Goal: Information Seeking & Learning: Learn about a topic

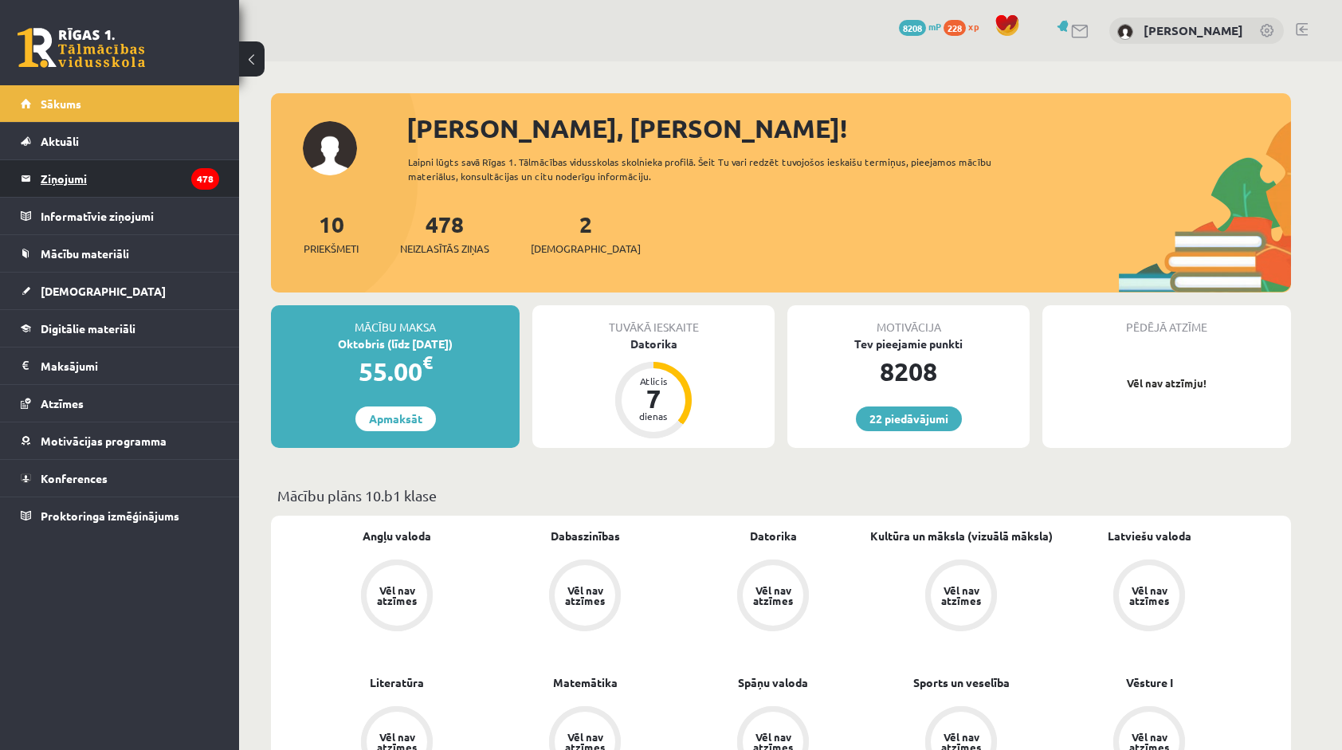
click at [169, 185] on legend "Ziņojumi 478" at bounding box center [130, 178] width 179 height 37
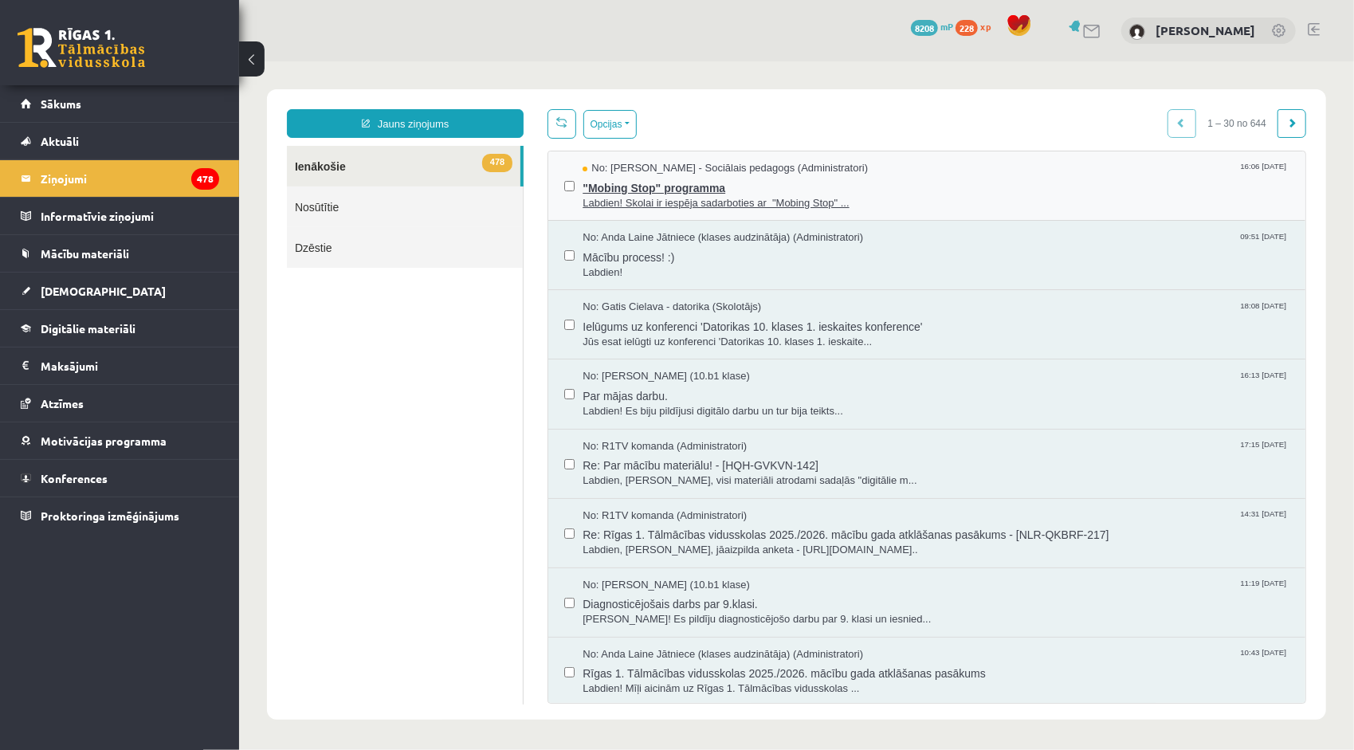
click at [664, 192] on span ""Mobing Stop" programma" at bounding box center [935, 185] width 707 height 20
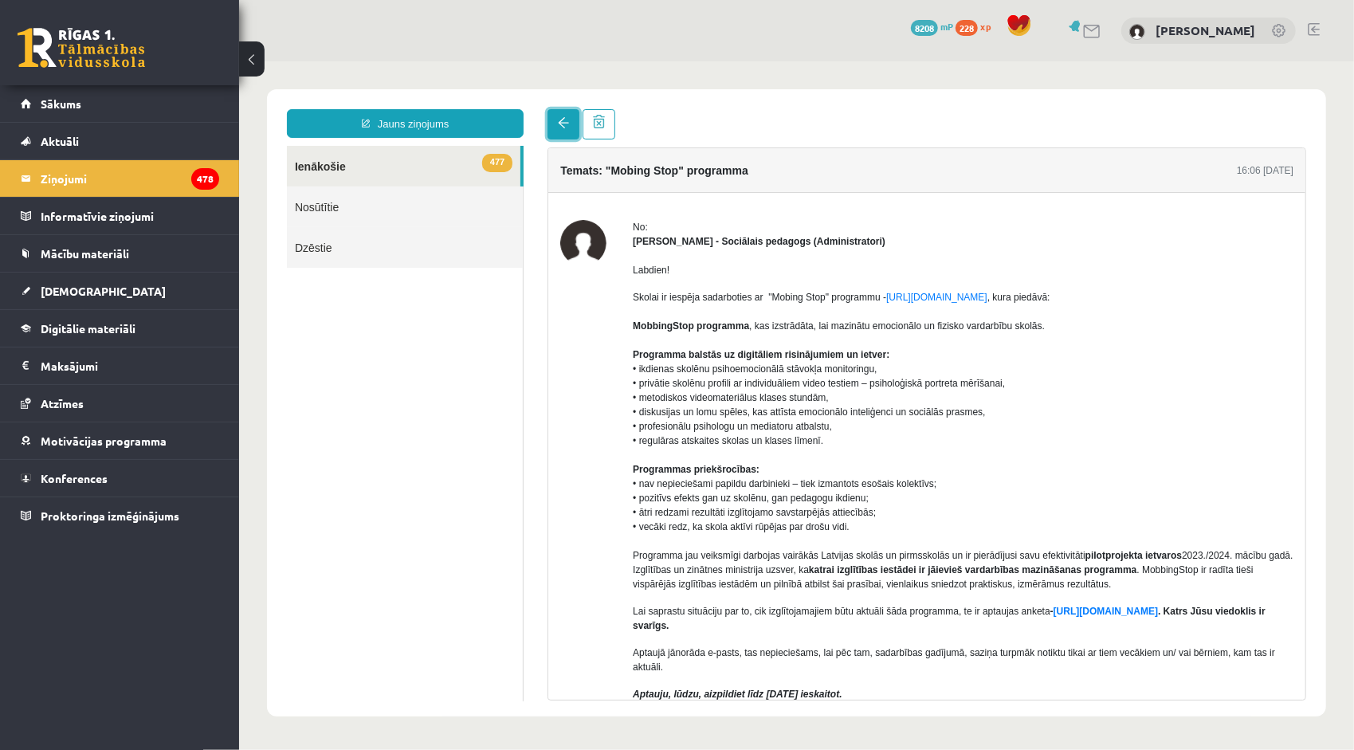
click at [554, 120] on link at bounding box center [563, 123] width 32 height 30
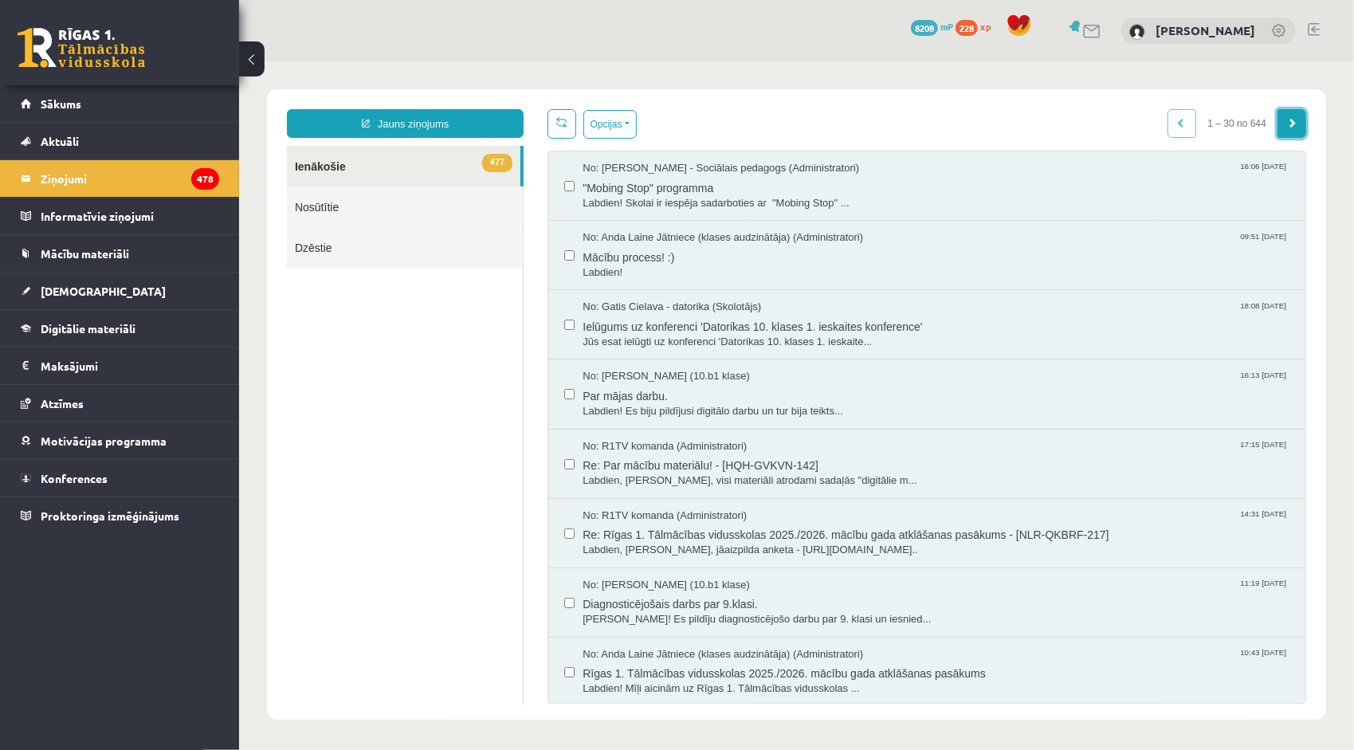
click at [1277, 123] on link at bounding box center [1291, 122] width 29 height 29
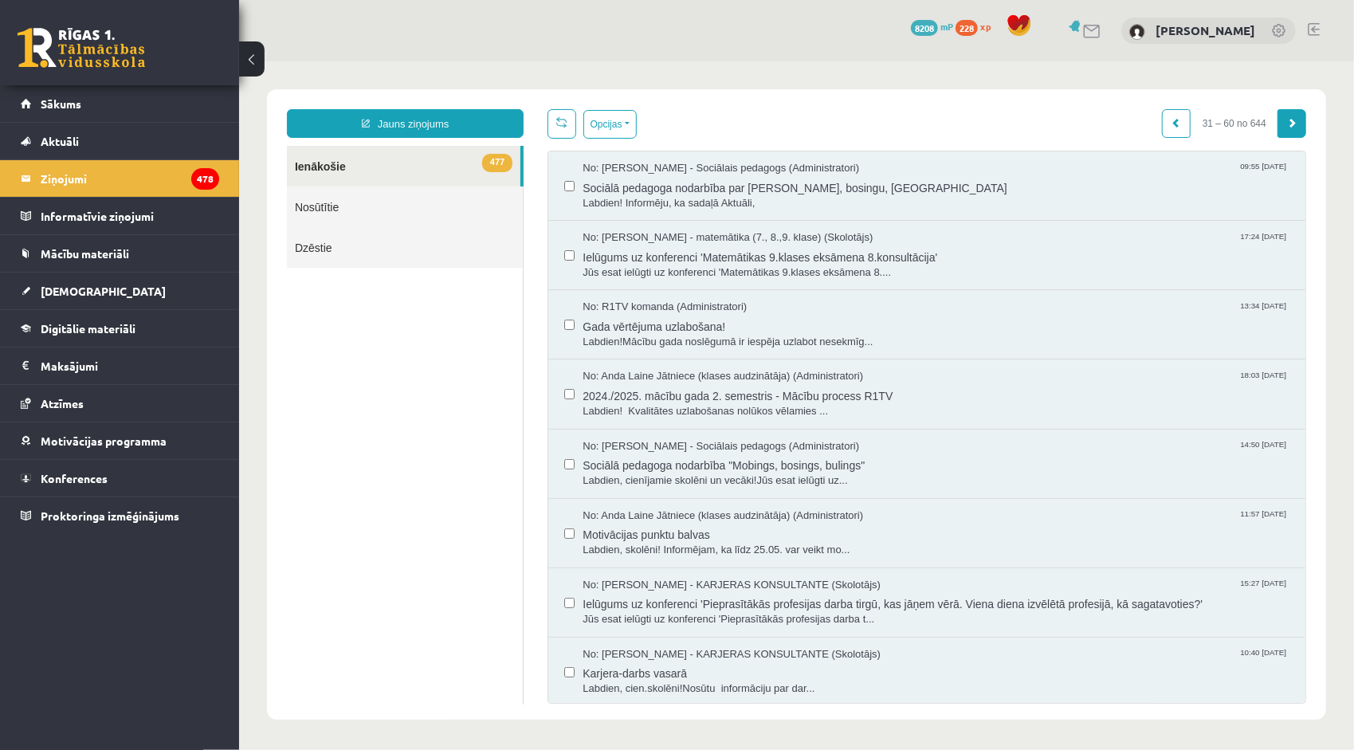
click at [1286, 127] on span at bounding box center [1291, 122] width 10 height 10
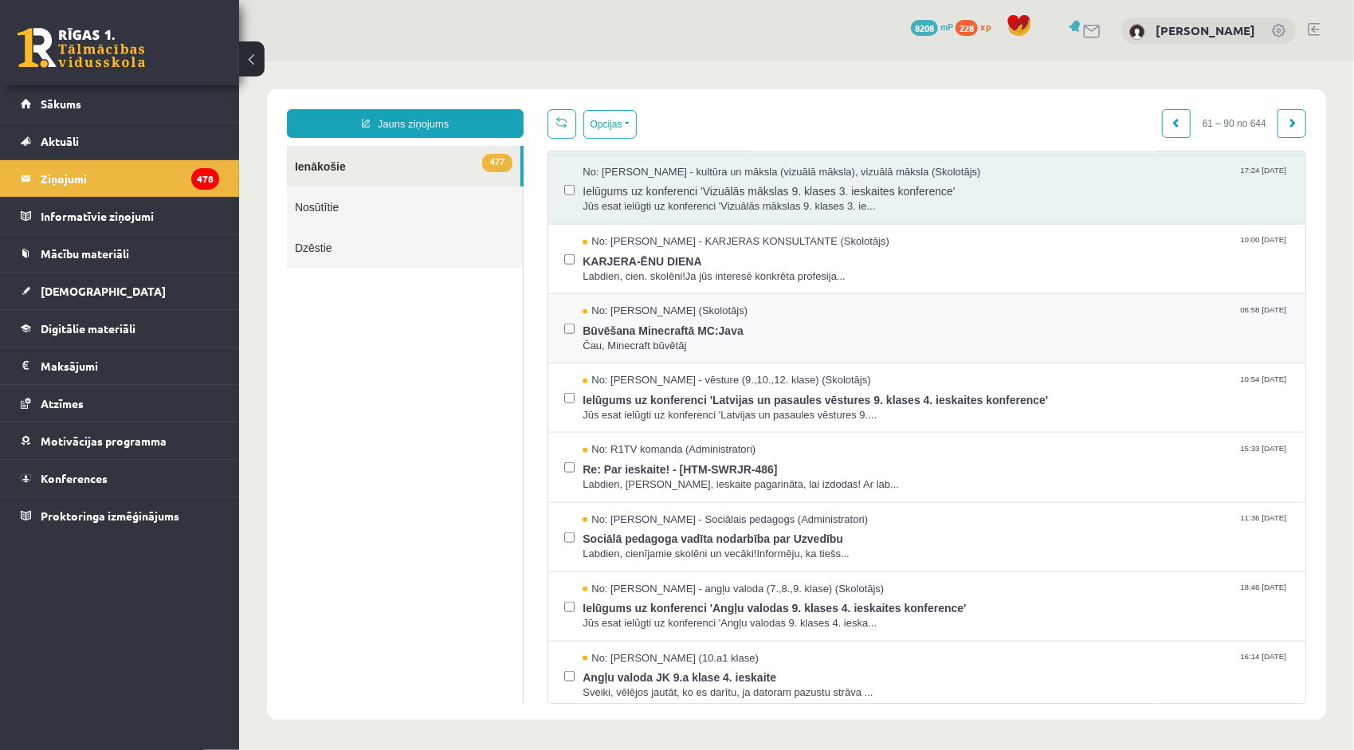
scroll to position [1036, 0]
click at [772, 251] on span "KARJERA-ĒNU DIENA" at bounding box center [935, 260] width 707 height 20
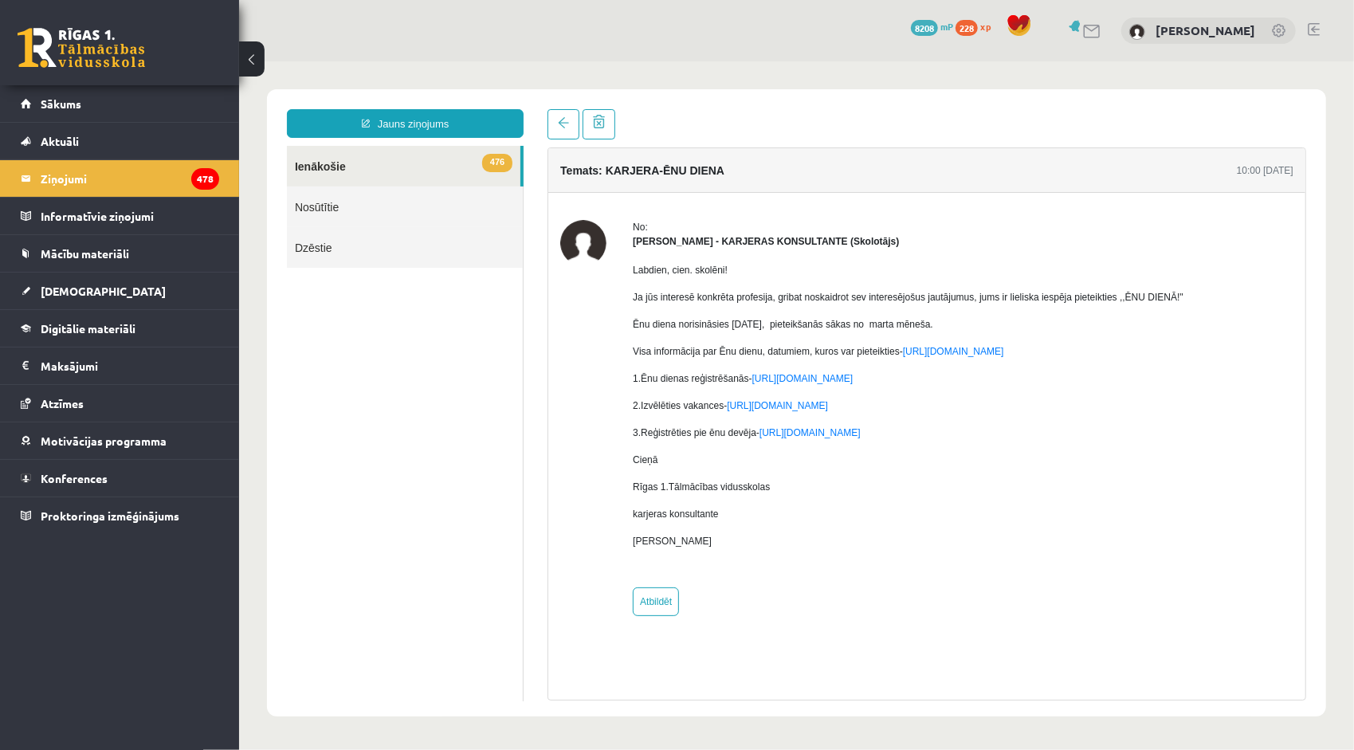
scroll to position [0, 0]
click at [571, 133] on link at bounding box center [563, 123] width 32 height 30
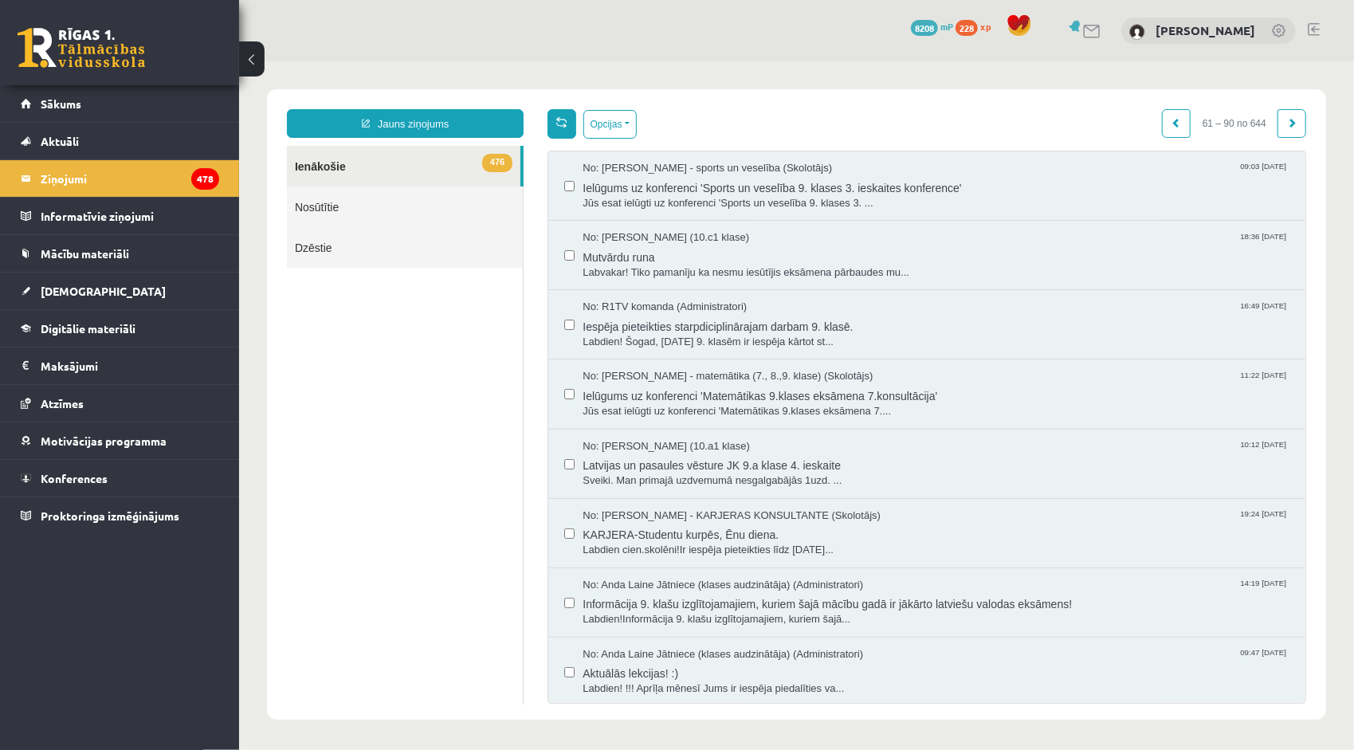
click at [563, 123] on link at bounding box center [561, 122] width 29 height 29
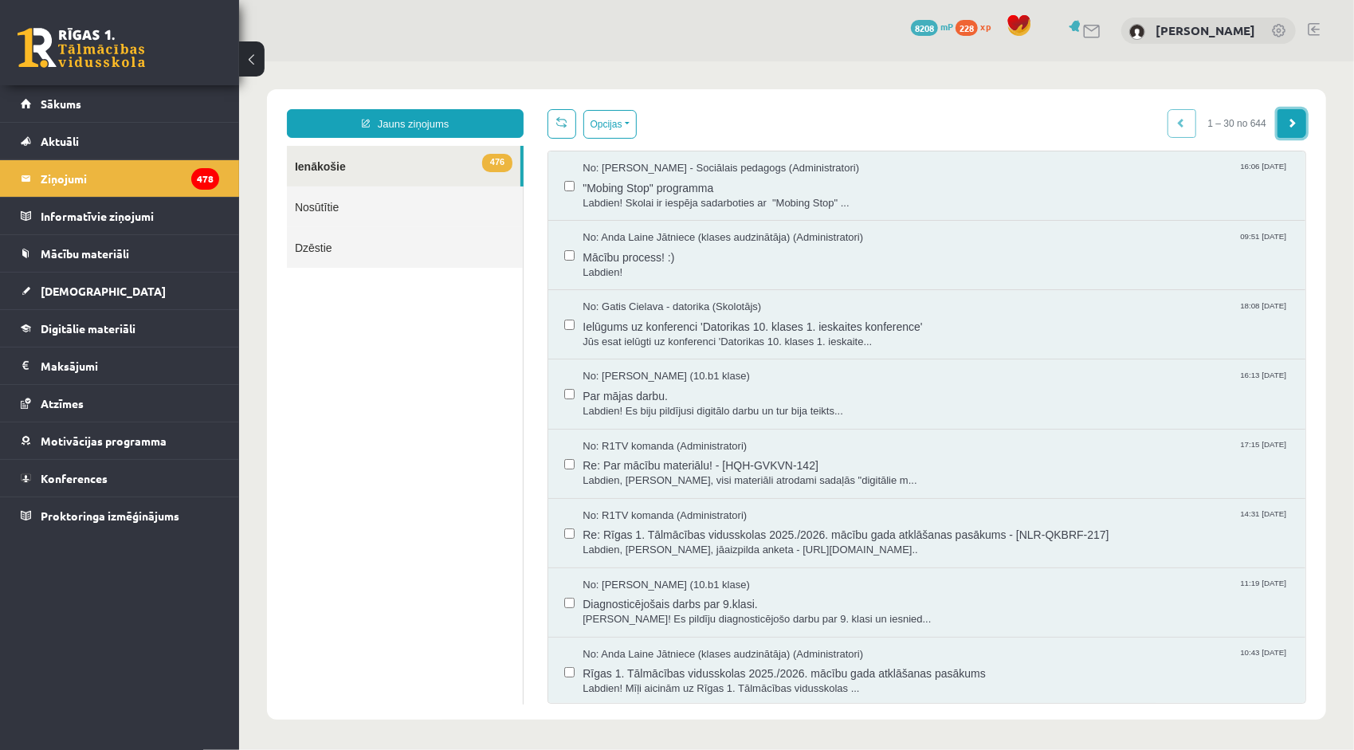
click at [1277, 120] on link at bounding box center [1291, 122] width 29 height 29
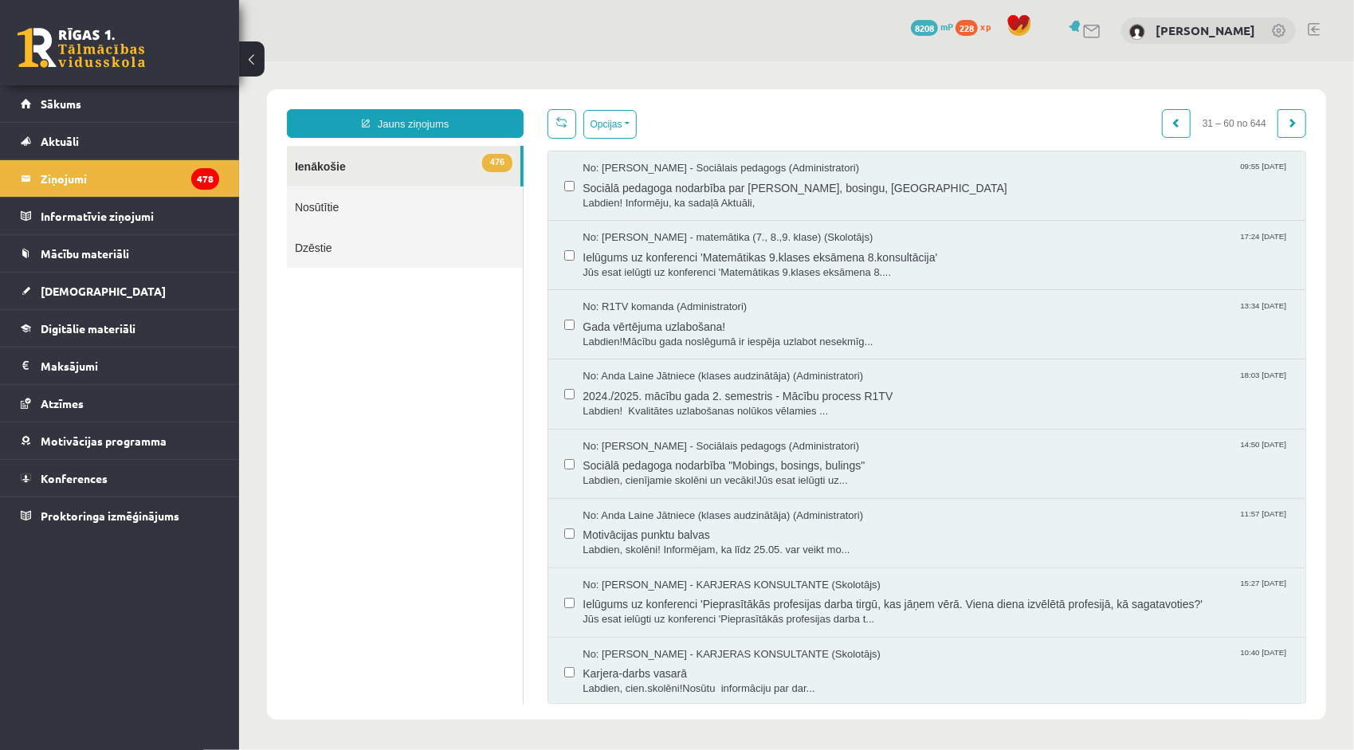
click at [1277, 125] on link at bounding box center [1291, 122] width 29 height 29
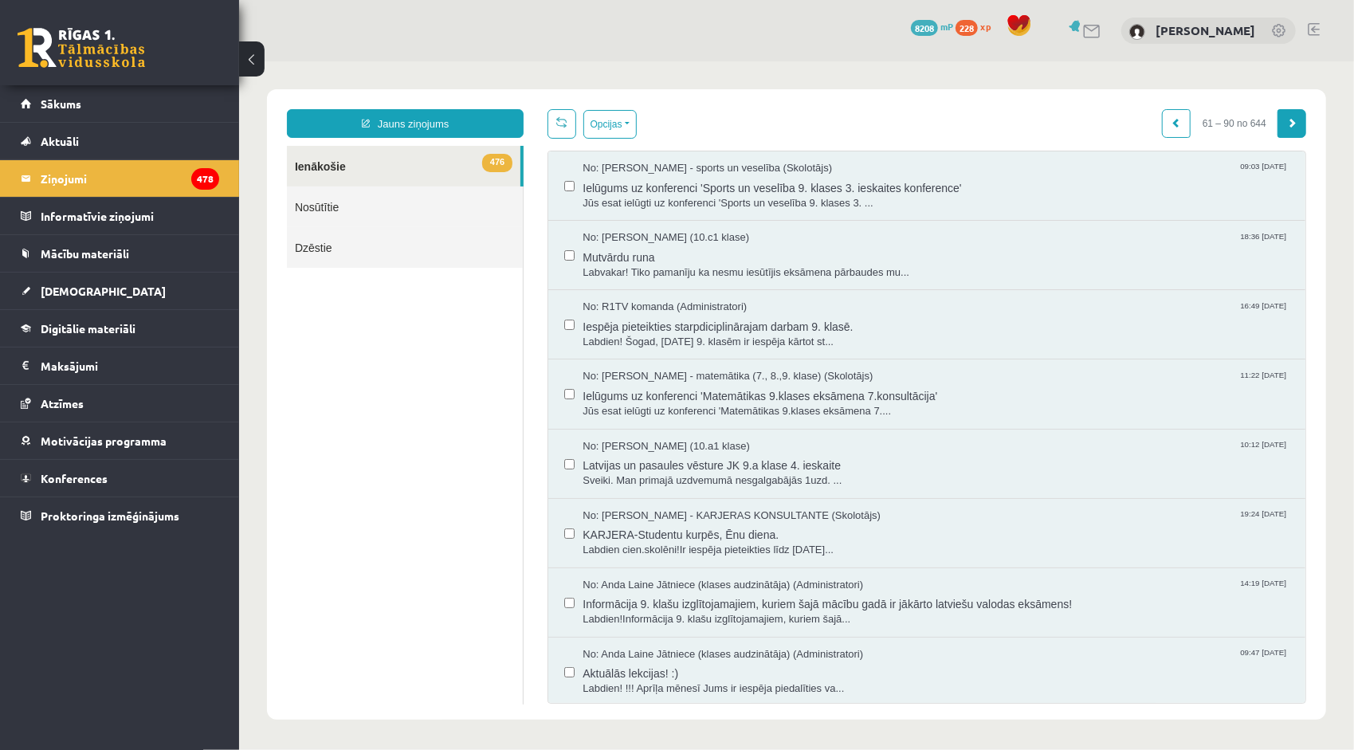
click at [1277, 130] on link at bounding box center [1291, 122] width 29 height 29
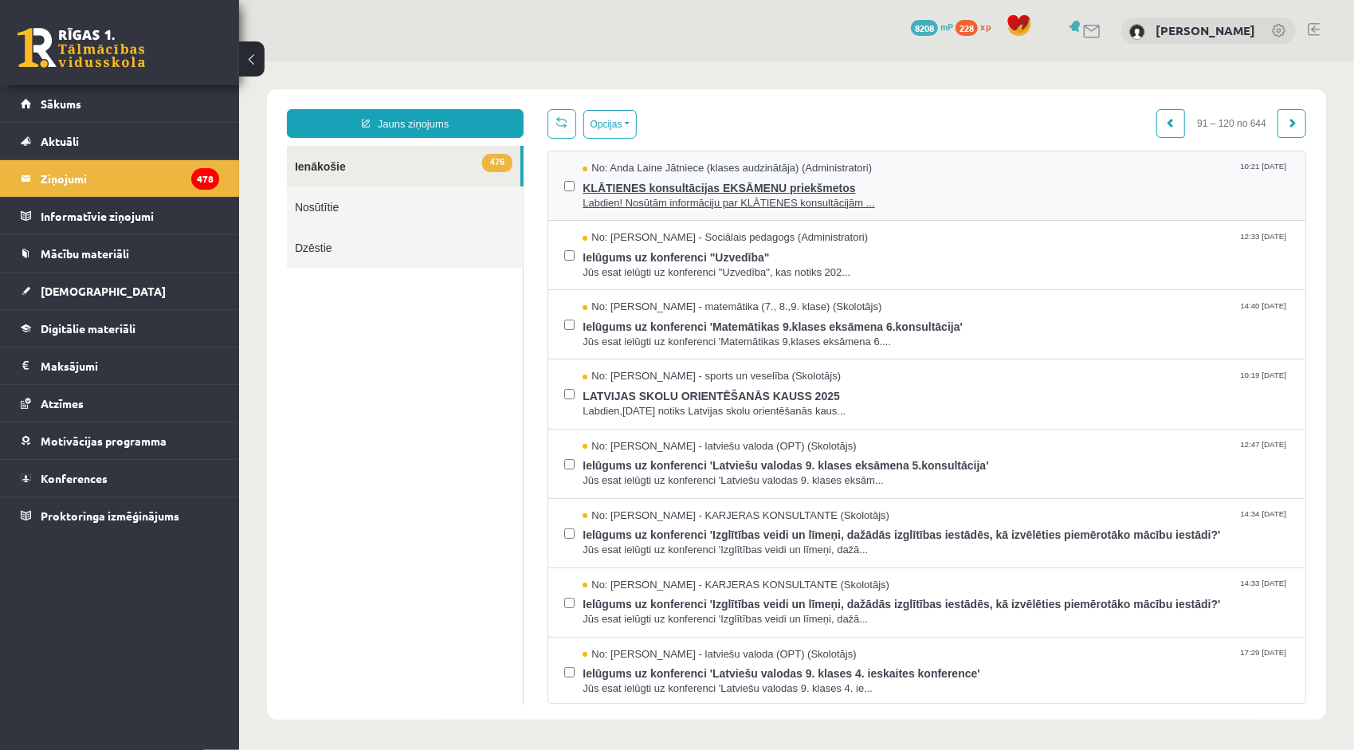
click at [738, 184] on span "KLĀTIENES konsultācijas EKSĀMENU priekšmetos" at bounding box center [935, 185] width 707 height 20
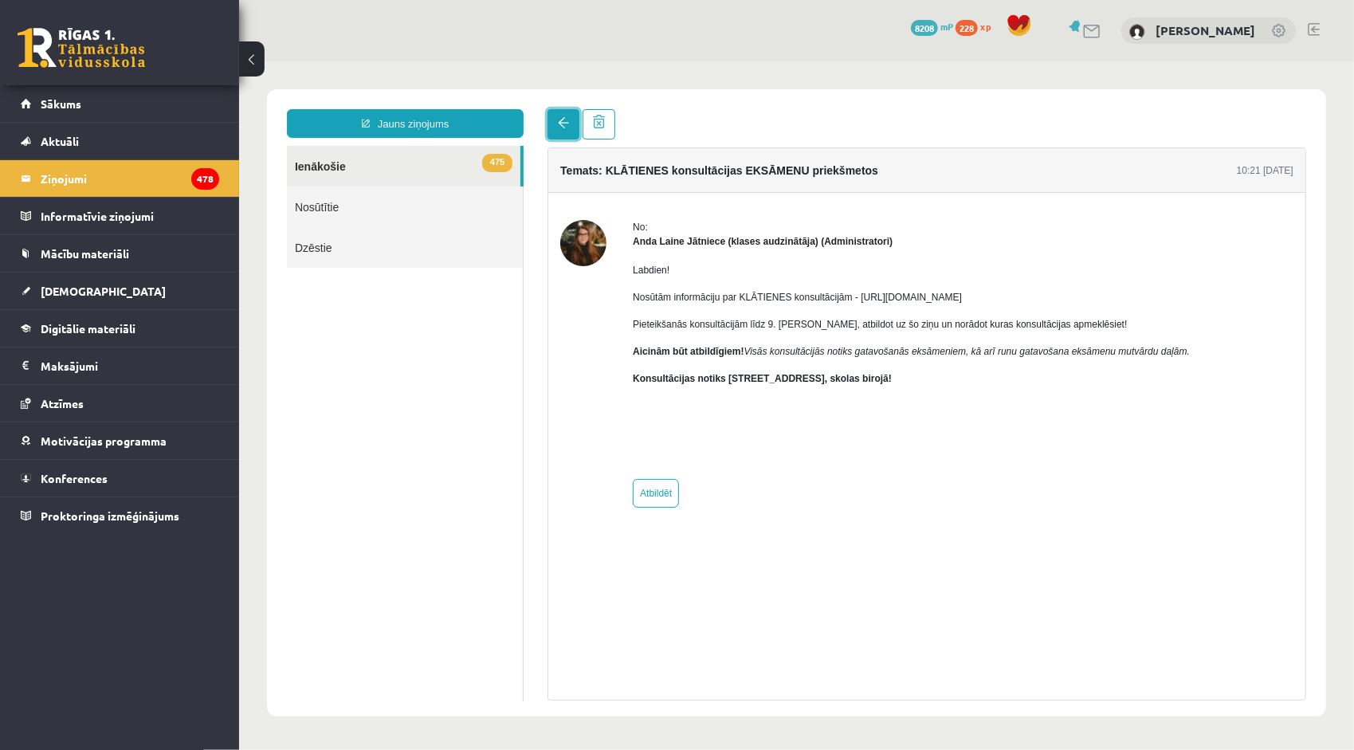
click at [568, 124] on link at bounding box center [563, 123] width 32 height 30
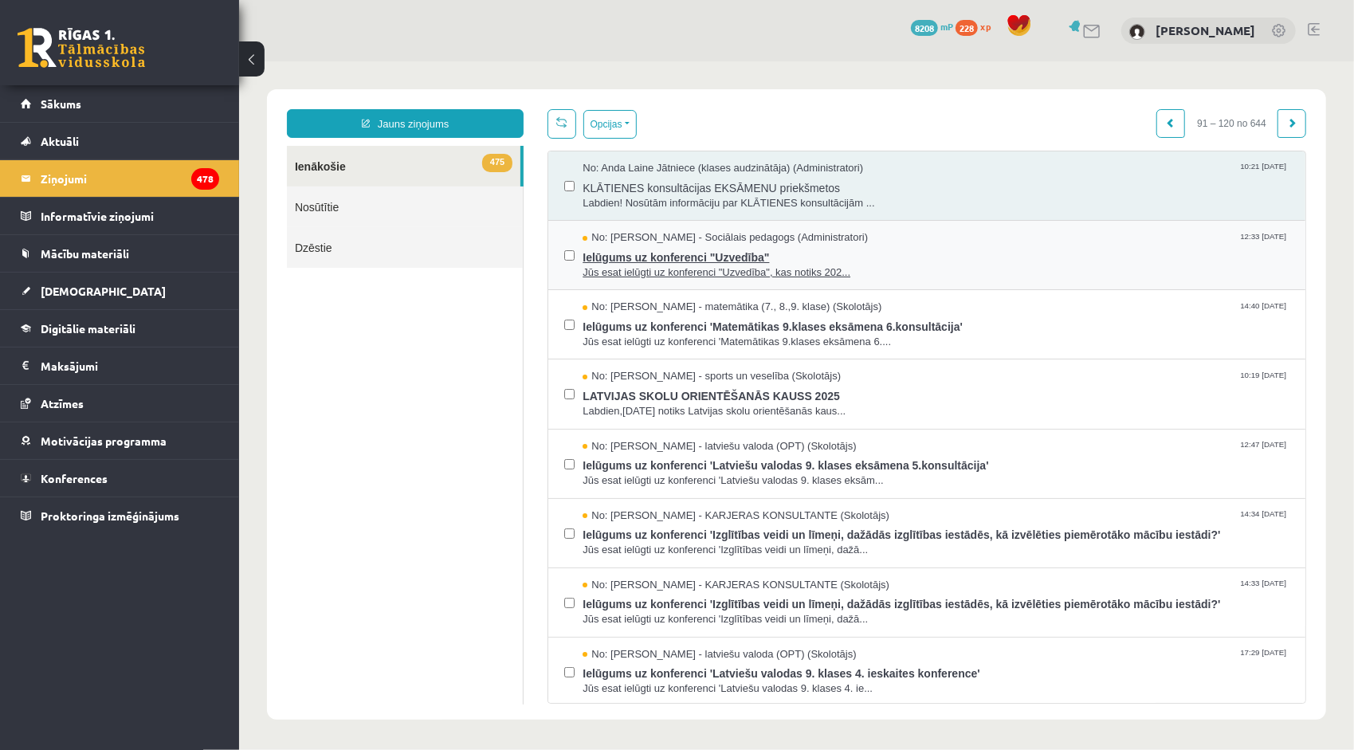
click at [639, 259] on span "Ielūgums uz konferenci "Uzvedība"" at bounding box center [935, 255] width 707 height 20
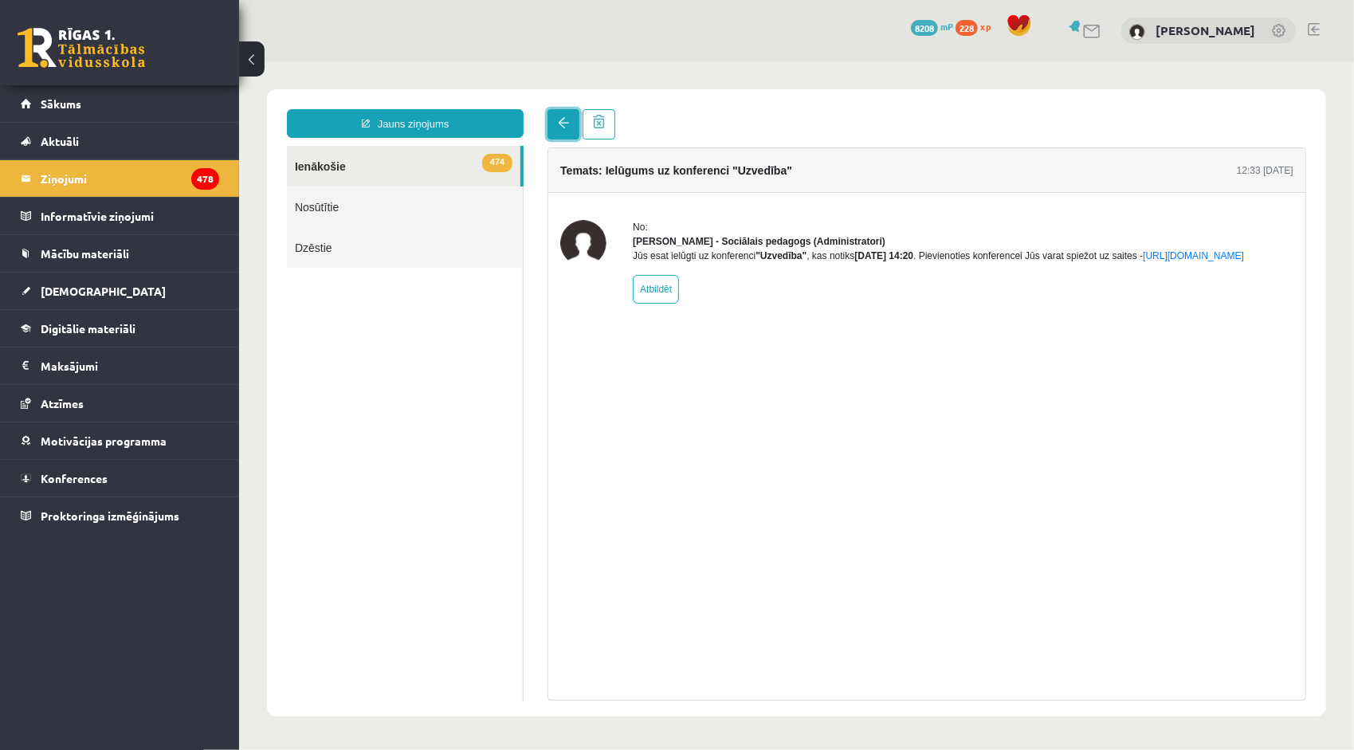
click at [567, 128] on span at bounding box center [562, 121] width 11 height 11
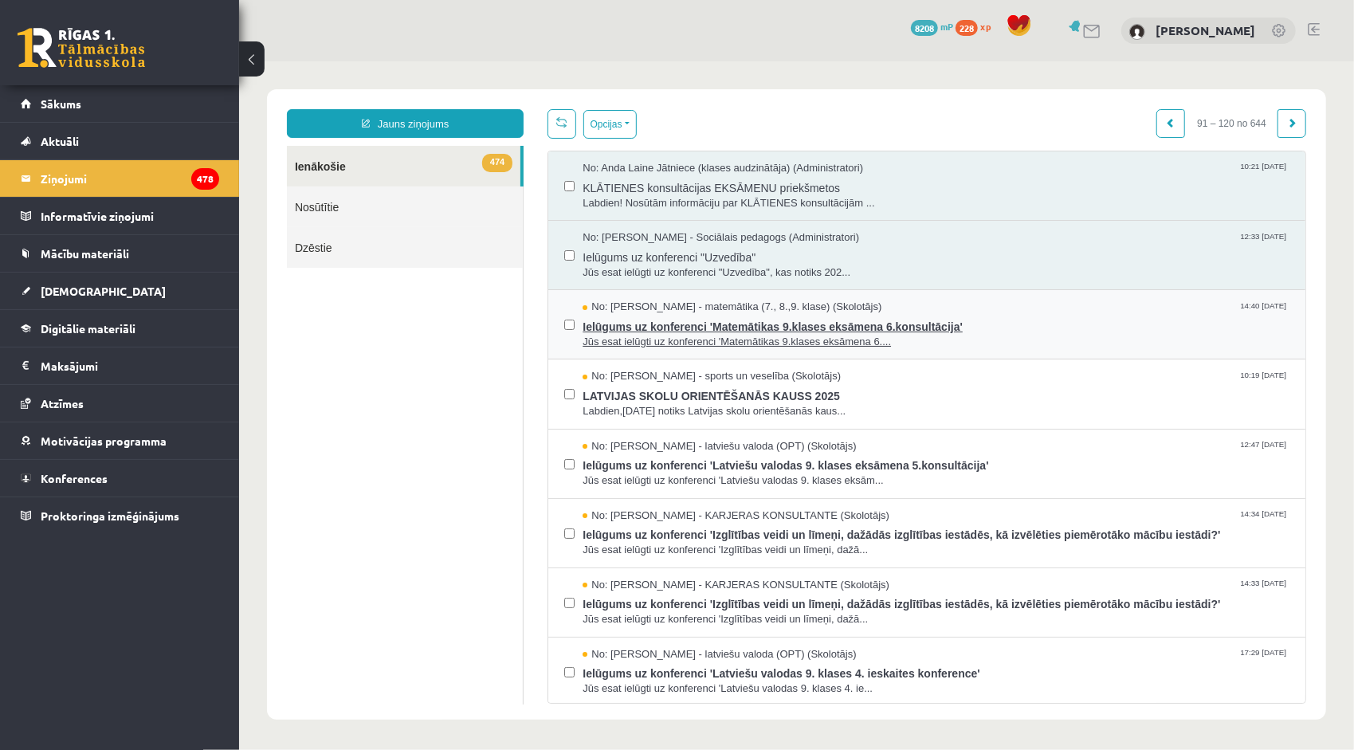
click at [684, 323] on span "Ielūgums uz konferenci 'Matemātikas 9.klases eksāmena 6.konsultācija'" at bounding box center [935, 324] width 707 height 20
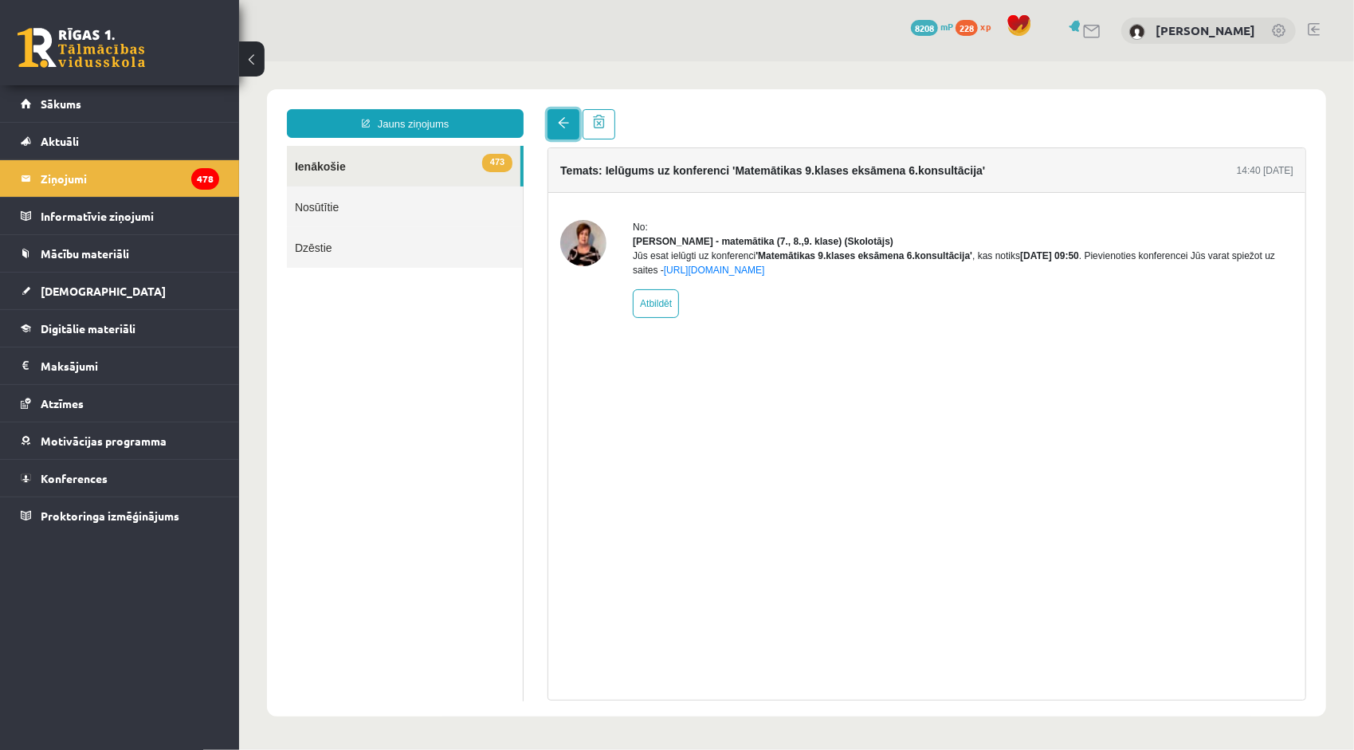
click at [555, 124] on link at bounding box center [563, 123] width 32 height 30
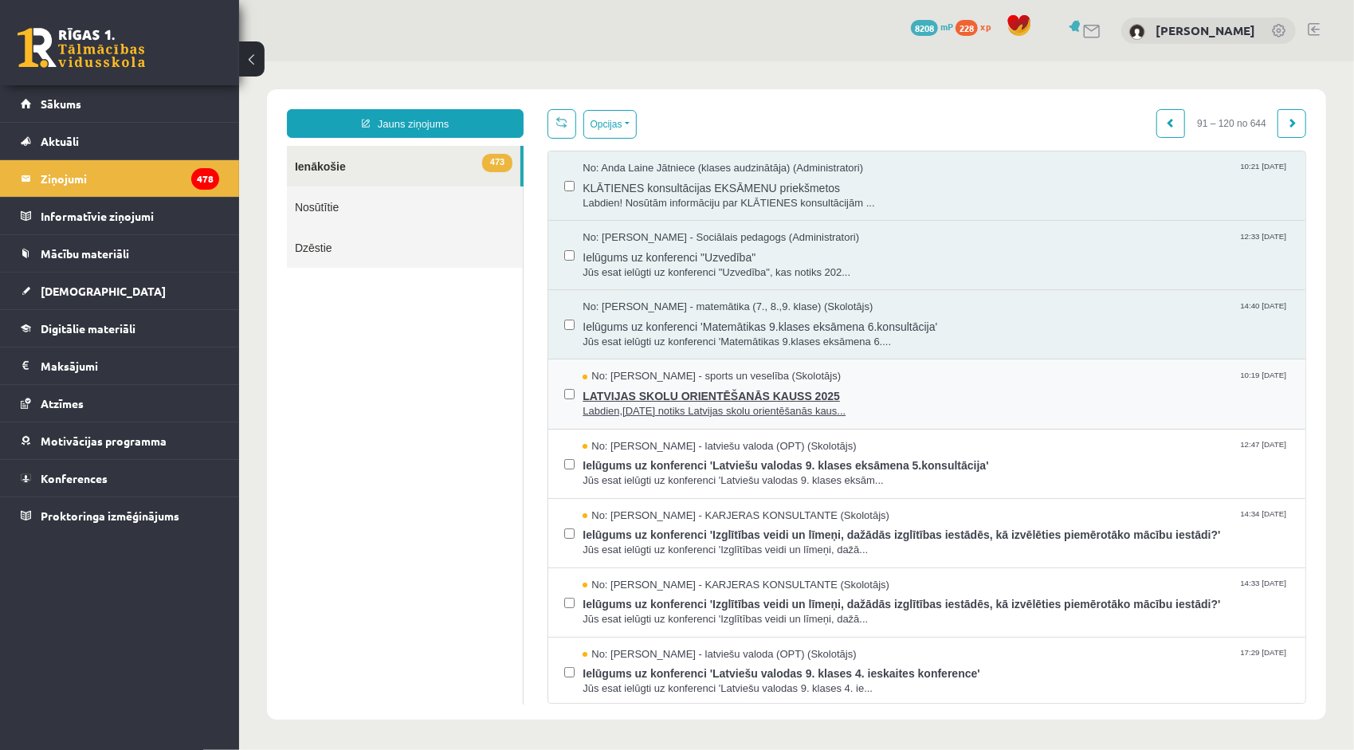
click at [621, 407] on span "Labdien,24.aprīlī notiks Latvijas skolu orientēšanās kaus..." at bounding box center [935, 410] width 707 height 15
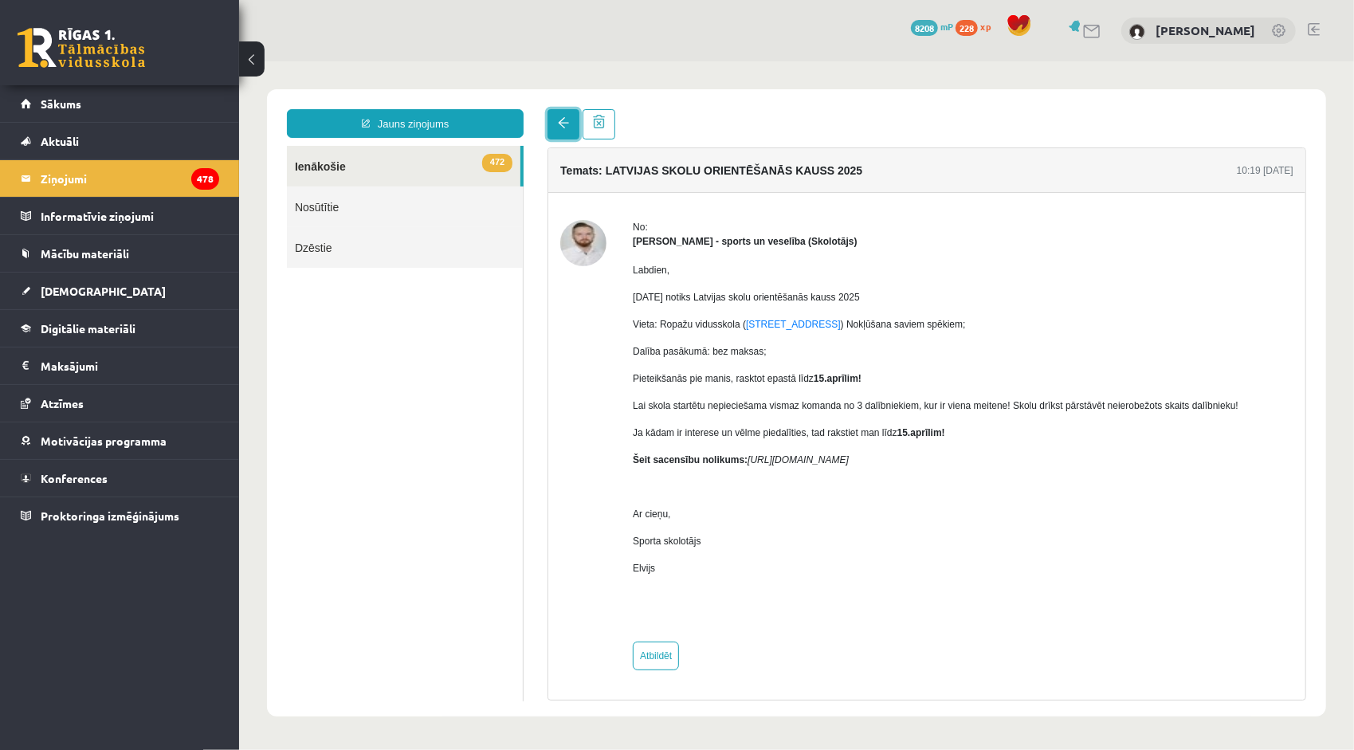
click at [562, 124] on span at bounding box center [562, 121] width 11 height 11
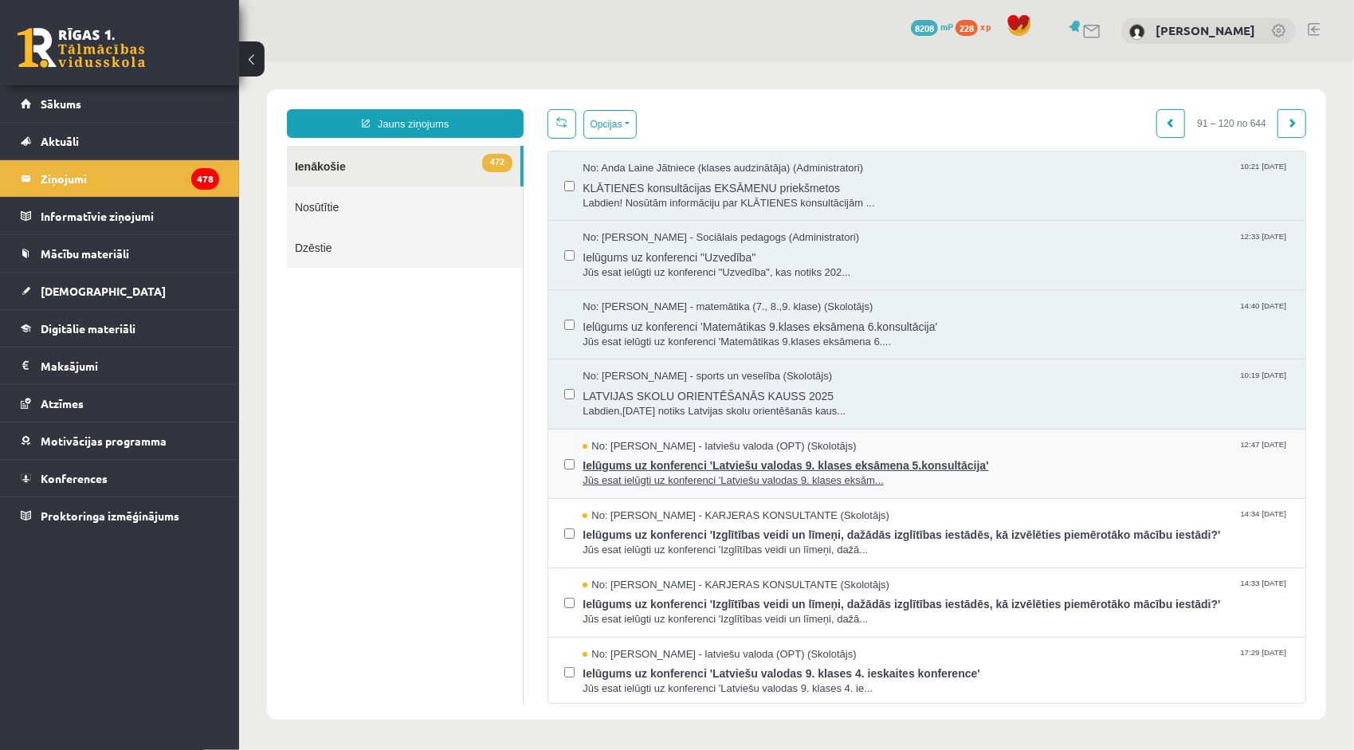
click at [686, 457] on span "Ielūgums uz konferenci 'Latviešu valodas 9. klases eksāmena 5.konsultācija'" at bounding box center [935, 463] width 707 height 20
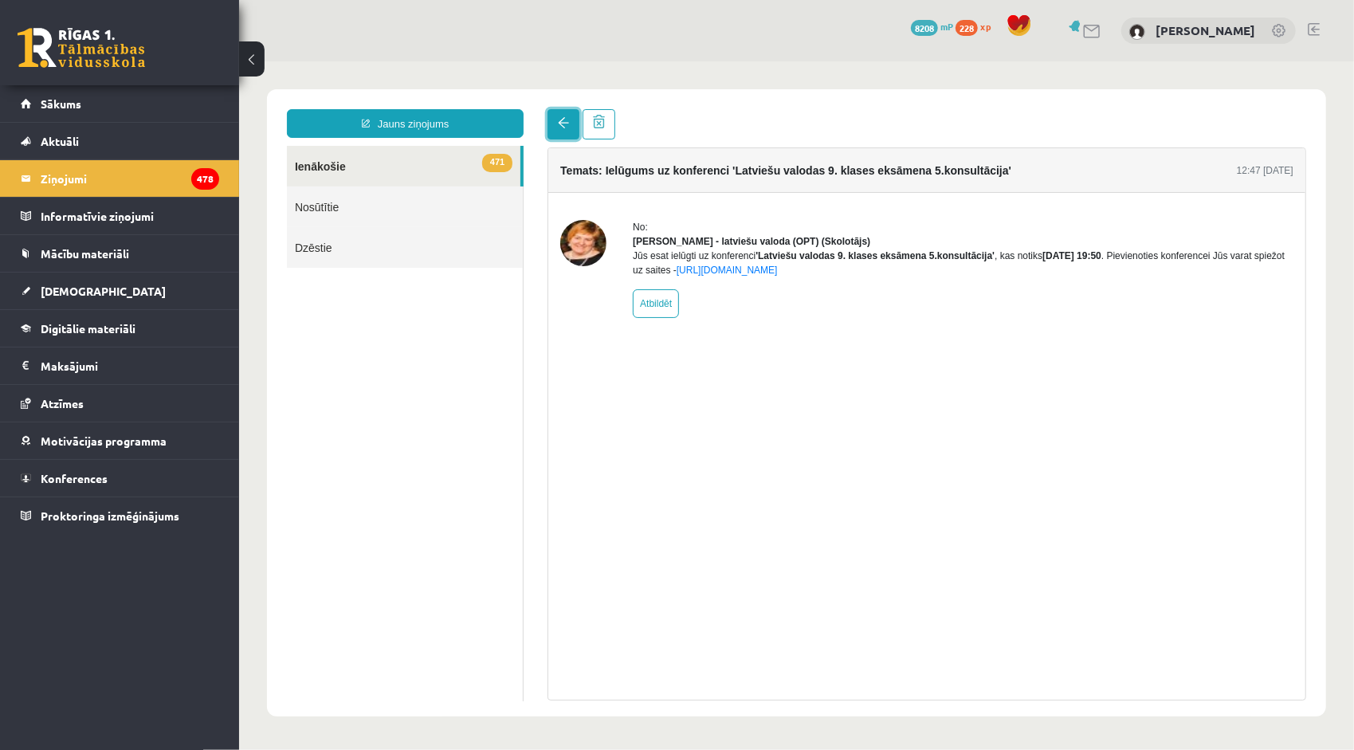
click at [560, 130] on link at bounding box center [563, 123] width 32 height 30
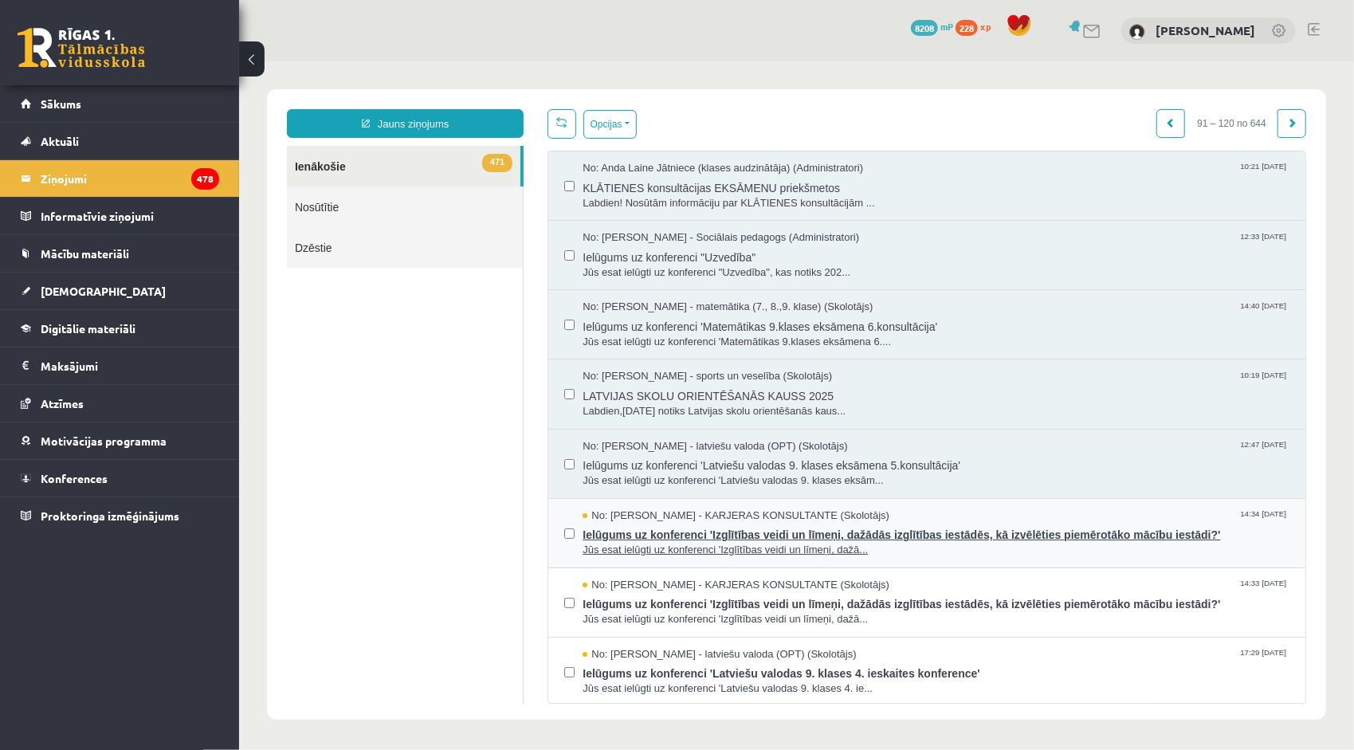
click at [635, 538] on span "Ielūgums uz konferenci 'Izglītības veidi un līmeņi, dažādās izglītības iestādēs…" at bounding box center [935, 532] width 707 height 20
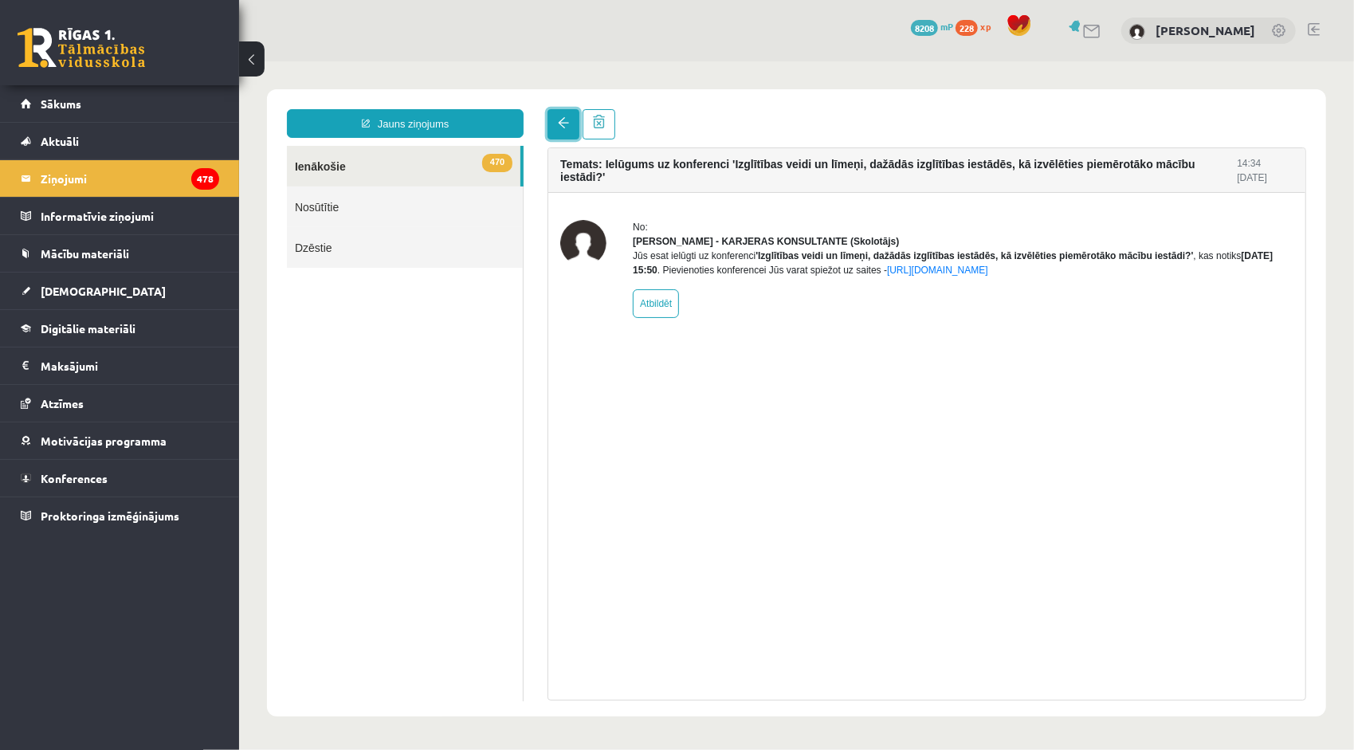
click at [566, 131] on link at bounding box center [563, 123] width 32 height 30
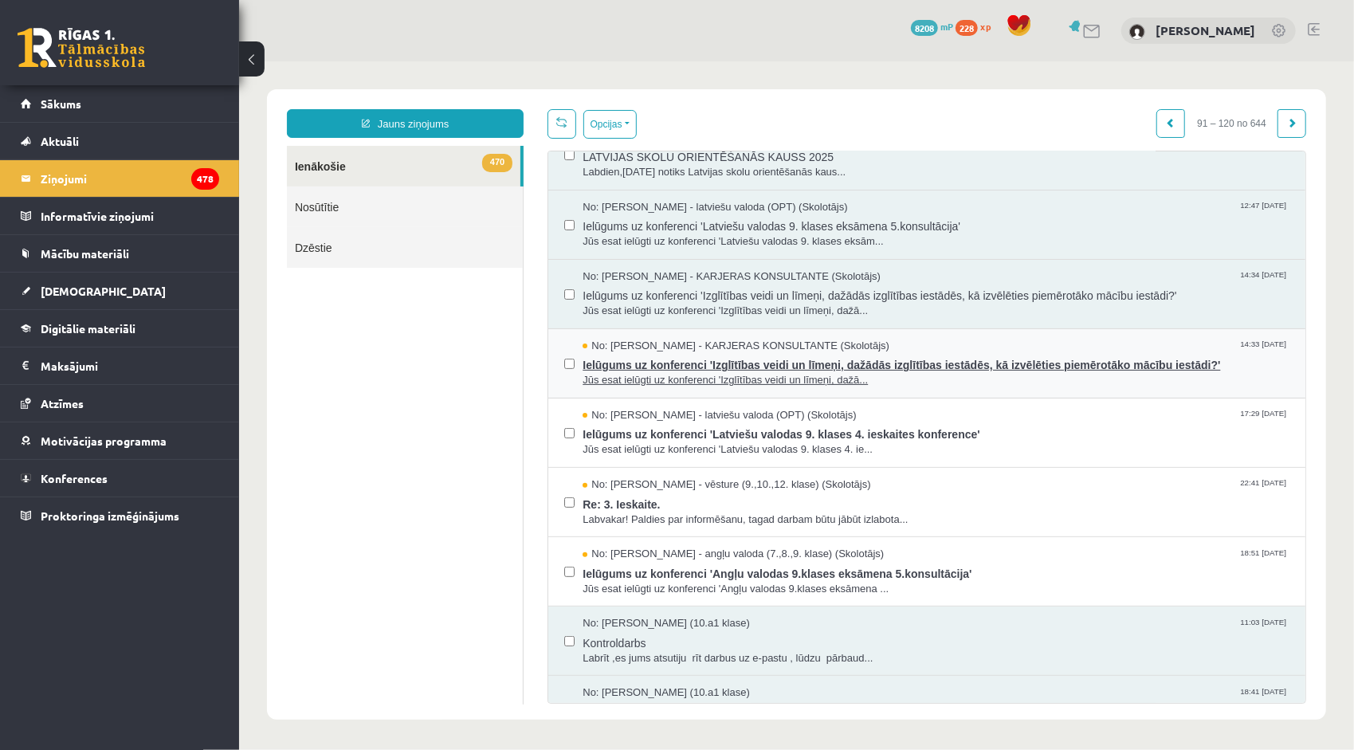
click at [664, 372] on span "Jūs esat ielūgti uz konferenci 'Izglītības veidi un līmeņi, dažā..." at bounding box center [935, 379] width 707 height 15
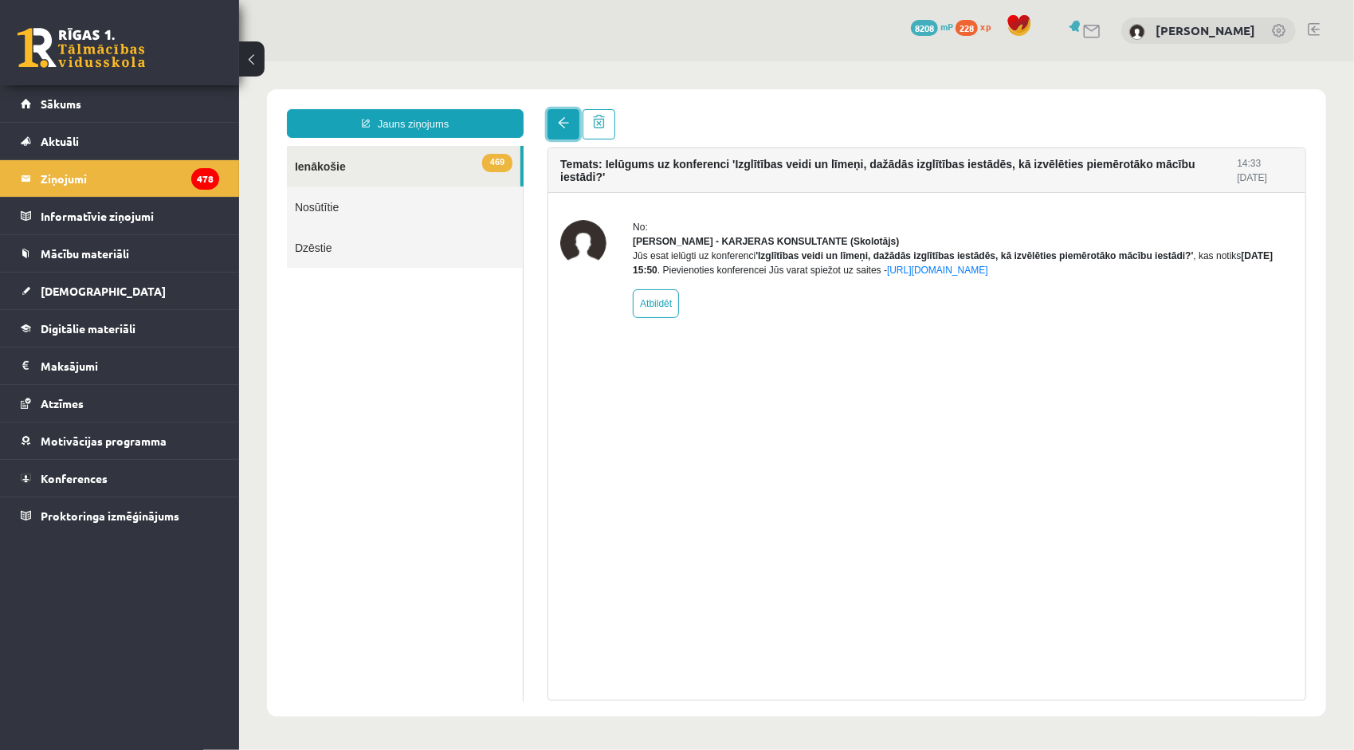
click at [565, 117] on span at bounding box center [562, 121] width 11 height 11
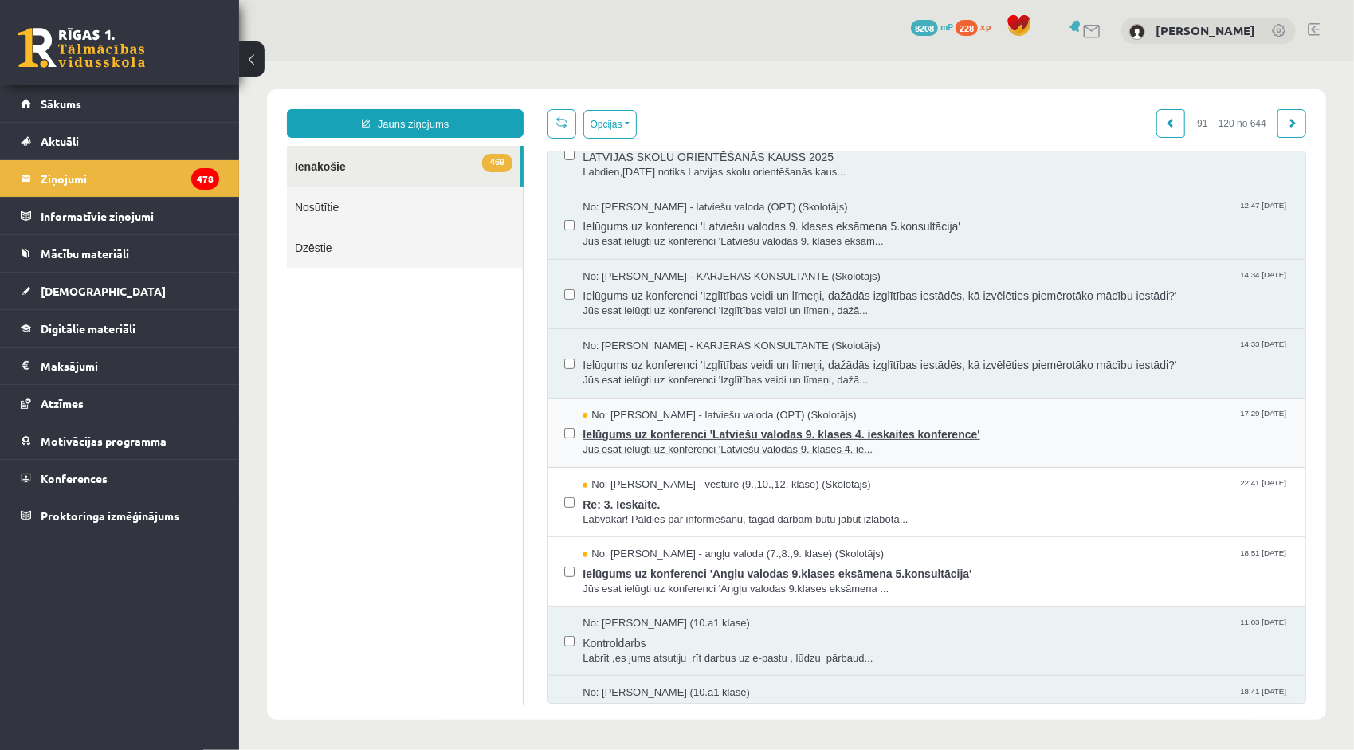
click at [665, 436] on span "Ielūgums uz konferenci 'Latviešu valodas 9. klases 4. ieskaites konference'" at bounding box center [935, 432] width 707 height 20
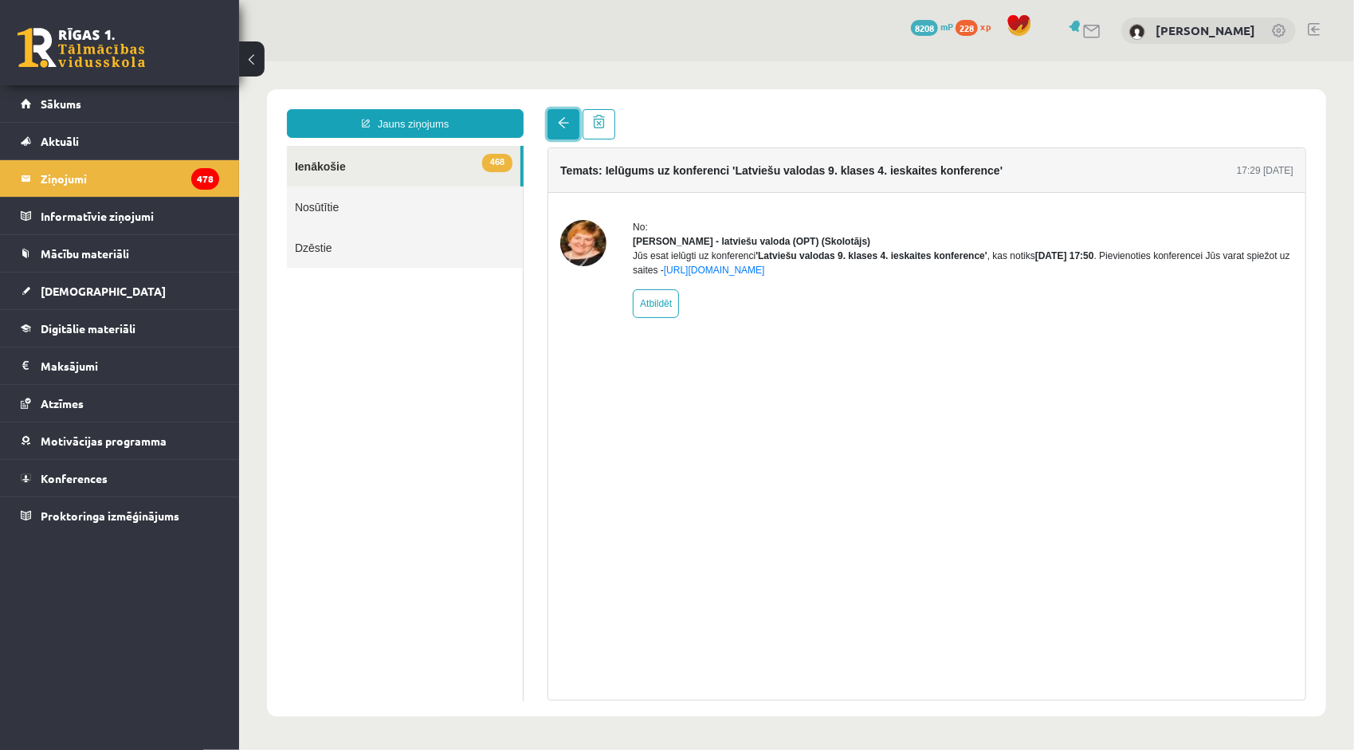
click at [563, 119] on span at bounding box center [562, 121] width 11 height 11
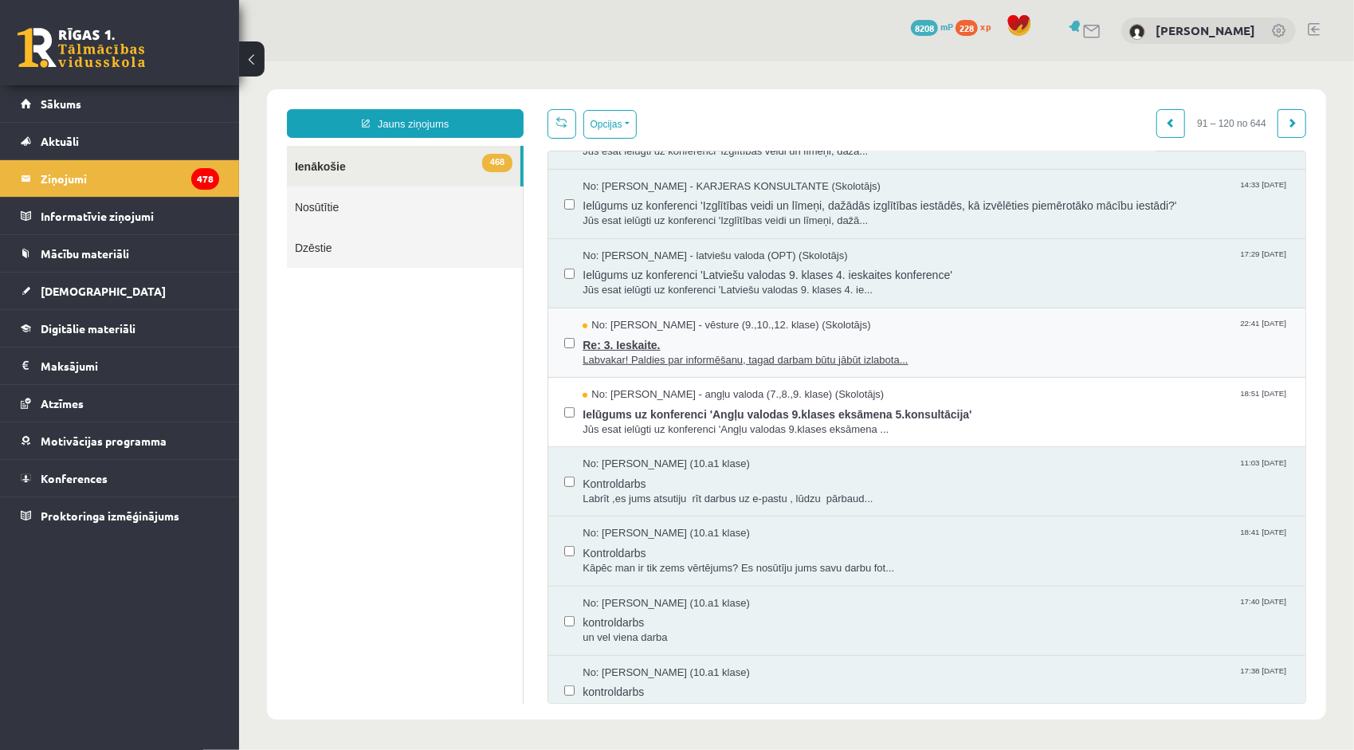
click at [653, 344] on span "Re: 3. Ieskaite." at bounding box center [935, 342] width 707 height 20
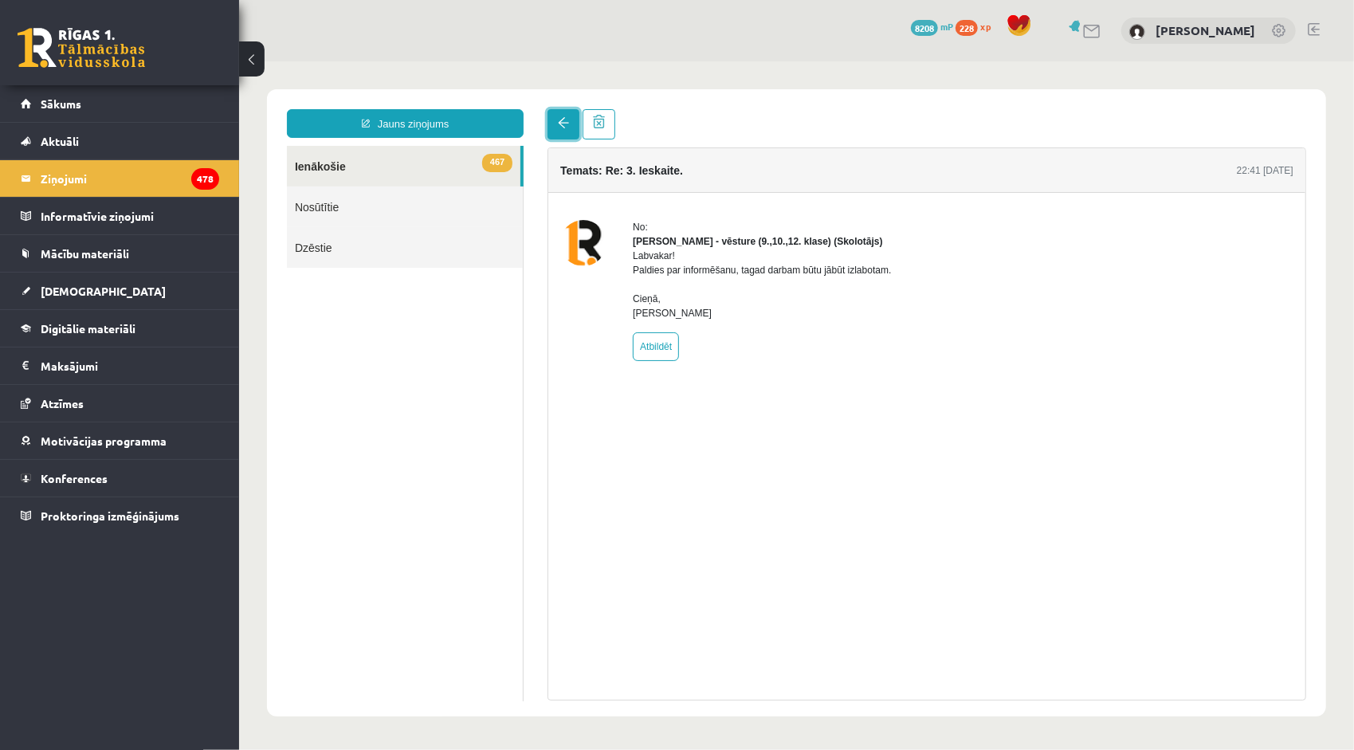
click at [562, 125] on span at bounding box center [562, 121] width 11 height 11
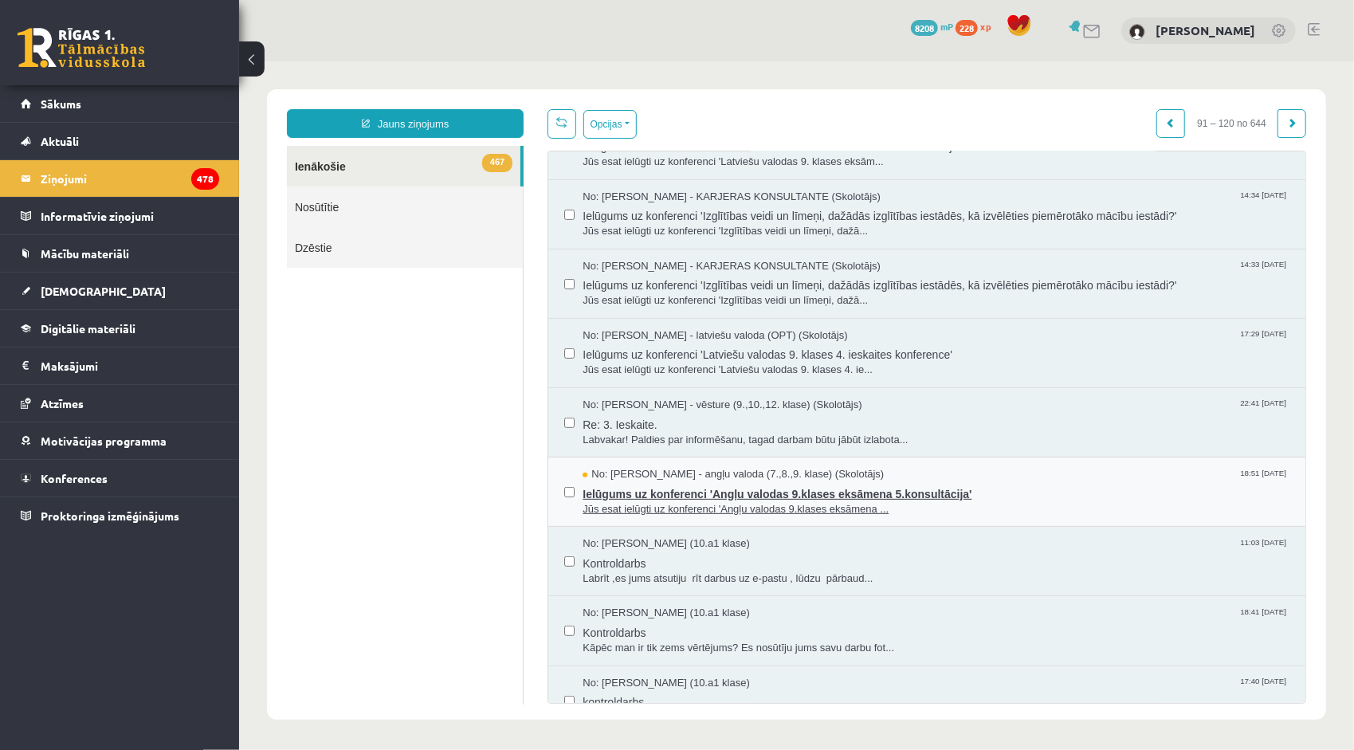
click at [701, 475] on span "No: [PERSON_NAME] - angļu valoda (7.,8.,9. klase) (Skolotājs)" at bounding box center [732, 473] width 301 height 15
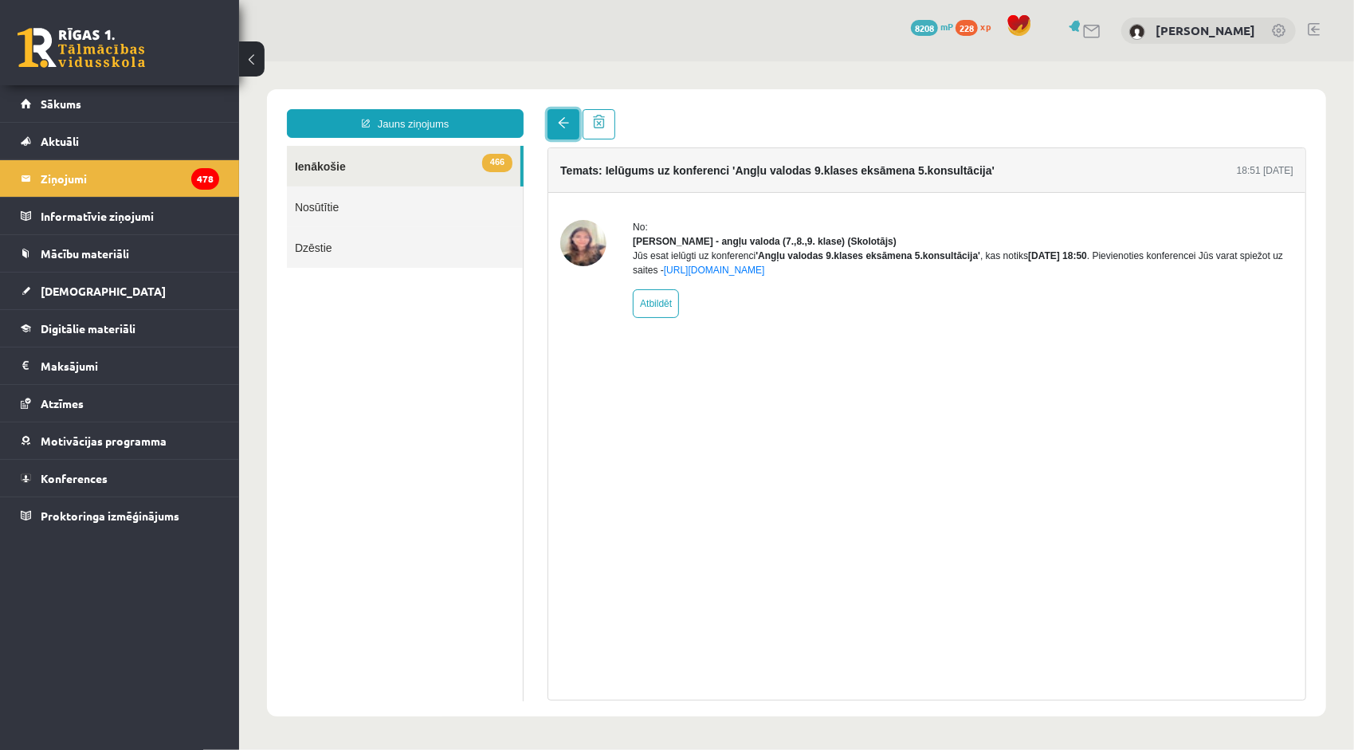
click at [561, 112] on link at bounding box center [563, 123] width 32 height 30
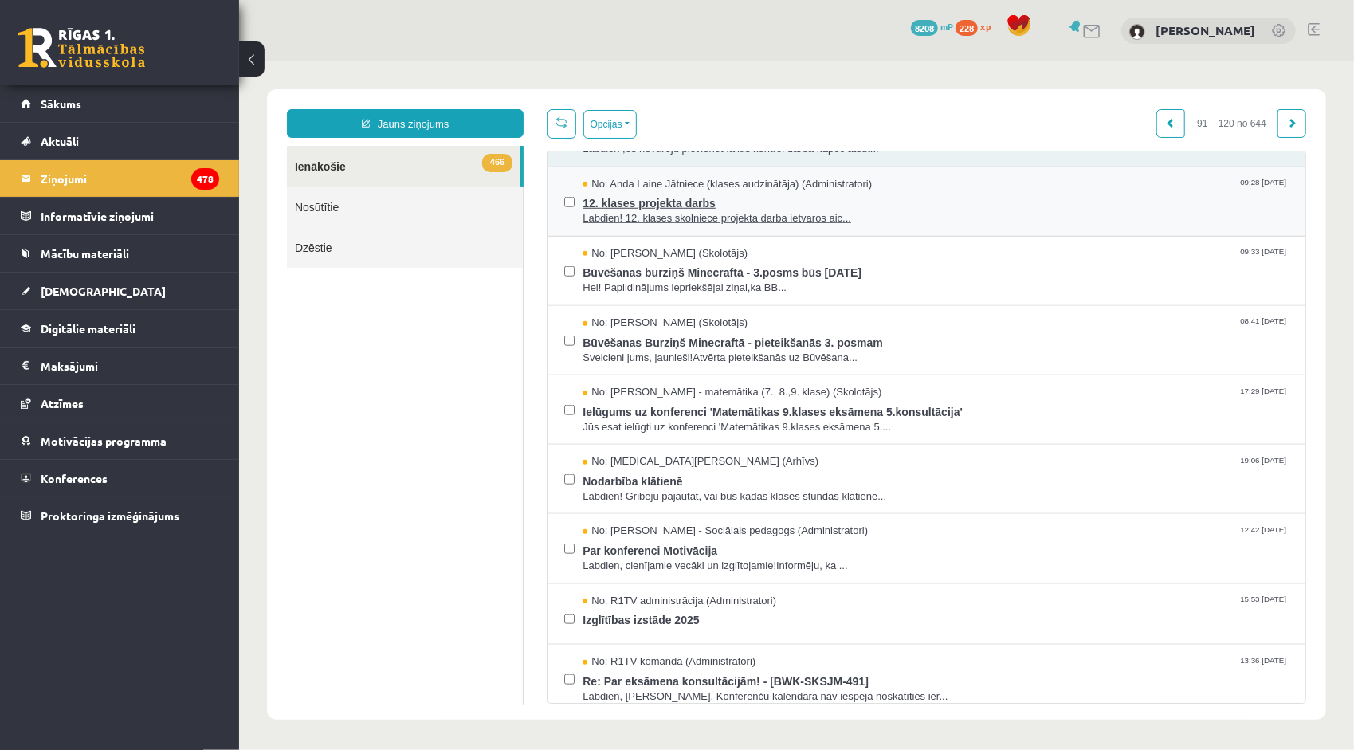
click at [643, 210] on span "Labdien! 12. klases skolniece projekta darba ietvaros aic..." at bounding box center [935, 217] width 707 height 15
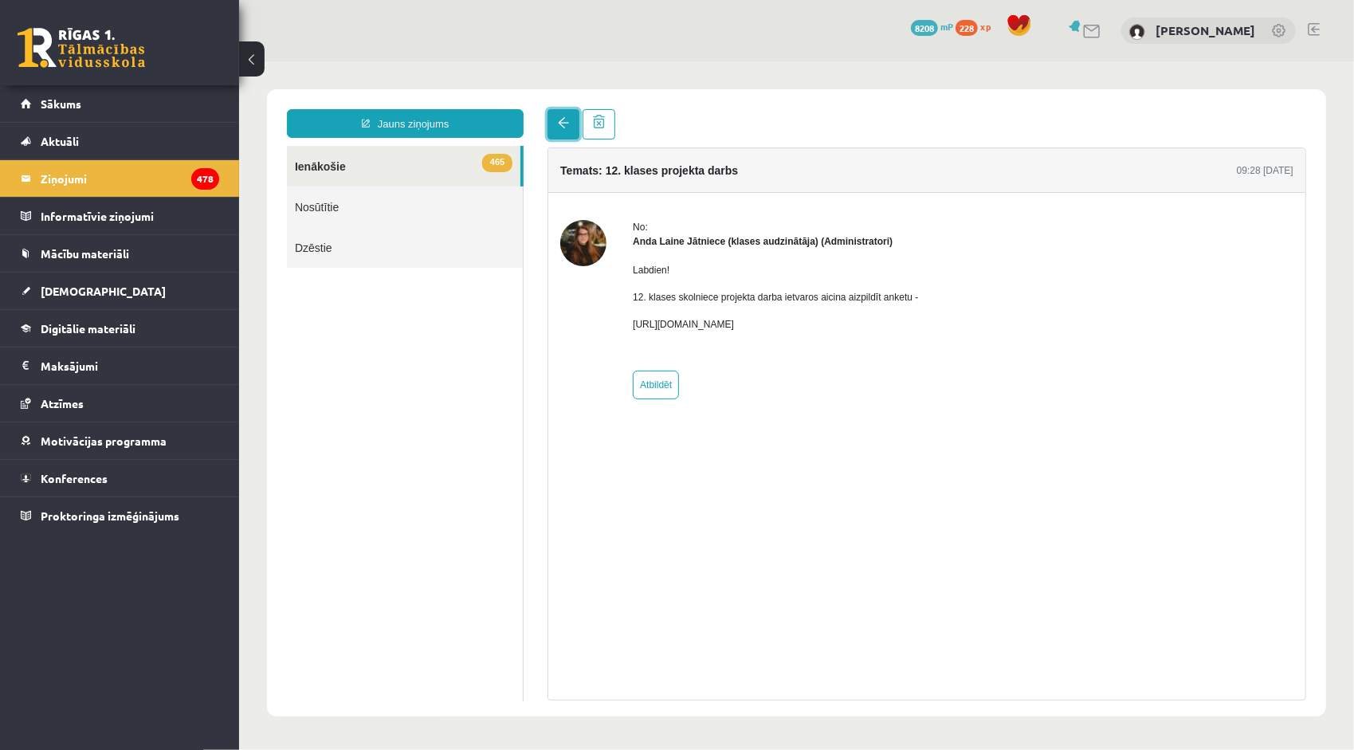
click at [557, 128] on span at bounding box center [562, 121] width 11 height 11
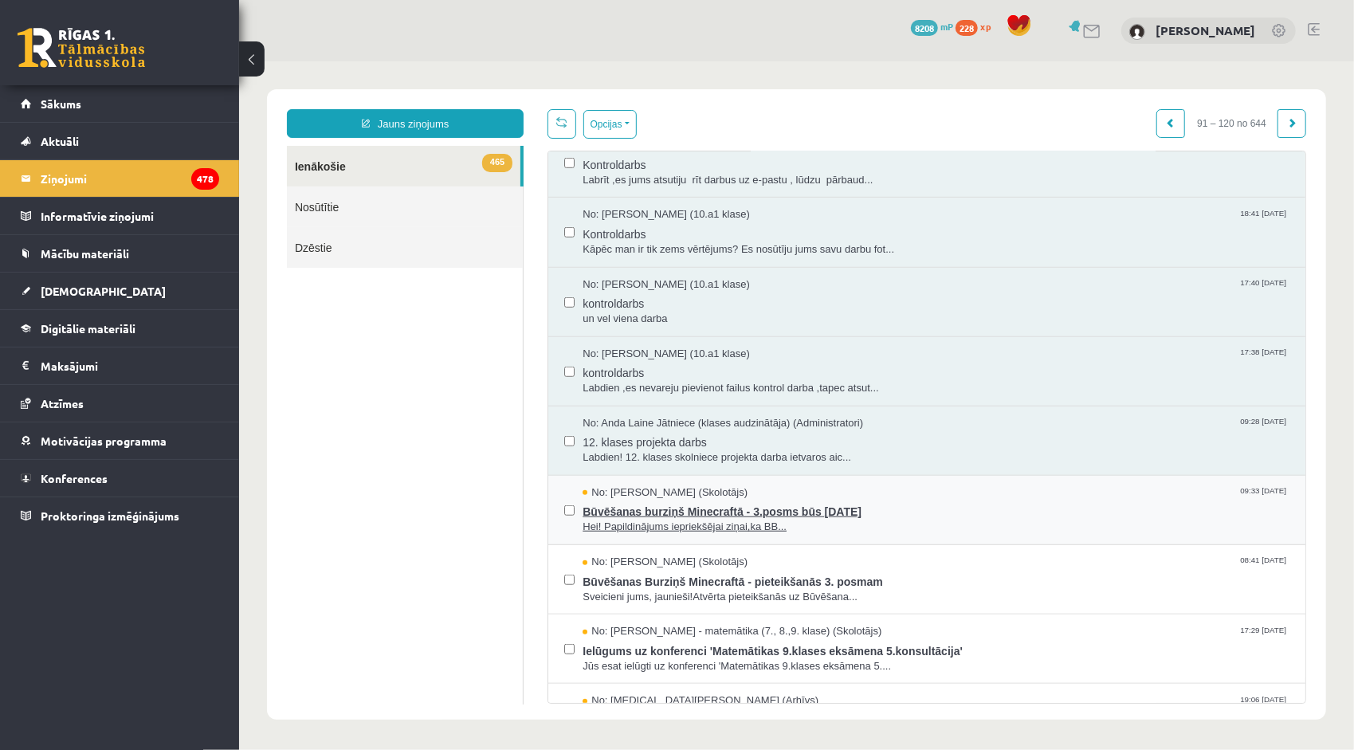
click at [686, 507] on span "Būvēšanas burziņš Minecraftā - 3.posms būs [DATE]" at bounding box center [935, 509] width 707 height 20
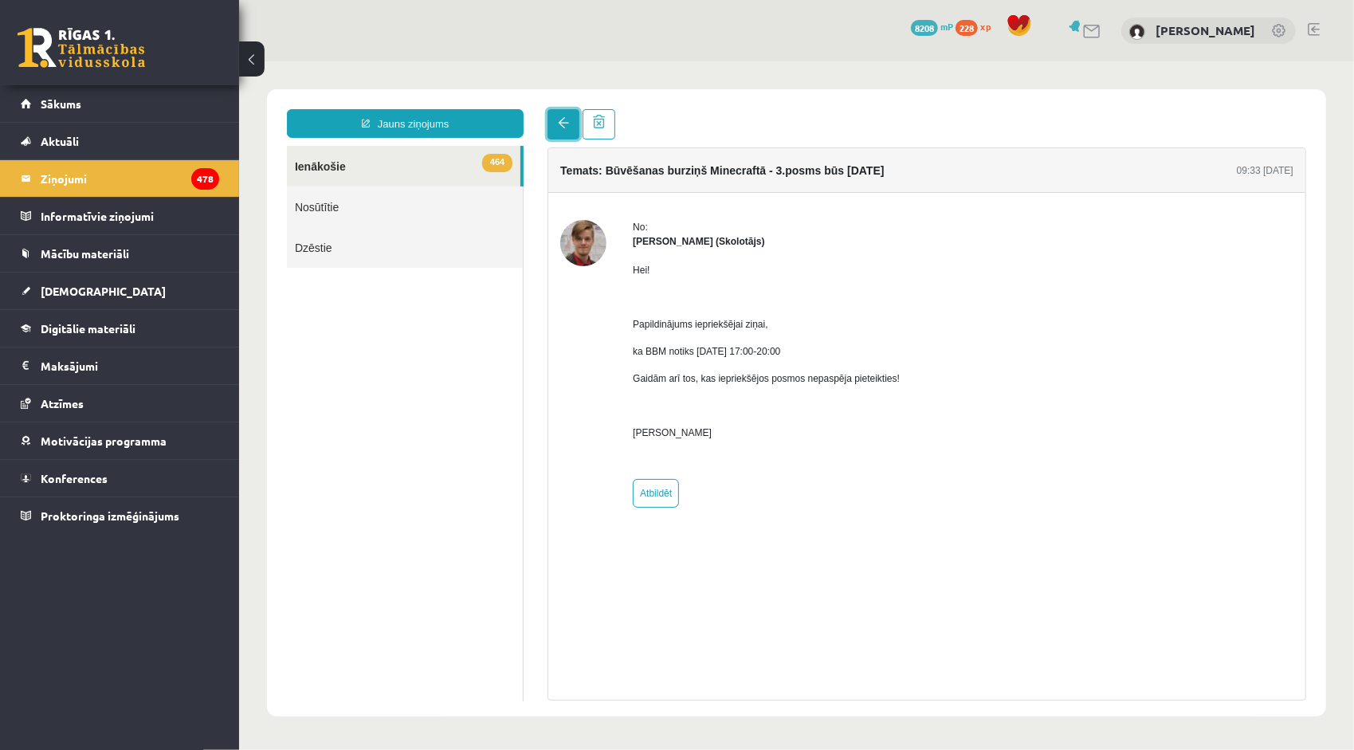
click at [558, 119] on span at bounding box center [562, 121] width 11 height 11
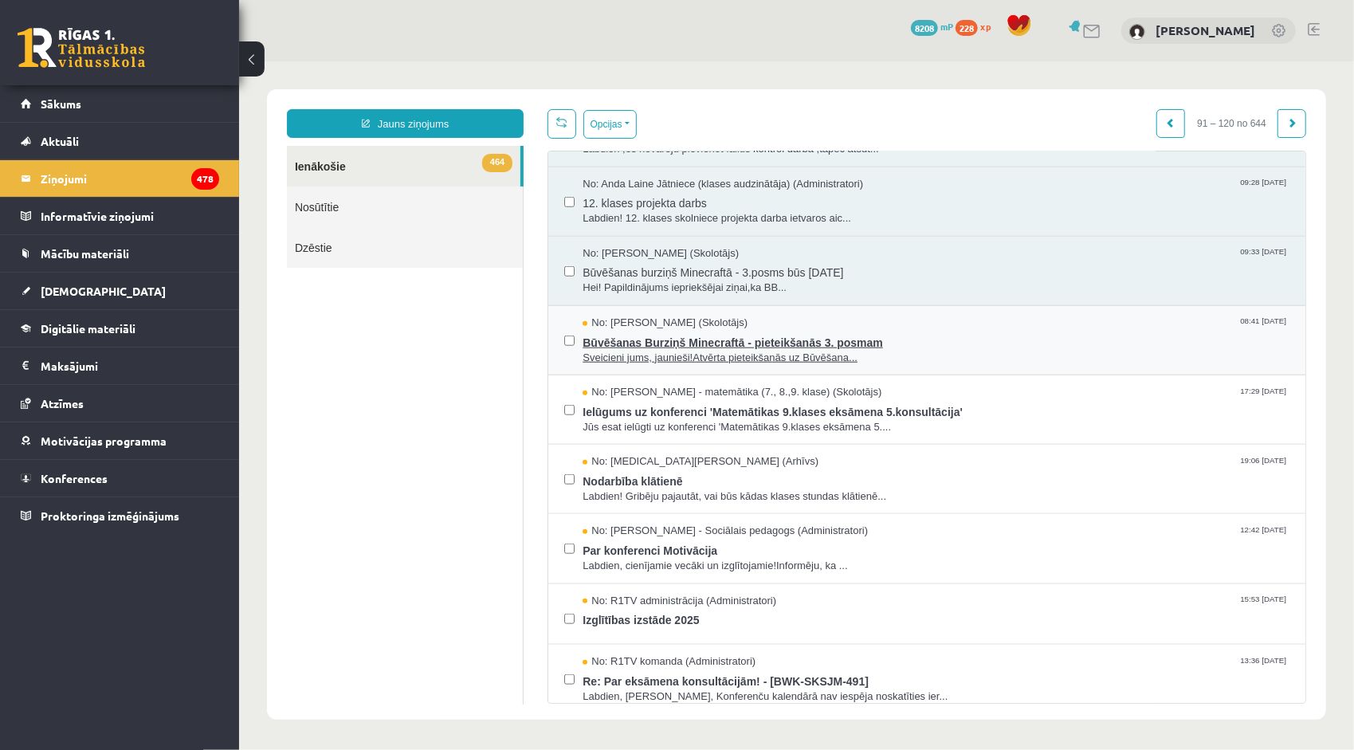
click at [643, 350] on span "Sveicieni jums, jaunieši!Atvērta pieteikšanās uz Būvēšana..." at bounding box center [935, 357] width 707 height 15
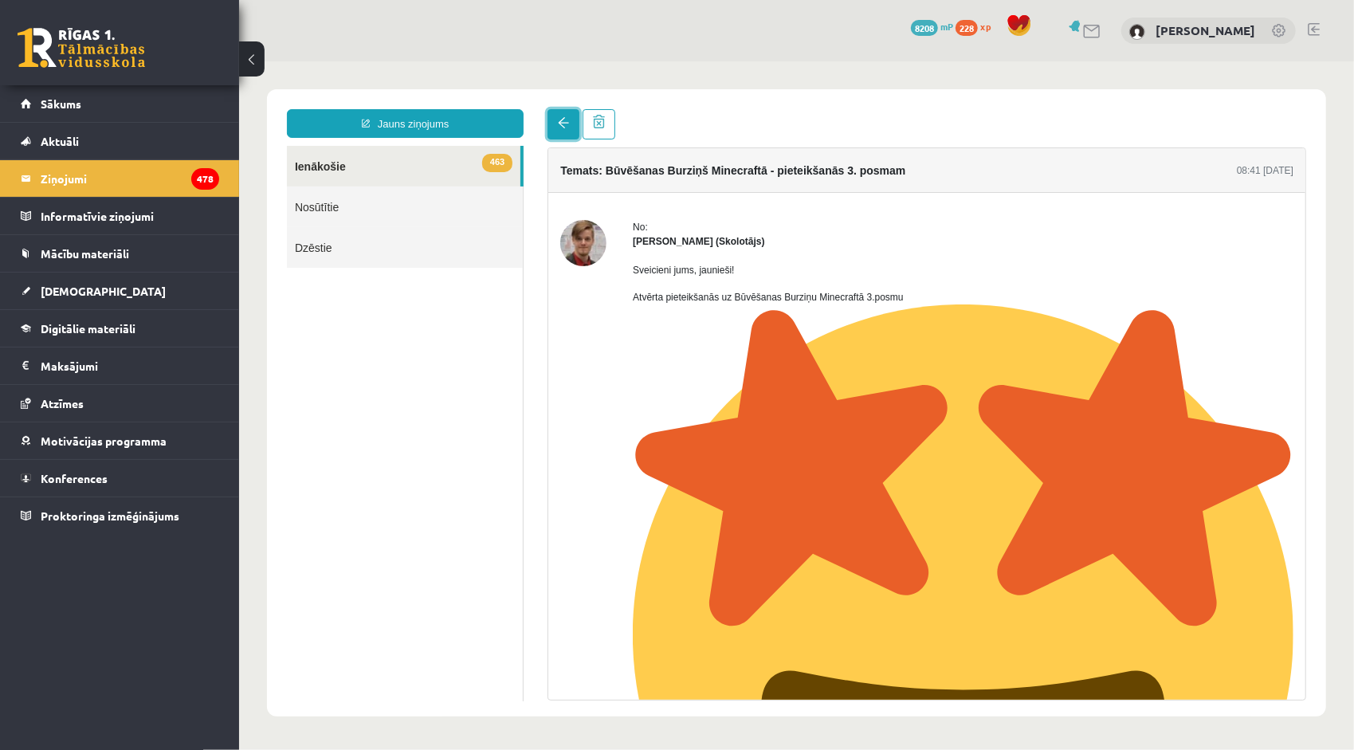
click at [564, 128] on span at bounding box center [562, 121] width 11 height 11
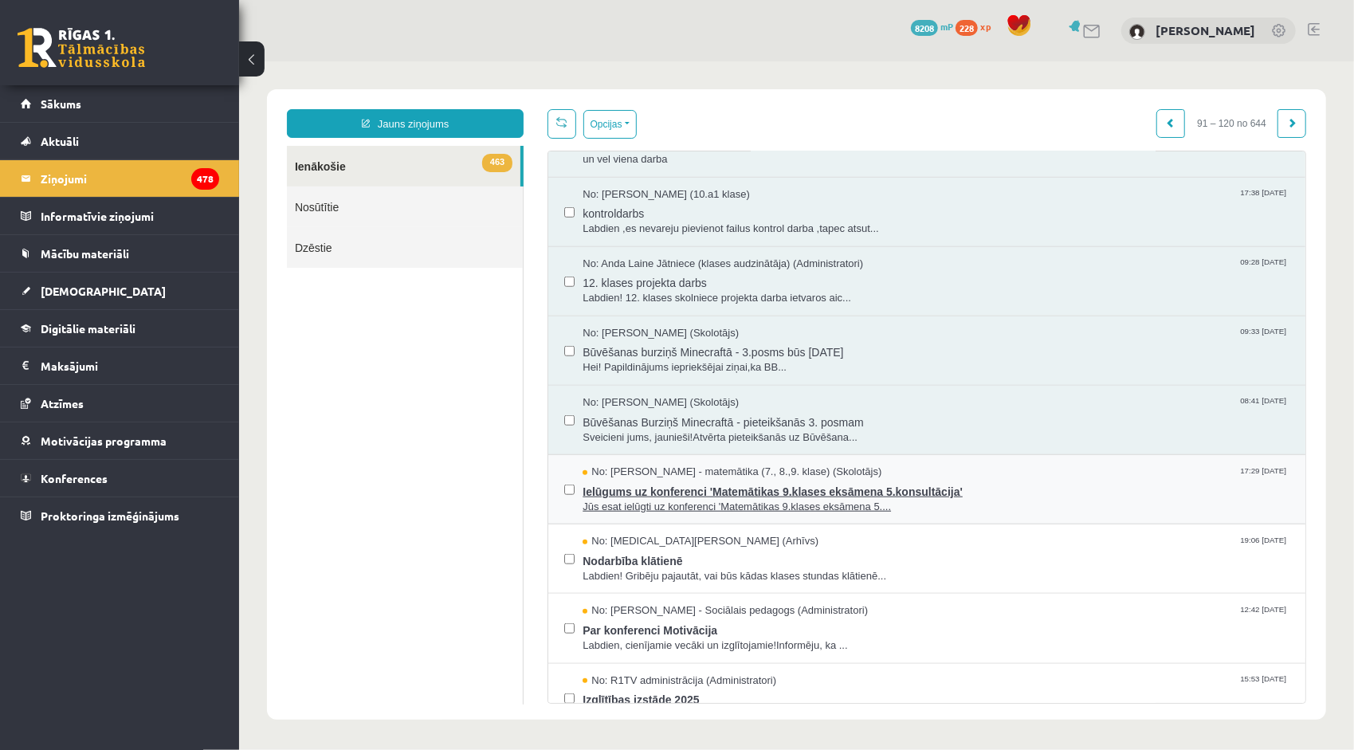
click at [751, 499] on span "Jūs esat ielūgti uz konferenci 'Matemātikas 9.klases eksāmena 5...." at bounding box center [935, 506] width 707 height 15
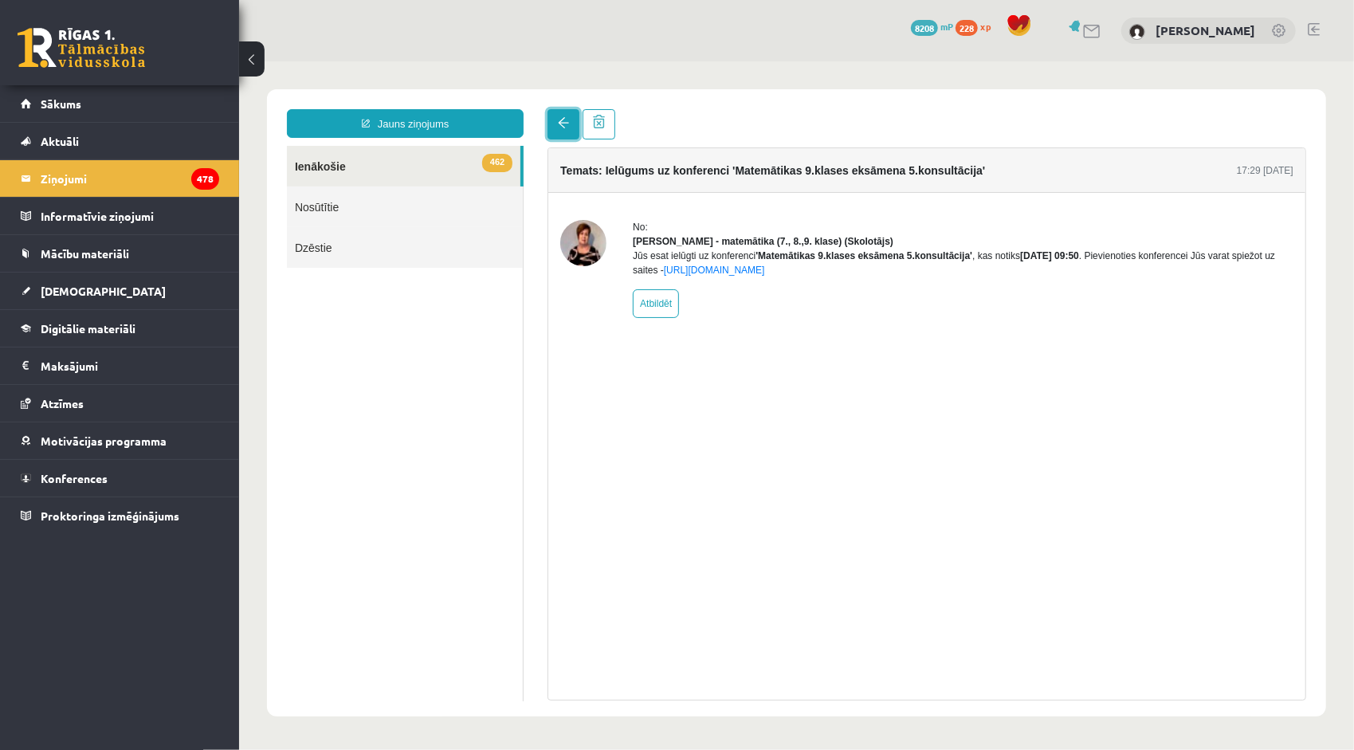
click at [558, 123] on span at bounding box center [562, 121] width 11 height 11
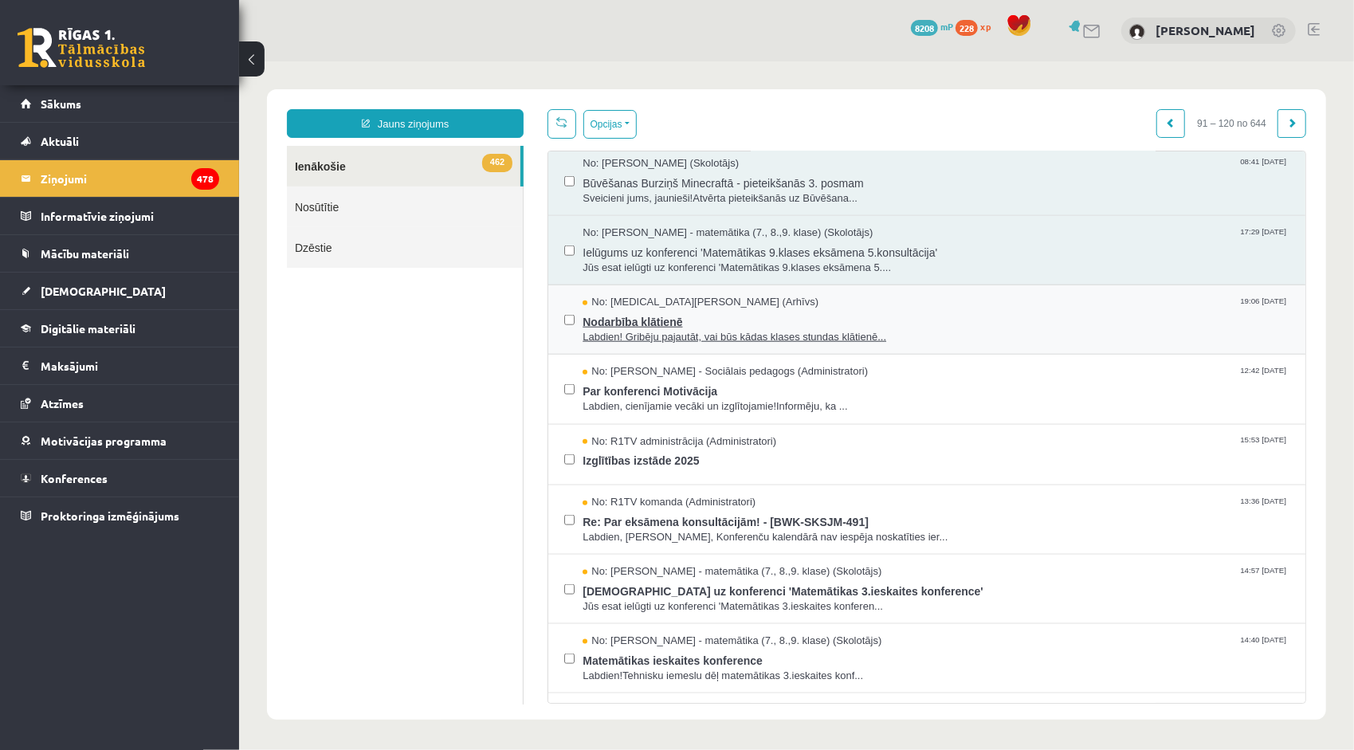
click at [672, 332] on span "Labdien! Gribēju pajautāt, vai būs kādas klases stundas klātienē..." at bounding box center [935, 336] width 707 height 15
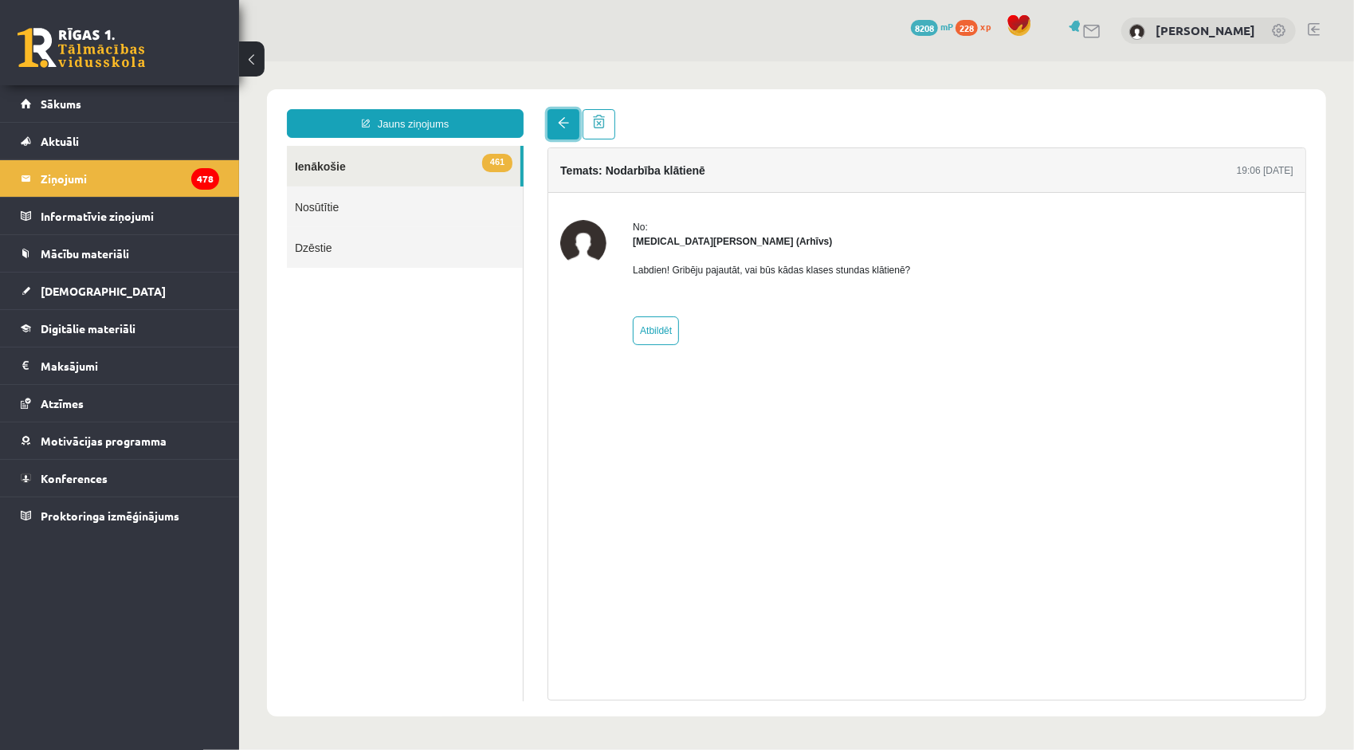
click at [570, 128] on link at bounding box center [563, 123] width 32 height 30
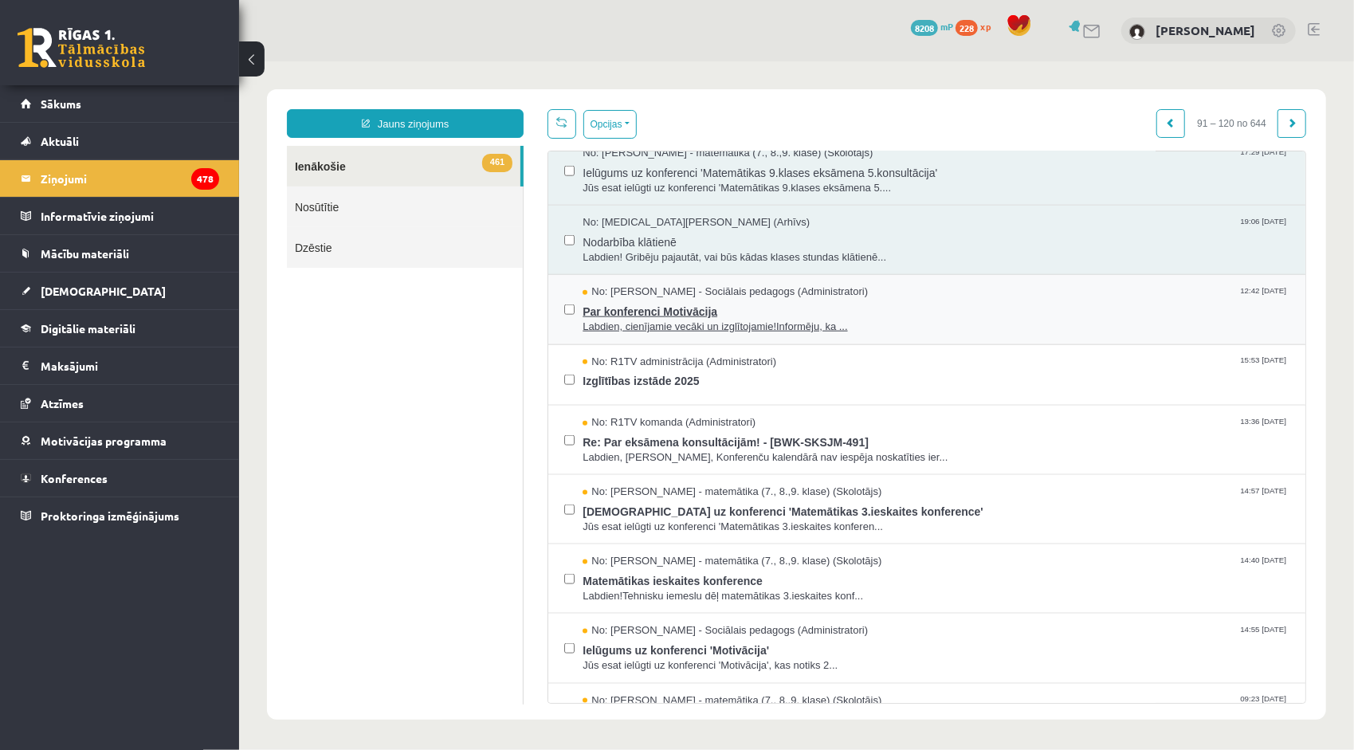
click at [637, 308] on span "Par konferenci Motivācija" at bounding box center [935, 309] width 707 height 20
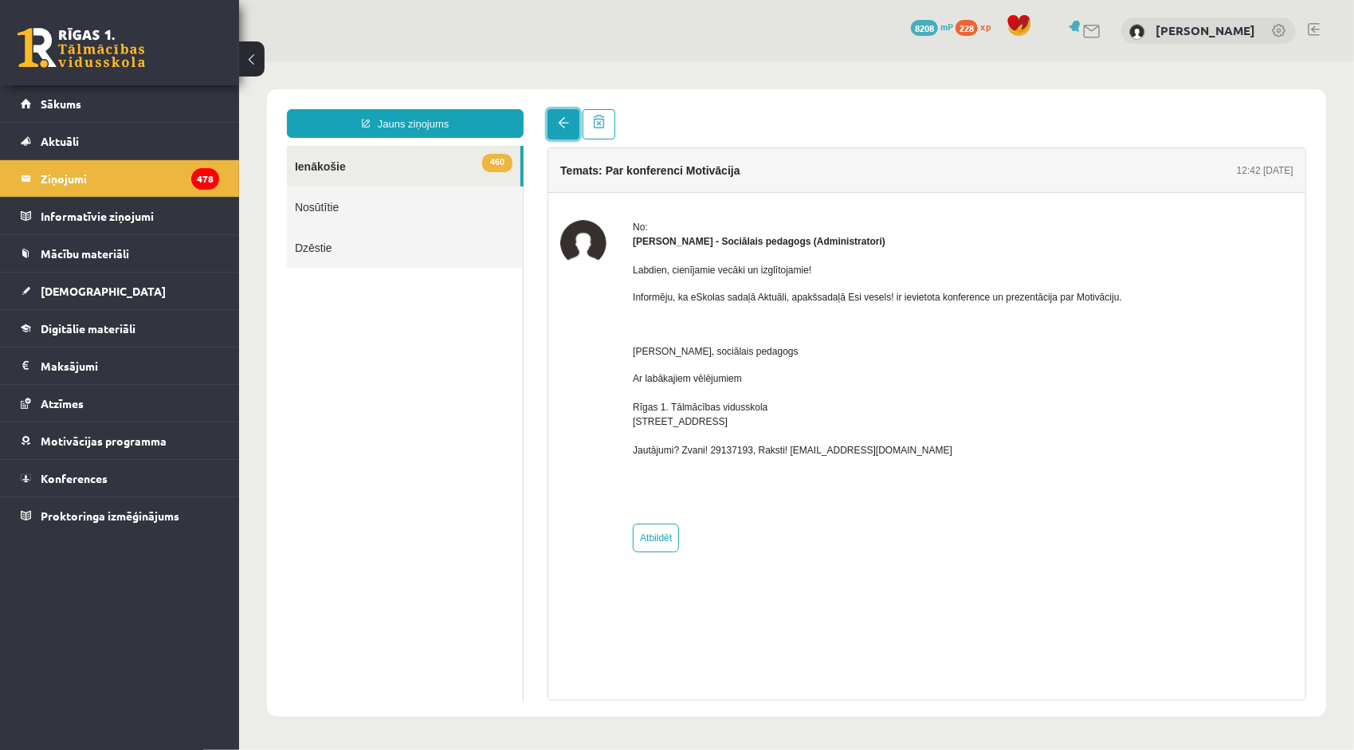
click at [568, 127] on link at bounding box center [563, 123] width 32 height 30
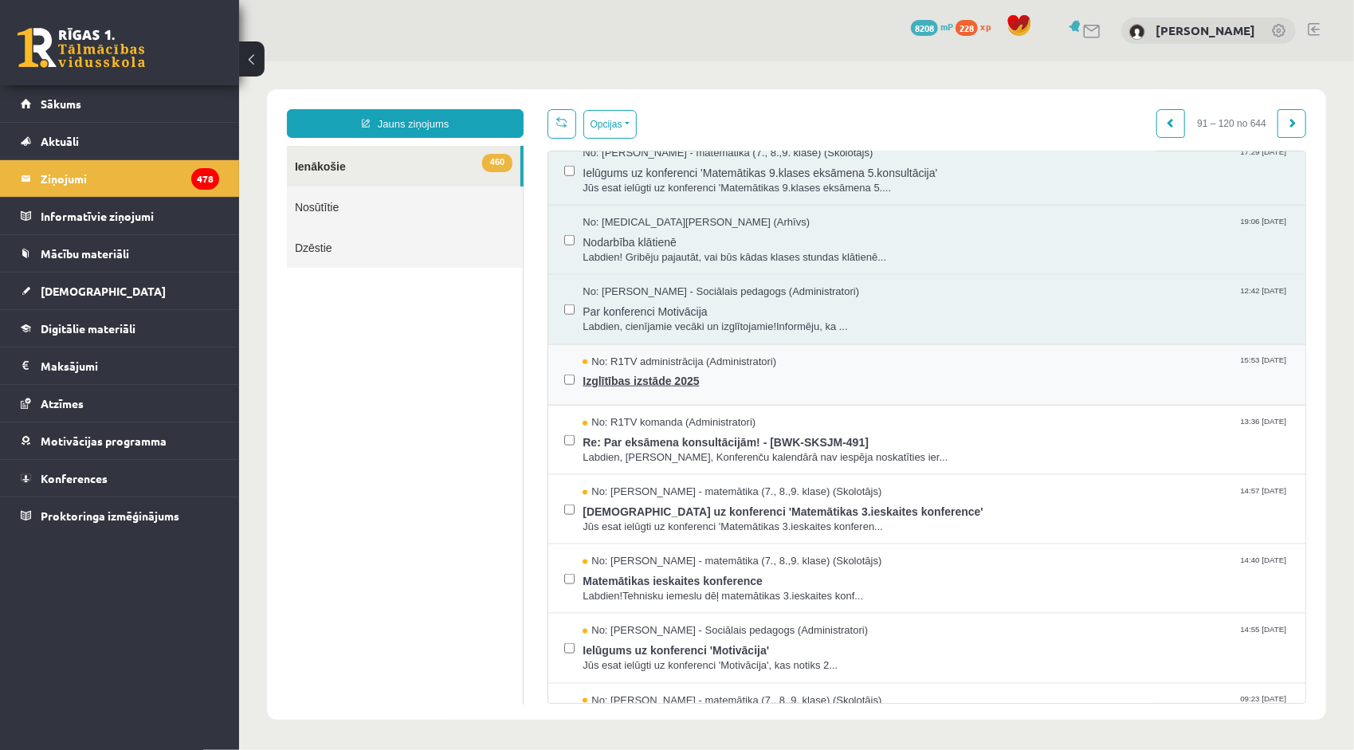
click at [642, 368] on span "Izglītības izstāde 2025" at bounding box center [935, 378] width 707 height 20
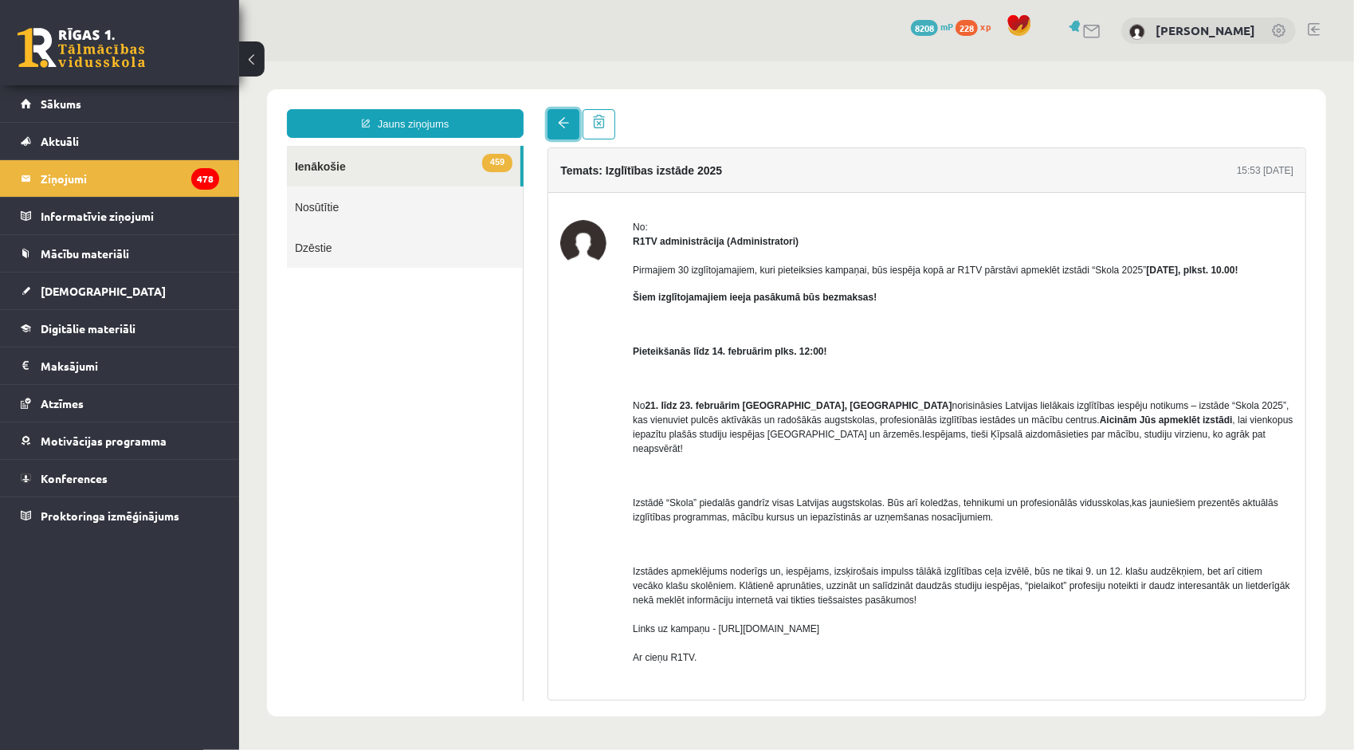
click span
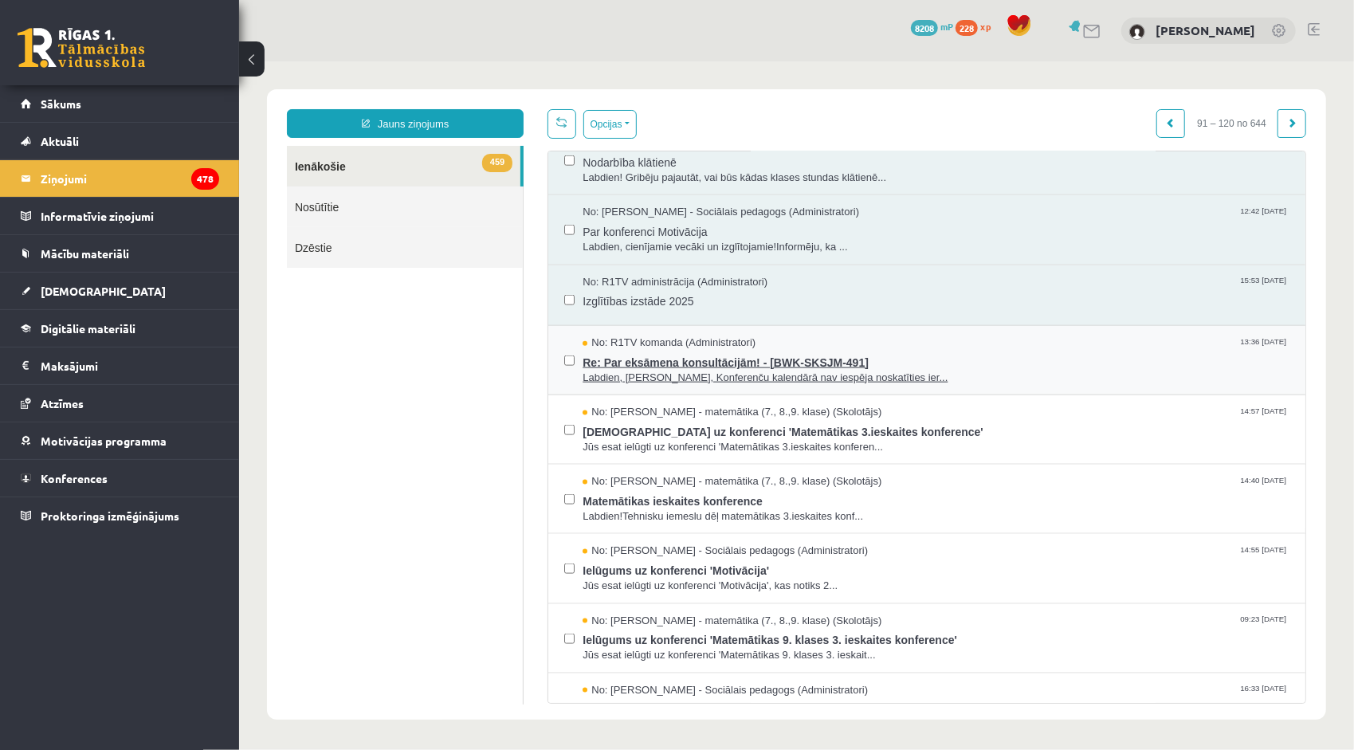
click at [744, 370] on span "Labdien, [PERSON_NAME], Konferenču kalendārā nav iespēja noskatīties ier..." at bounding box center [935, 377] width 707 height 15
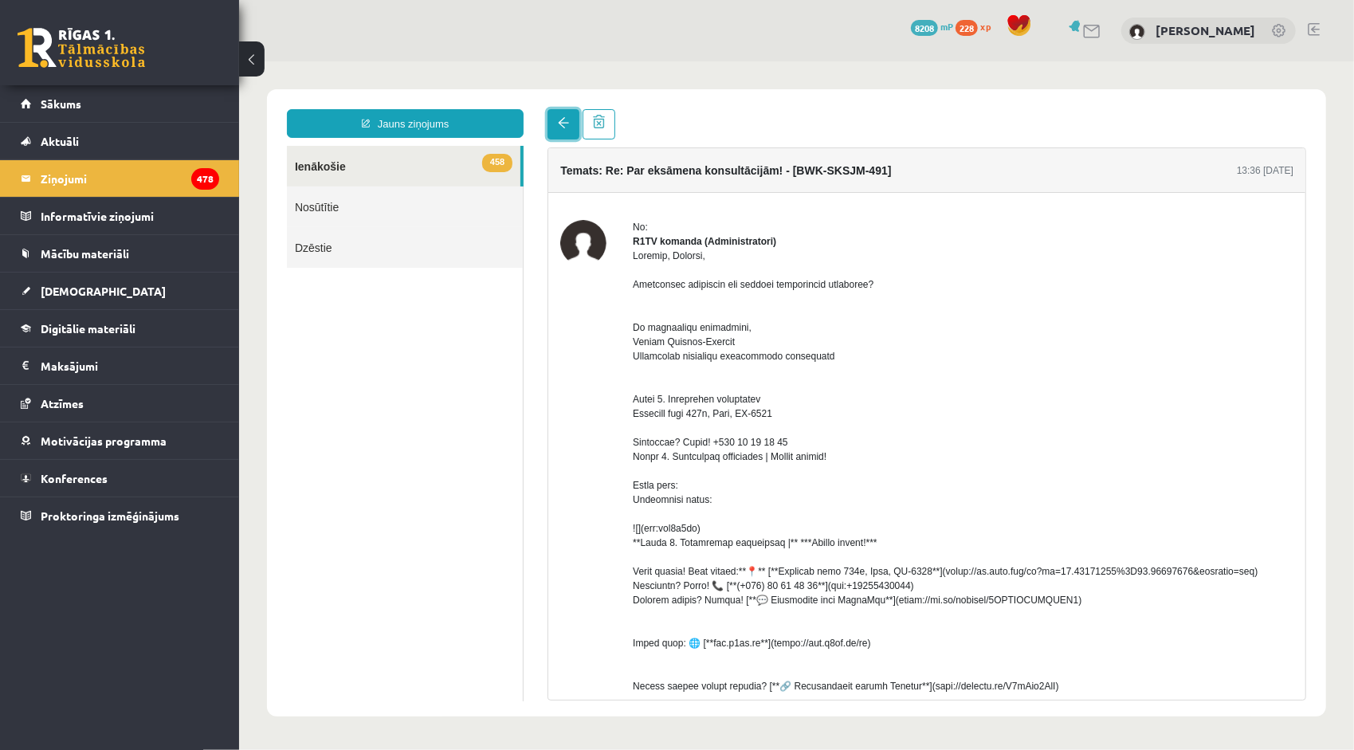
click at [559, 132] on link at bounding box center [563, 123] width 32 height 30
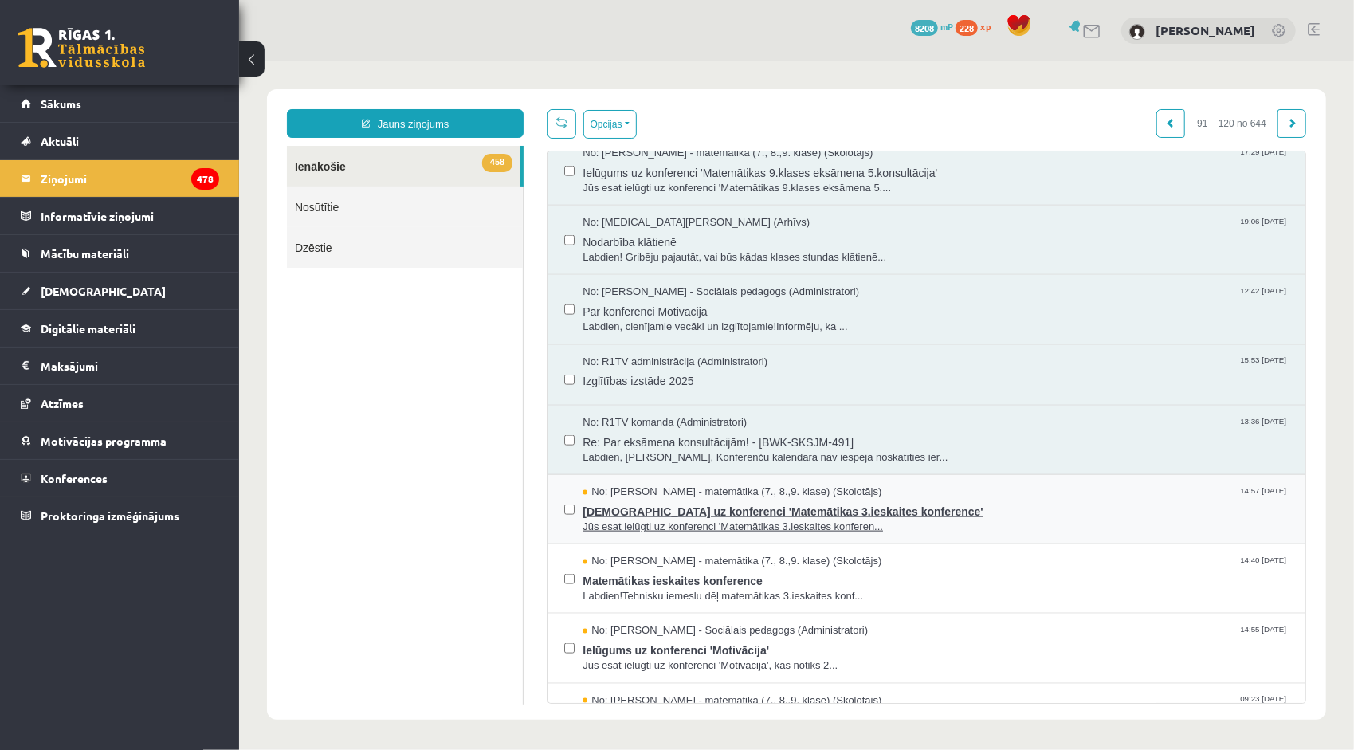
click at [750, 503] on span "[DEMOGRAPHIC_DATA] uz konferenci 'Matemātikas 3.ieskaites konference'" at bounding box center [935, 509] width 707 height 20
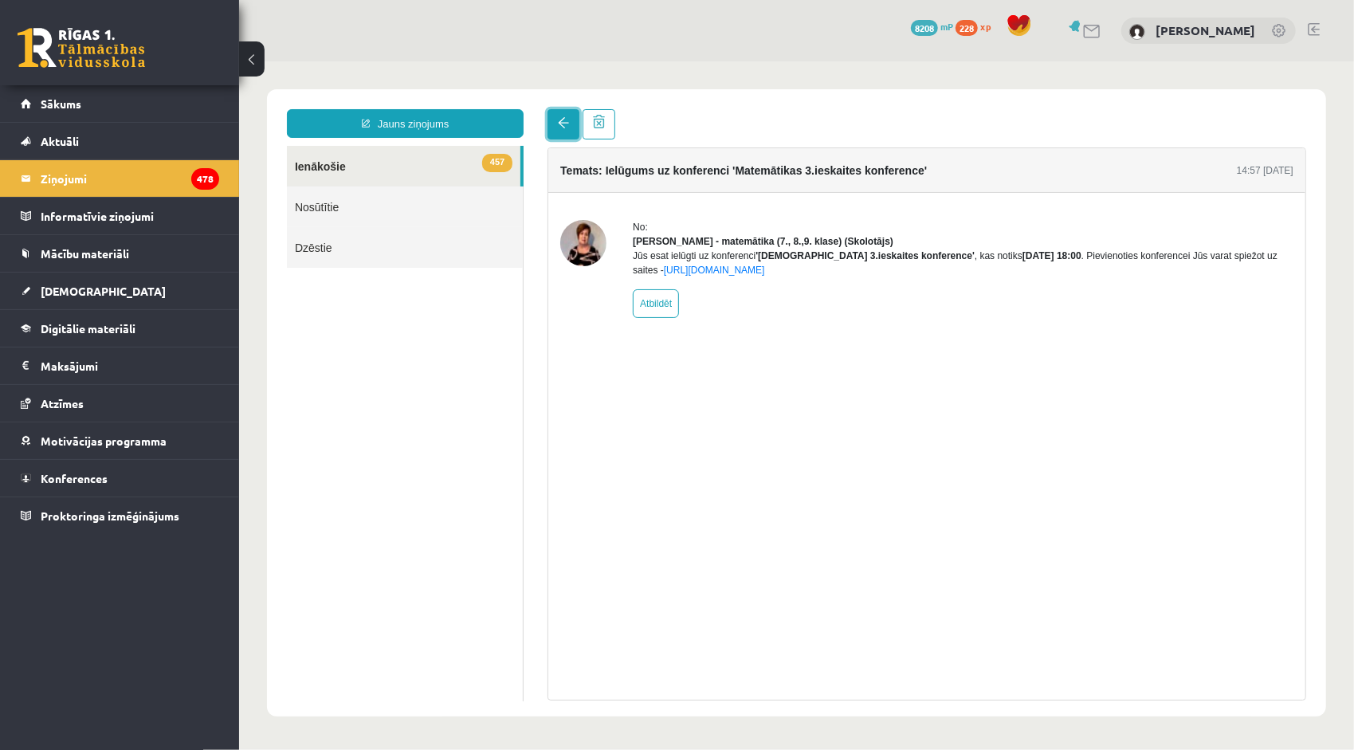
click at [562, 128] on span at bounding box center [562, 121] width 11 height 11
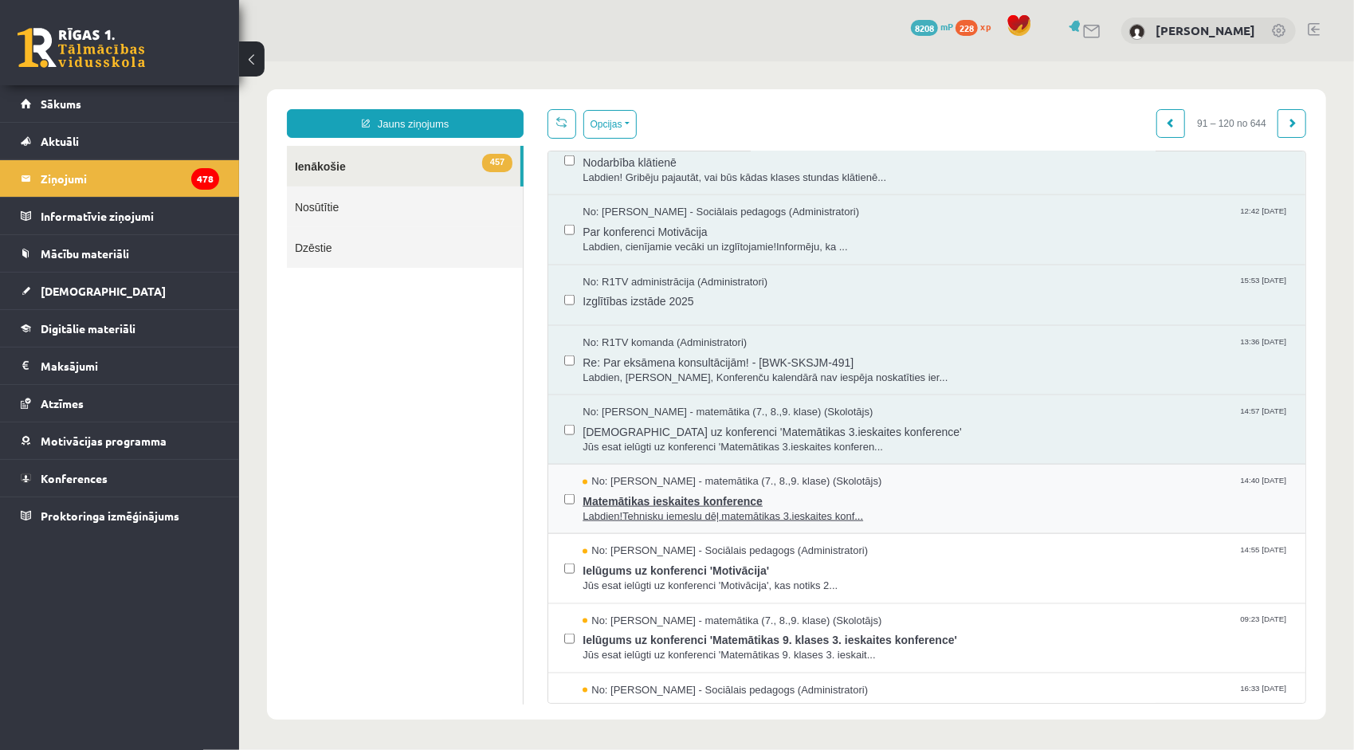
click at [758, 489] on span "Matemātikas ieskaites konference" at bounding box center [935, 499] width 707 height 20
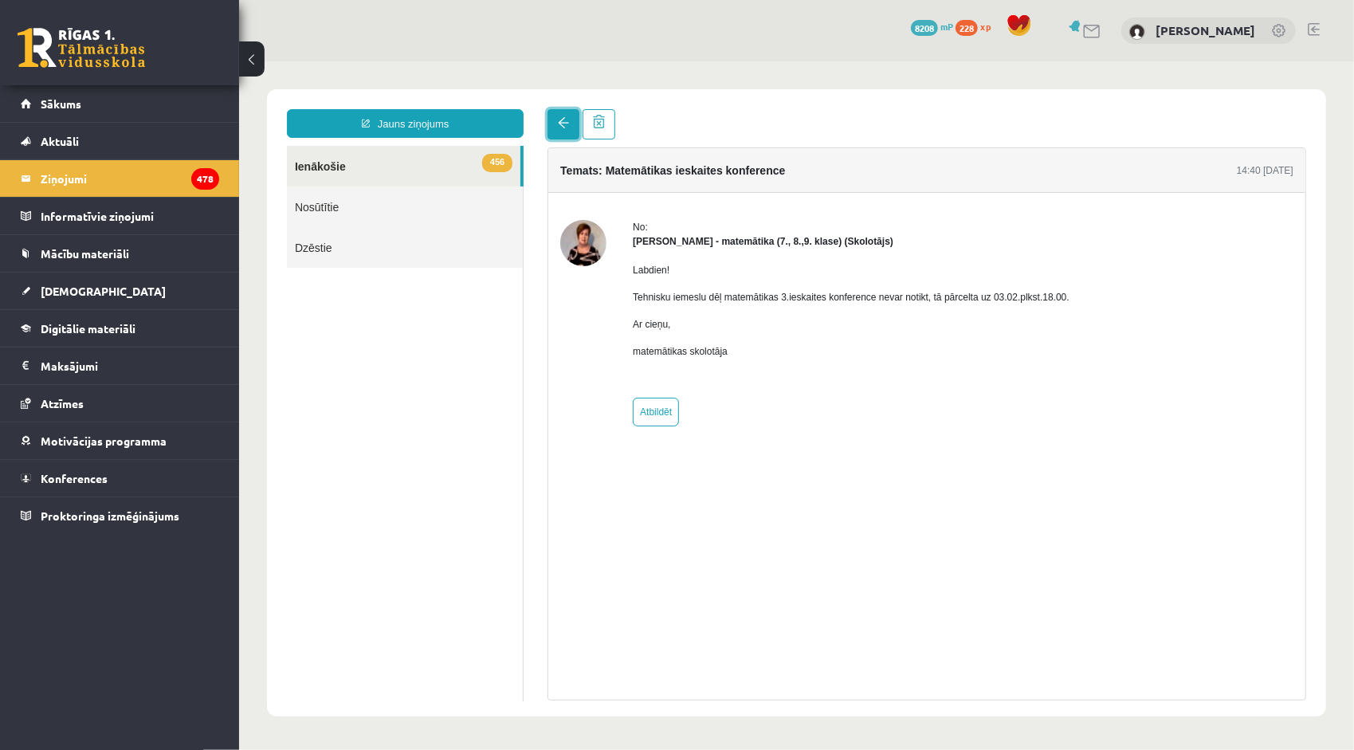
click at [568, 128] on link at bounding box center [563, 123] width 32 height 30
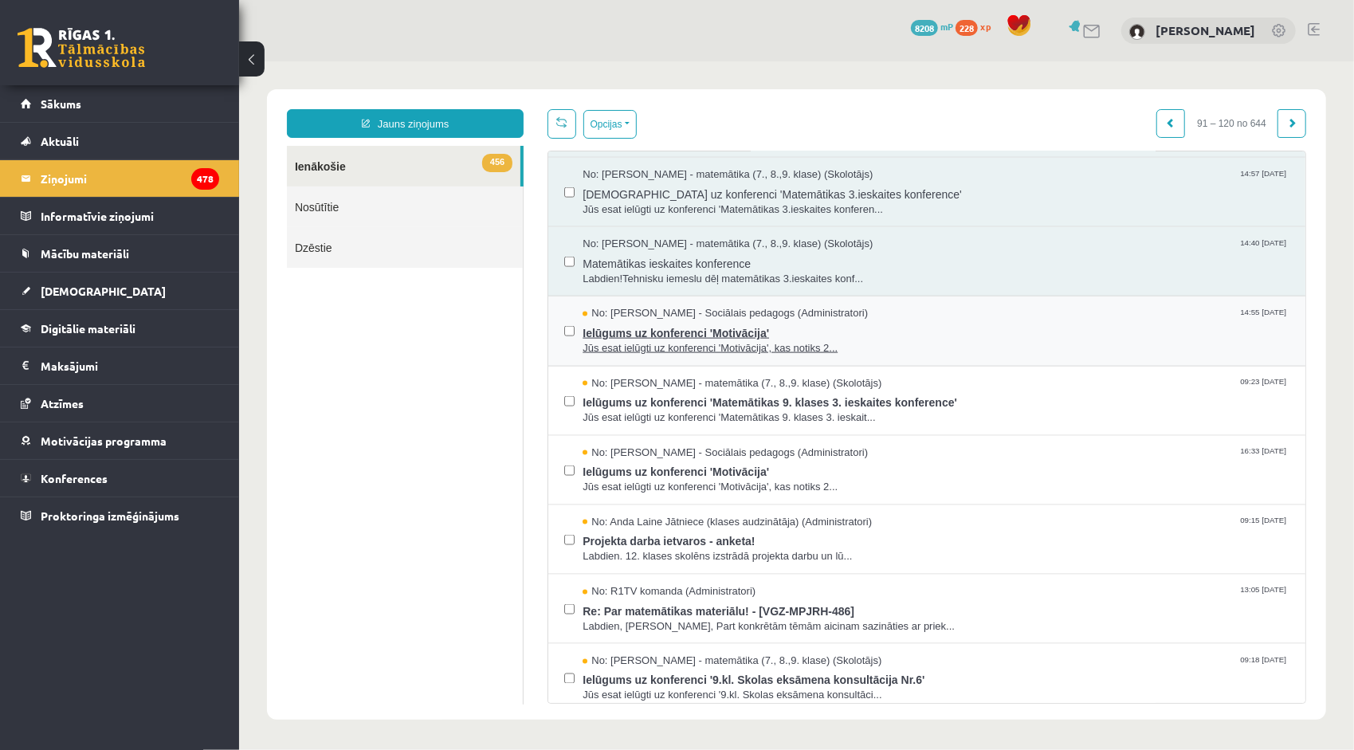
click at [652, 320] on span "Ielūgums uz konferenci 'Motivācija'" at bounding box center [935, 330] width 707 height 20
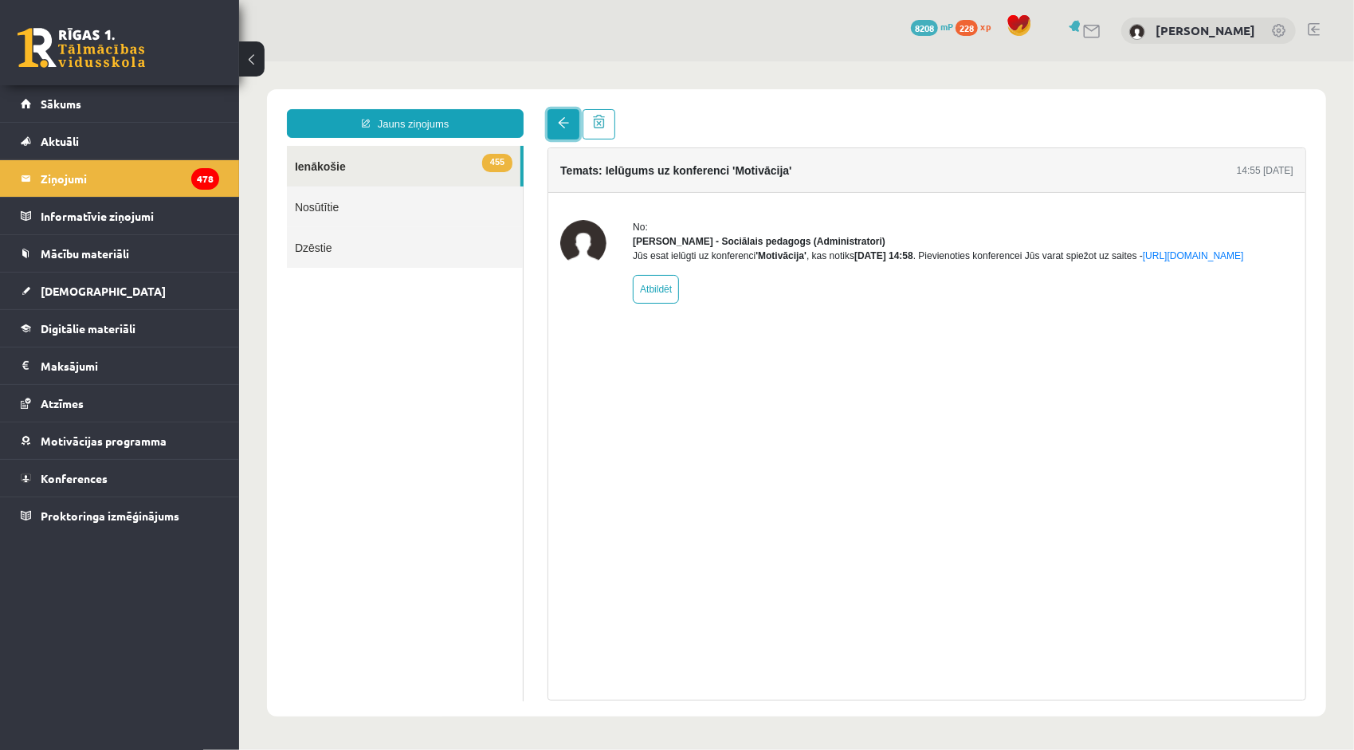
click at [557, 123] on span at bounding box center [562, 121] width 11 height 11
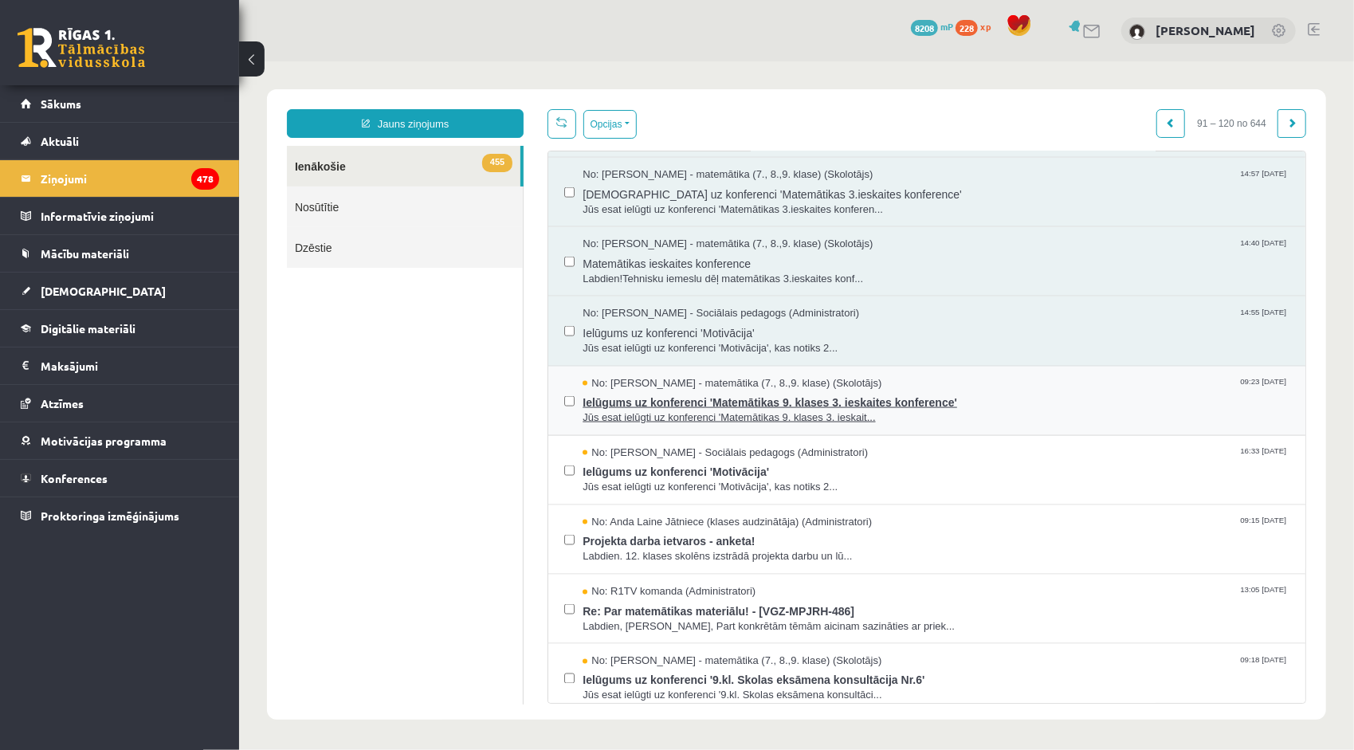
click at [684, 375] on span "No: [PERSON_NAME] - matemātika (7., 8.,9. klase) (Skolotājs)" at bounding box center [731, 382] width 299 height 15
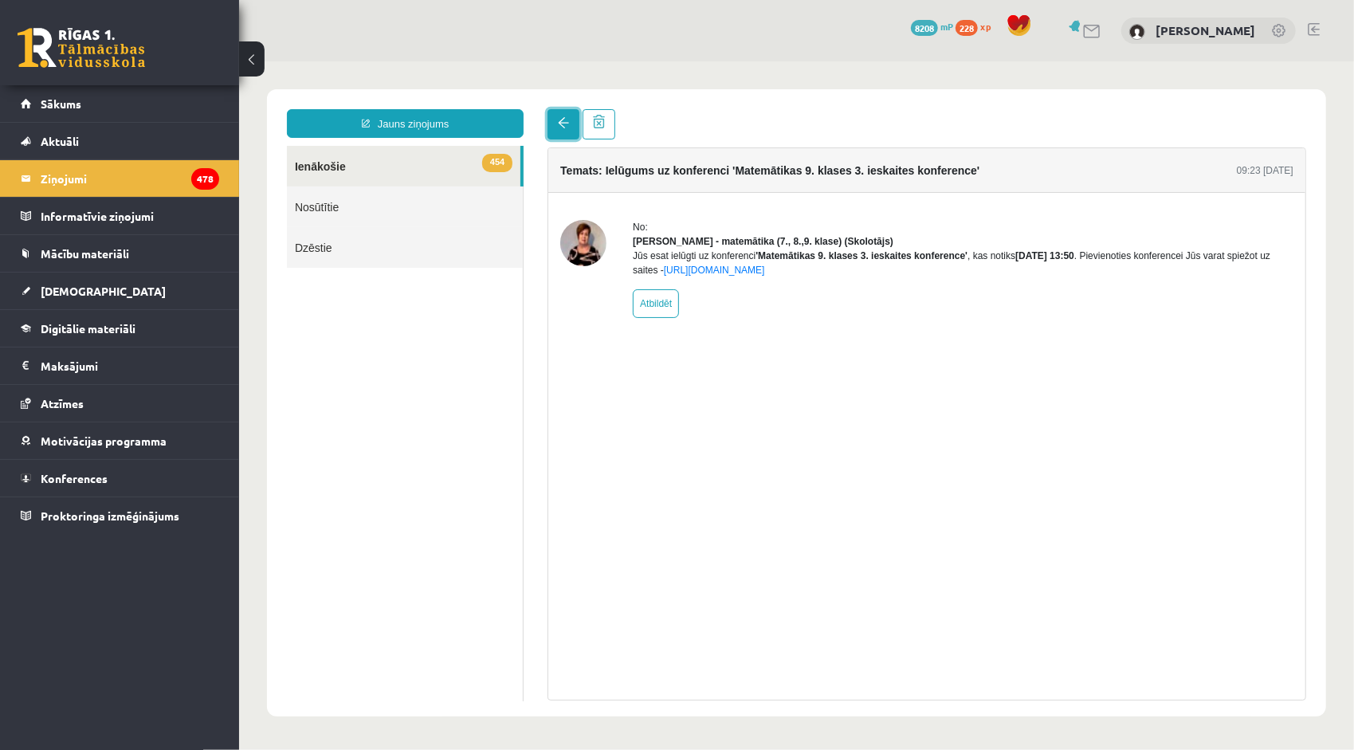
click at [561, 126] on span at bounding box center [562, 121] width 11 height 11
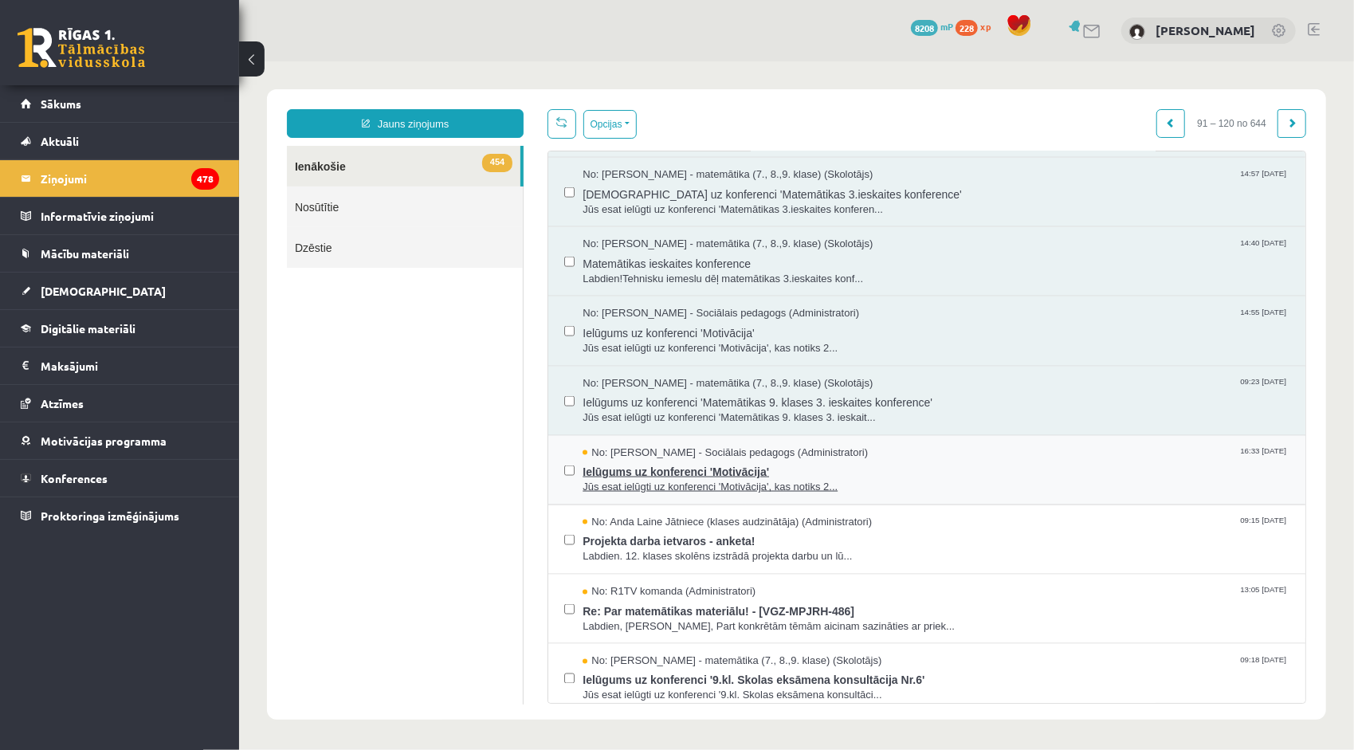
click at [690, 482] on span "Jūs esat ielūgti uz konferenci 'Motivācija', kas notiks 2..." at bounding box center [935, 486] width 707 height 15
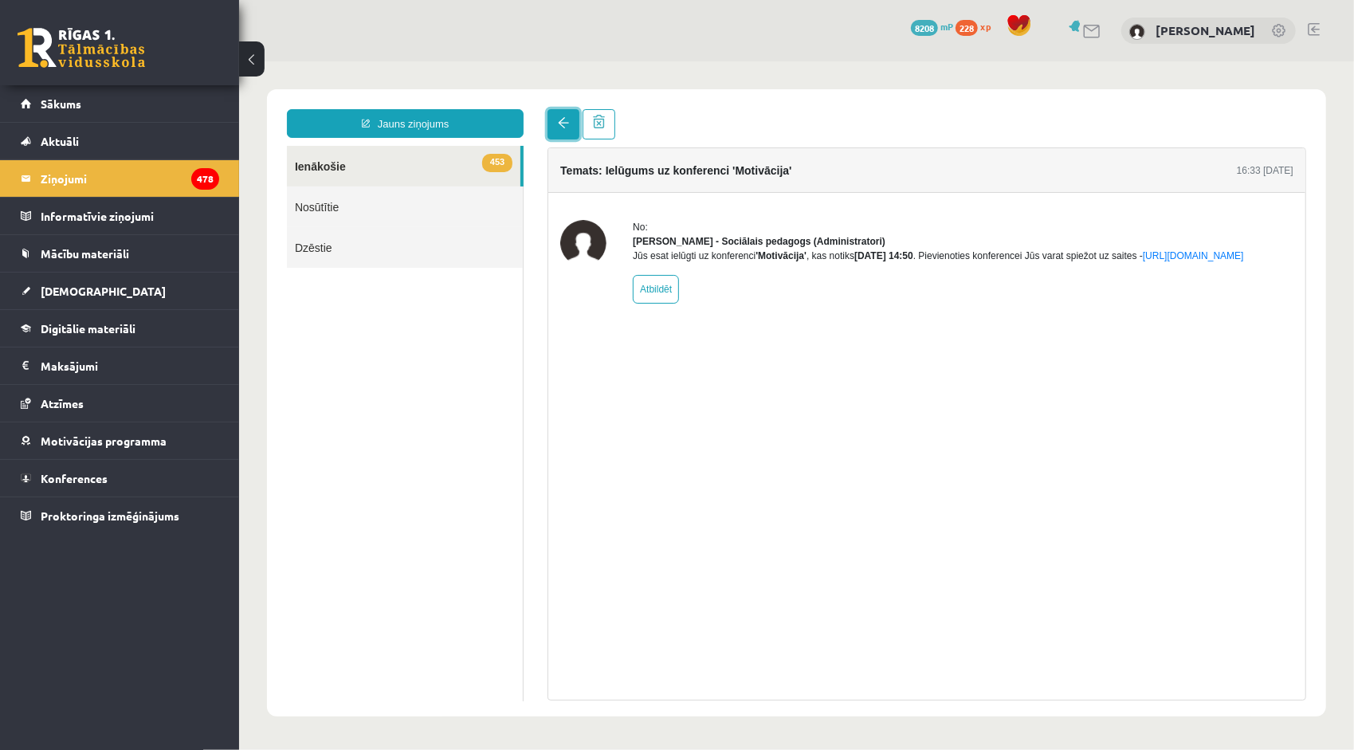
click at [553, 117] on link at bounding box center [563, 123] width 32 height 30
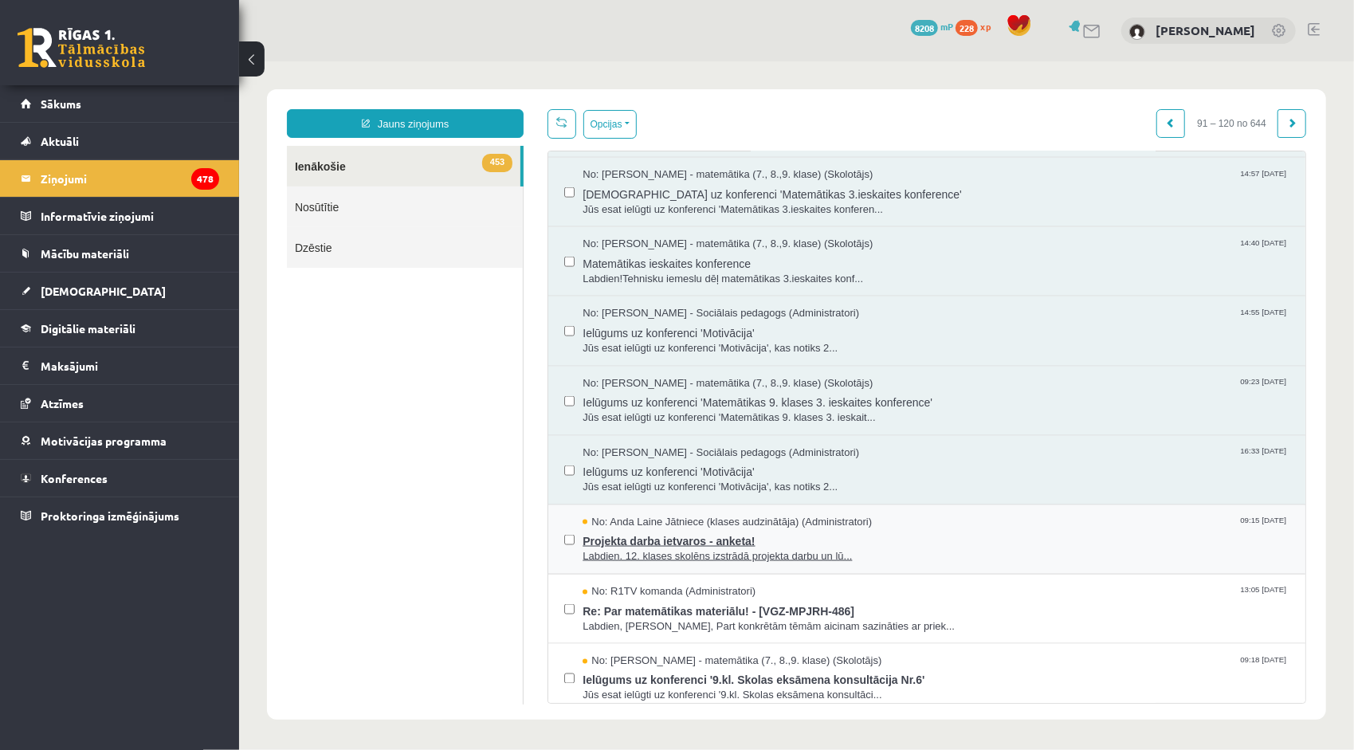
click at [662, 532] on span "Projekta darba ietvaros - anketa!" at bounding box center [935, 538] width 707 height 20
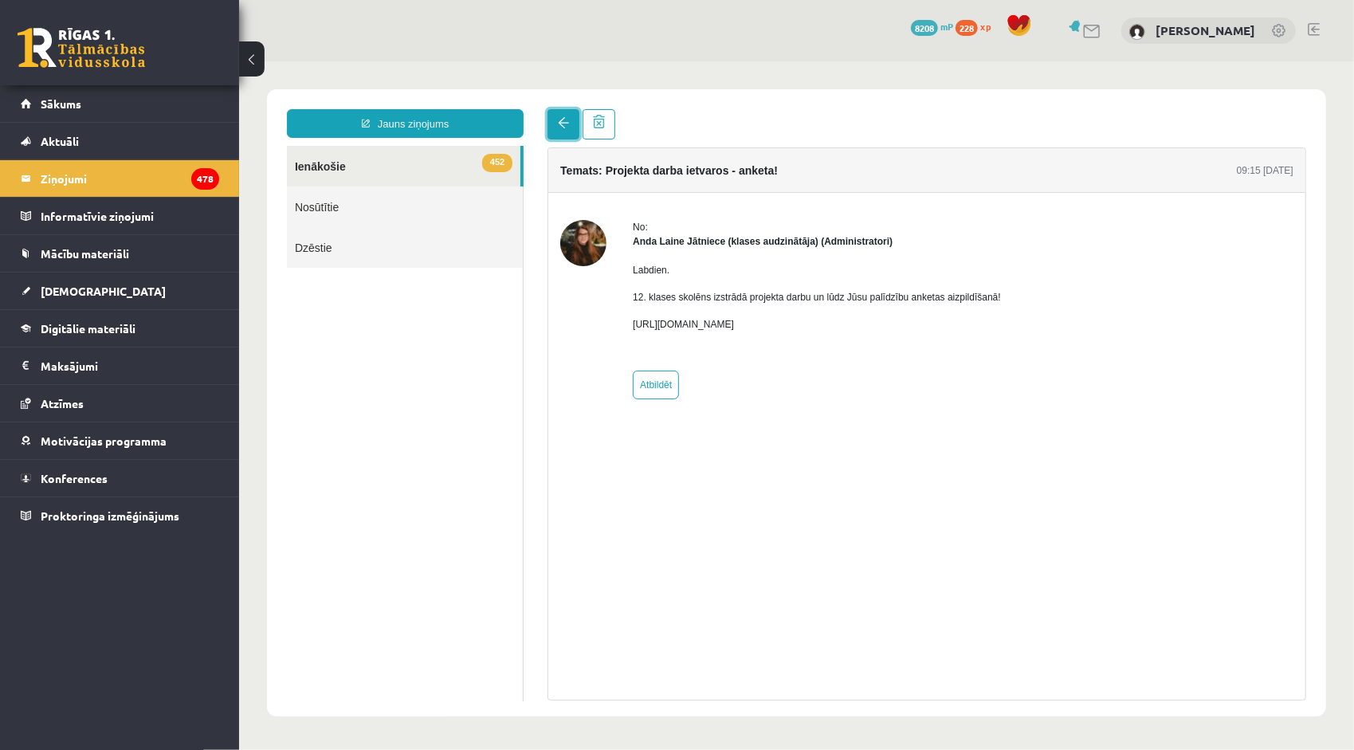
click at [565, 124] on span at bounding box center [562, 121] width 11 height 11
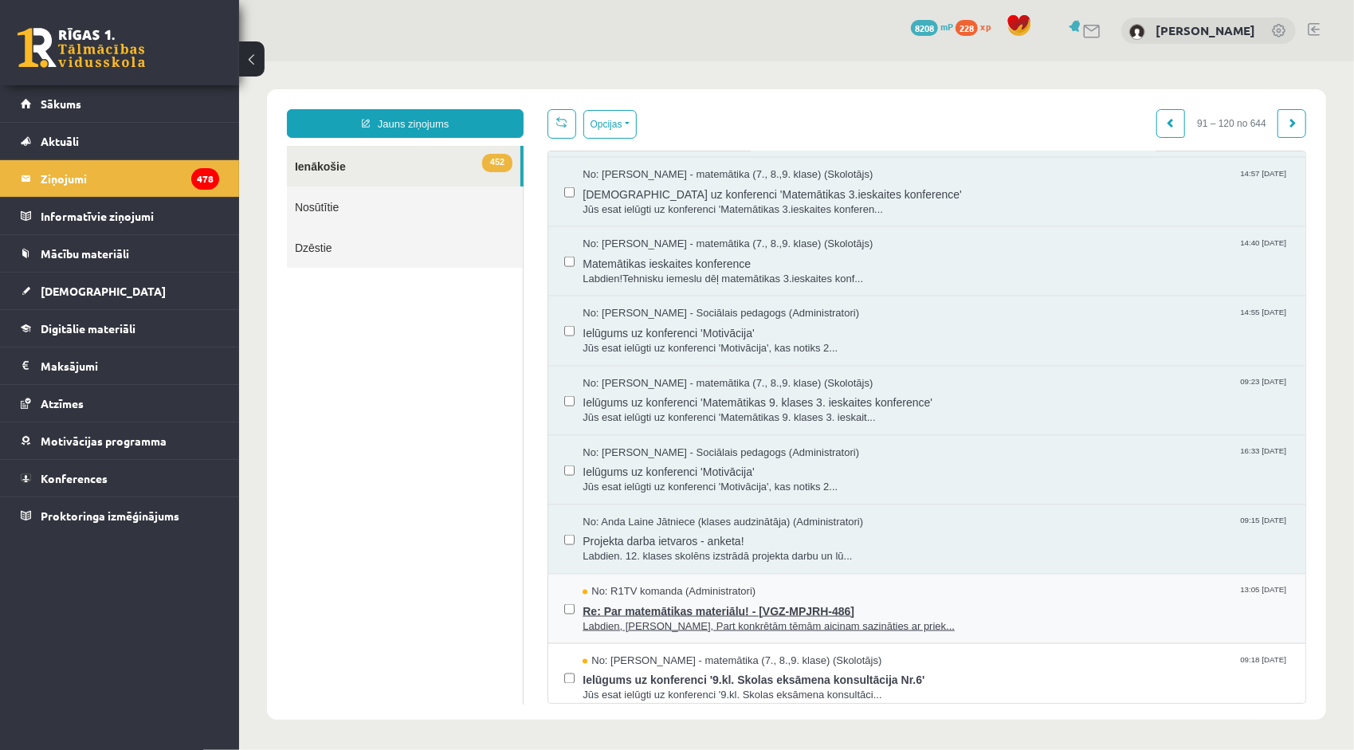
click at [682, 598] on span "Re: Par matemātikas materiālu! - [VGZ-MPJRH-486]" at bounding box center [935, 608] width 707 height 20
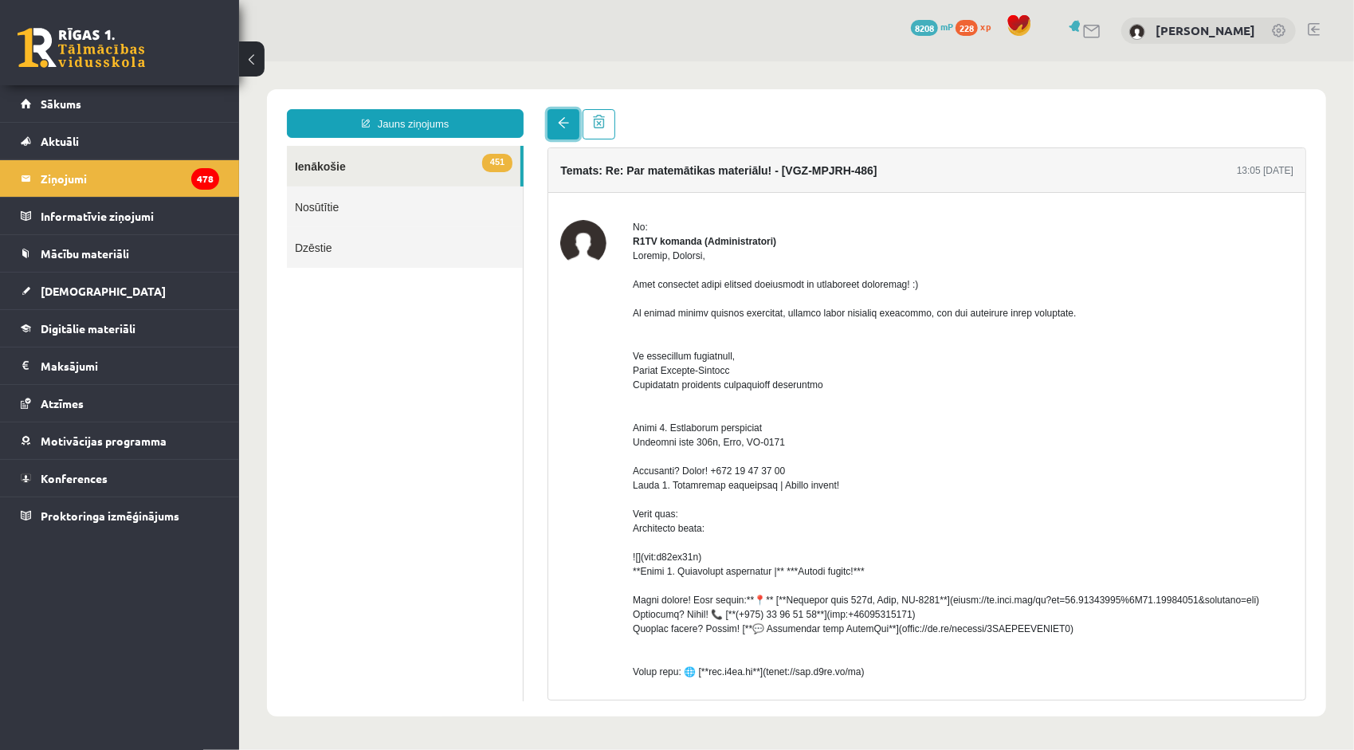
click at [558, 122] on span at bounding box center [562, 121] width 11 height 11
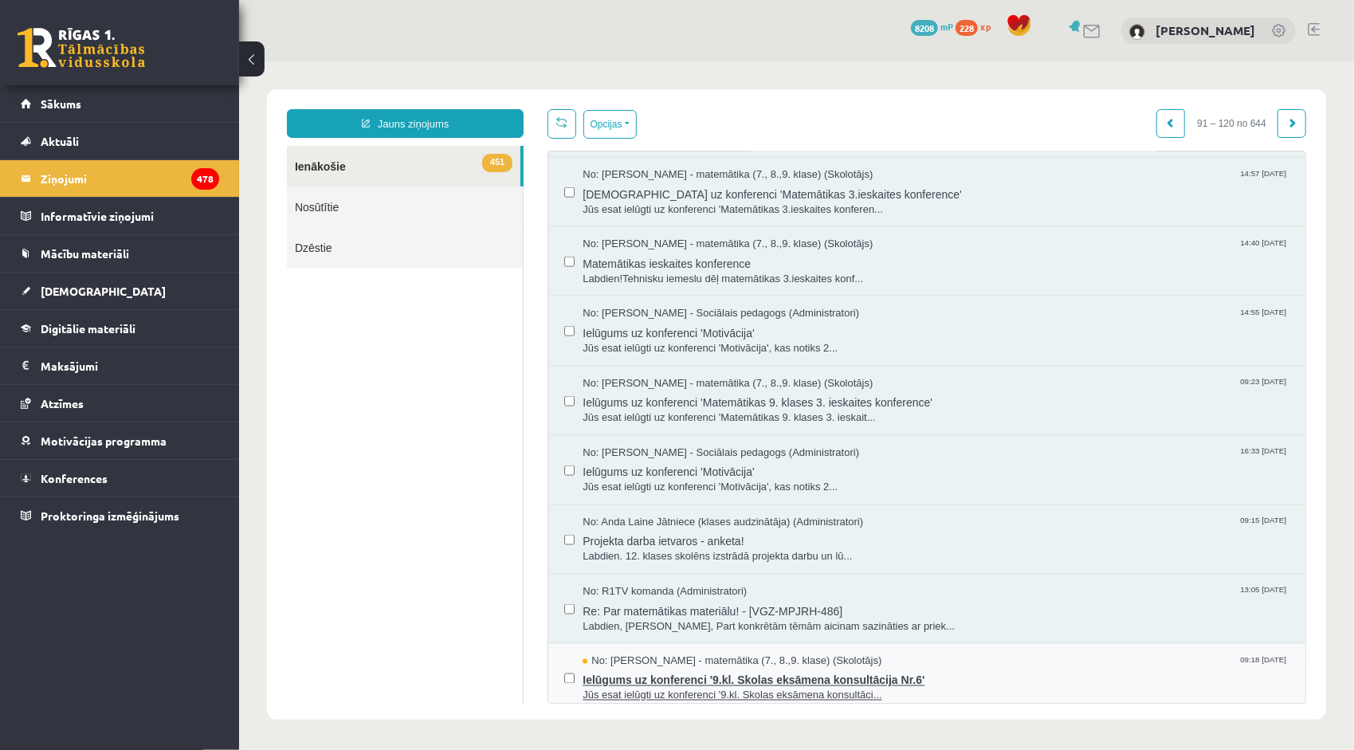
click at [770, 670] on span "Ielūgums uz konferenci '9.kl. Skolas eksāmena konsultācija Nr.6'" at bounding box center [935, 678] width 707 height 20
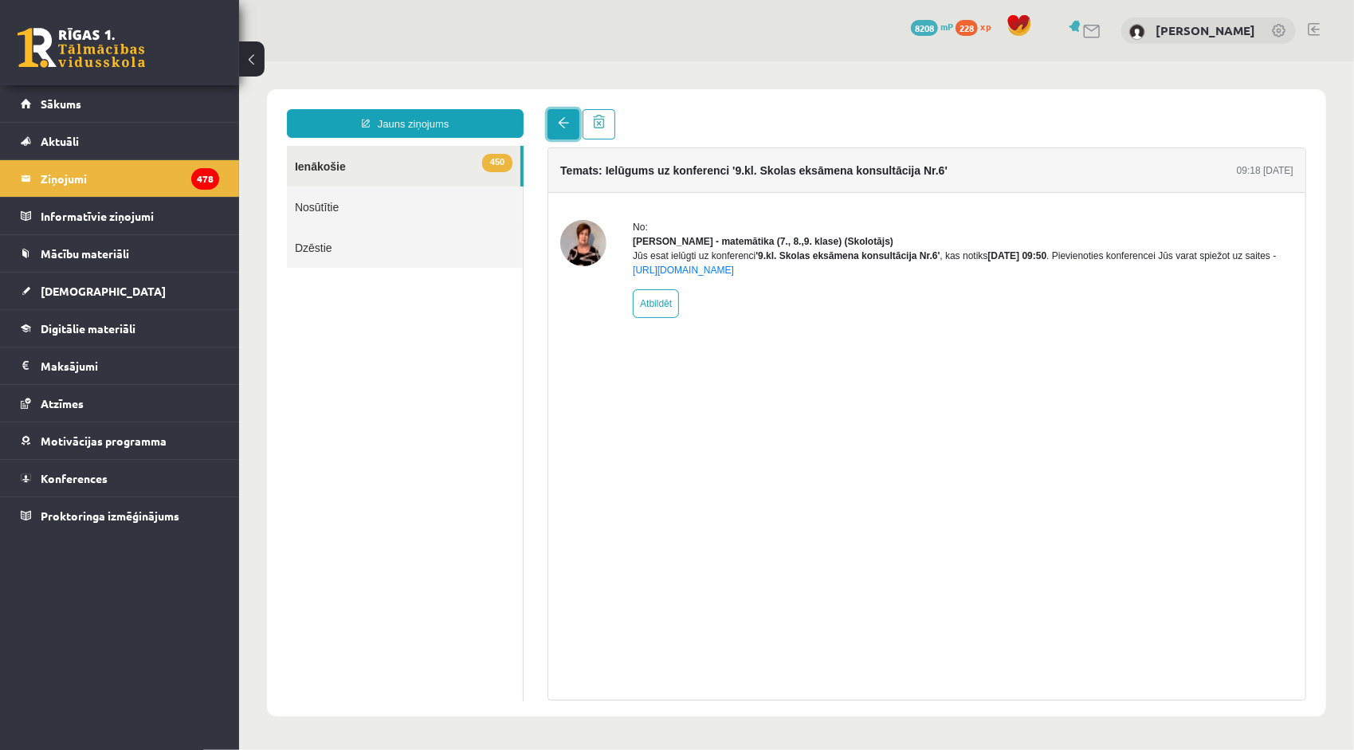
click at [565, 136] on link at bounding box center [563, 123] width 32 height 30
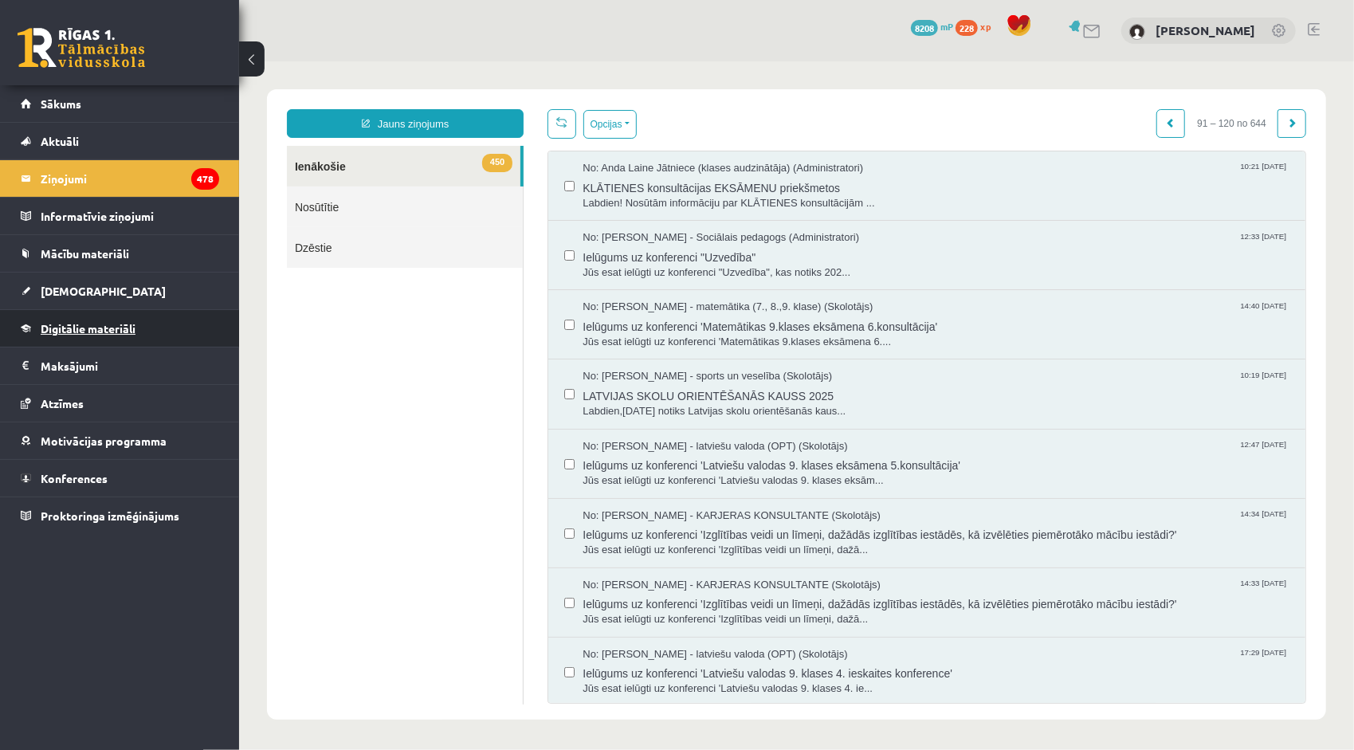
click at [185, 318] on link "Digitālie materiāli" at bounding box center [120, 328] width 198 height 37
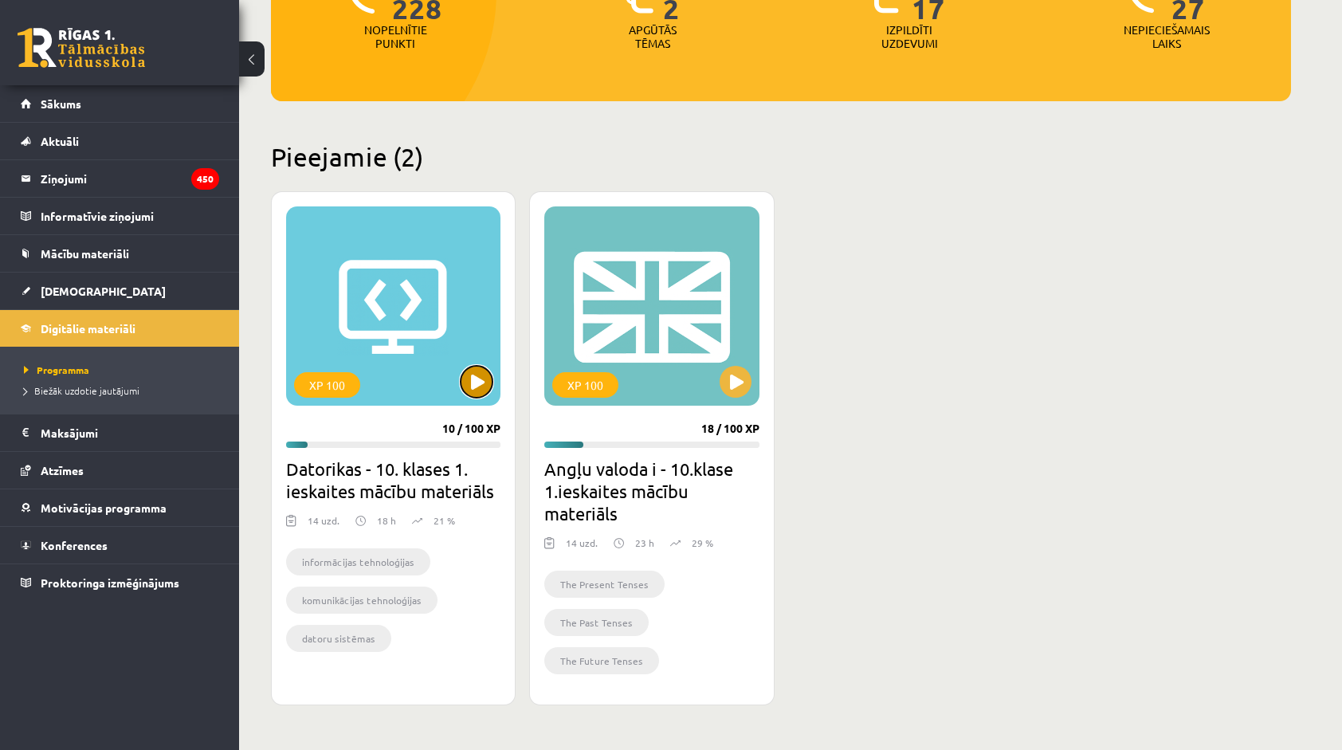
click at [485, 377] on button at bounding box center [477, 382] width 32 height 32
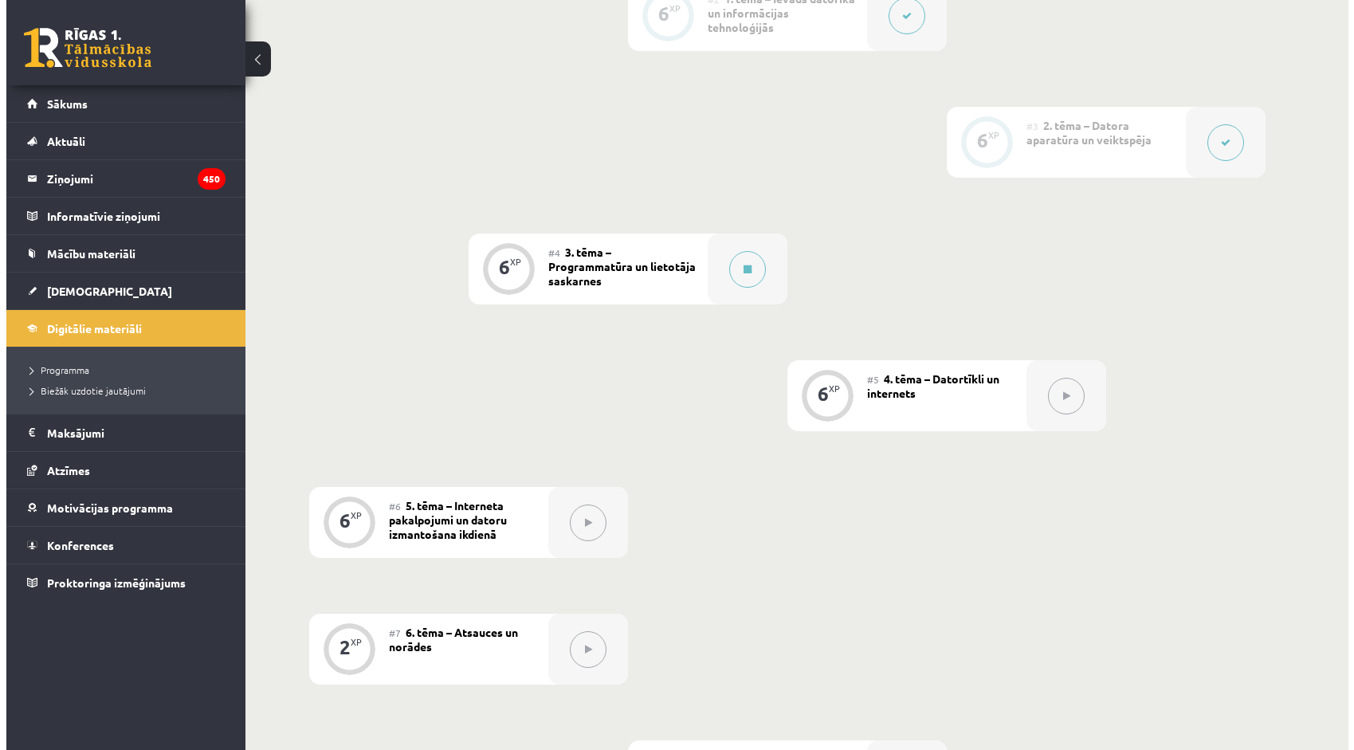
scroll to position [638, 0]
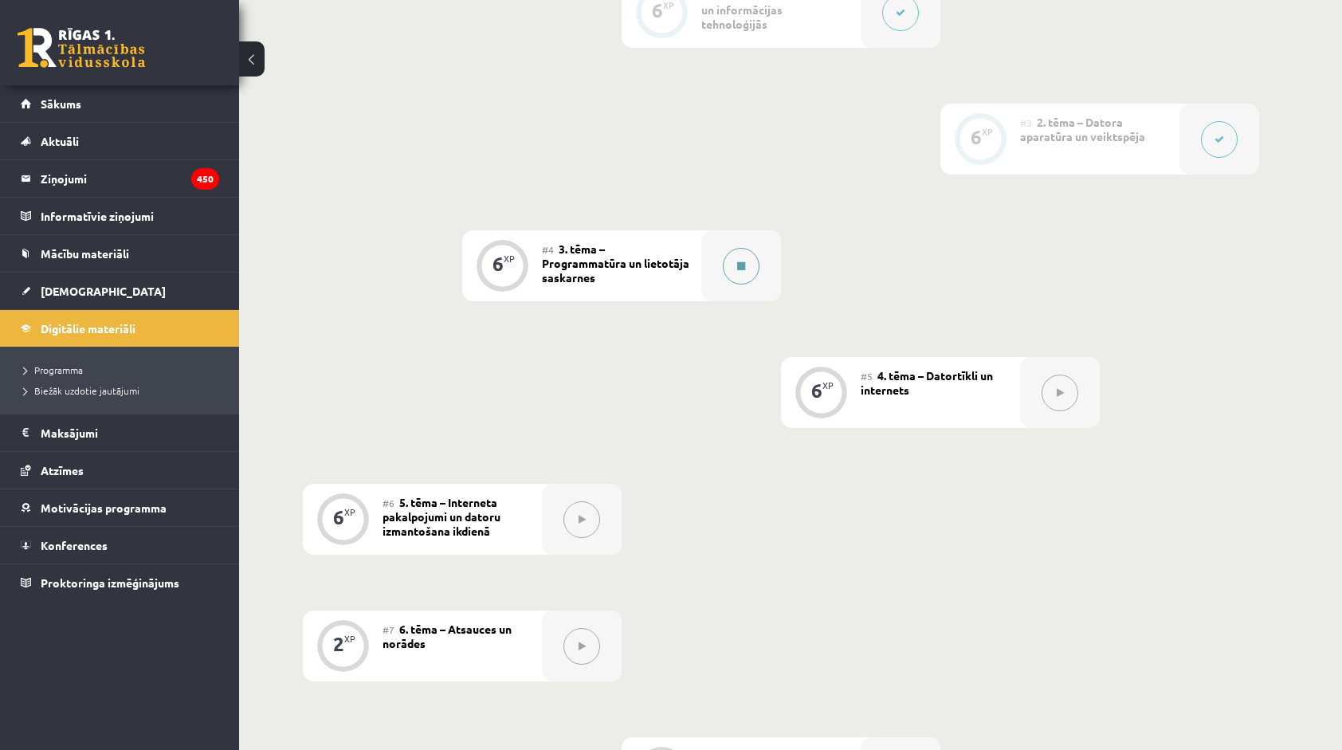
click at [736, 269] on button at bounding box center [741, 266] width 37 height 37
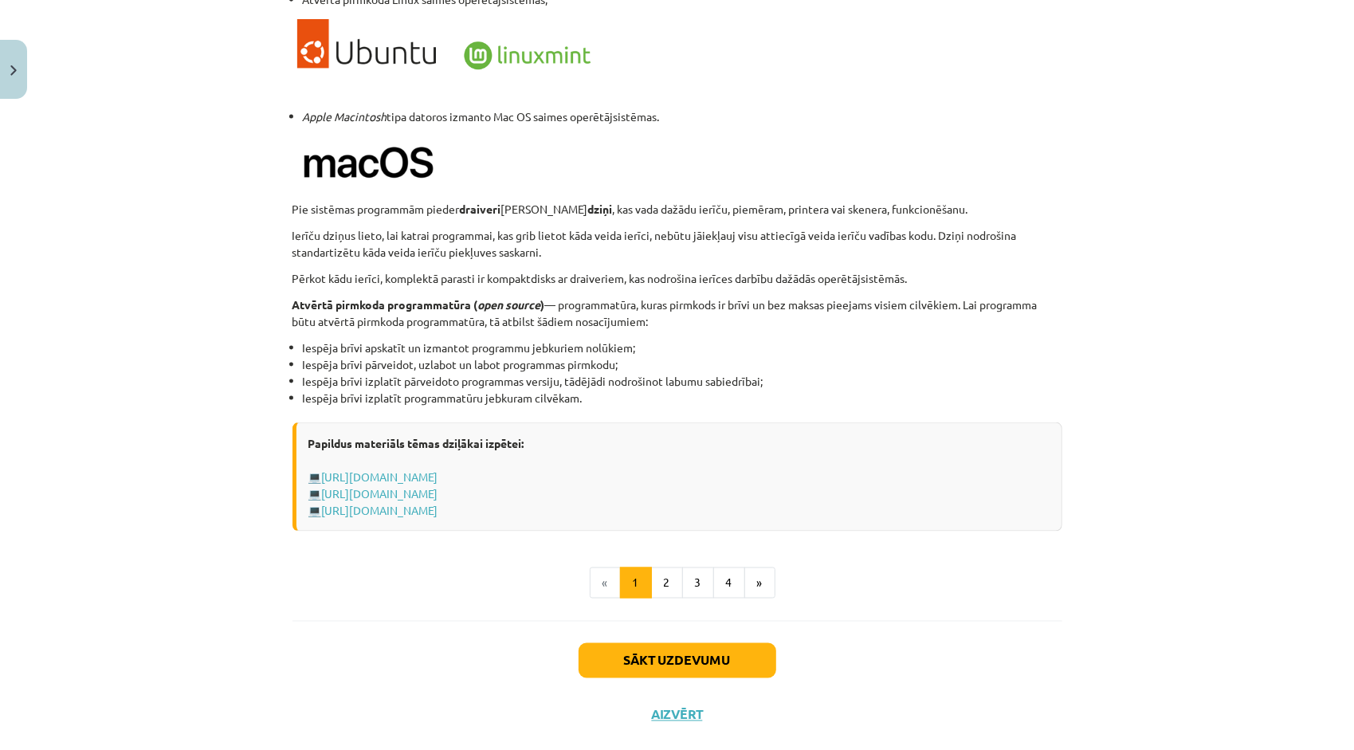
scroll to position [1505, 0]
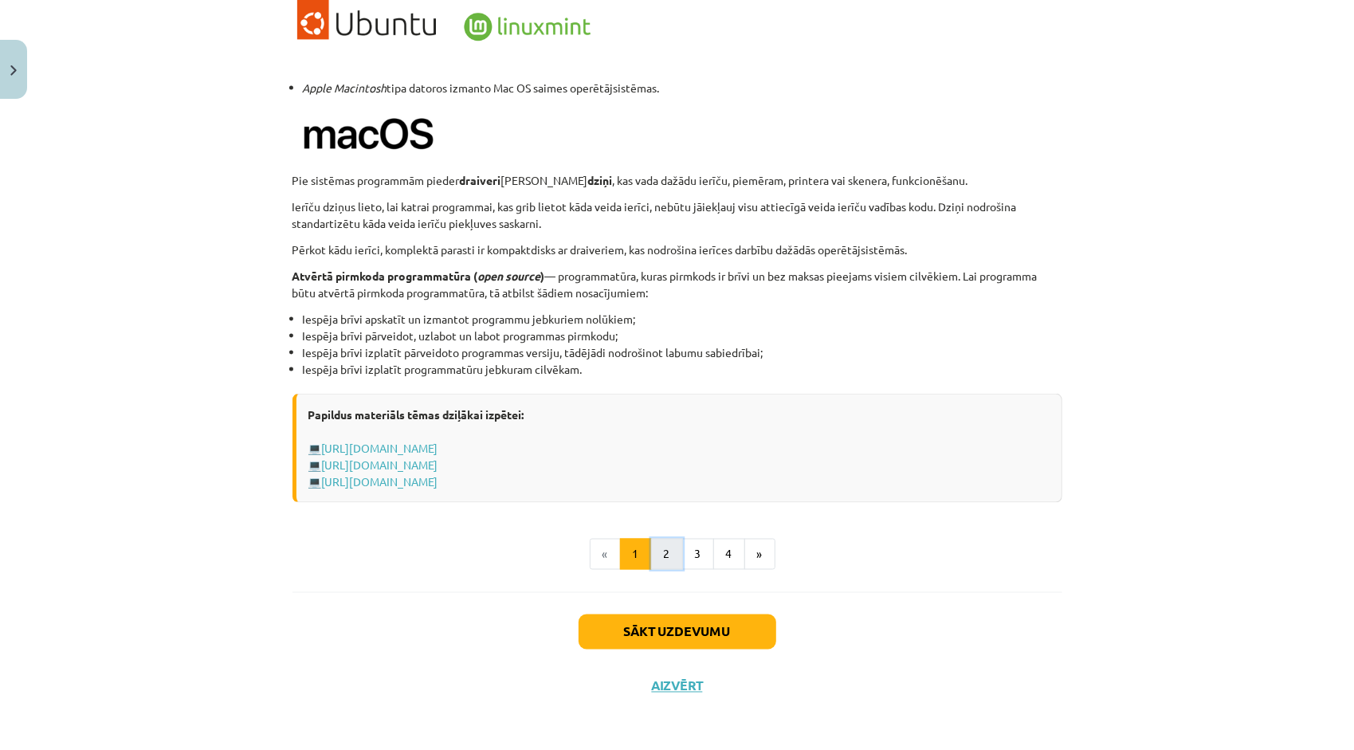
click at [666, 563] on button "2" at bounding box center [667, 555] width 32 height 32
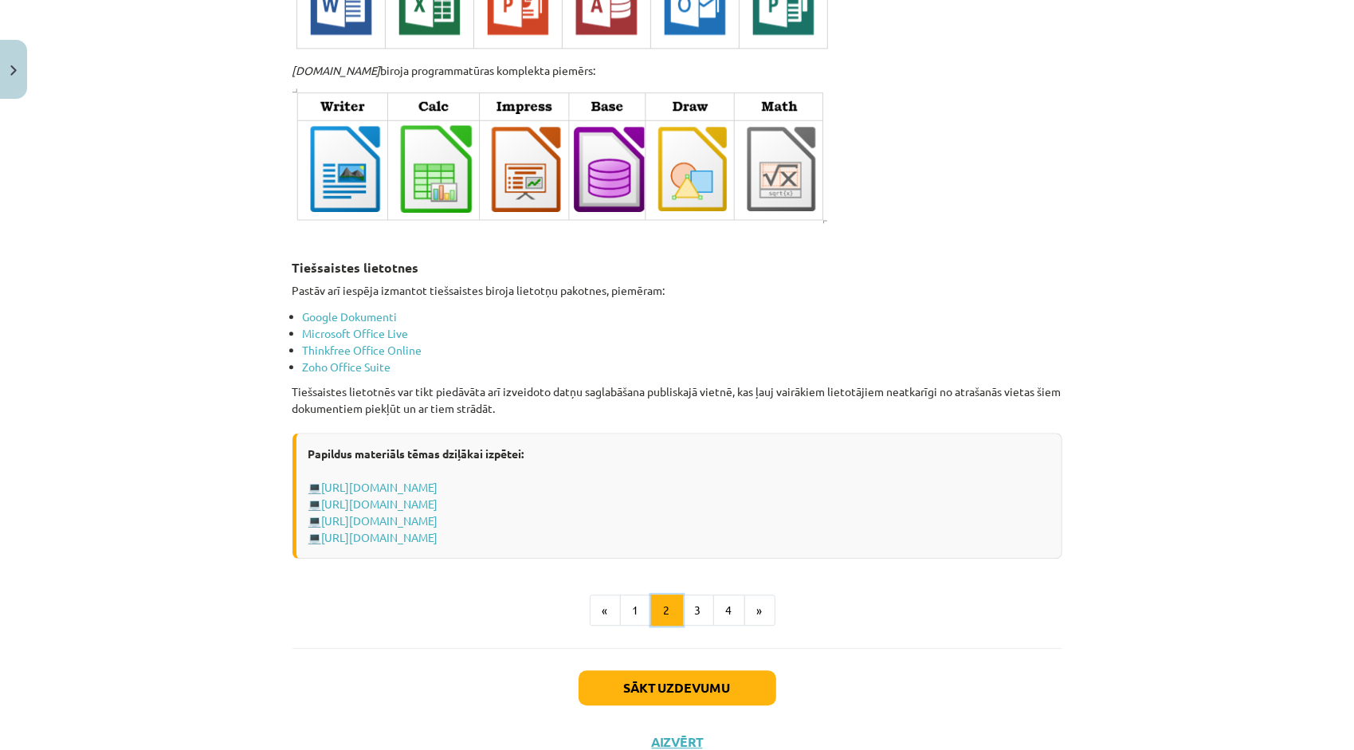
scroll to position [2516, 0]
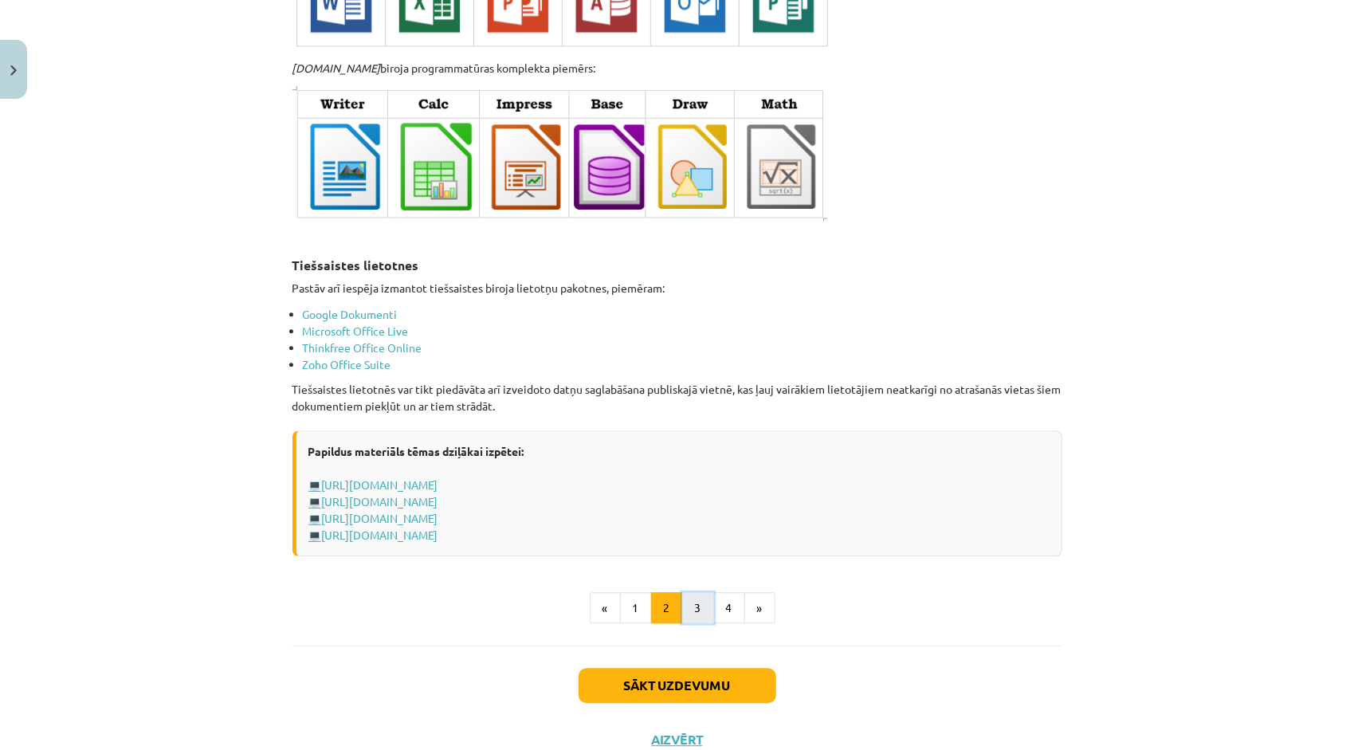
click at [694, 607] on button "3" at bounding box center [698, 608] width 32 height 32
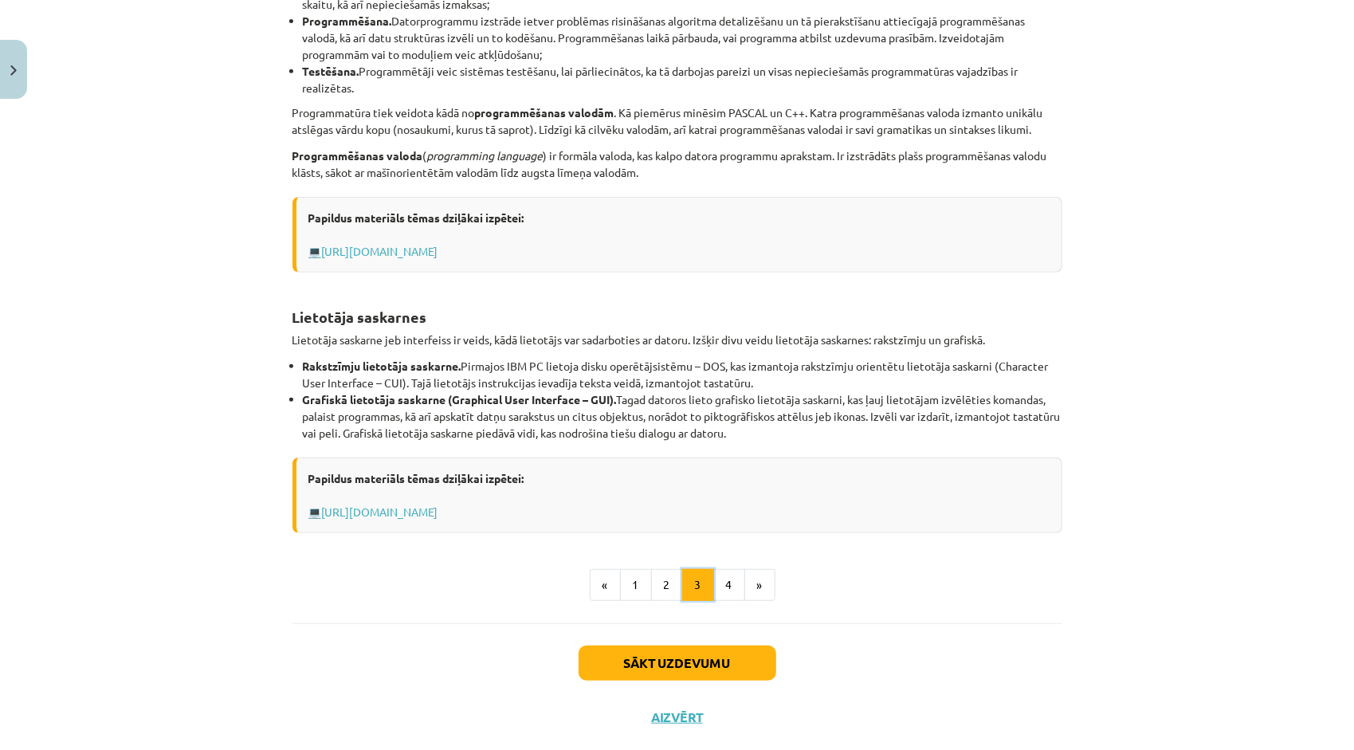
scroll to position [444, 0]
click at [725, 584] on button "4" at bounding box center [729, 584] width 32 height 32
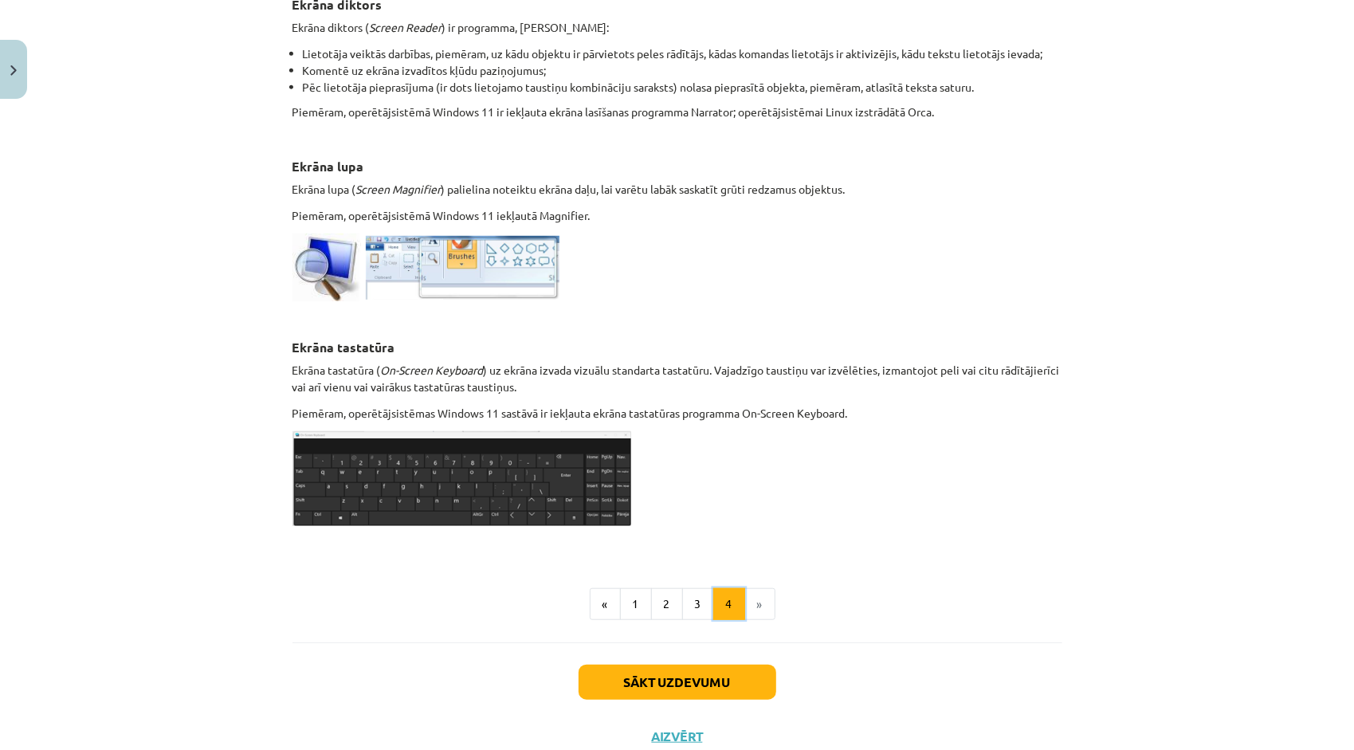
scroll to position [690, 0]
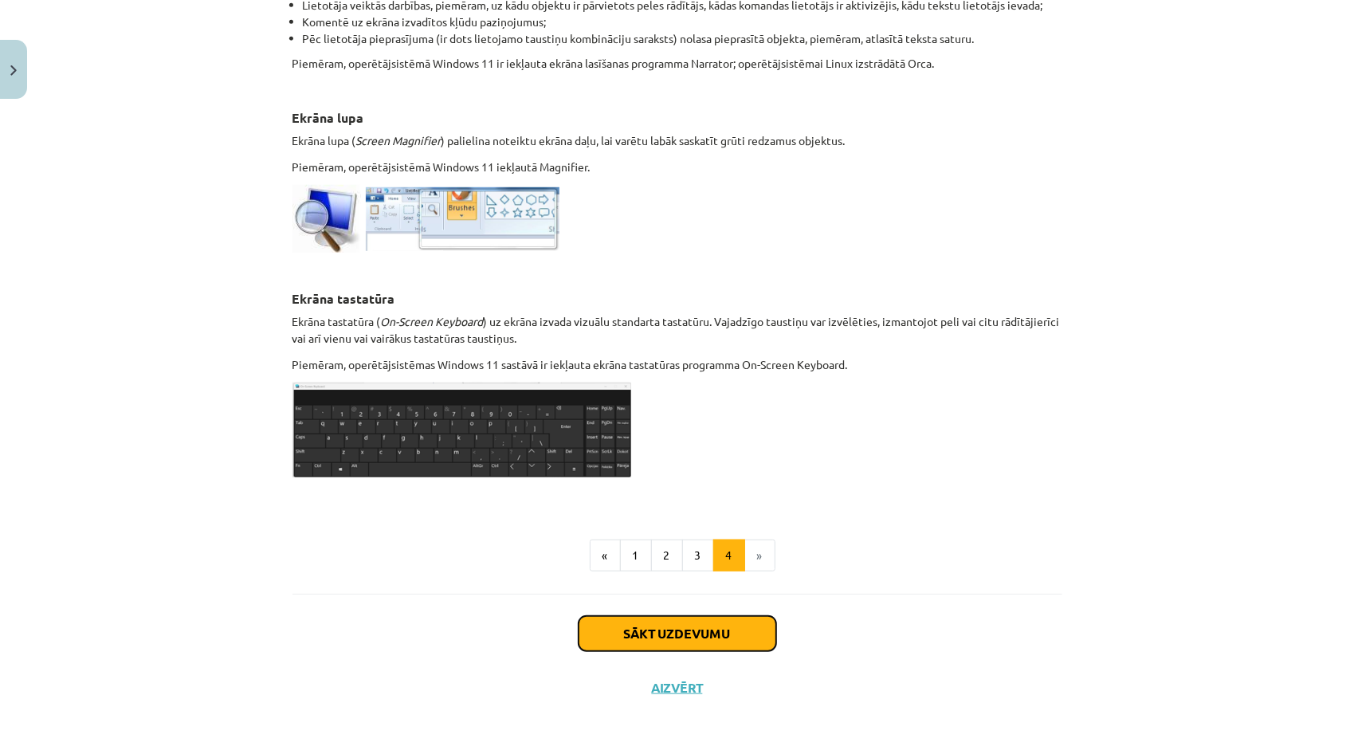
click at [710, 638] on button "Sākt uzdevumu" at bounding box center [678, 633] width 198 height 35
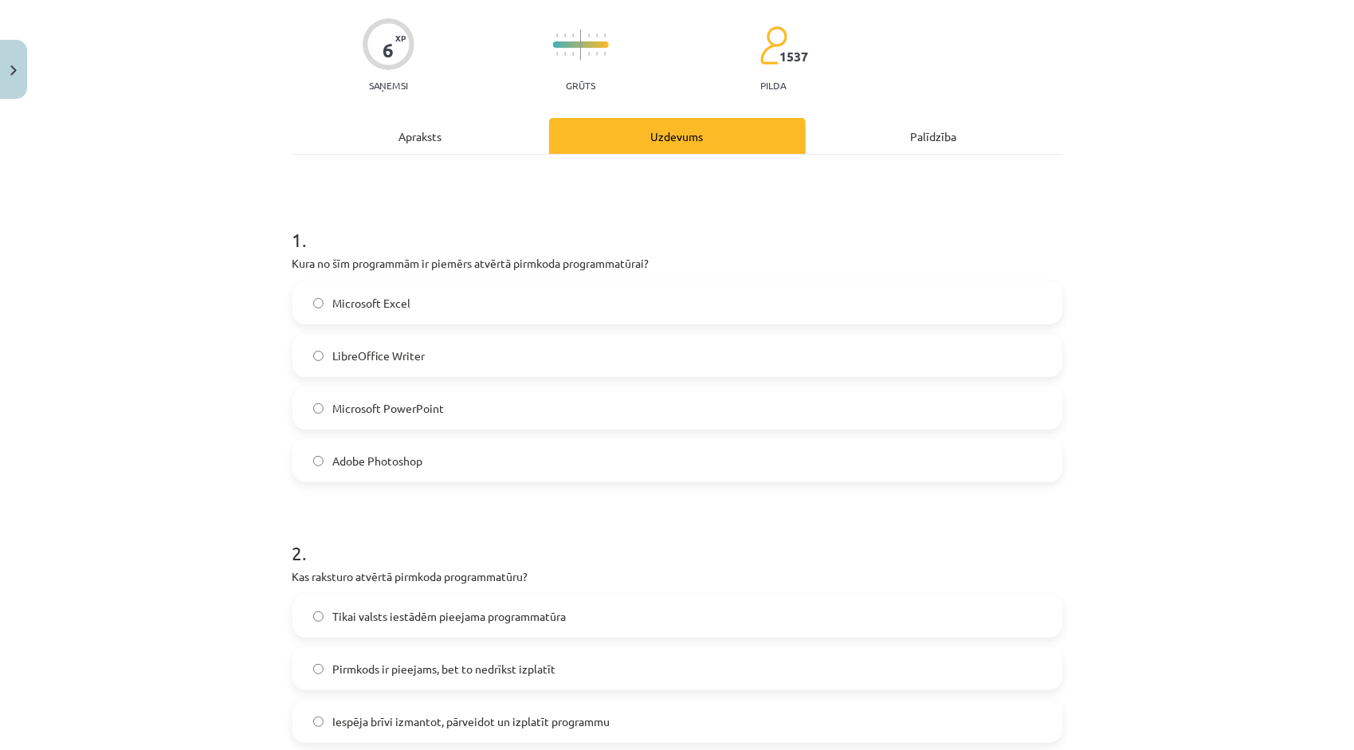
scroll to position [120, 0]
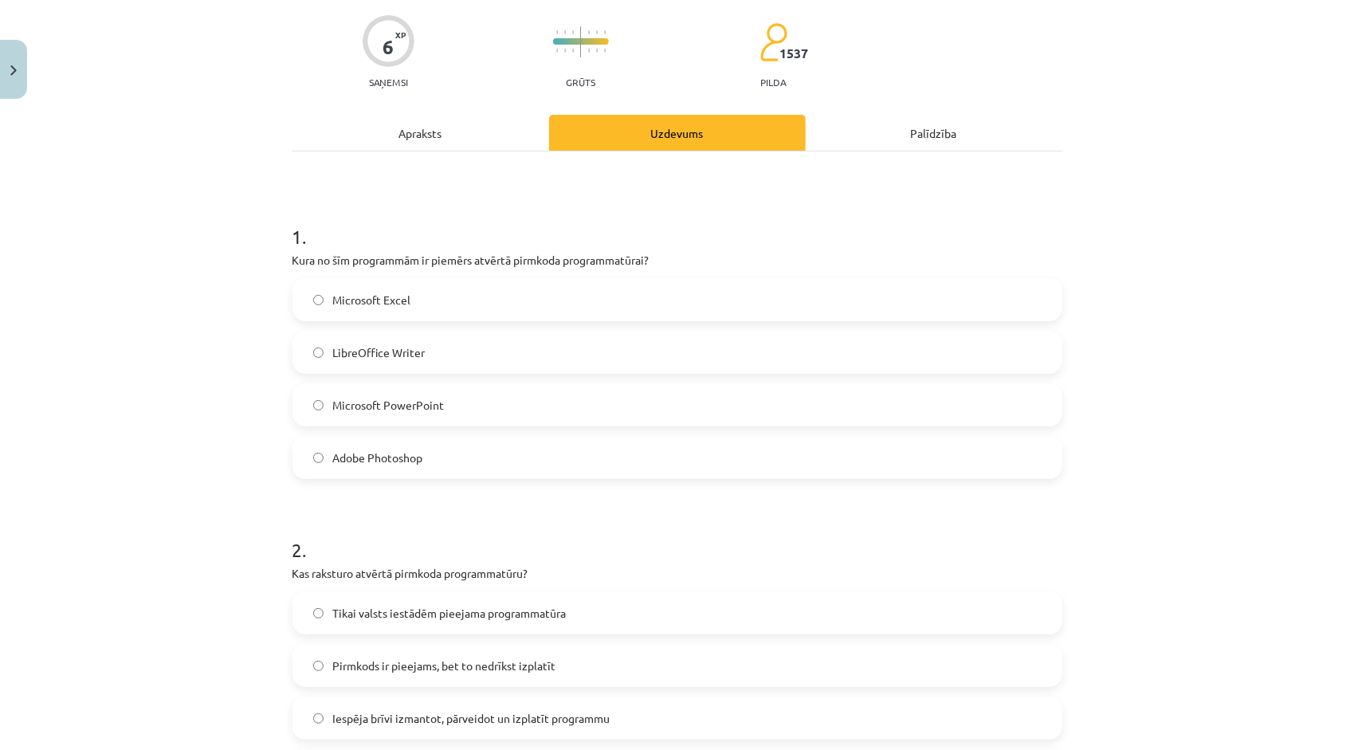
click at [393, 123] on div "Apraksts" at bounding box center [420, 133] width 257 height 36
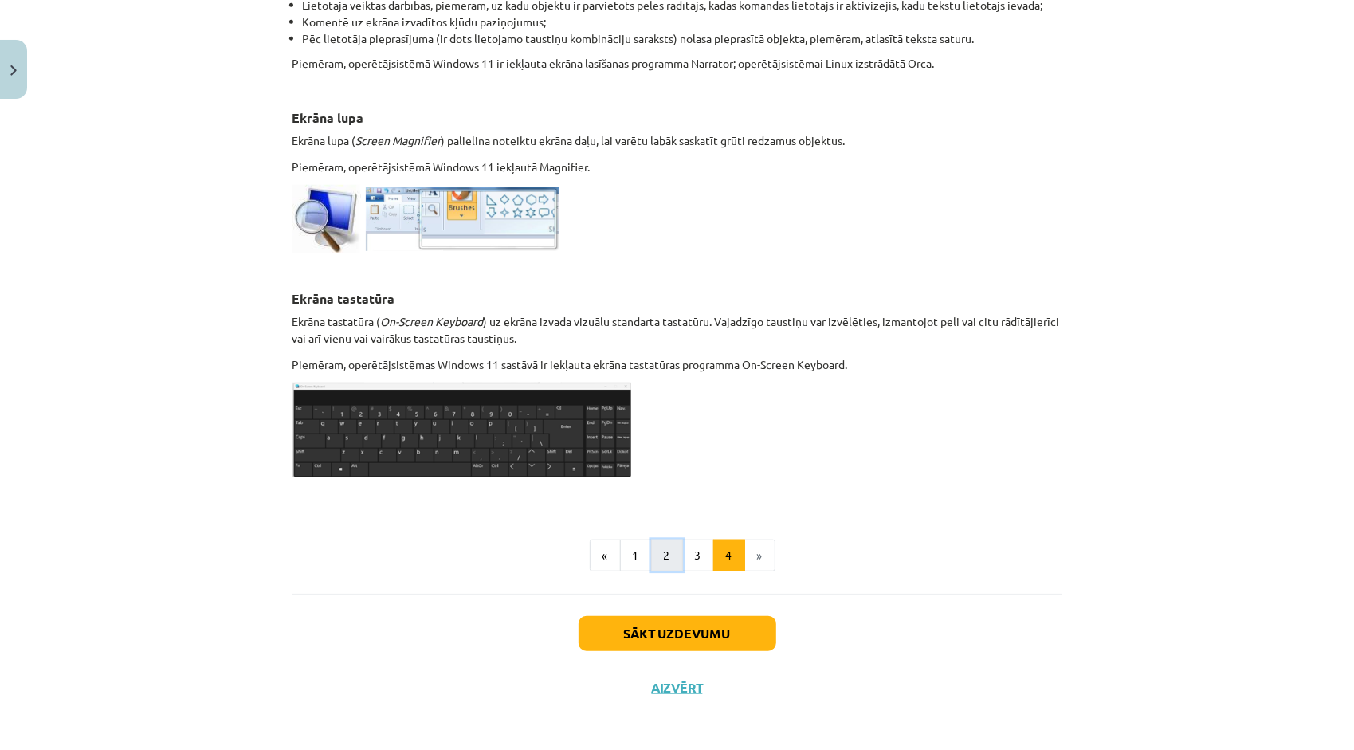
click at [659, 561] on button "2" at bounding box center [667, 556] width 32 height 32
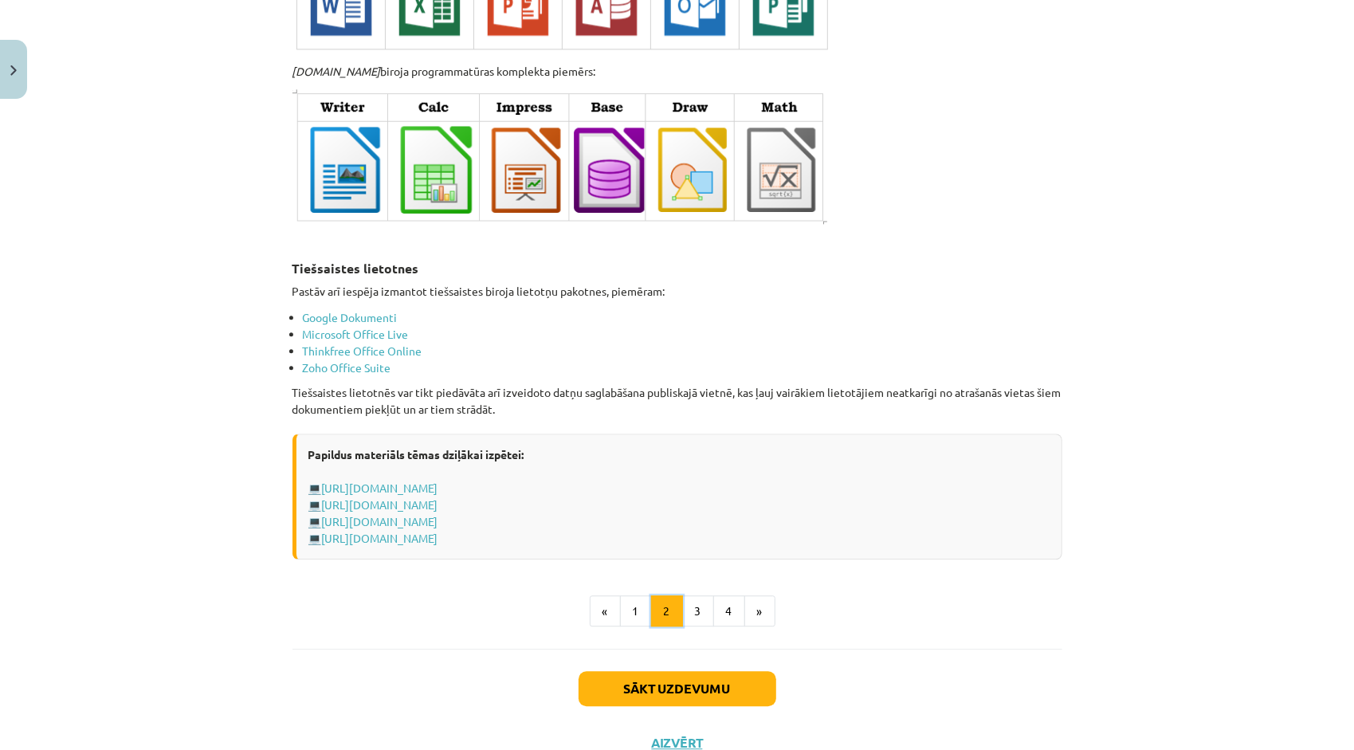
scroll to position [2516, 0]
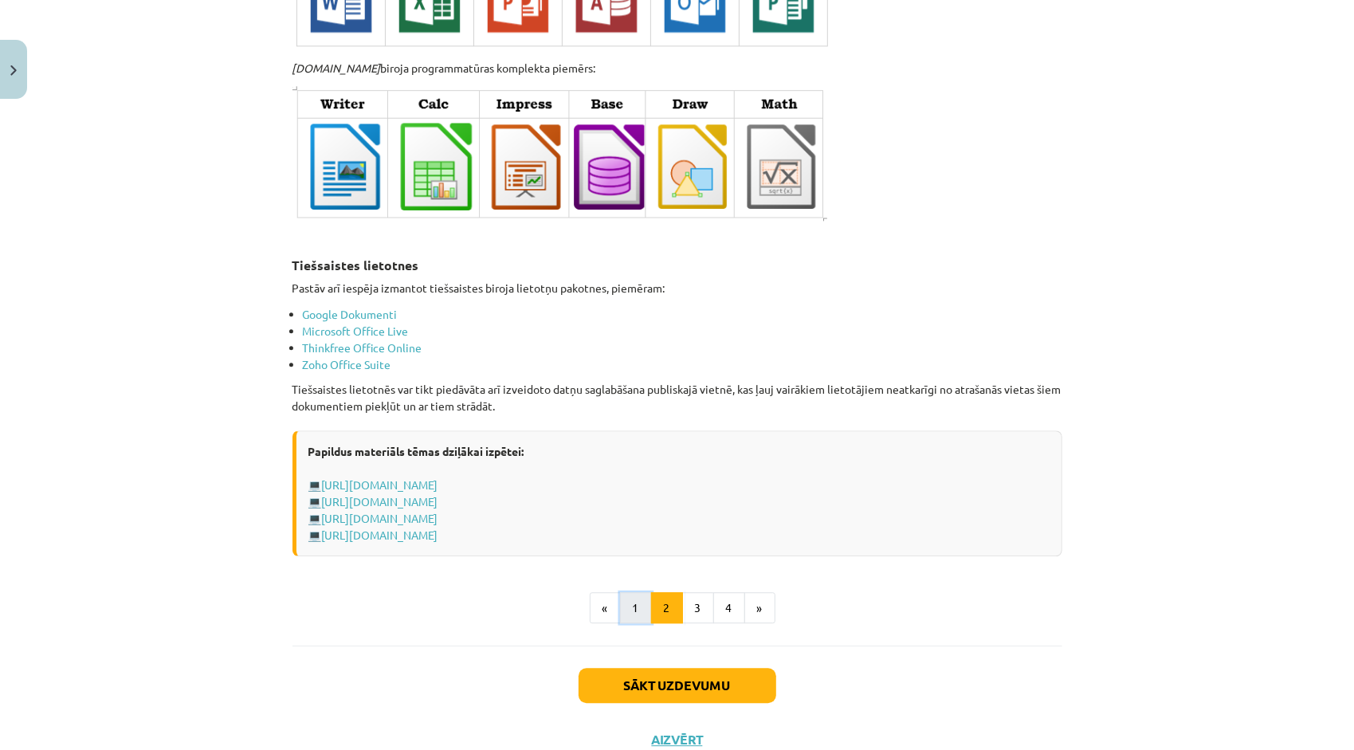
click at [641, 595] on button "1" at bounding box center [636, 608] width 32 height 32
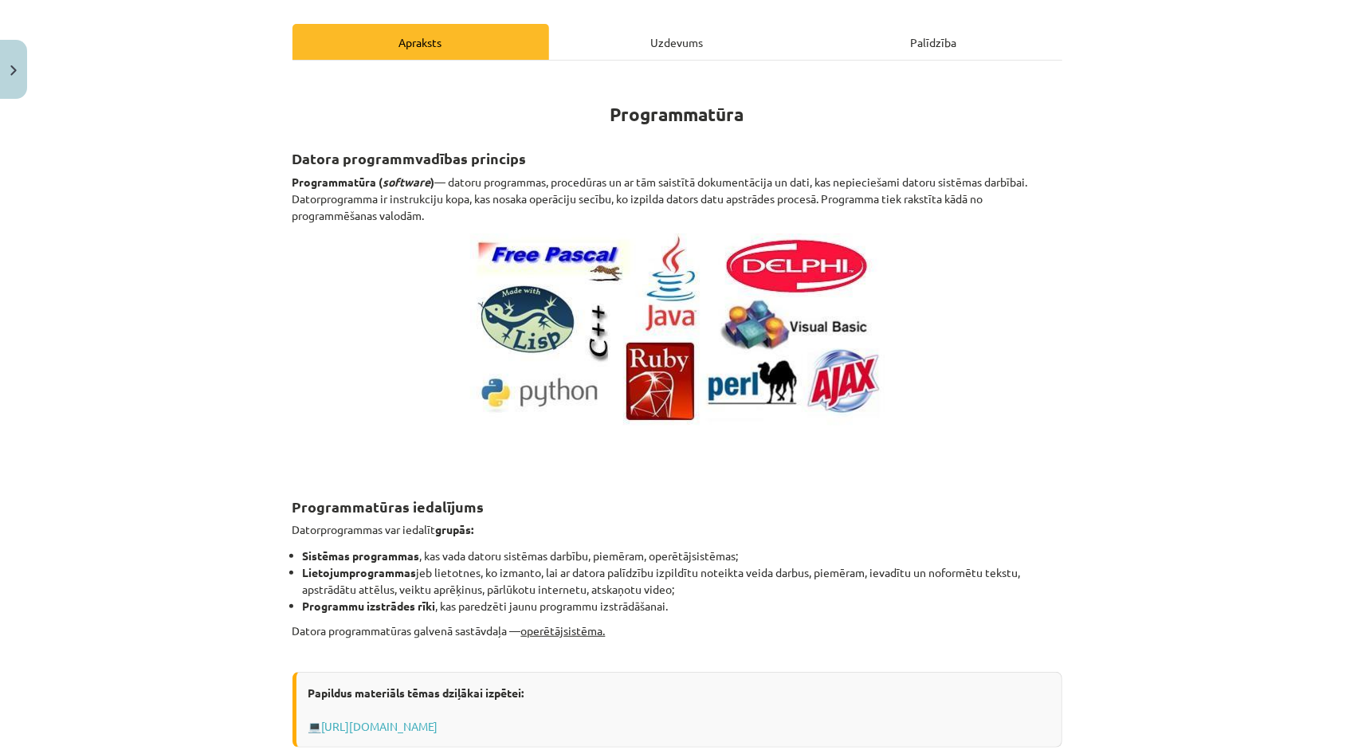
scroll to position [45, 0]
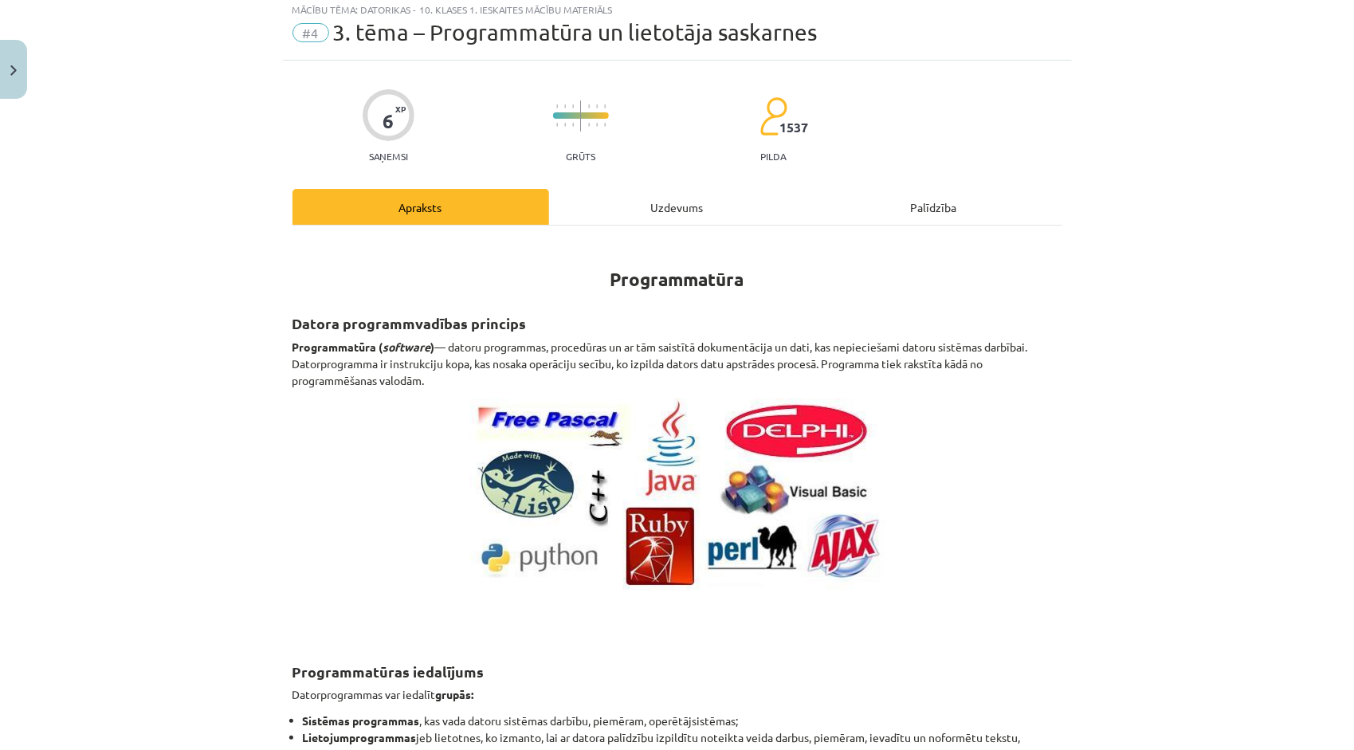
click at [687, 215] on div "Uzdevums" at bounding box center [677, 207] width 257 height 36
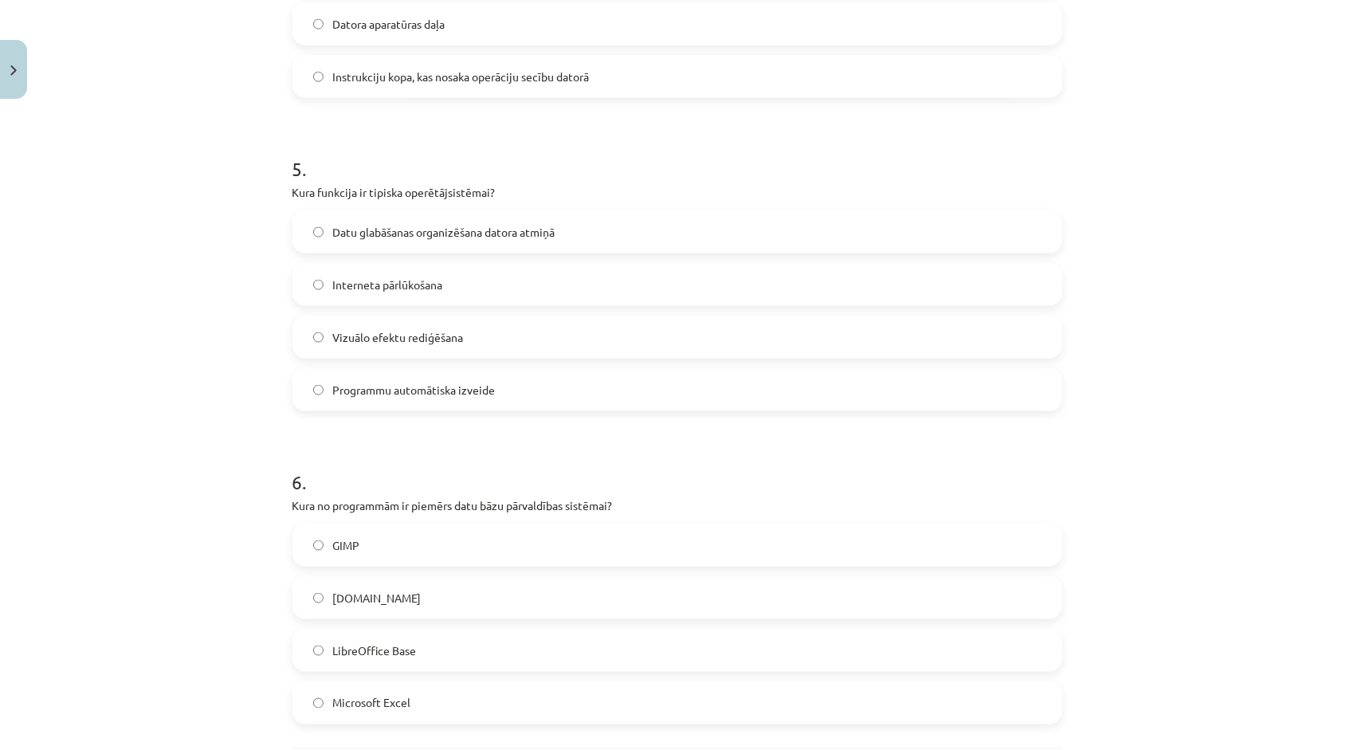
scroll to position [1493, 0]
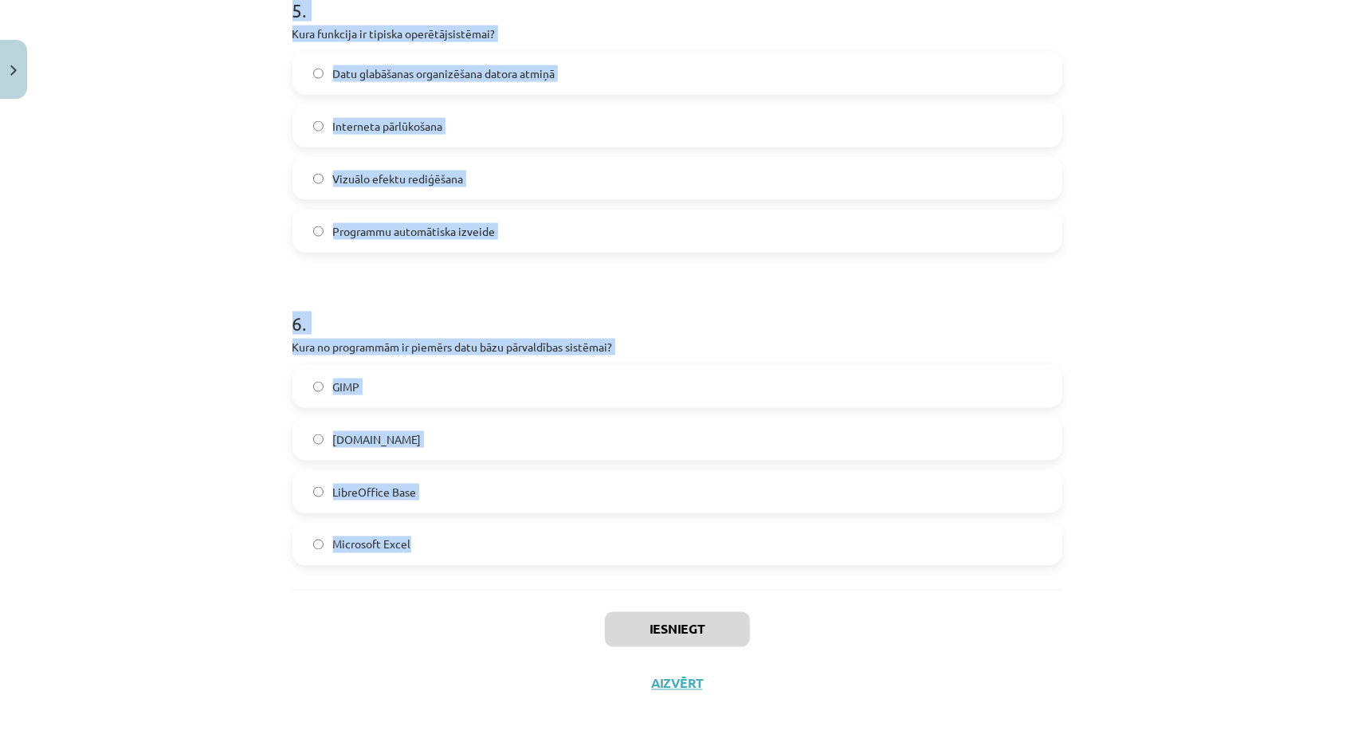
drag, startPoint x: 283, startPoint y: 340, endPoint x: 477, endPoint y: 588, distance: 315.0
copy form "Kura no šīm programmām ir piemērs atvērtā pirmkoda programmatūrai? Microsoft Ex…"
drag, startPoint x: 416, startPoint y: 292, endPoint x: 406, endPoint y: 290, distance: 9.9
click at [416, 294] on h1 "6 ." at bounding box center [677, 308] width 770 height 49
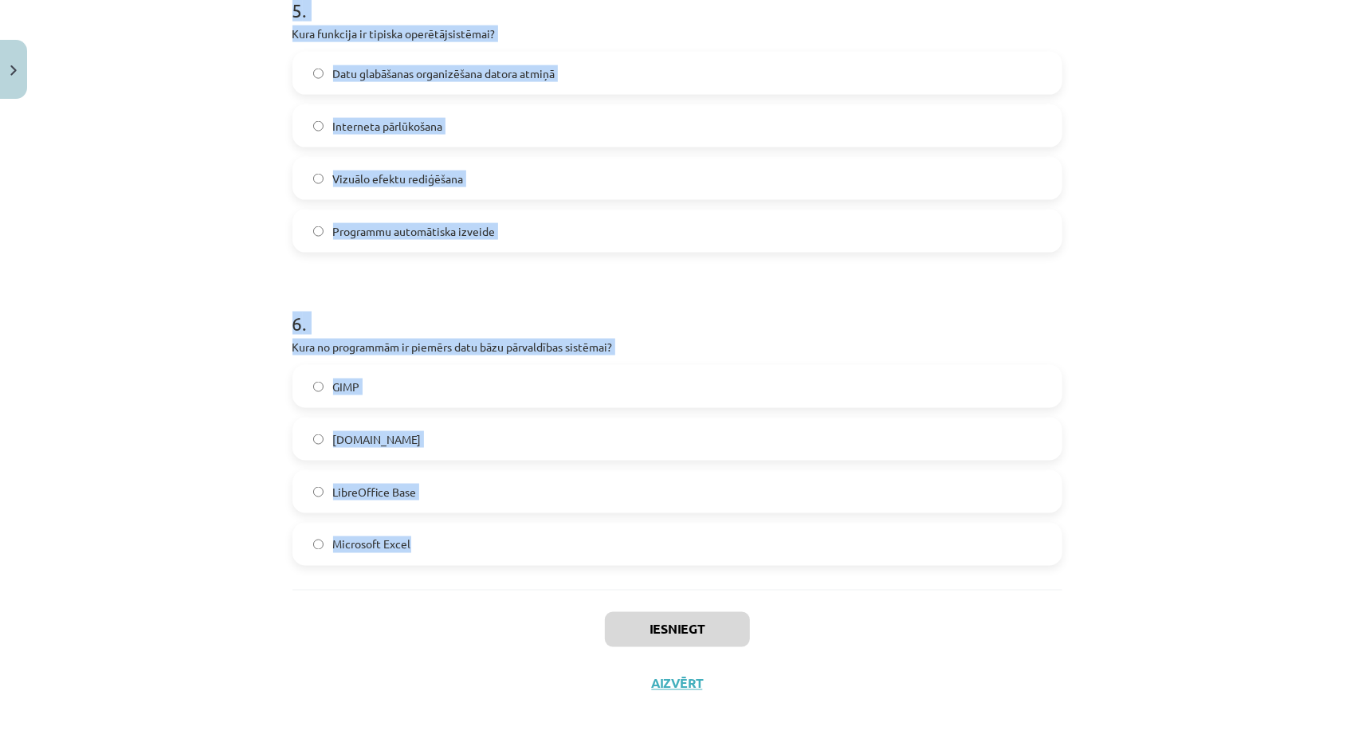
click at [202, 250] on div "Mācību tēma: Datorikas - 10. klases 1. ieskaites mācību materiāls #4 3. tēma – …" at bounding box center [677, 375] width 1354 height 750
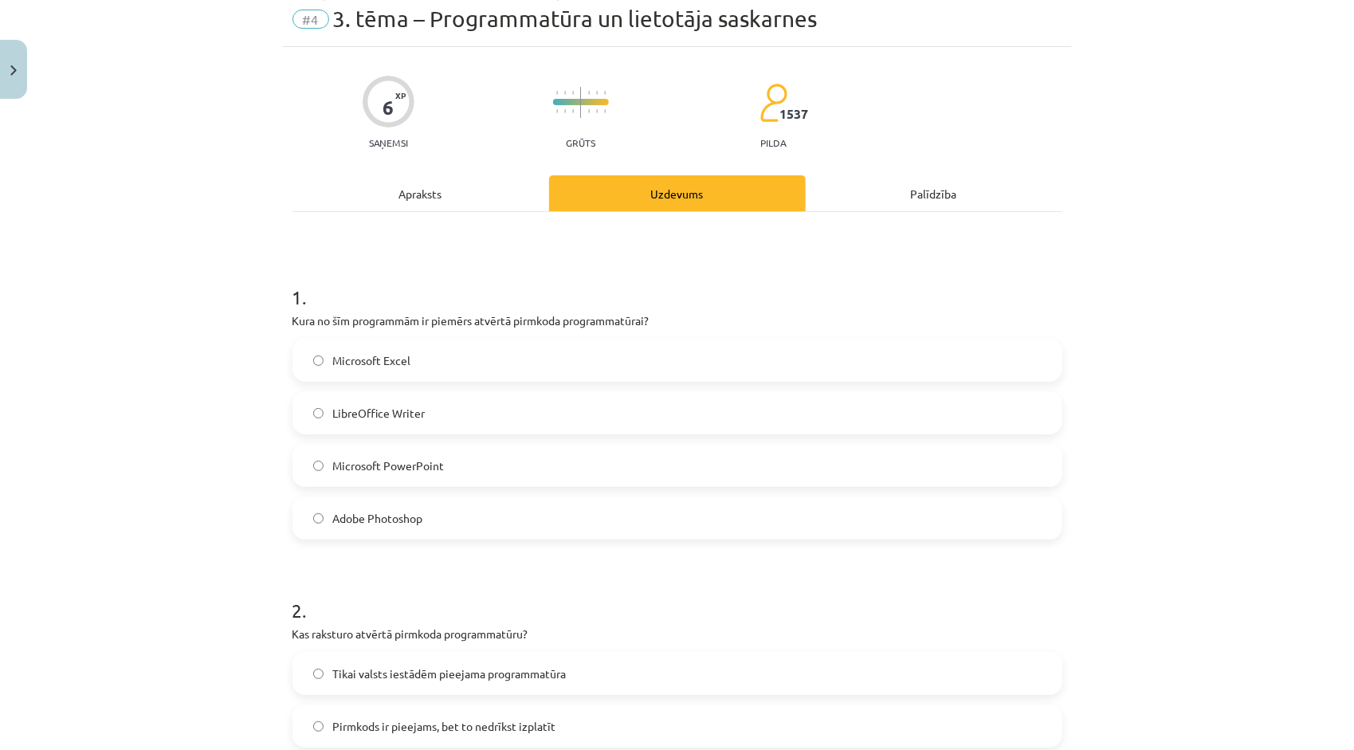
click at [387, 192] on div "Apraksts" at bounding box center [420, 193] width 257 height 36
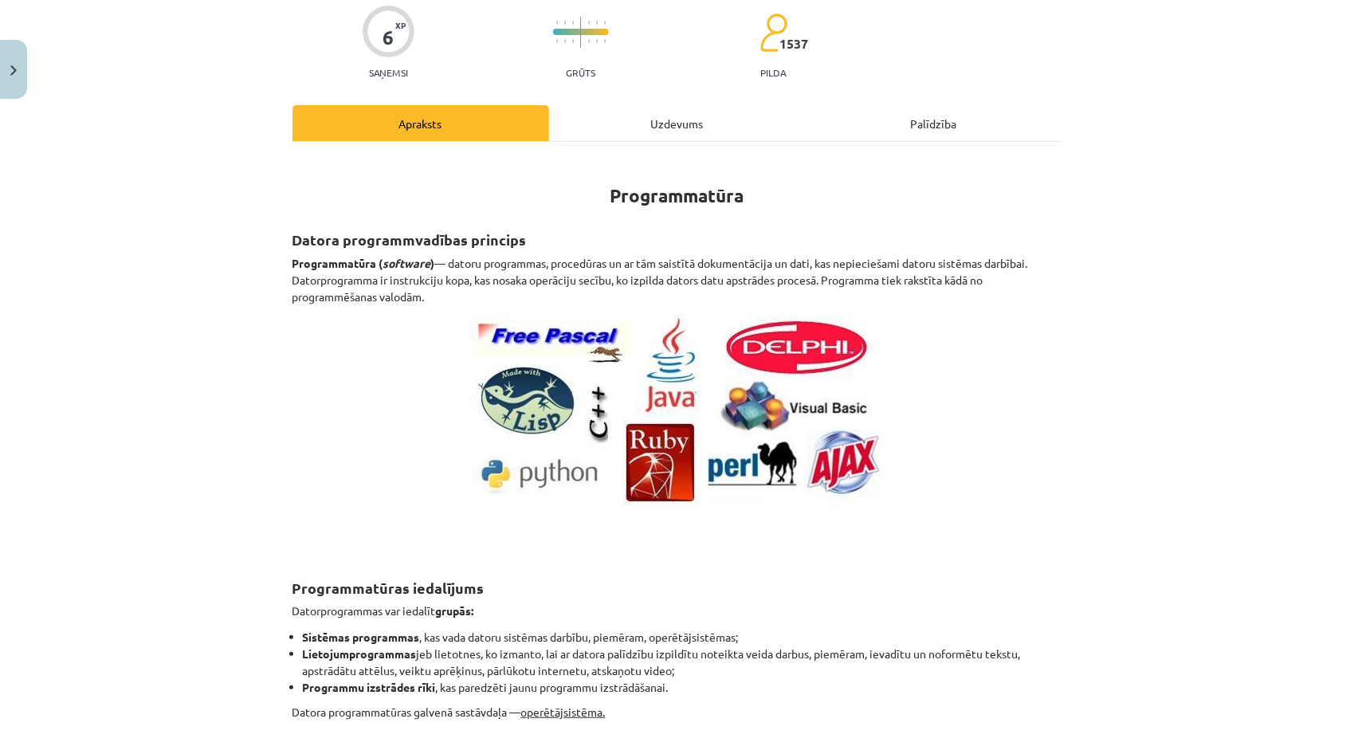
scroll to position [120, 0]
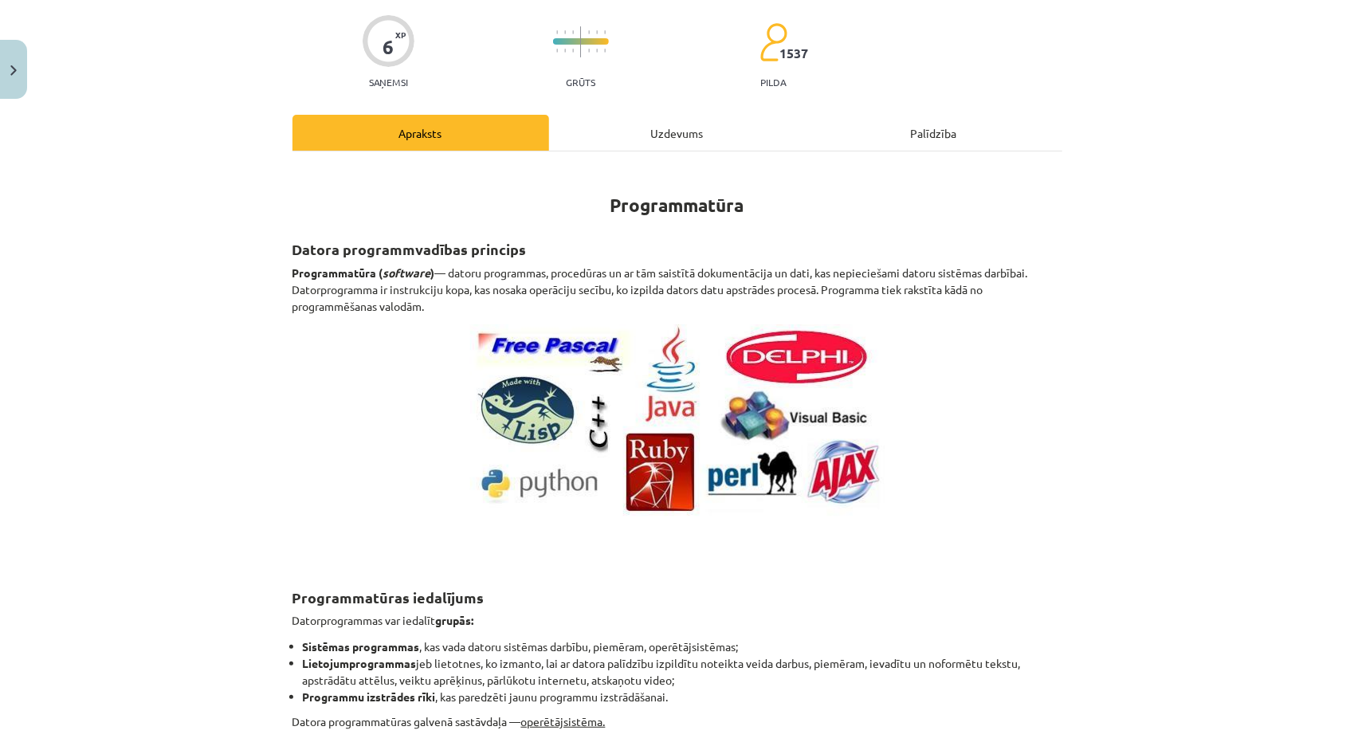
click at [638, 142] on div "Uzdevums" at bounding box center [677, 133] width 257 height 36
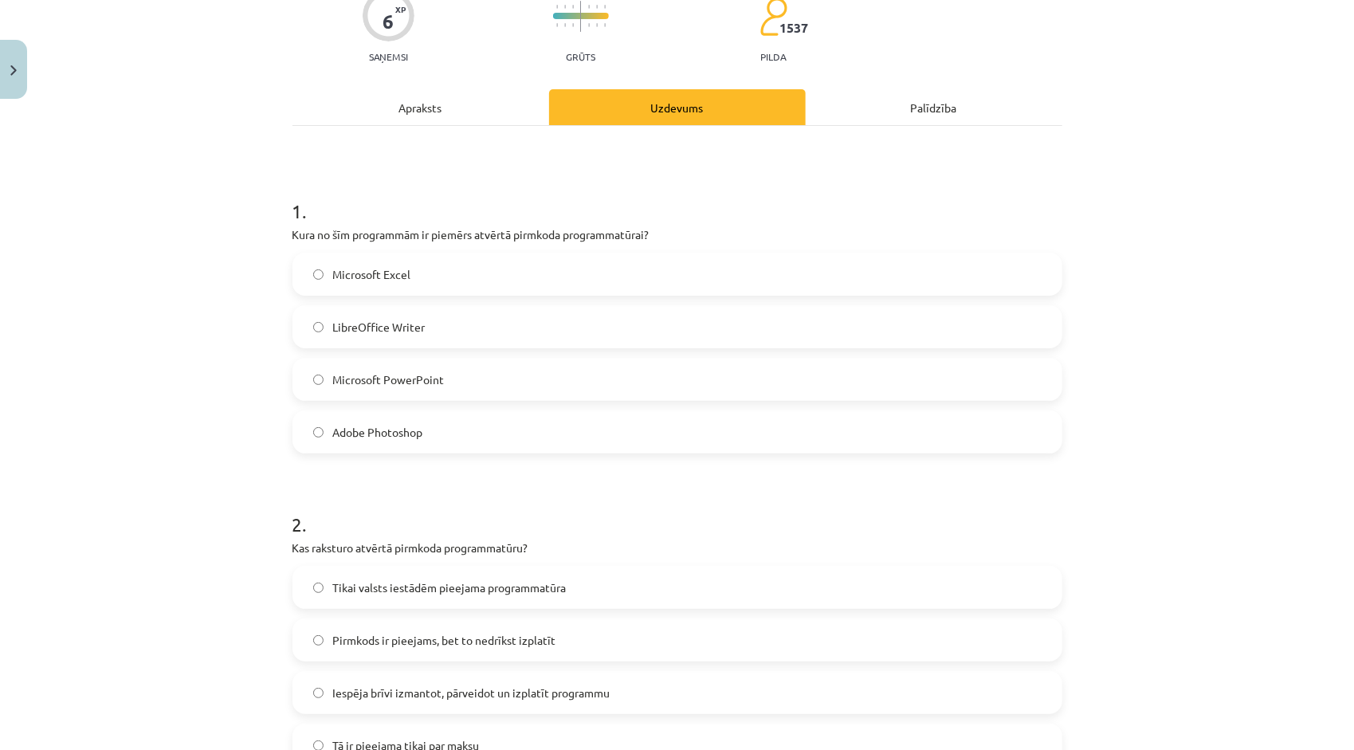
scroll to position [199, 0]
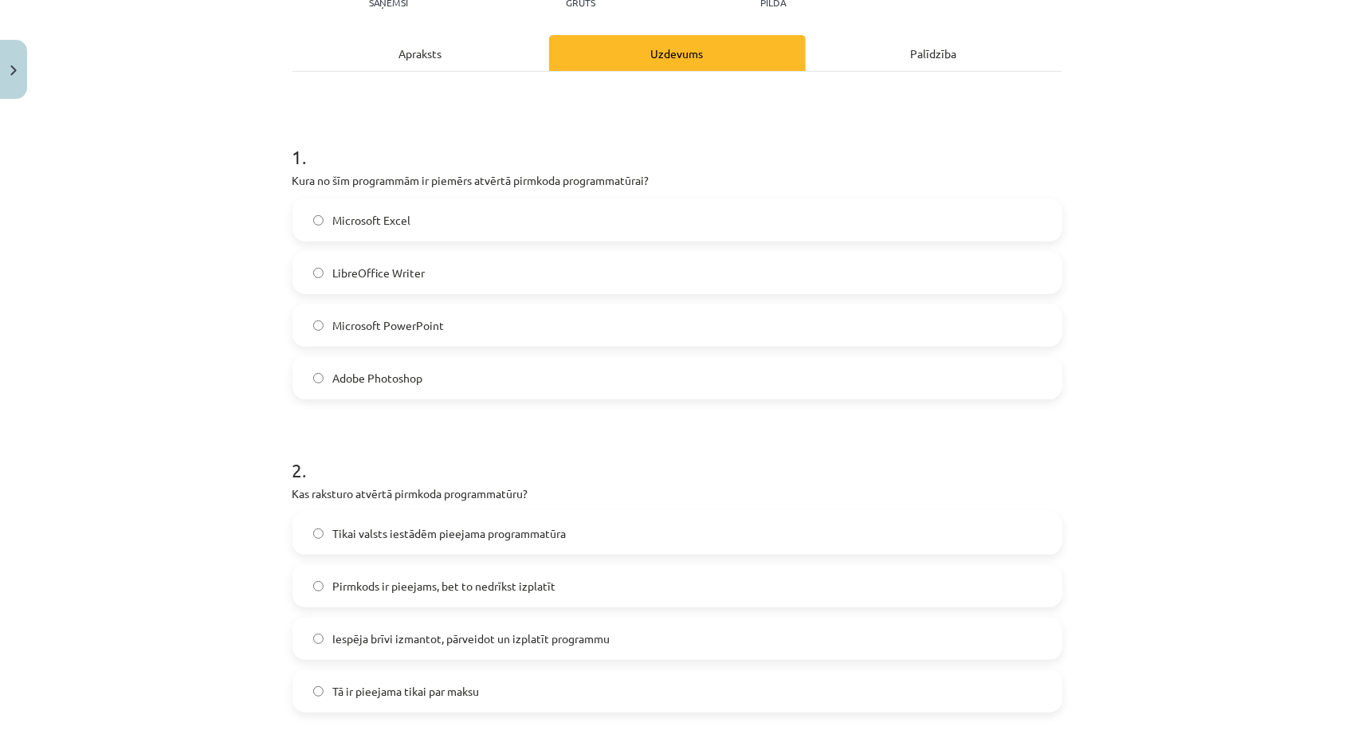
click at [442, 223] on label "Microsoft Excel" at bounding box center [677, 220] width 767 height 40
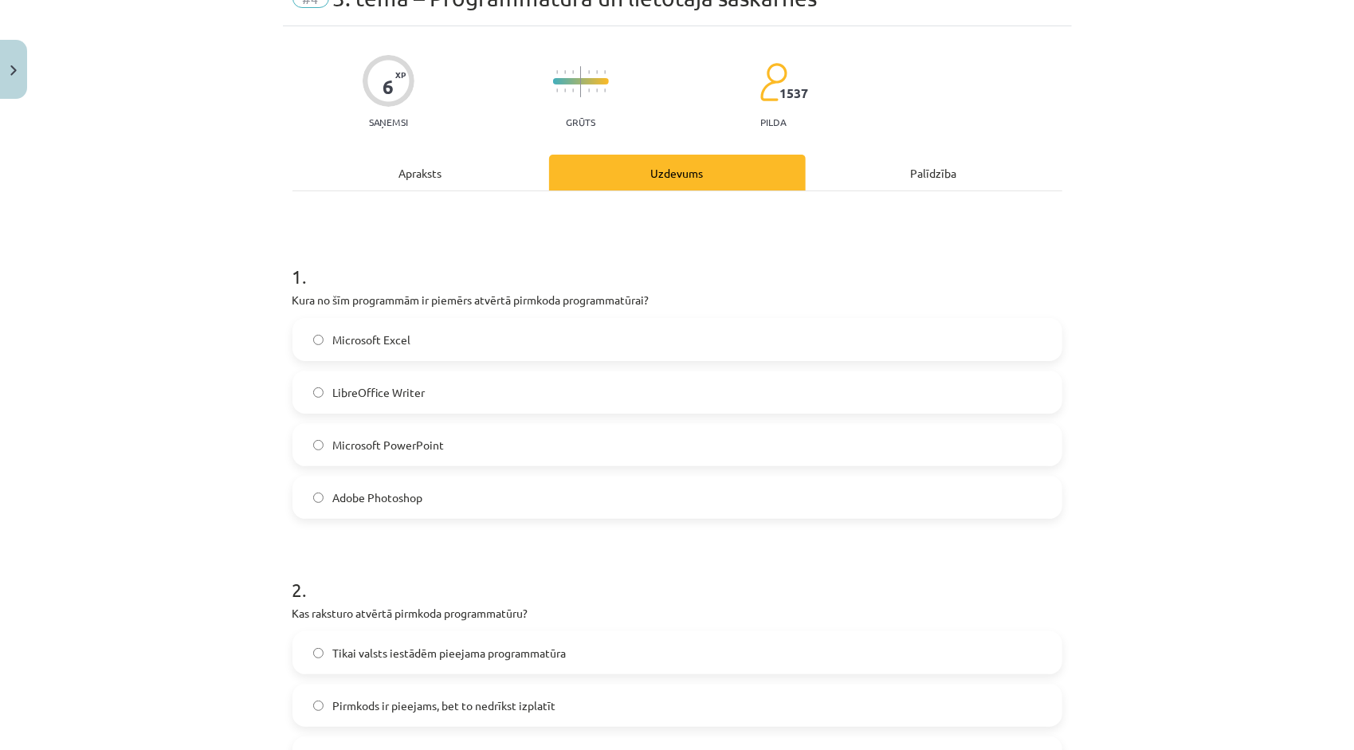
scroll to position [40, 0]
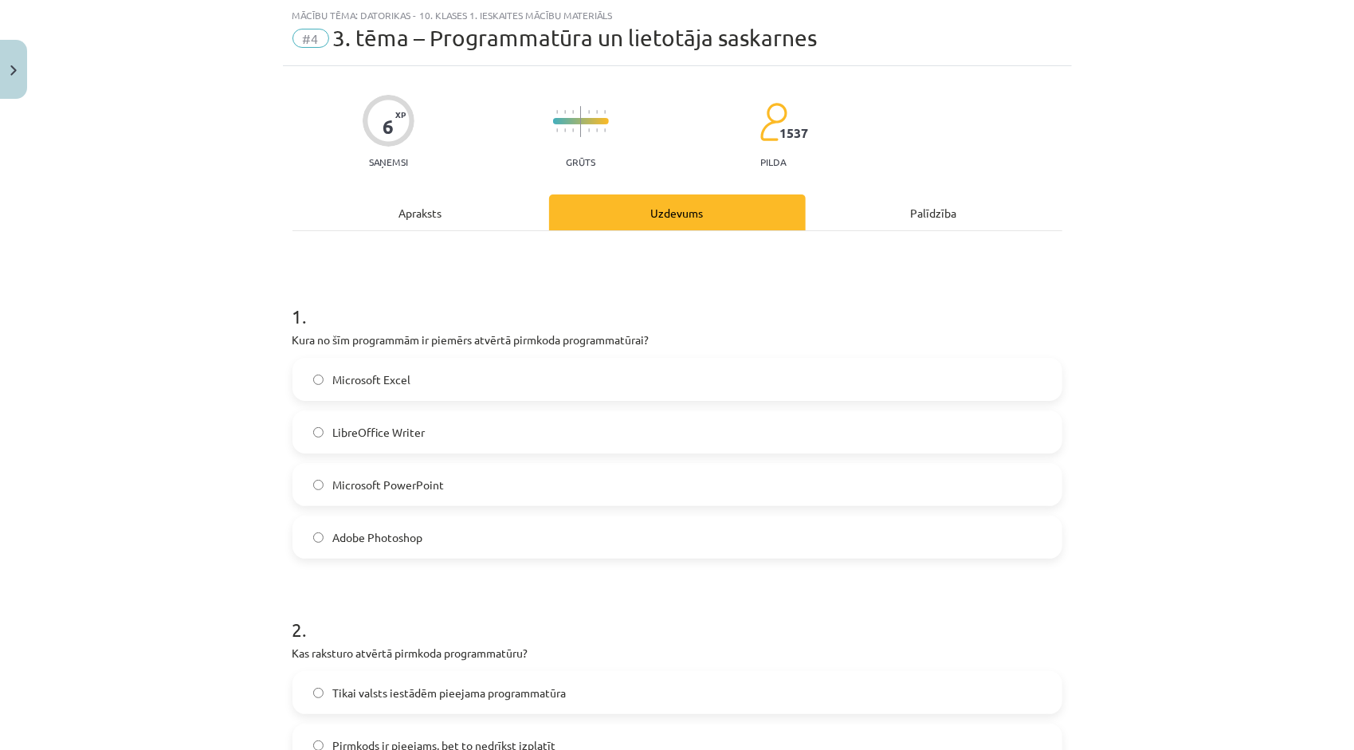
click at [449, 211] on div "Apraksts" at bounding box center [420, 212] width 257 height 36
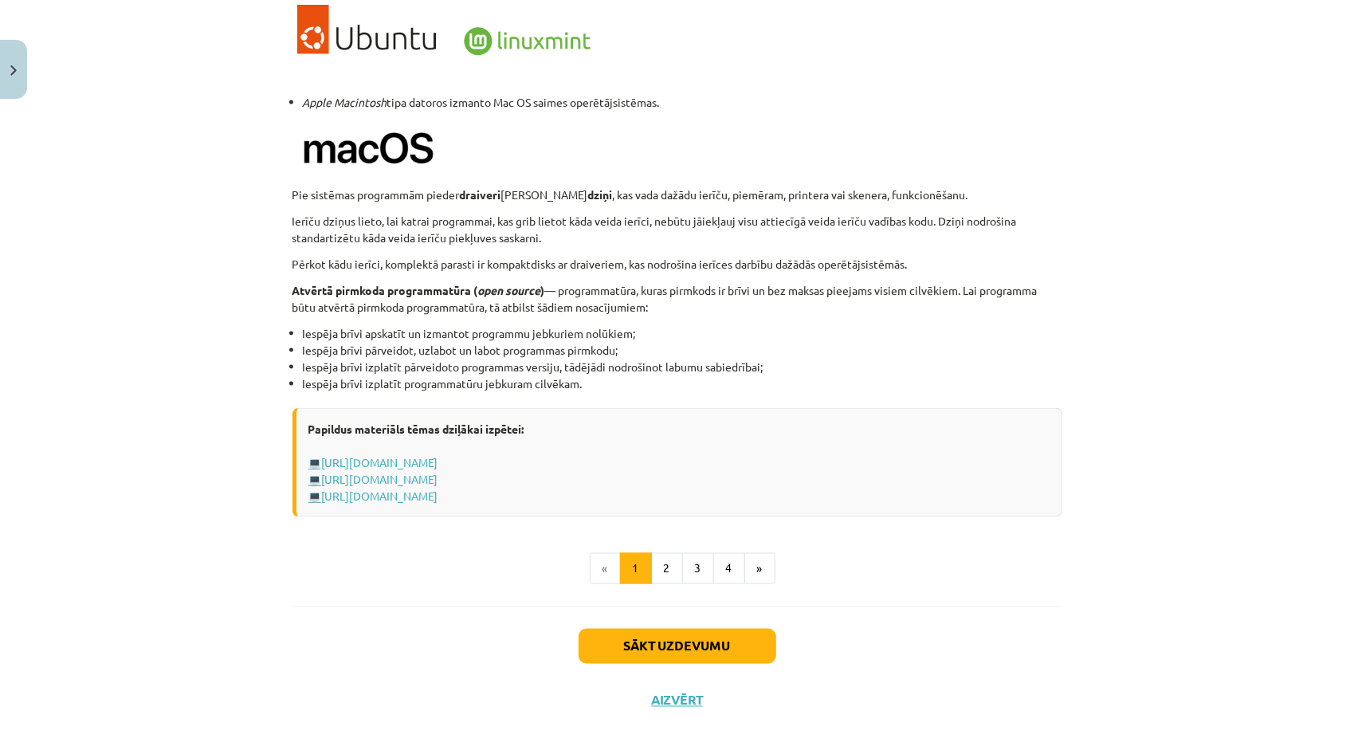
scroll to position [1505, 0]
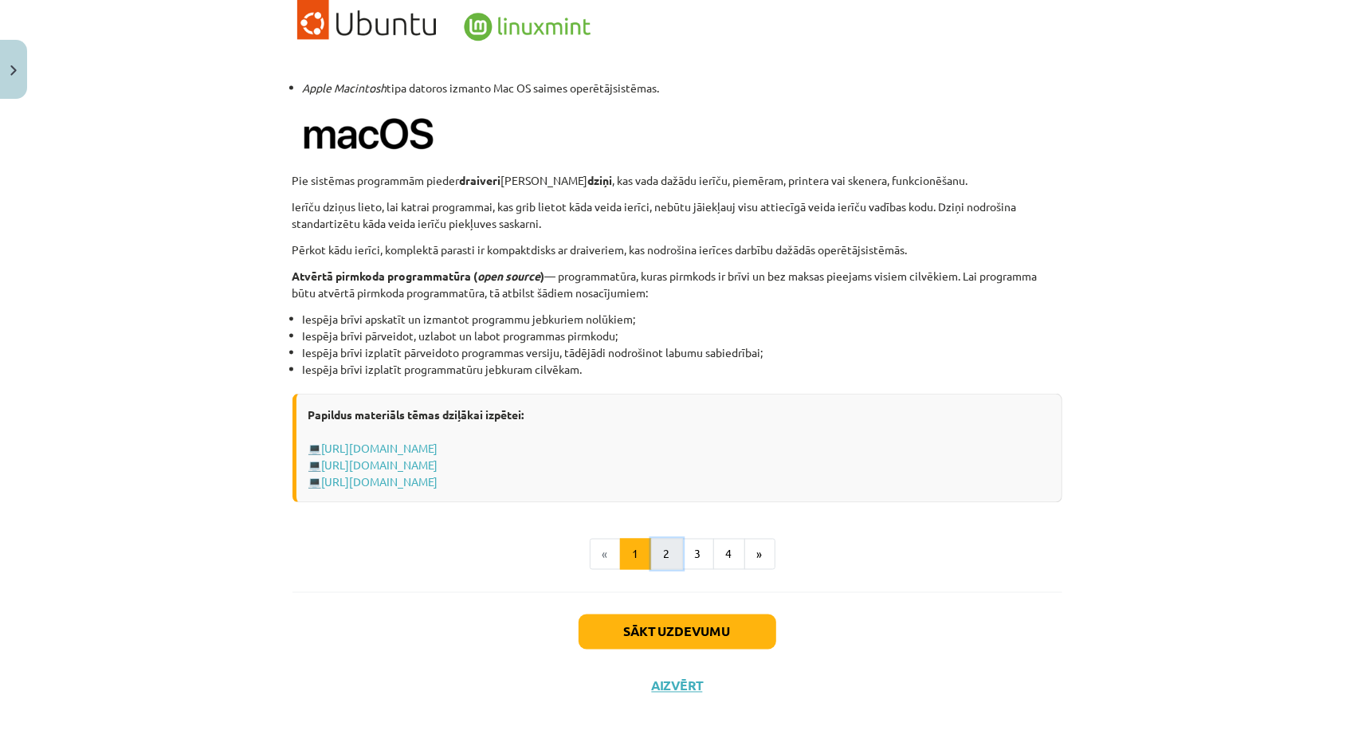
click at [653, 559] on button "2" at bounding box center [667, 555] width 32 height 32
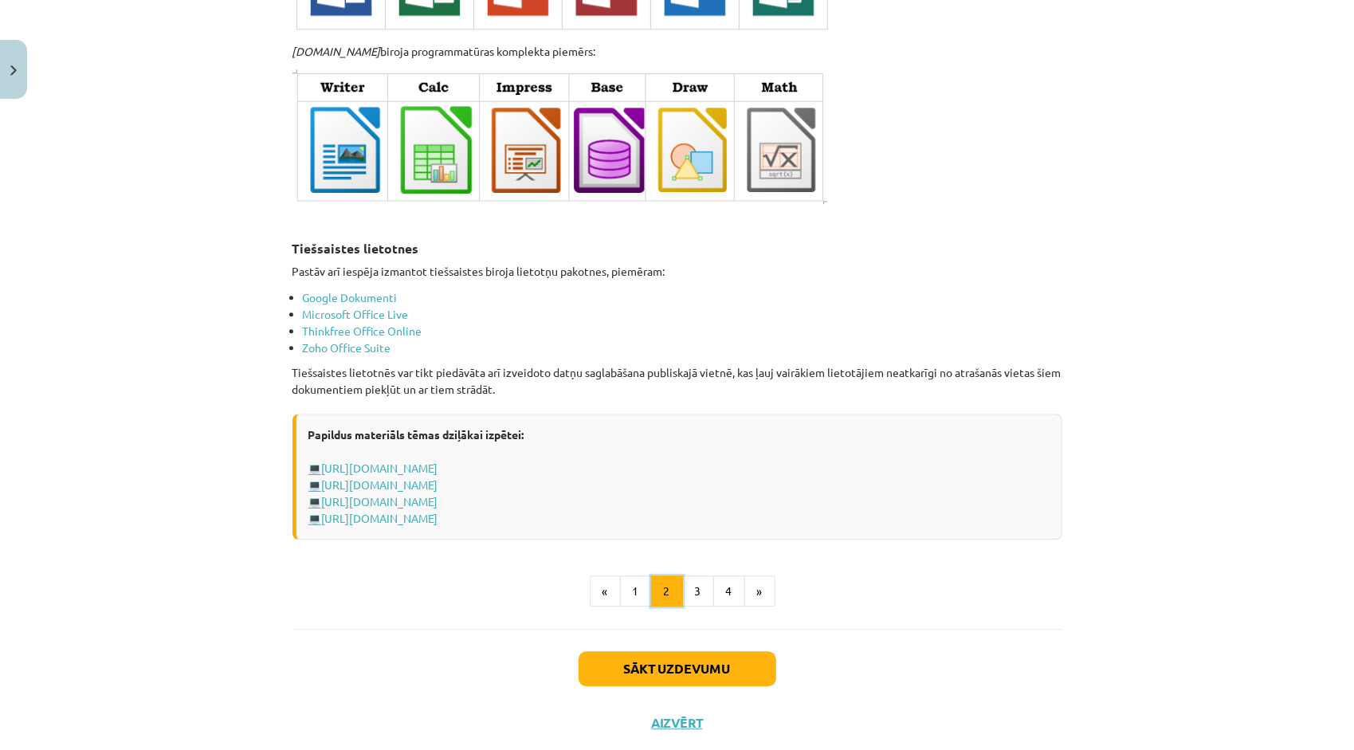
scroll to position [2563, 0]
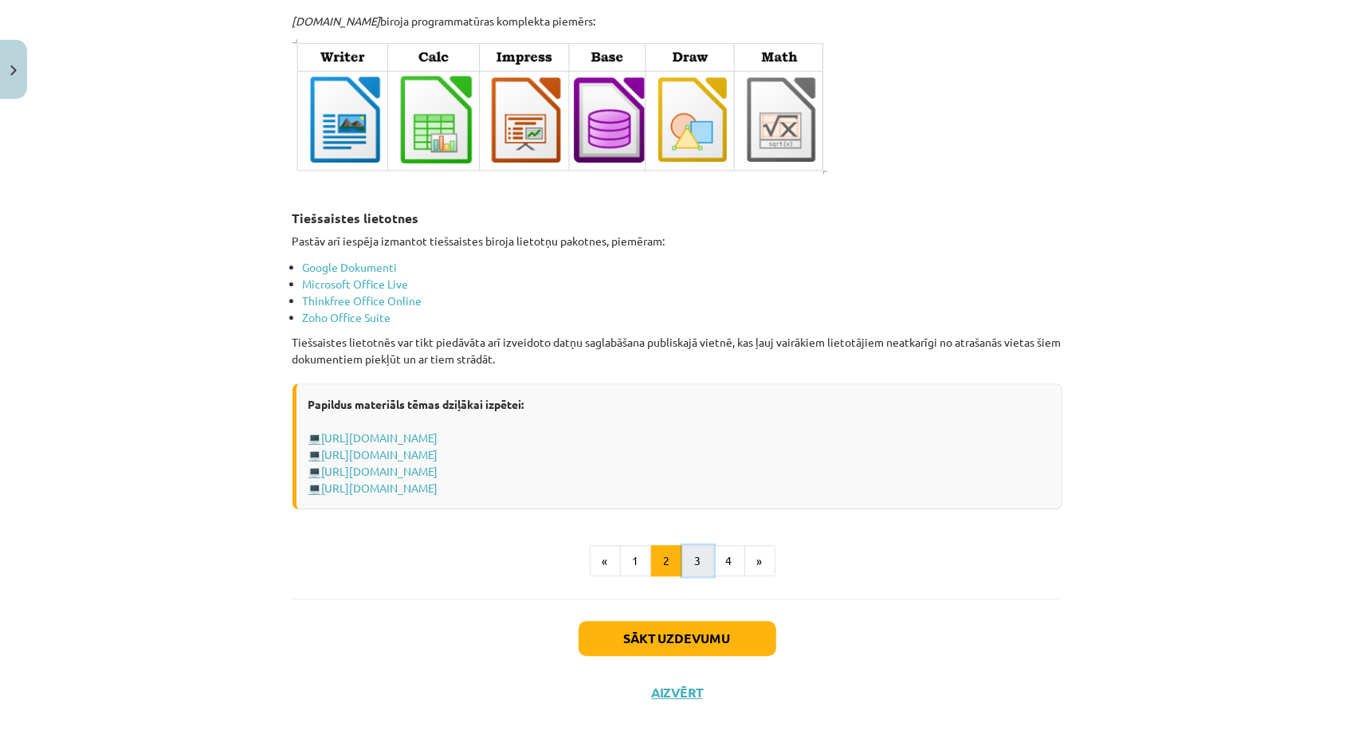
click at [702, 550] on button "3" at bounding box center [698, 561] width 32 height 32
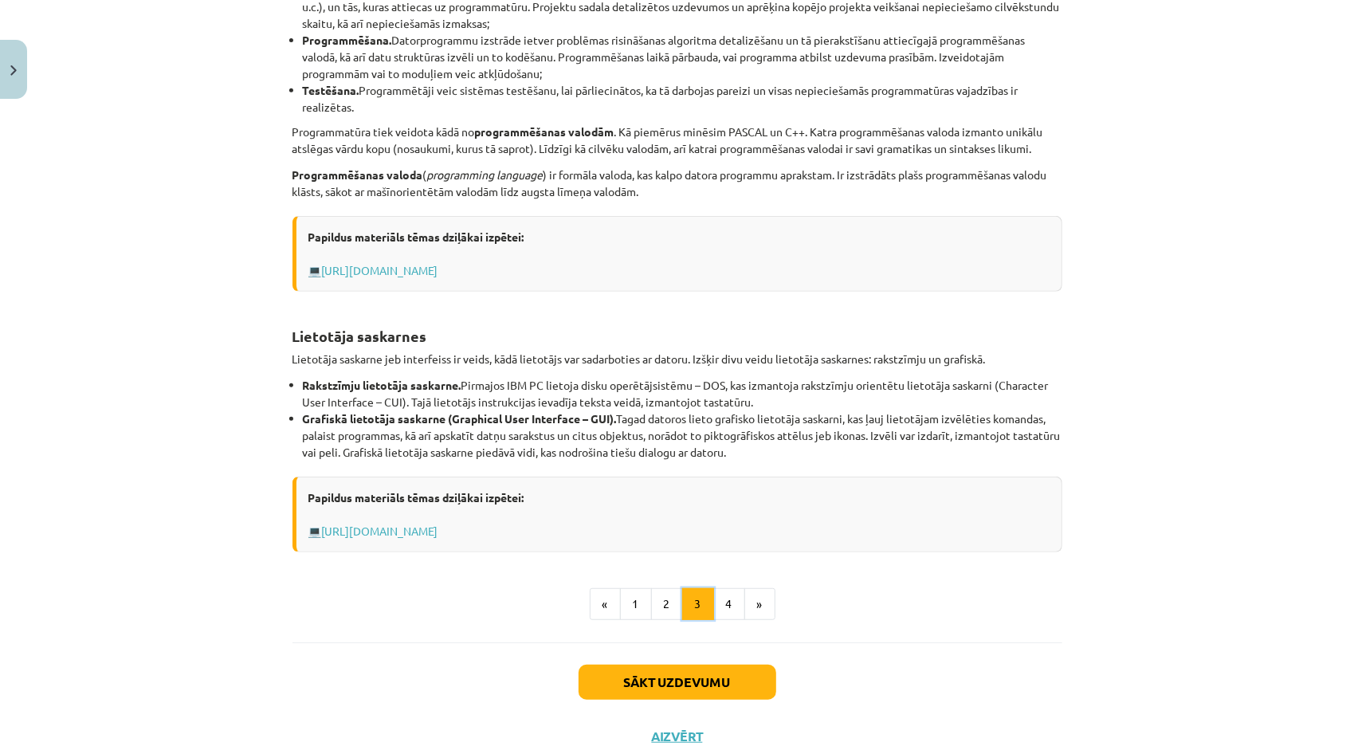
scroll to position [474, 0]
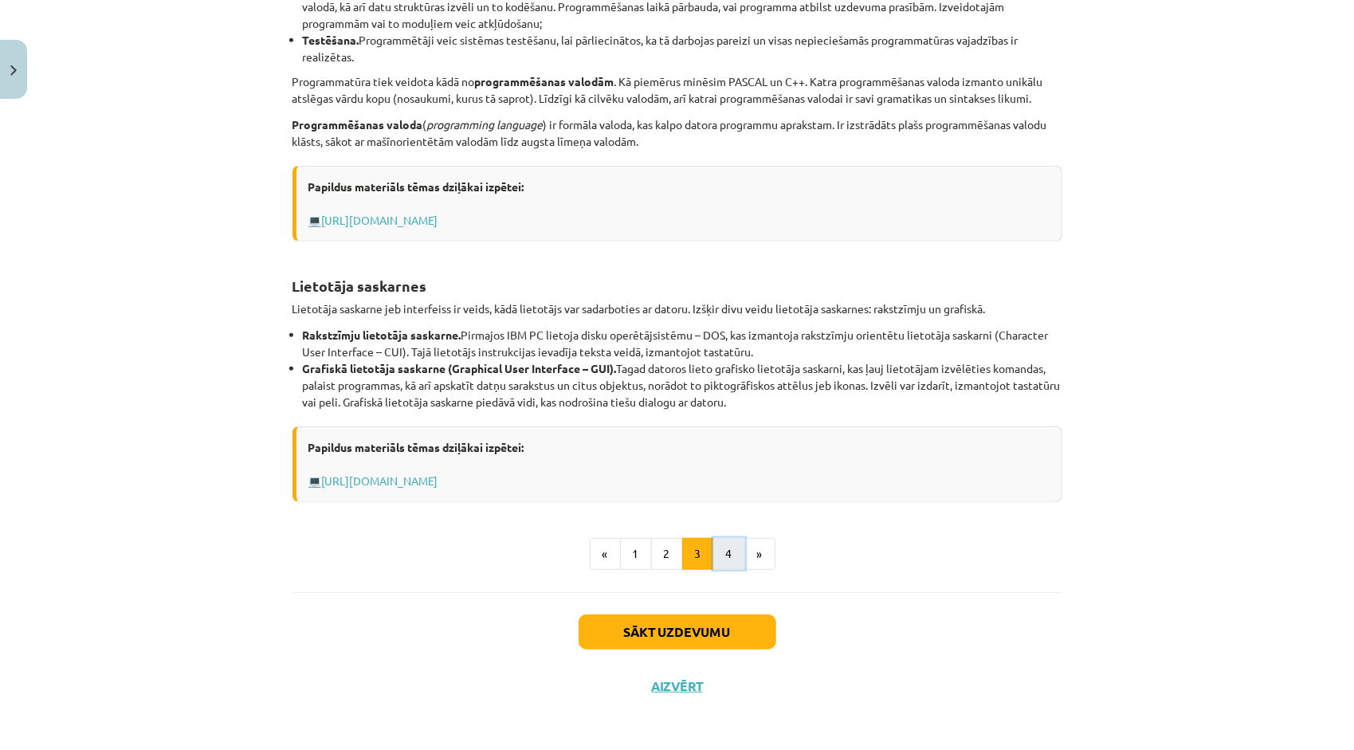
click at [724, 543] on button "4" at bounding box center [729, 554] width 32 height 32
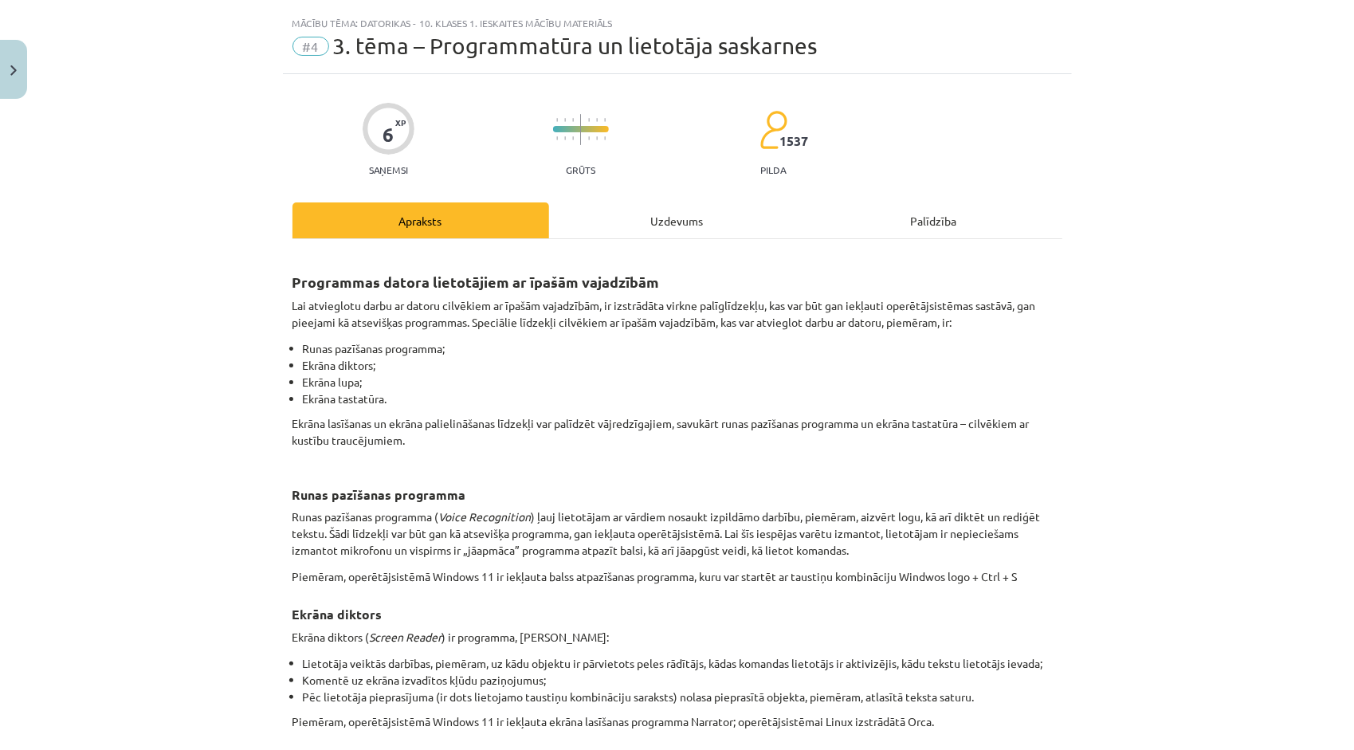
scroll to position [0, 0]
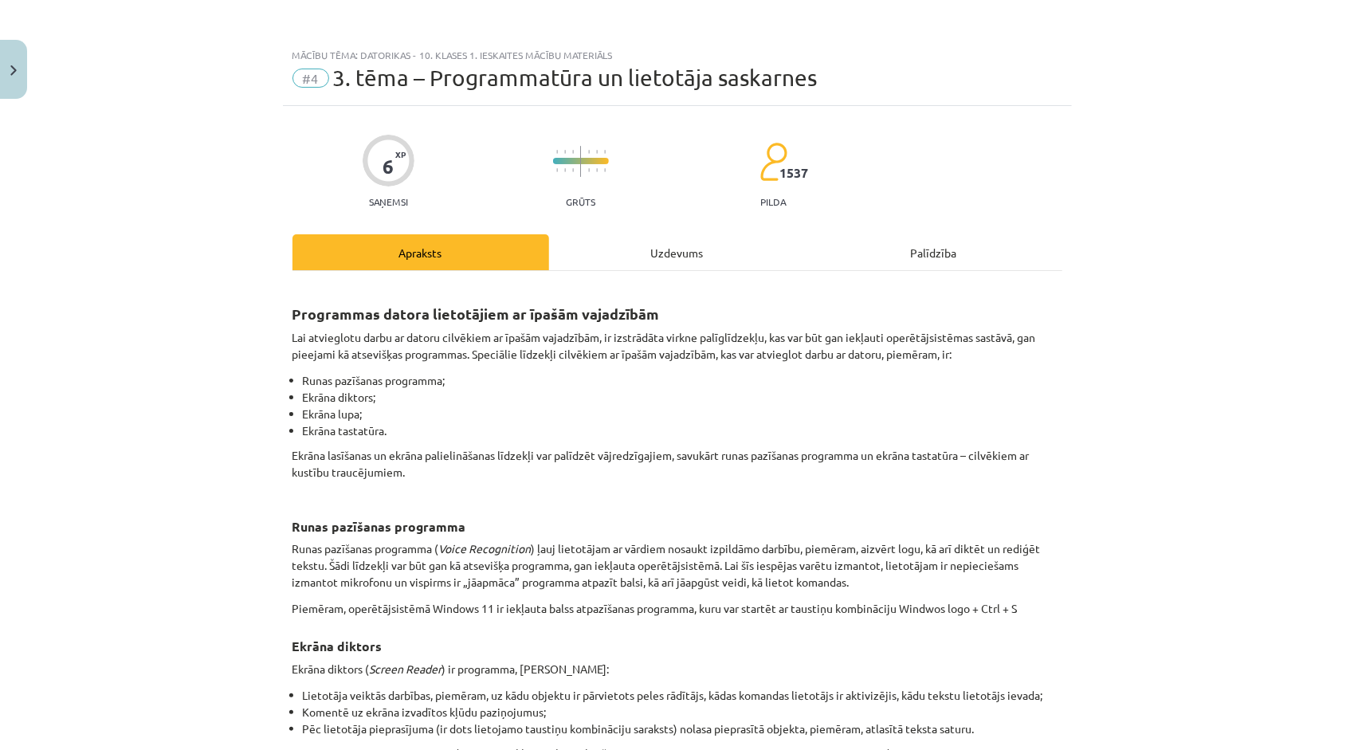
click at [720, 255] on div "Uzdevums" at bounding box center [677, 252] width 257 height 36
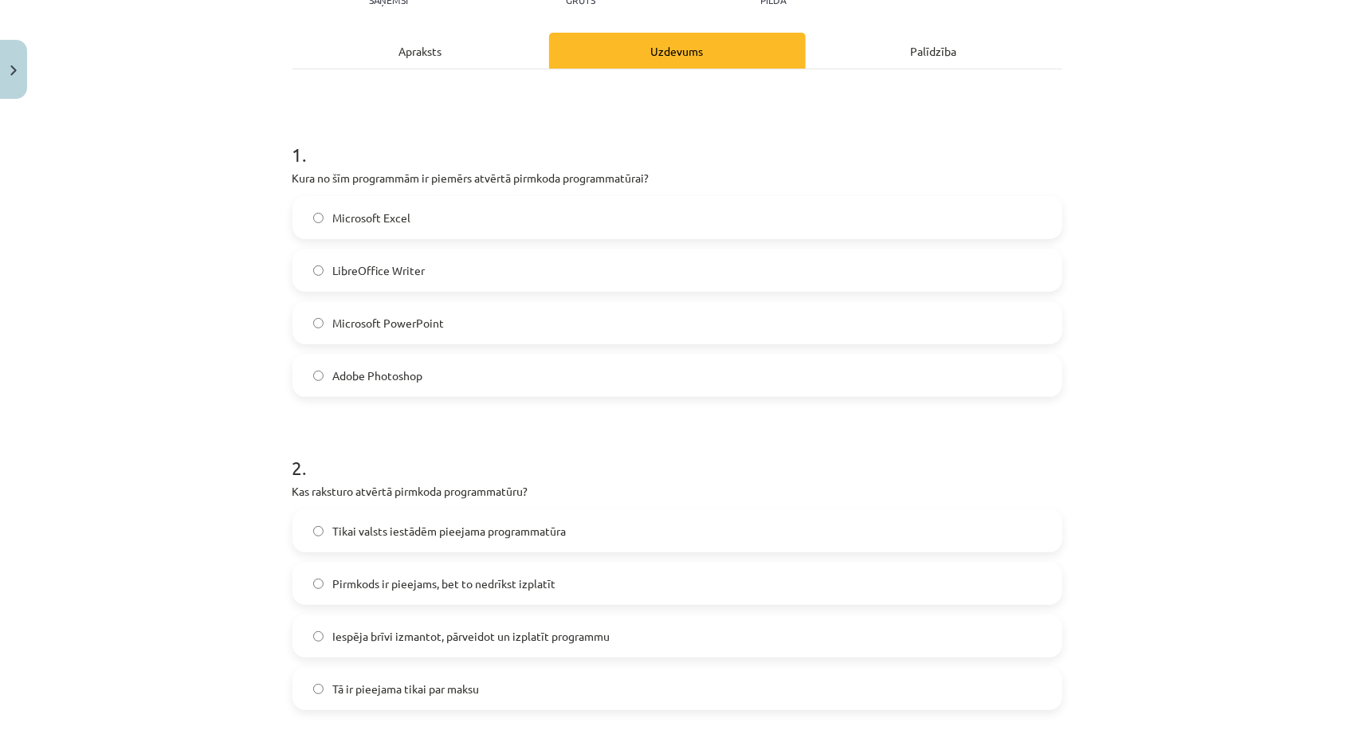
scroll to position [438, 0]
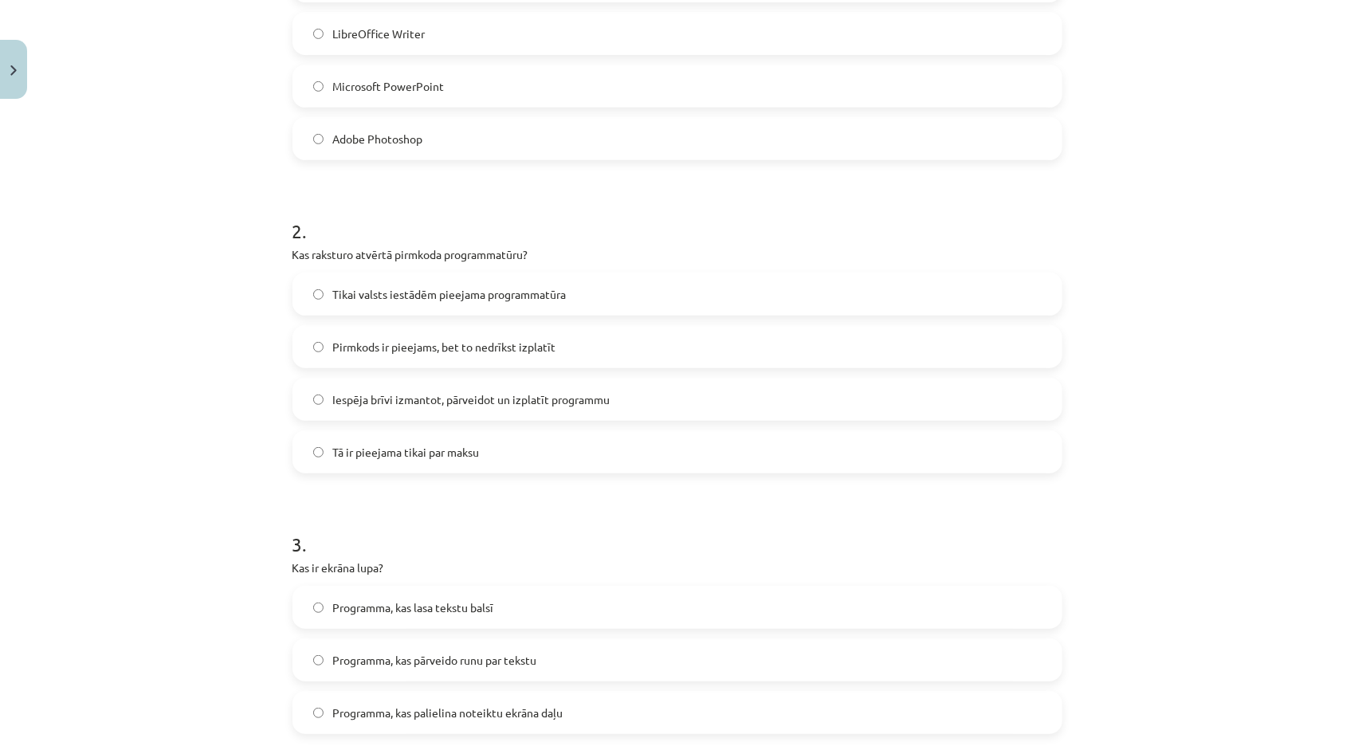
click at [575, 281] on label "Tikai valsts iestādēm pieejama programmatūra" at bounding box center [677, 294] width 767 height 40
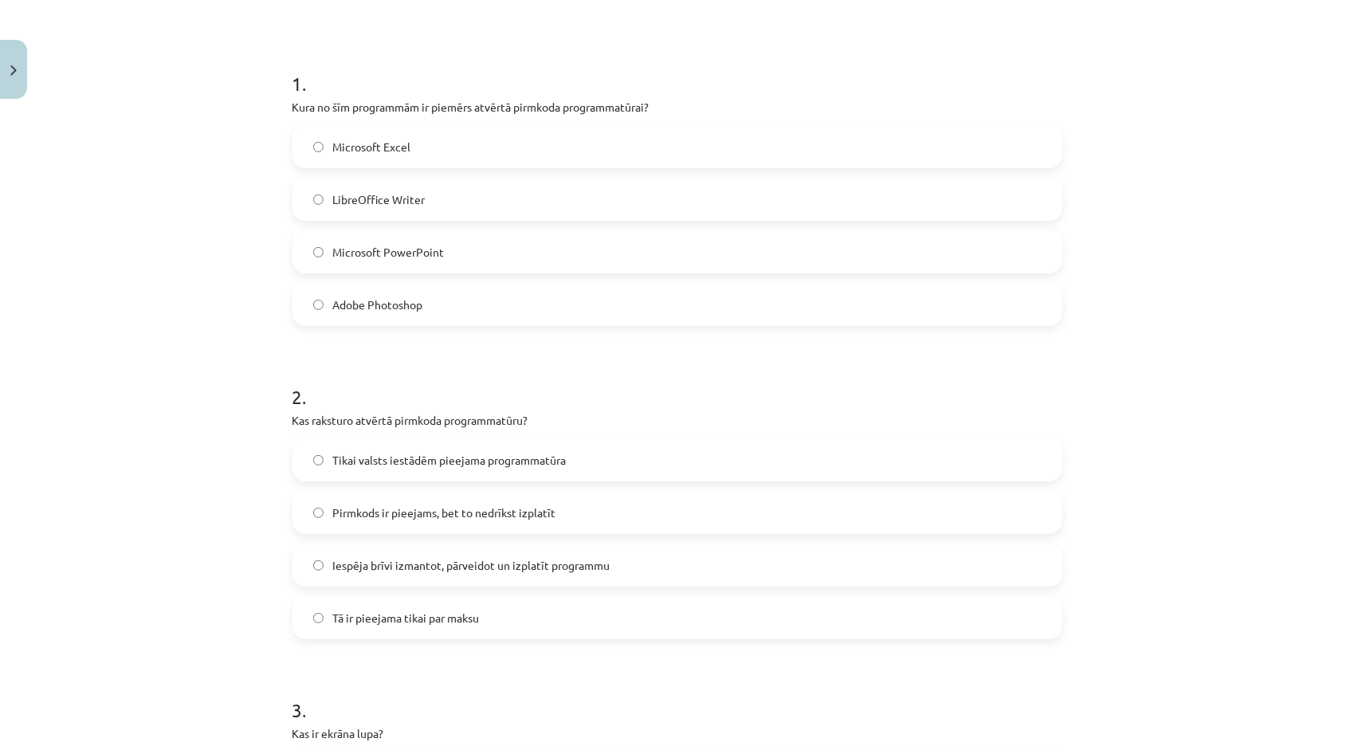
scroll to position [199, 0]
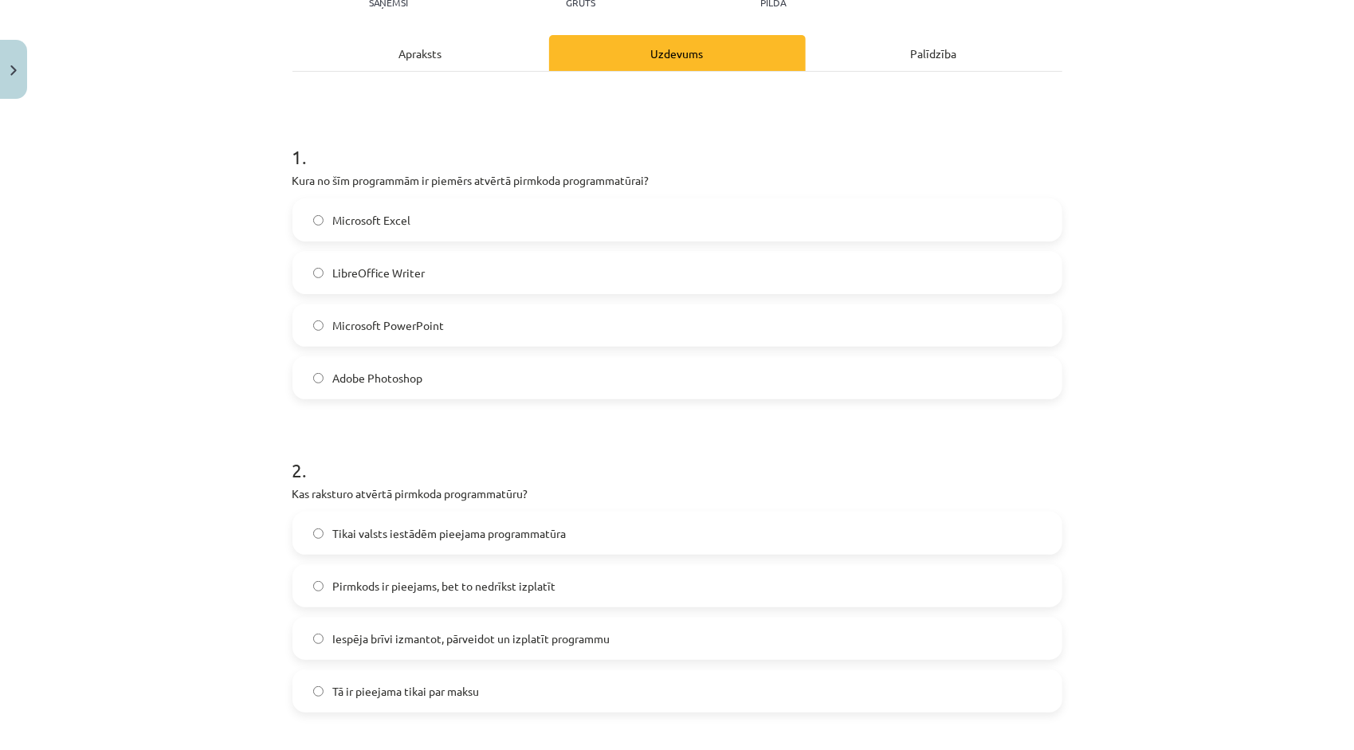
click at [422, 61] on div "Apraksts" at bounding box center [420, 53] width 257 height 36
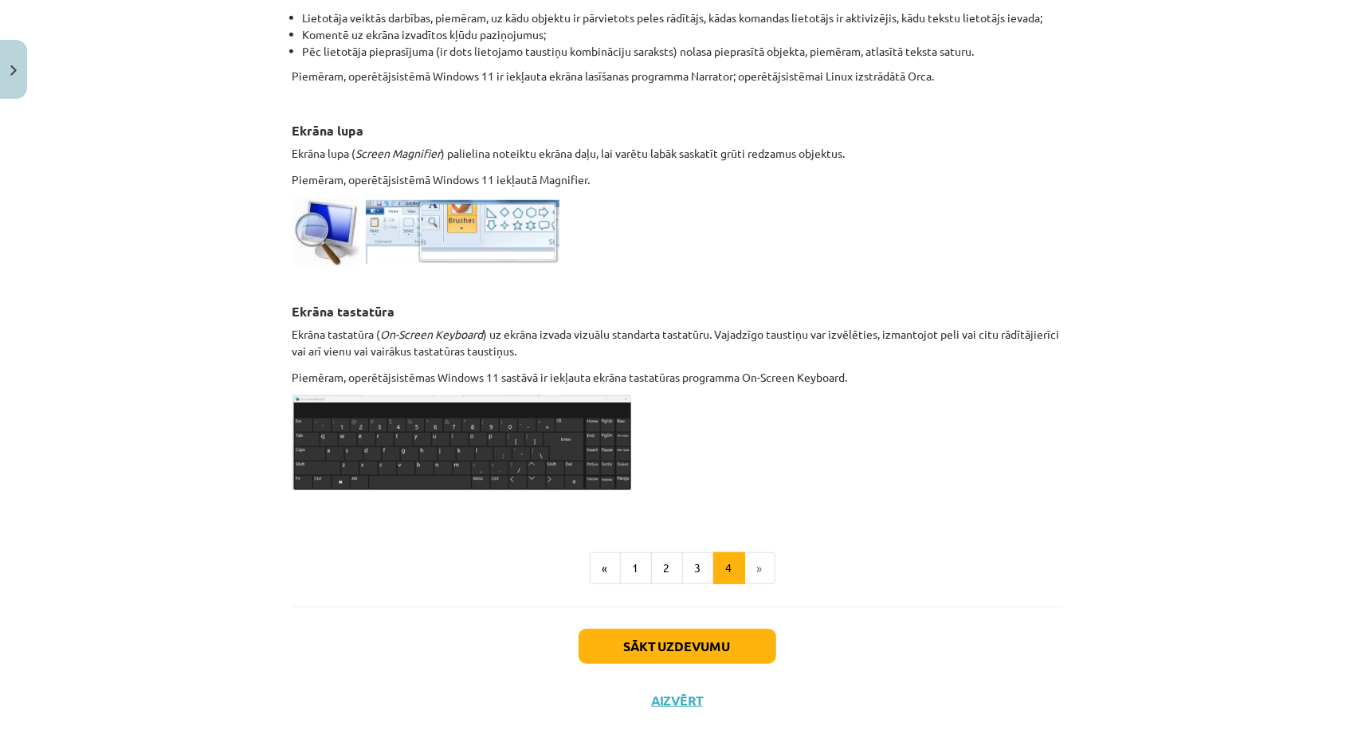
scroll to position [690, 0]
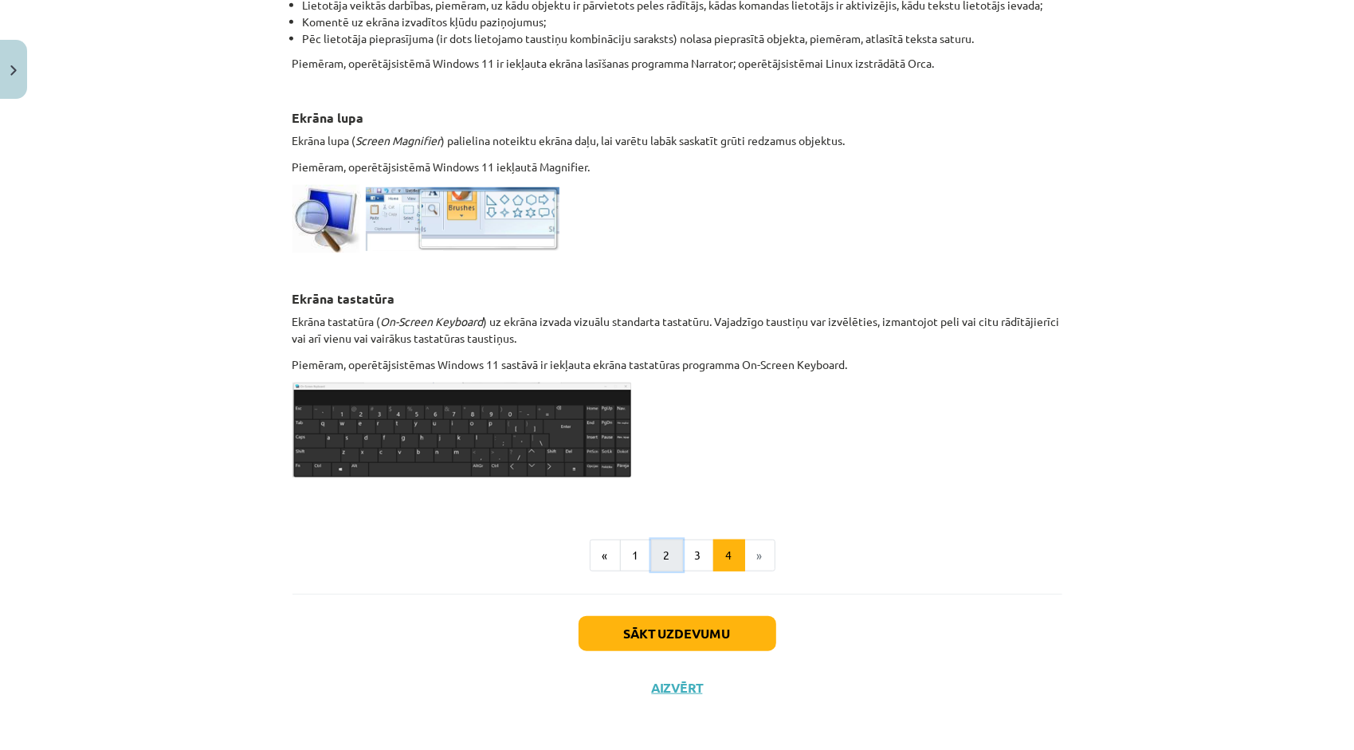
click at [653, 552] on button "2" at bounding box center [667, 556] width 32 height 32
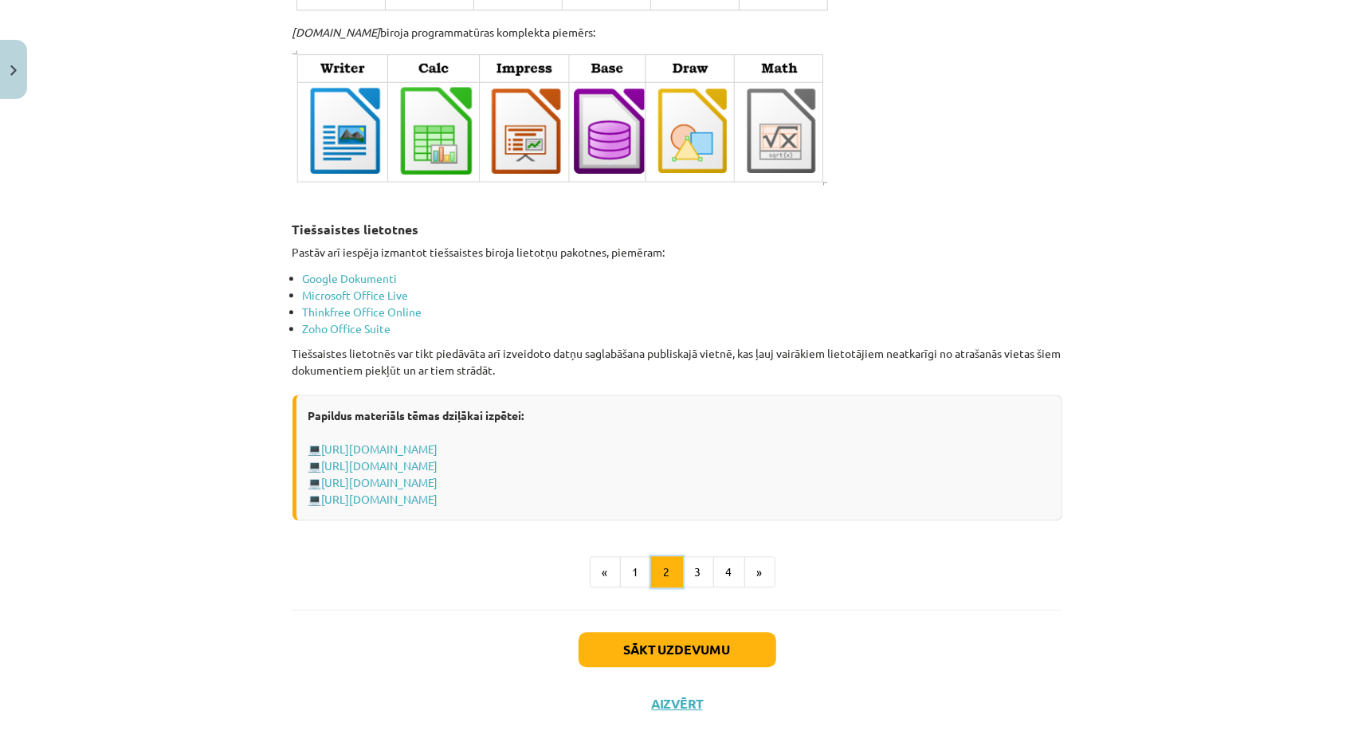
scroll to position [2563, 0]
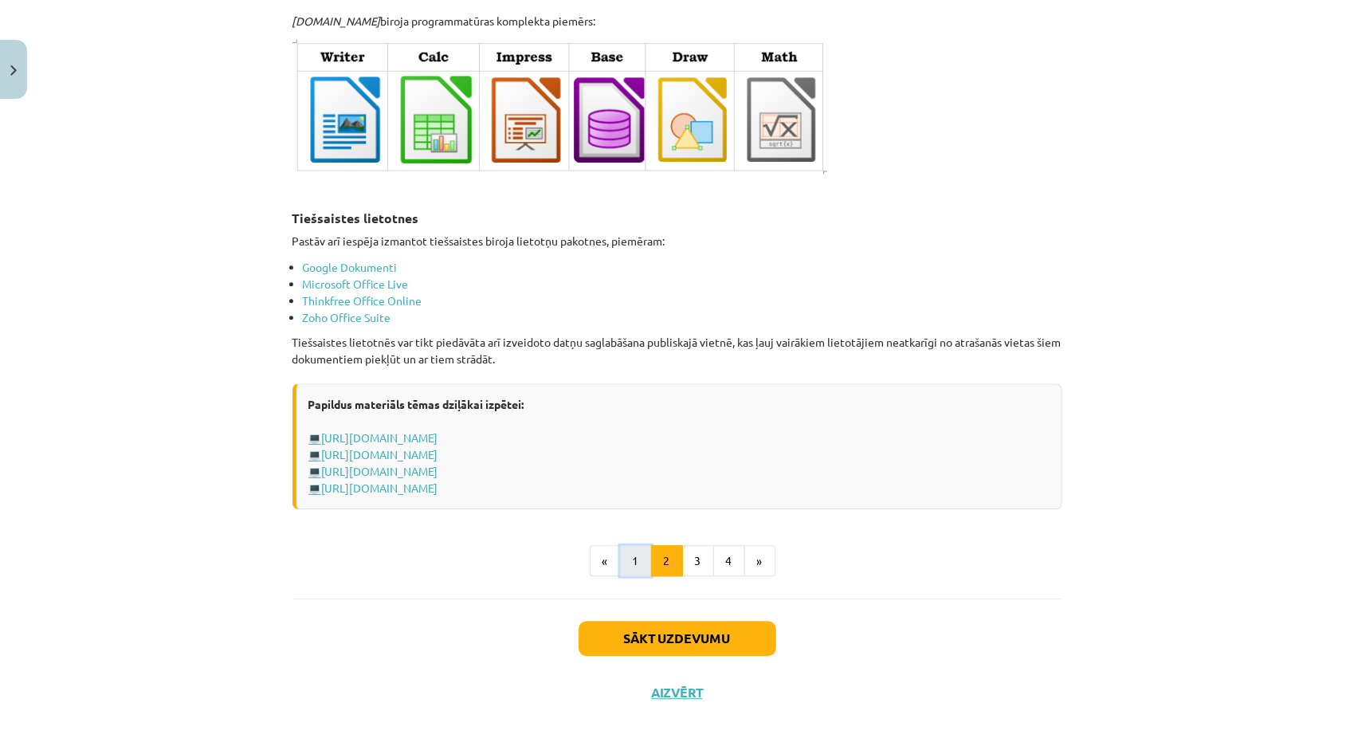
click at [626, 547] on button "1" at bounding box center [636, 561] width 32 height 32
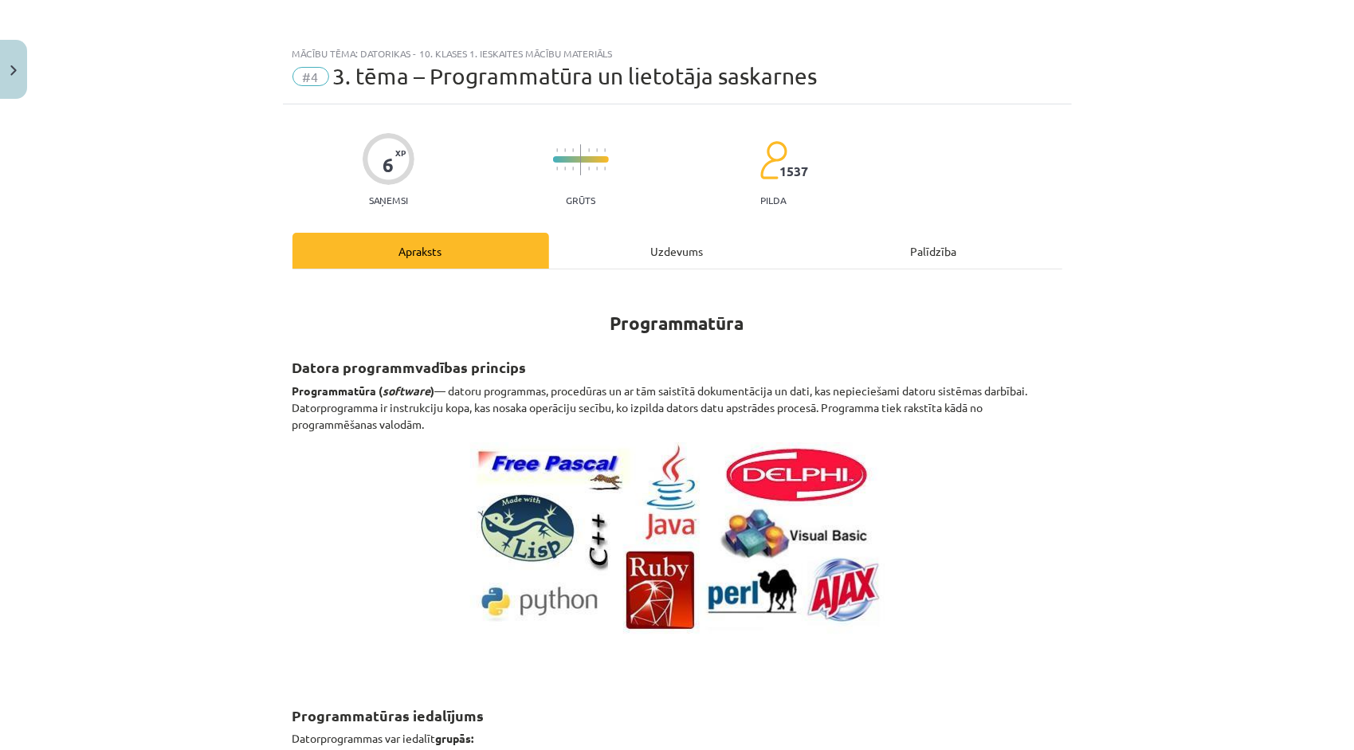
scroll to position [0, 0]
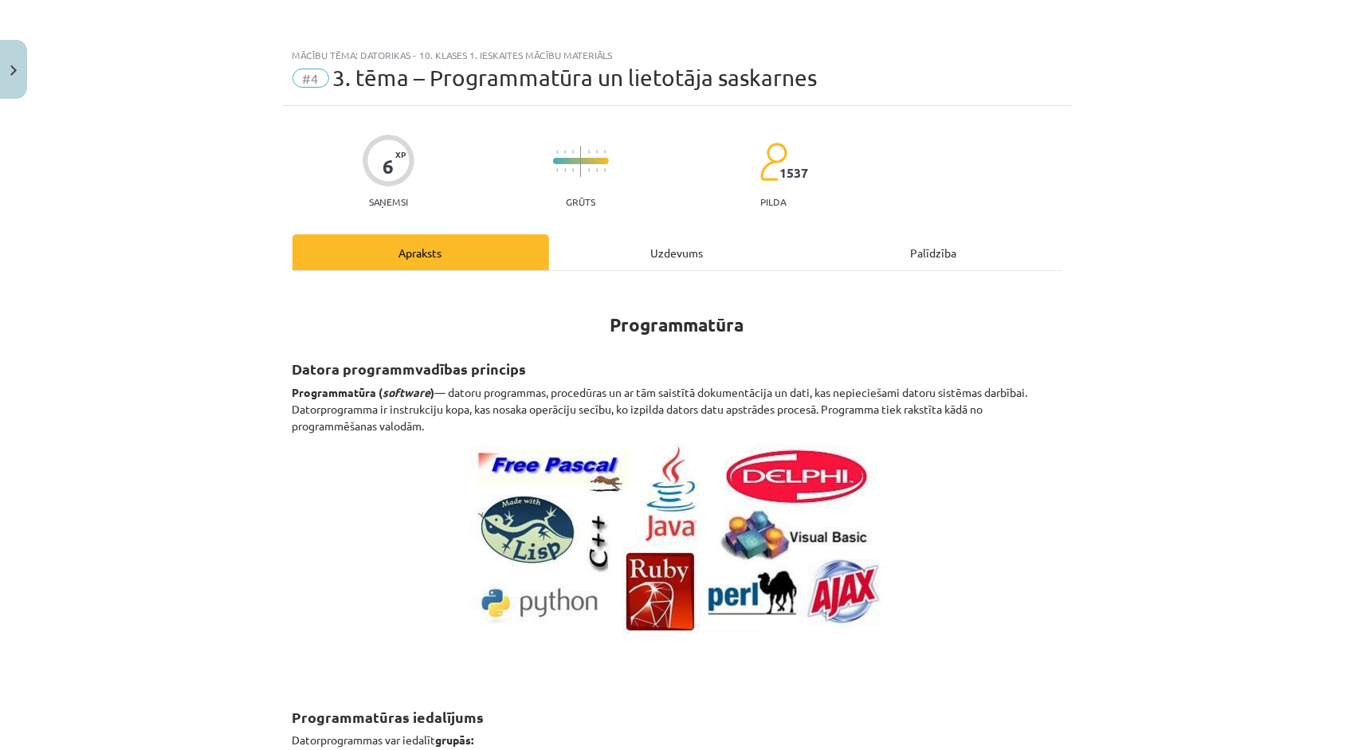
click at [671, 260] on div "Uzdevums" at bounding box center [677, 252] width 257 height 36
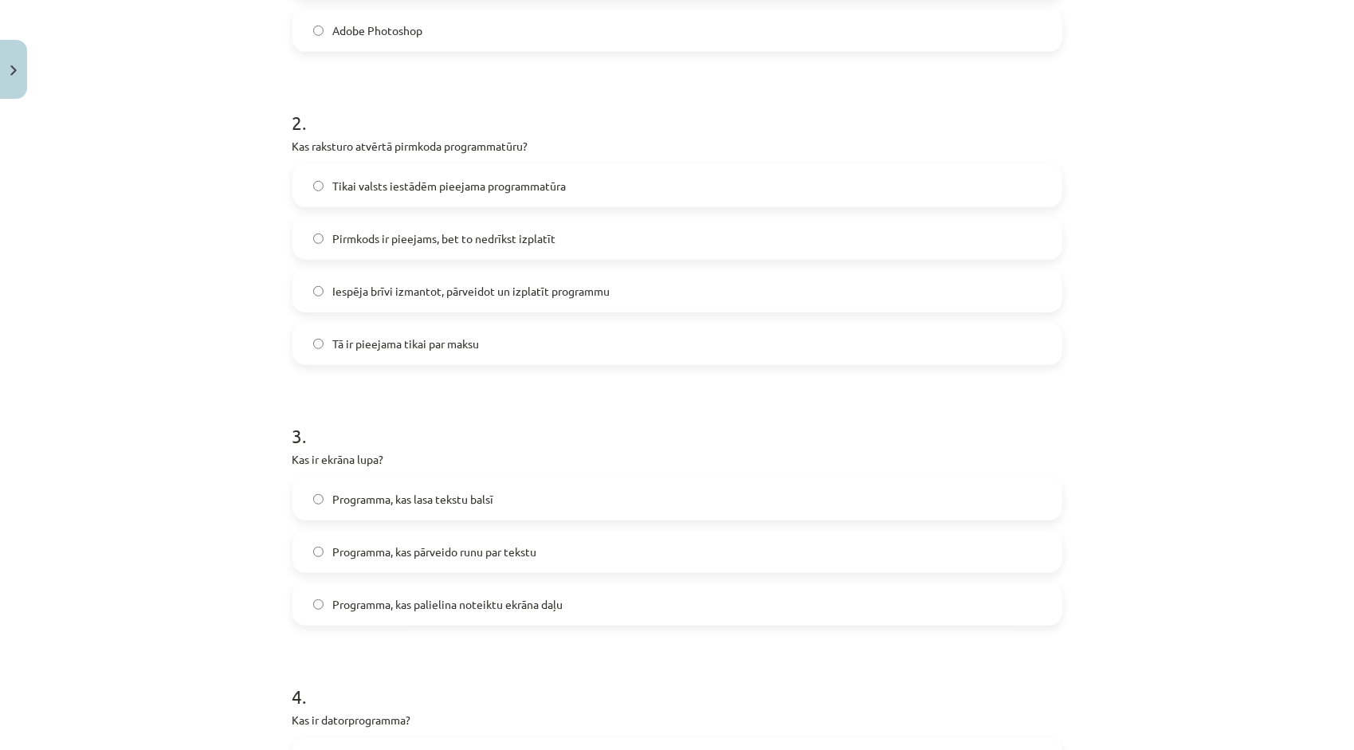
scroll to position [598, 0]
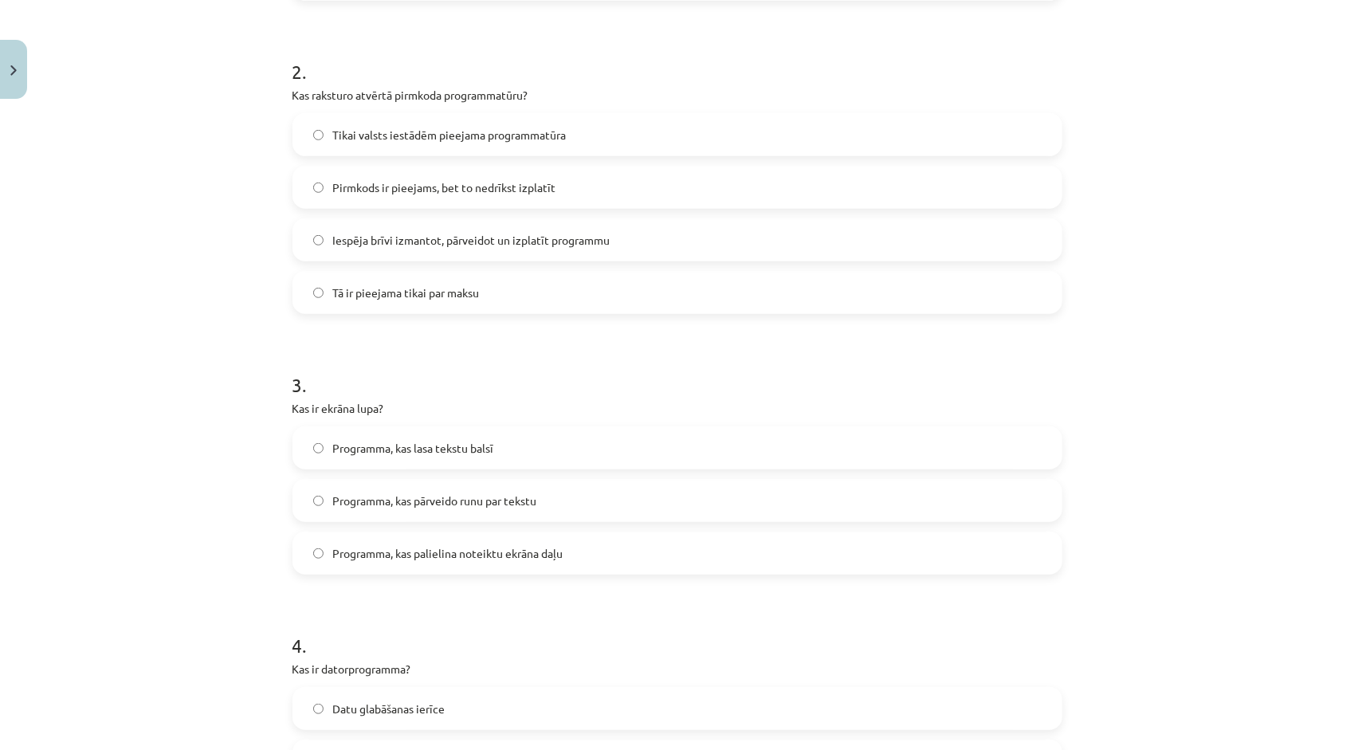
click at [453, 566] on label "Programma, kas palielina noteiktu ekrāna daļu" at bounding box center [677, 553] width 767 height 40
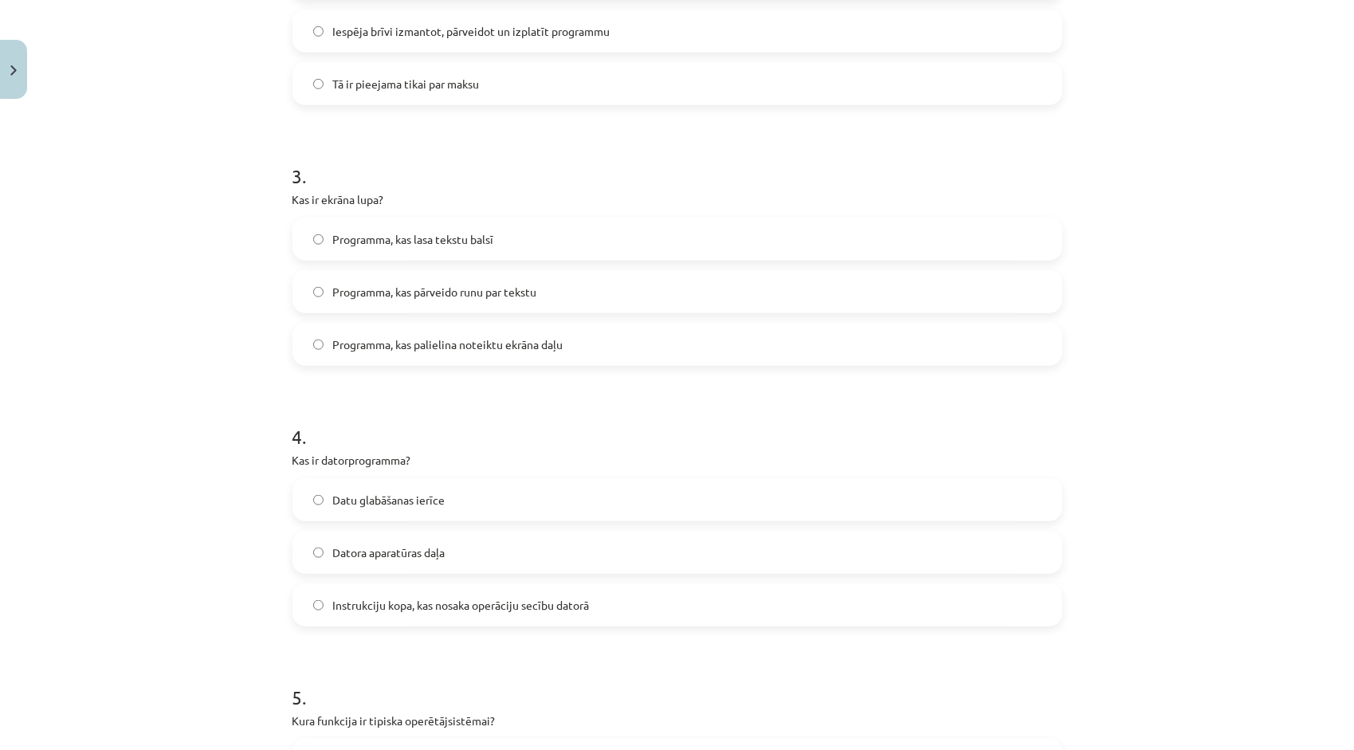
scroll to position [837, 0]
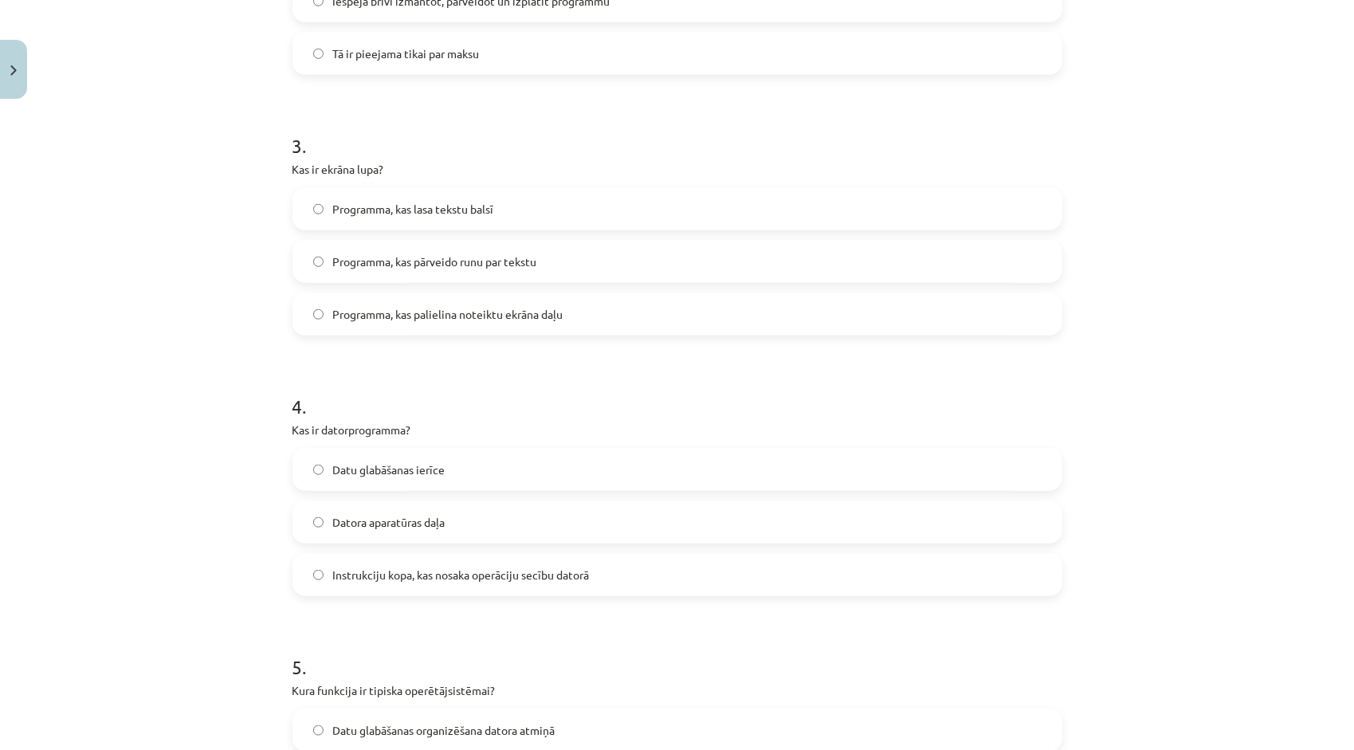
click at [514, 453] on label "Datu glabāšanas ierīce" at bounding box center [677, 469] width 767 height 40
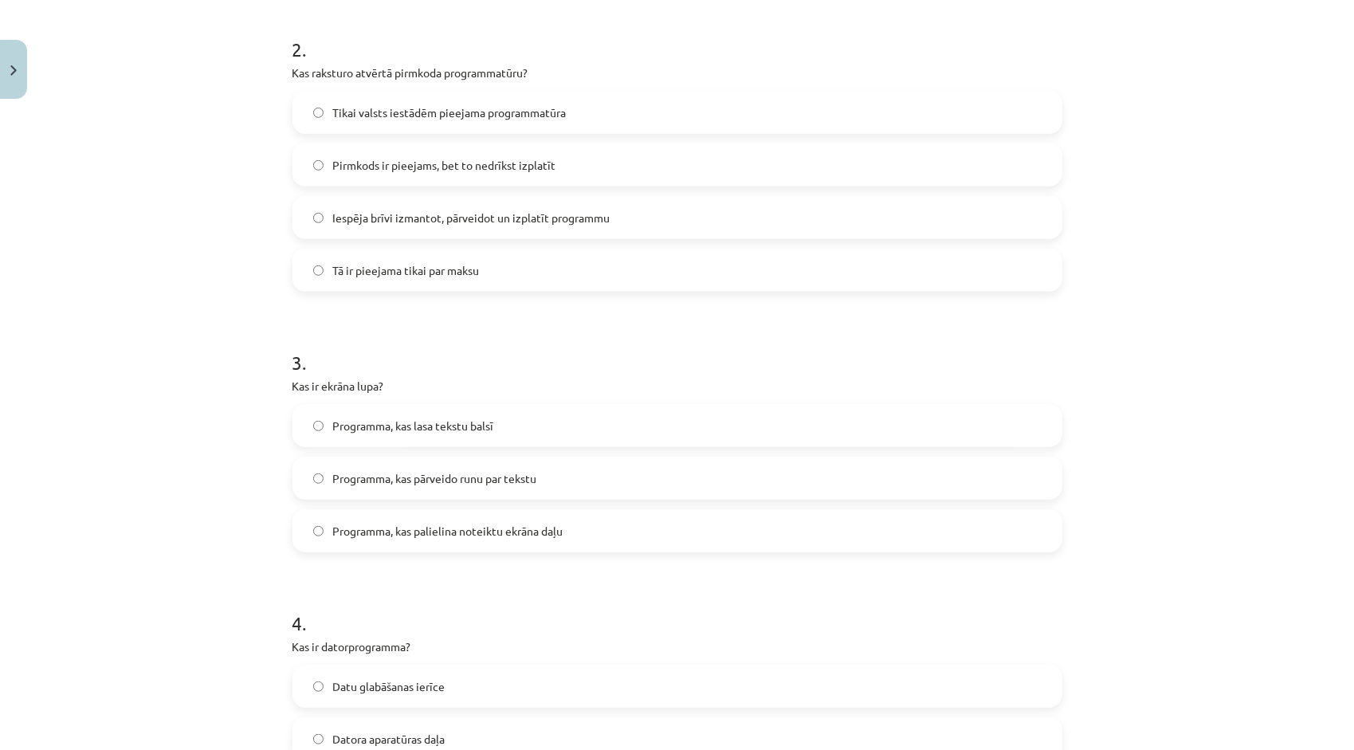
scroll to position [598, 0]
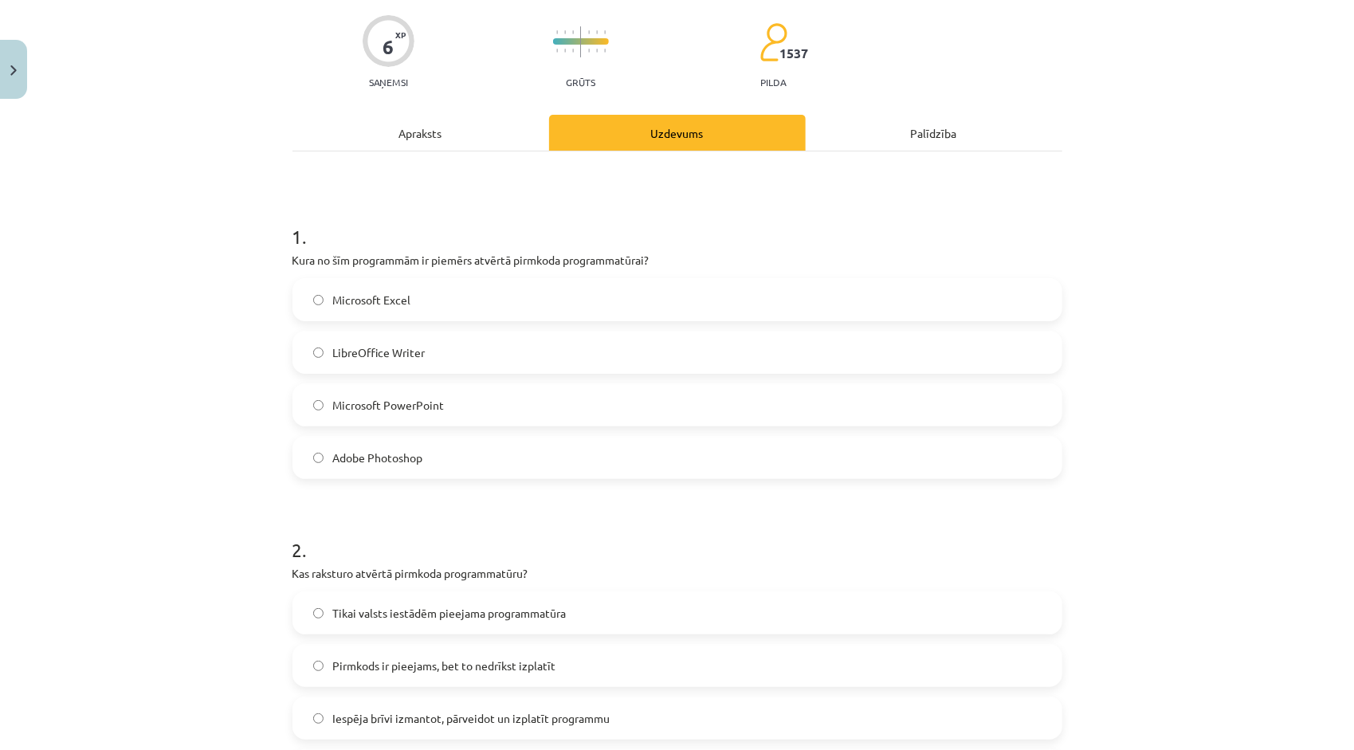
click at [426, 131] on div "Apraksts" at bounding box center [420, 133] width 257 height 36
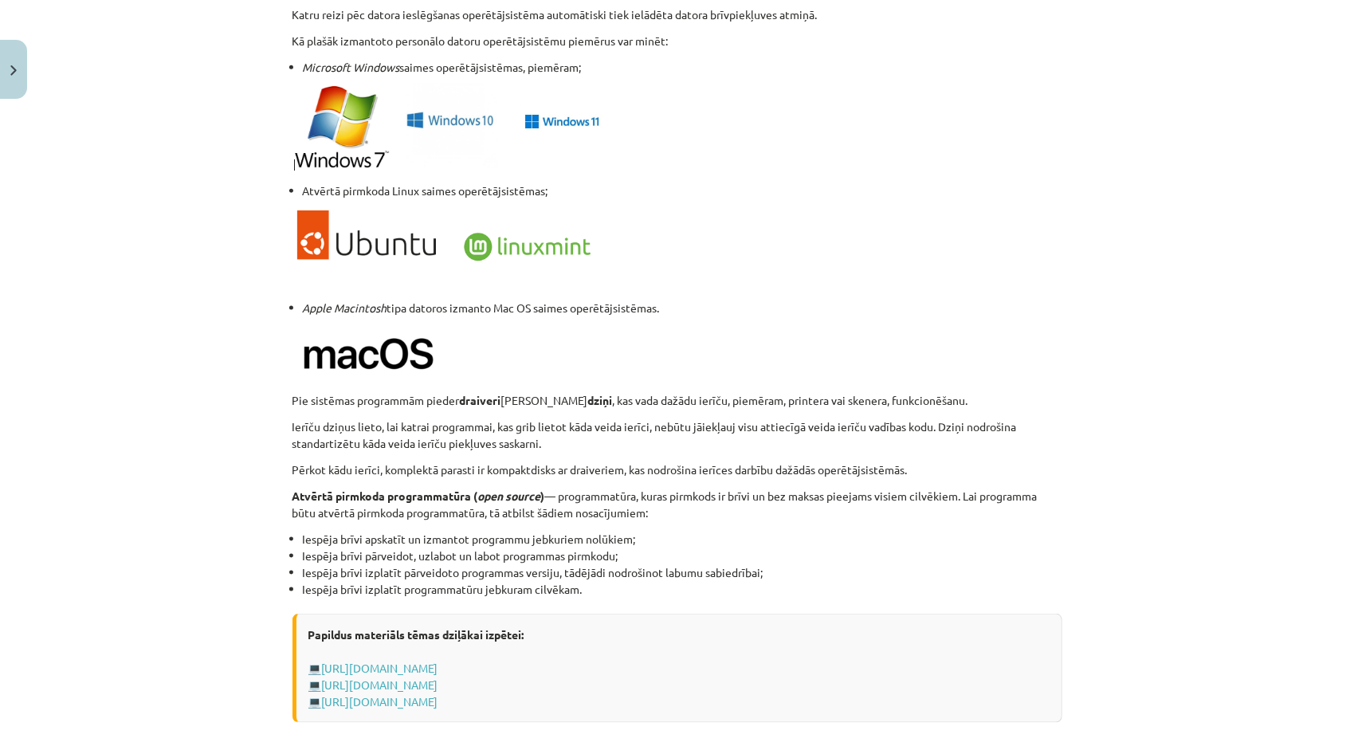
scroll to position [1395, 0]
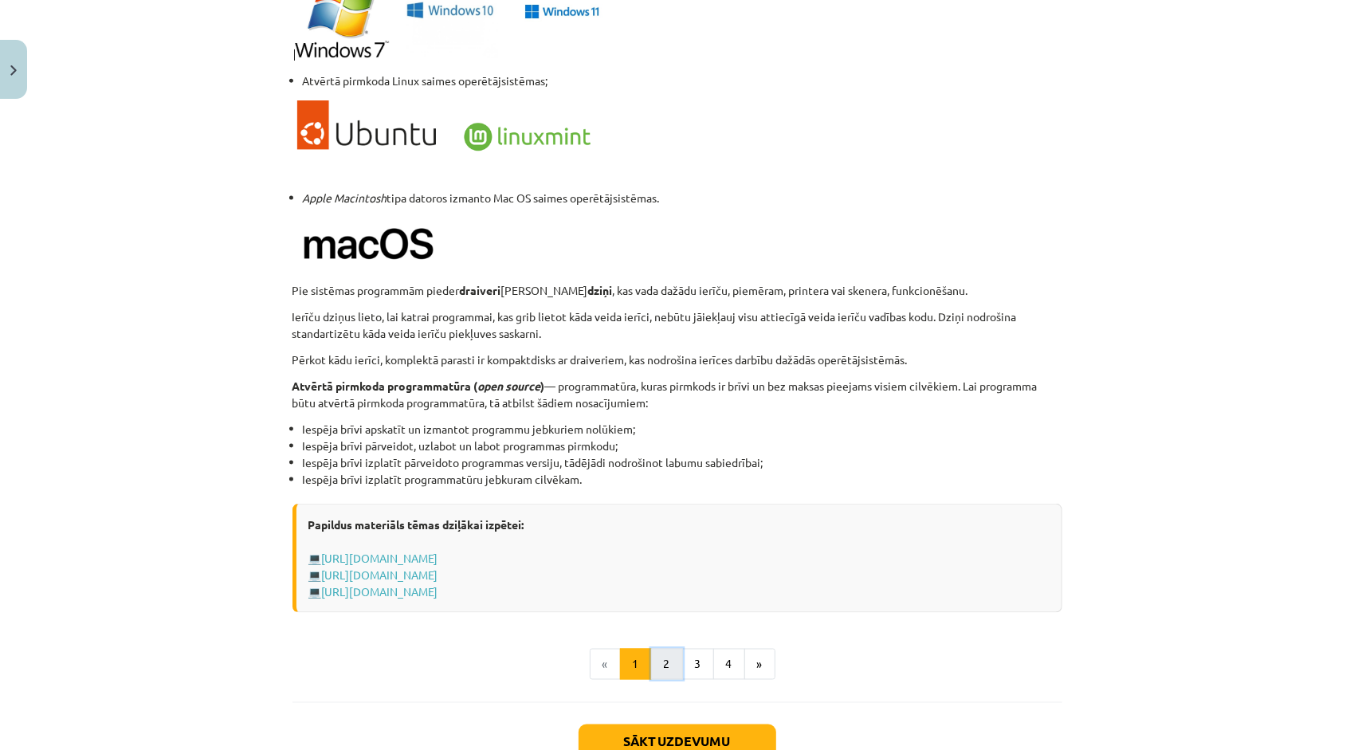
click at [660, 654] on button "2" at bounding box center [667, 665] width 32 height 32
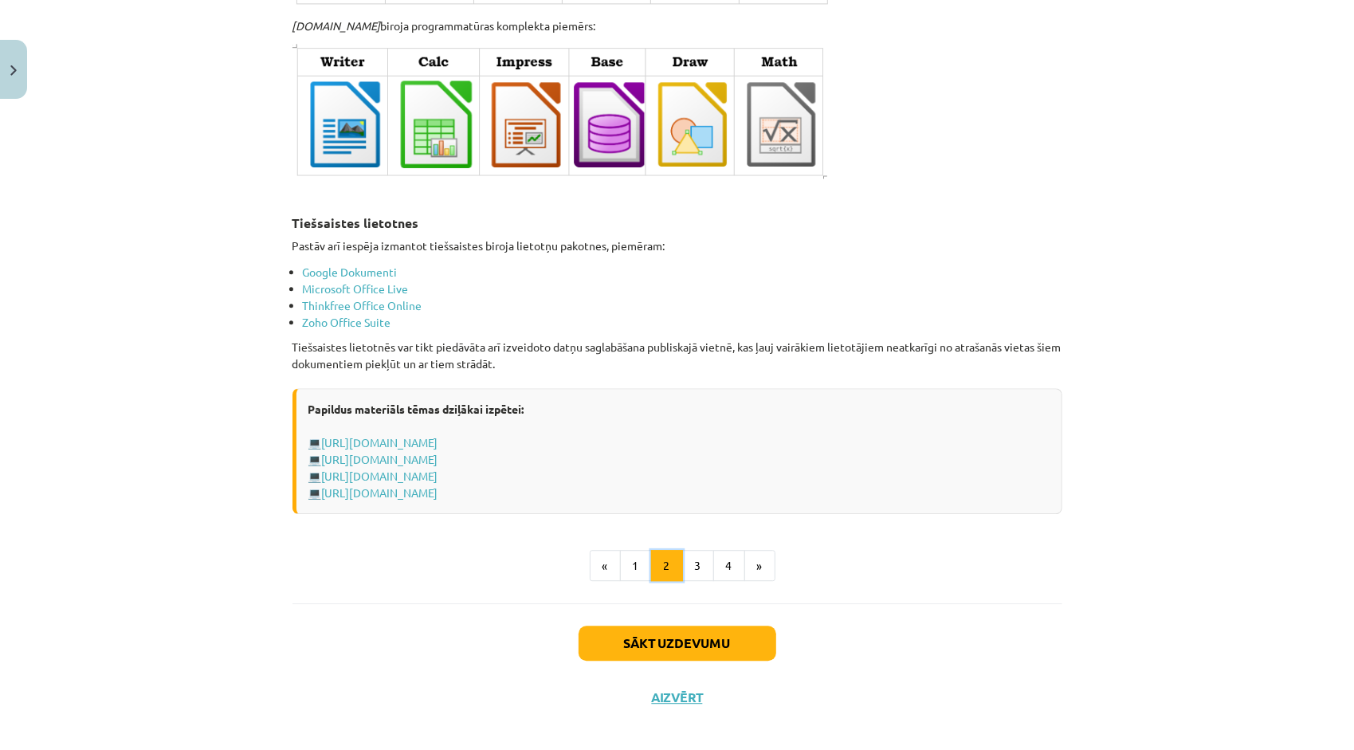
scroll to position [2563, 0]
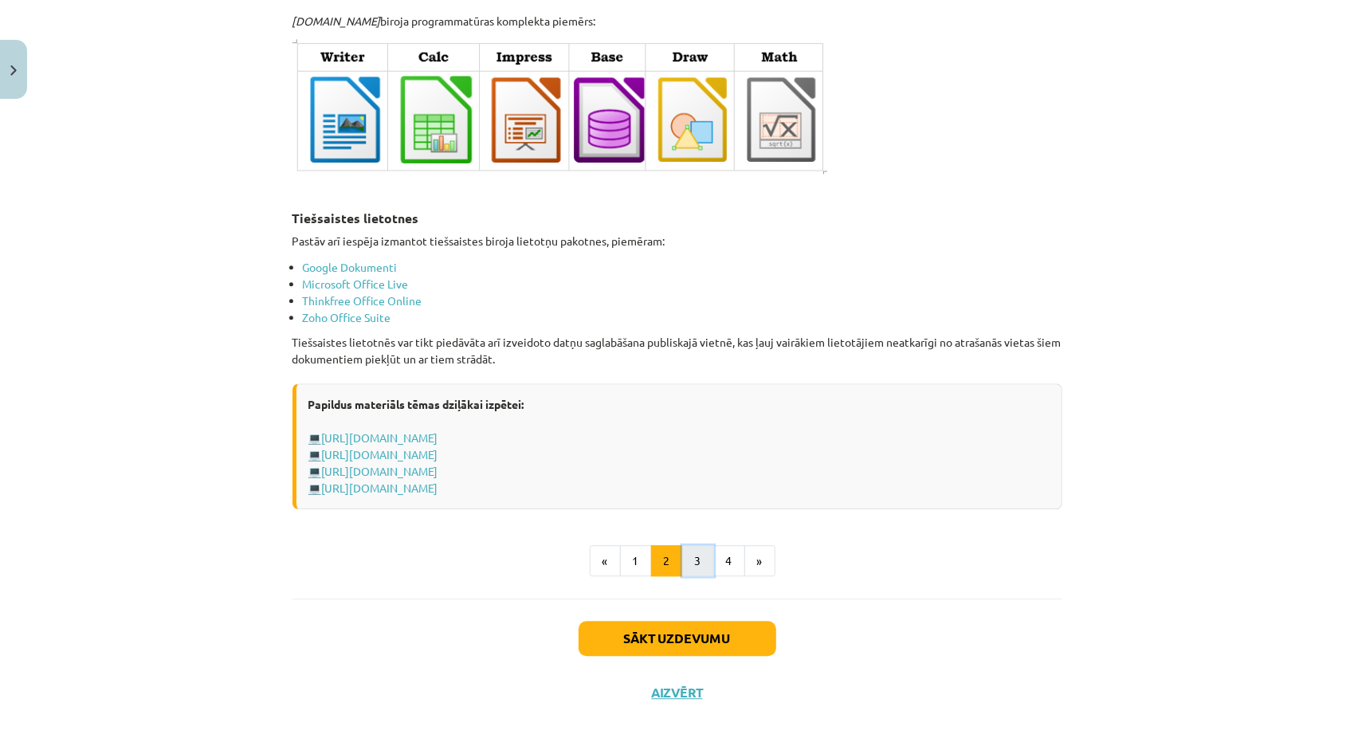
click at [699, 550] on button "3" at bounding box center [698, 561] width 32 height 32
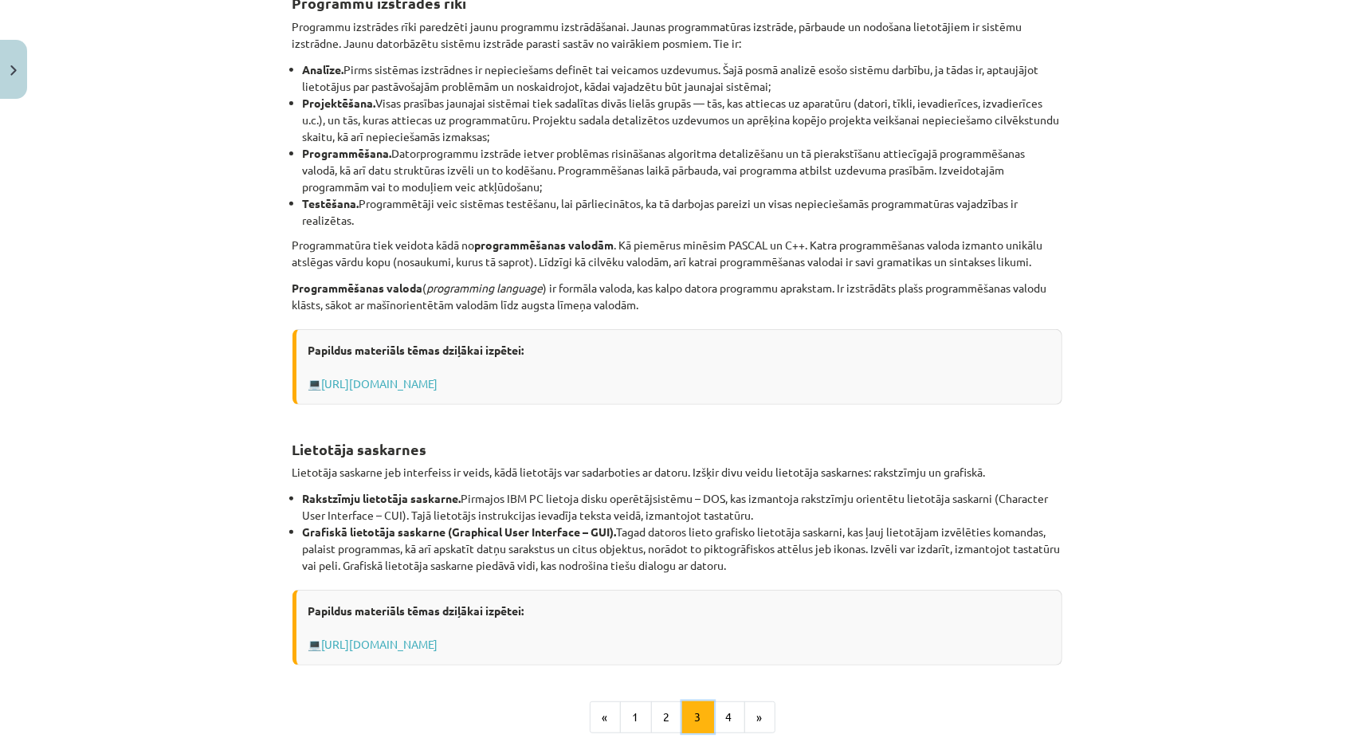
scroll to position [284, 0]
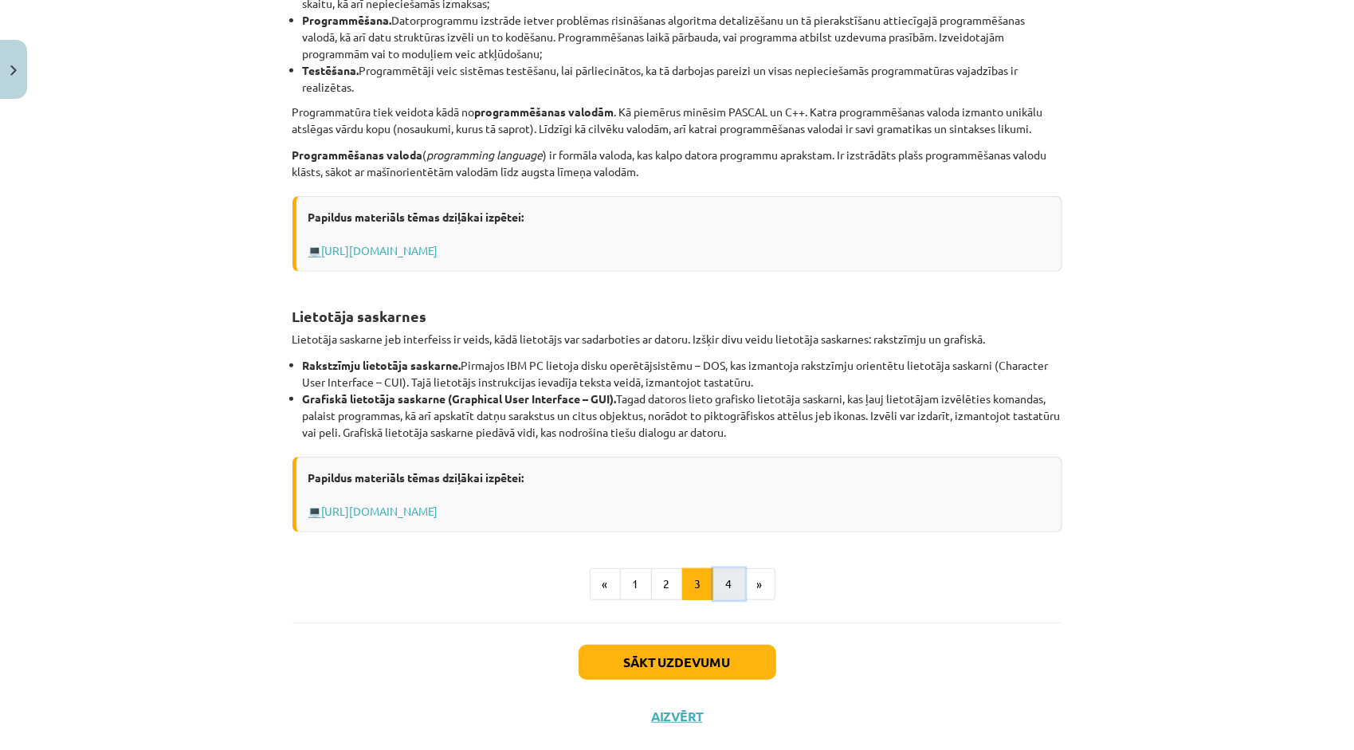
click at [724, 588] on button "4" at bounding box center [729, 584] width 32 height 32
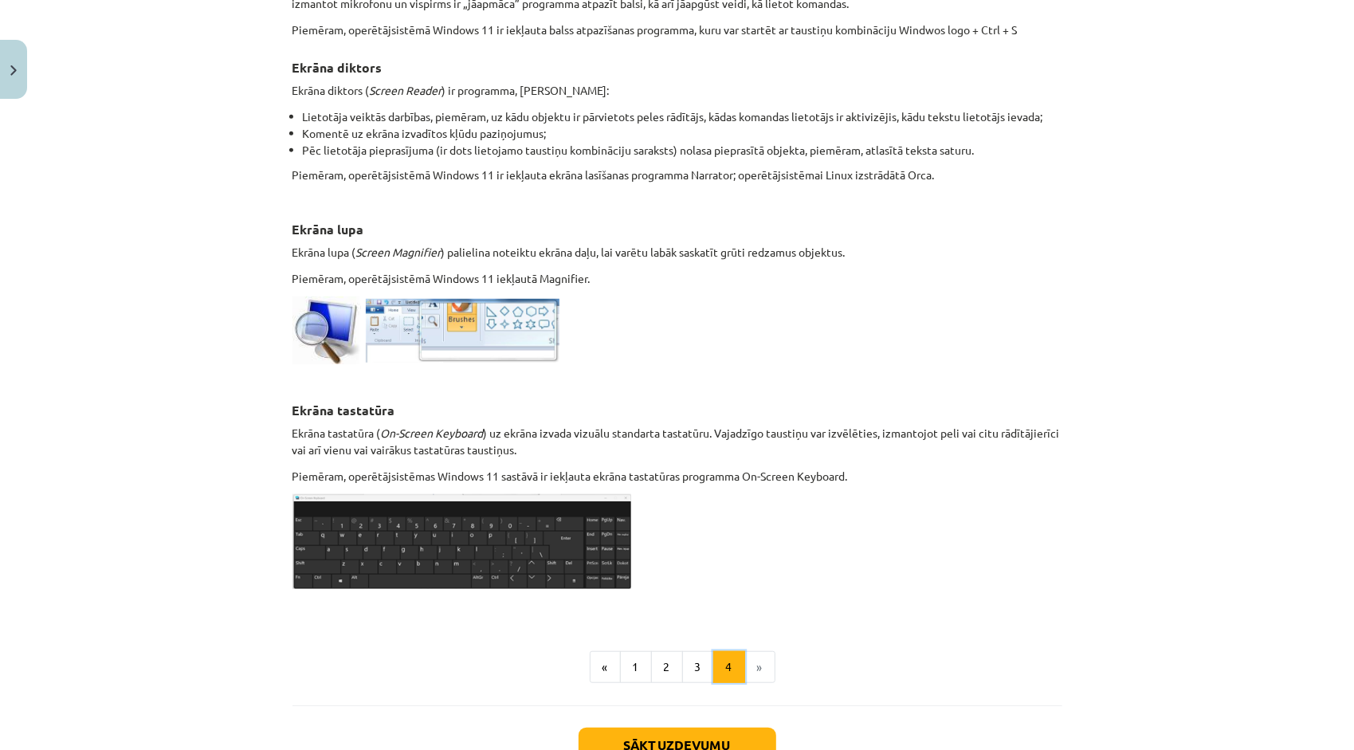
scroll to position [683, 0]
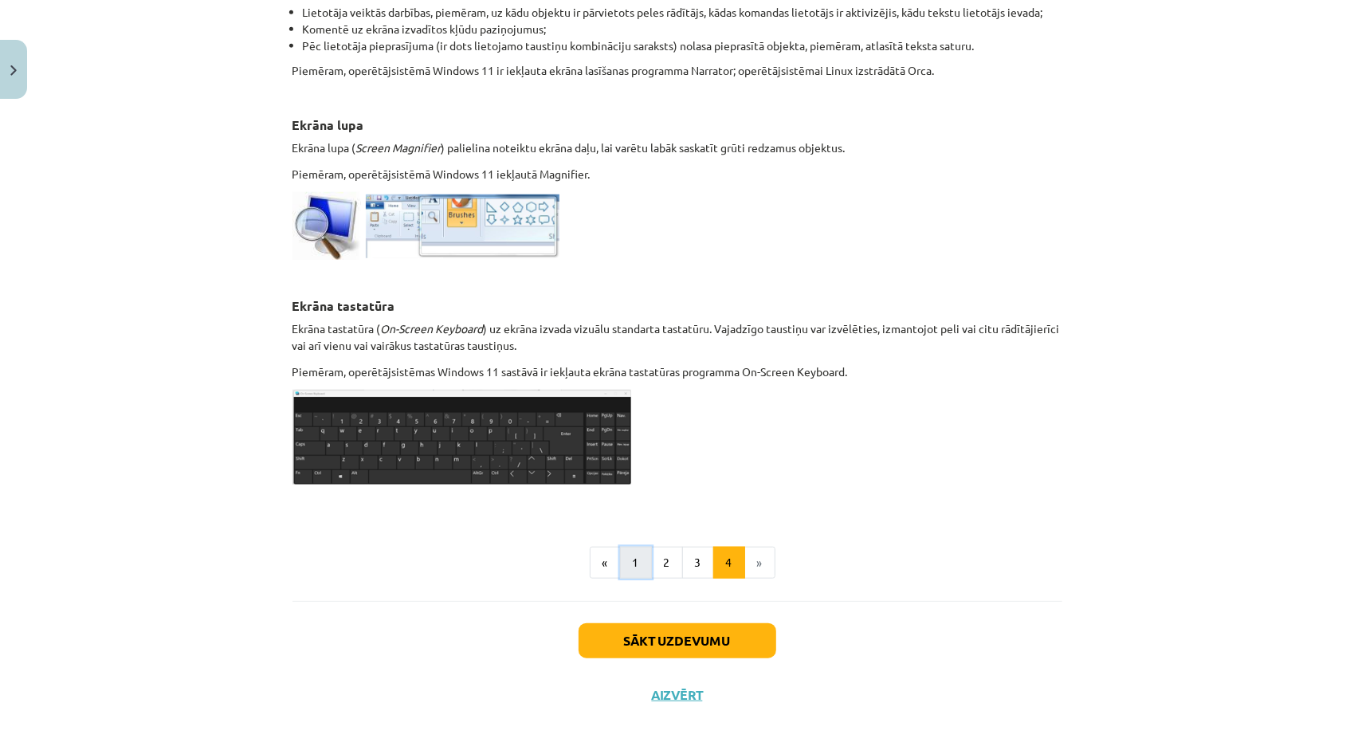
click at [641, 547] on button "1" at bounding box center [636, 563] width 32 height 32
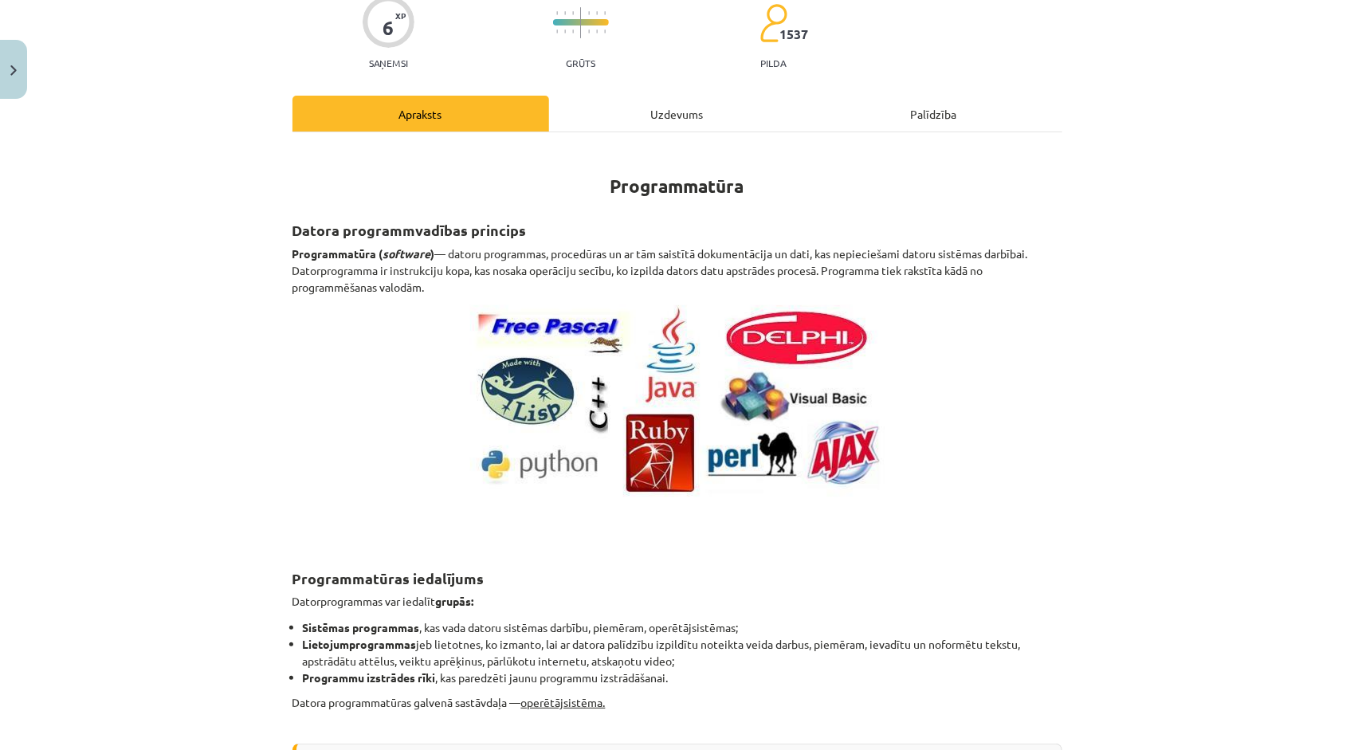
scroll to position [0, 0]
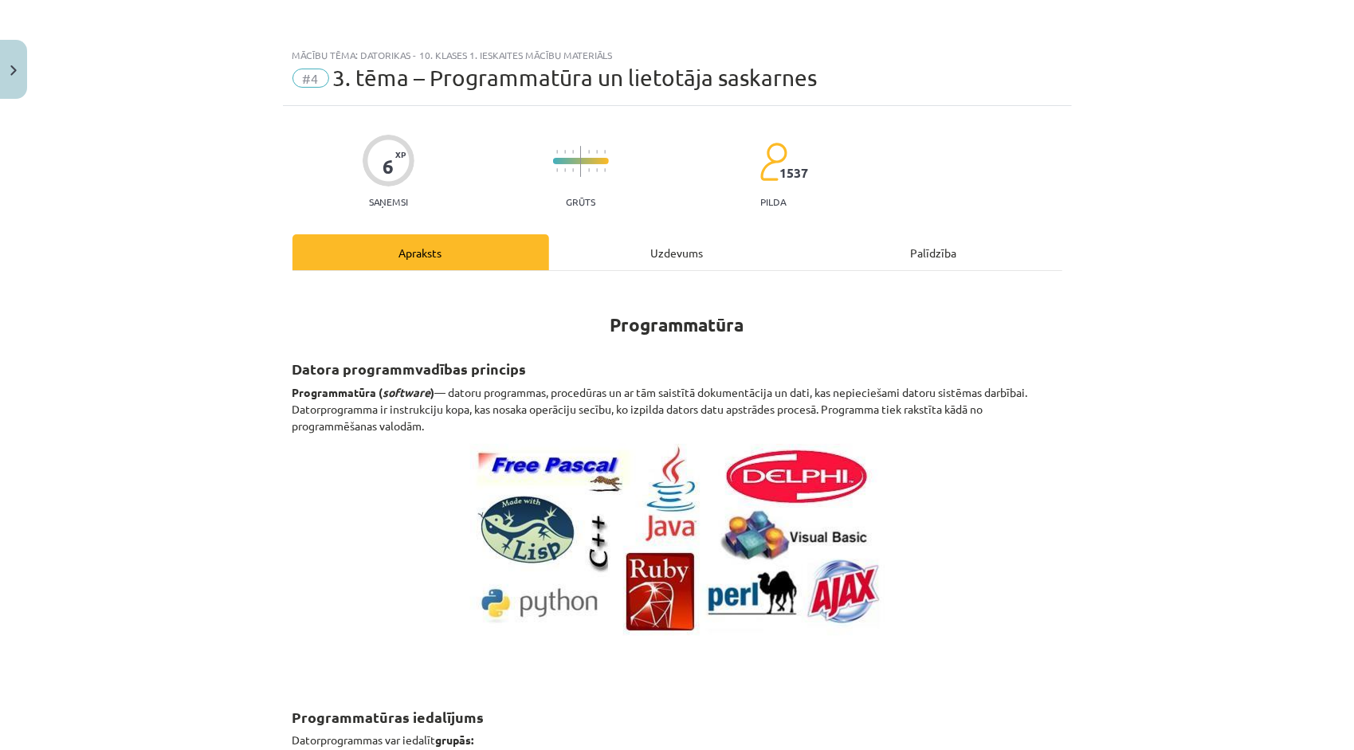
click at [656, 257] on div "Uzdevums" at bounding box center [677, 252] width 257 height 36
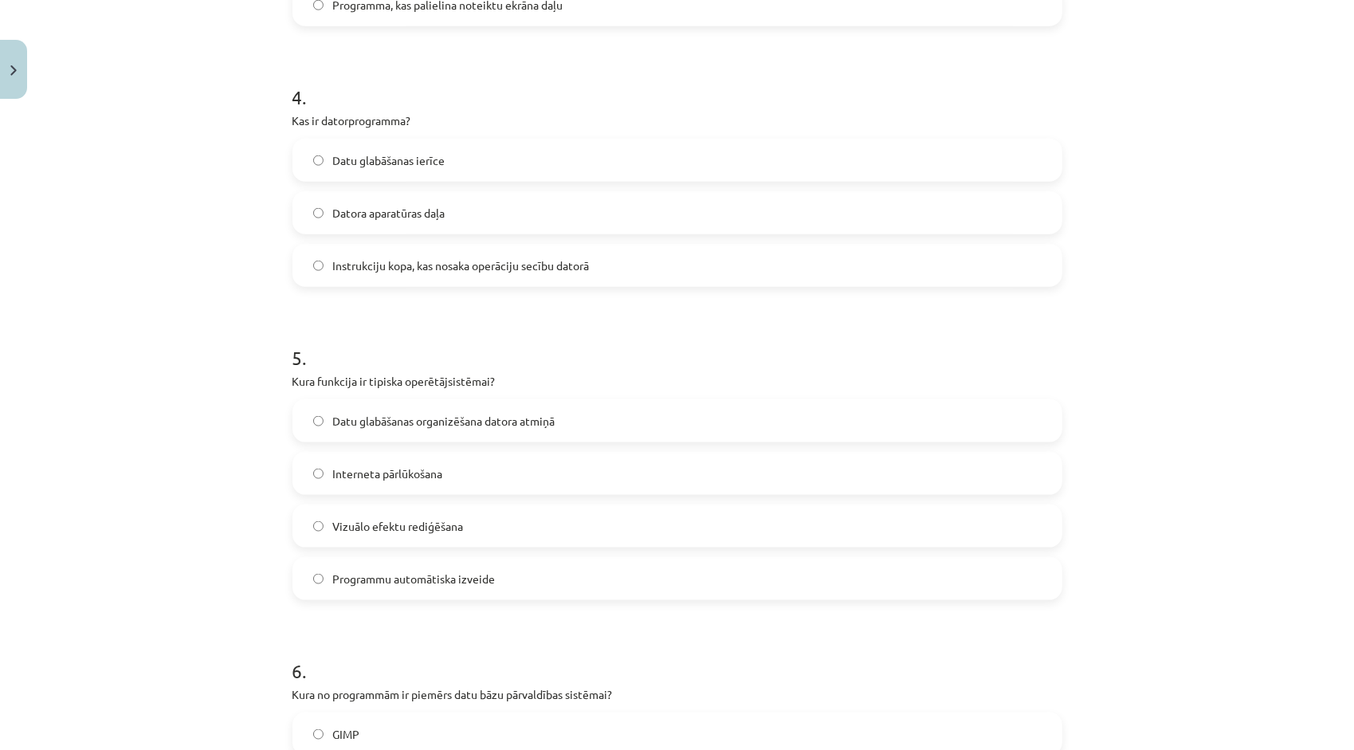
scroll to position [1156, 0]
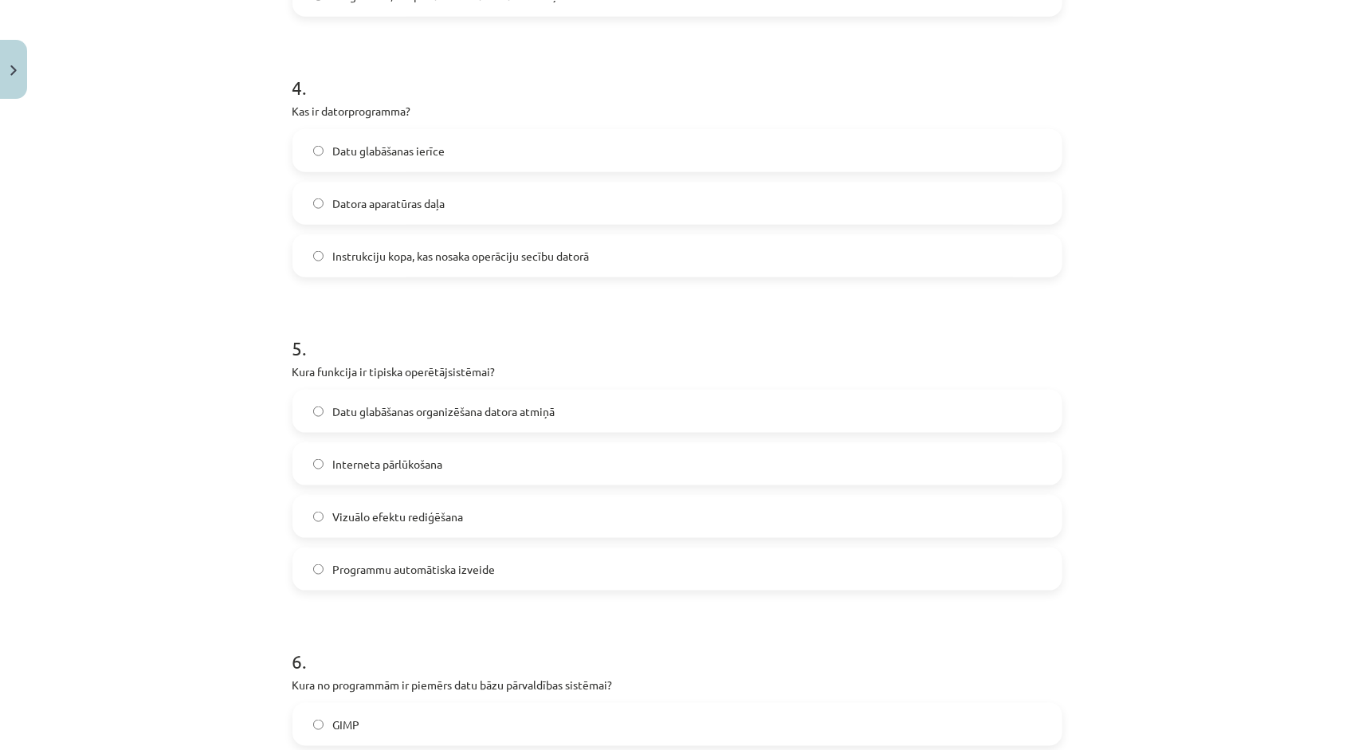
click at [653, 418] on label "Datu glabāšanas organizēšana datora atmiņā" at bounding box center [677, 411] width 767 height 40
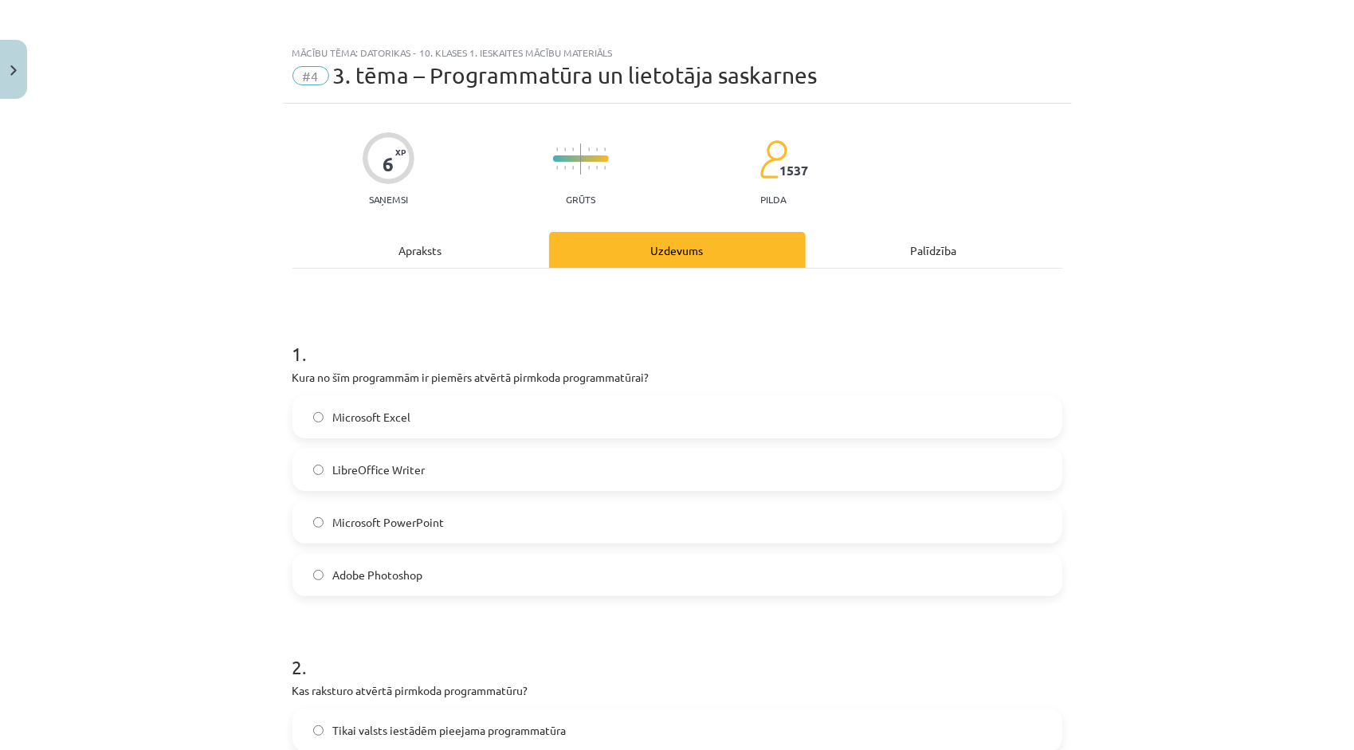
scroll to position [0, 0]
click at [432, 244] on div "Apraksts" at bounding box center [420, 252] width 257 height 36
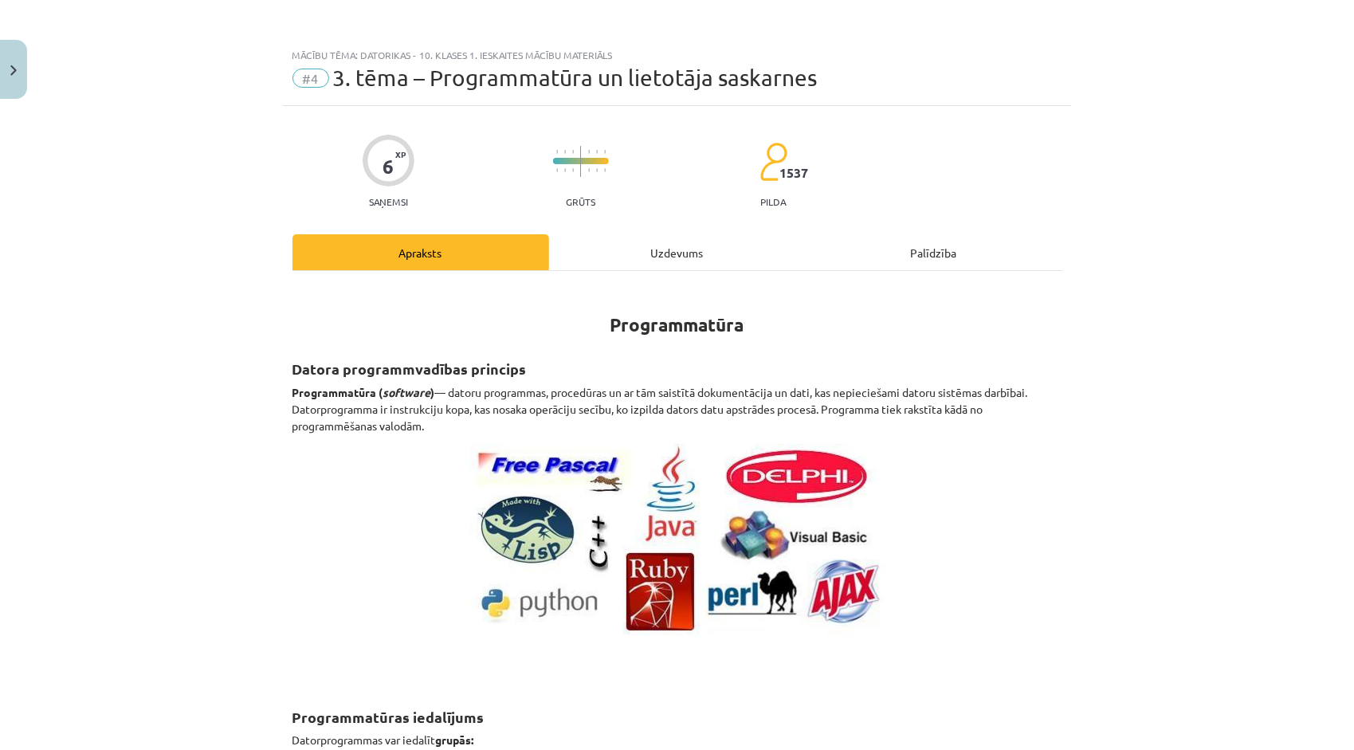
click at [676, 258] on div "Uzdevums" at bounding box center [677, 252] width 257 height 36
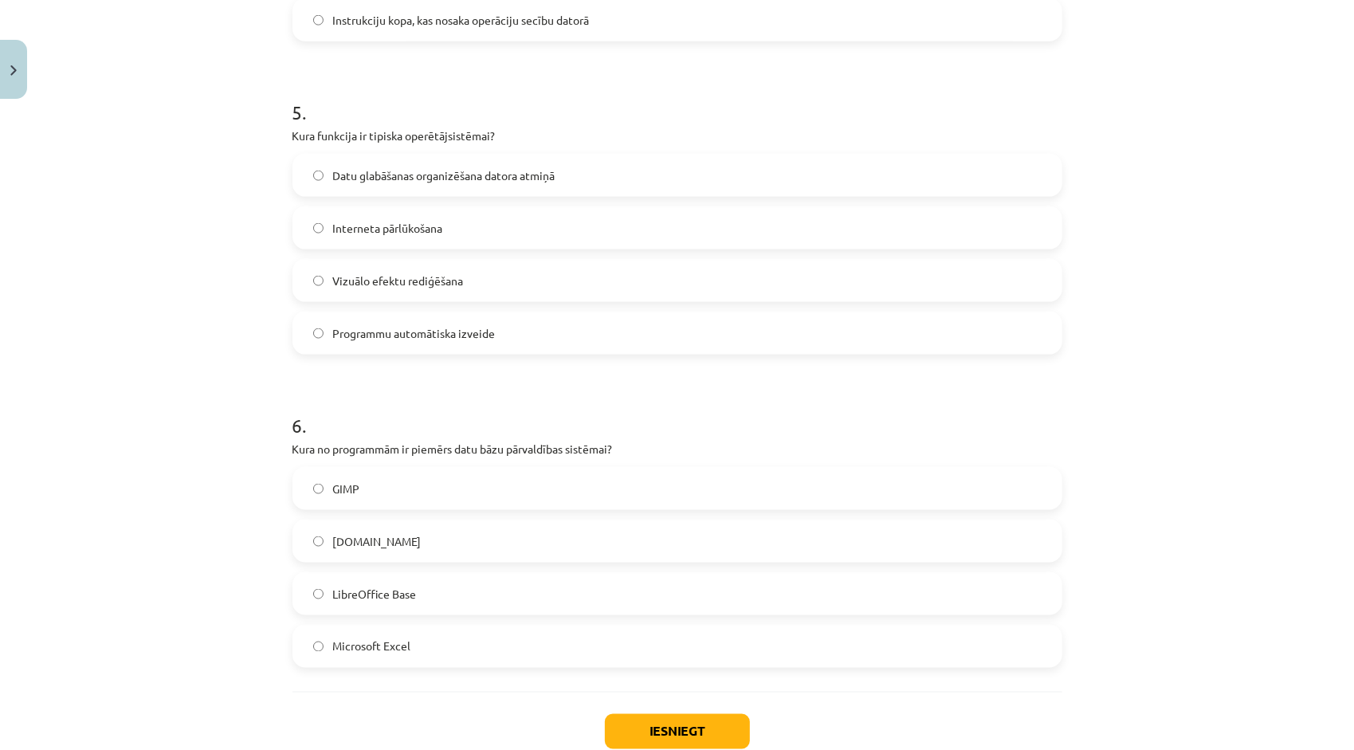
scroll to position [1395, 0]
click at [502, 583] on label "LibreOffice Base" at bounding box center [677, 591] width 767 height 40
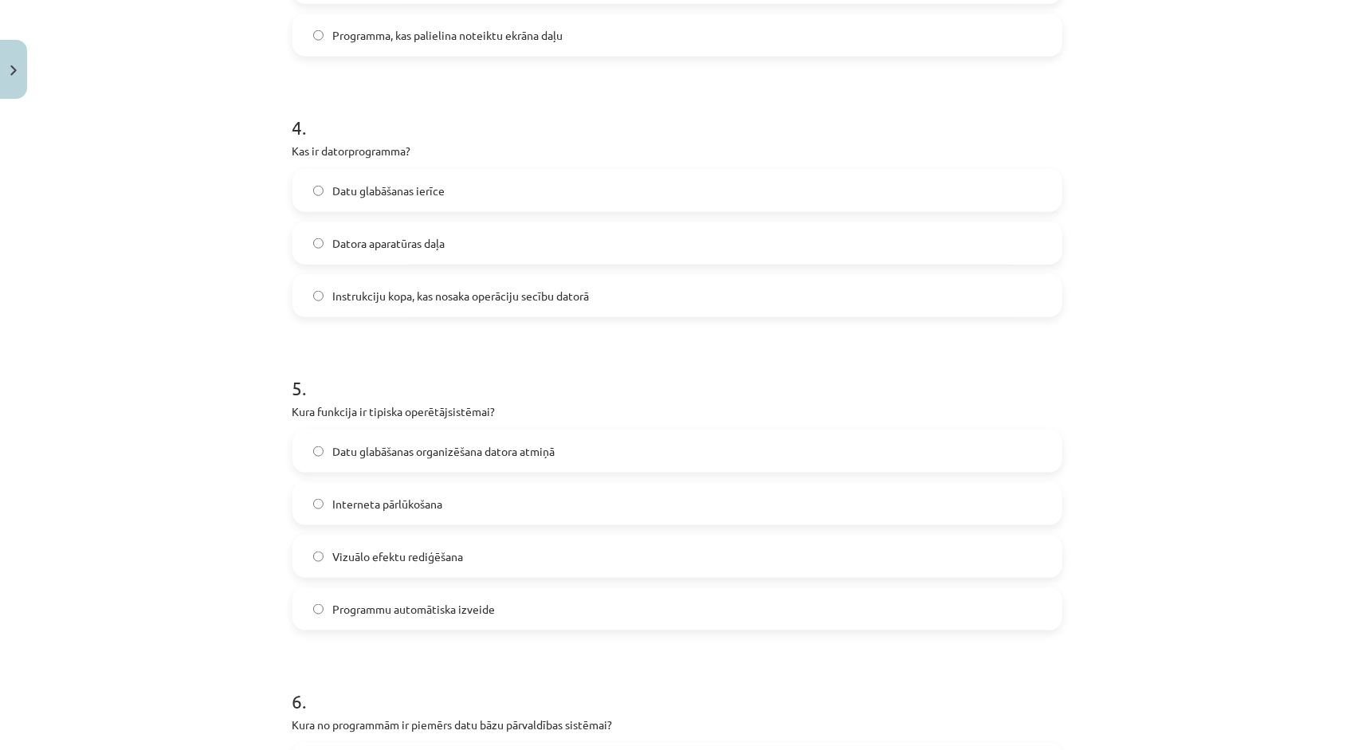
scroll to position [1493, 0]
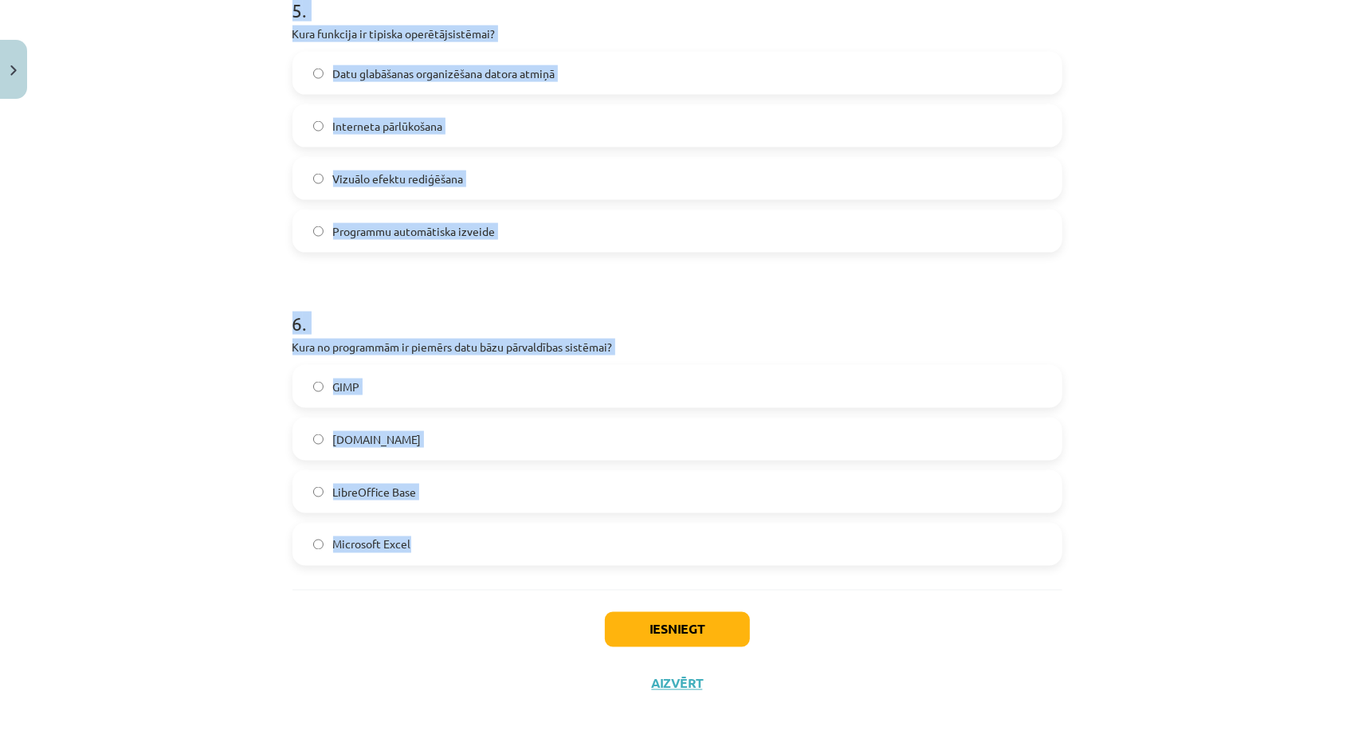
drag, startPoint x: 288, startPoint y: 214, endPoint x: 500, endPoint y: 573, distance: 416.6
copy form "1 . Kura no šīm programmām ir piemērs atvērtā pirmkoda programmatūrai? Microsof…"
click at [236, 476] on div "Mācību tēma: Datorikas - 10. klases 1. ieskaites mācību materiāls #4 3. tēma – …" at bounding box center [677, 375] width 1354 height 750
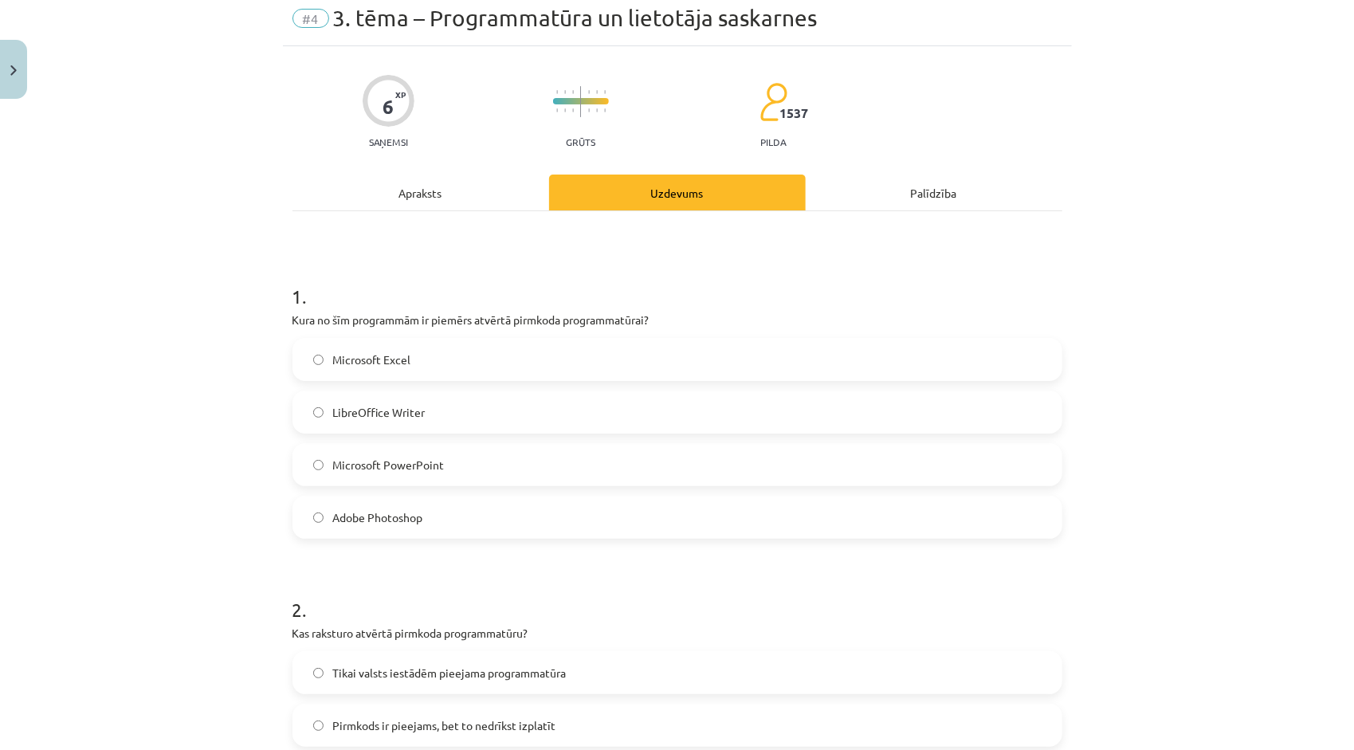
scroll to position [59, 0]
click at [410, 410] on span "LibreOffice Writer" at bounding box center [379, 413] width 92 height 17
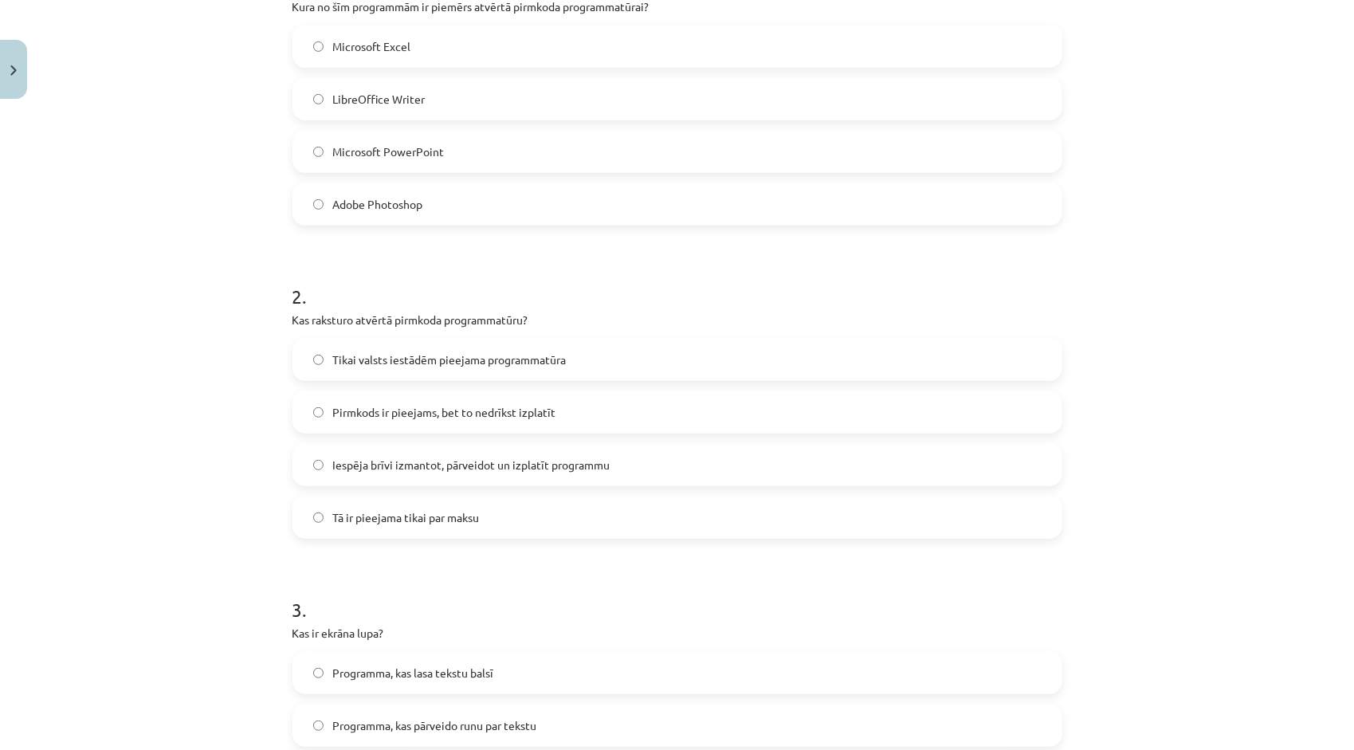
scroll to position [378, 0]
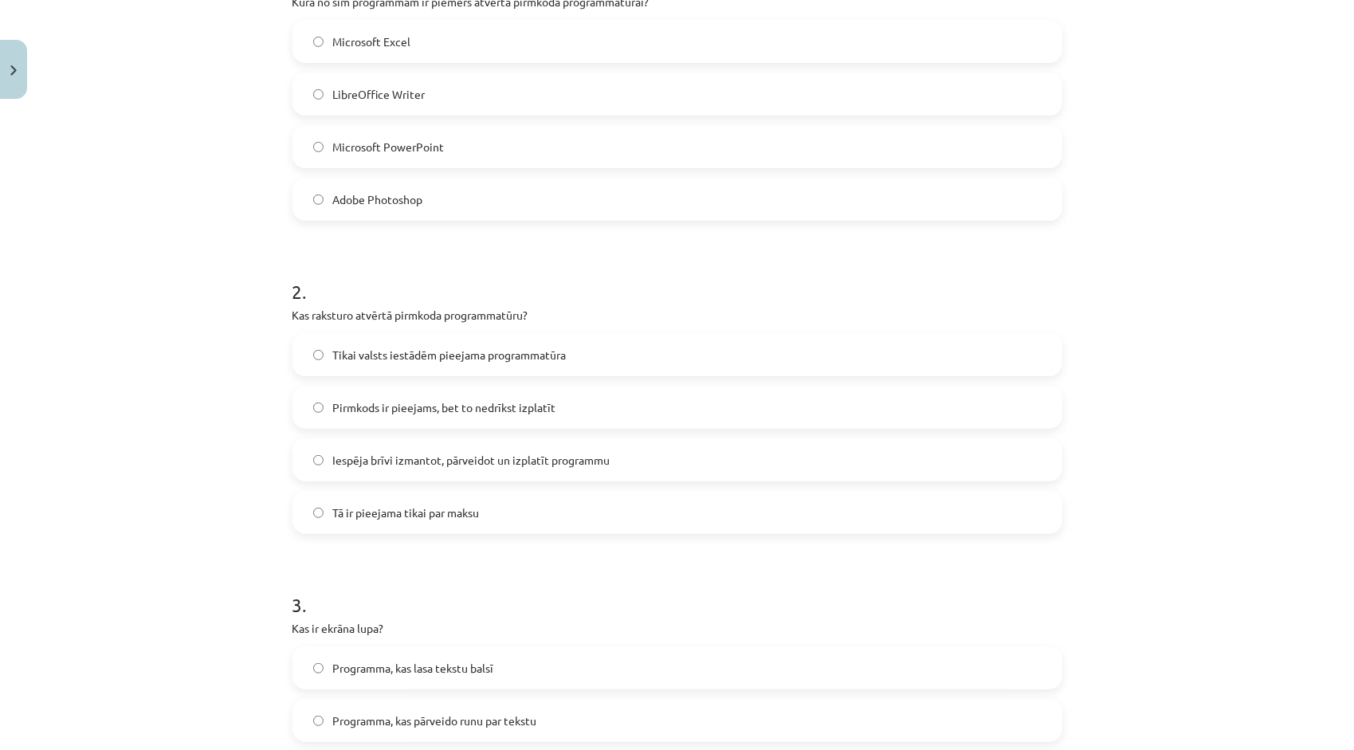
click at [443, 472] on label "Iespēja brīvi izmantot, pārveidot un izplatīt programmu" at bounding box center [677, 460] width 767 height 40
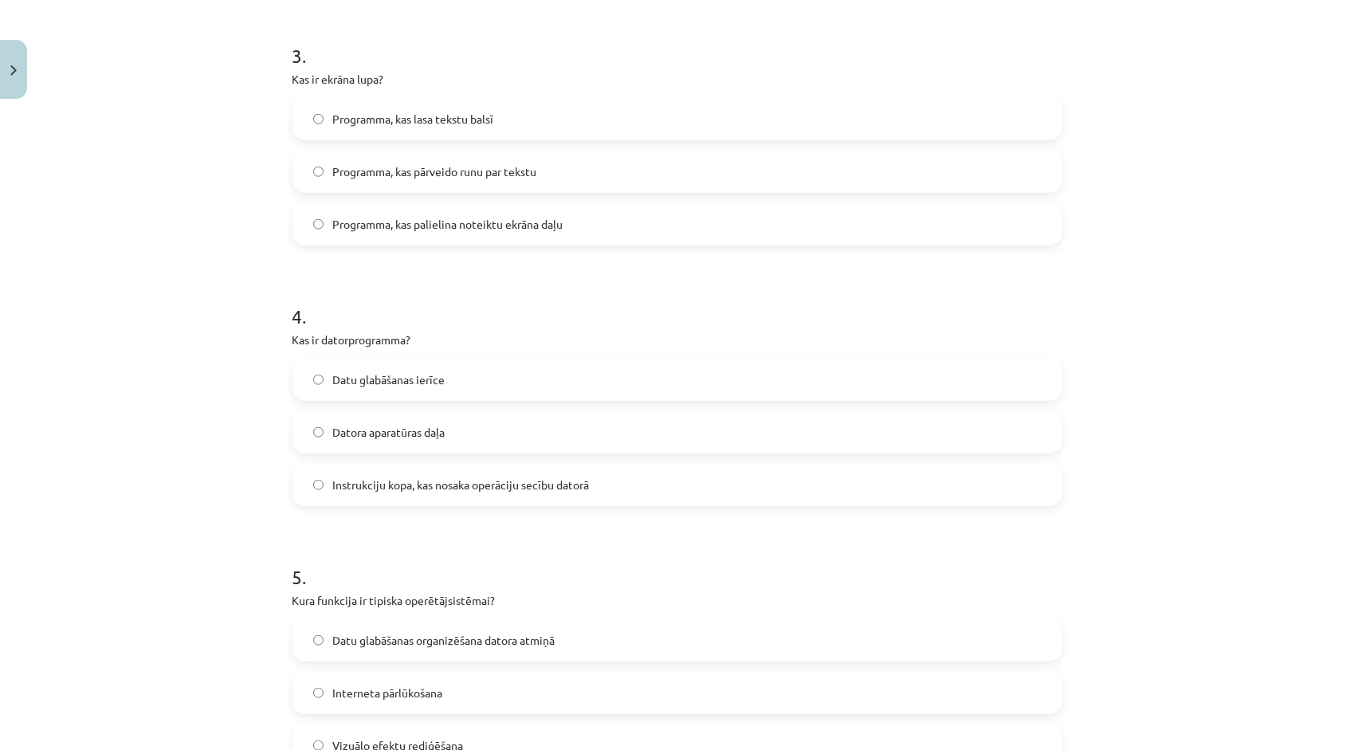
scroll to position [936, 0]
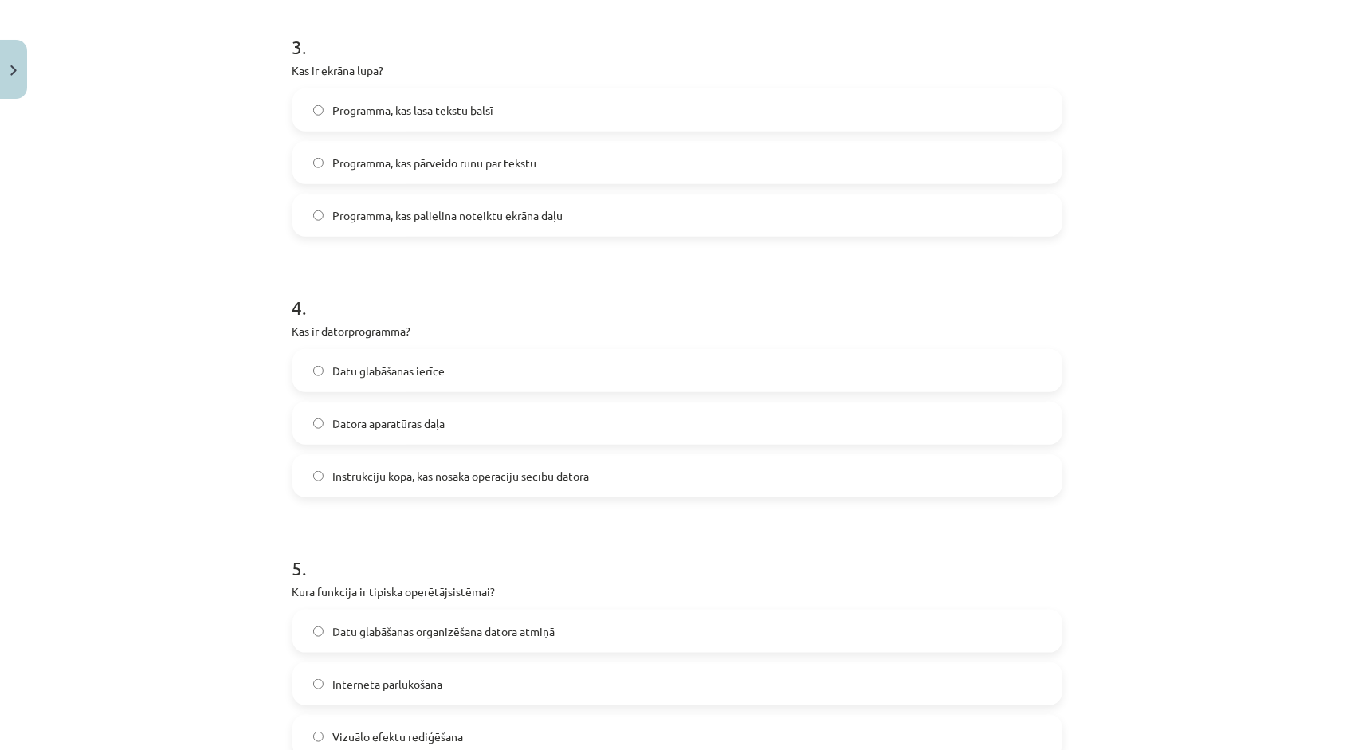
click at [473, 469] on span "Instrukciju kopa, kas nosaka operāciju secību datorā" at bounding box center [461, 476] width 257 height 17
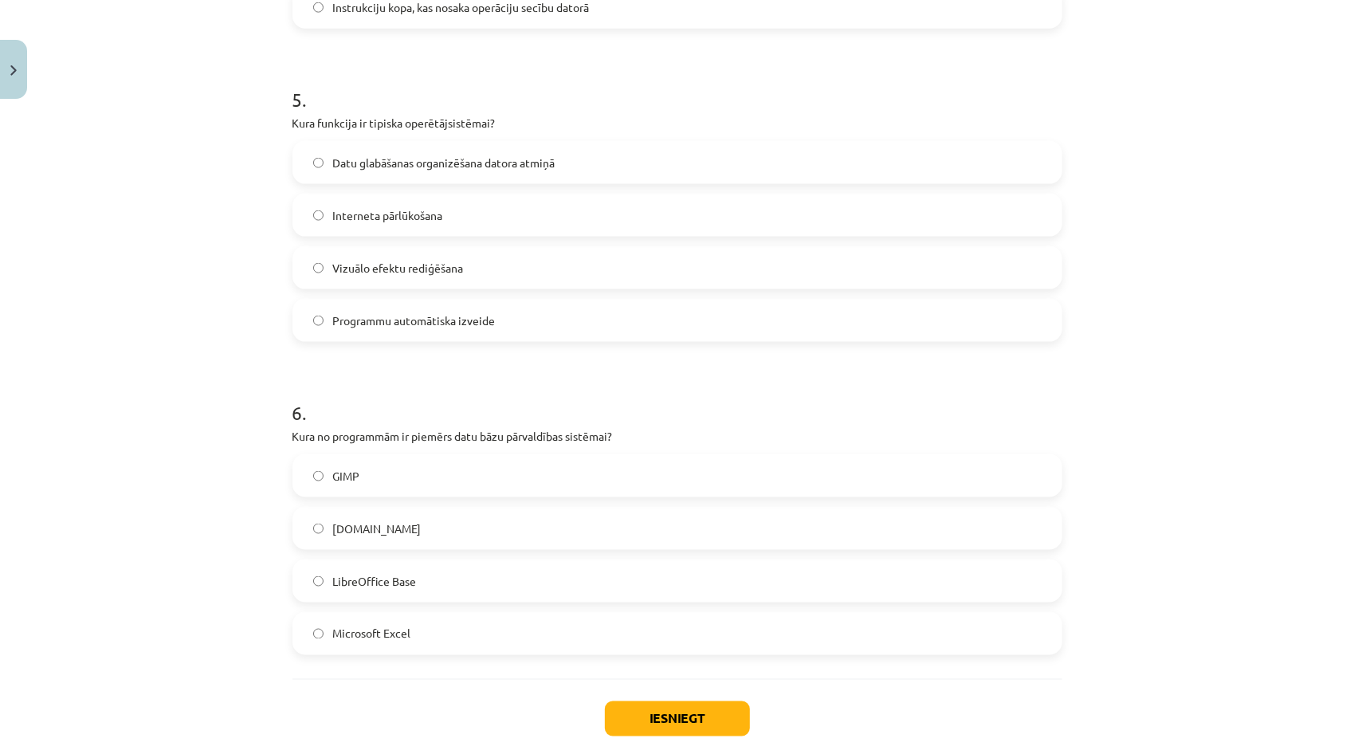
scroll to position [1493, 0]
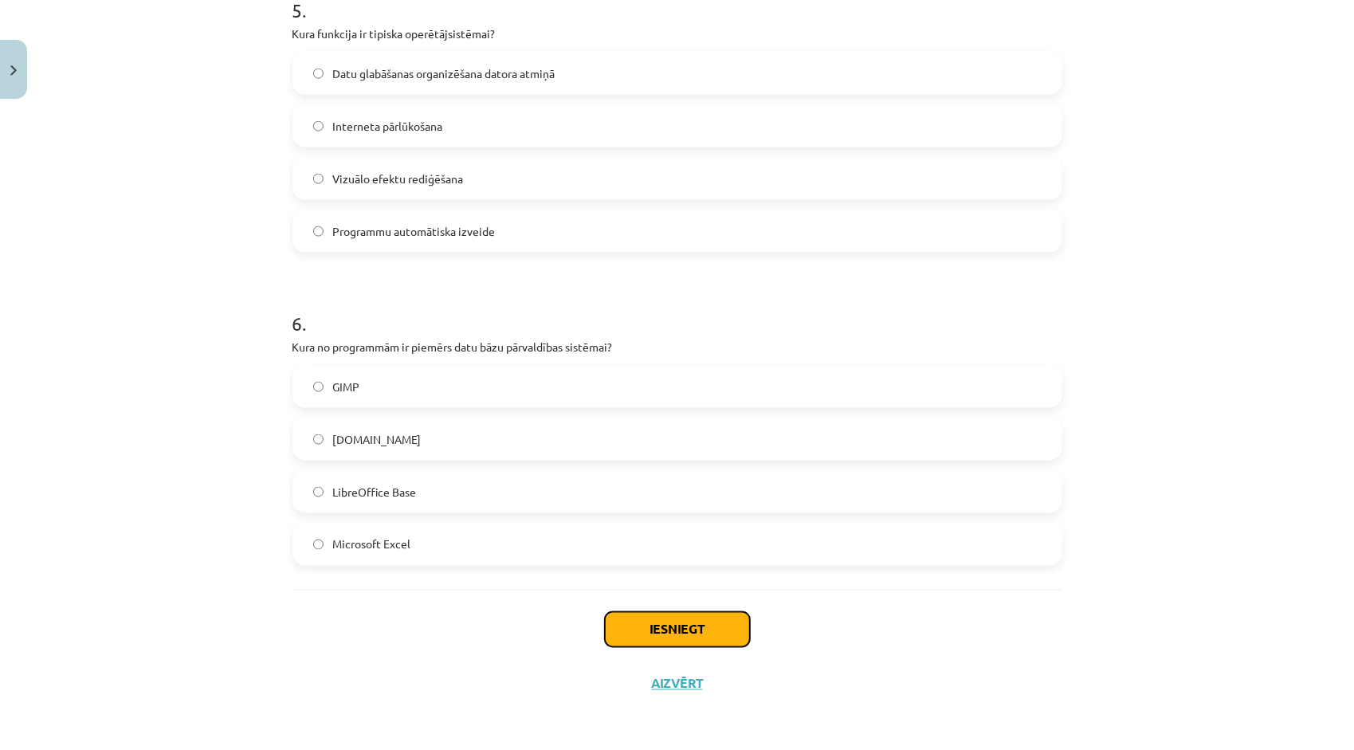
click at [703, 630] on button "Iesniegt" at bounding box center [677, 629] width 145 height 35
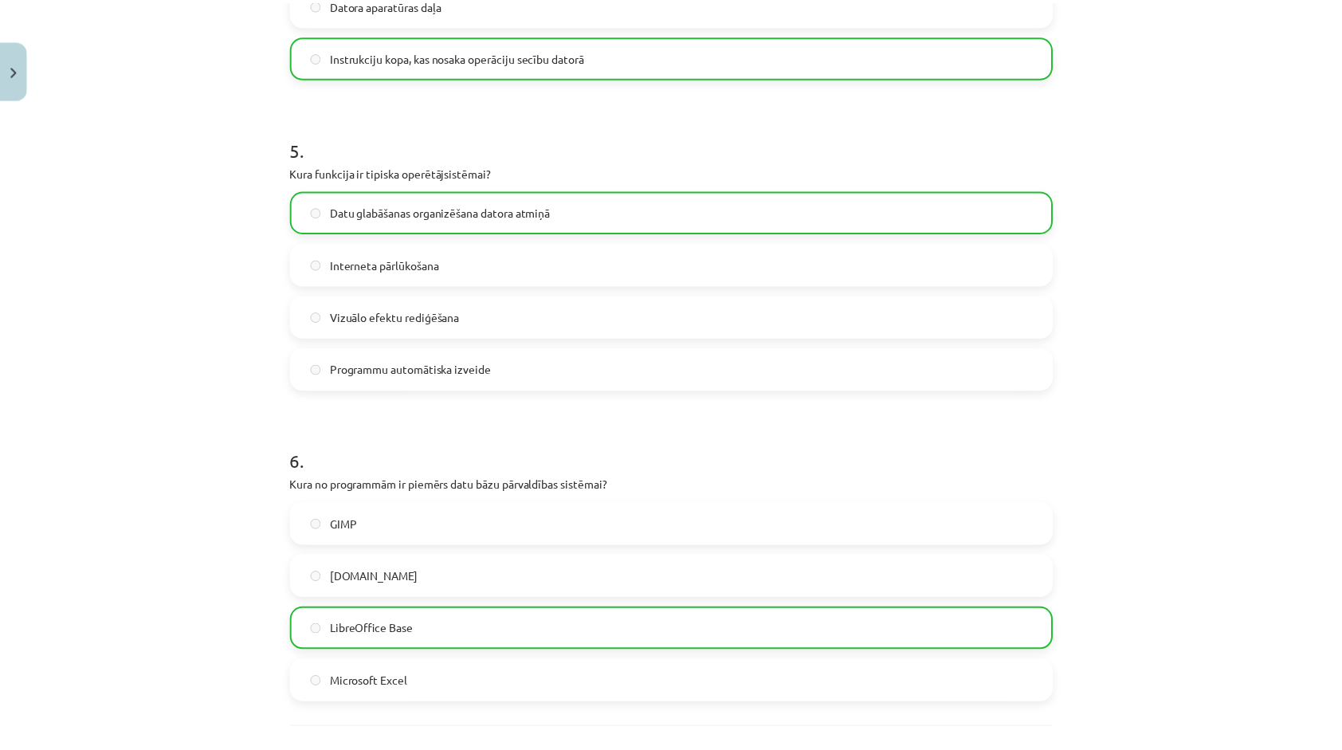
scroll to position [1543, 0]
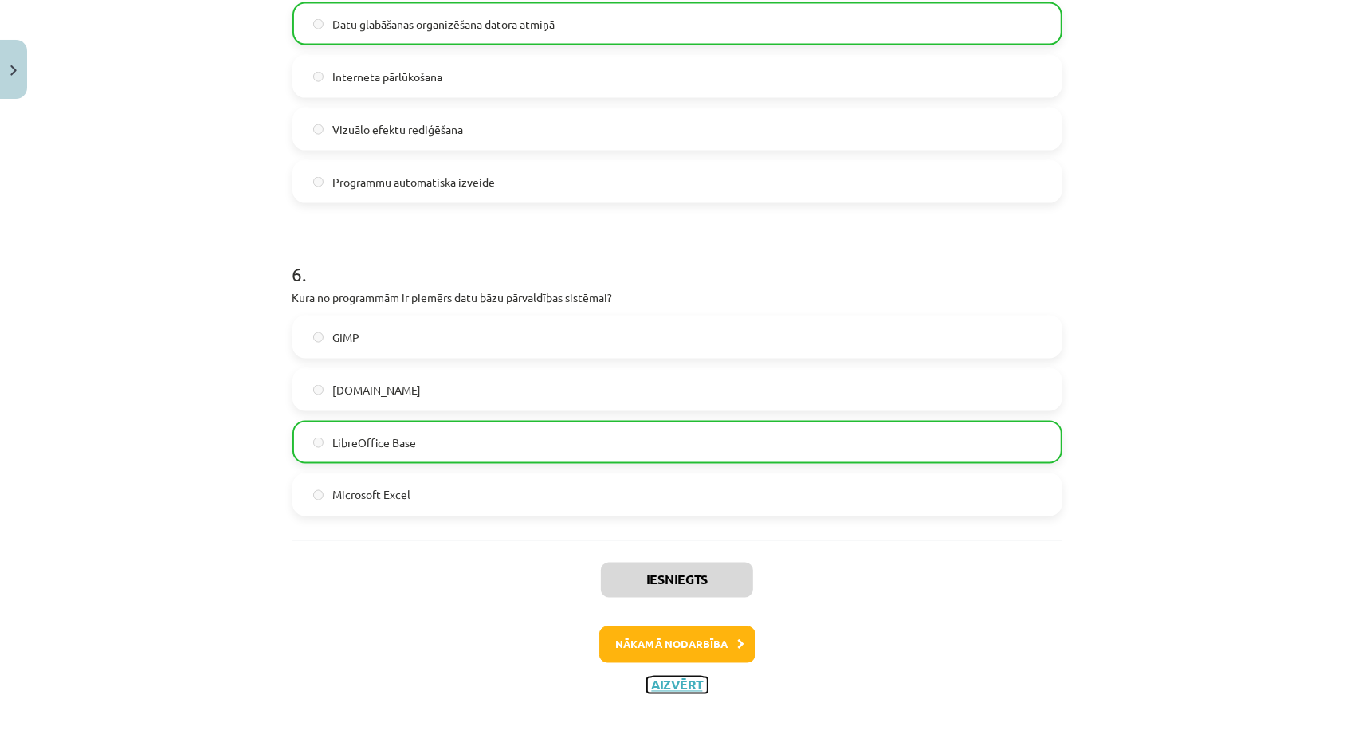
click at [665, 687] on button "Aizvērt" at bounding box center [677, 685] width 61 height 16
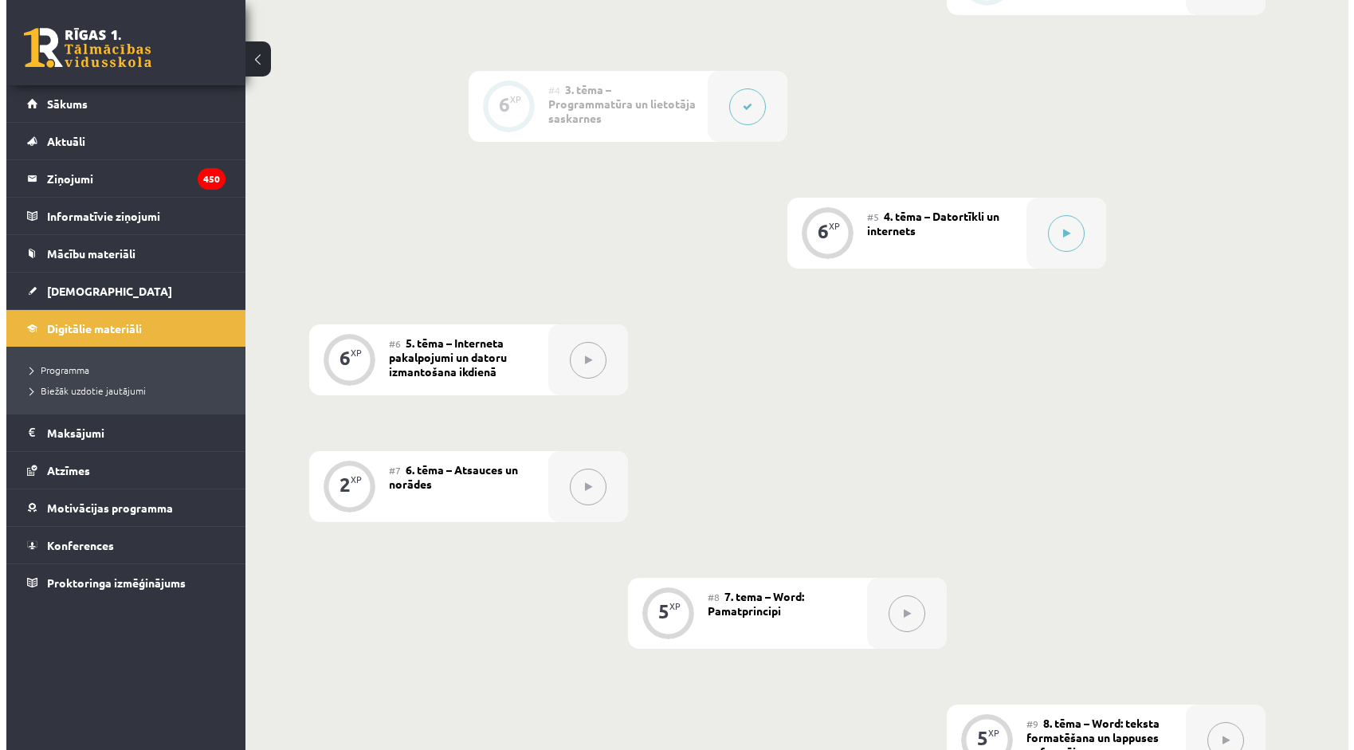
scroll to position [558, 0]
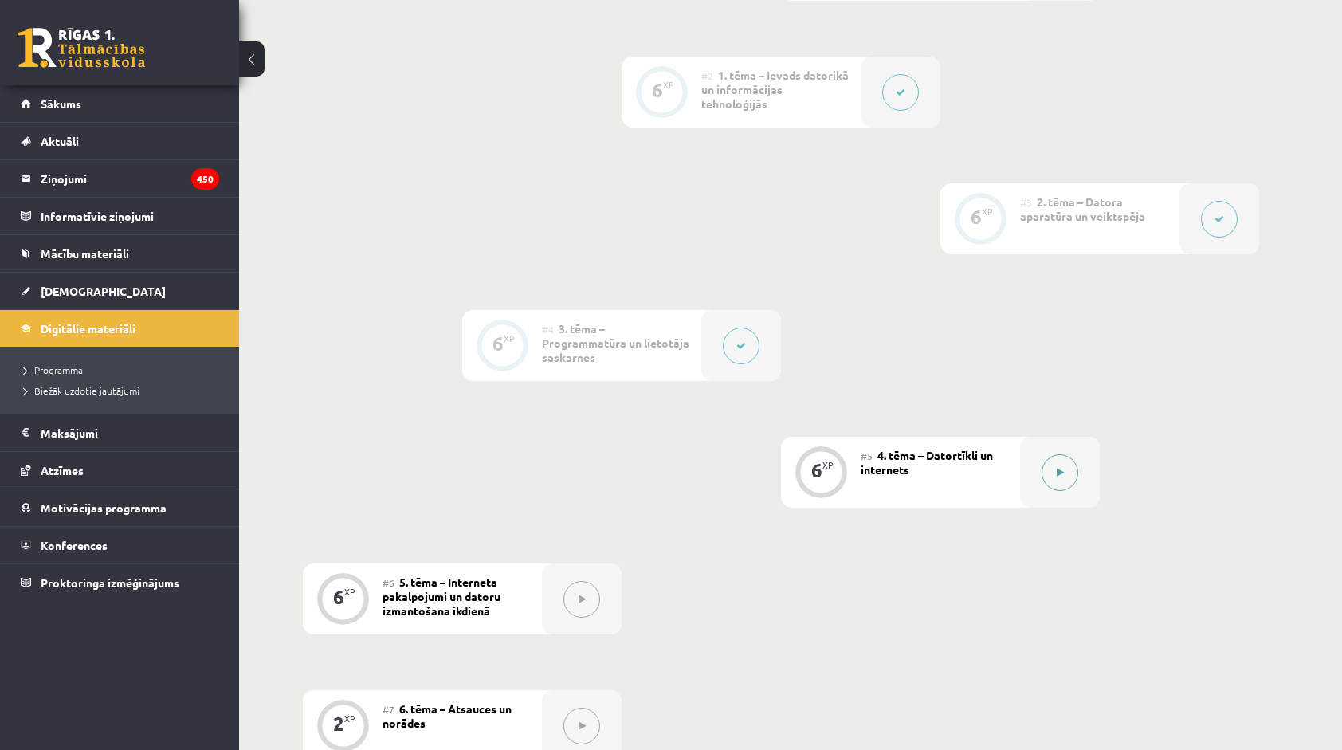
click at [1057, 475] on icon at bounding box center [1060, 473] width 7 height 10
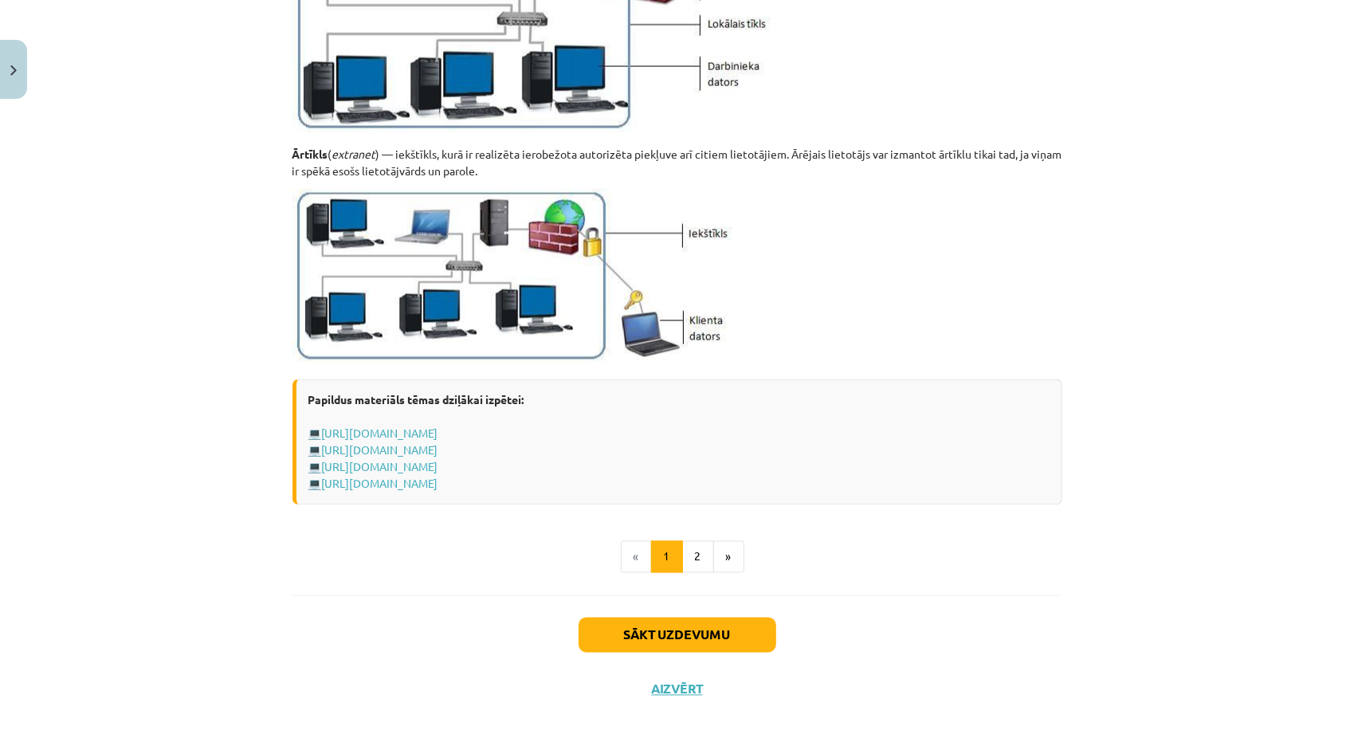
scroll to position [1779, 0]
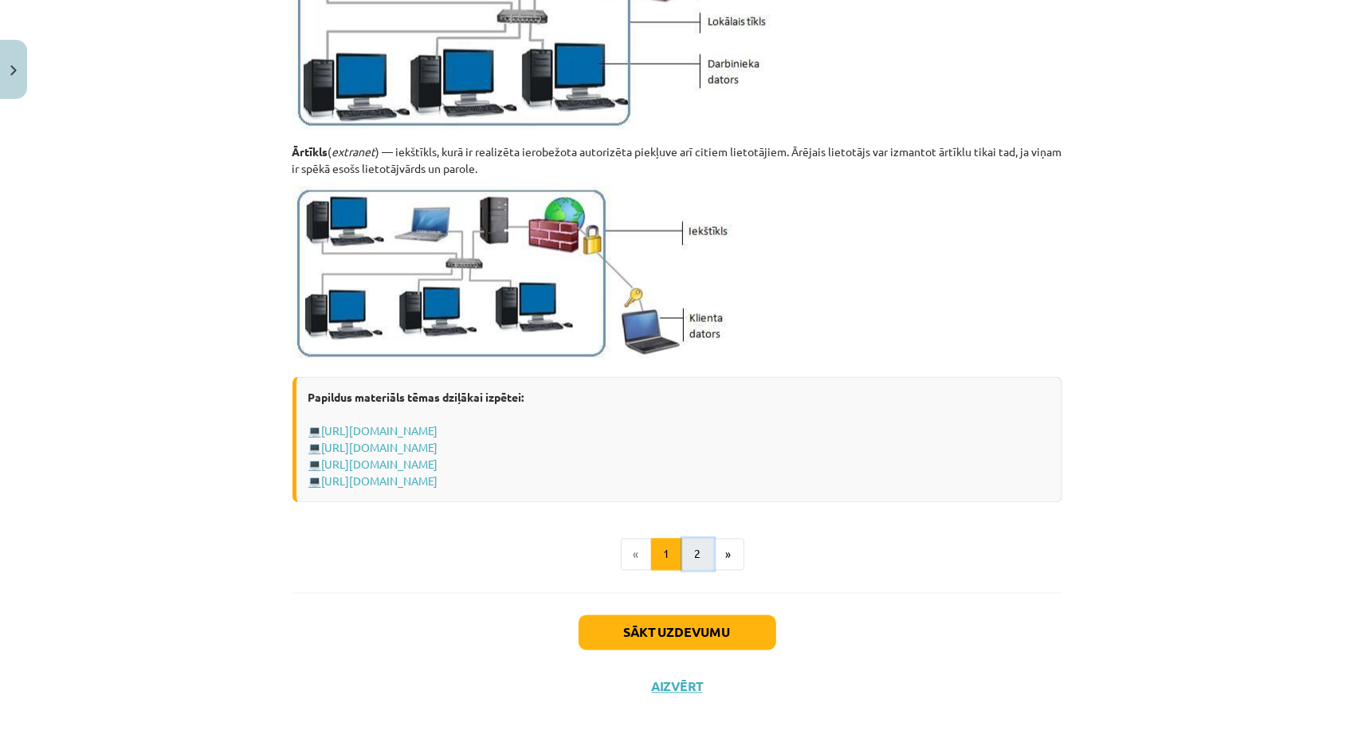
click at [687, 550] on button "2" at bounding box center [698, 555] width 32 height 32
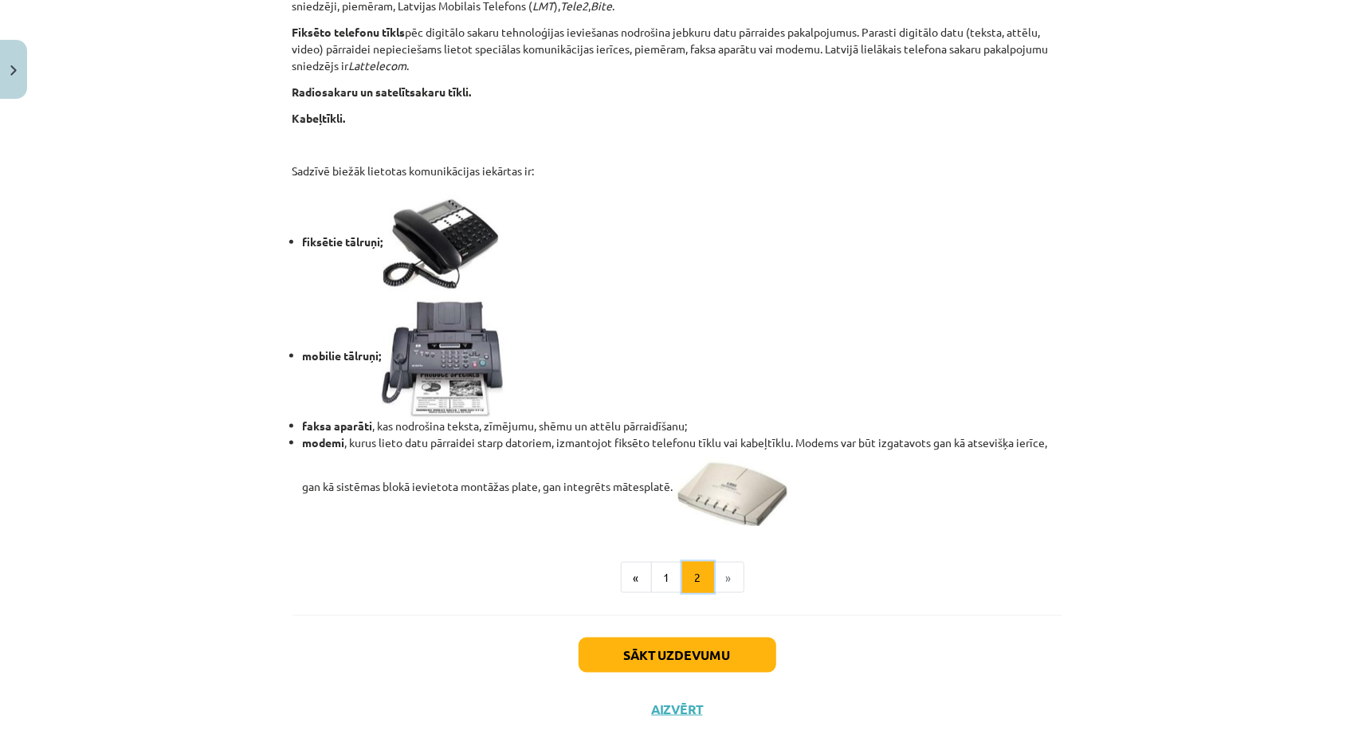
scroll to position [1205, 0]
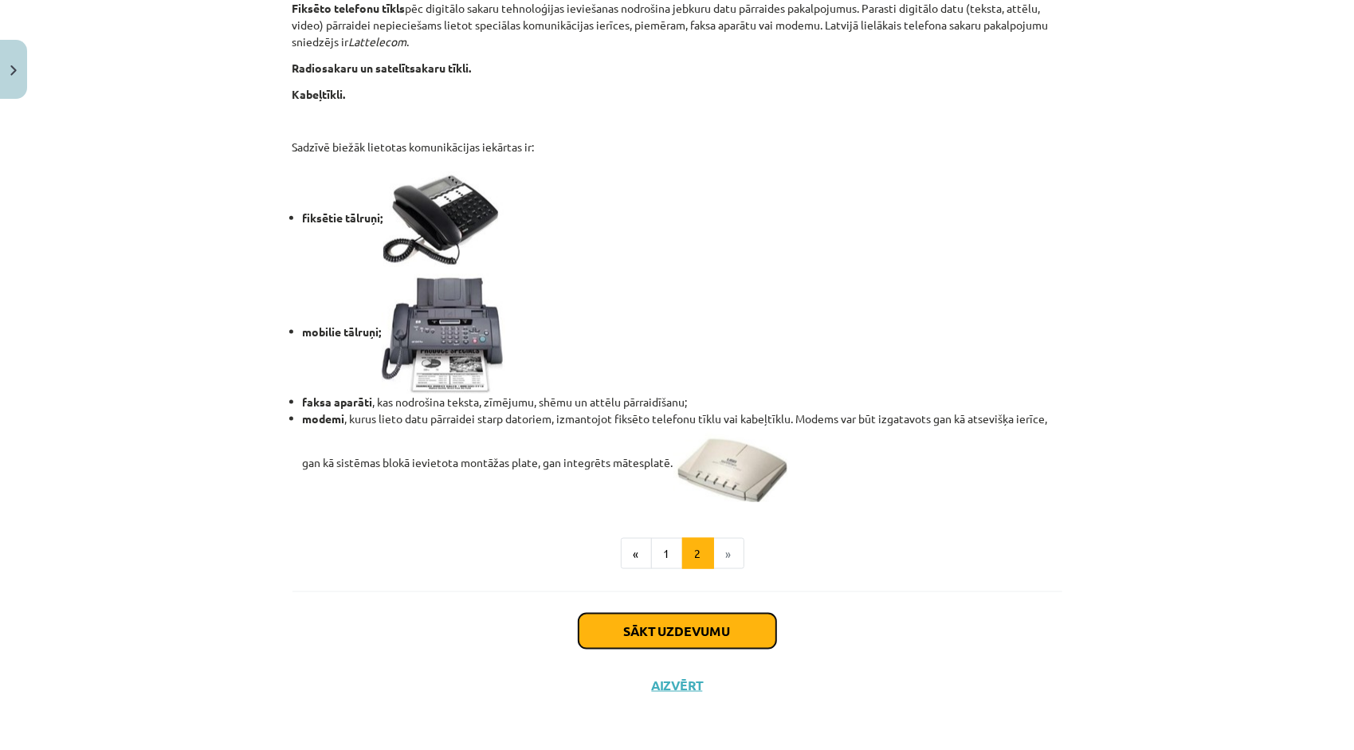
click at [626, 628] on button "Sākt uzdevumu" at bounding box center [678, 631] width 198 height 35
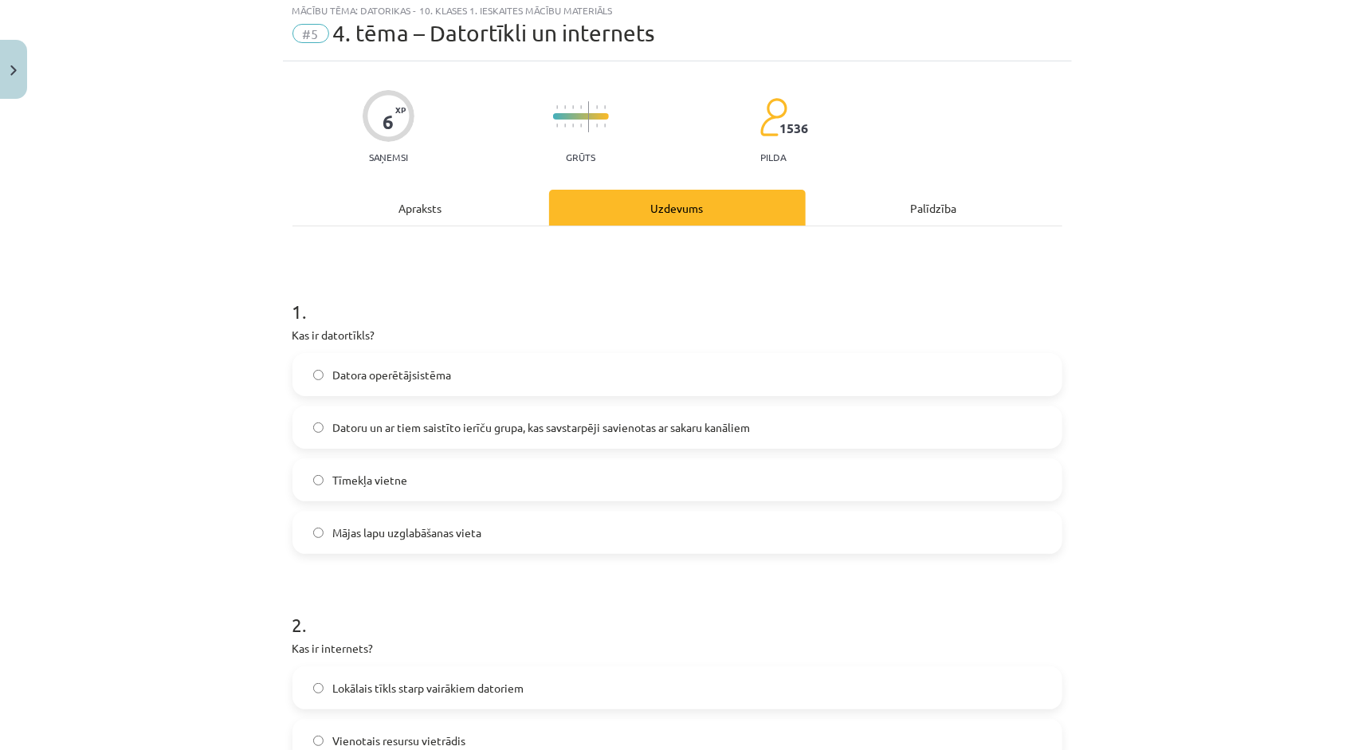
scroll to position [40, 0]
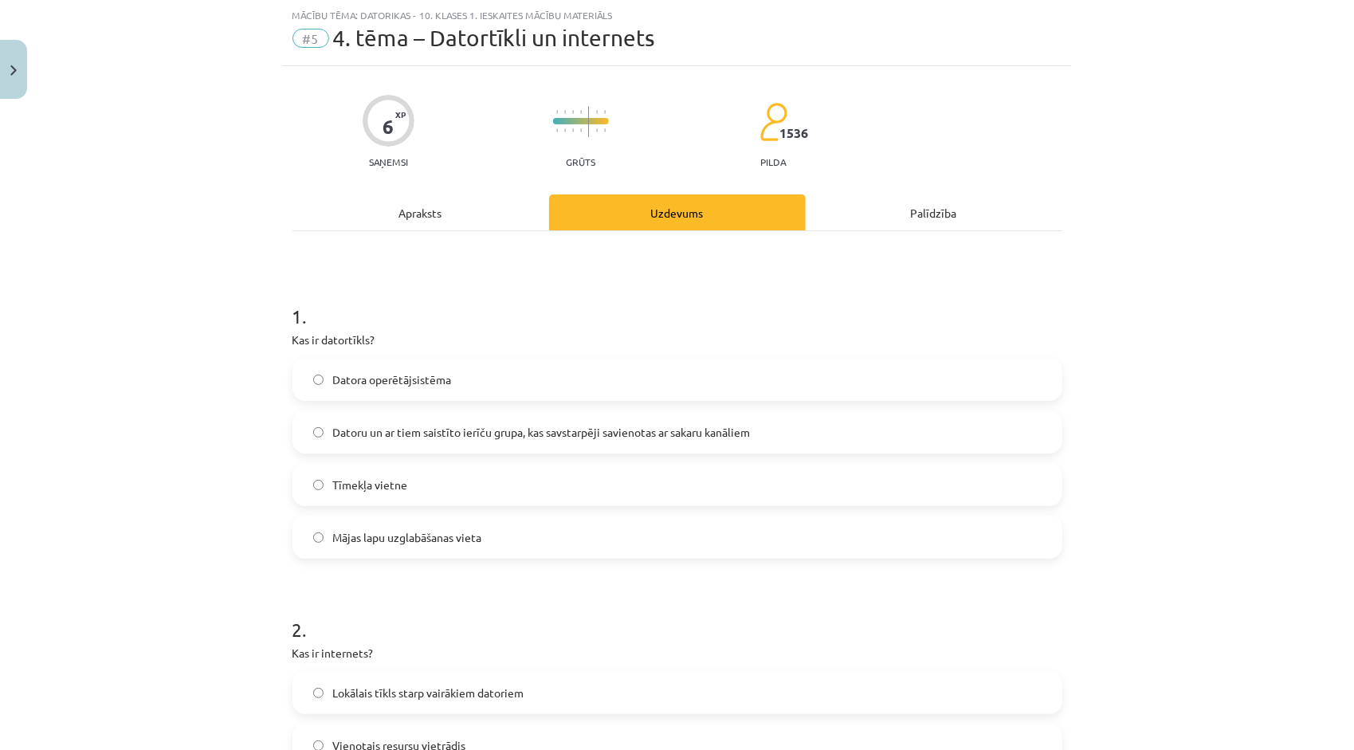
click at [677, 429] on span "Datoru un ar tiem saistīto ierīču grupa, kas savstarpēji savienotas ar sakaru k…" at bounding box center [542, 432] width 418 height 17
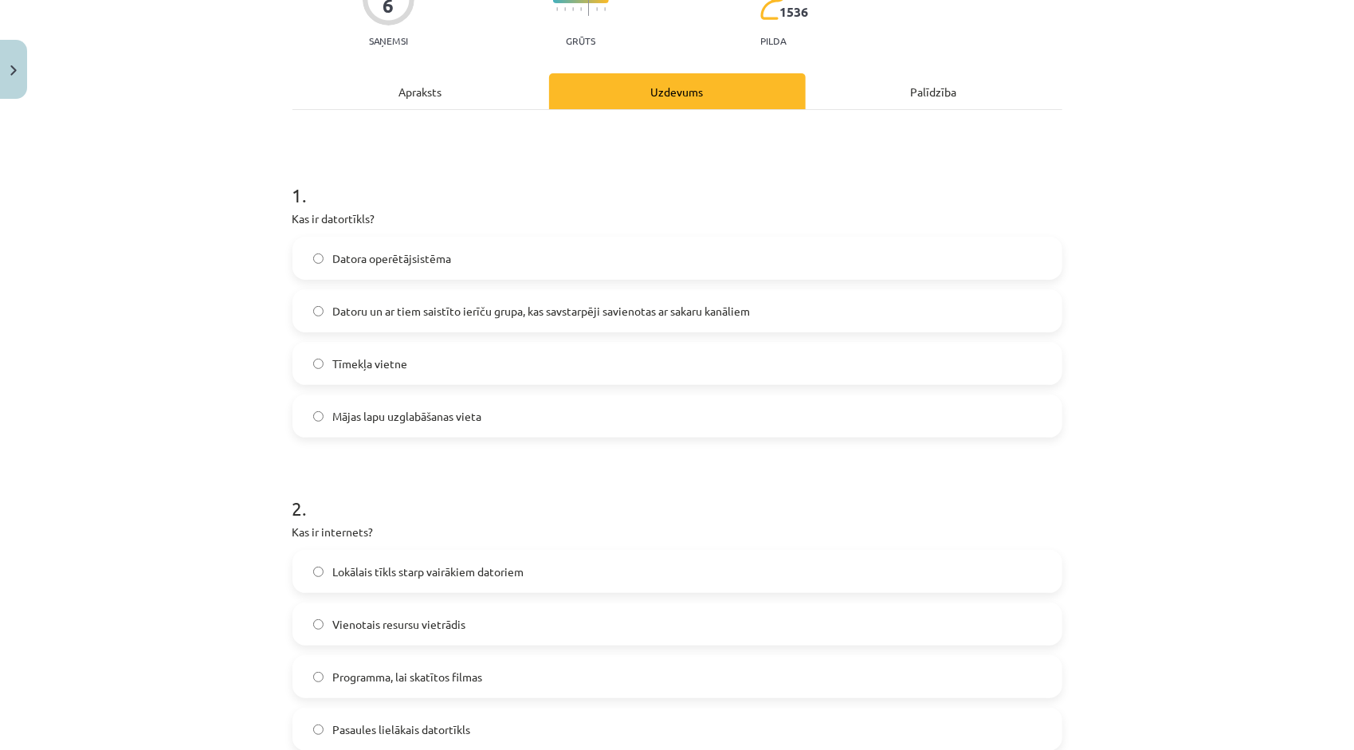
scroll to position [199, 0]
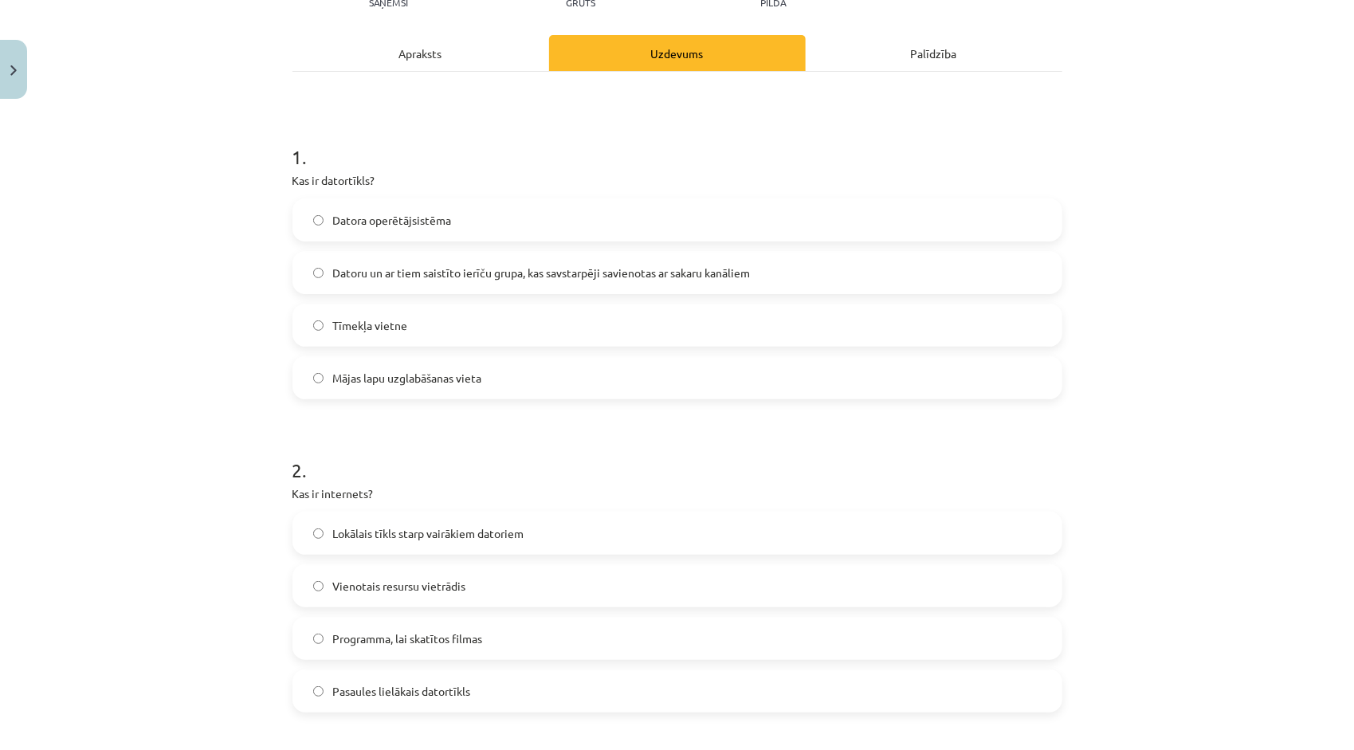
click at [418, 48] on div "Apraksts" at bounding box center [420, 53] width 257 height 36
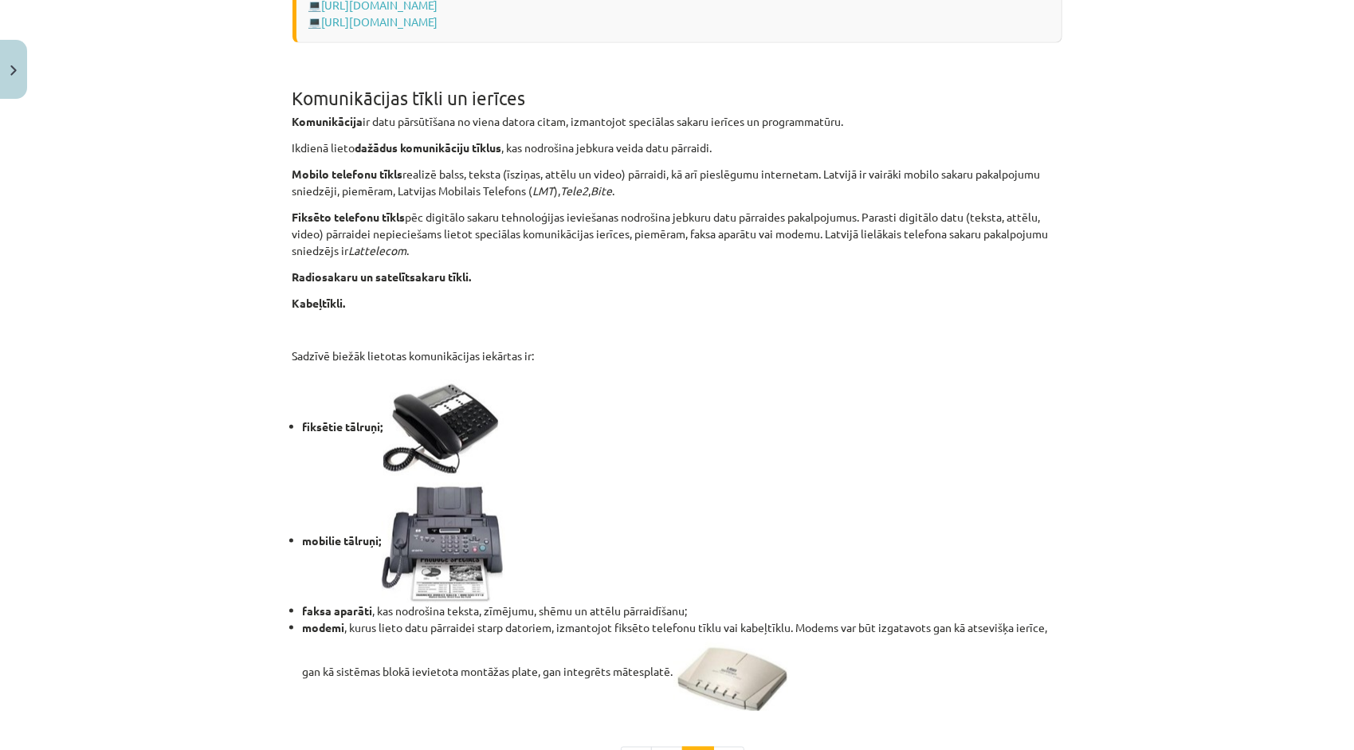
scroll to position [1205, 0]
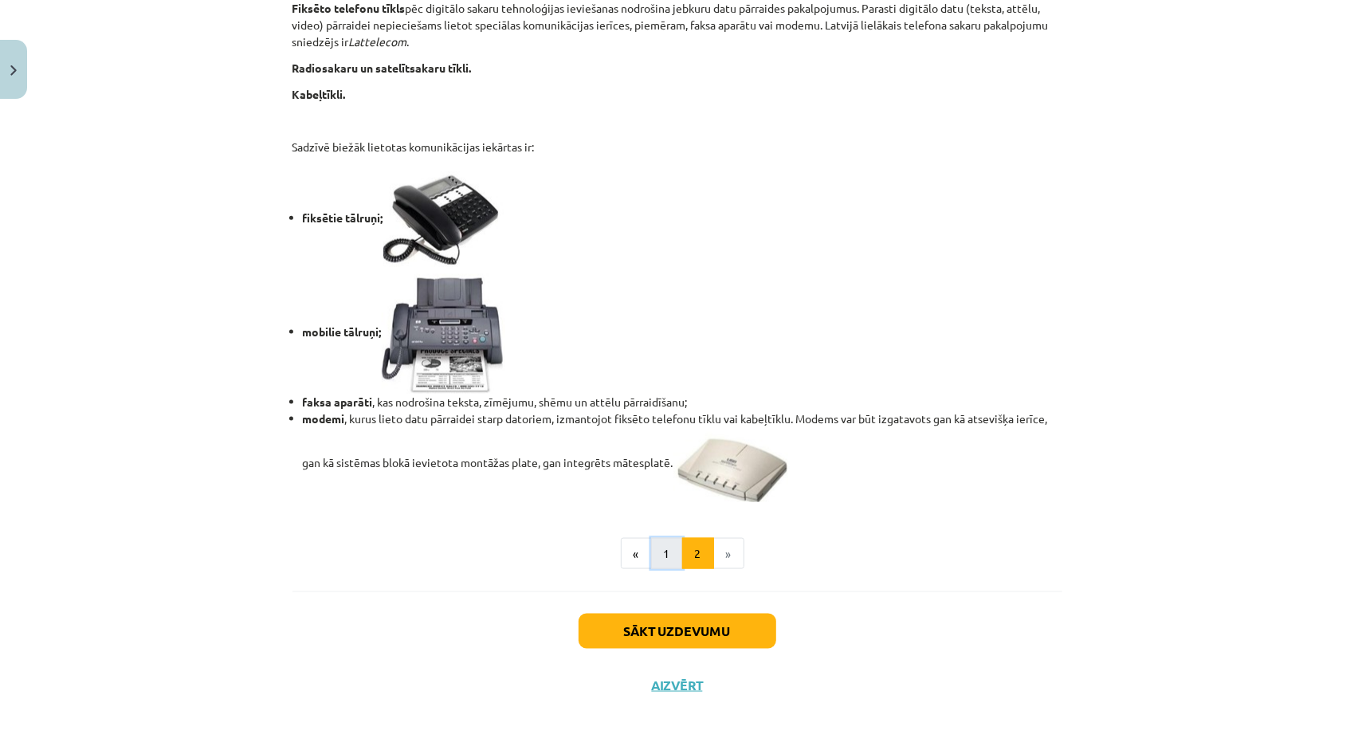
click at [665, 556] on button "1" at bounding box center [667, 554] width 32 height 32
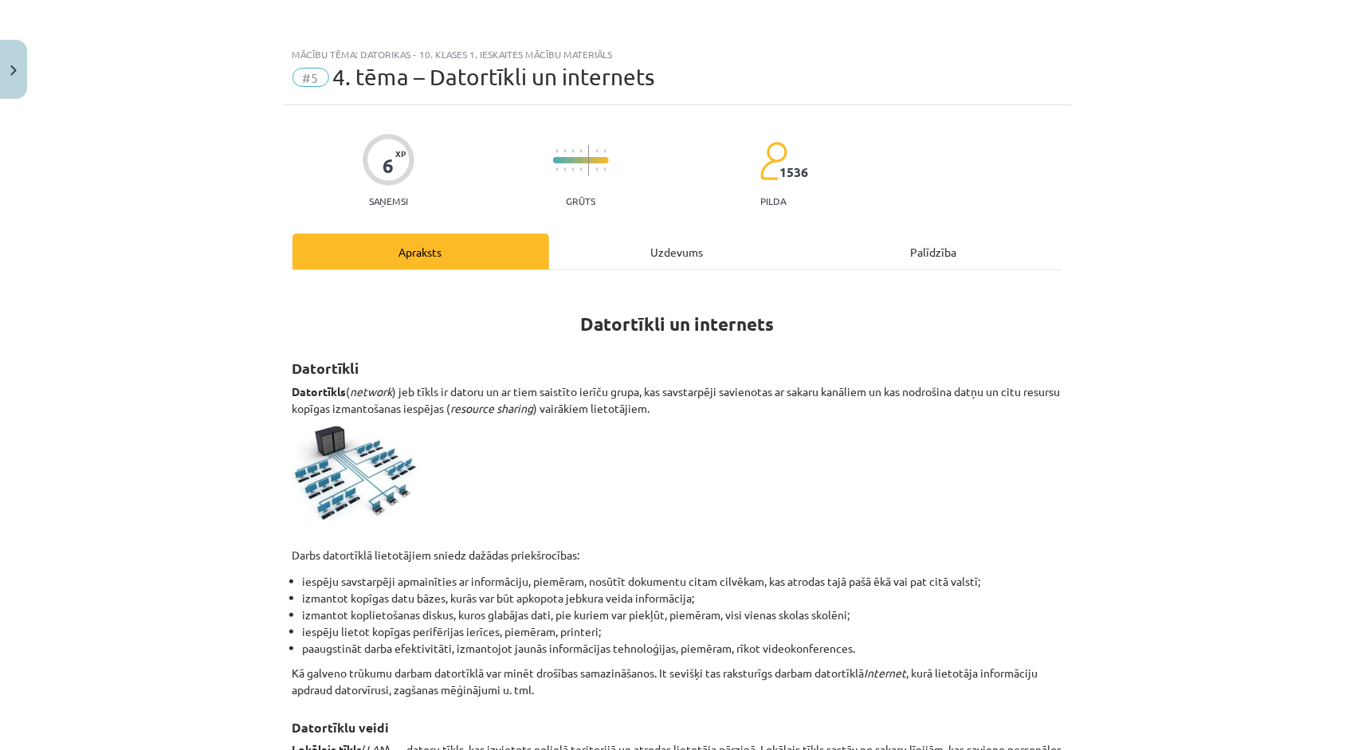
scroll to position [0, 0]
click at [647, 258] on div "Uzdevums" at bounding box center [677, 252] width 257 height 36
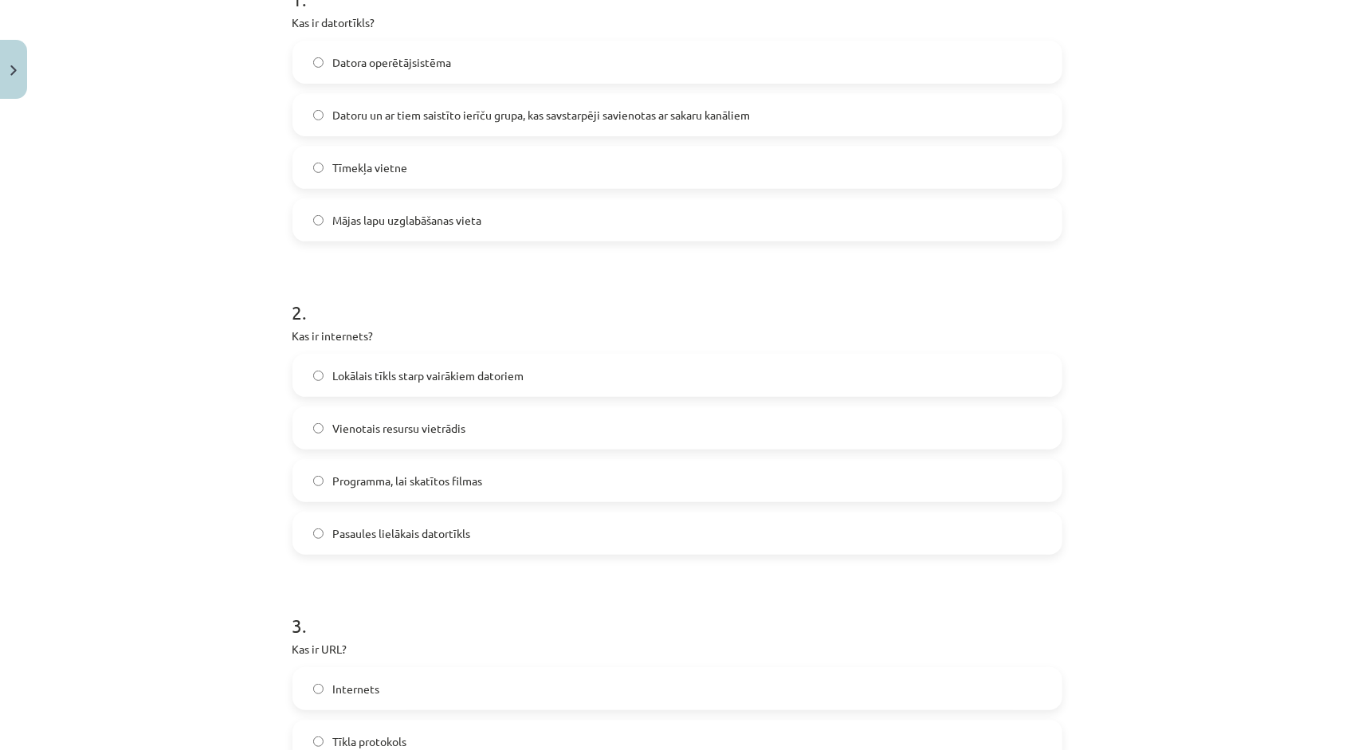
scroll to position [359, 0]
click at [504, 361] on label "Lokālais tīkls starp vairākiem datoriem" at bounding box center [677, 374] width 767 height 40
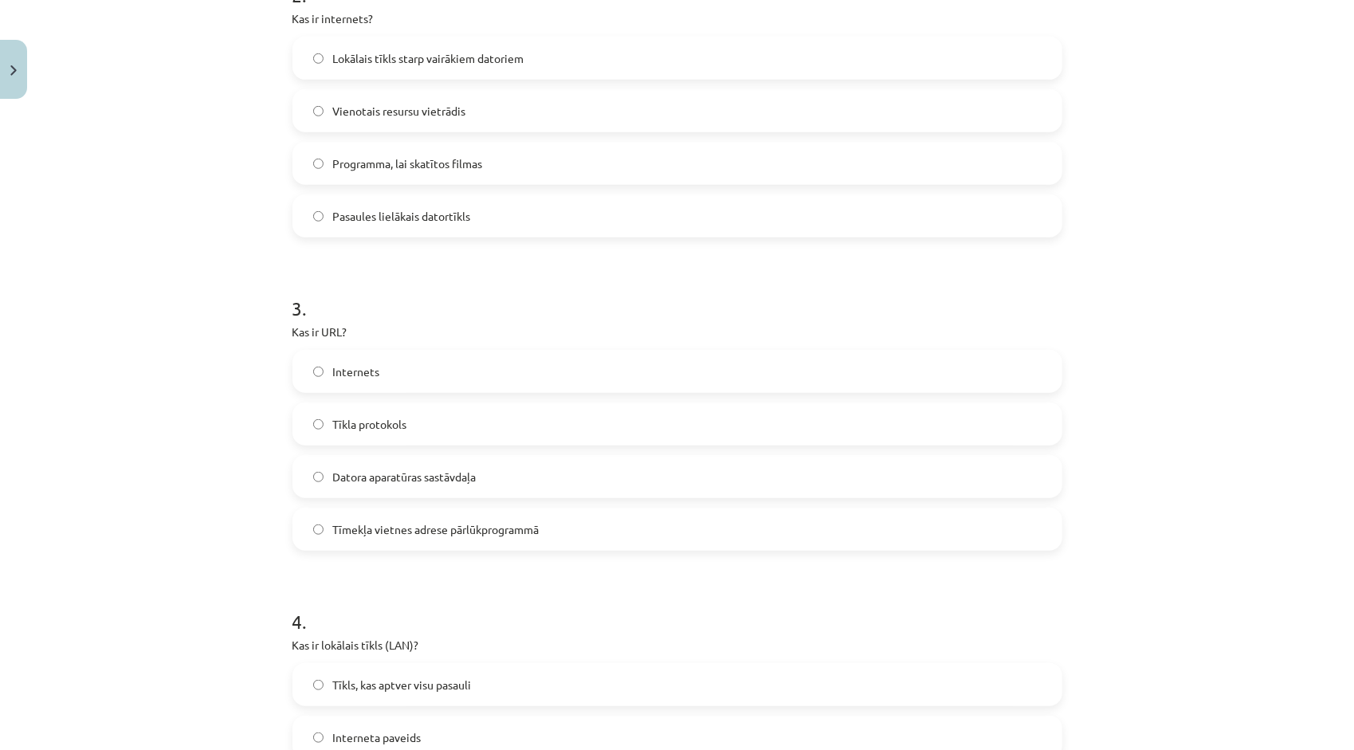
scroll to position [677, 0]
click at [457, 537] on label "Tīmekļa vietnes adrese pārlūkprogrammā" at bounding box center [677, 526] width 767 height 40
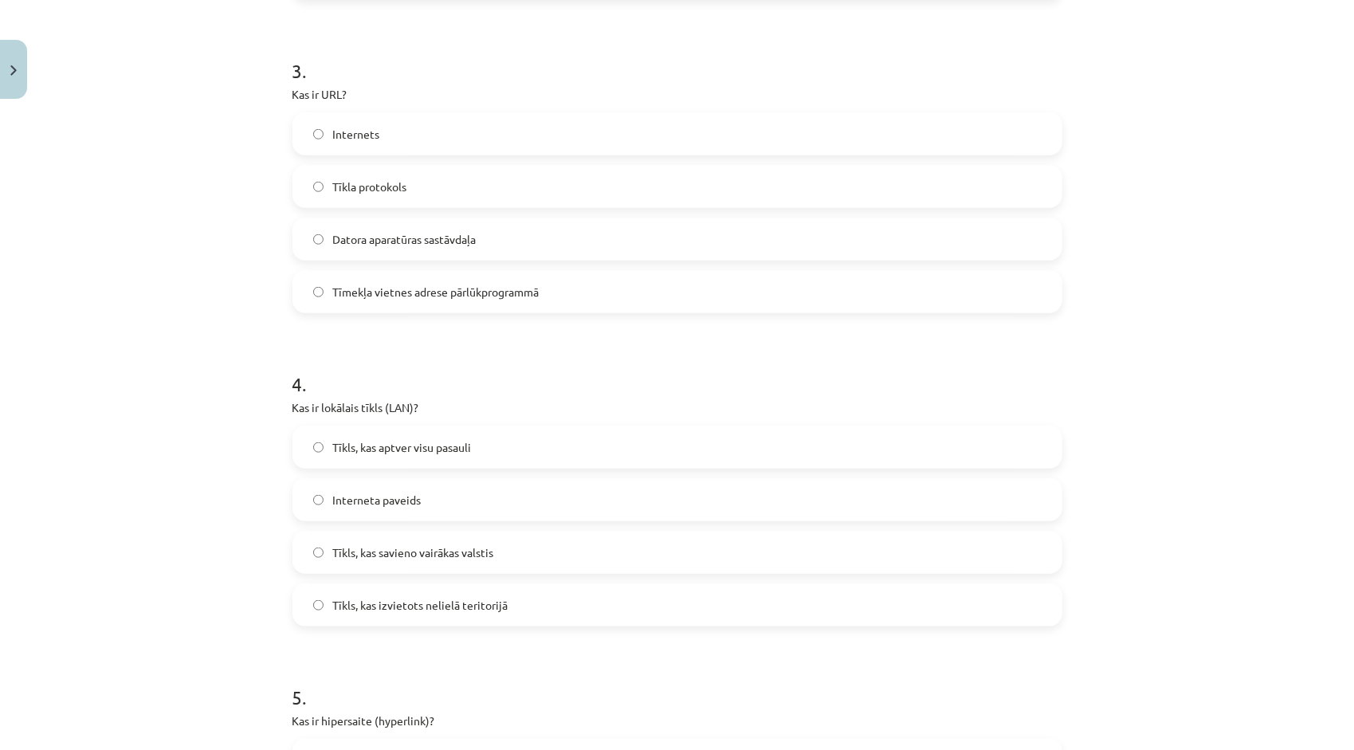
scroll to position [916, 0]
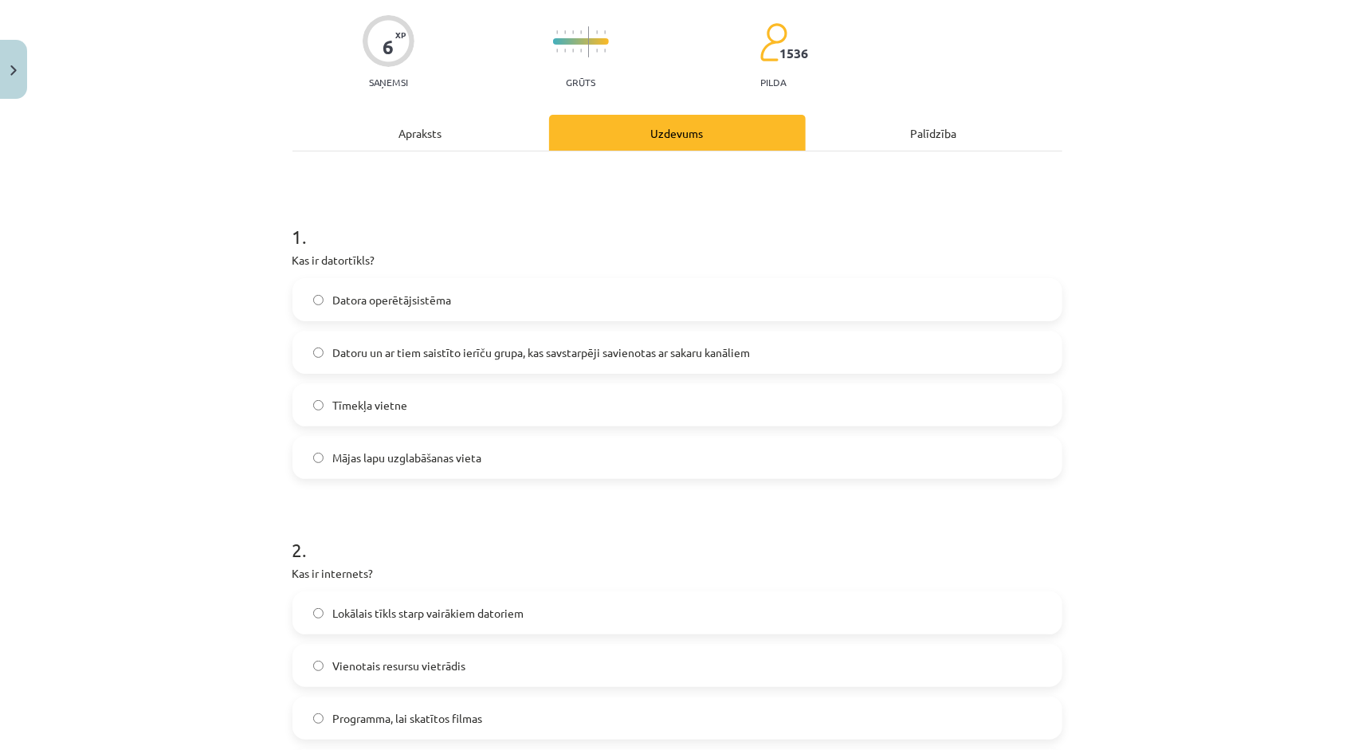
click at [441, 120] on div "Apraksts" at bounding box center [420, 133] width 257 height 36
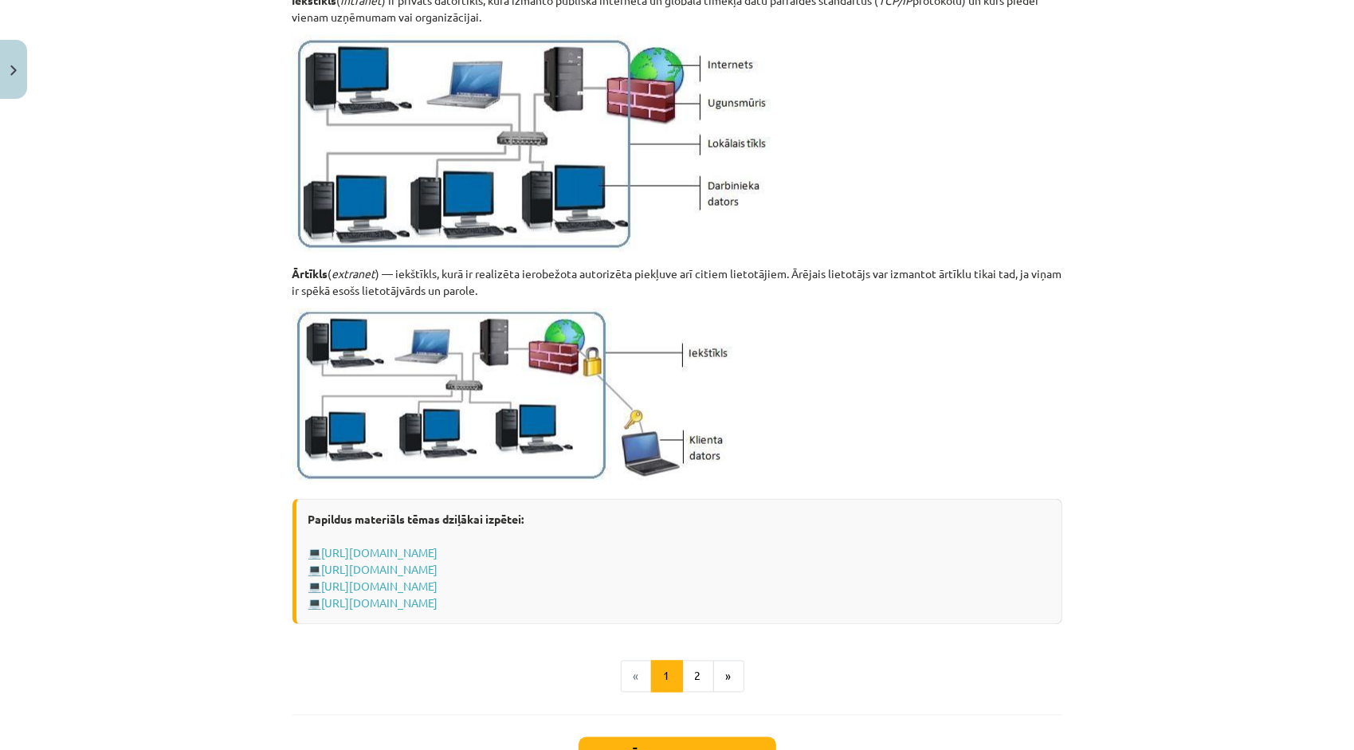
scroll to position [1779, 0]
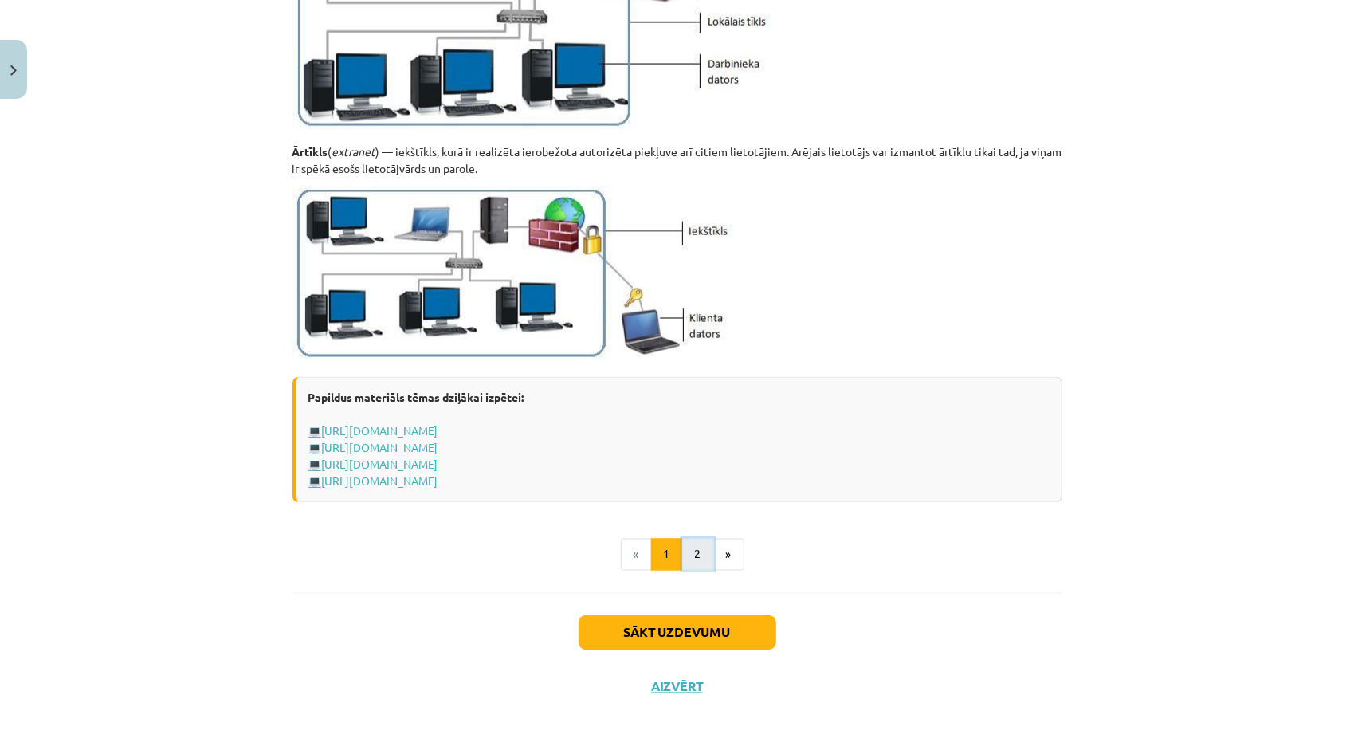
click at [699, 545] on button "2" at bounding box center [698, 555] width 32 height 32
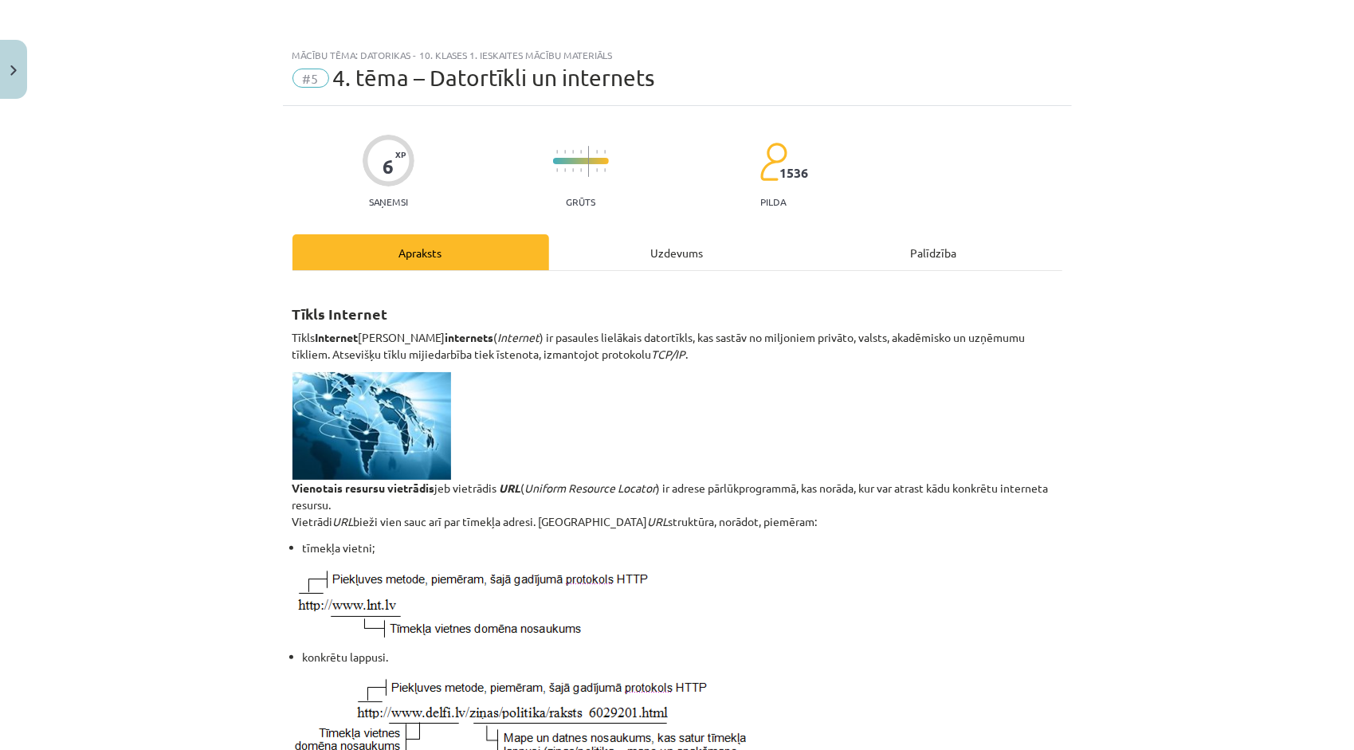
scroll to position [0, 0]
click at [676, 253] on div "Uzdevums" at bounding box center [677, 252] width 257 height 36
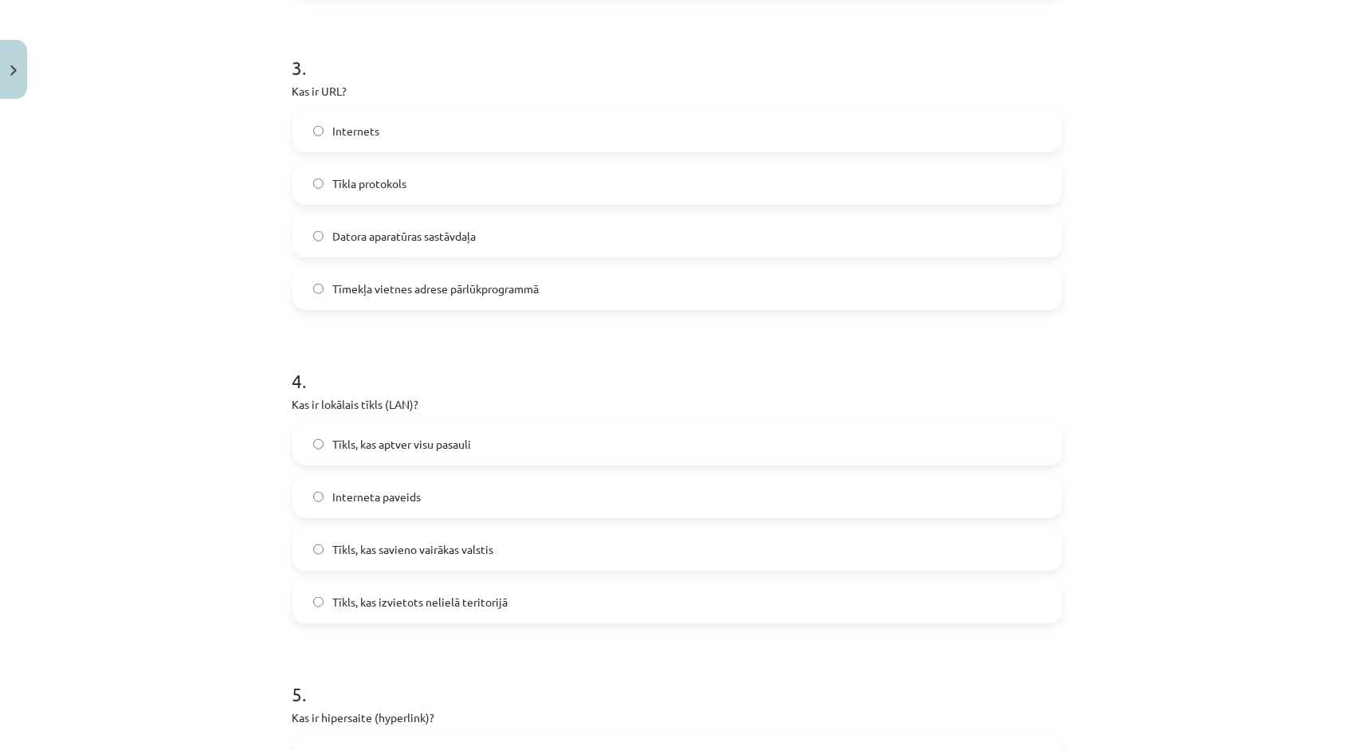
scroll to position [916, 0]
click at [418, 617] on label "Tīkls, kas izvietots nelielā teritorijā" at bounding box center [677, 600] width 767 height 40
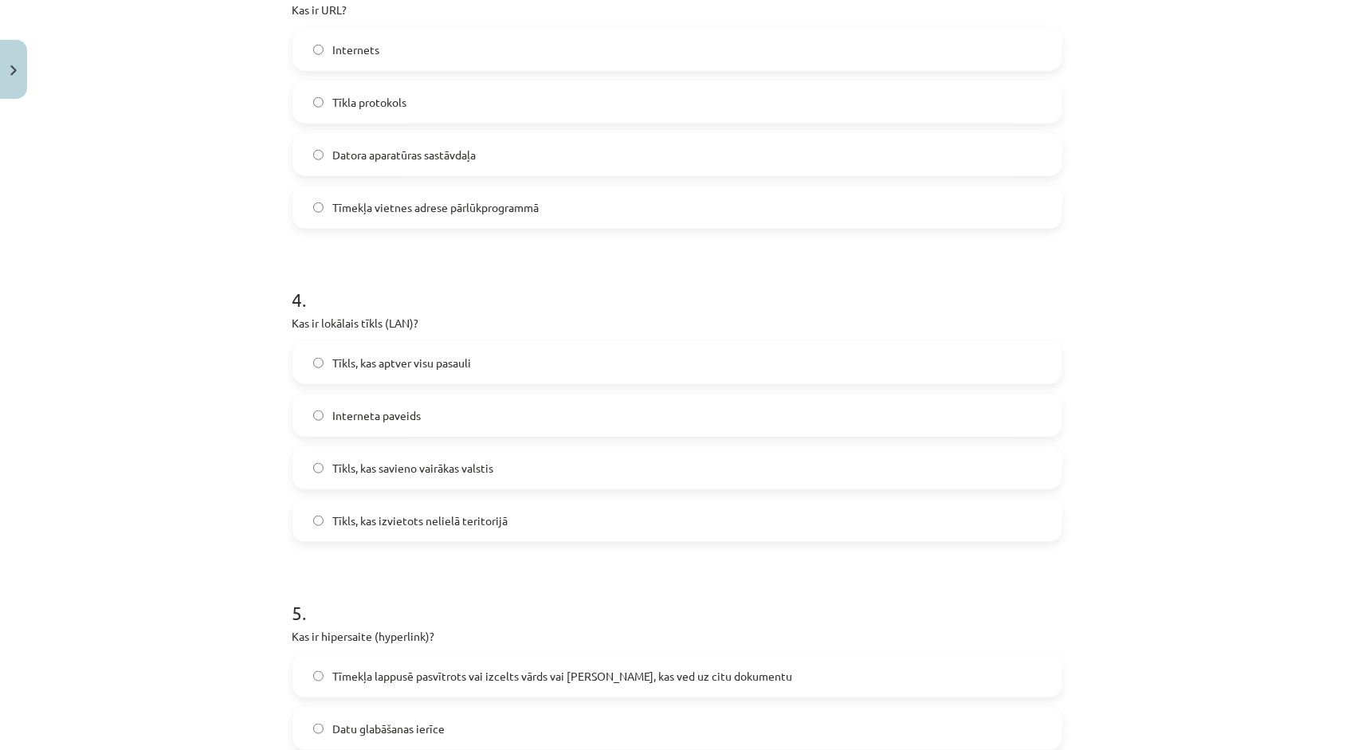
scroll to position [1156, 0]
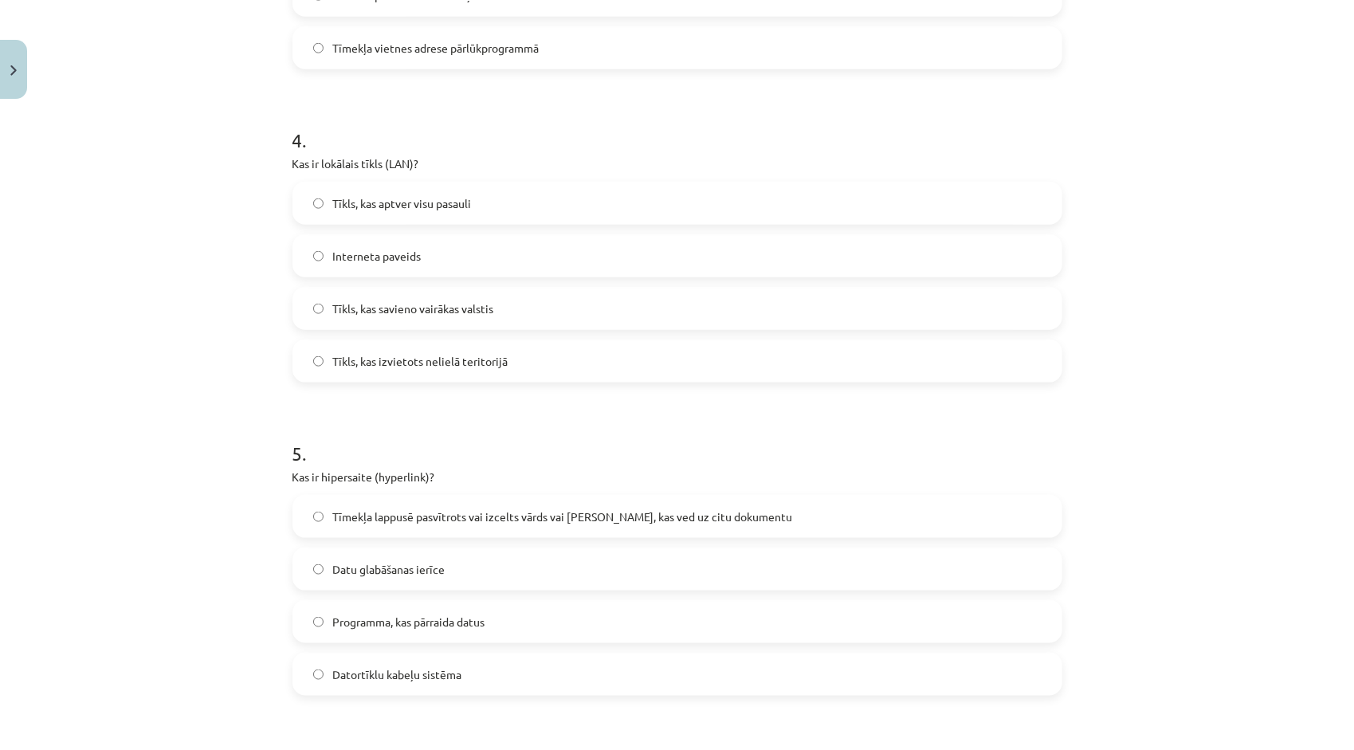
click at [343, 607] on label "Programma, kas pārraida datus" at bounding box center [677, 622] width 767 height 40
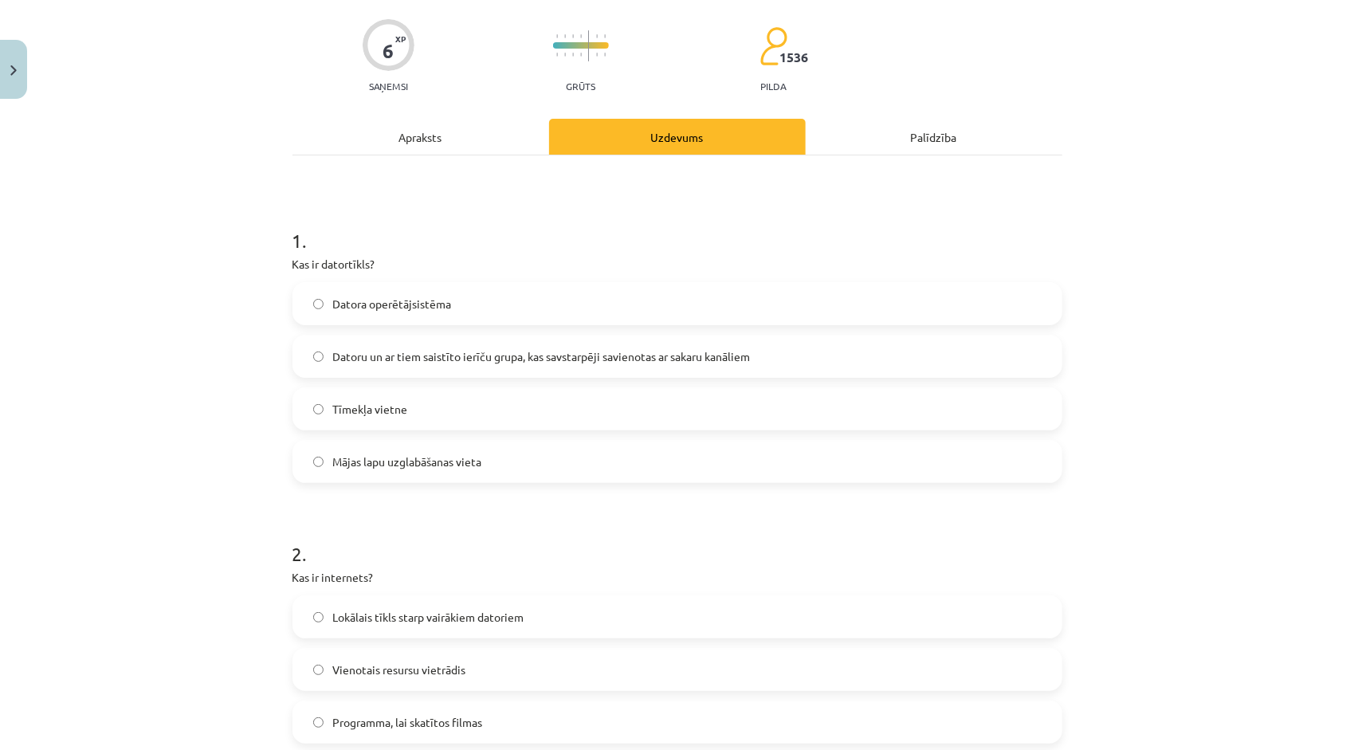
scroll to position [40, 0]
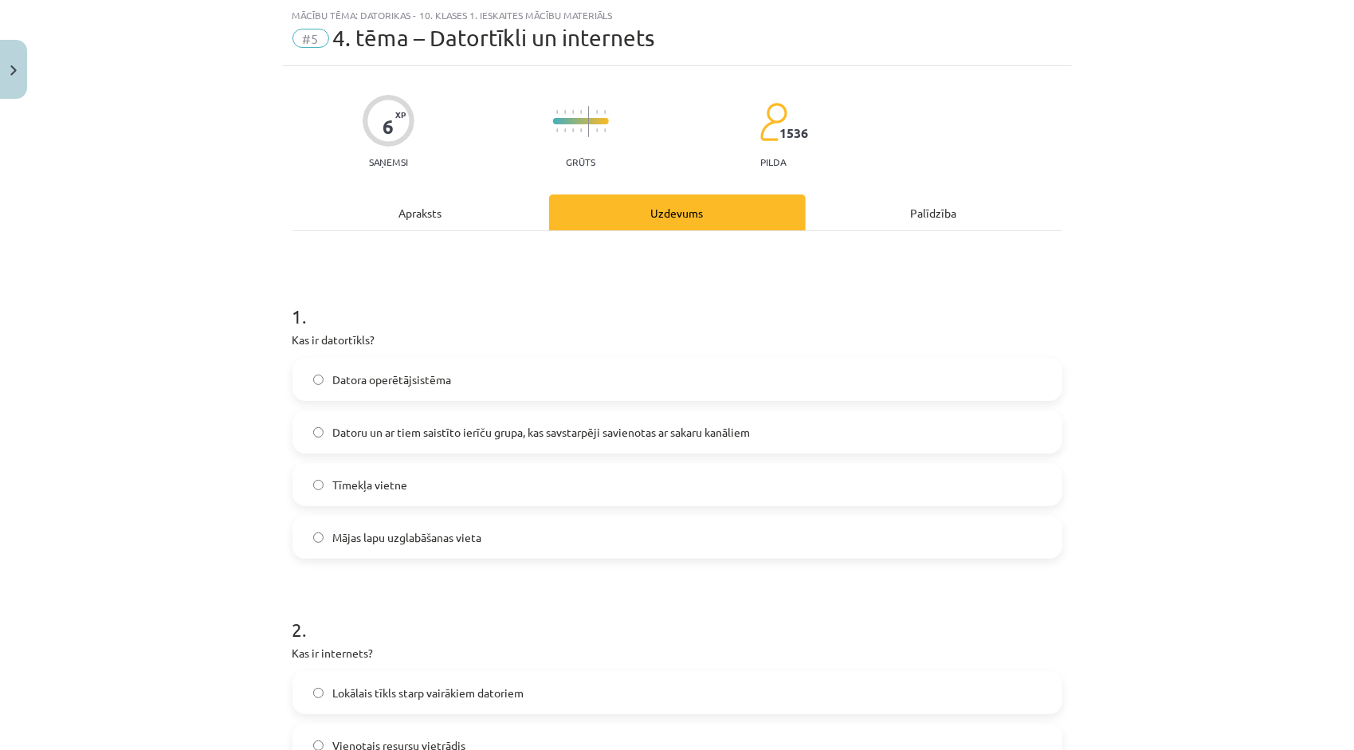
click at [416, 214] on div "Apraksts" at bounding box center [420, 212] width 257 height 36
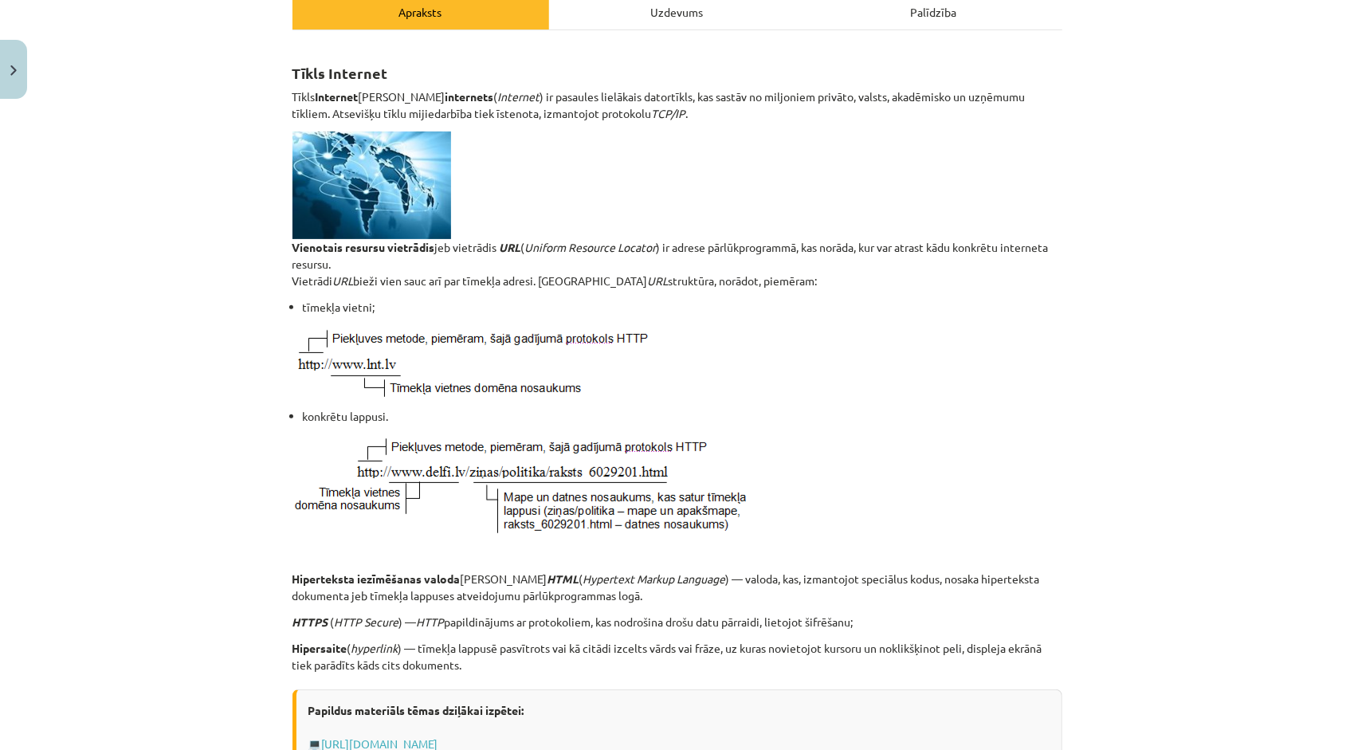
scroll to position [120, 0]
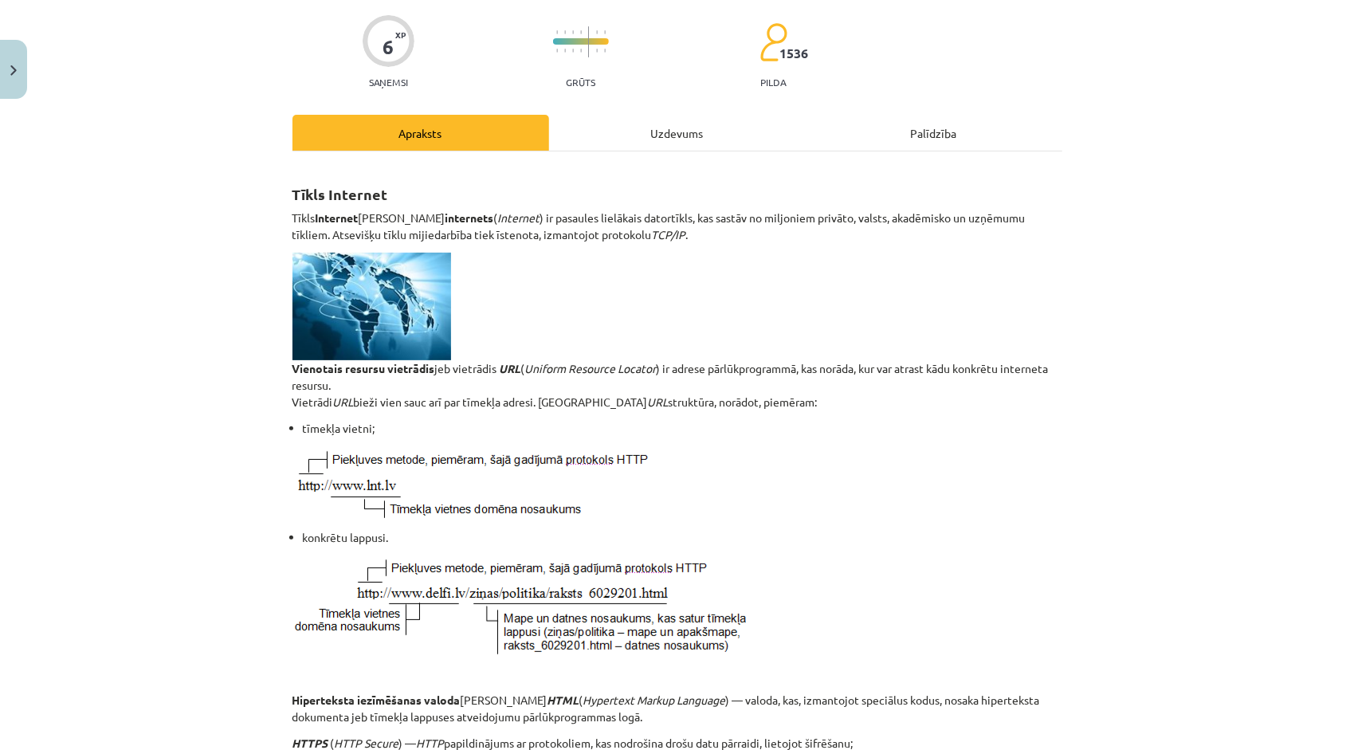
click at [673, 131] on div "Uzdevums" at bounding box center [677, 133] width 257 height 36
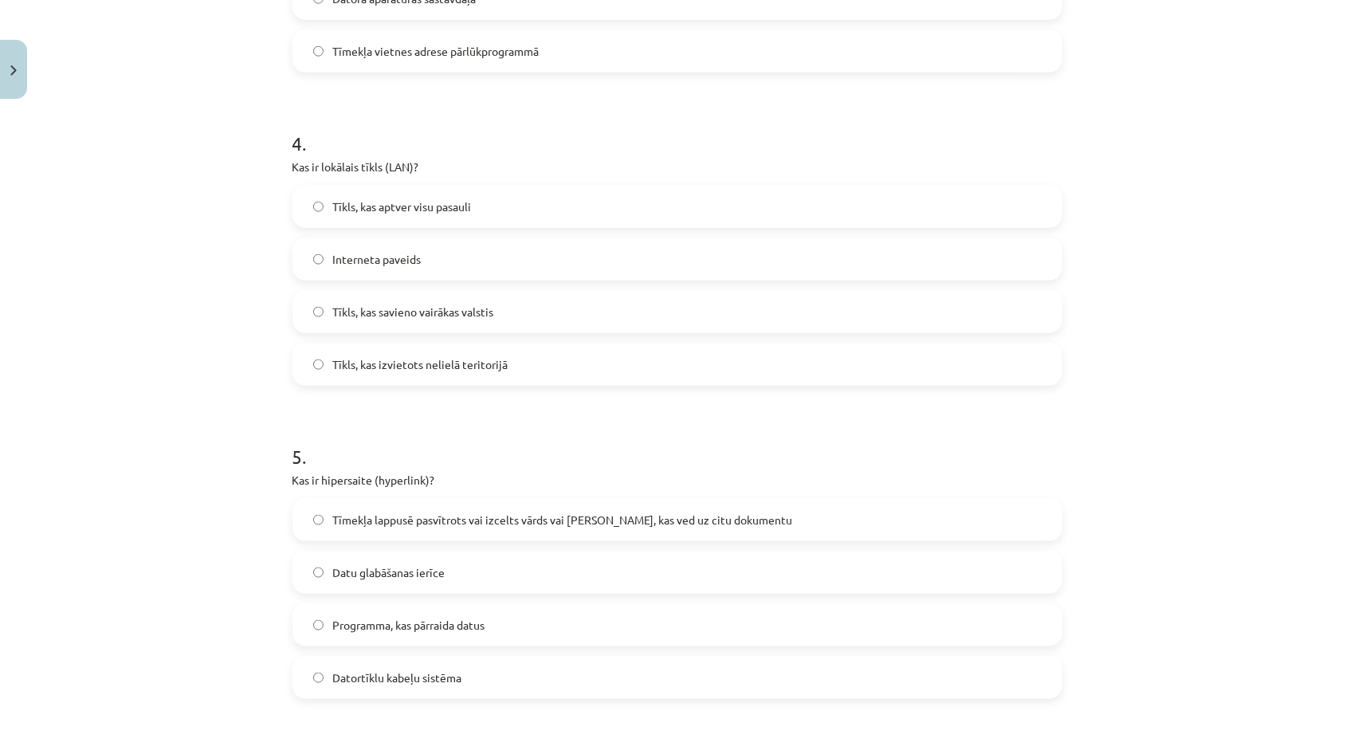
scroll to position [1156, 0]
click at [617, 512] on span "Tīmekļa lappusē pasvītrots vai izcelts vārds vai frāze, kas ved uz citu dokumen…" at bounding box center [563, 516] width 460 height 17
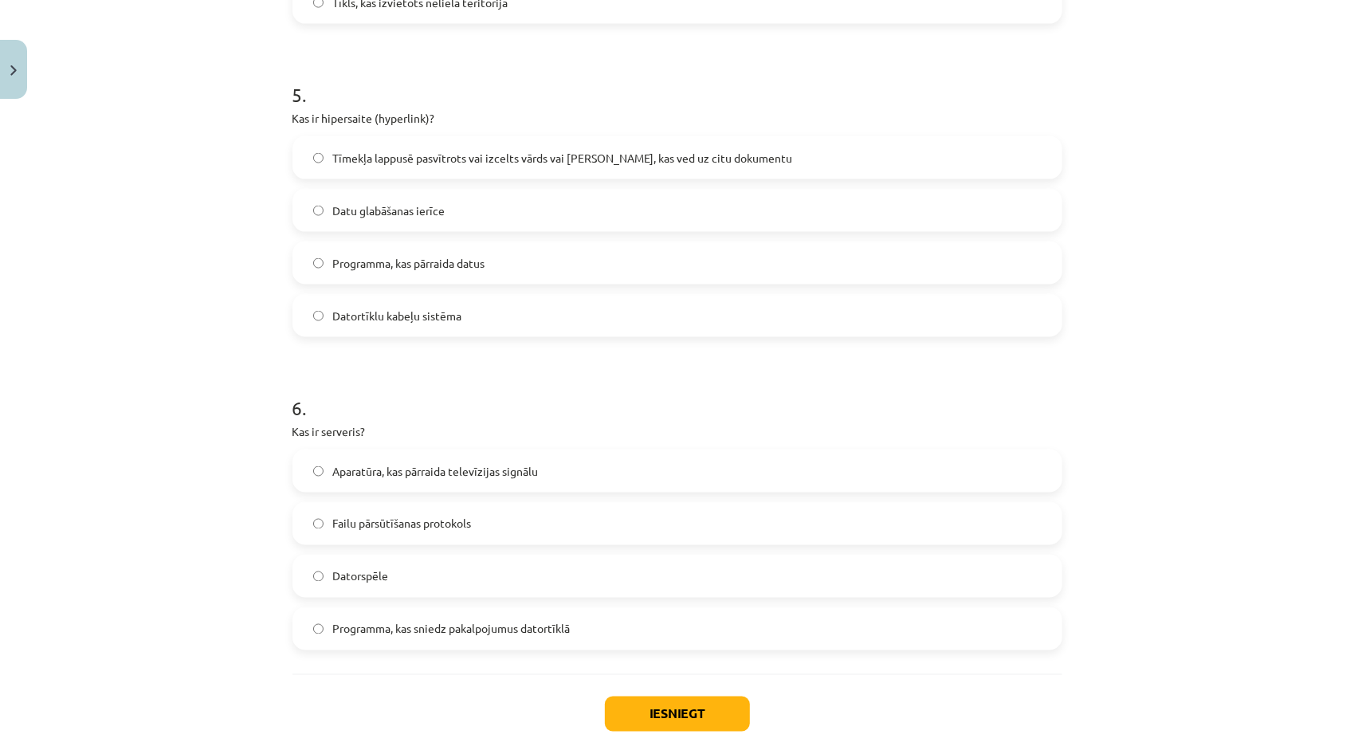
scroll to position [1554, 0]
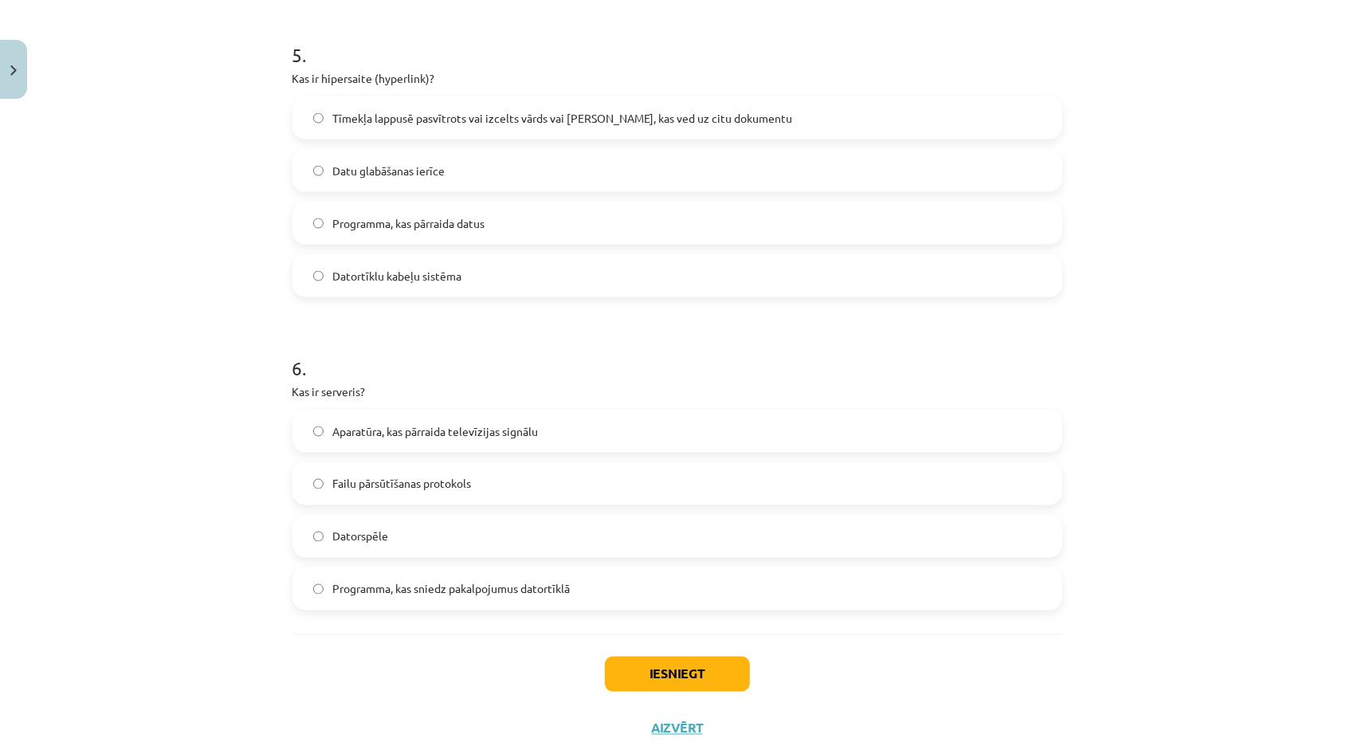
click at [470, 591] on span "Programma, kas sniedz pakalpojumus datortīklā" at bounding box center [451, 589] width 237 height 17
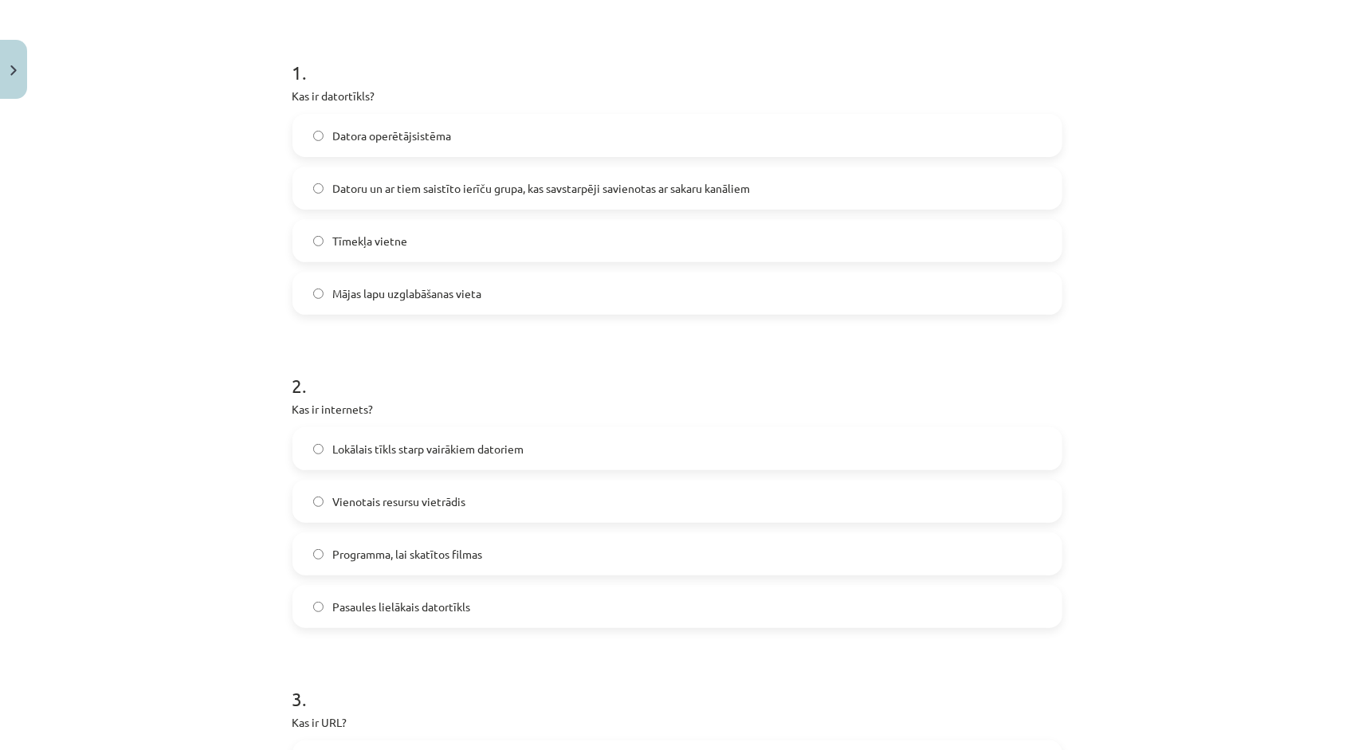
scroll to position [40, 0]
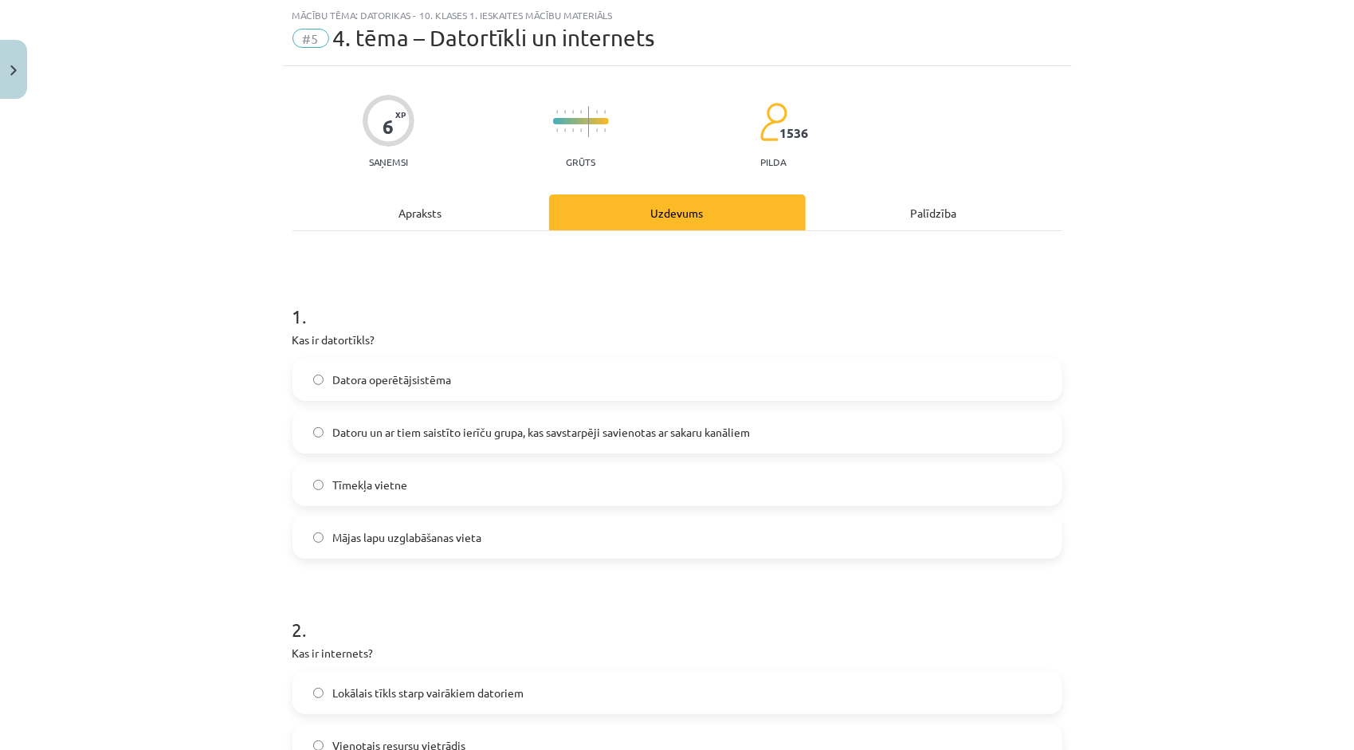
drag, startPoint x: 282, startPoint y: 338, endPoint x: 285, endPoint y: 316, distance: 21.8
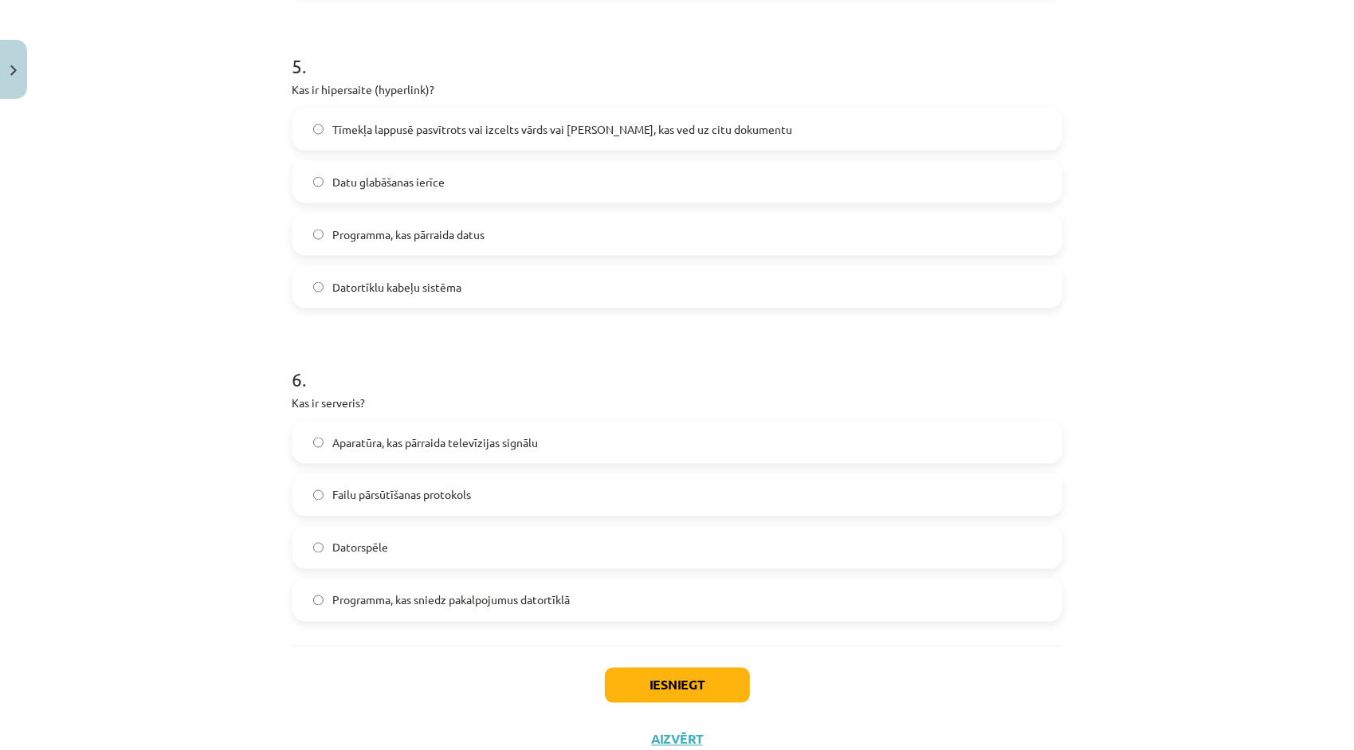
scroll to position [1599, 0]
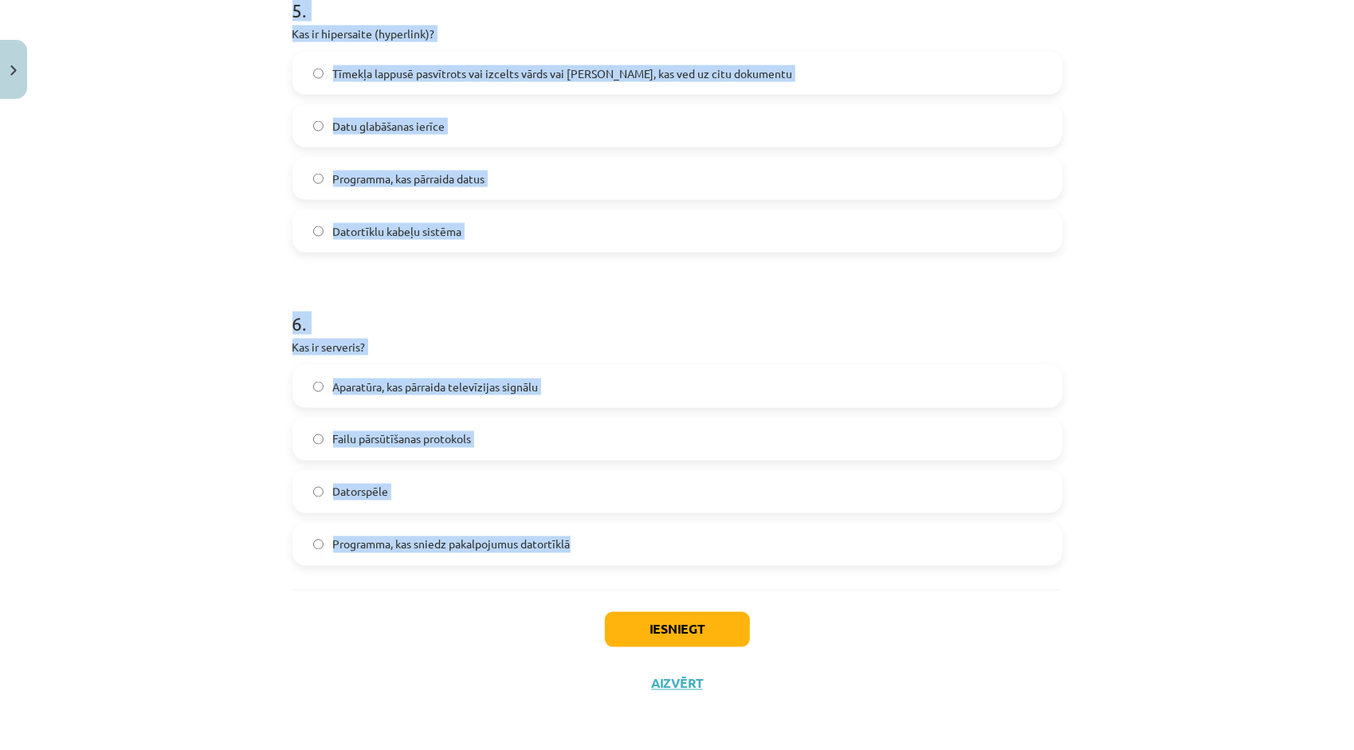
drag, startPoint x: 287, startPoint y: 304, endPoint x: 574, endPoint y: 559, distance: 383.8
copy form "1 . Kas ir datortīkls? Datora operētājsistēma Datoru un ar tiem saistīto ierīču…"
click at [166, 502] on div "Mācību tēma: Datorikas - 10. klases 1. ieskaites mācību materiāls #5 4. tēma – …" at bounding box center [677, 375] width 1354 height 750
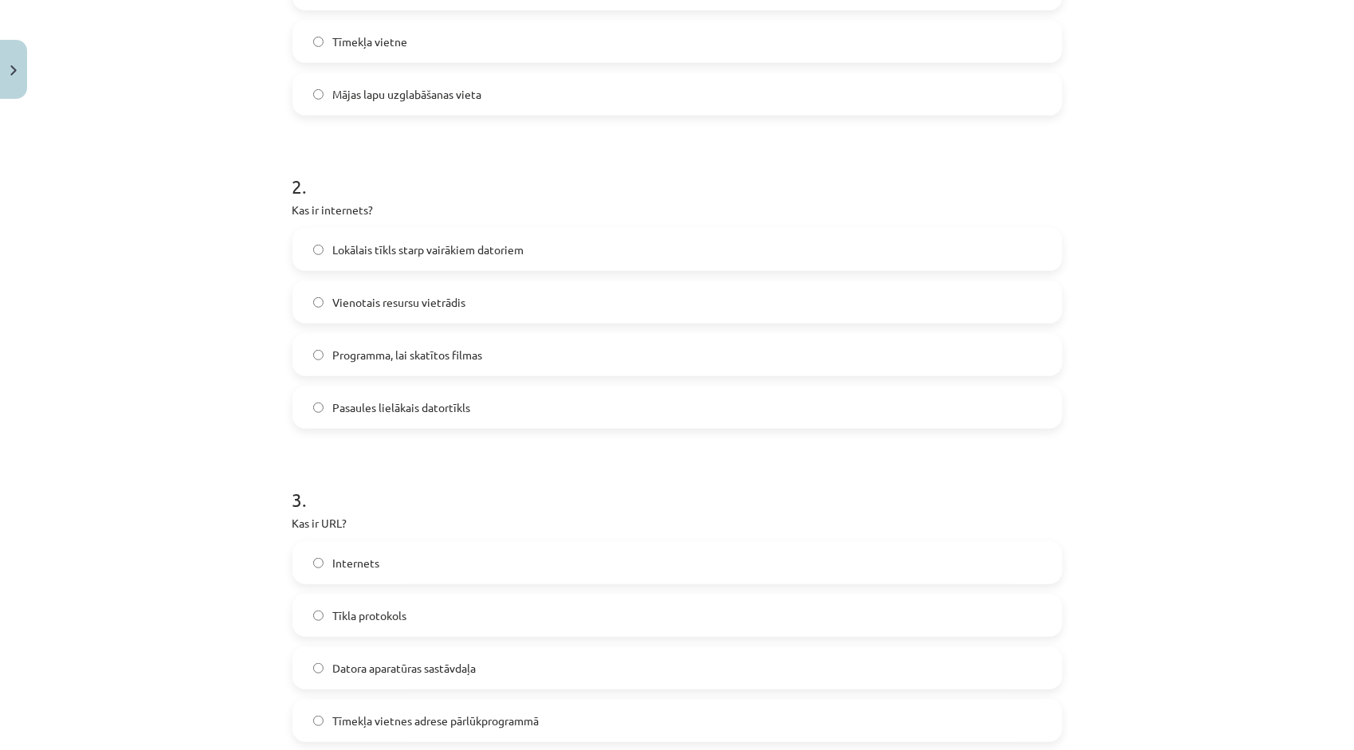
scroll to position [244, 0]
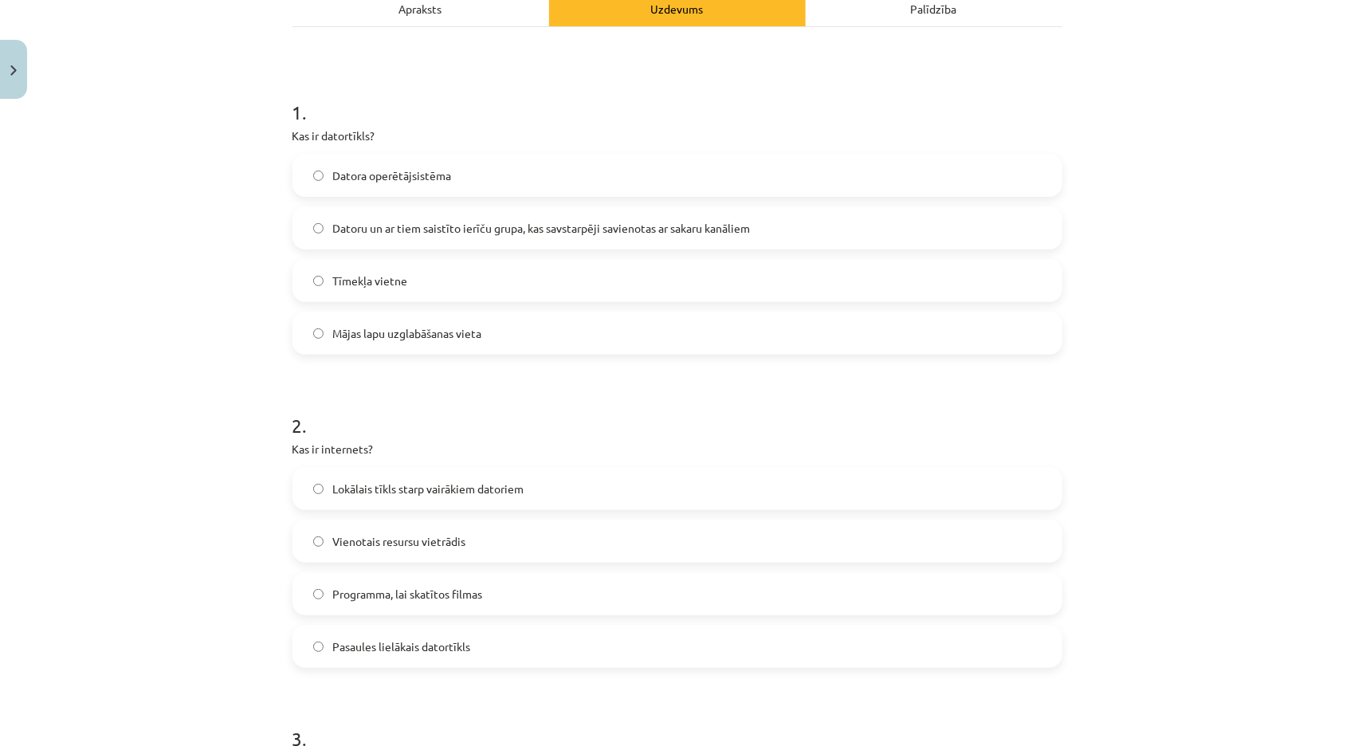
click at [411, 645] on span "Pasaules lielākais datortīkls" at bounding box center [402, 646] width 138 height 17
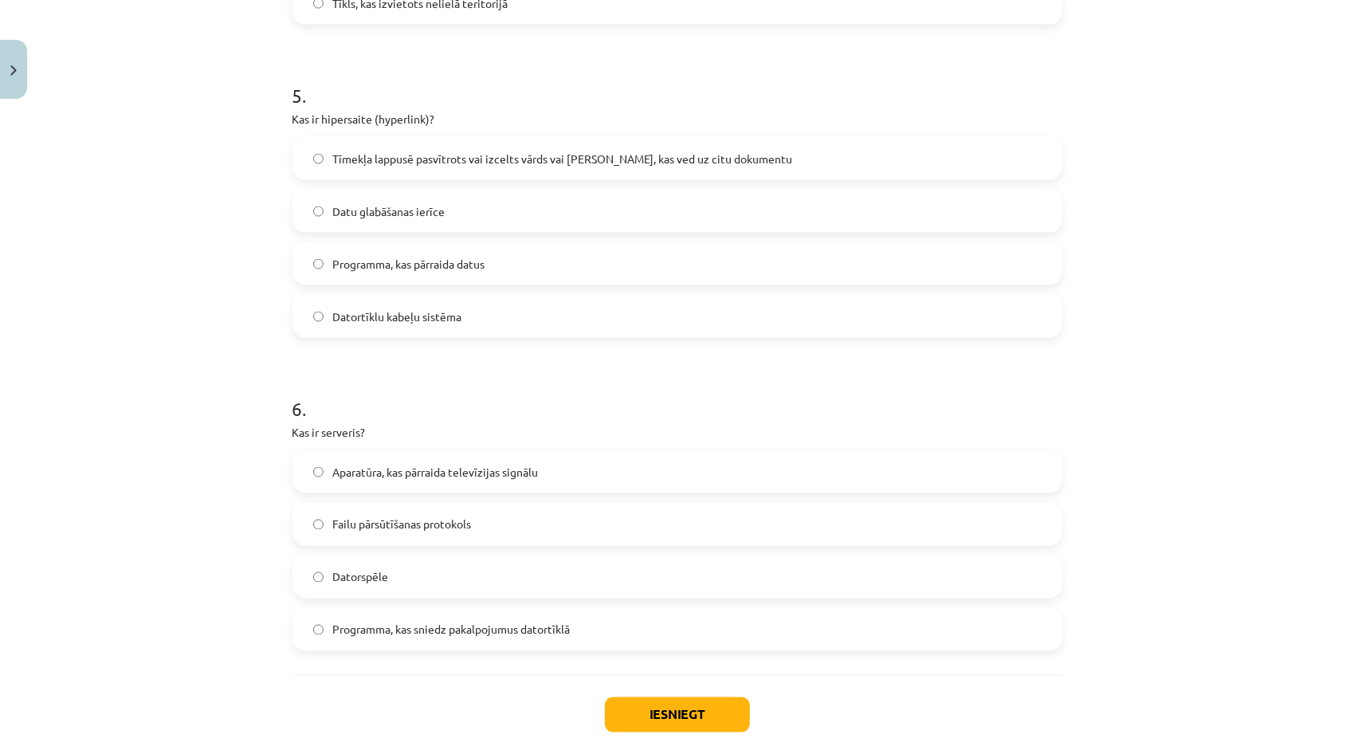
scroll to position [1599, 0]
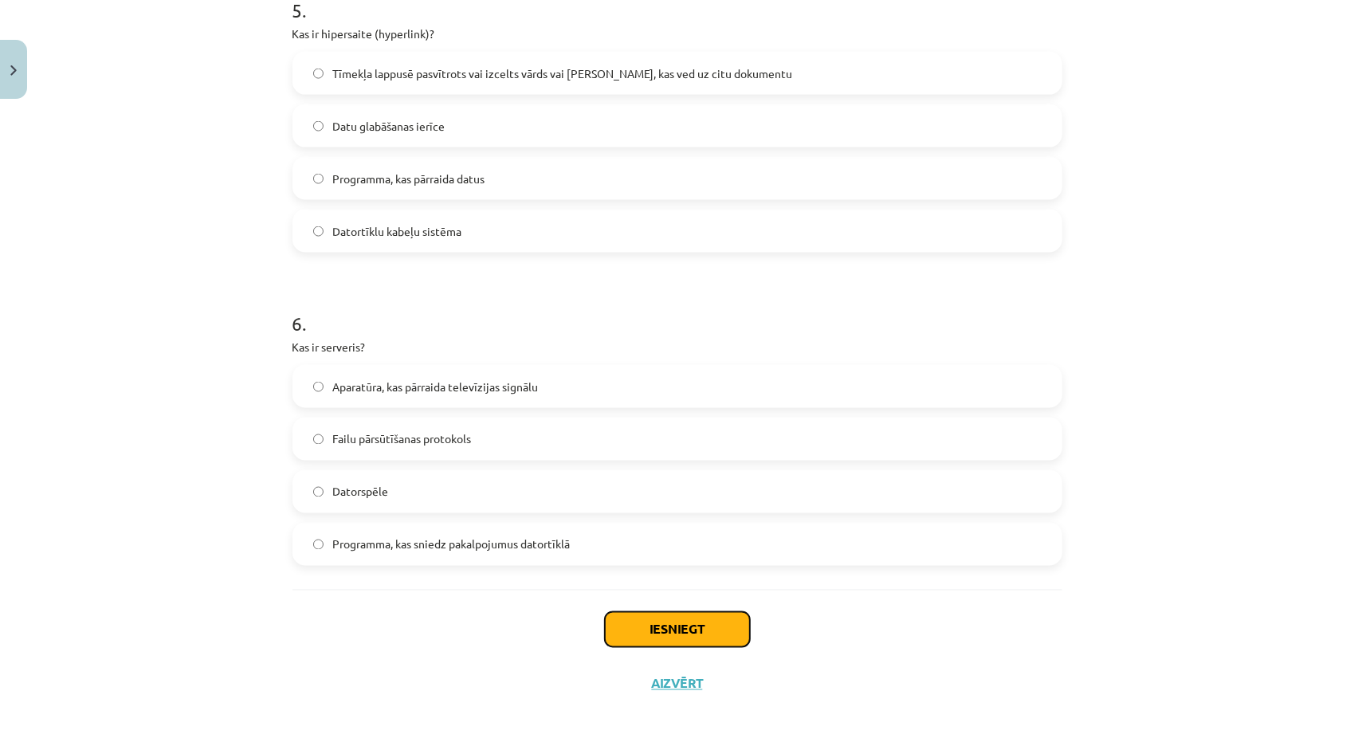
click at [687, 621] on button "Iesniegt" at bounding box center [677, 629] width 145 height 35
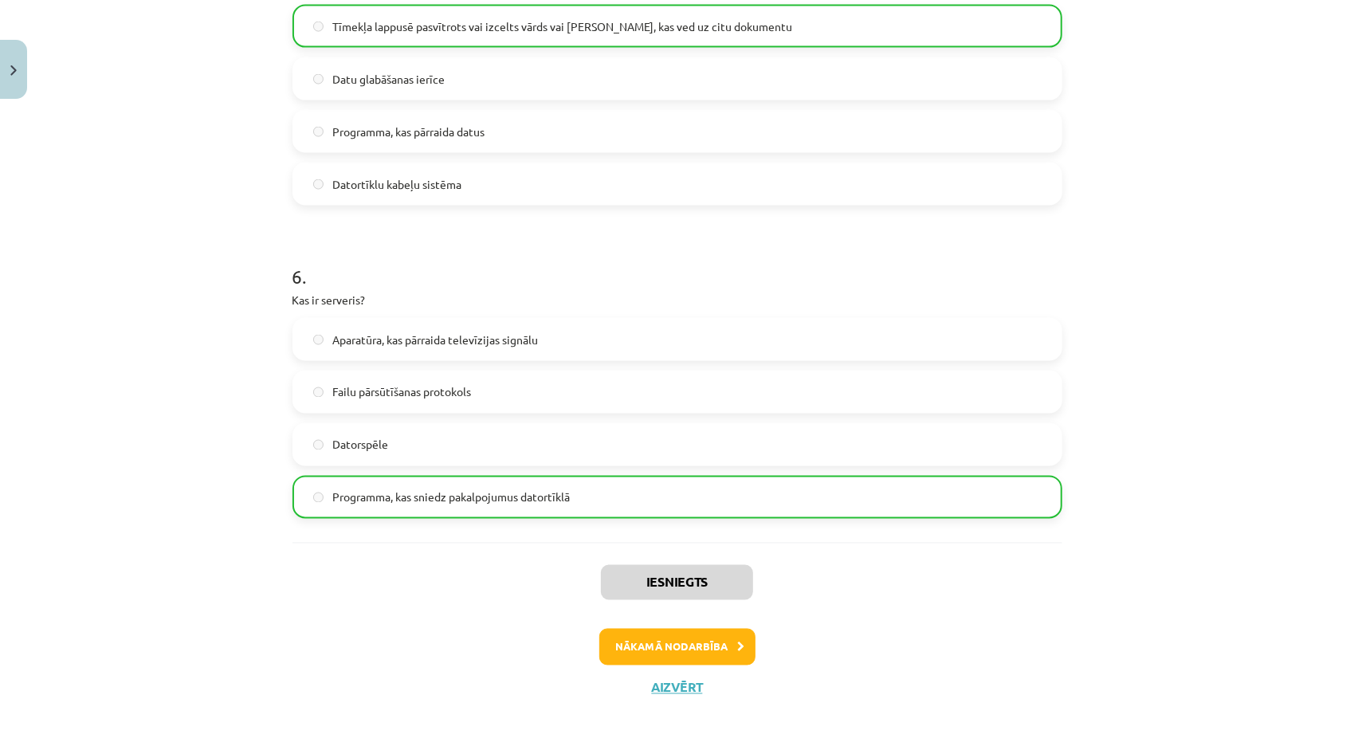
scroll to position [1648, 0]
click at [670, 680] on button "Aizvērt" at bounding box center [677, 685] width 61 height 16
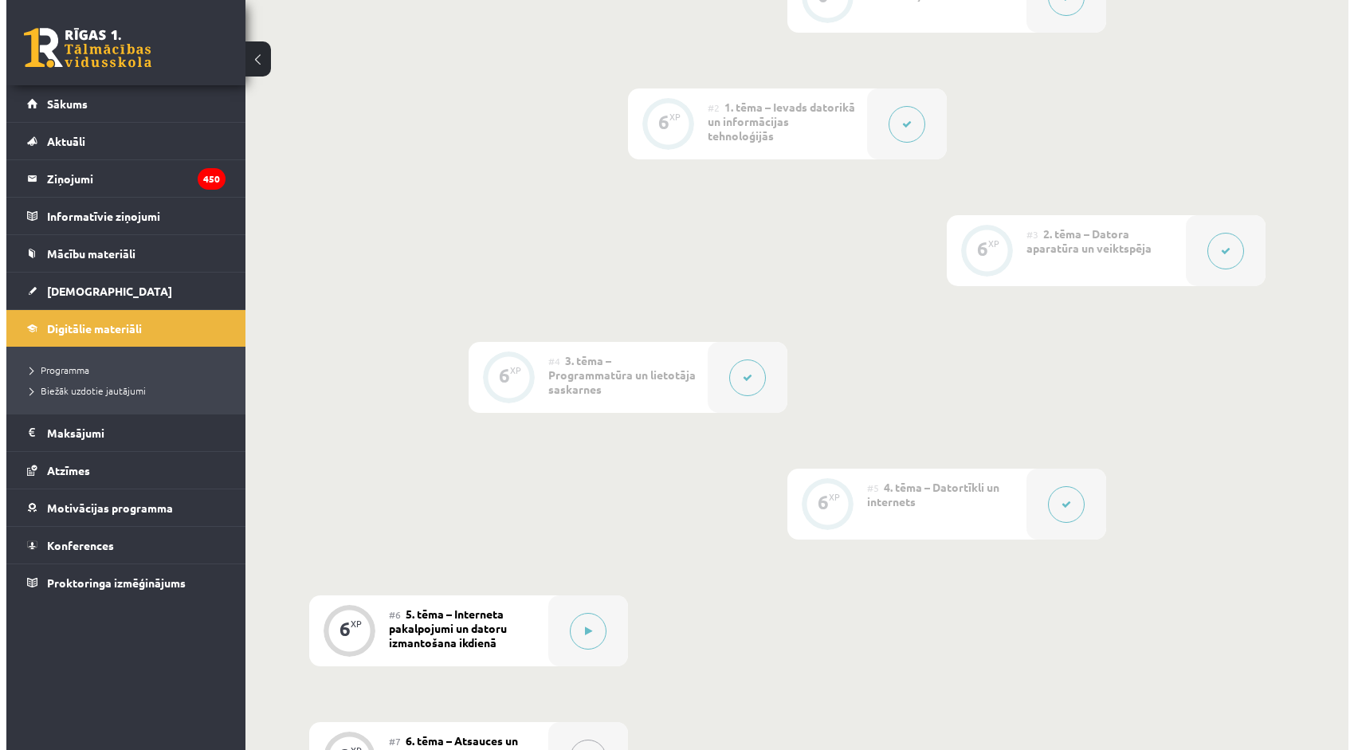
scroll to position [638, 0]
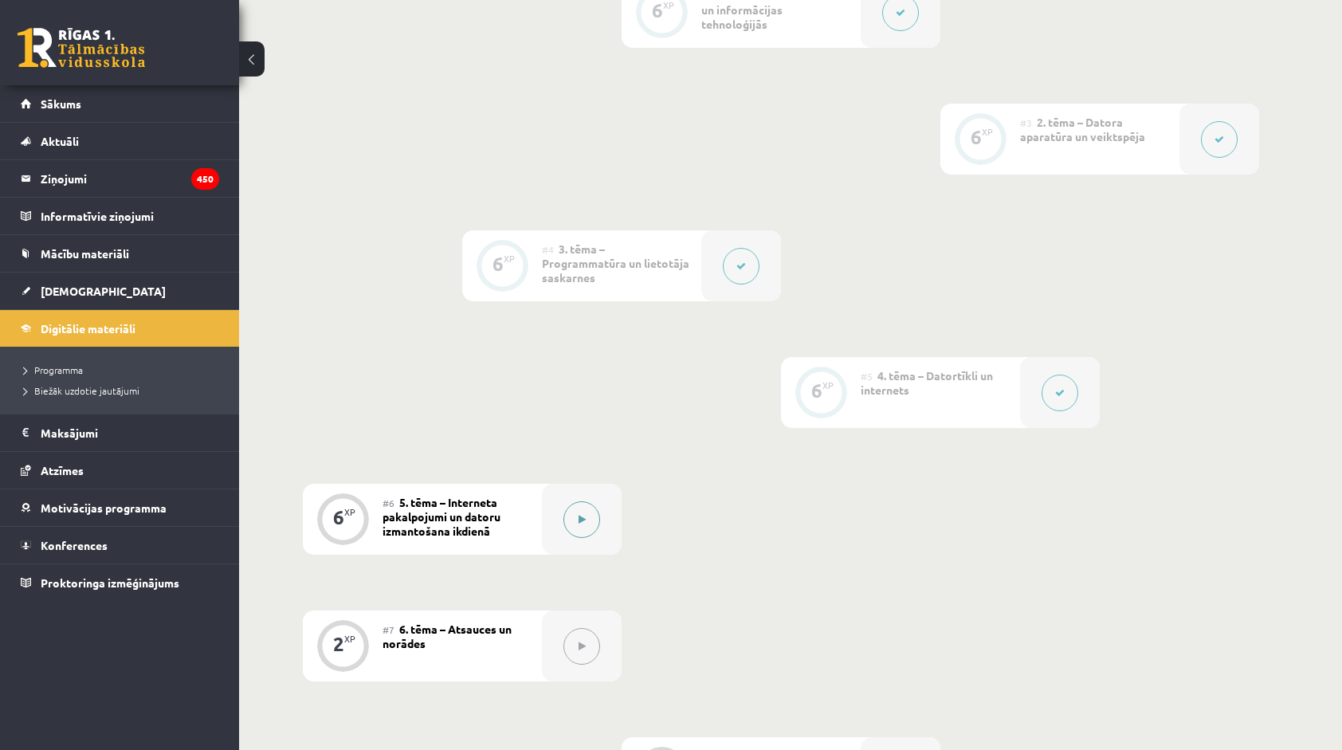
click at [593, 520] on button at bounding box center [581, 519] width 37 height 37
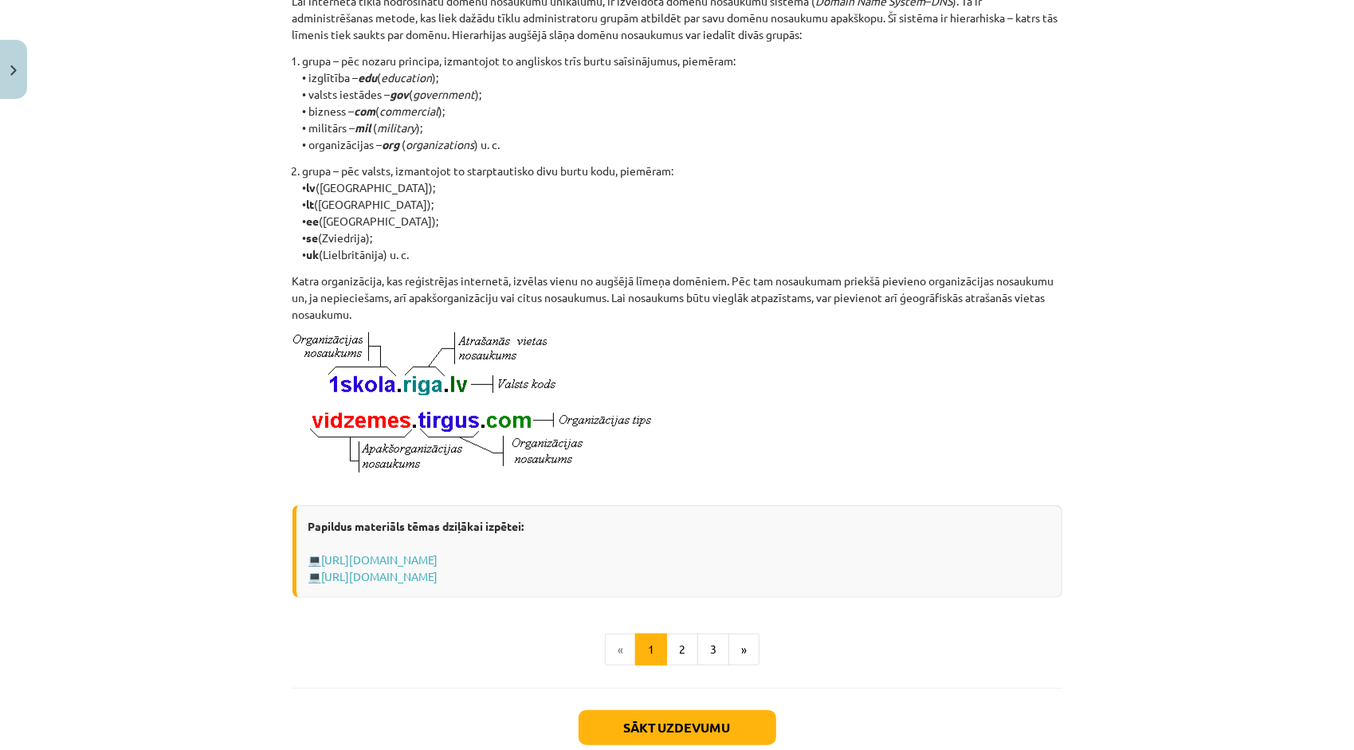
scroll to position [728, 0]
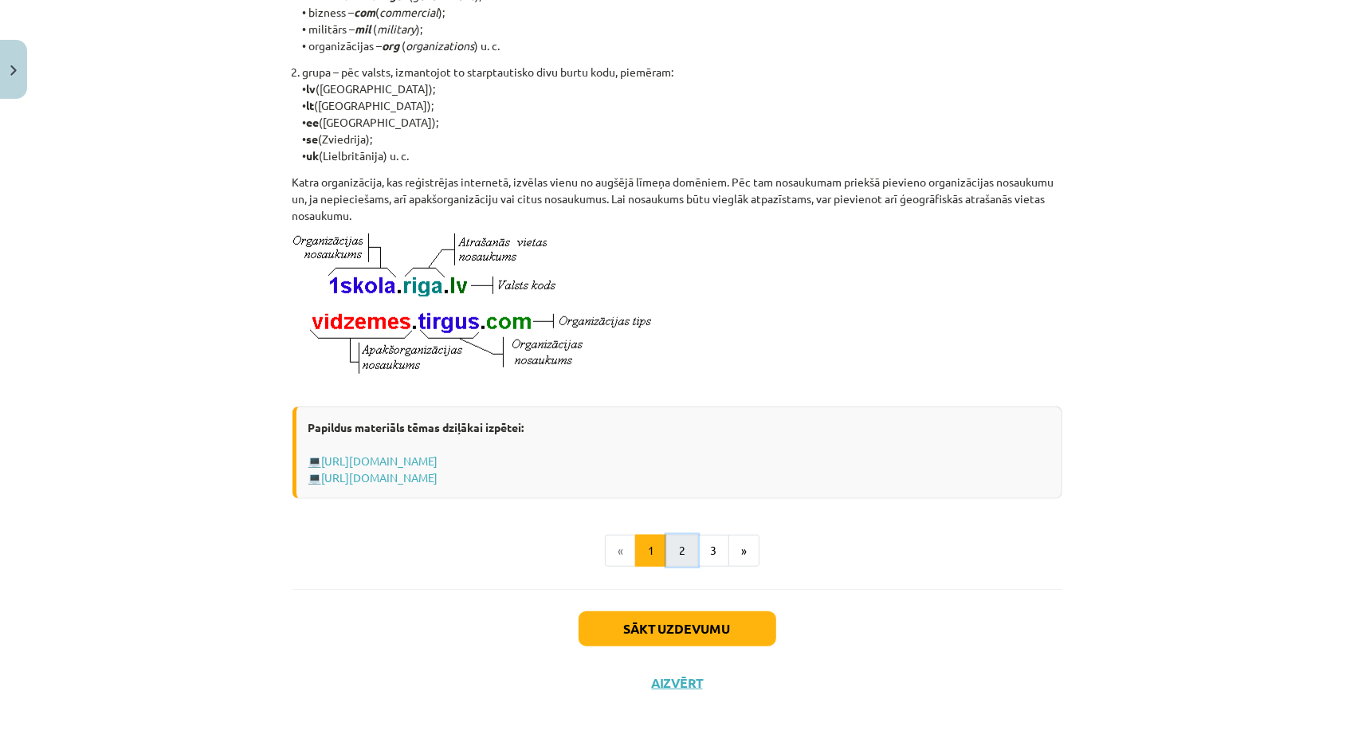
click at [676, 542] on button "2" at bounding box center [682, 551] width 32 height 32
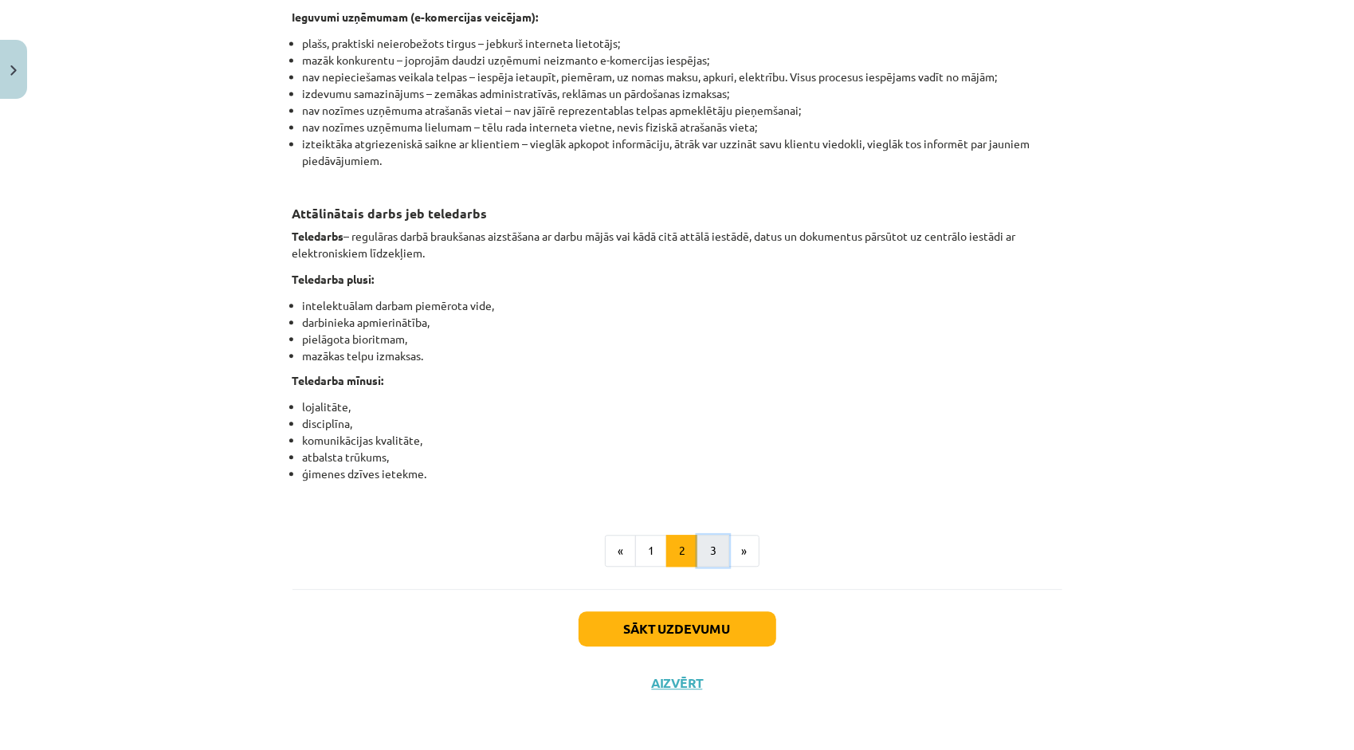
click at [697, 555] on button "3" at bounding box center [713, 551] width 32 height 32
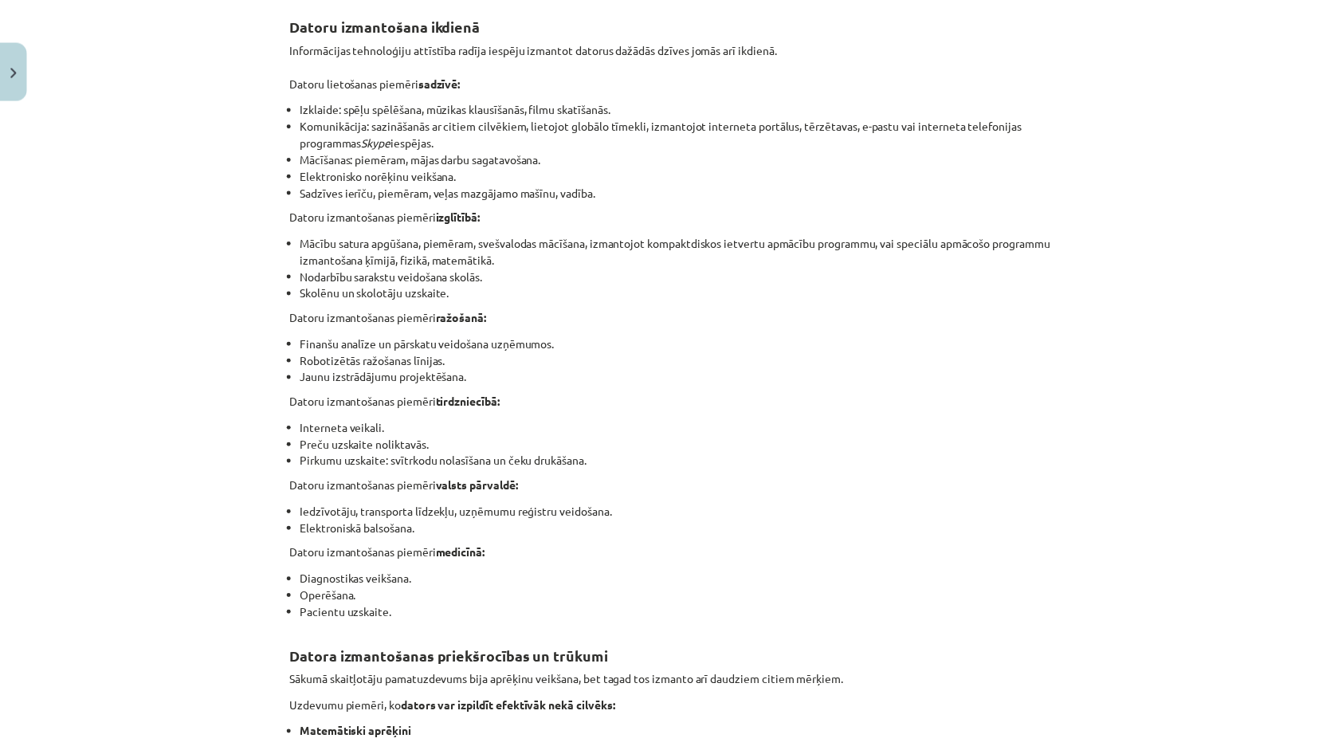
scroll to position [284, 0]
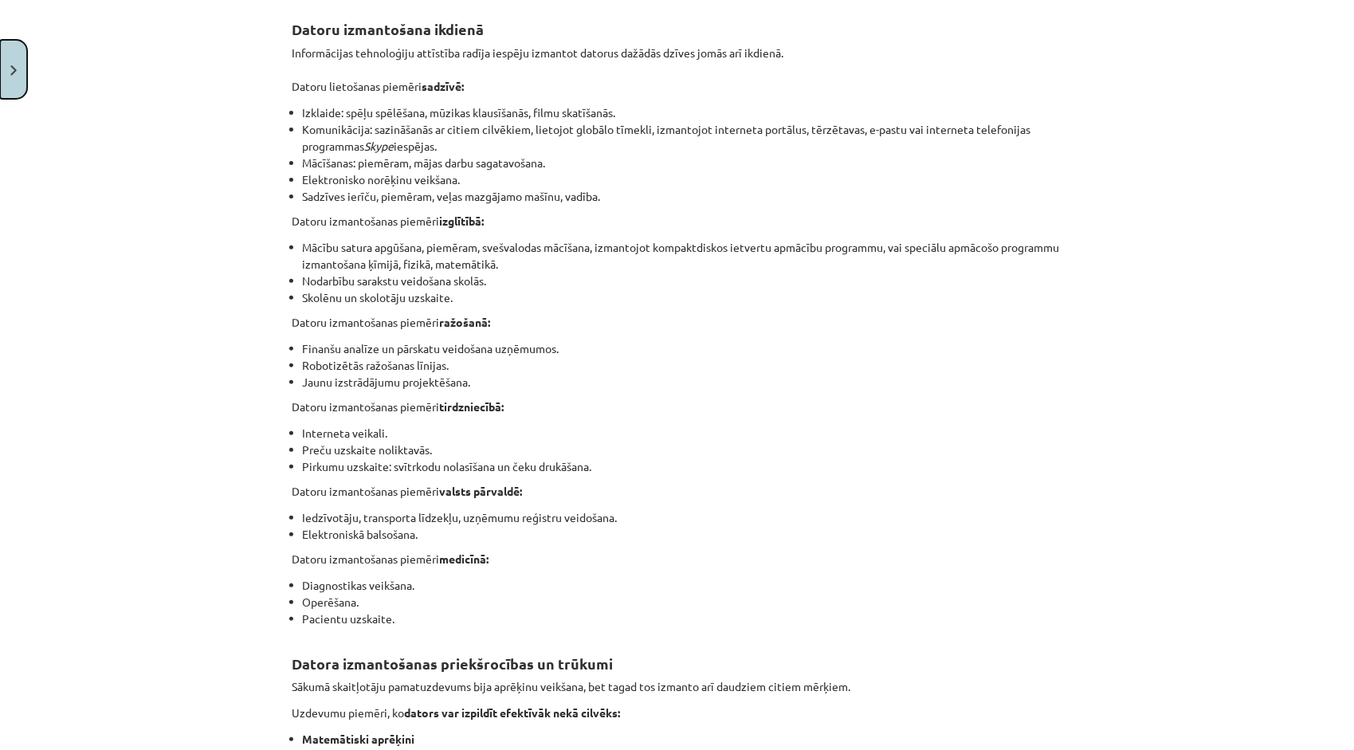
click at [10, 63] on button "Close" at bounding box center [13, 69] width 27 height 59
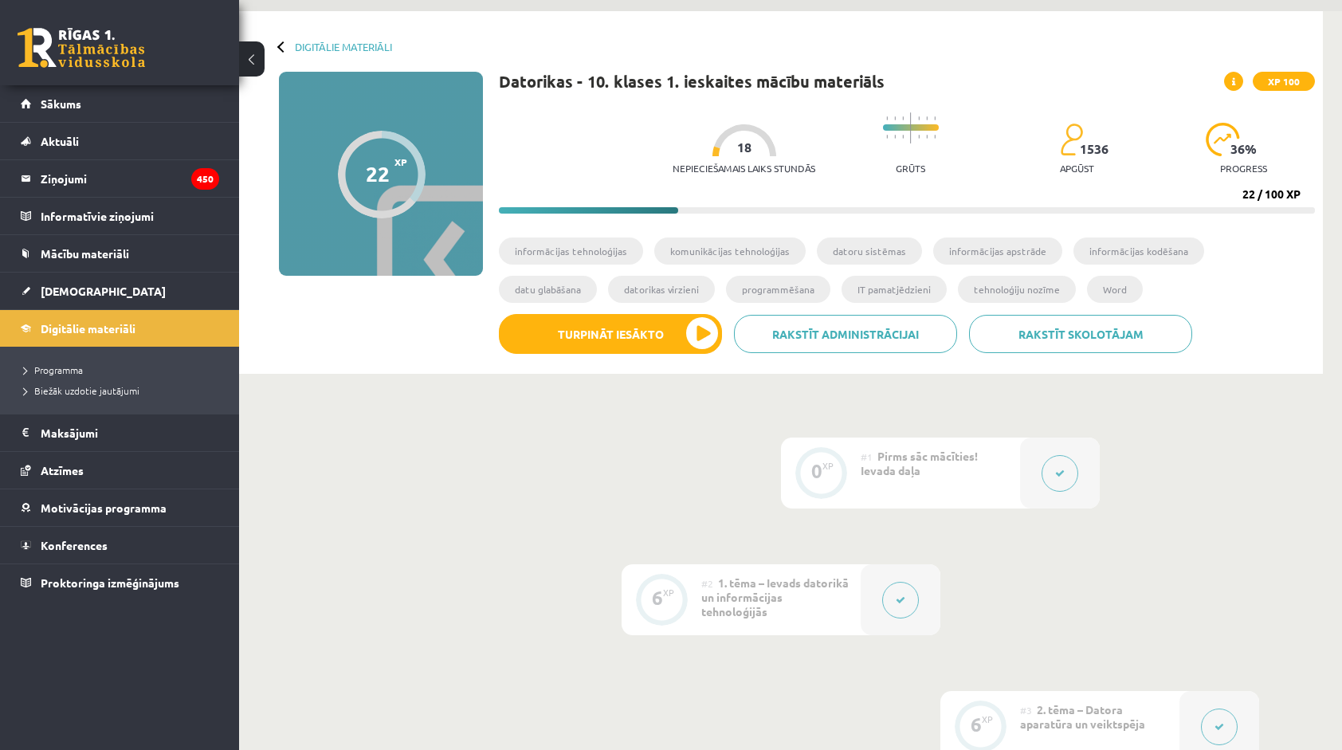
scroll to position [0, 0]
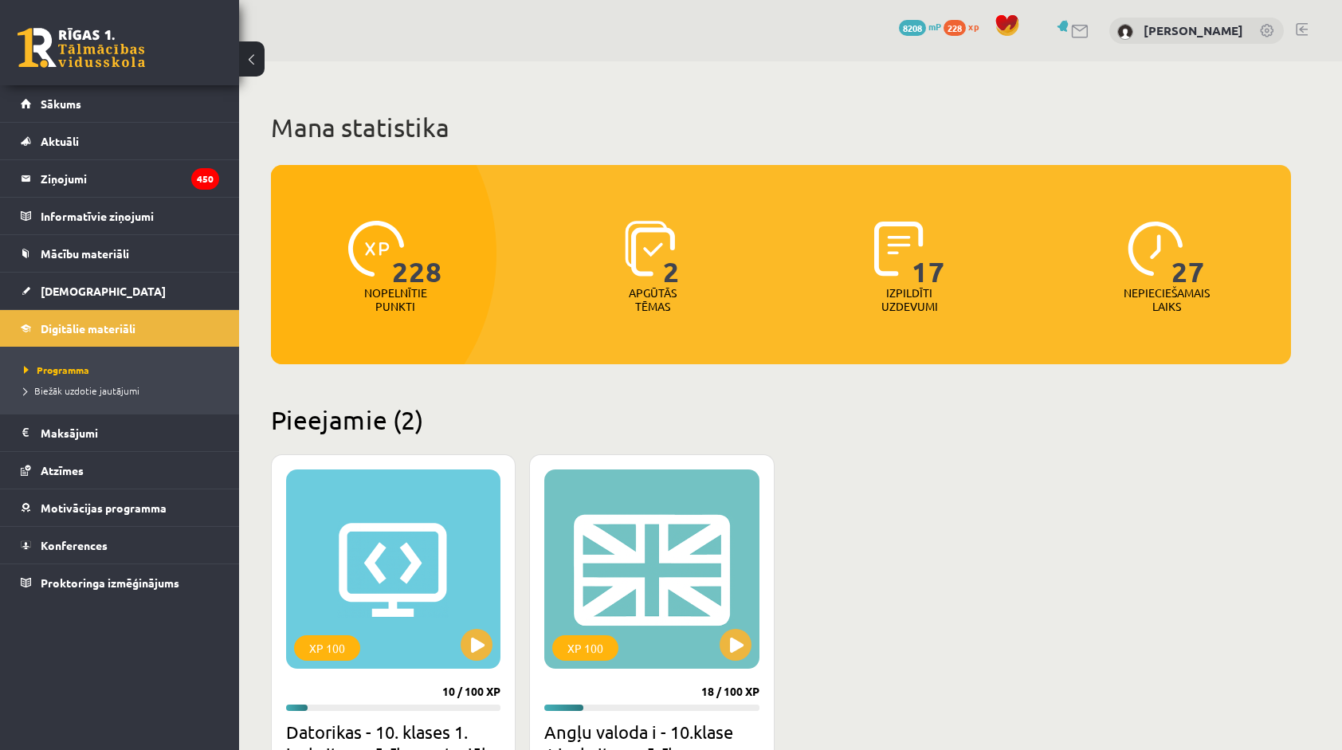
scroll to position [263, 0]
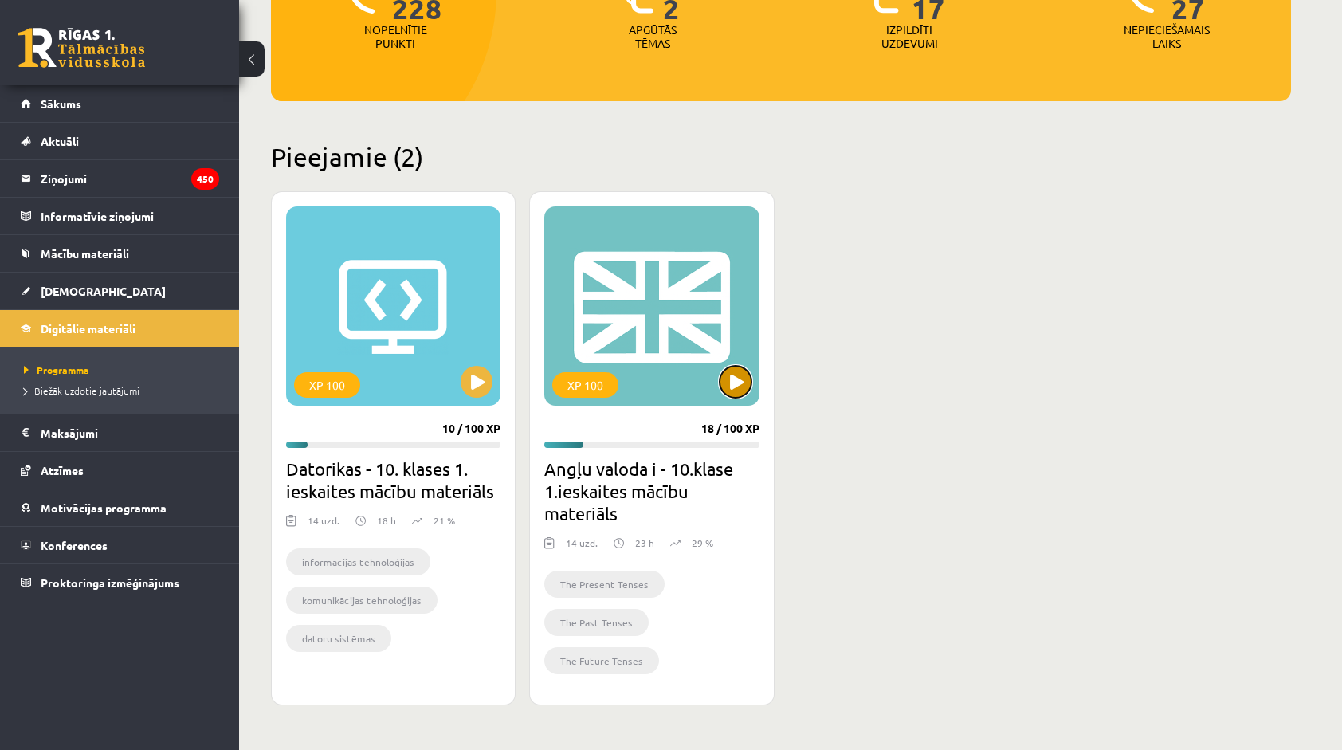
click at [743, 379] on button at bounding box center [736, 382] width 32 height 32
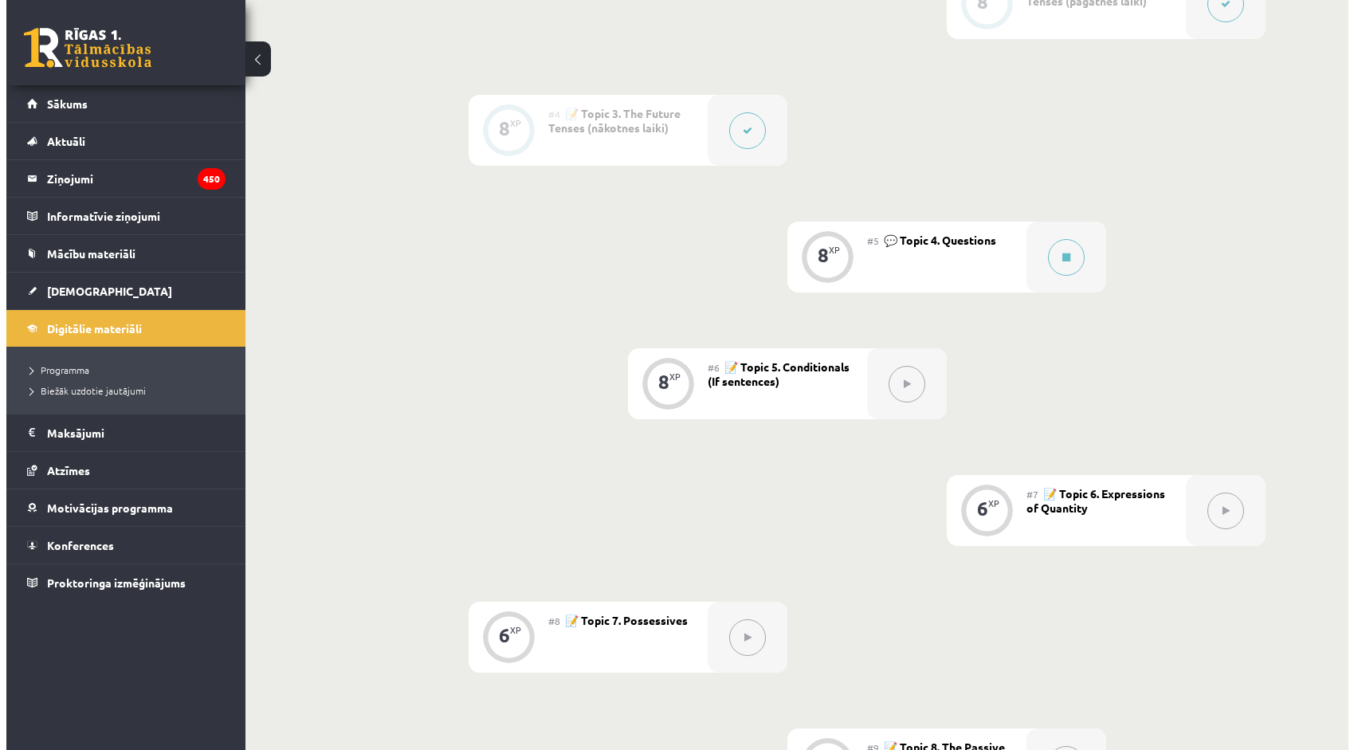
scroll to position [797, 0]
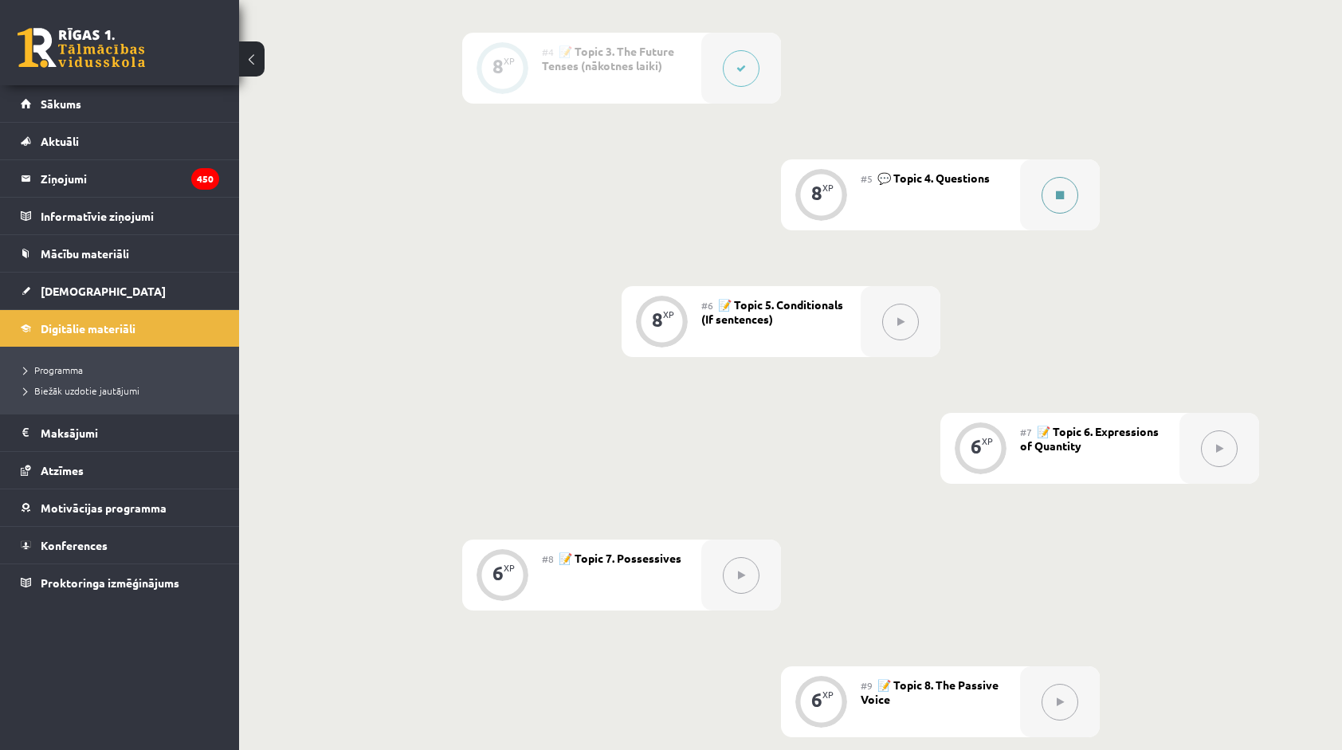
click at [1070, 194] on button at bounding box center [1060, 195] width 37 height 37
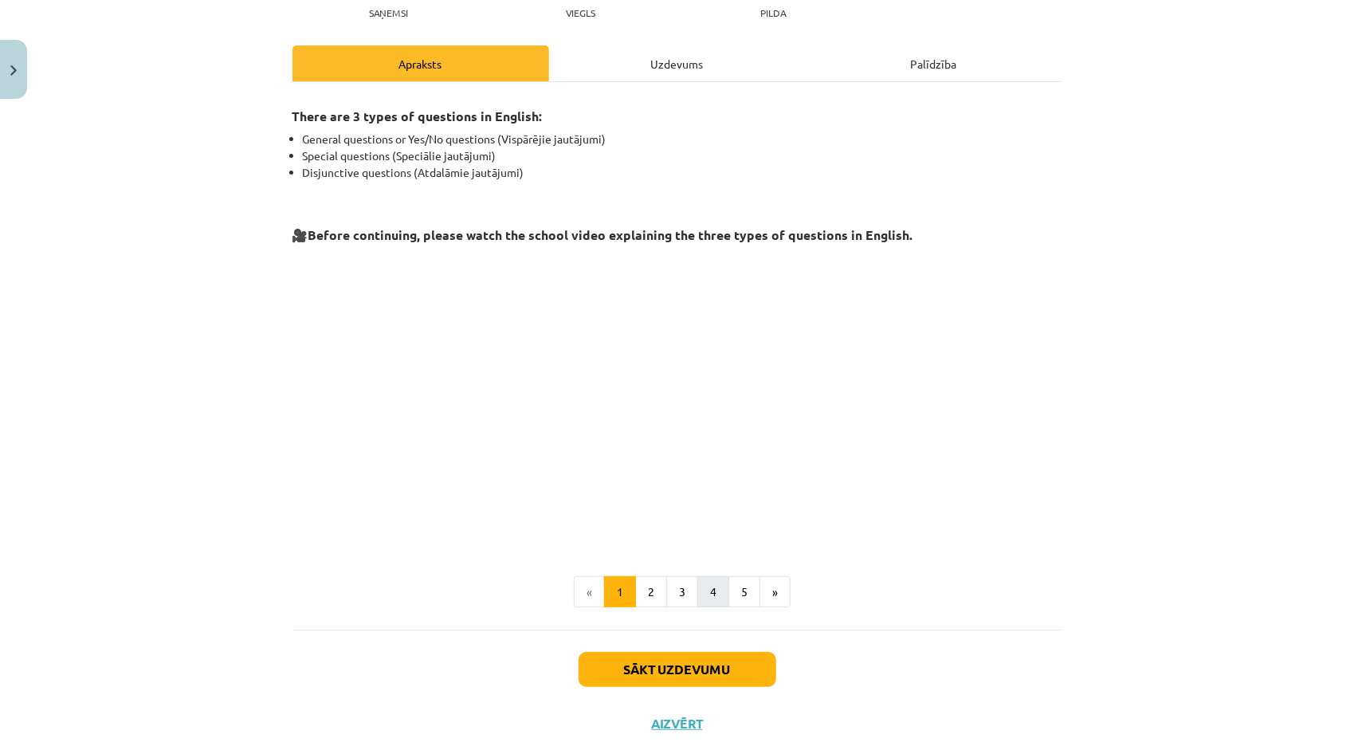
scroll to position [226, 0]
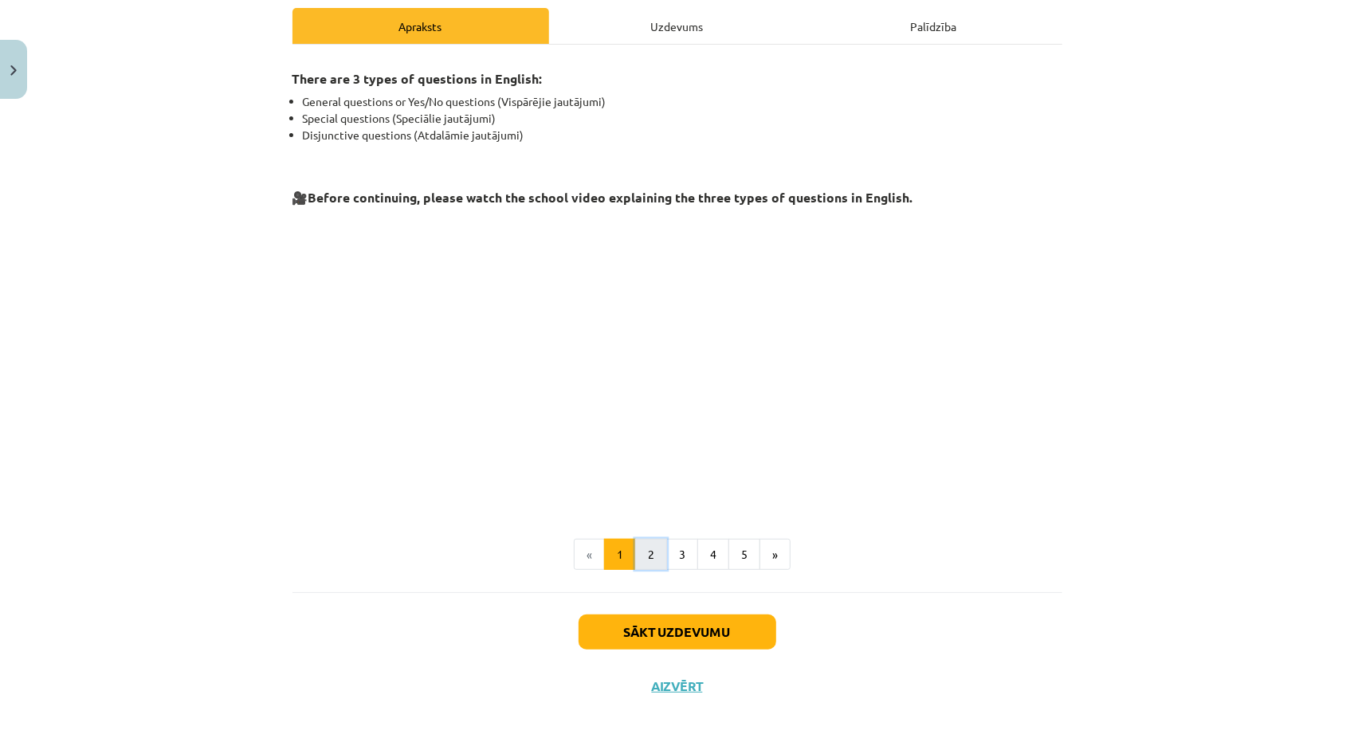
click at [635, 561] on button "2" at bounding box center [651, 555] width 32 height 32
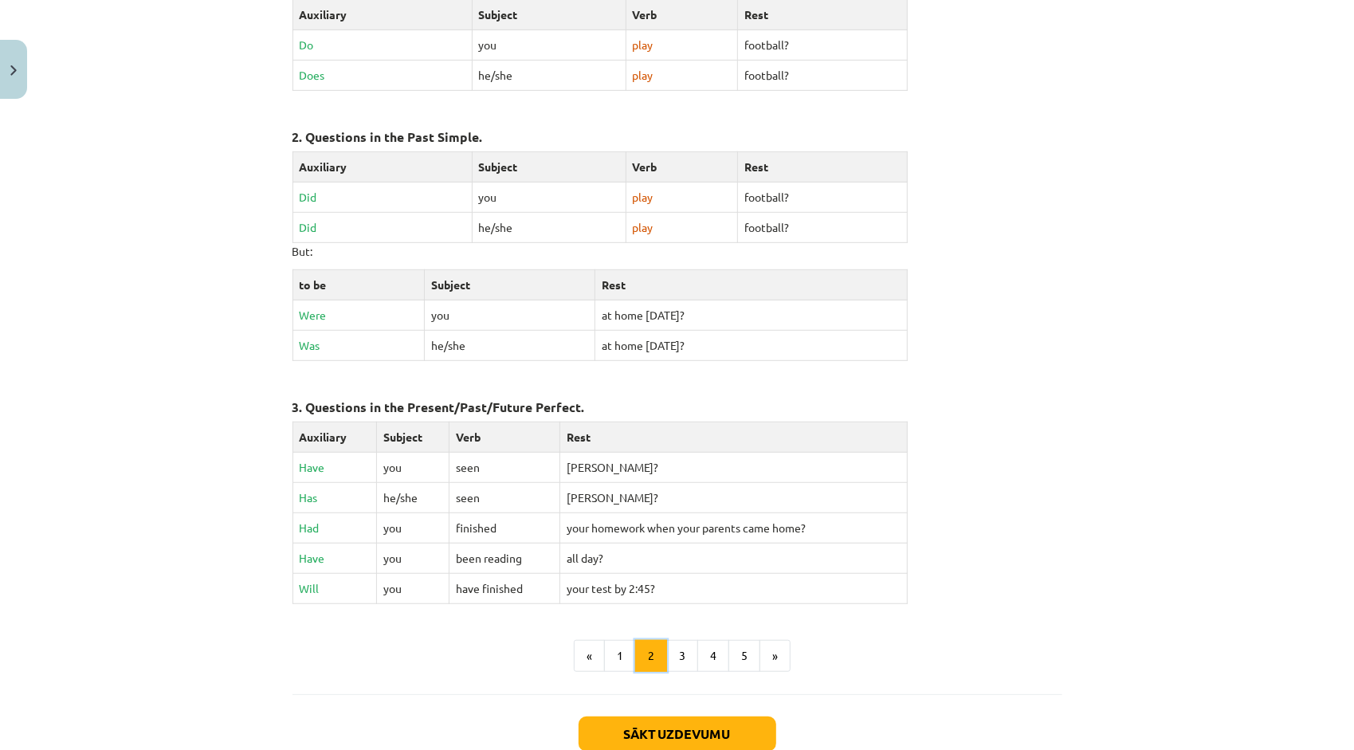
scroll to position [545, 0]
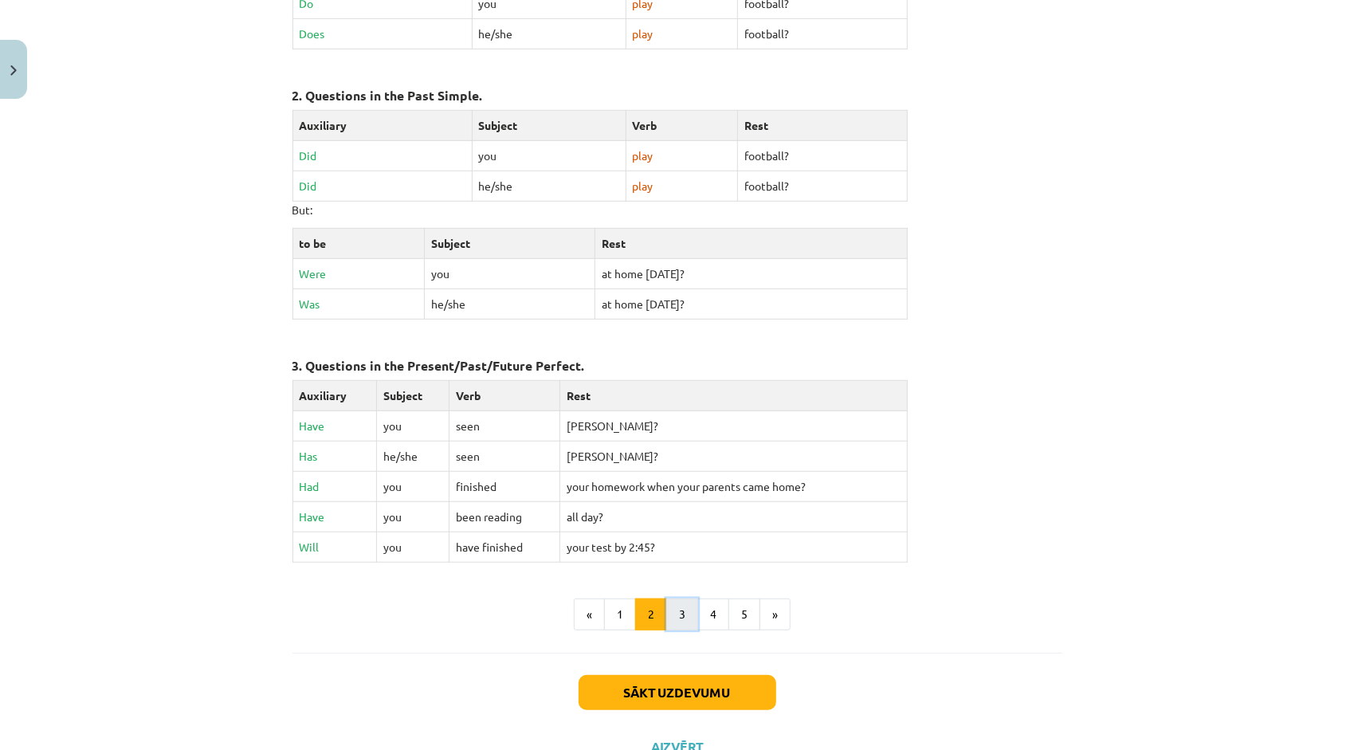
click at [669, 603] on button "3" at bounding box center [682, 614] width 32 height 32
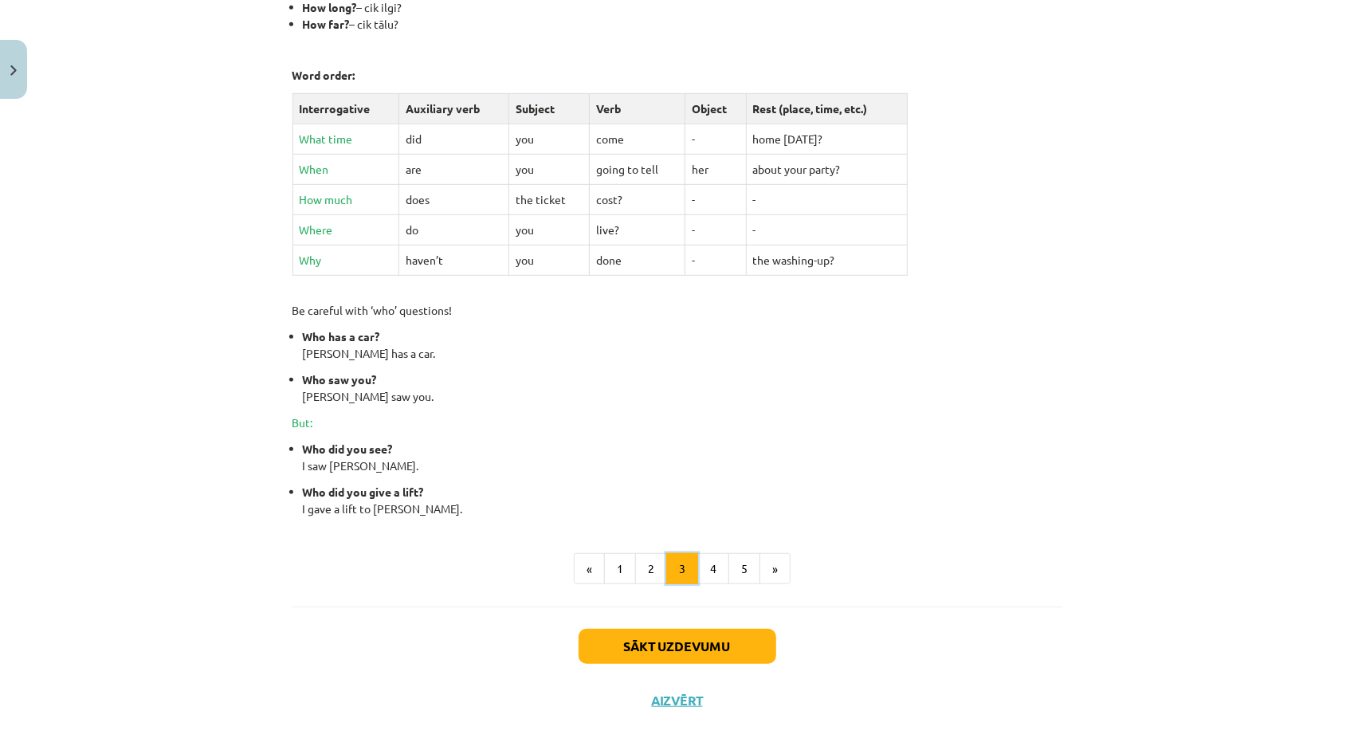
scroll to position [537, 0]
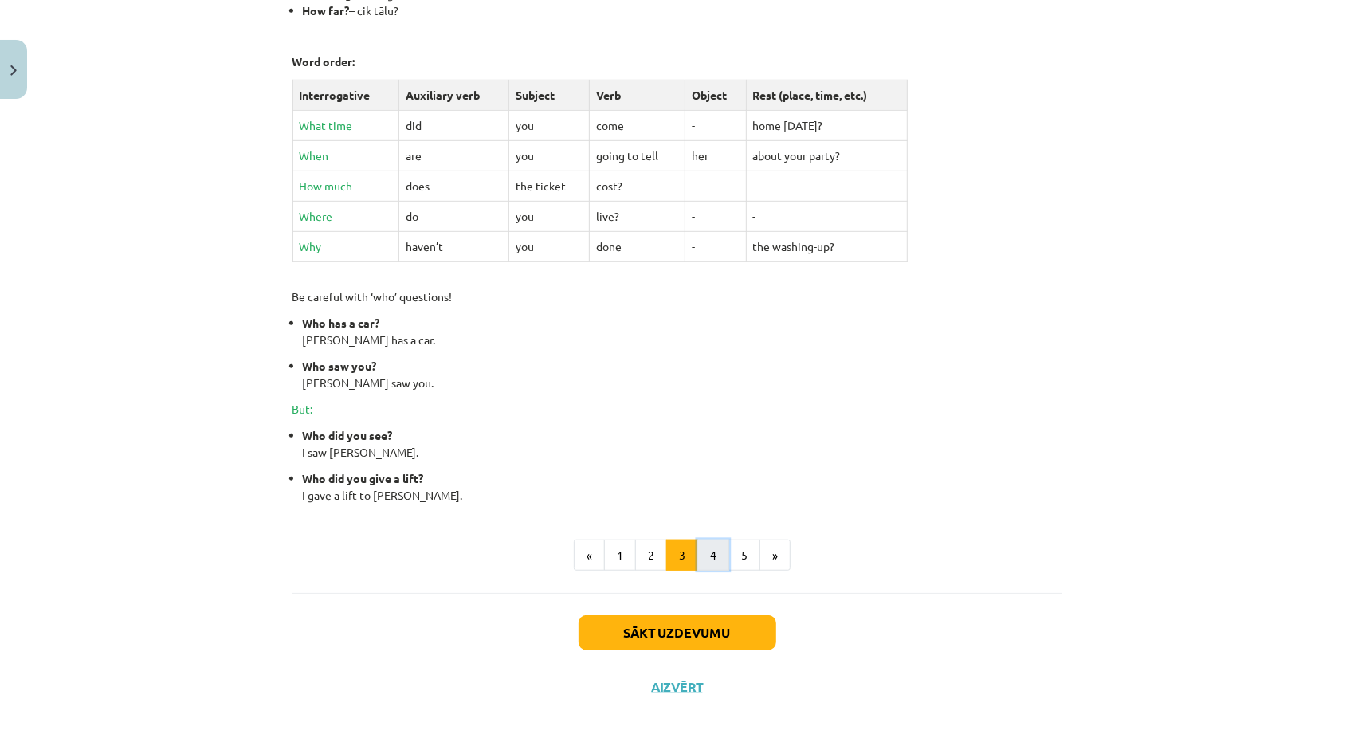
click at [701, 556] on button "4" at bounding box center [713, 556] width 32 height 32
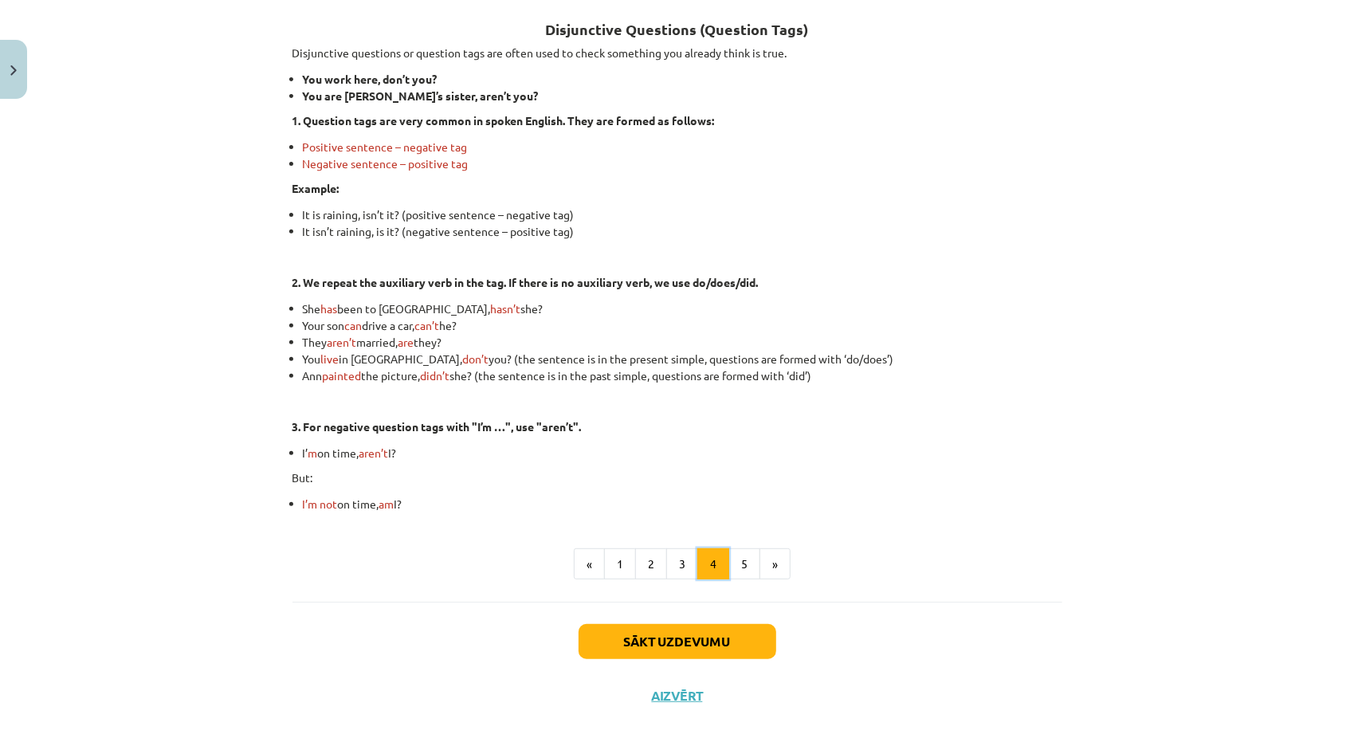
scroll to position [296, 0]
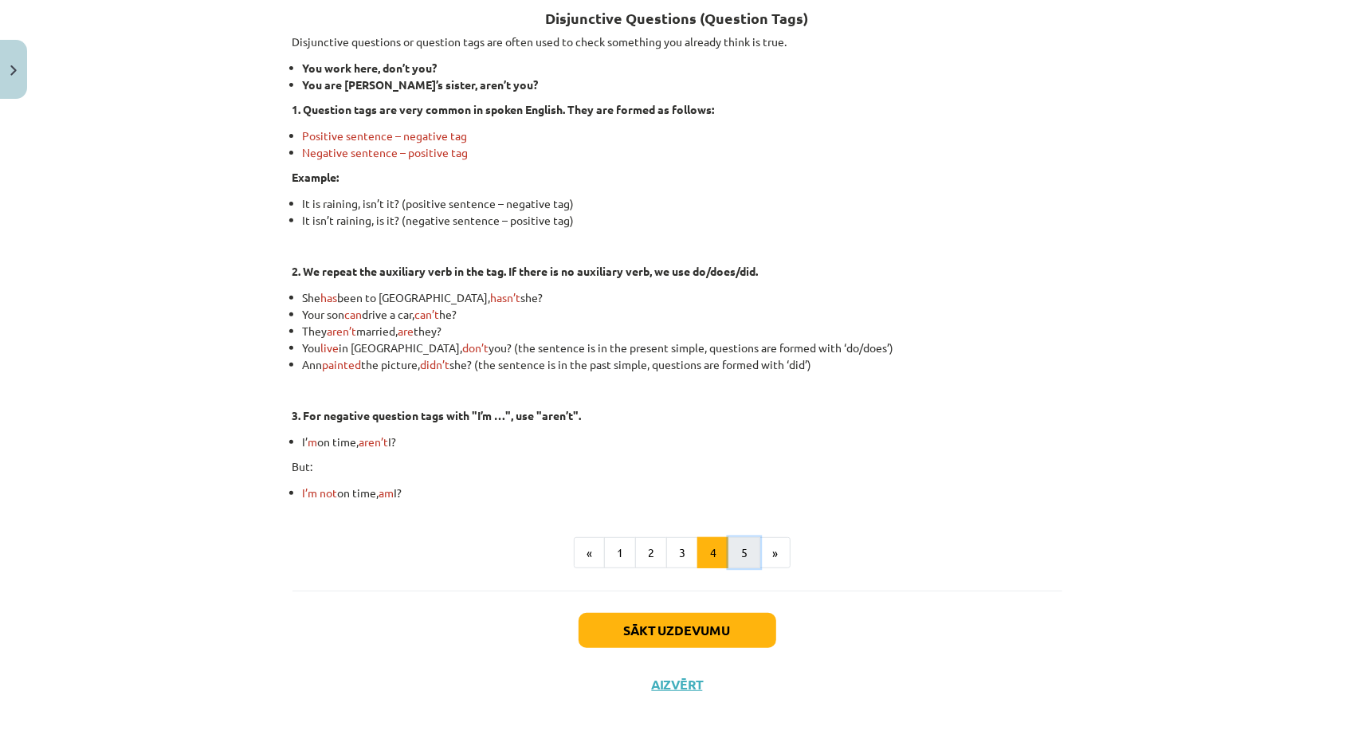
click at [741, 558] on button "5" at bounding box center [744, 553] width 32 height 32
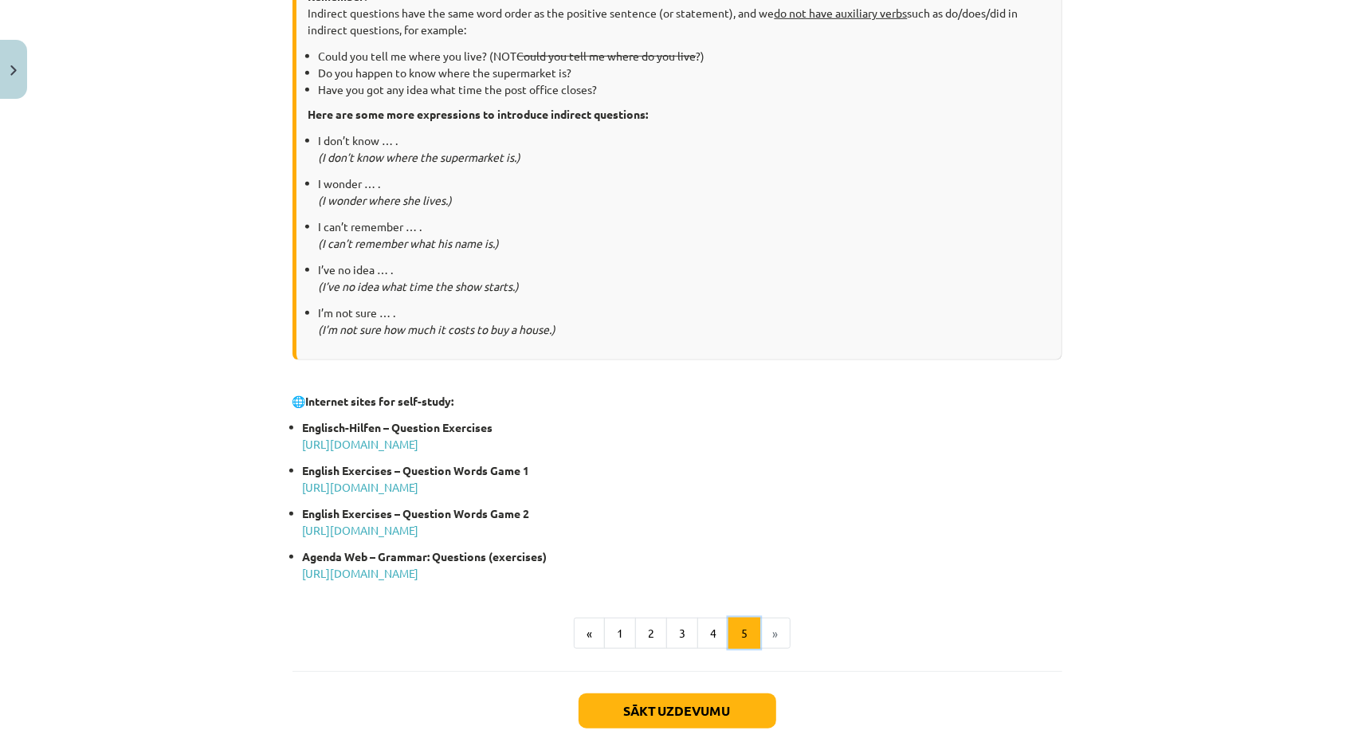
scroll to position [603, 0]
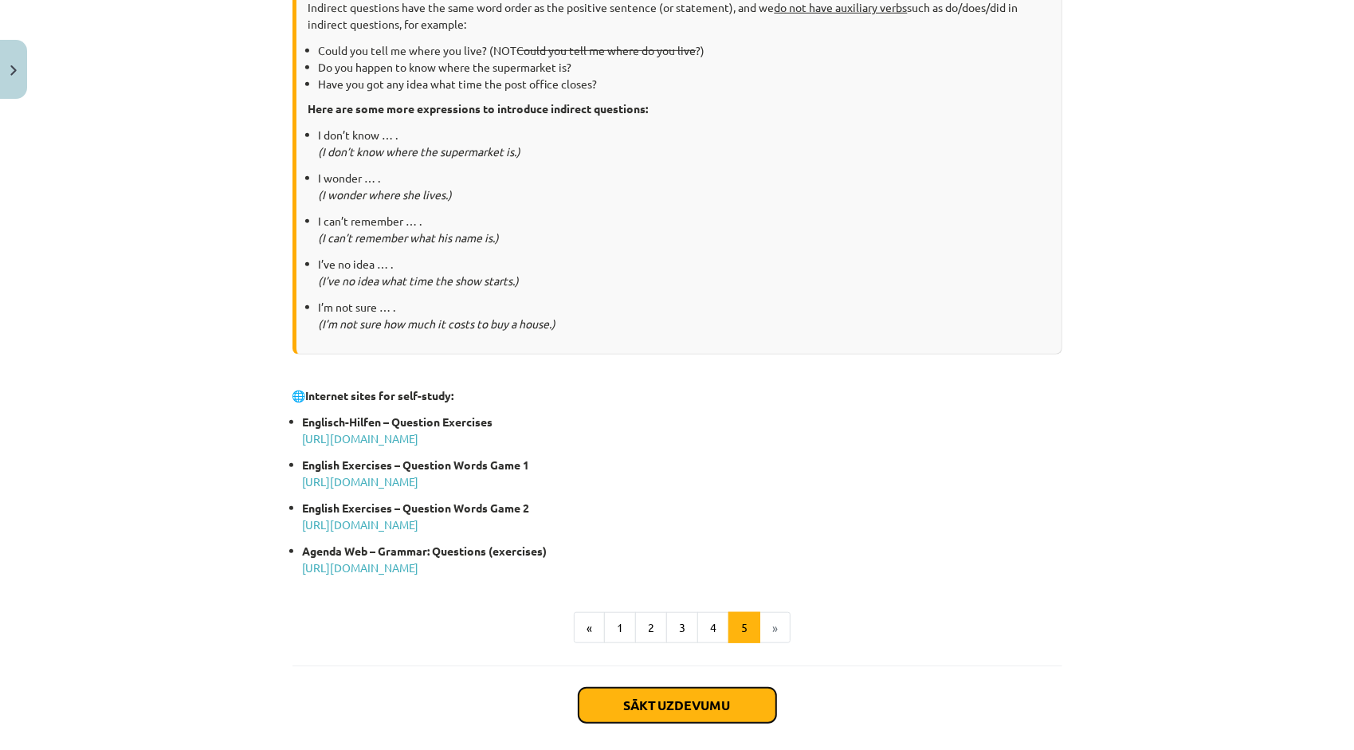
click at [754, 703] on button "Sākt uzdevumu" at bounding box center [678, 705] width 198 height 35
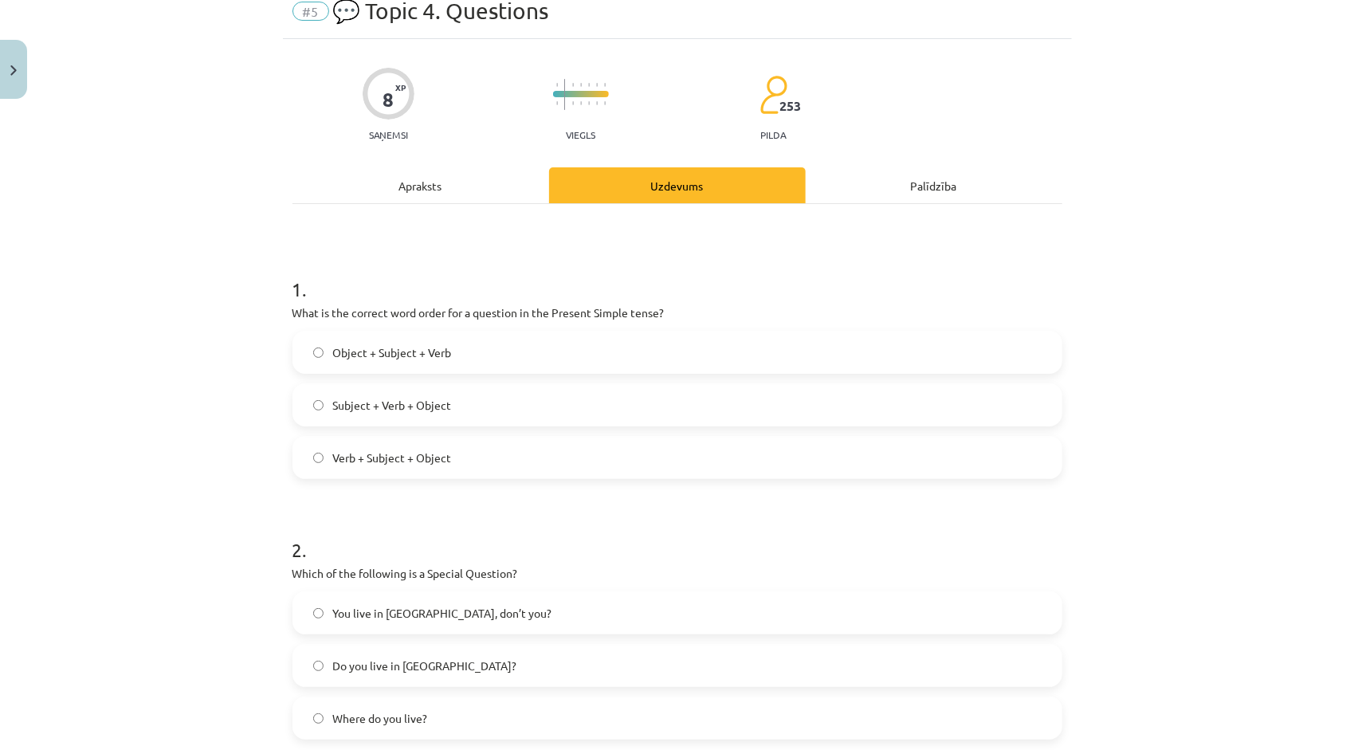
scroll to position [40, 0]
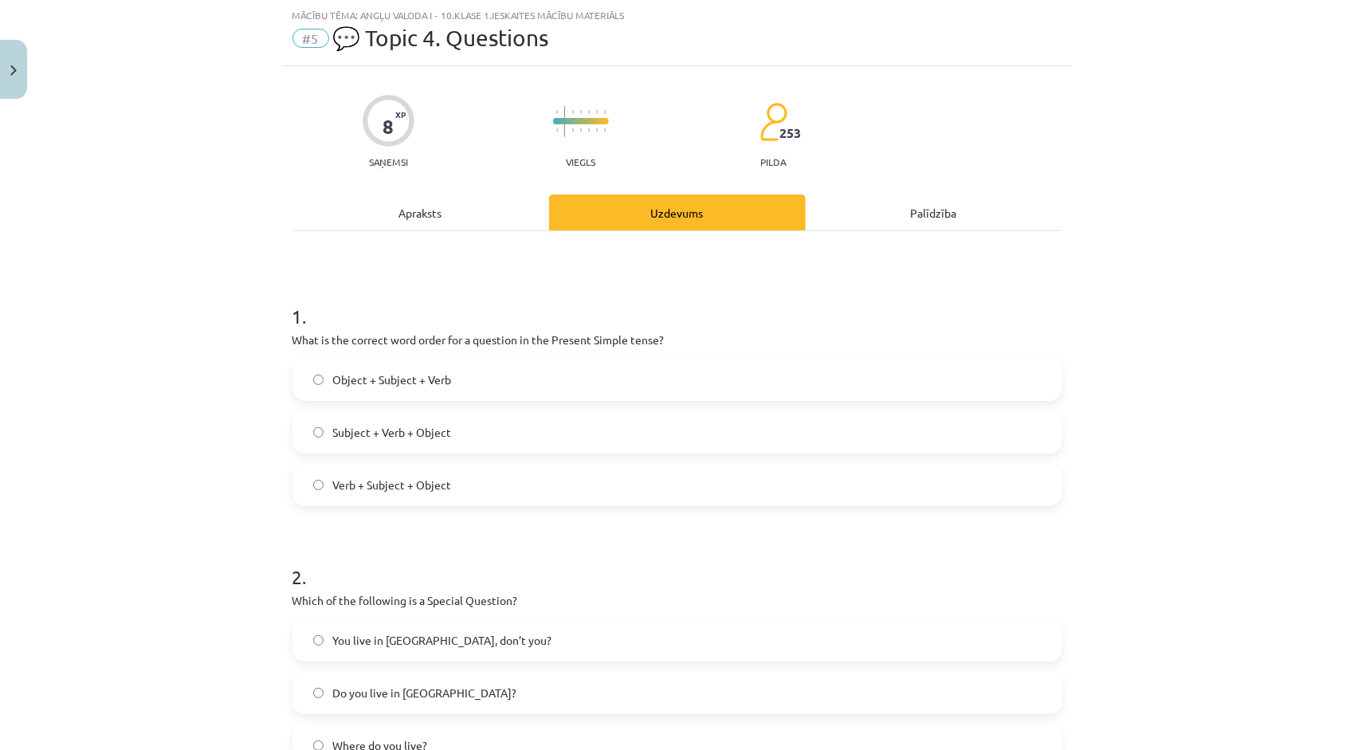
click at [429, 223] on div "Apraksts" at bounding box center [420, 212] width 257 height 36
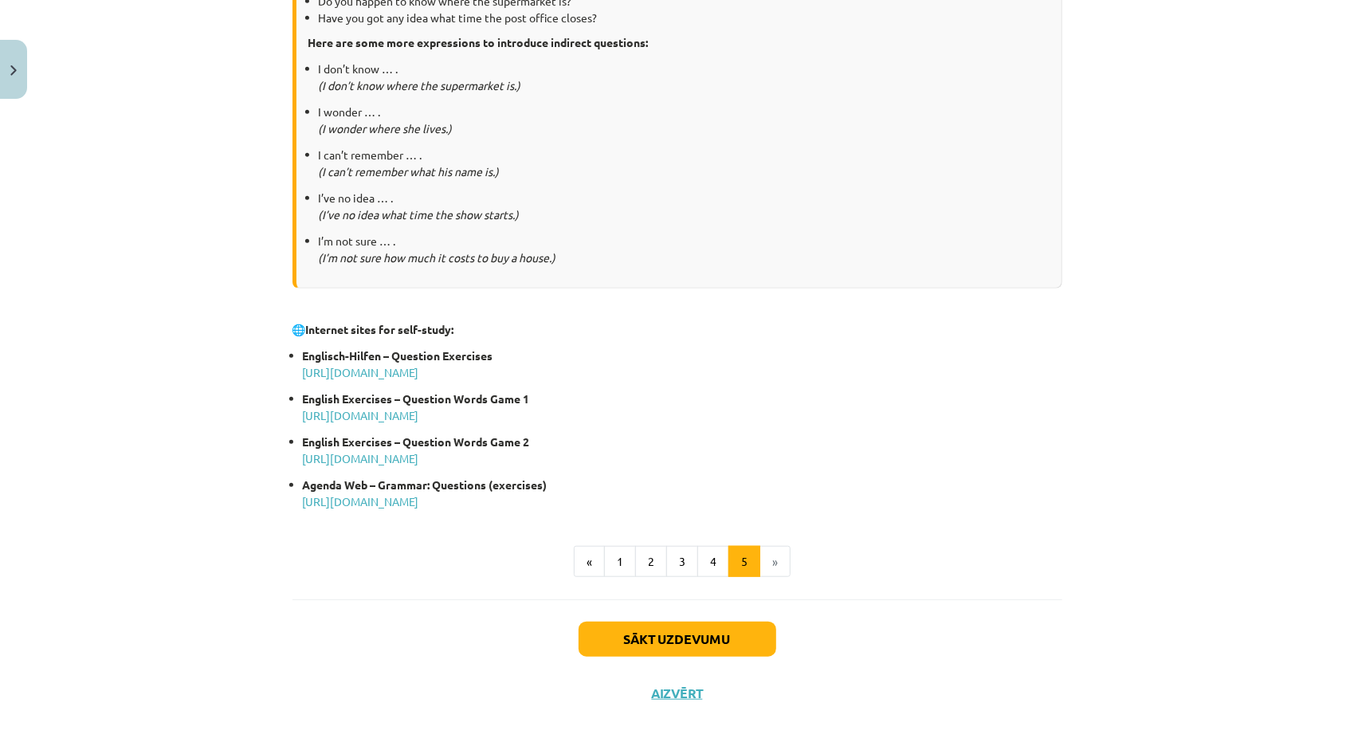
scroll to position [677, 0]
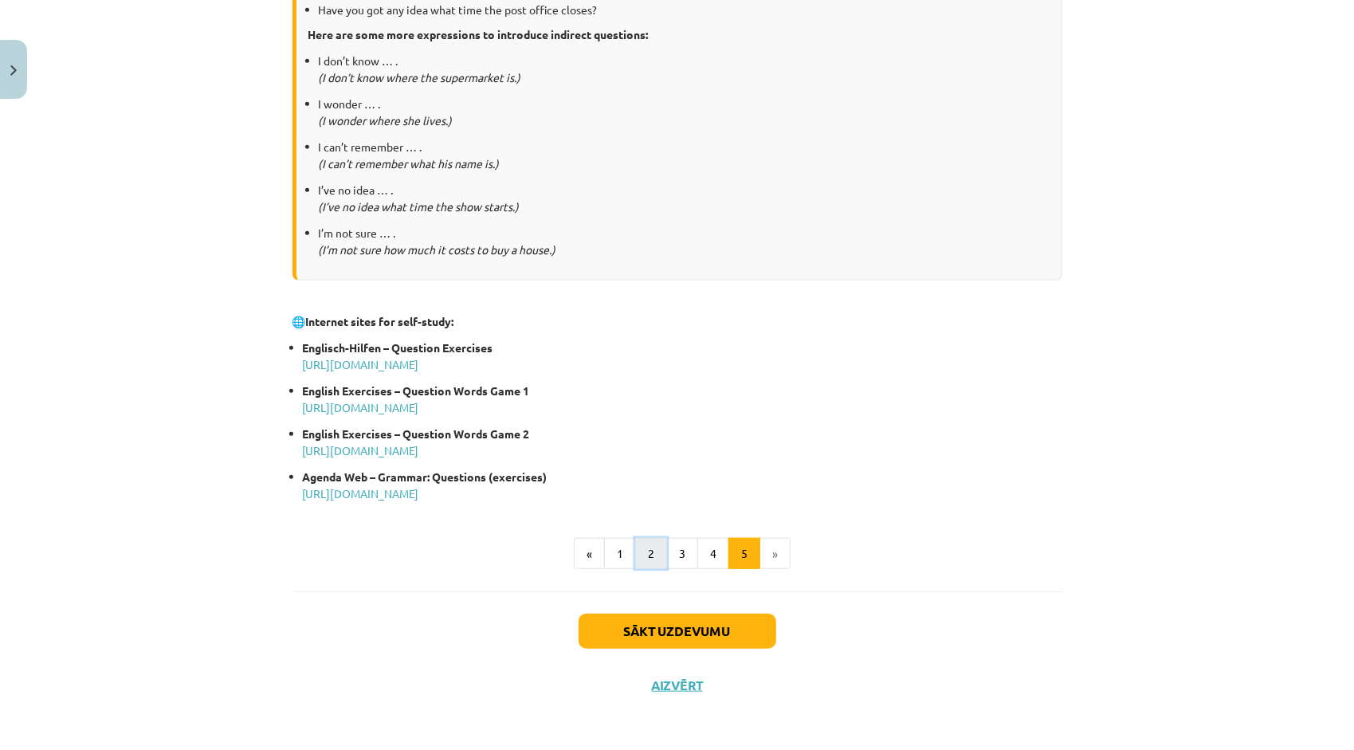
click at [638, 557] on button "2" at bounding box center [651, 554] width 32 height 32
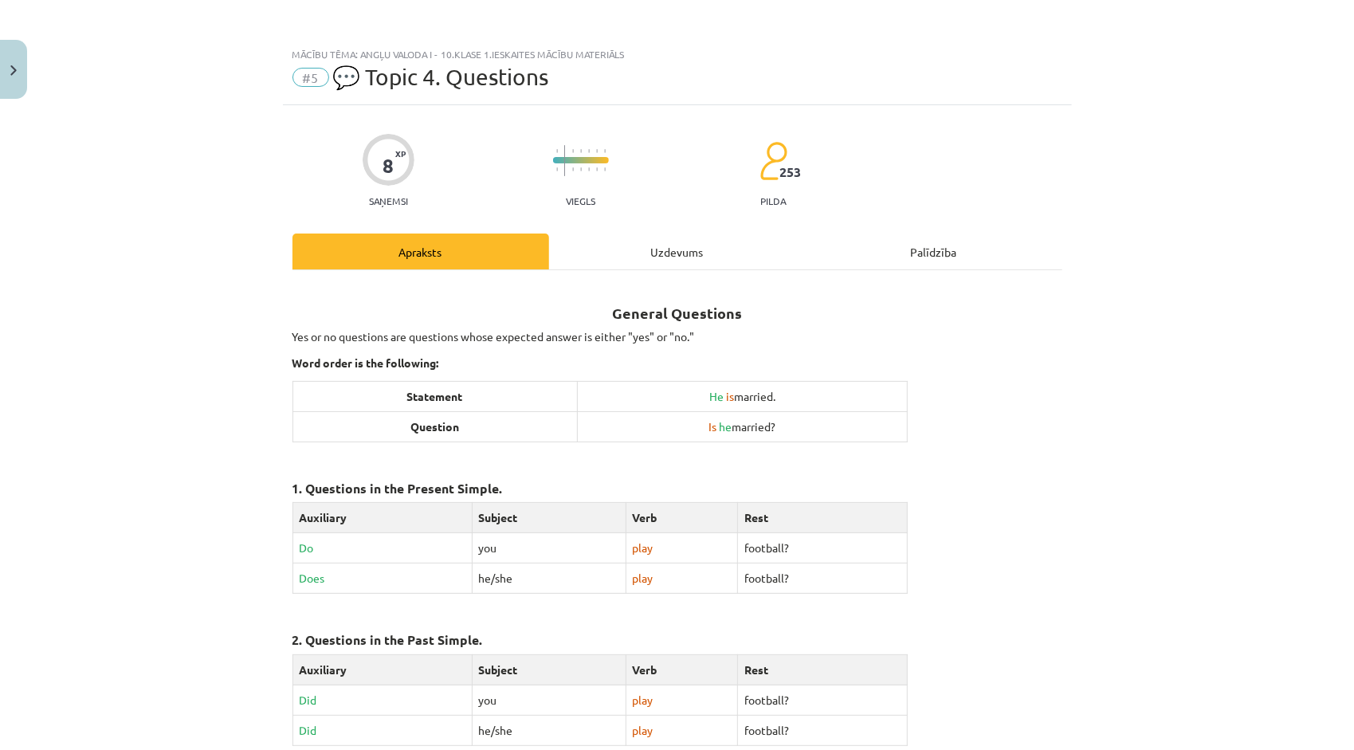
scroll to position [0, 0]
click at [693, 252] on div "Uzdevums" at bounding box center [677, 252] width 257 height 36
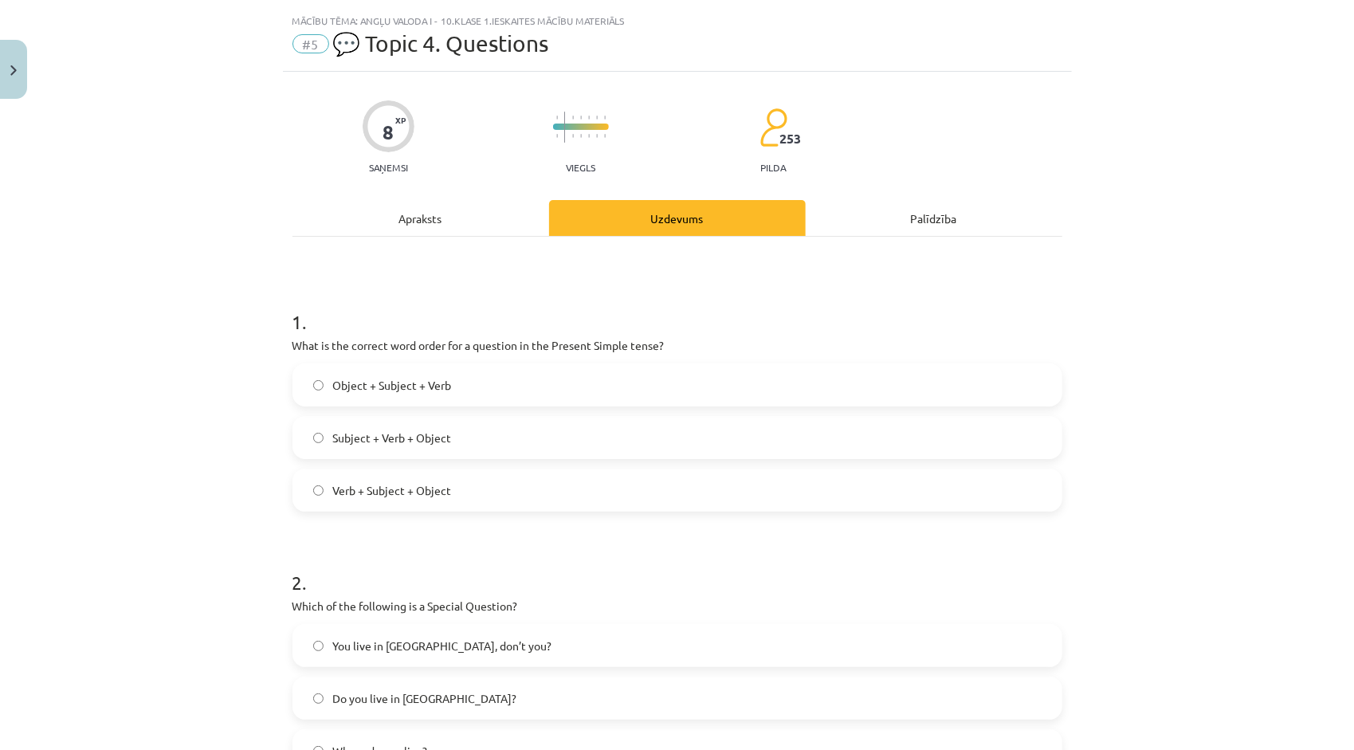
scroll to position [40, 0]
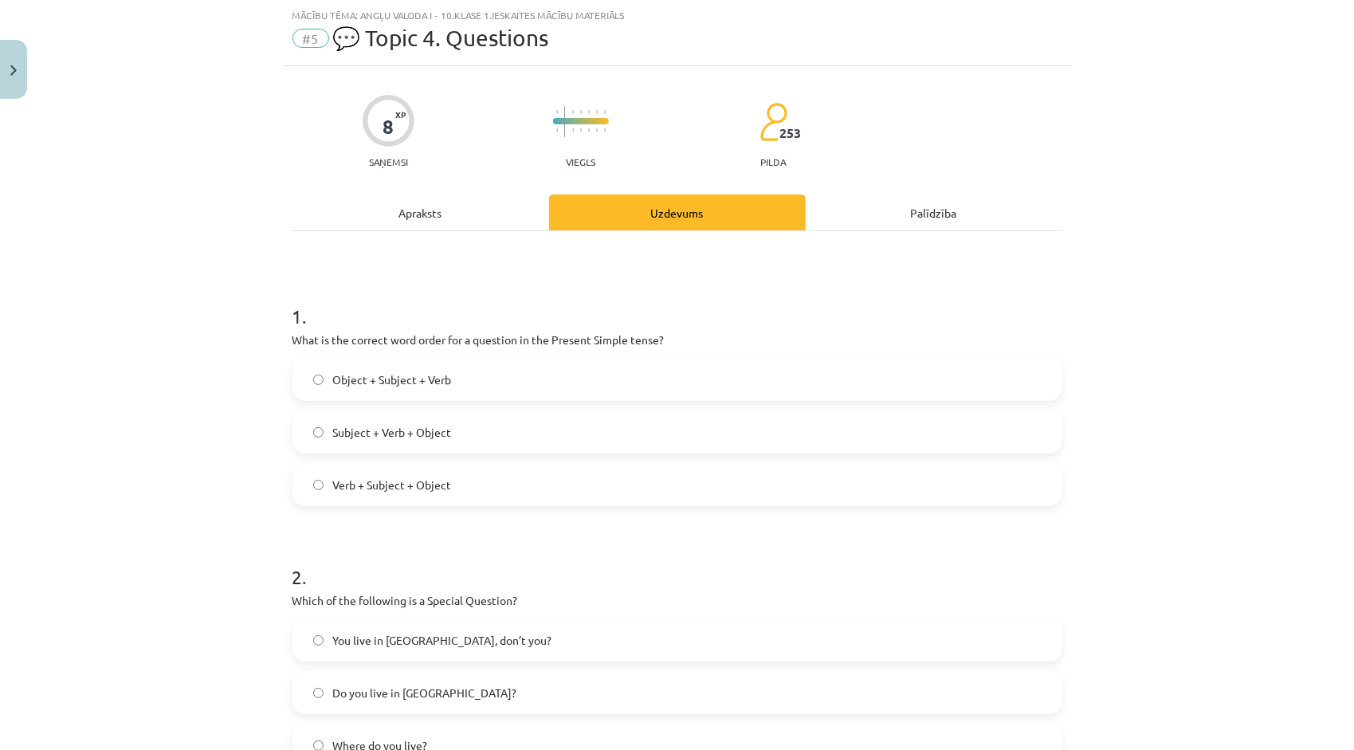
click at [438, 439] on span "Subject + Verb + Object" at bounding box center [392, 432] width 119 height 17
click at [453, 225] on div "Apraksts" at bounding box center [420, 212] width 257 height 36
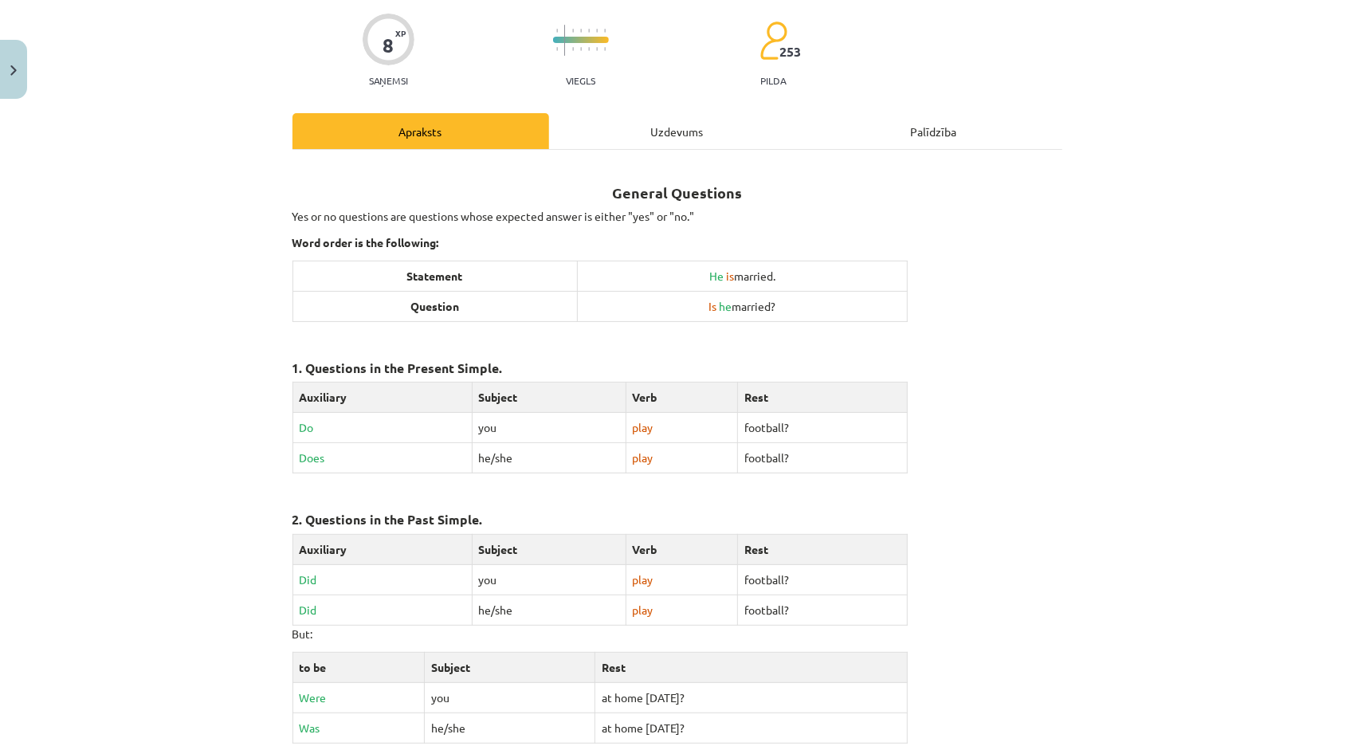
scroll to position [120, 0]
click at [691, 131] on div "Uzdevums" at bounding box center [677, 133] width 257 height 36
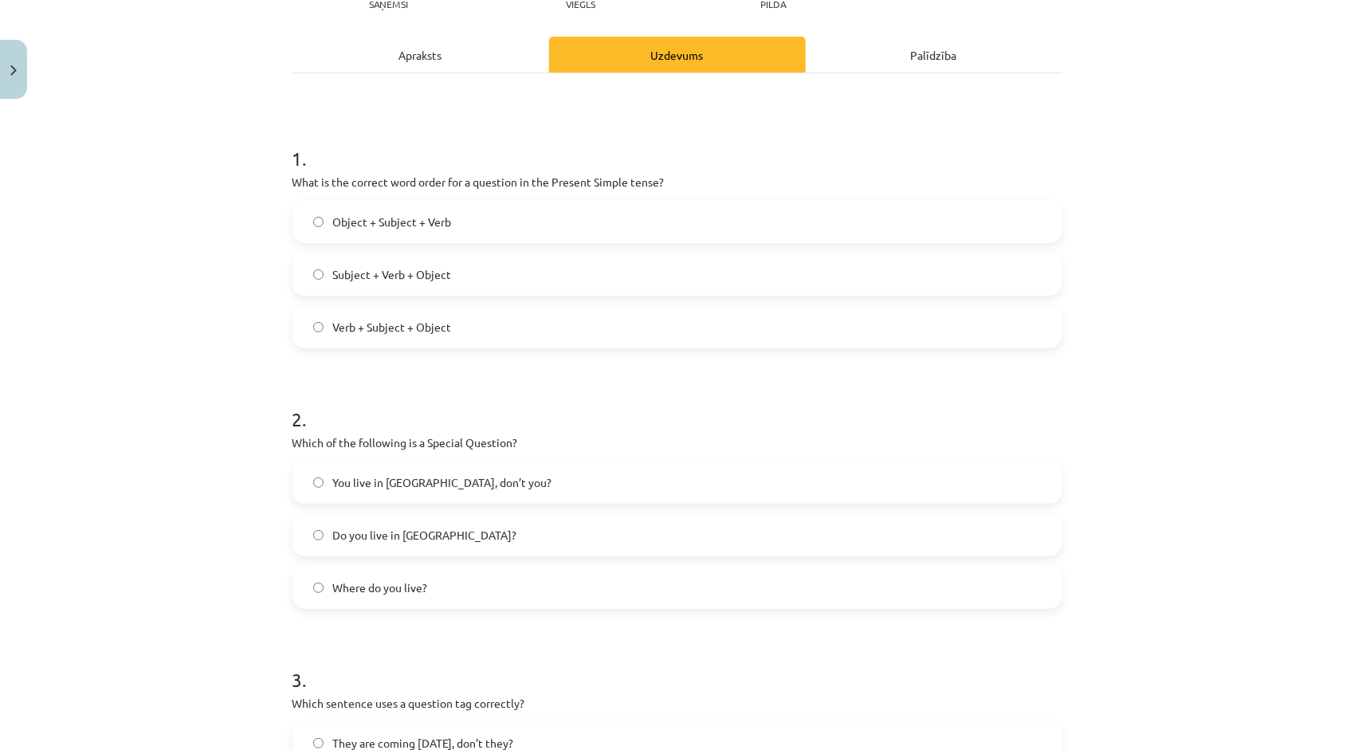
scroll to position [199, 0]
click at [477, 481] on label "You live in Riga, don’t you?" at bounding box center [677, 481] width 767 height 40
click at [388, 62] on div "Apraksts" at bounding box center [420, 53] width 257 height 36
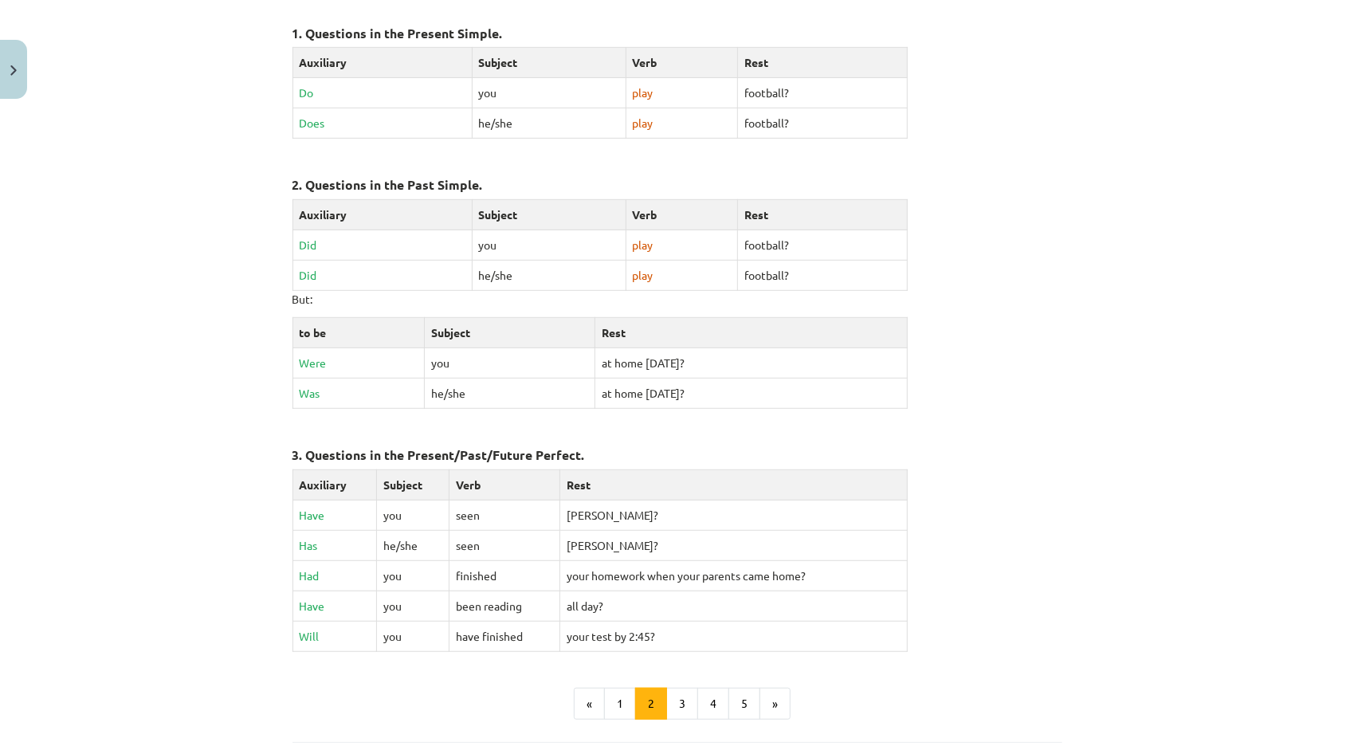
scroll to position [598, 0]
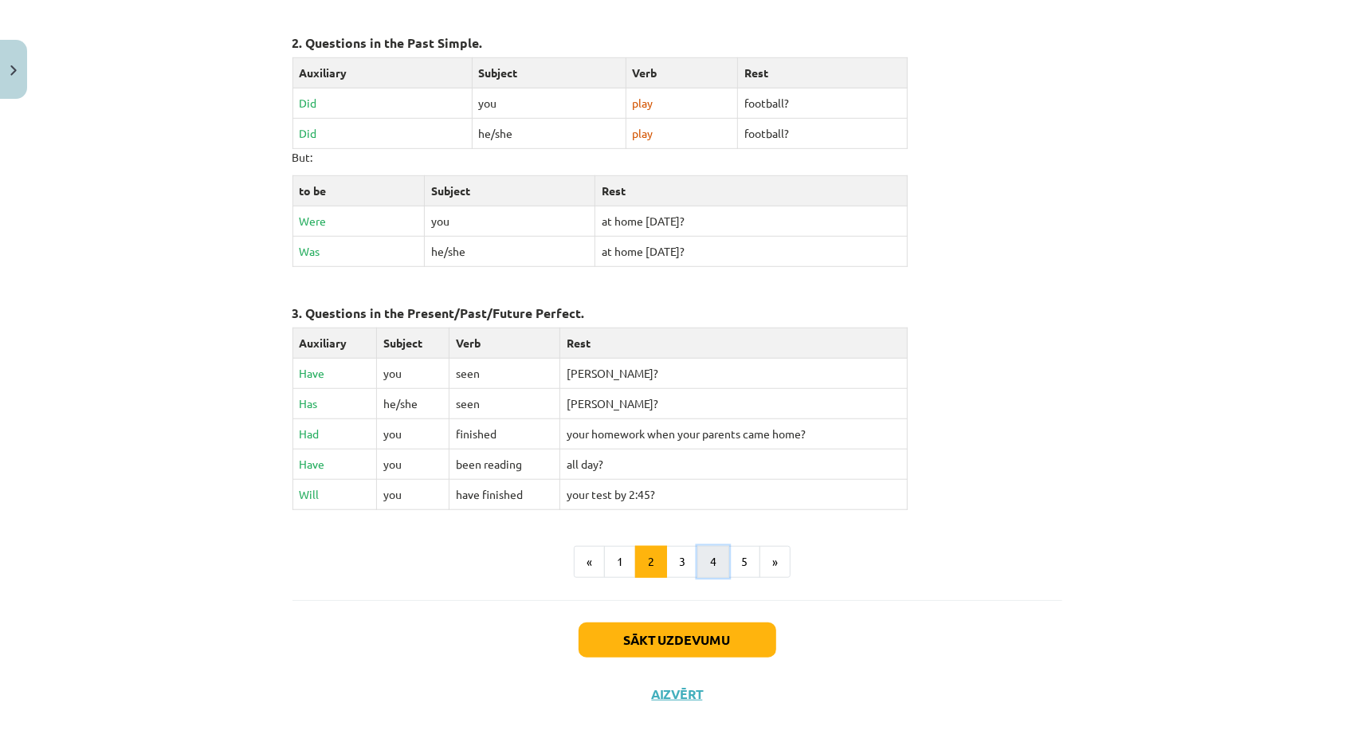
click at [708, 547] on button "4" at bounding box center [713, 562] width 32 height 32
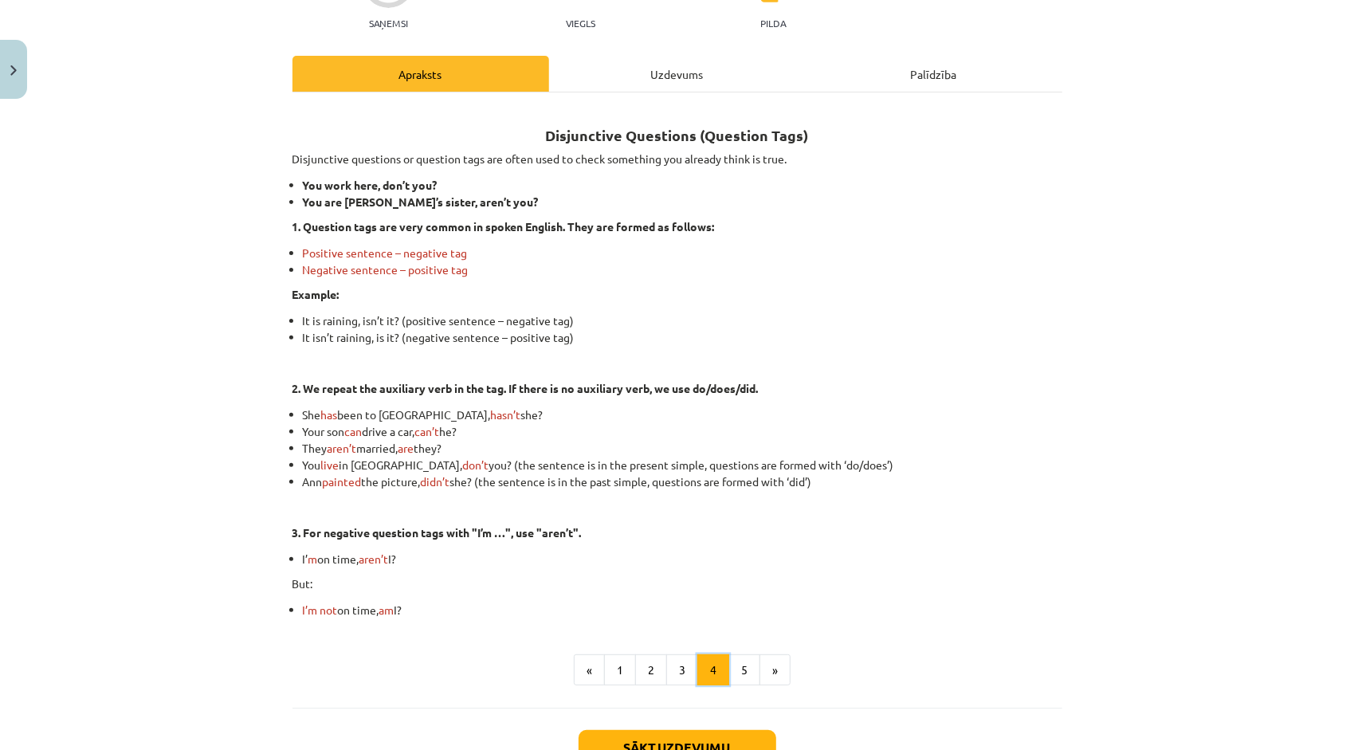
scroll to position [125, 0]
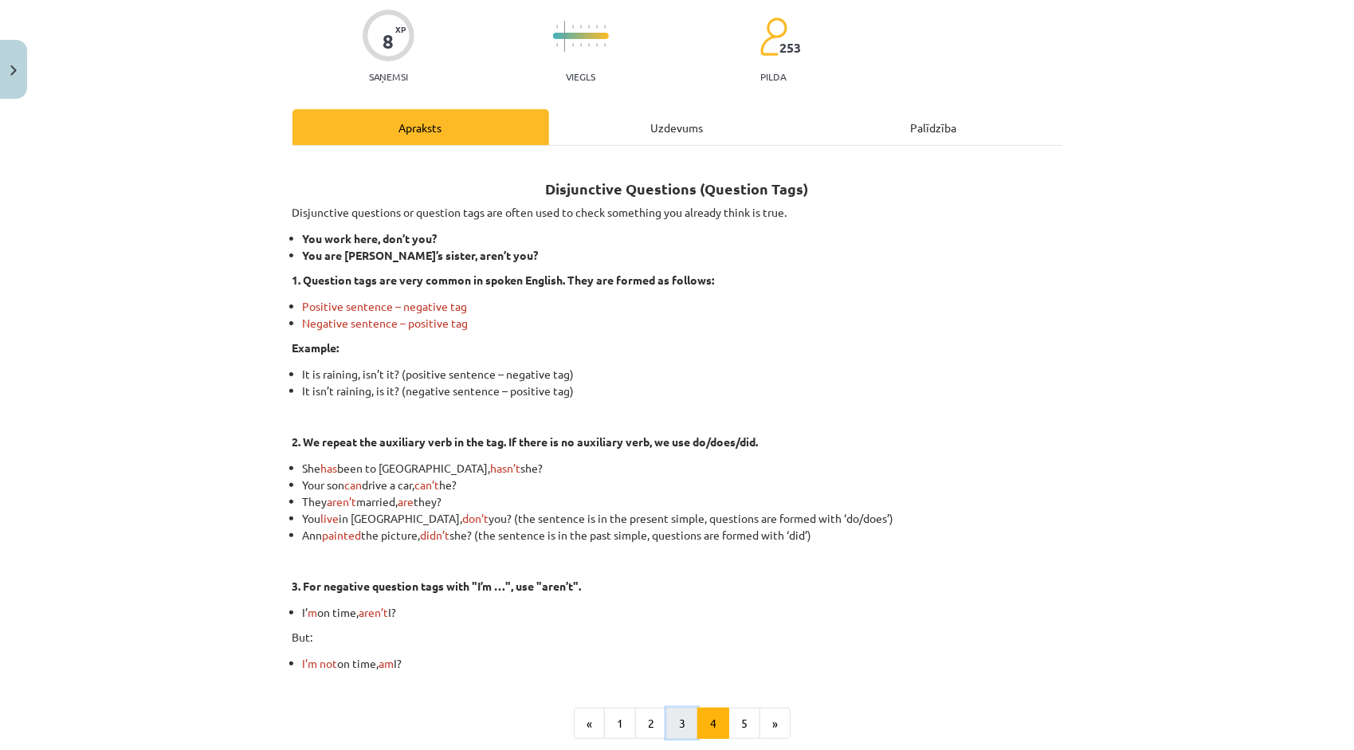
click at [666, 728] on button "3" at bounding box center [682, 724] width 32 height 32
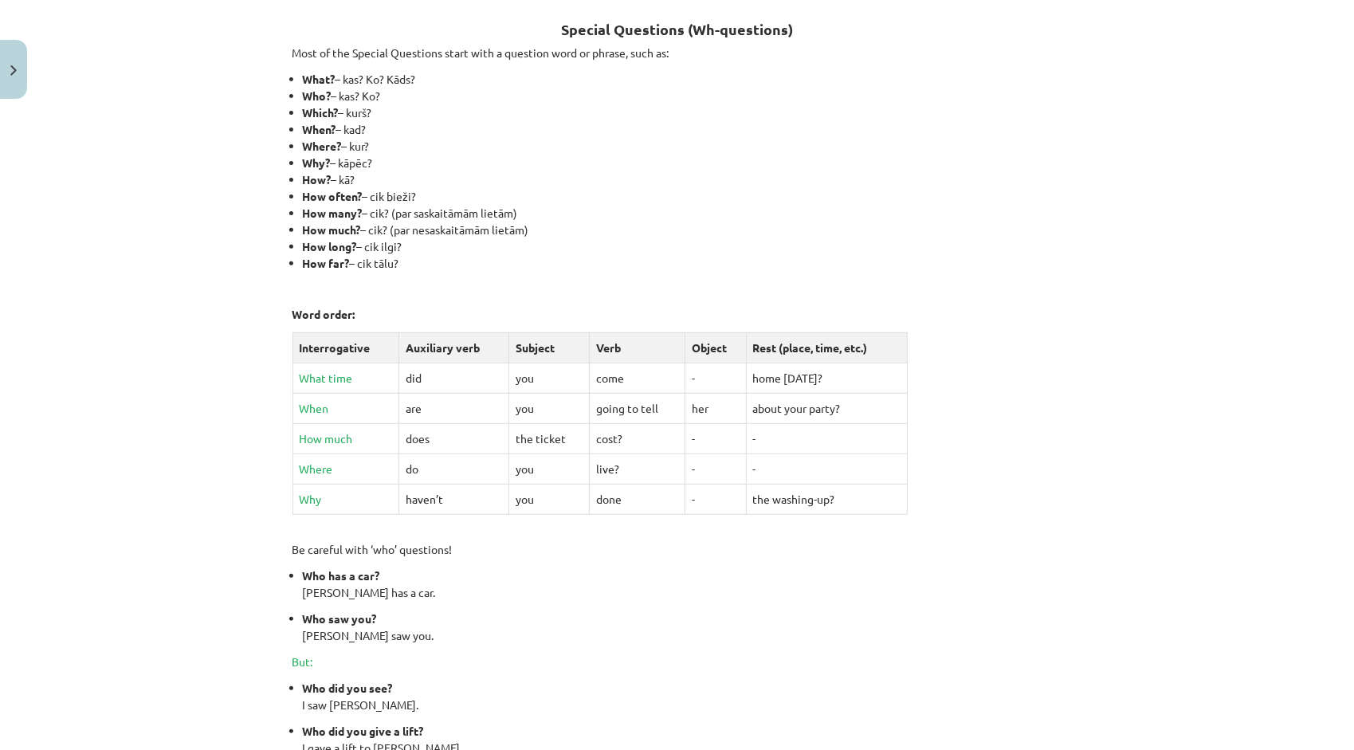
scroll to position [45, 0]
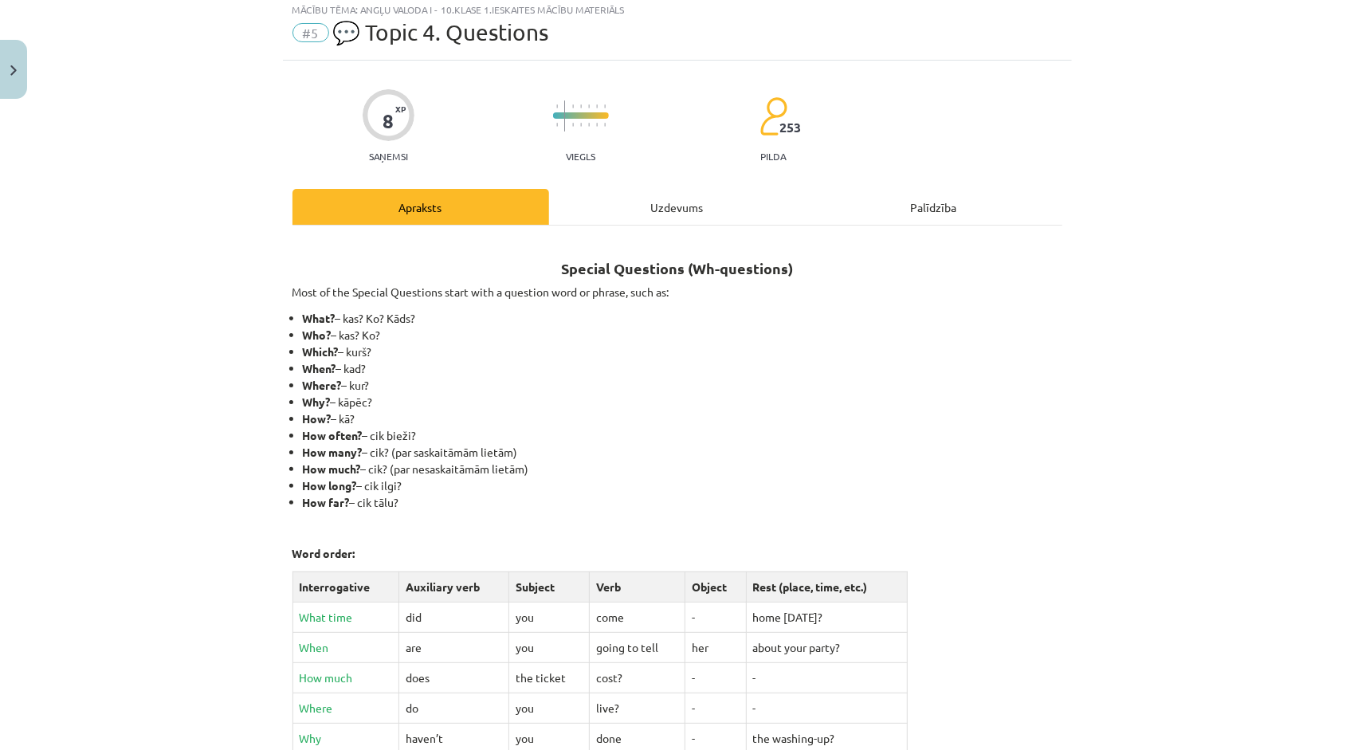
click at [674, 205] on div "Uzdevums" at bounding box center [677, 207] width 257 height 36
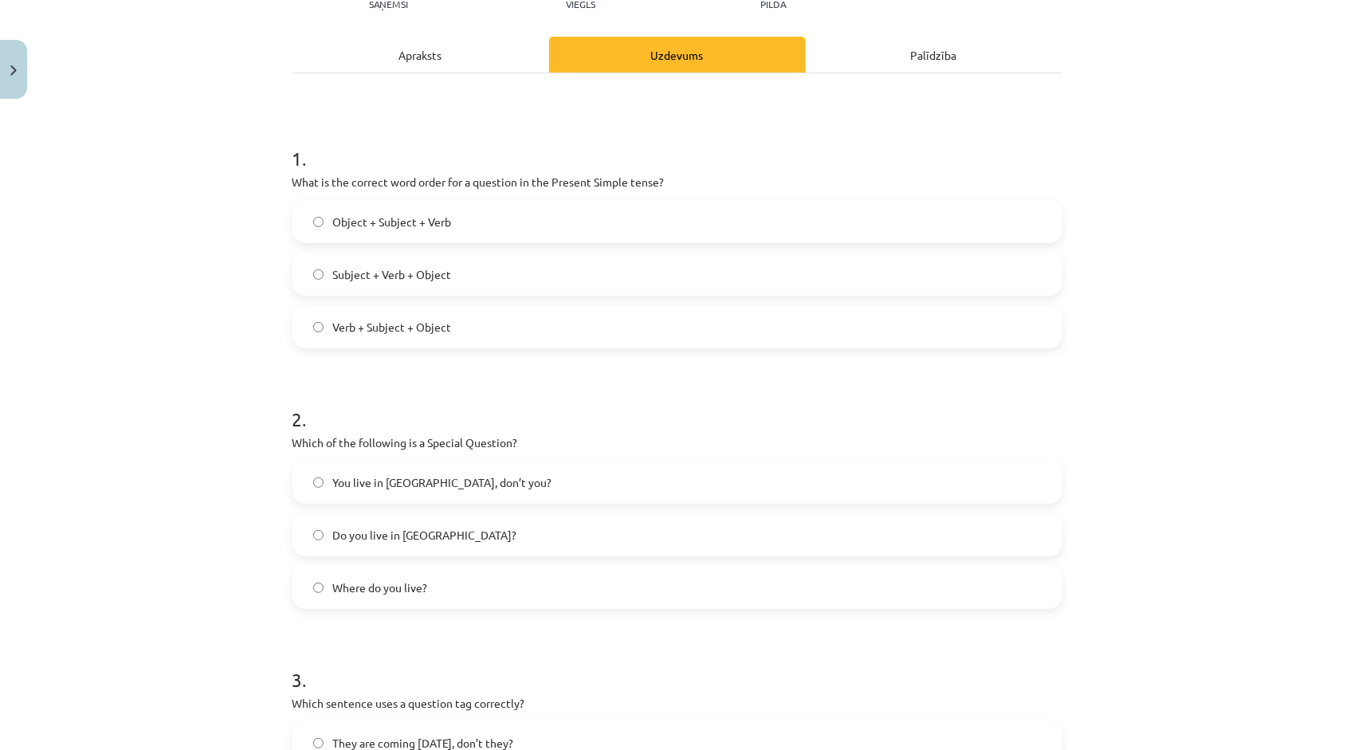
scroll to position [199, 0]
click at [427, 575] on label "Where do you live?" at bounding box center [677, 586] width 767 height 40
click at [431, 54] on div "Apraksts" at bounding box center [420, 53] width 257 height 36
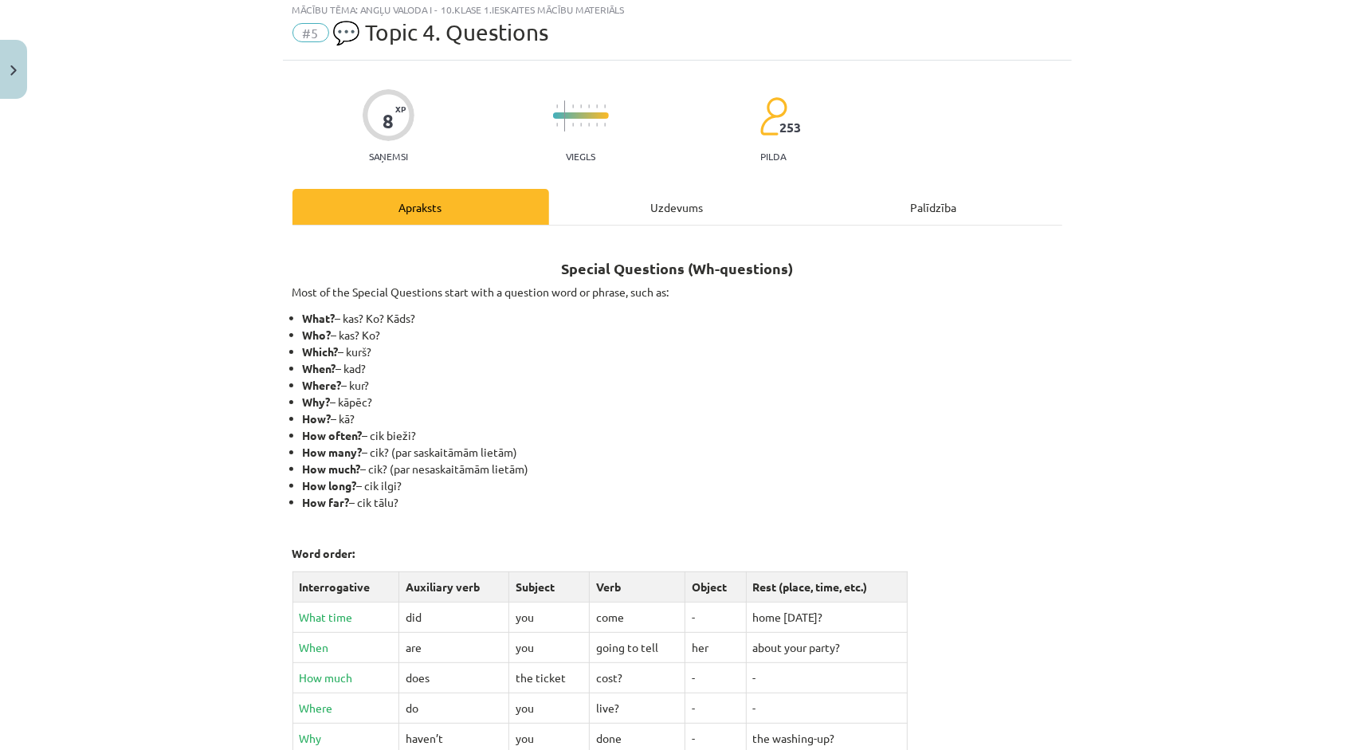
scroll to position [40, 0]
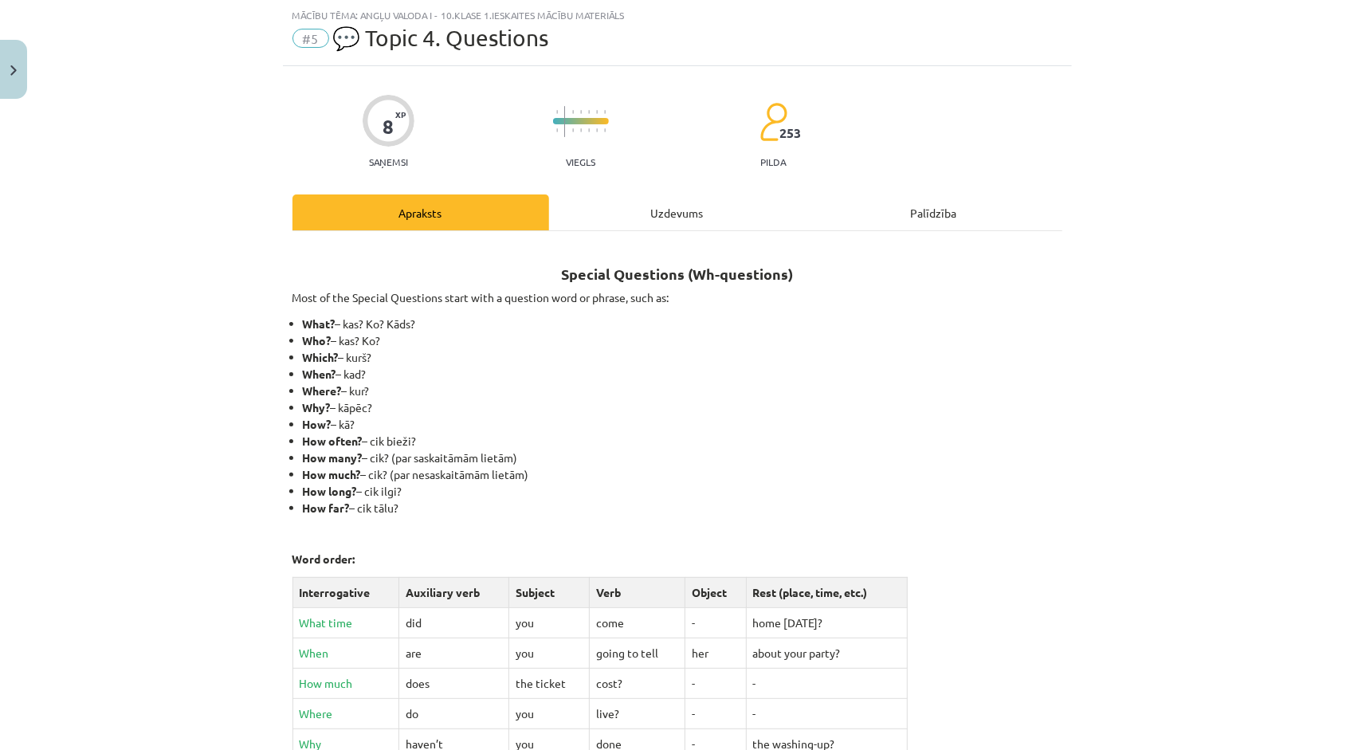
click at [649, 218] on div "Uzdevums" at bounding box center [677, 212] width 257 height 36
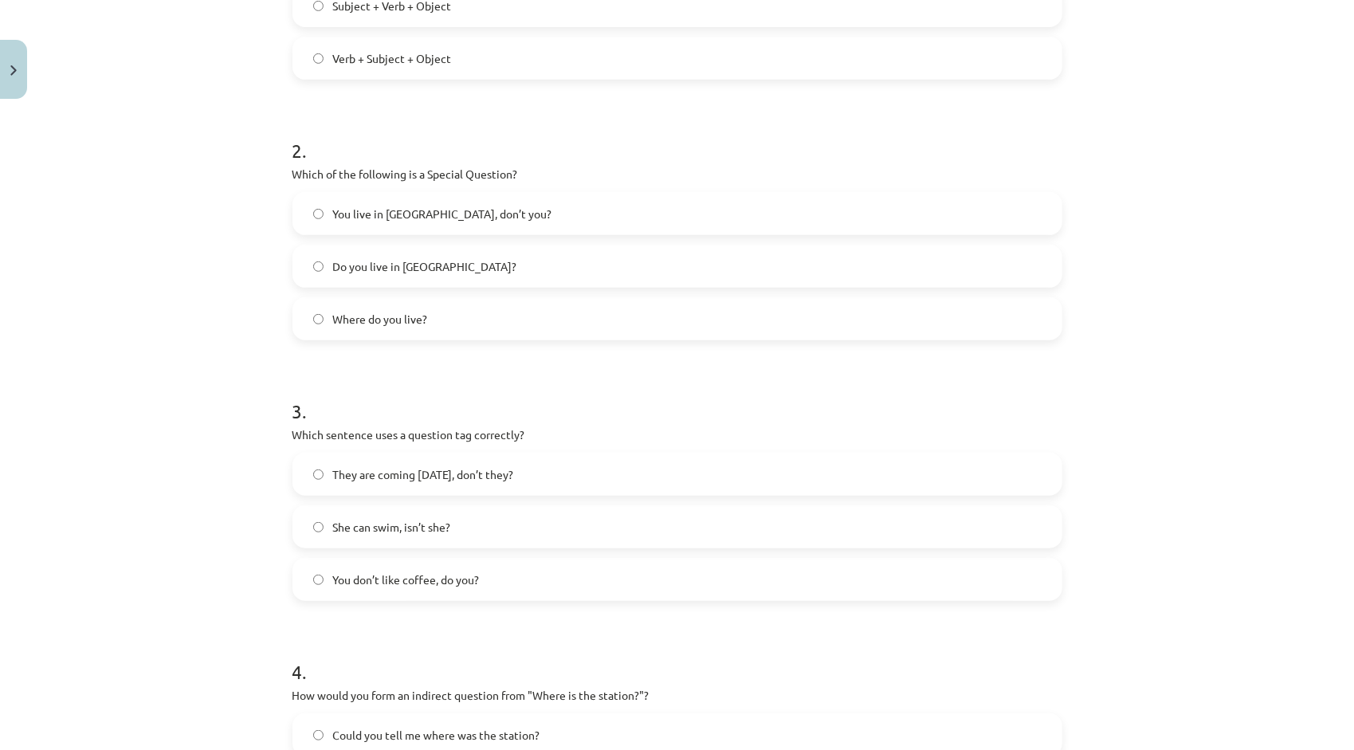
scroll to position [518, 0]
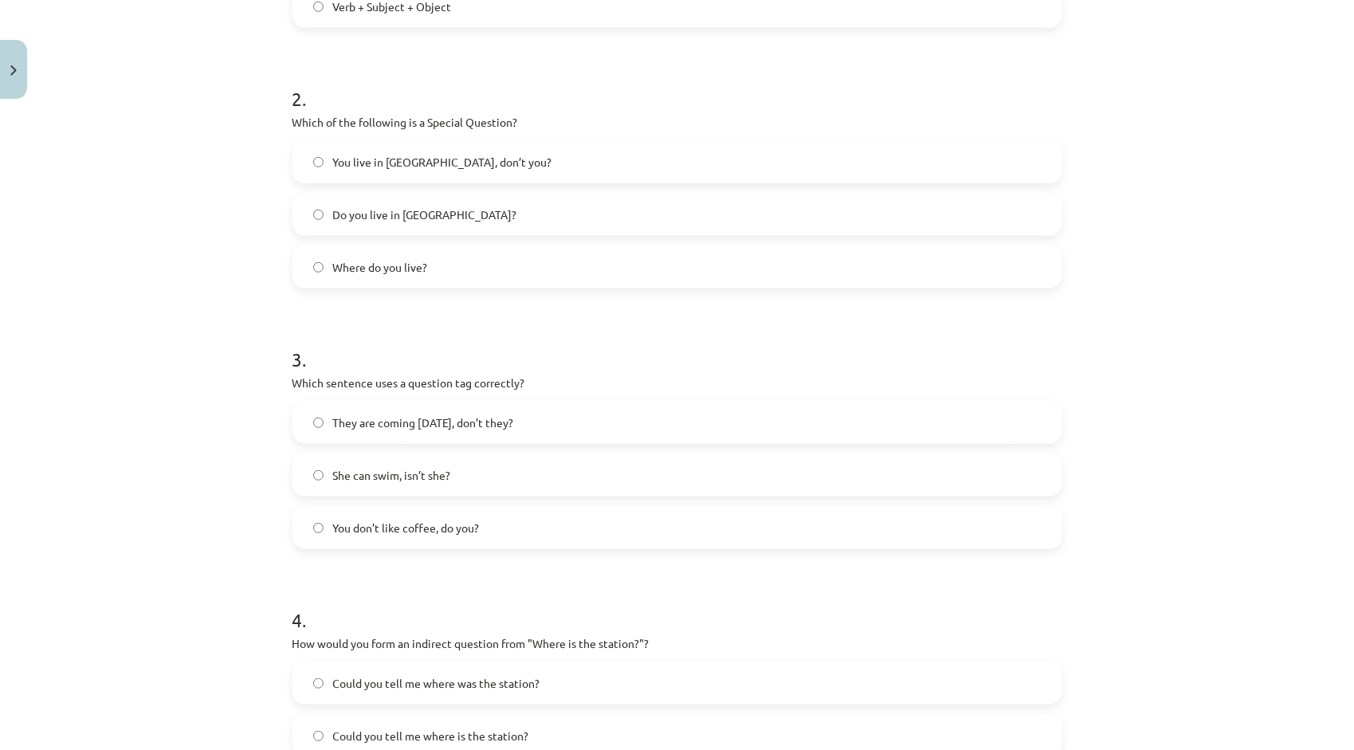
click at [441, 470] on span "She can swim, isn’t she?" at bounding box center [392, 475] width 118 height 17
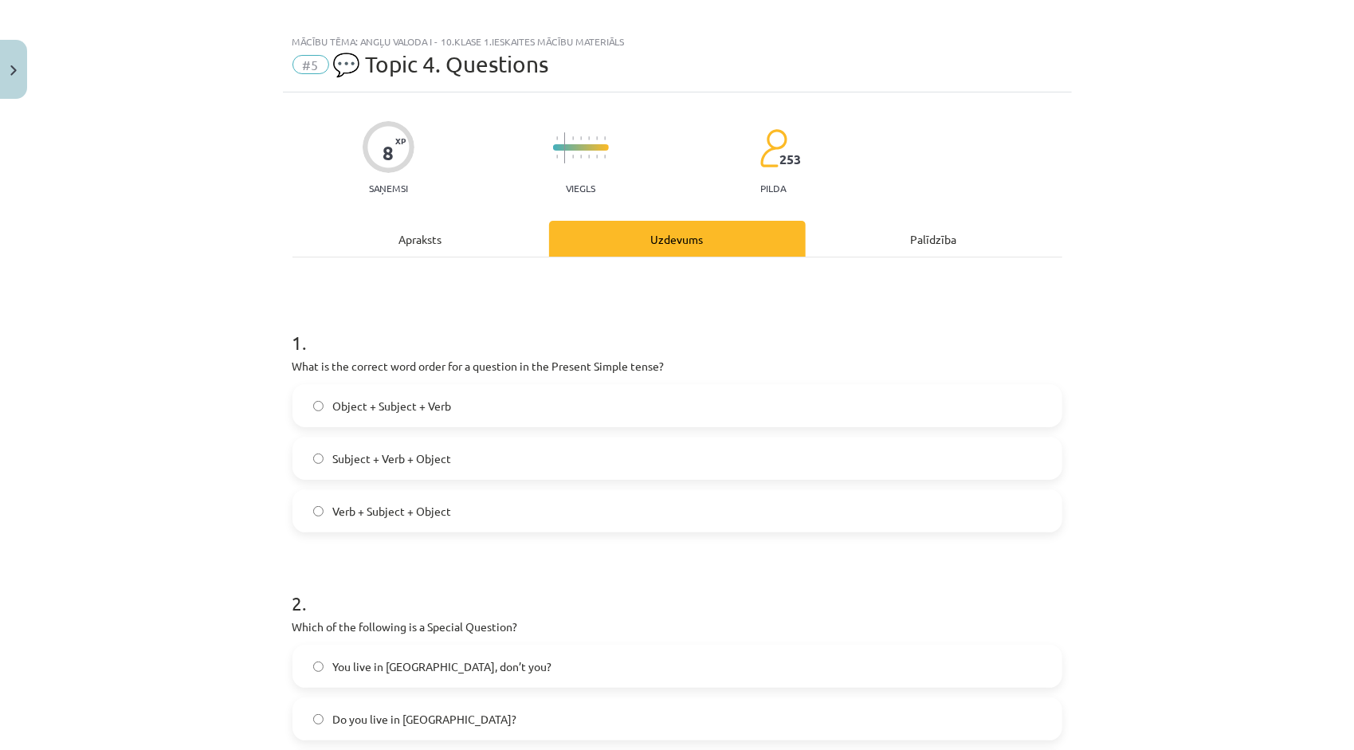
scroll to position [0, 0]
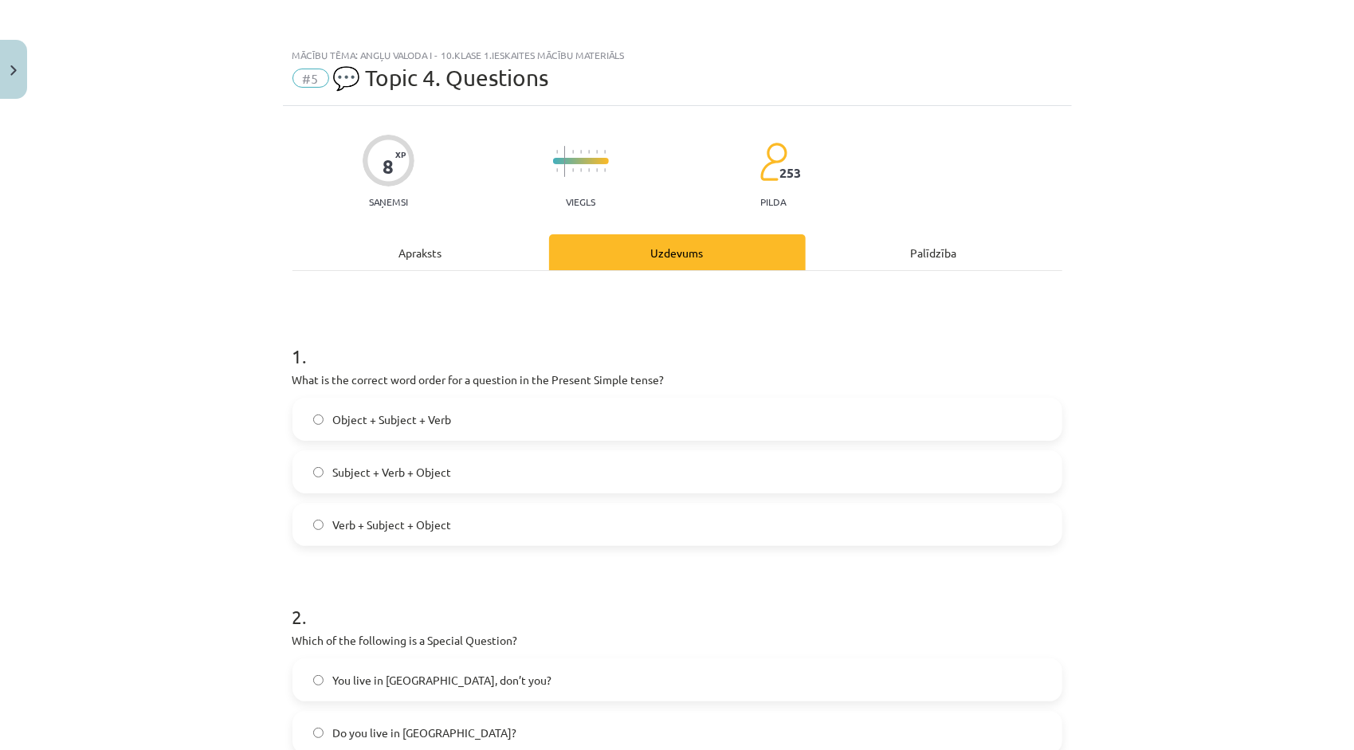
click at [428, 248] on div "Apraksts" at bounding box center [420, 252] width 257 height 36
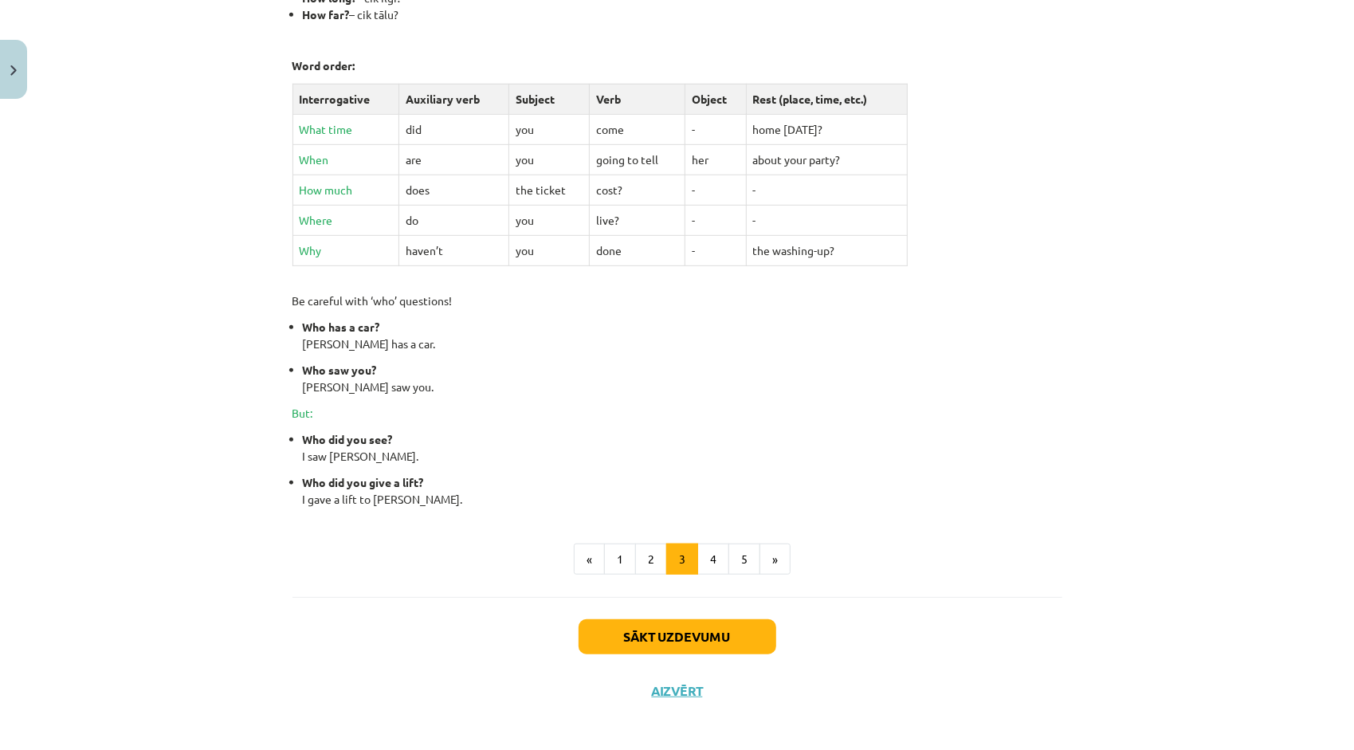
scroll to position [537, 0]
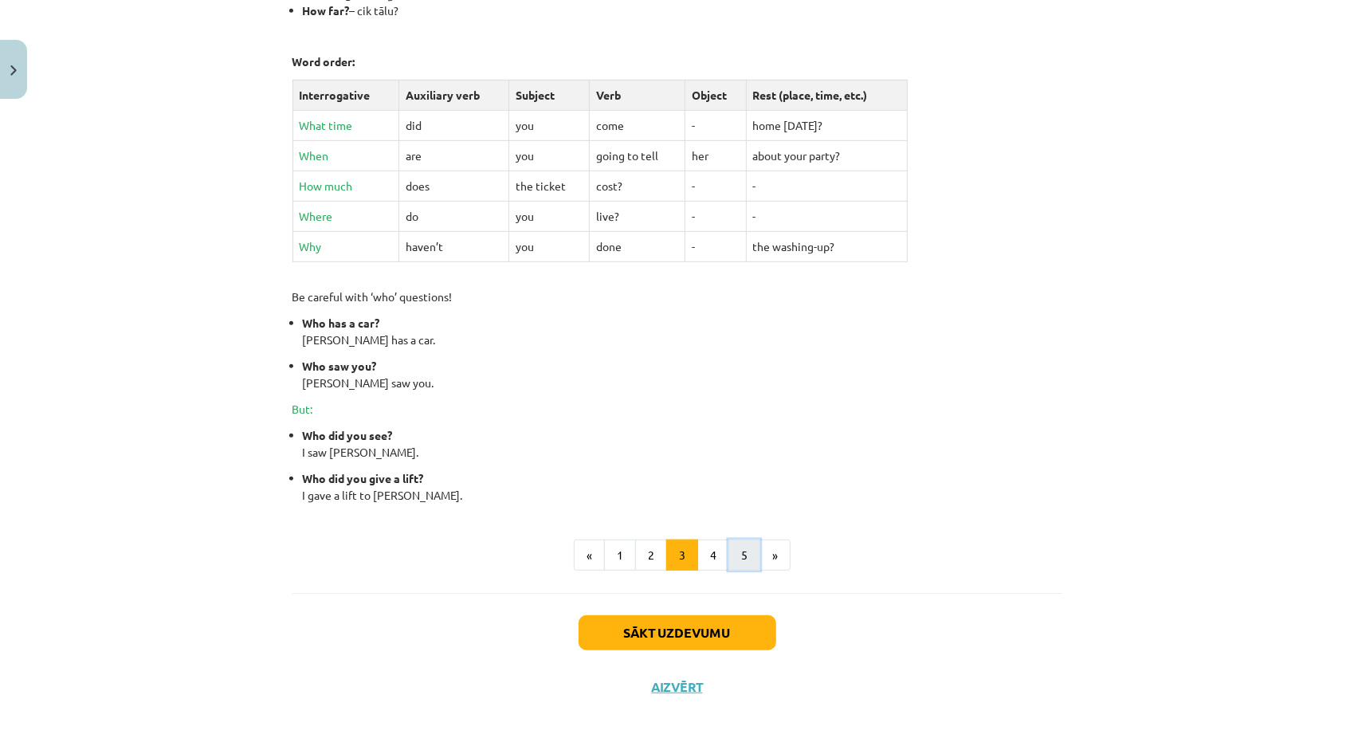
click at [730, 551] on button "5" at bounding box center [744, 556] width 32 height 32
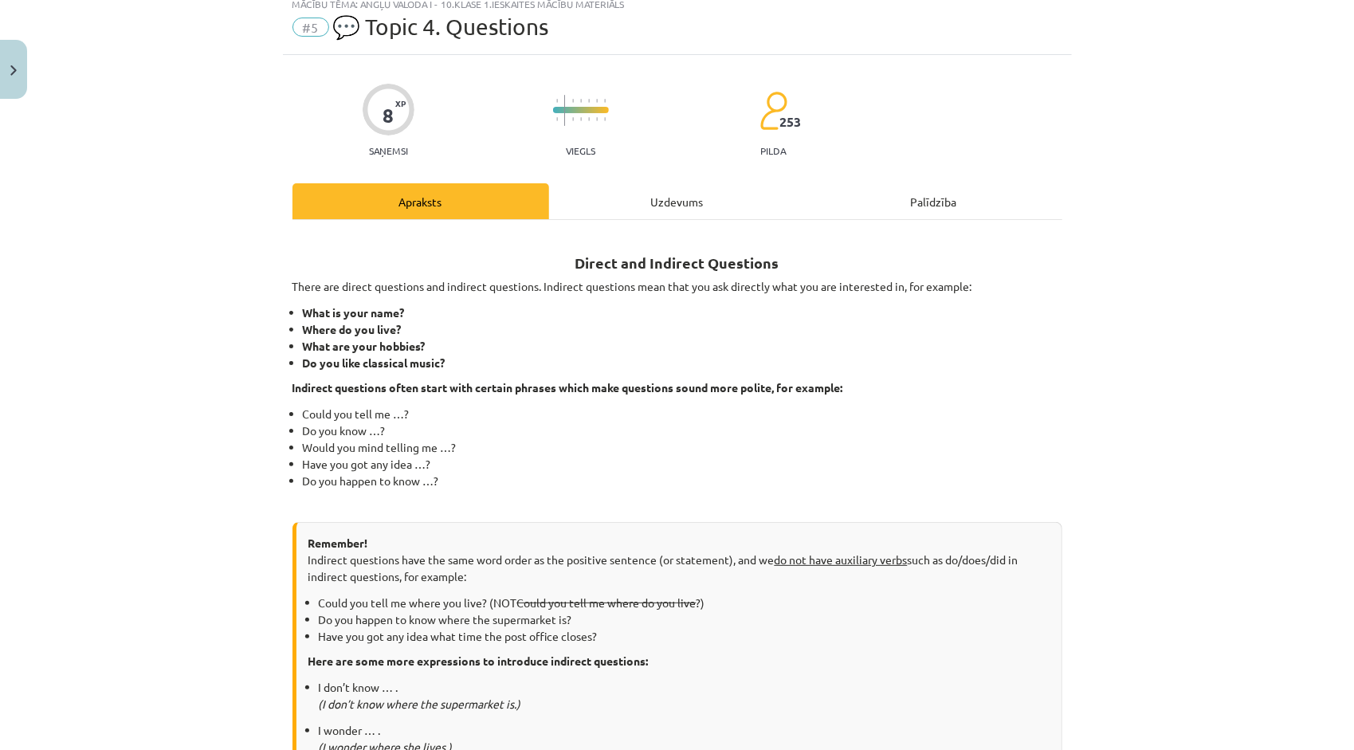
scroll to position [45, 0]
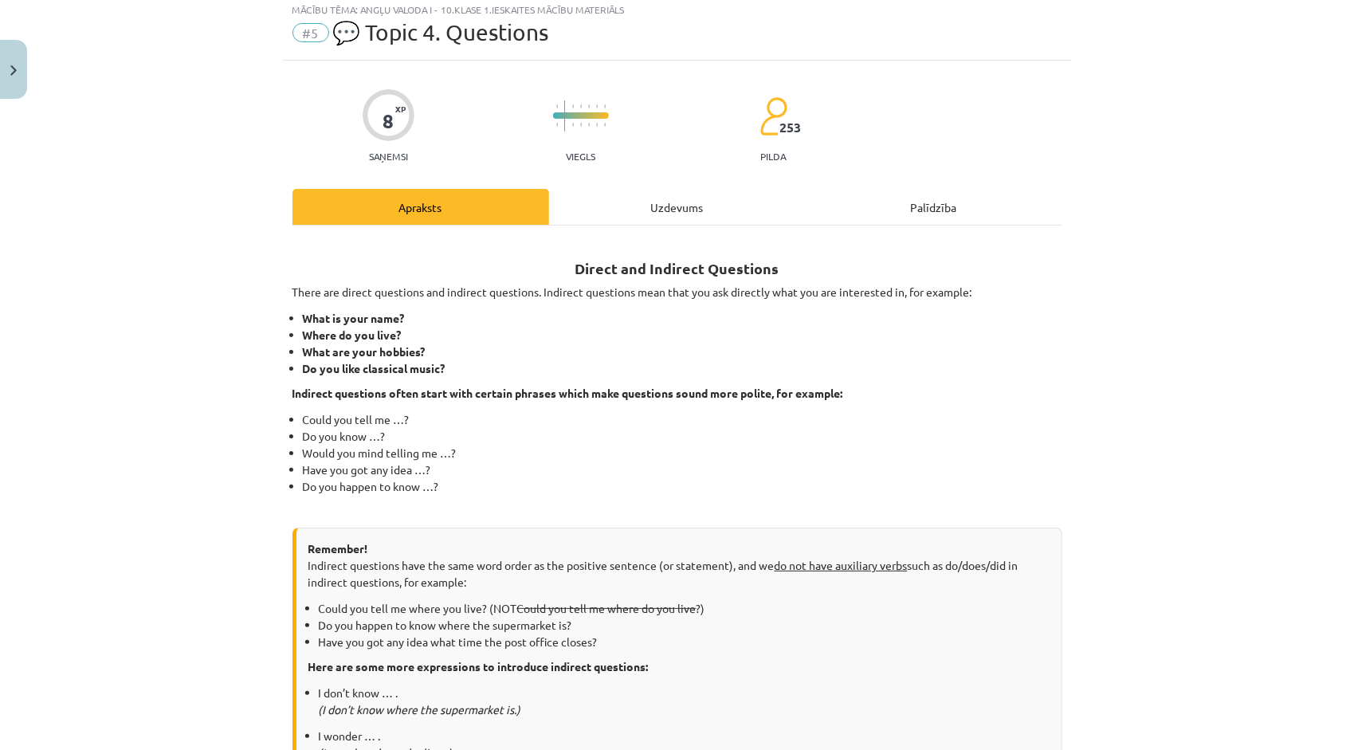
click at [682, 204] on div "Uzdevums" at bounding box center [677, 207] width 257 height 36
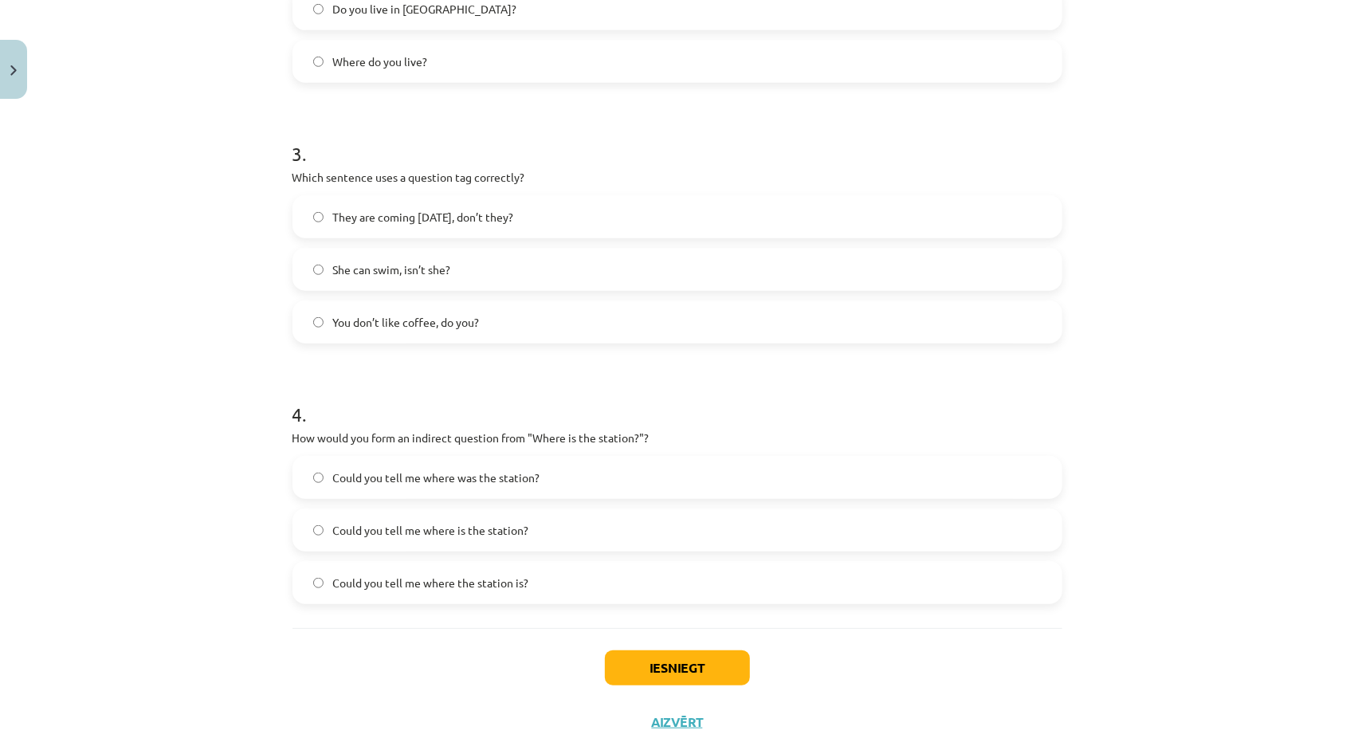
scroll to position [757, 0]
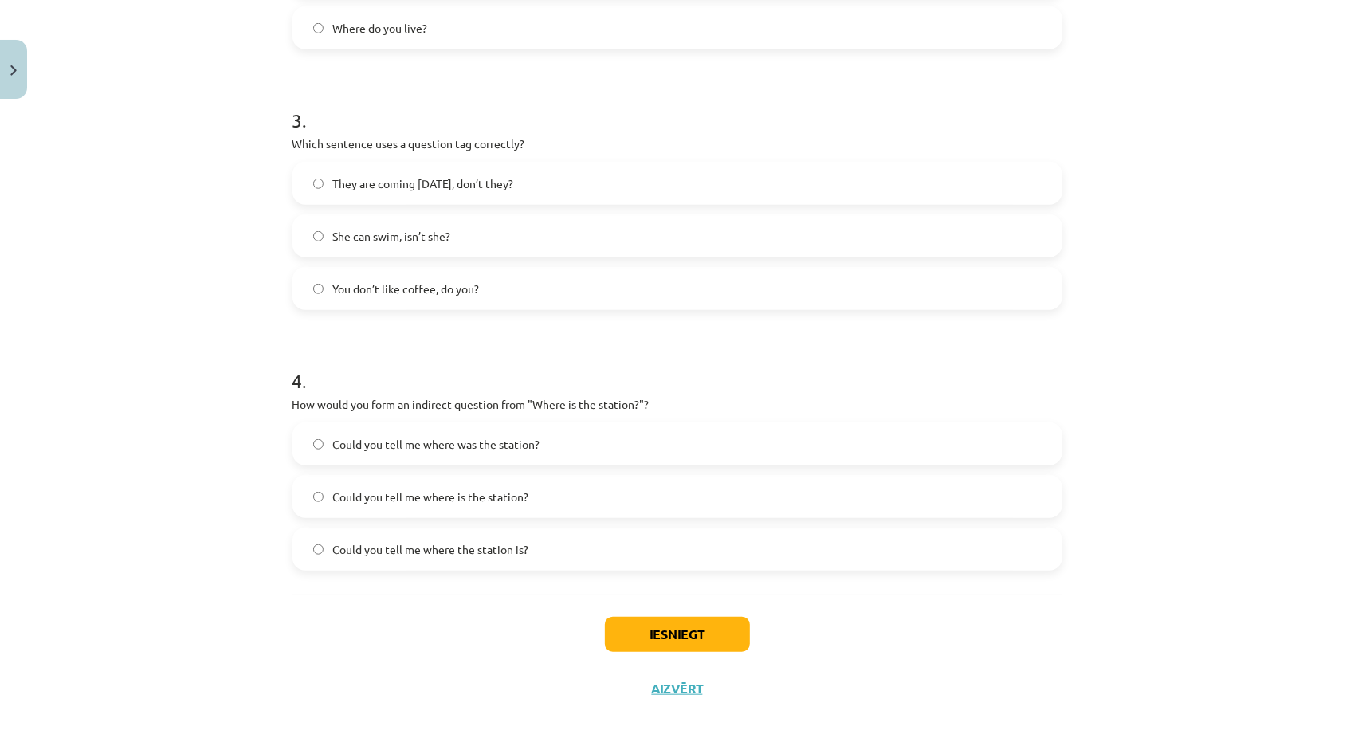
click at [458, 492] on span "Could you tell me where is the station?" at bounding box center [431, 497] width 196 height 17
click at [666, 642] on button "Iesniegt" at bounding box center [677, 634] width 145 height 35
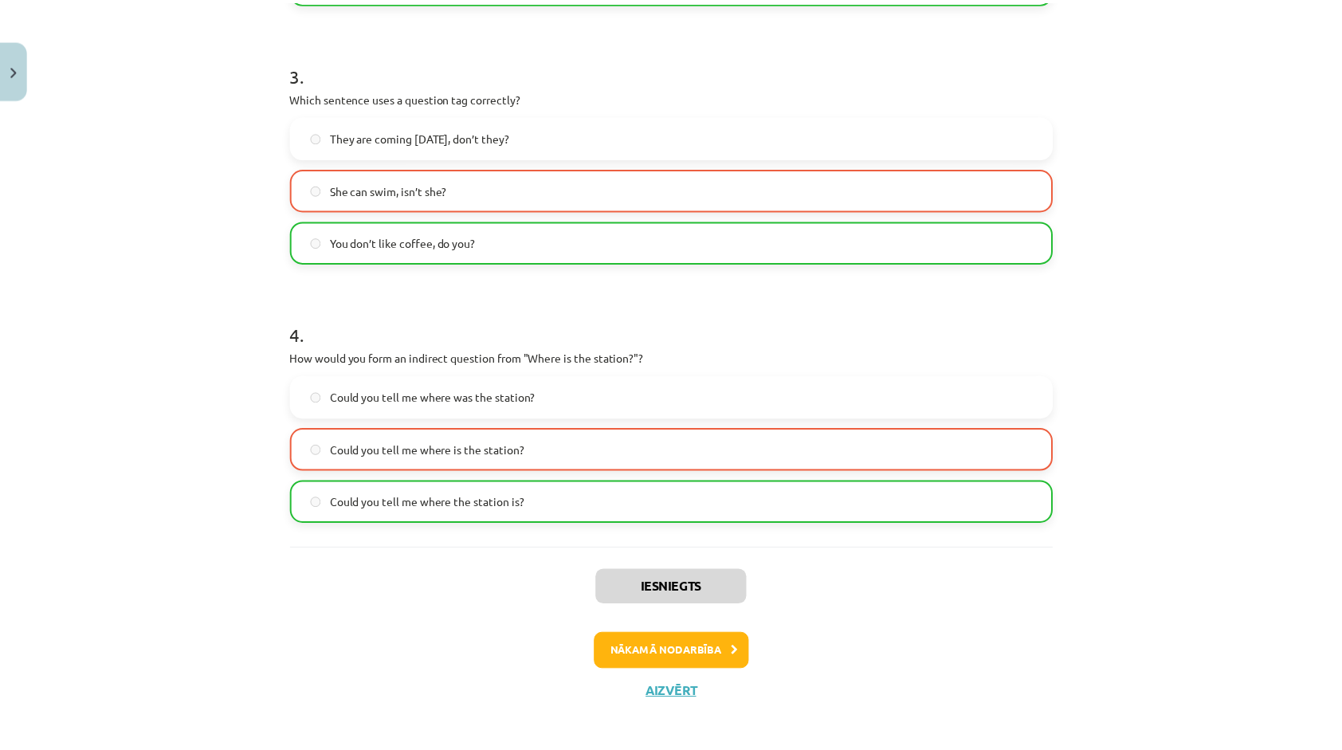
scroll to position [811, 0]
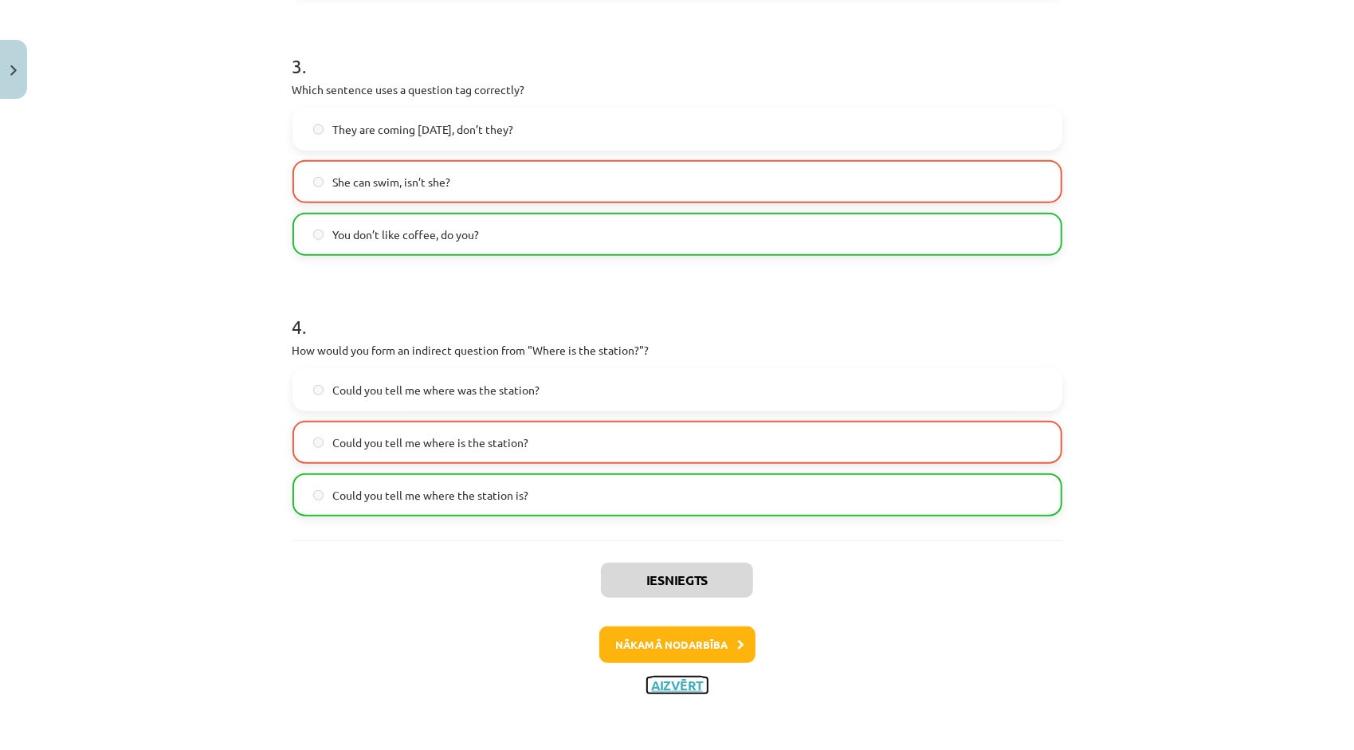
click at [653, 690] on button "Aizvērt" at bounding box center [677, 685] width 61 height 16
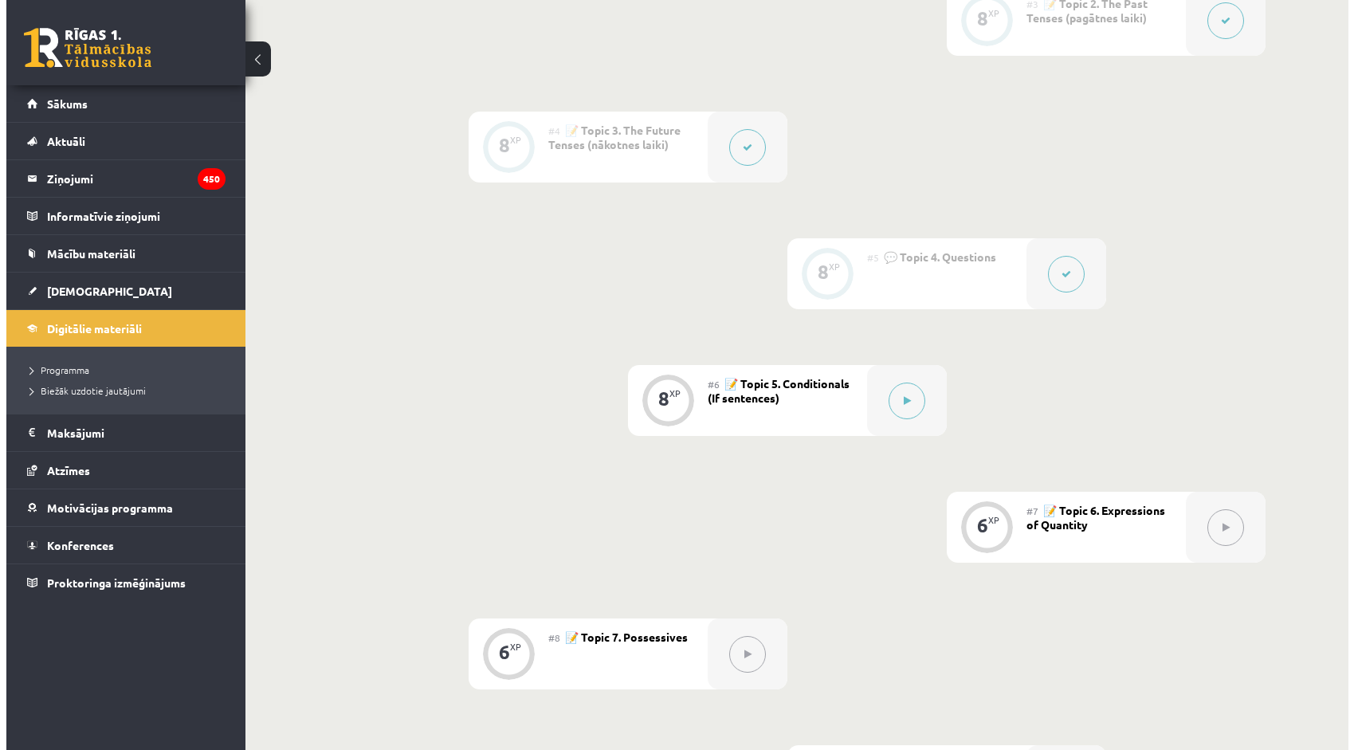
scroll to position [717, 0]
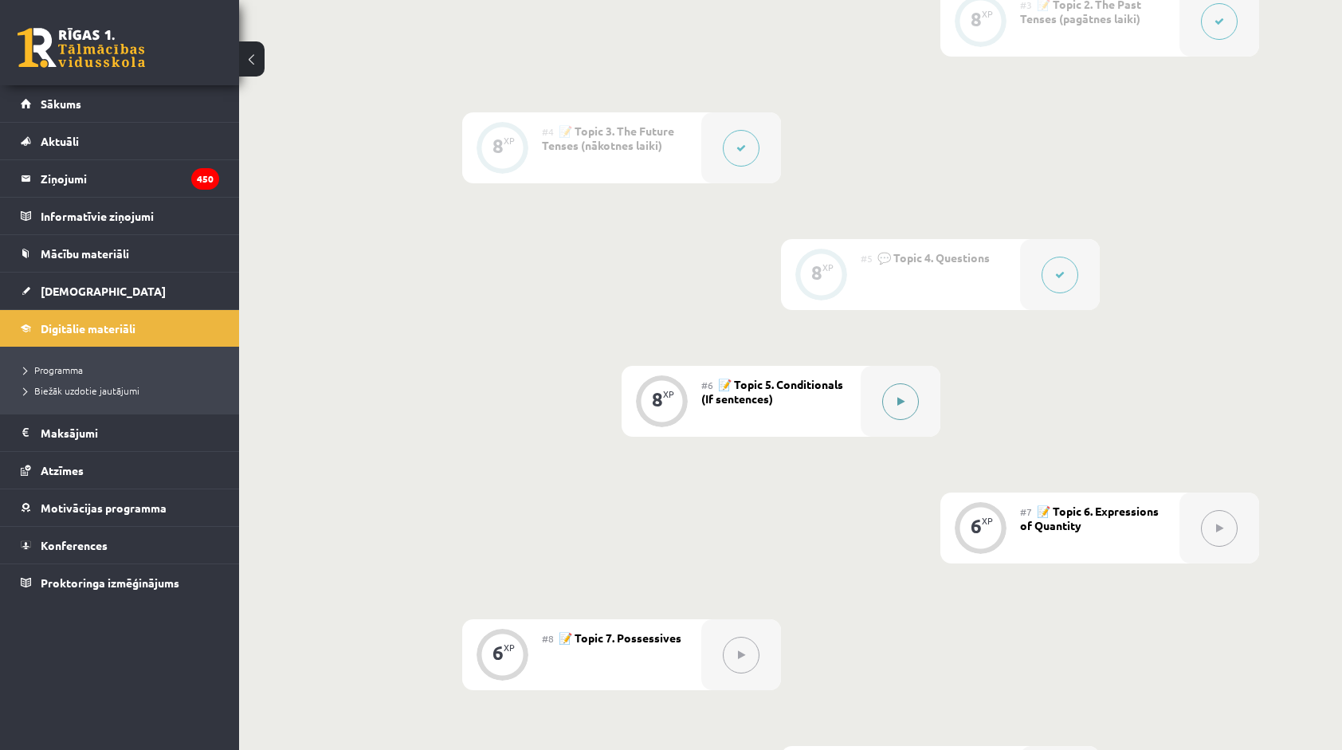
click at [923, 406] on div at bounding box center [901, 401] width 80 height 71
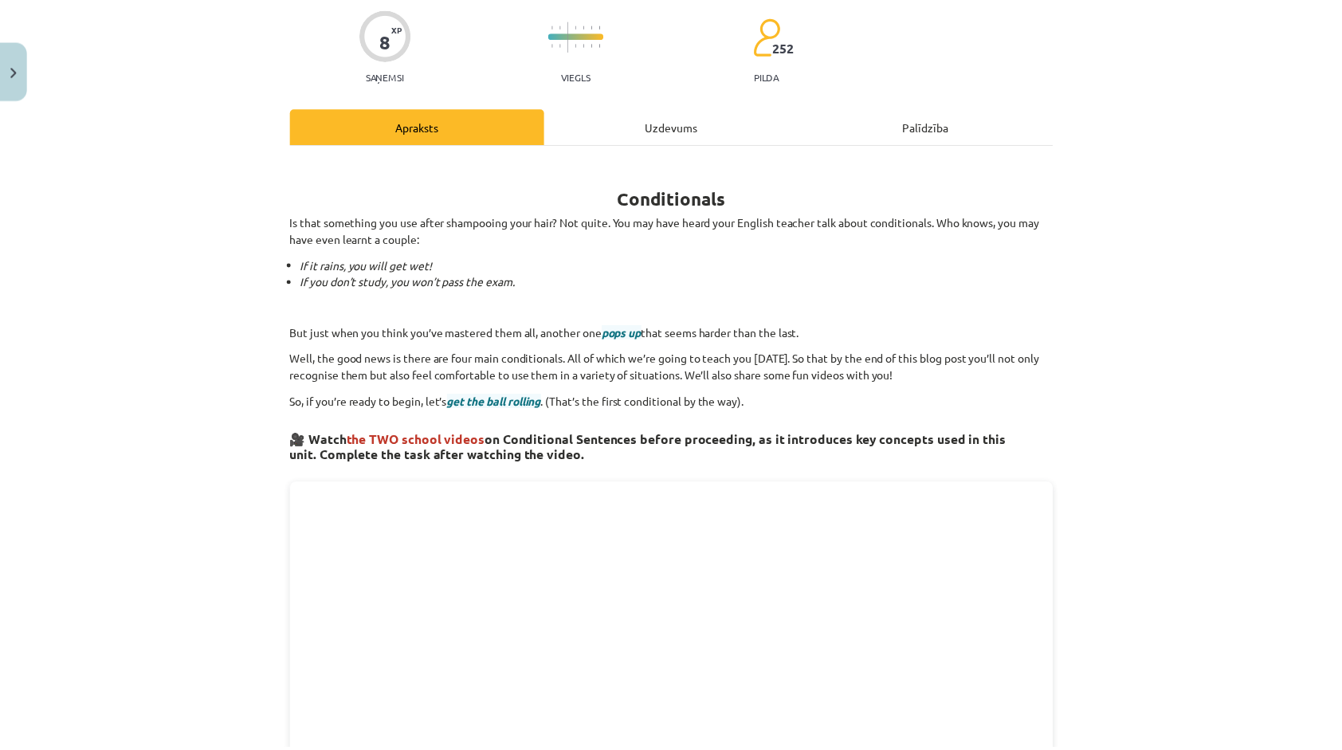
scroll to position [0, 0]
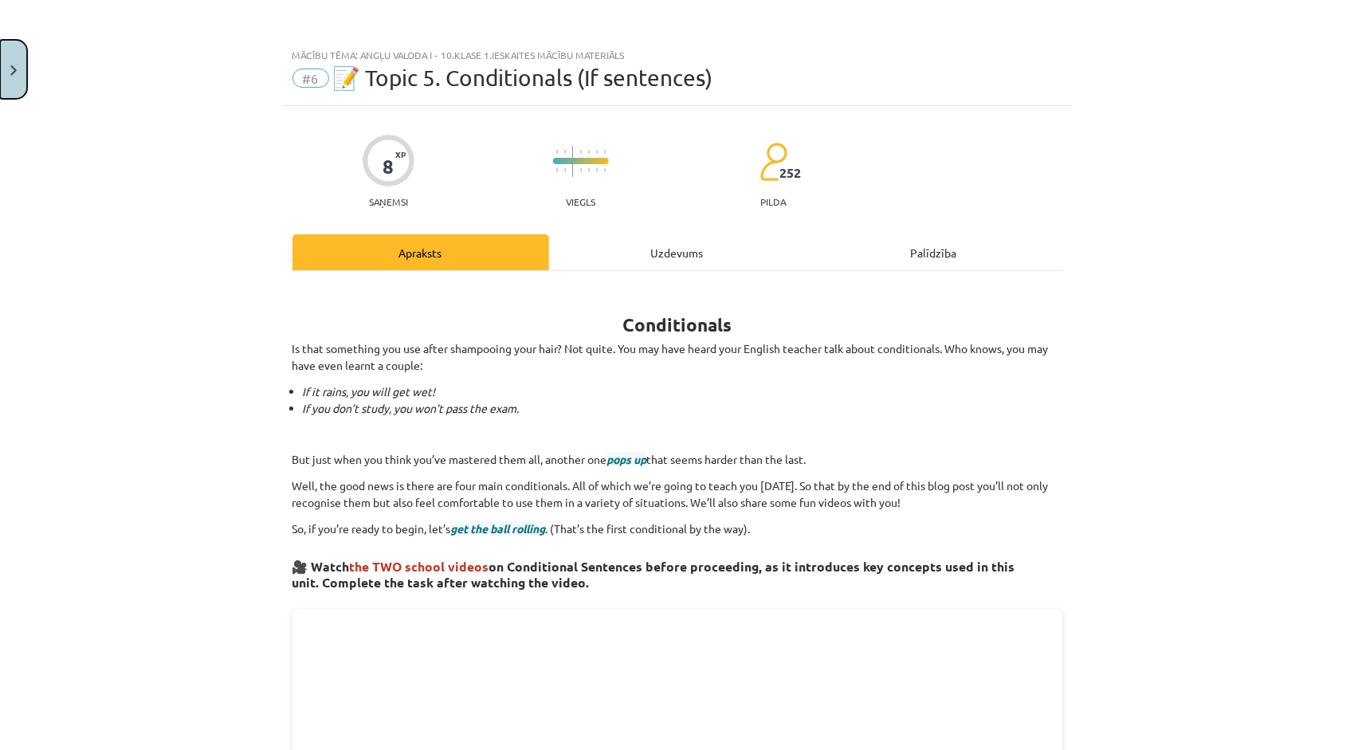
click at [15, 64] on button "Close" at bounding box center [13, 69] width 27 height 59
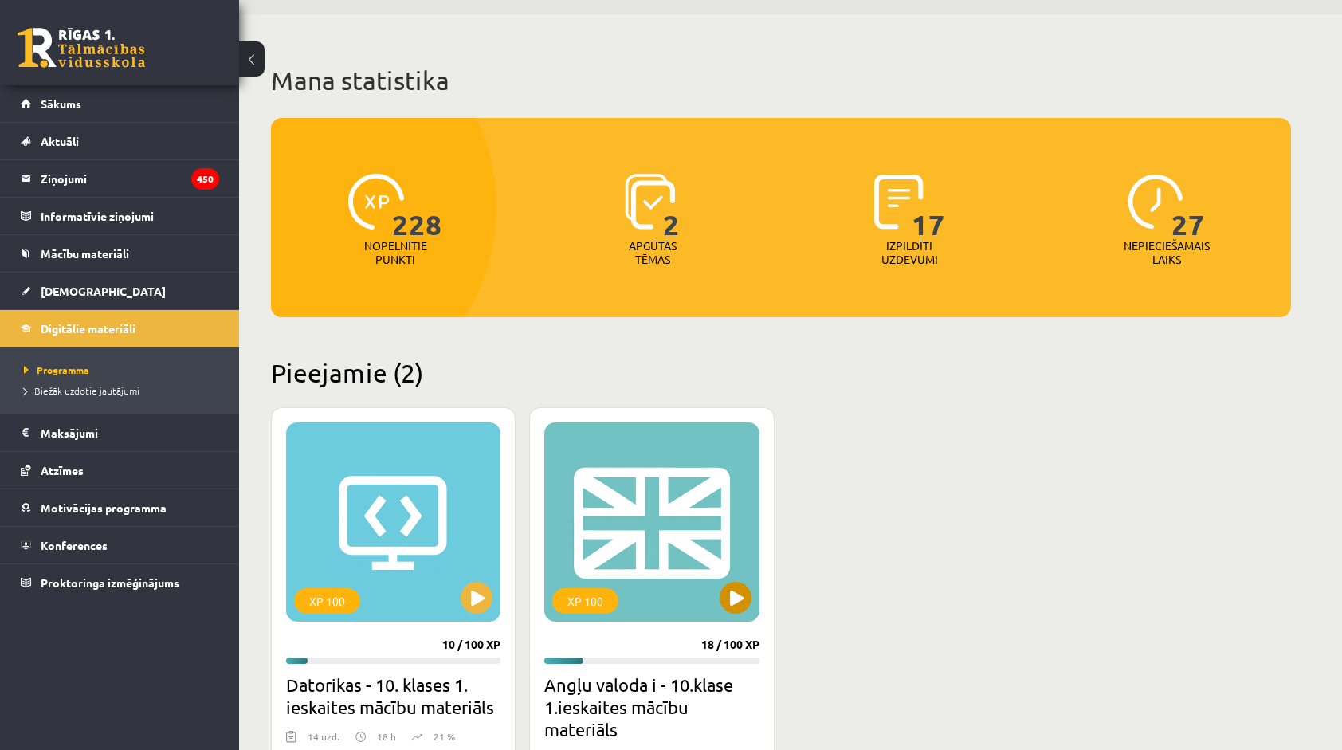
scroll to position [24, 0]
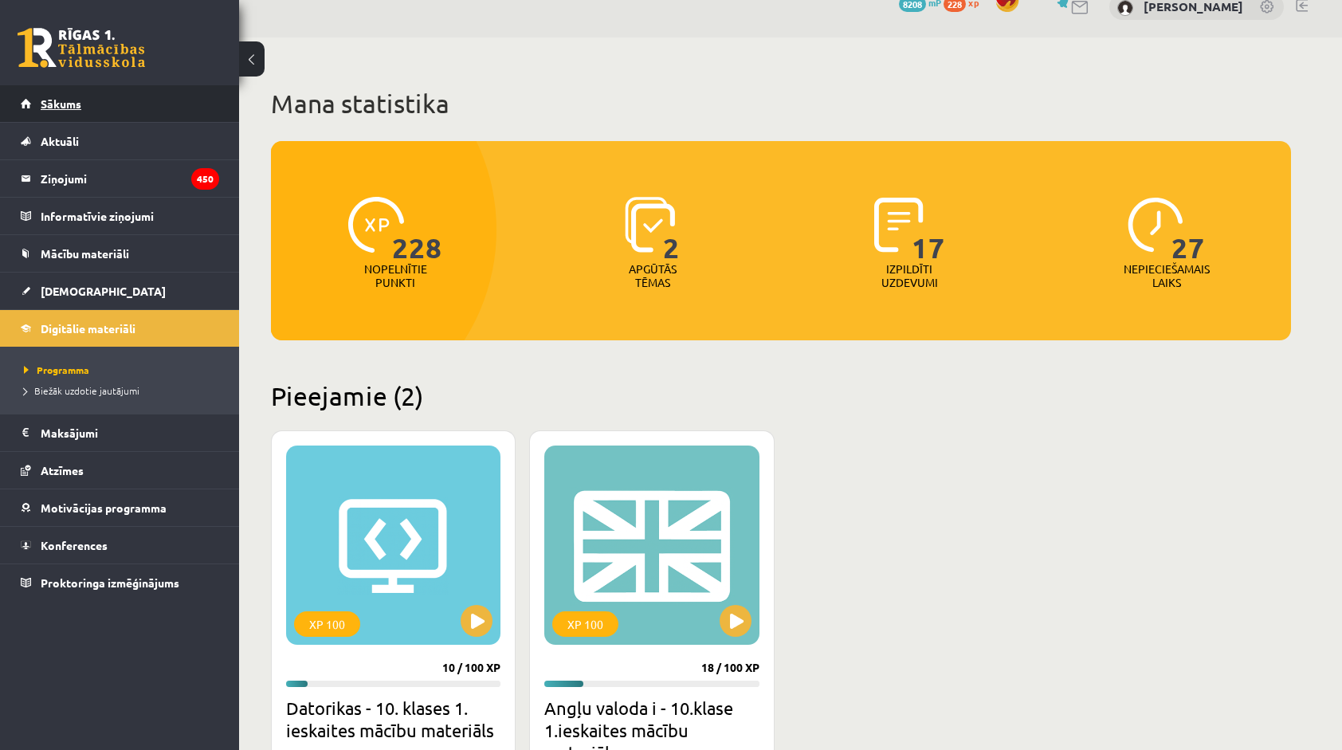
click at [145, 109] on link "Sākums" at bounding box center [120, 103] width 198 height 37
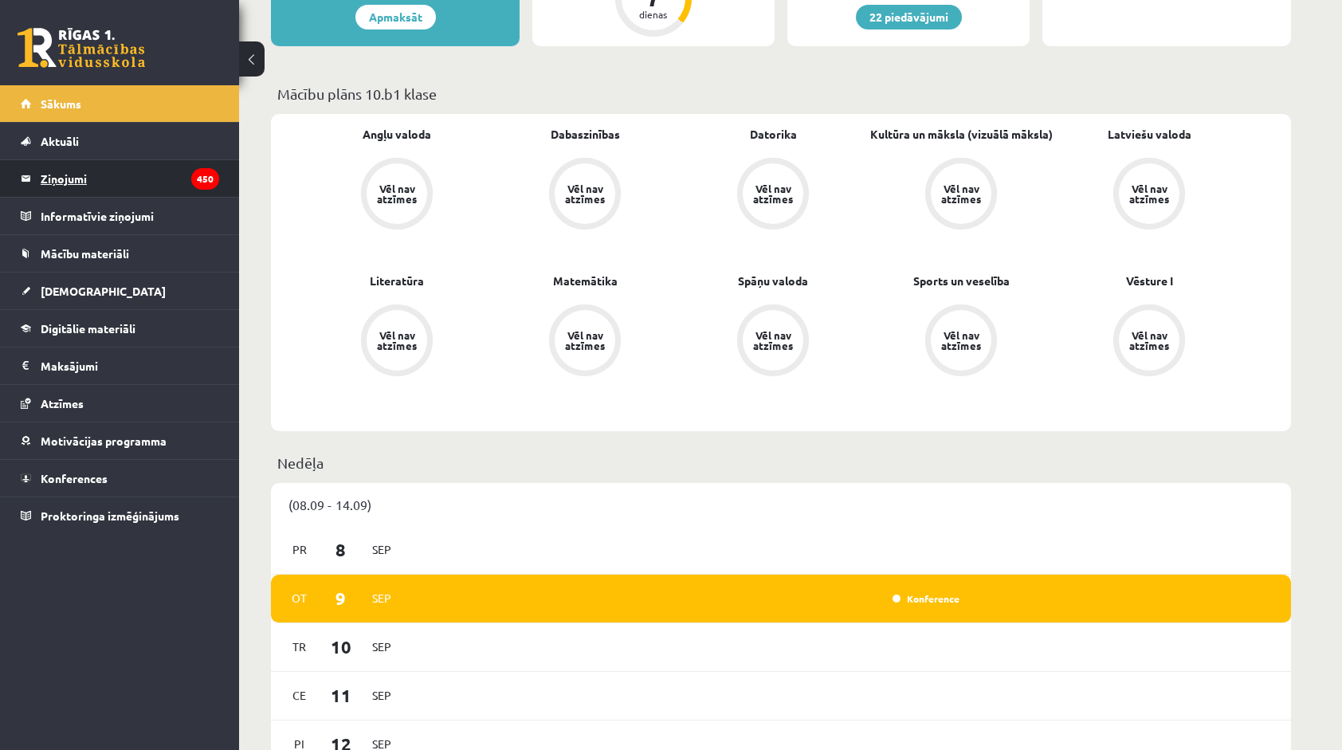
scroll to position [398, 0]
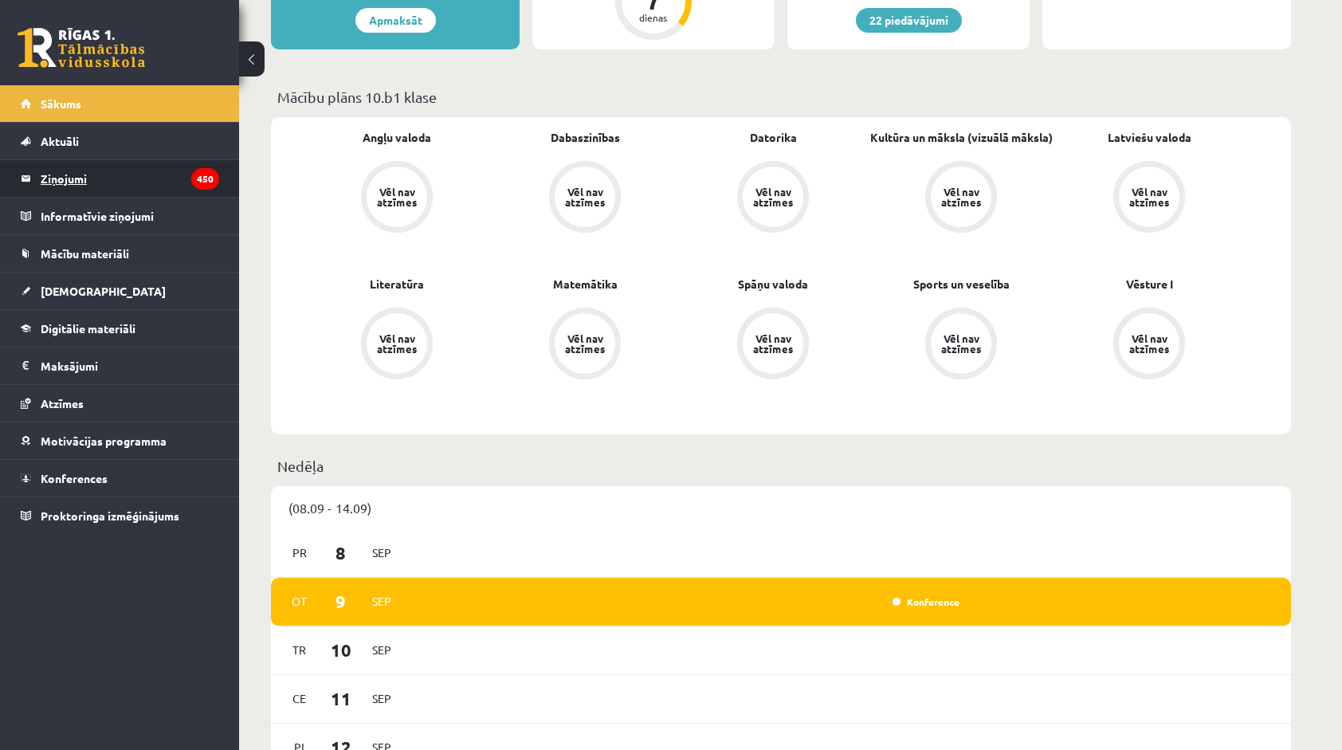
click at [183, 172] on legend "Ziņojumi 450" at bounding box center [130, 178] width 179 height 37
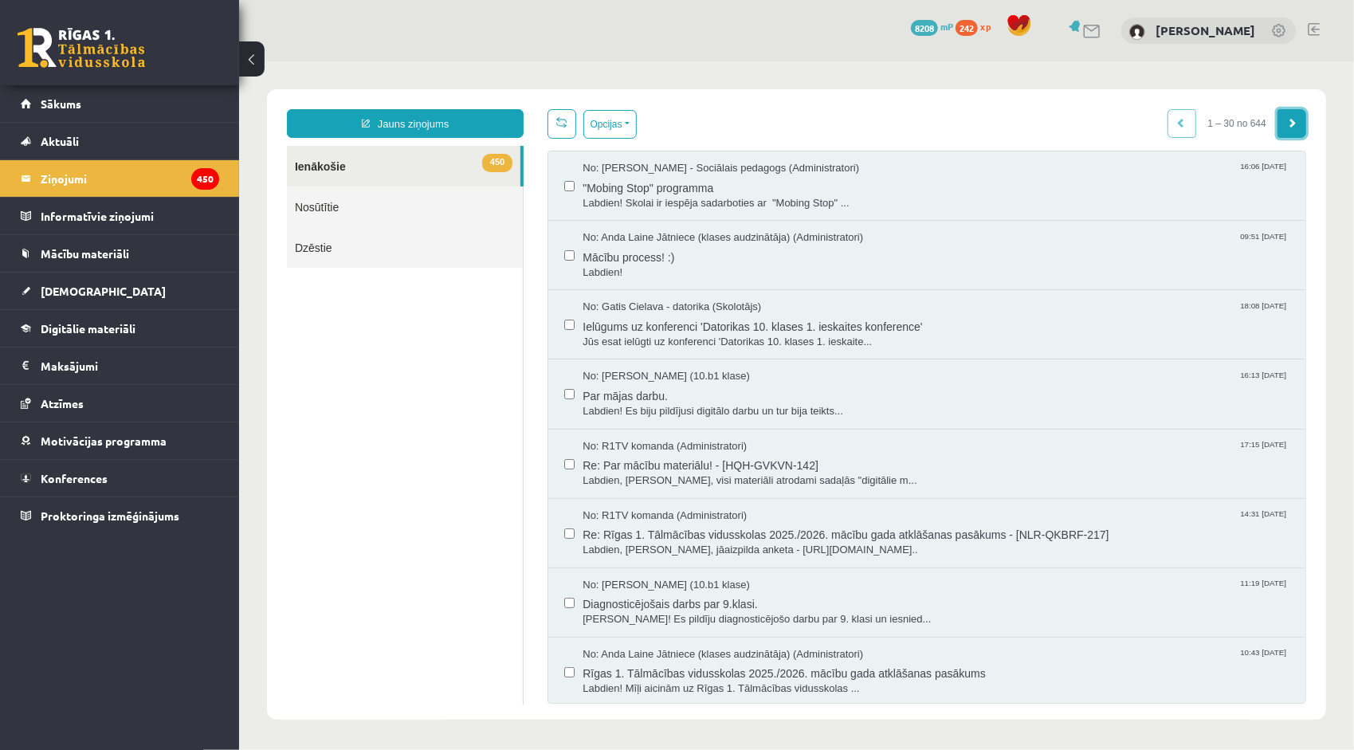
click at [1286, 120] on span at bounding box center [1291, 122] width 10 height 10
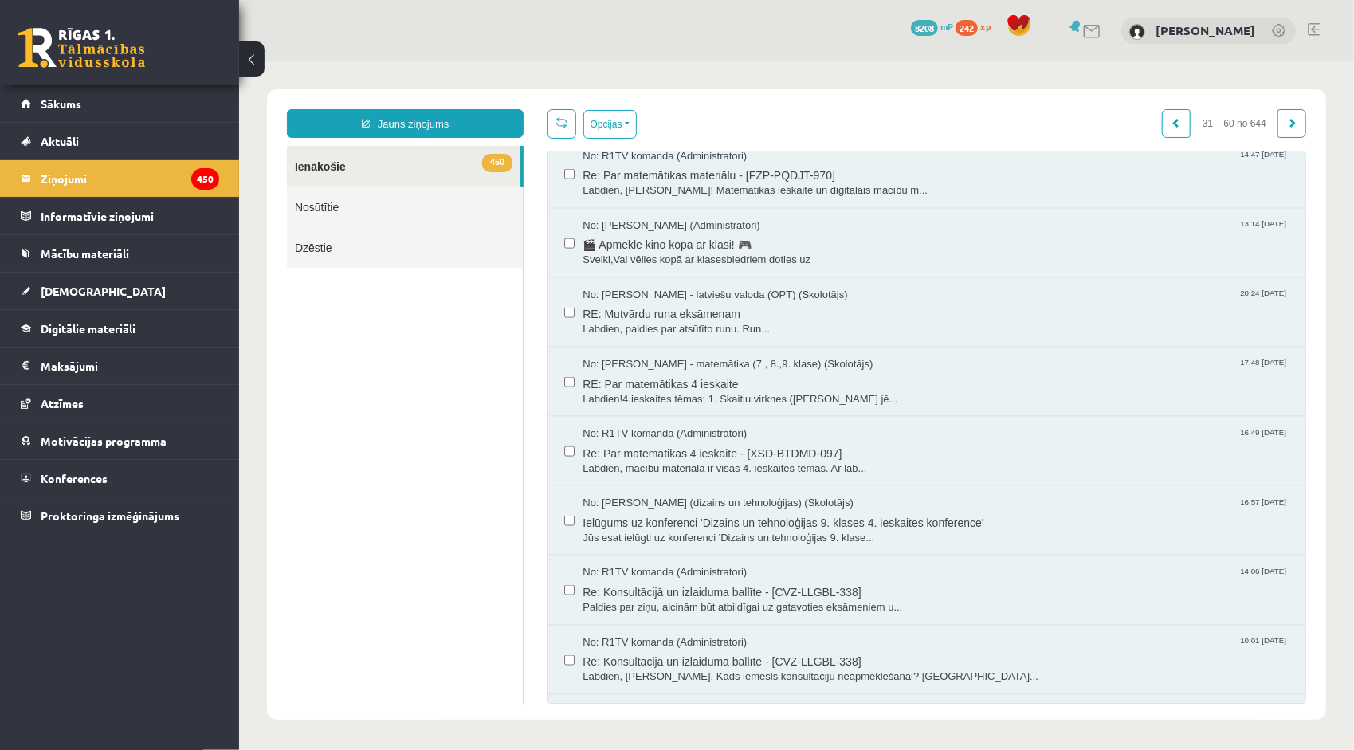
scroll to position [1522, 0]
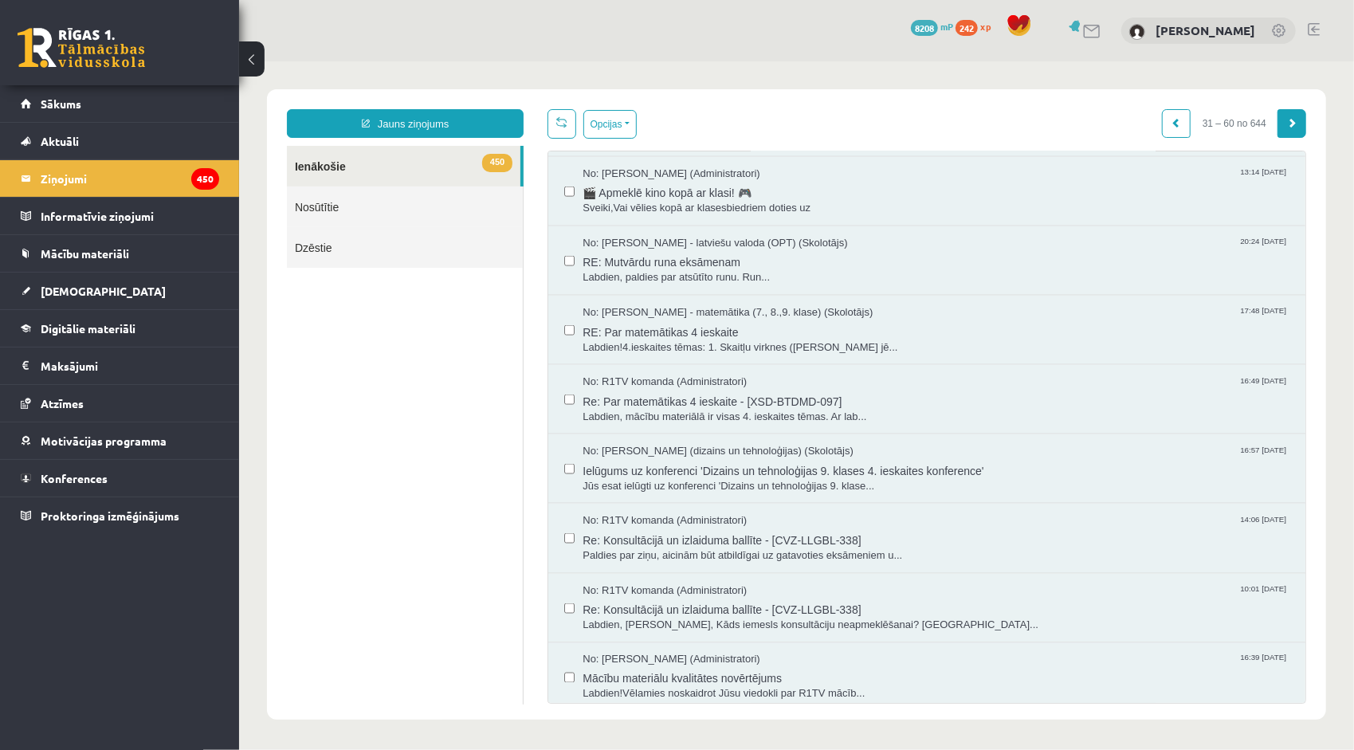
click at [1277, 131] on link at bounding box center [1291, 122] width 29 height 29
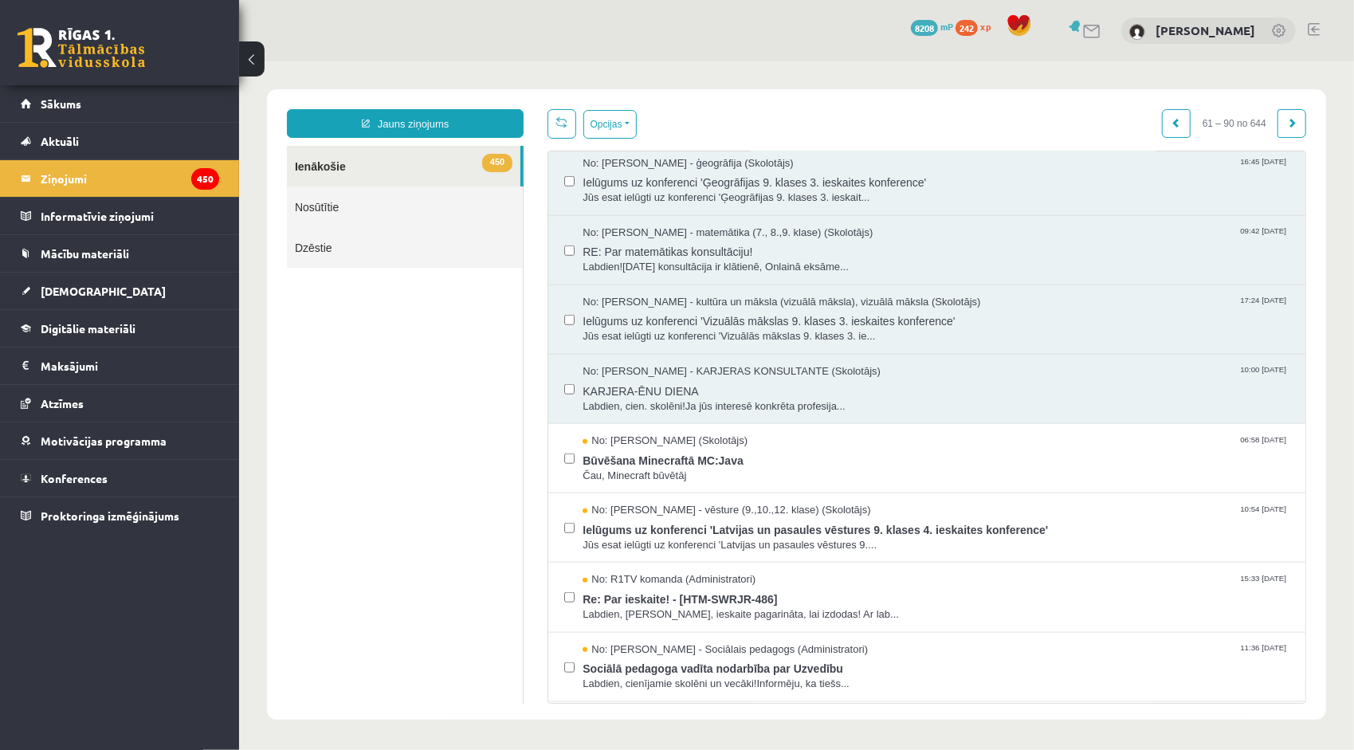
scroll to position [1116, 0]
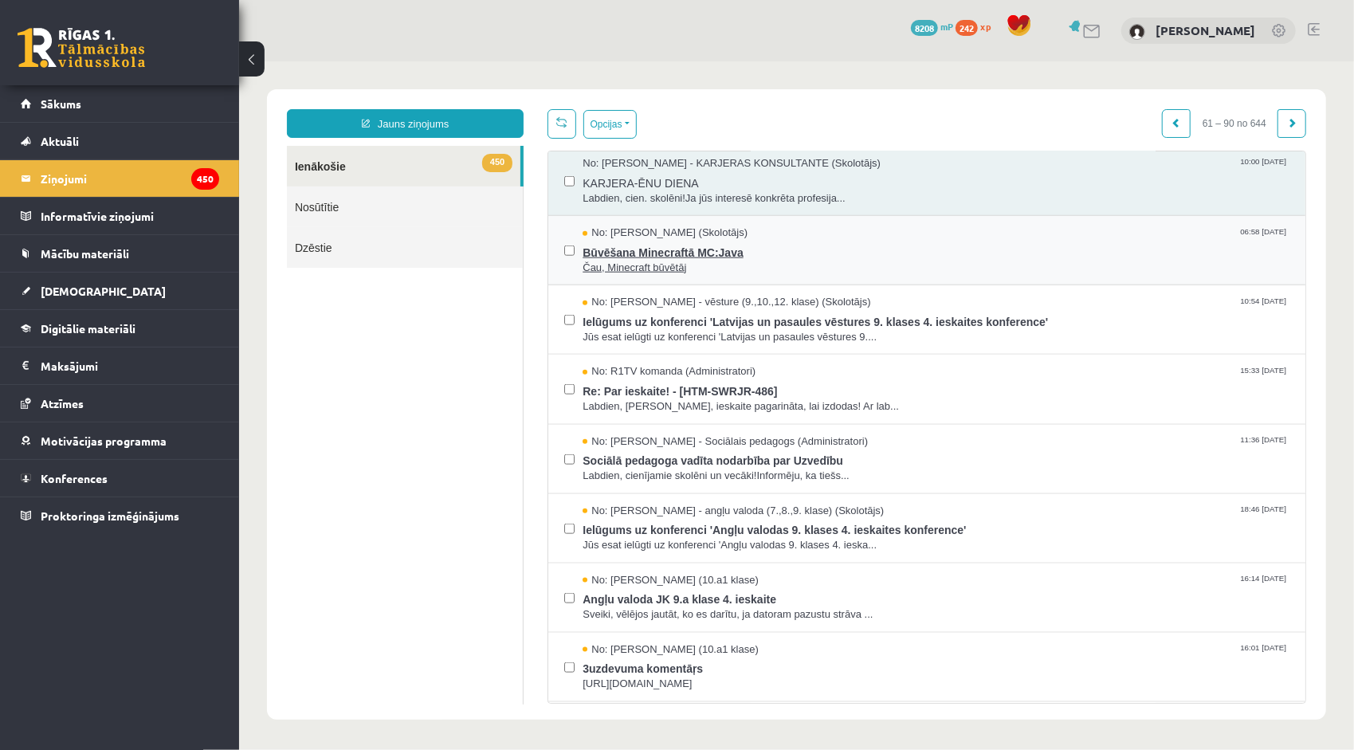
click at [744, 249] on span "Būvēšana Minecraftā MC:Java" at bounding box center [935, 250] width 707 height 20
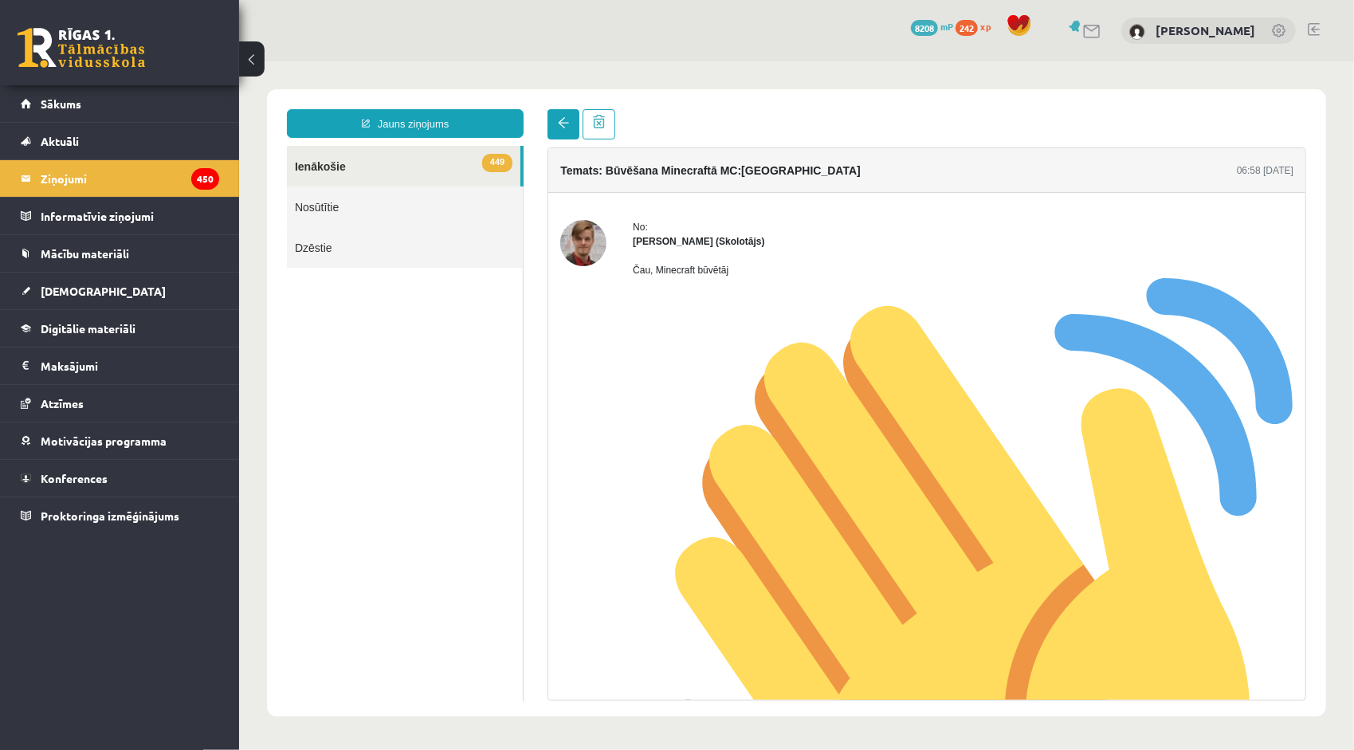
scroll to position [0, 0]
click at [566, 117] on span at bounding box center [562, 121] width 11 height 11
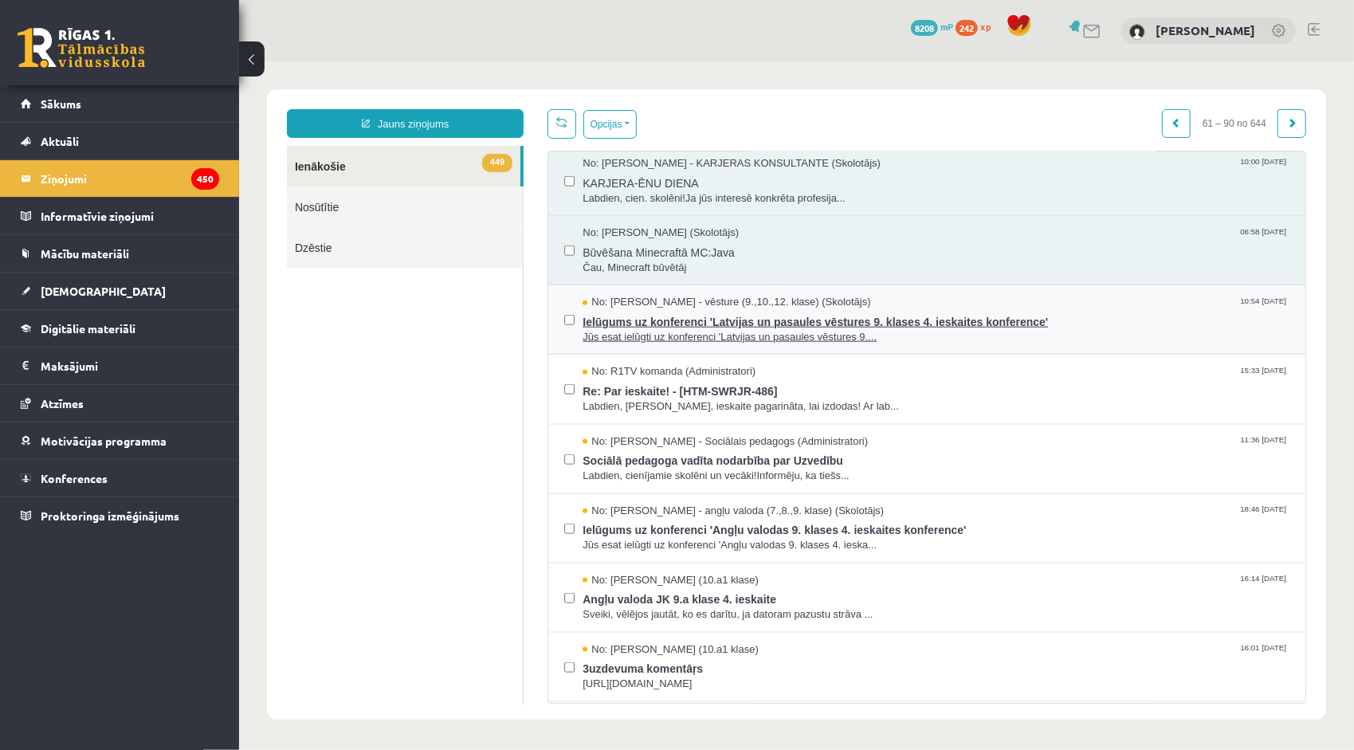
click at [703, 329] on span "Jūs esat ielūgti uz konferenci 'Latvijas un pasaules vēstures 9...." at bounding box center [935, 336] width 707 height 15
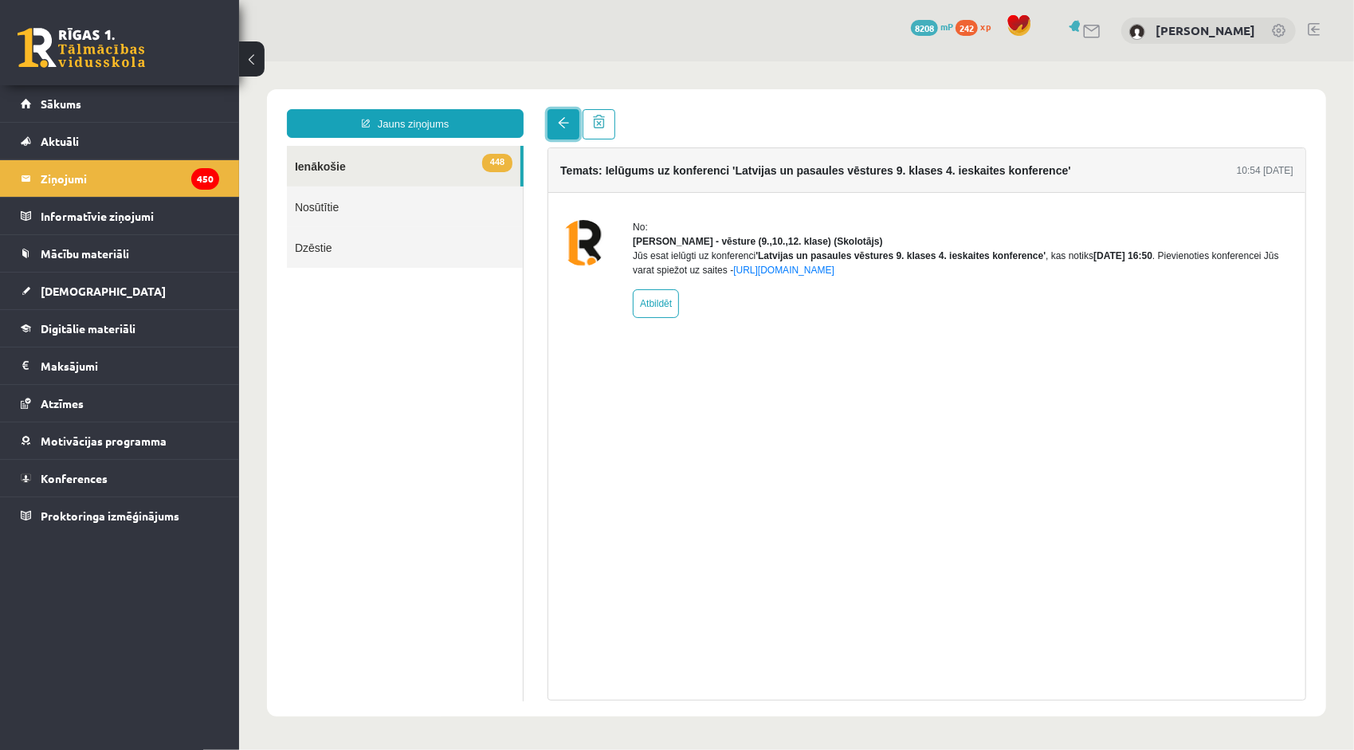
click at [559, 117] on span at bounding box center [562, 121] width 11 height 11
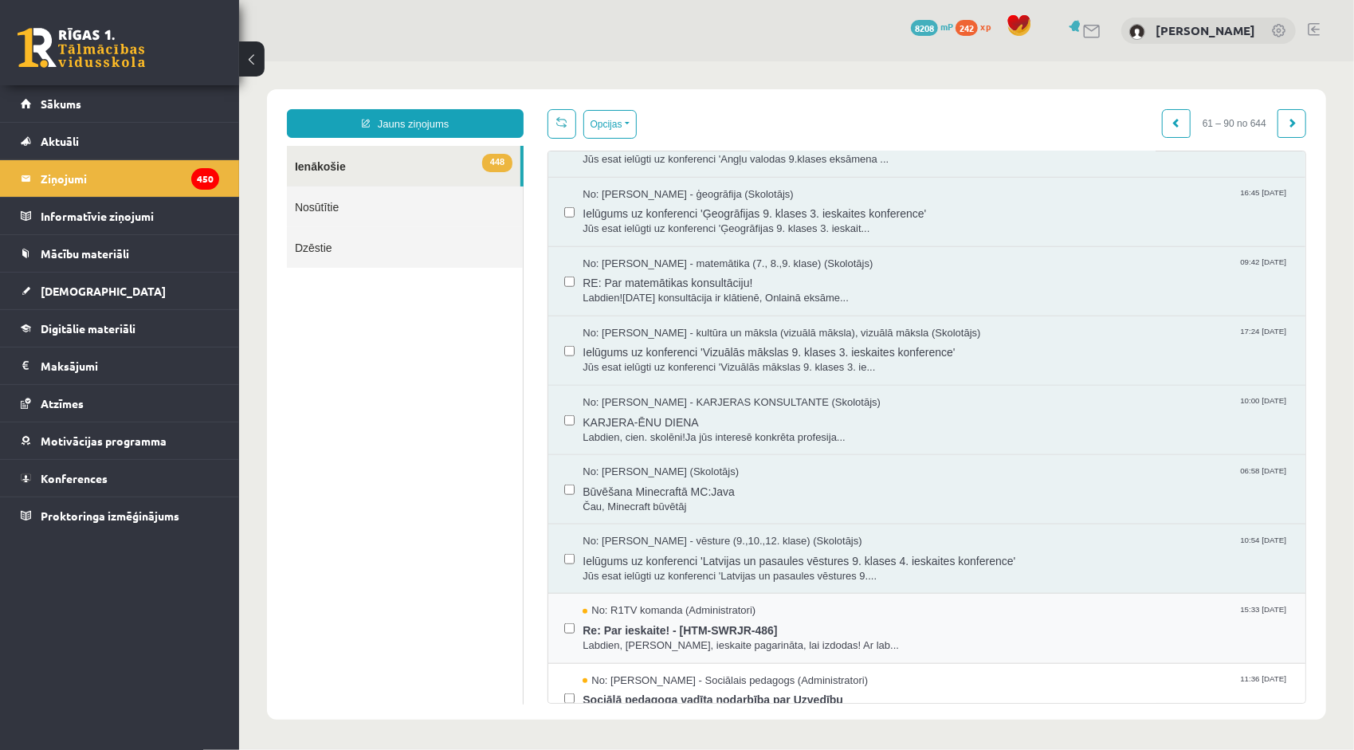
scroll to position [1195, 0]
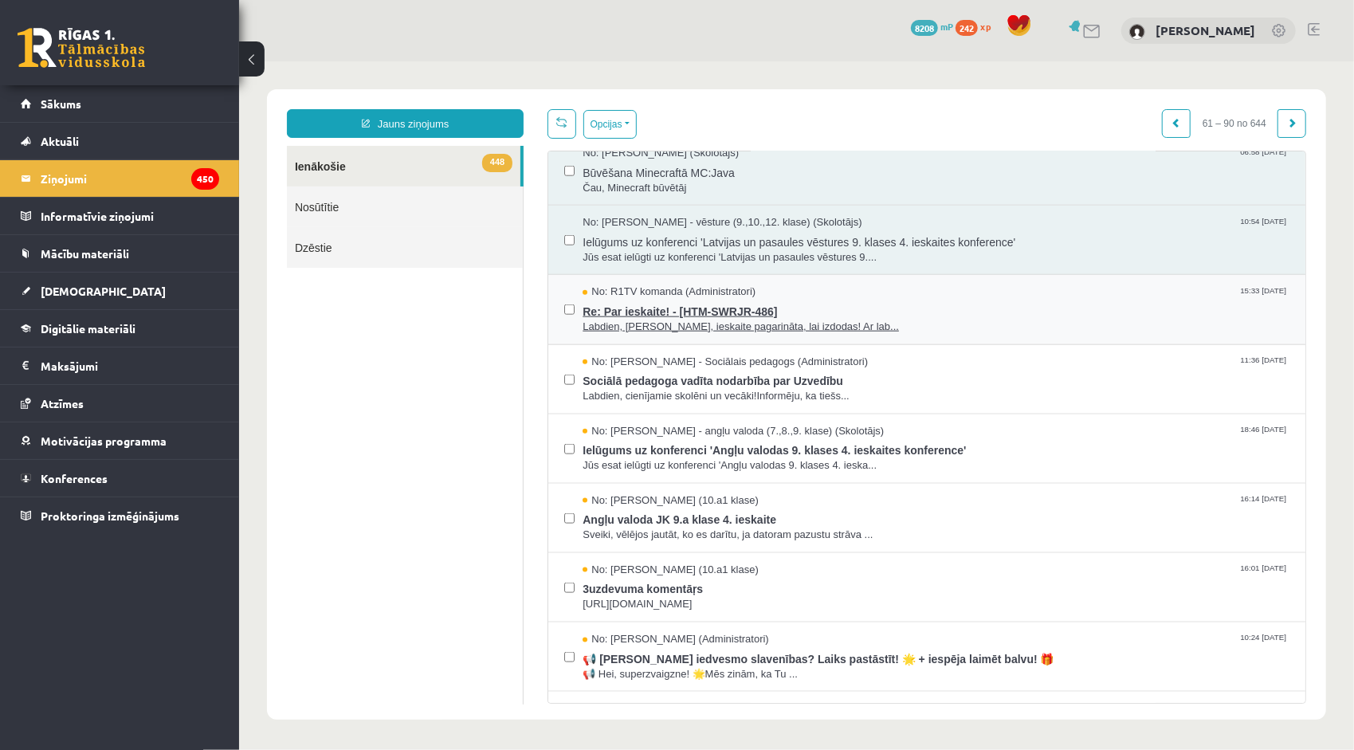
click at [714, 302] on span "Re: Par ieskaite! - [HTM-SWRJR-486]" at bounding box center [935, 309] width 707 height 20
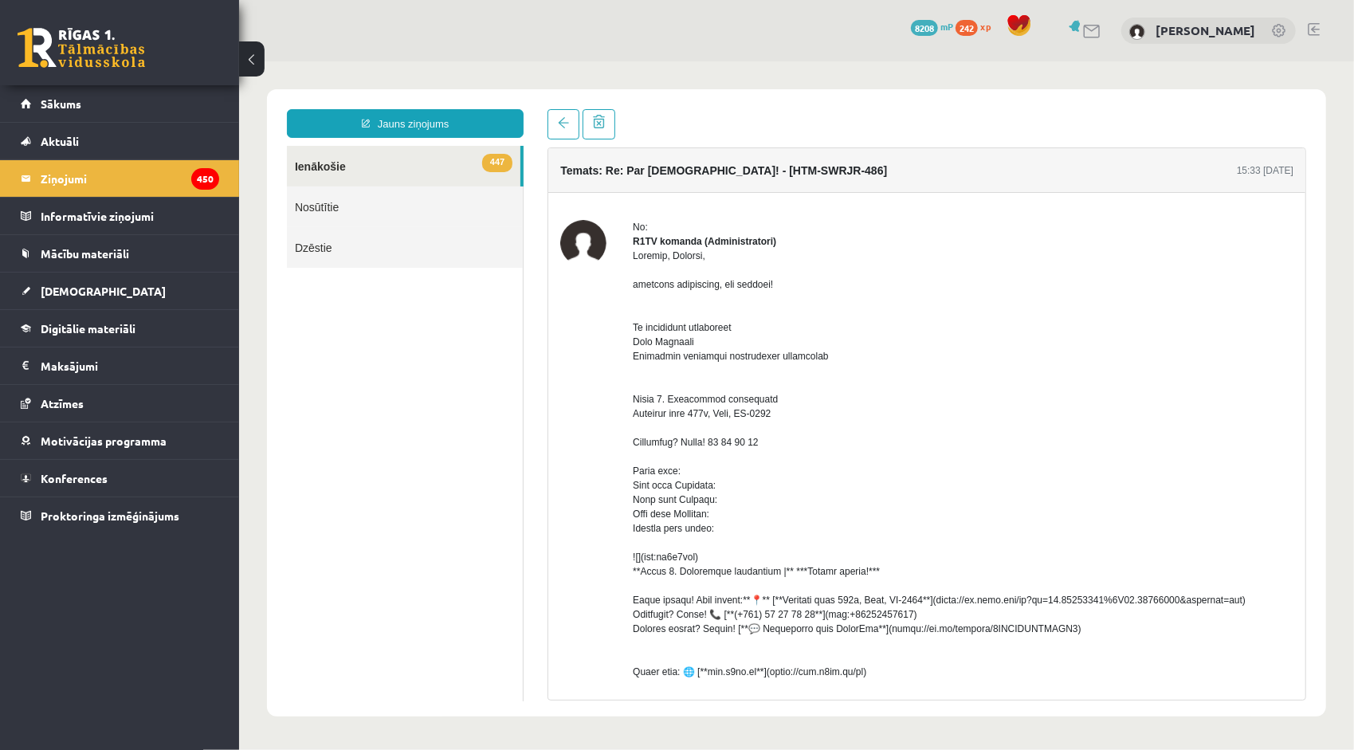
scroll to position [0, 0]
click at [563, 122] on span at bounding box center [562, 121] width 11 height 11
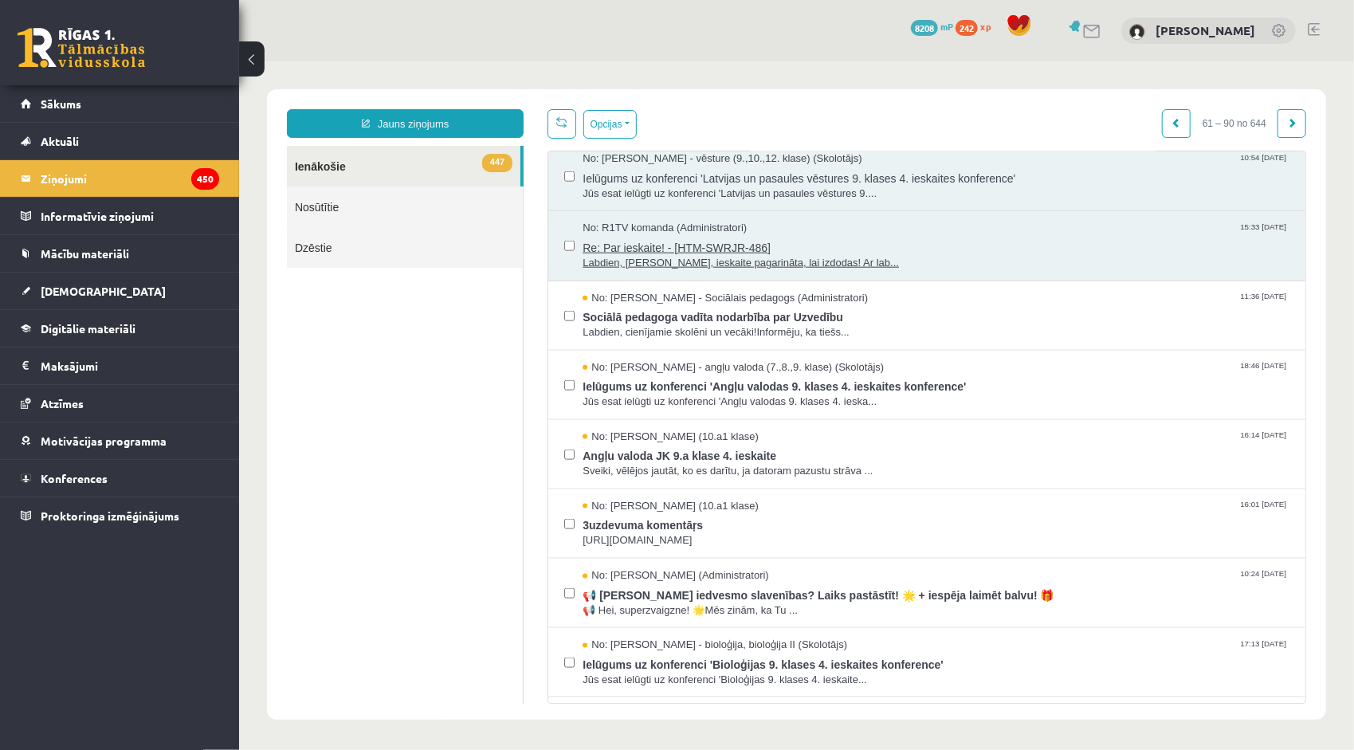
scroll to position [1355, 0]
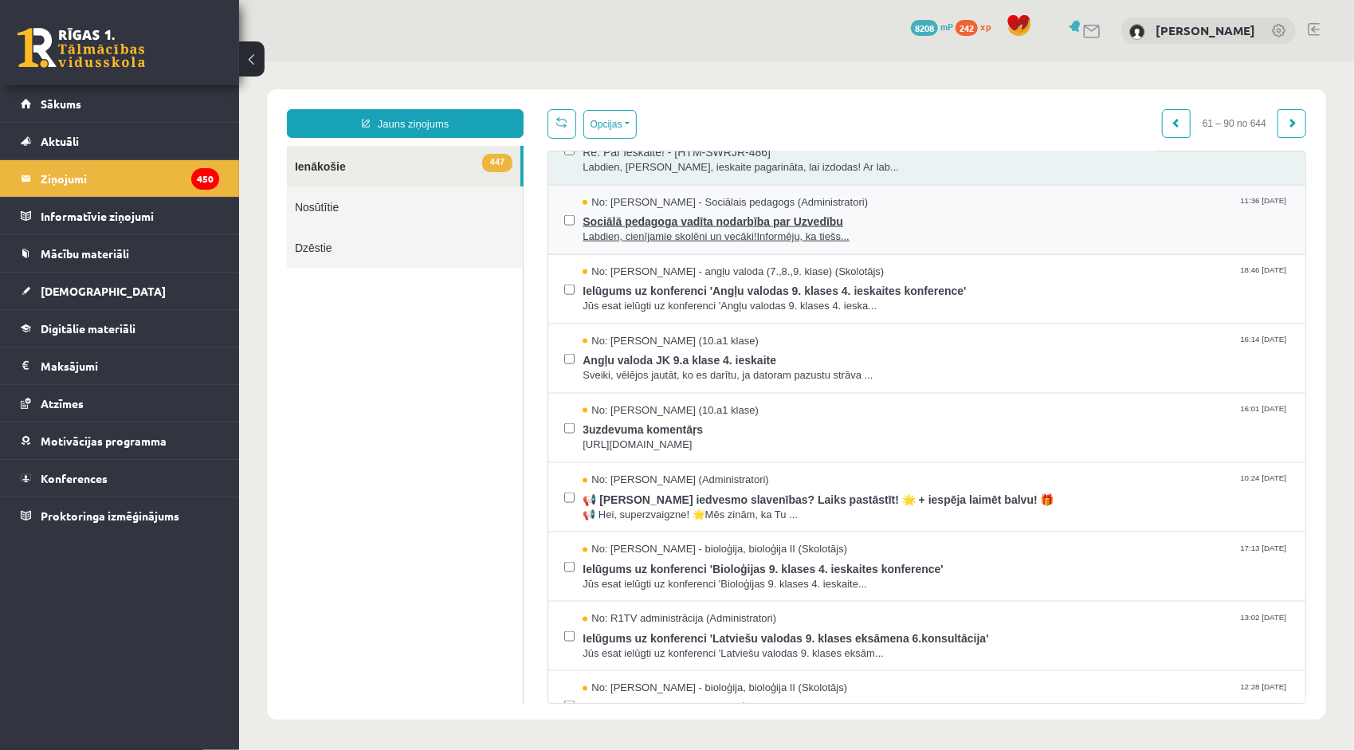
click at [689, 229] on span "Labdien, cienījamie skolēni un vecāki!Informēju, ka tiešs..." at bounding box center [935, 236] width 707 height 15
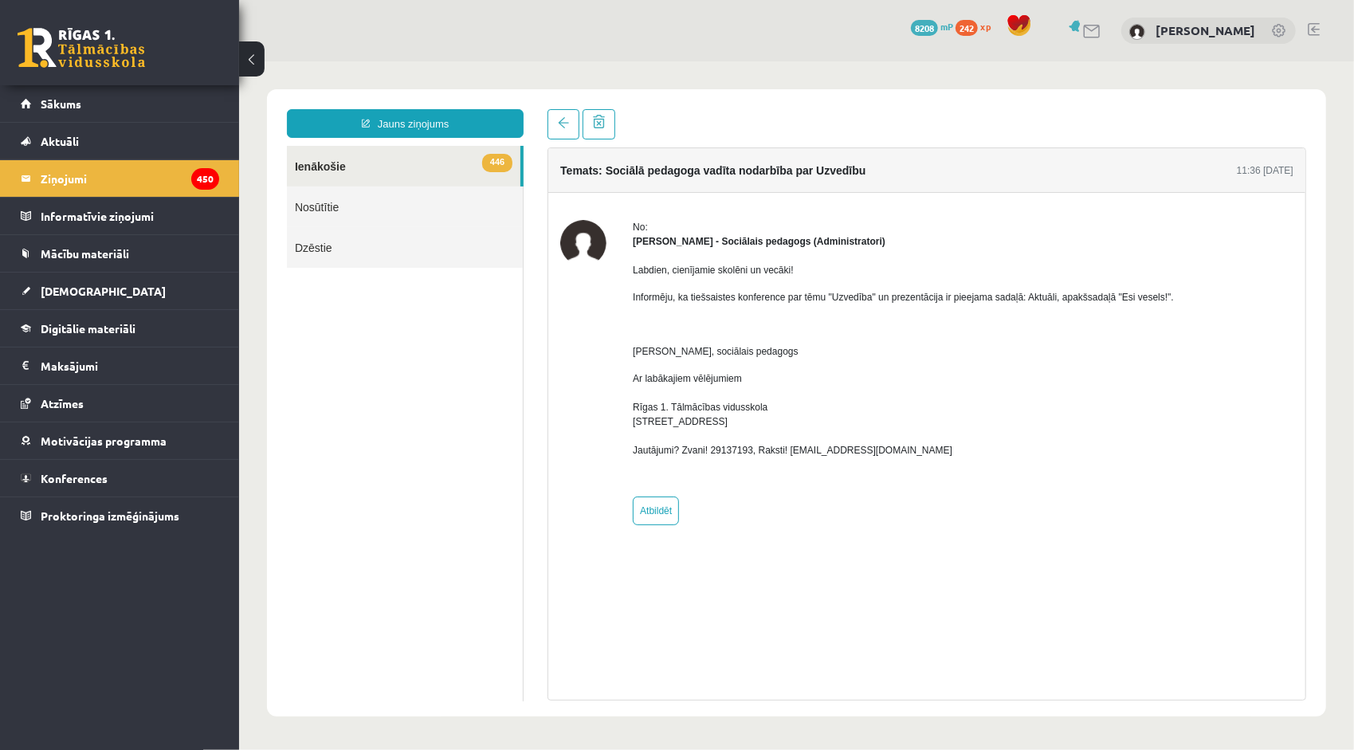
scroll to position [0, 0]
click at [568, 125] on link at bounding box center [563, 123] width 32 height 30
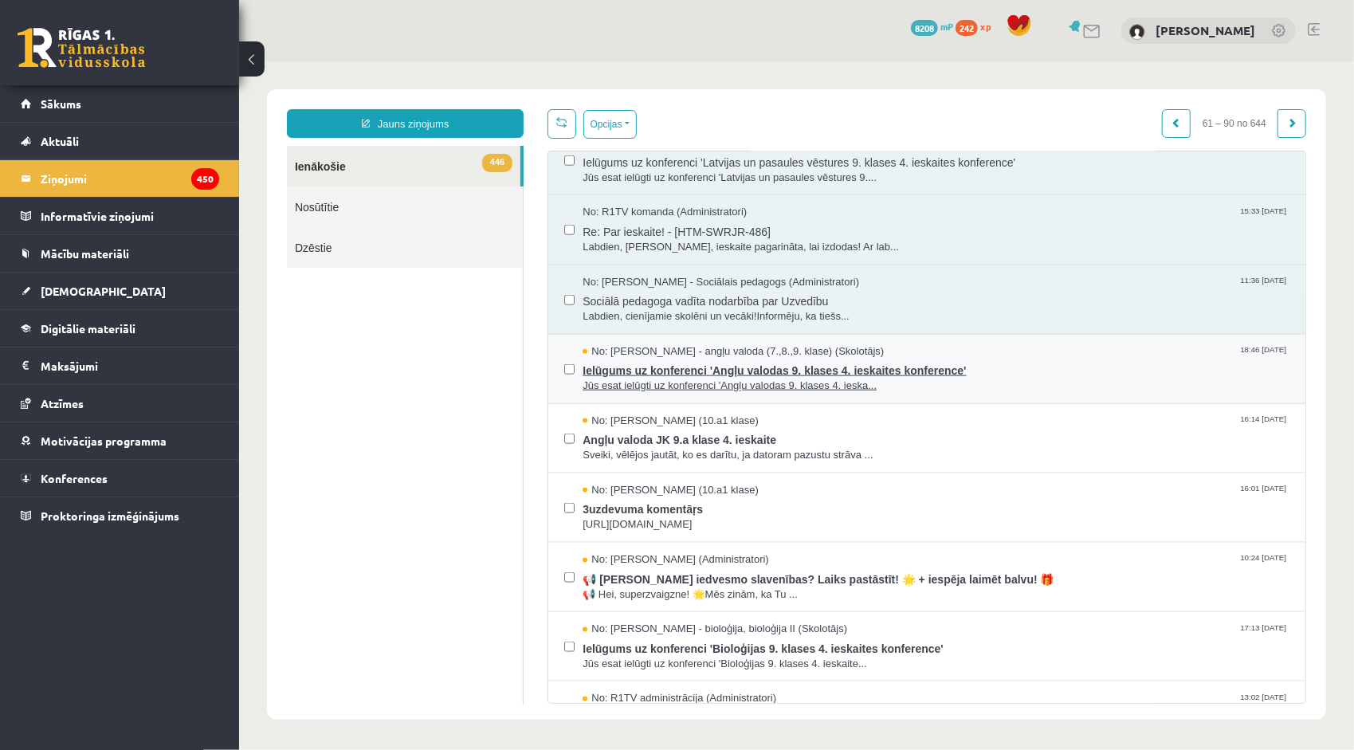
click at [700, 345] on span "No: Laila Priedīte-Dimiņa - angļu valoda (7.,8.,9. klase) (Skolotājs)" at bounding box center [732, 350] width 301 height 15
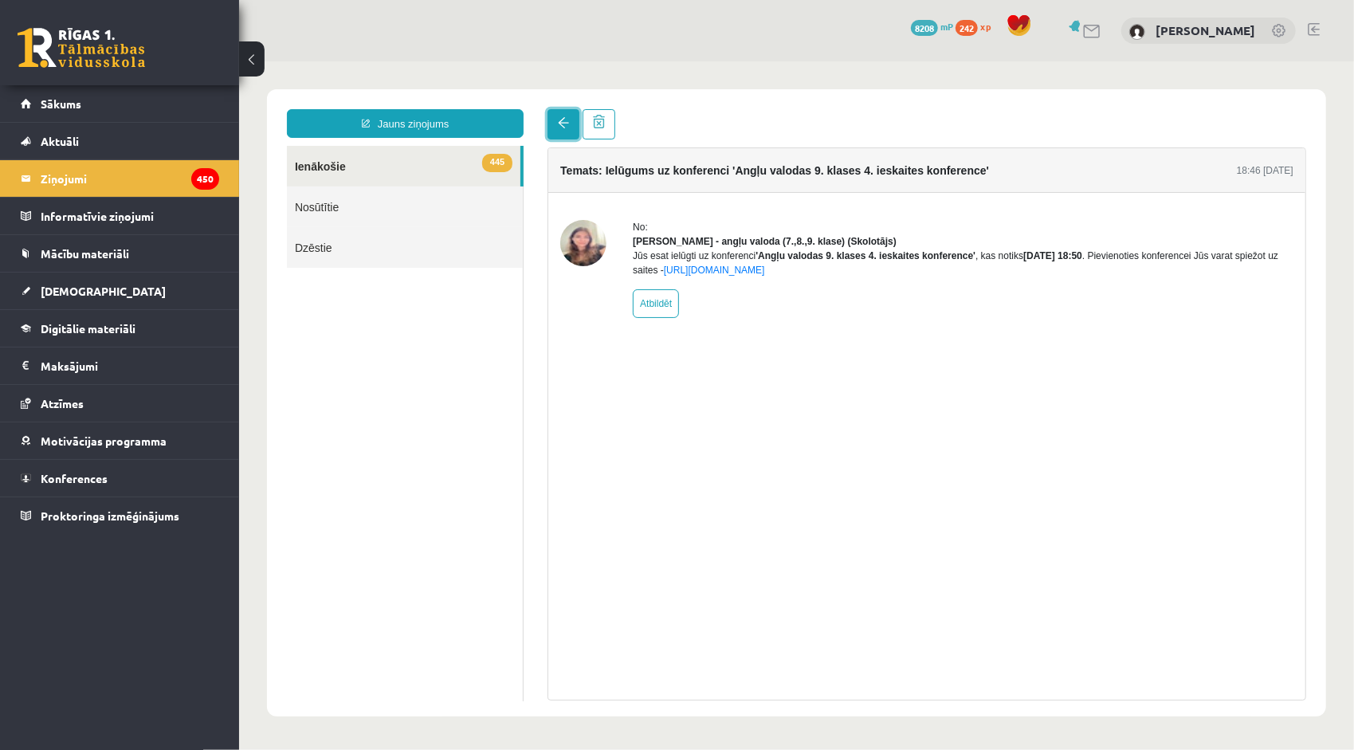
click at [559, 128] on span at bounding box center [562, 121] width 11 height 11
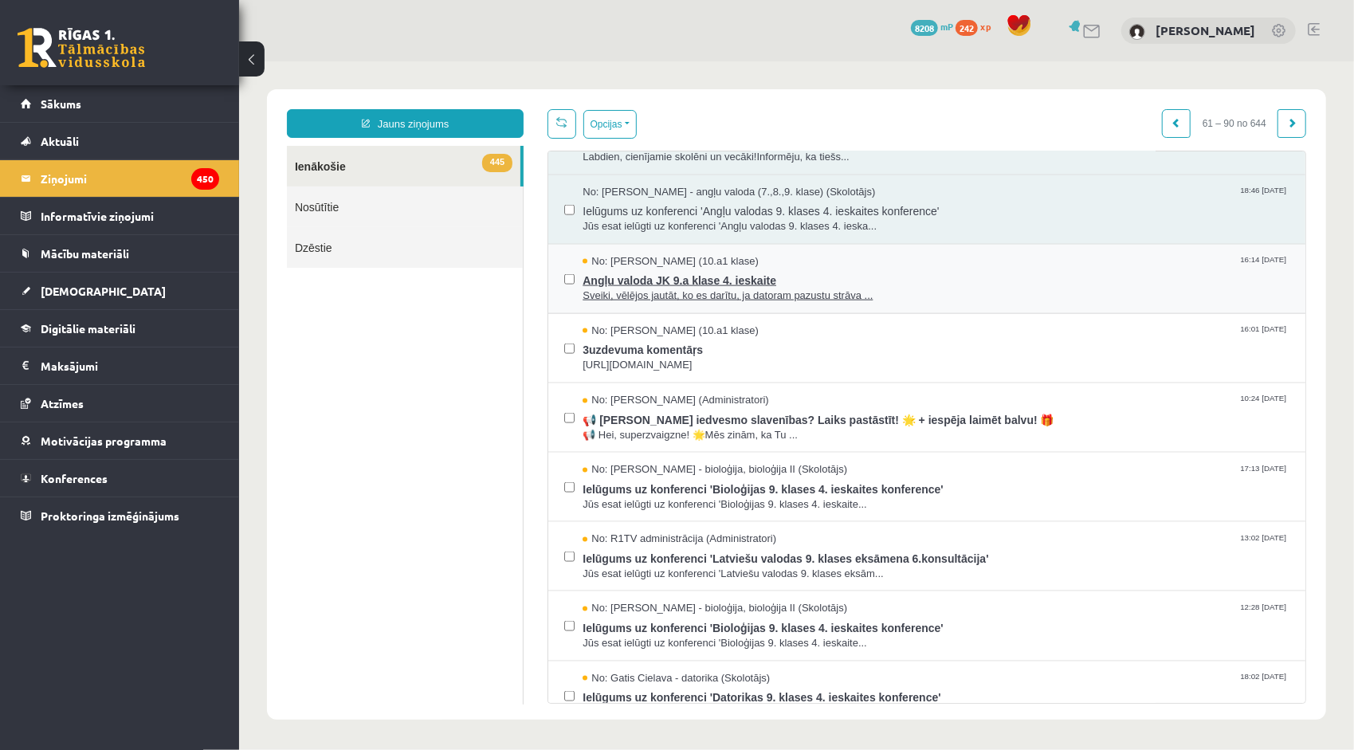
click at [673, 288] on span "Sveiki, vēlējos jautāt, ko es darītu, ja datoram pazustu strāva ..." at bounding box center [935, 295] width 707 height 15
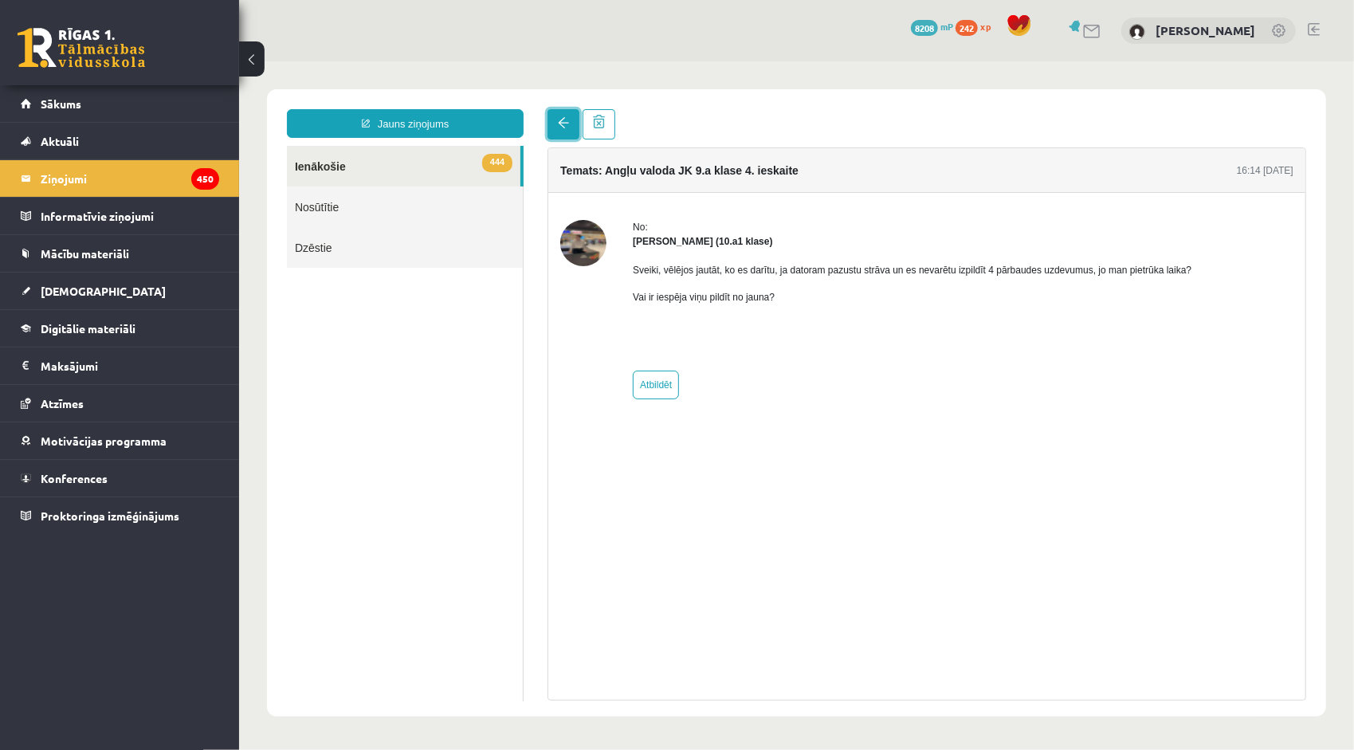
click at [557, 125] on span at bounding box center [562, 121] width 11 height 11
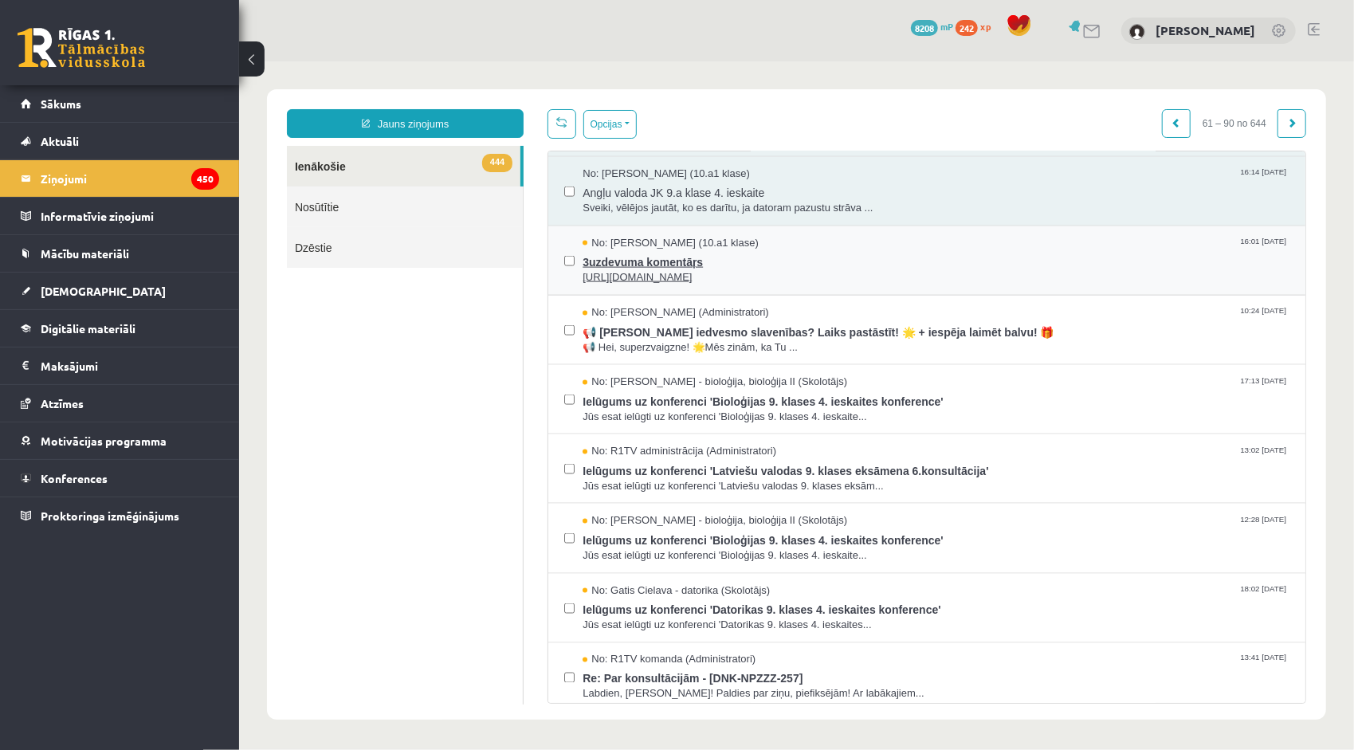
click at [651, 269] on span "https://s2js.com/BabyAk/spele" at bounding box center [935, 276] width 707 height 15
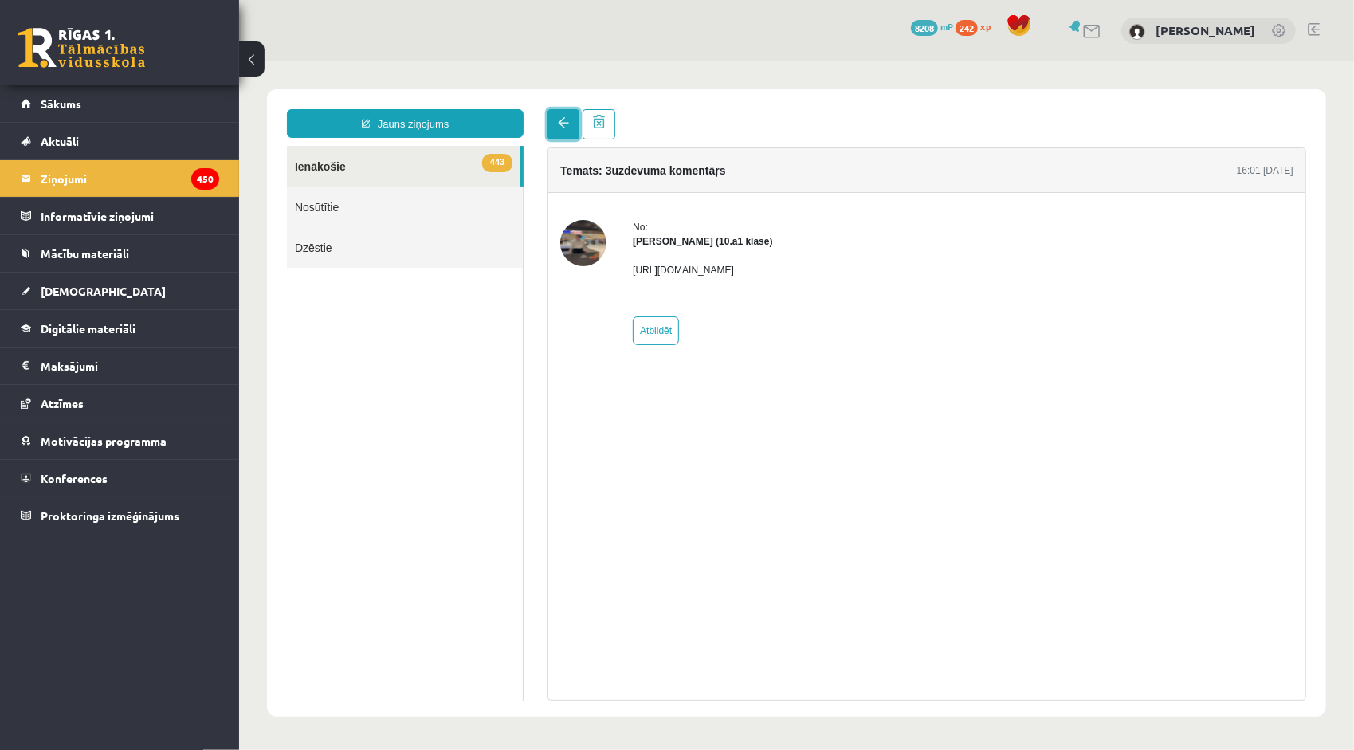
click at [561, 127] on span at bounding box center [562, 121] width 11 height 11
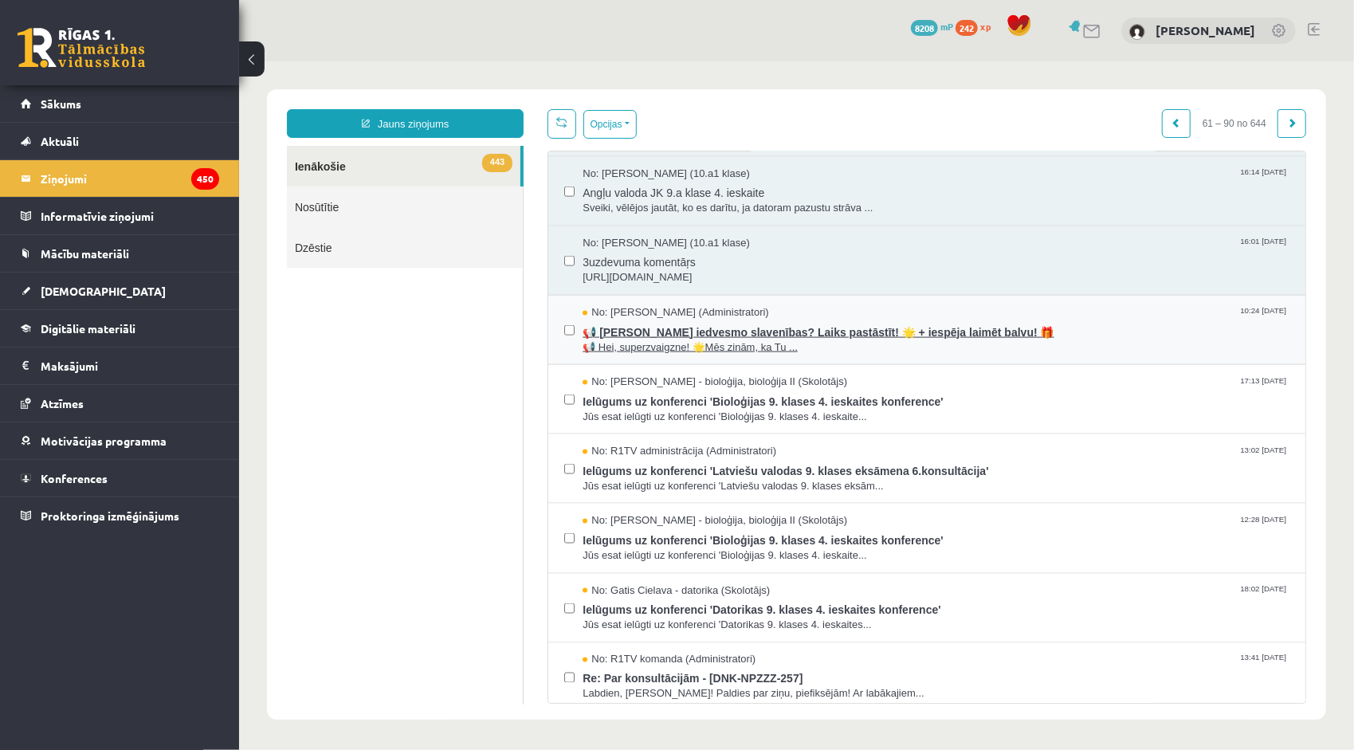
click at [632, 330] on span "📢 Tevi iedvesmo slavenības? Laiks pastāstīt! 🌟 + iespēja laimēt balvu! 🎁" at bounding box center [935, 330] width 707 height 20
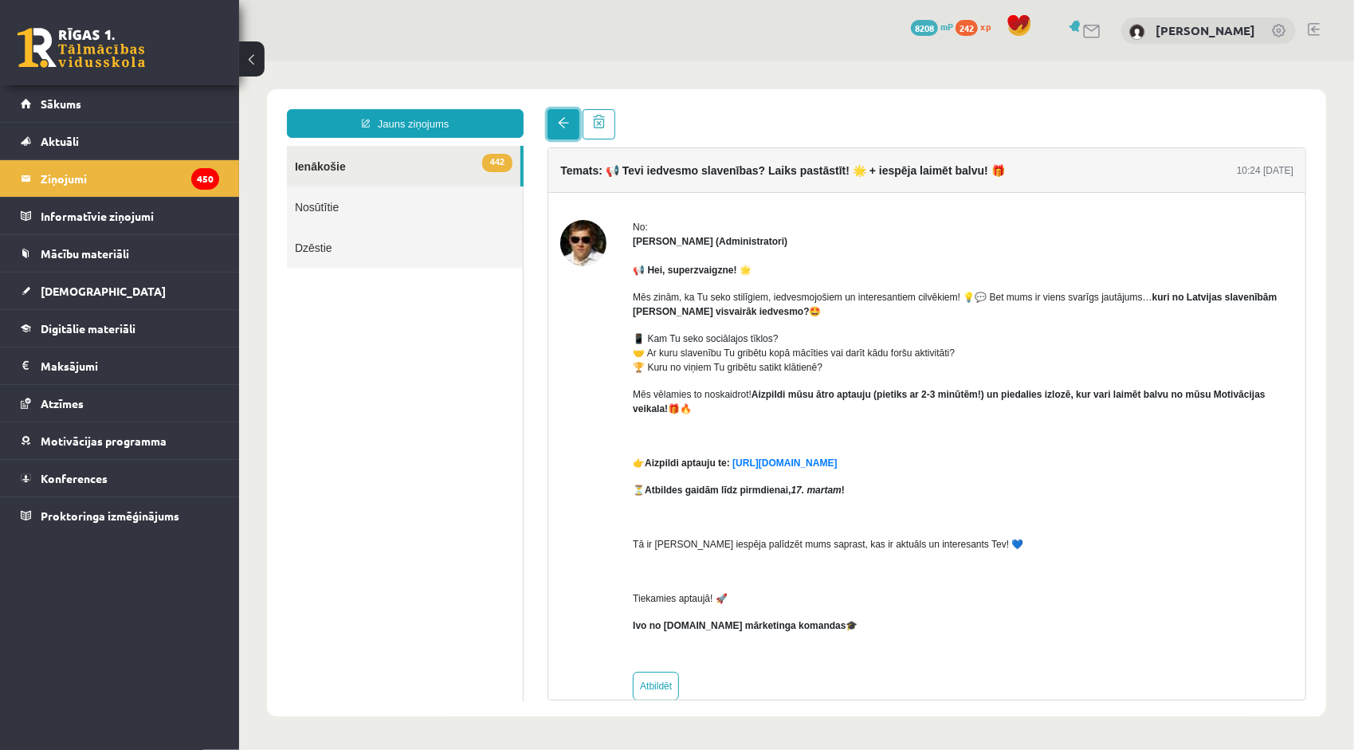
click at [555, 111] on link at bounding box center [563, 123] width 32 height 30
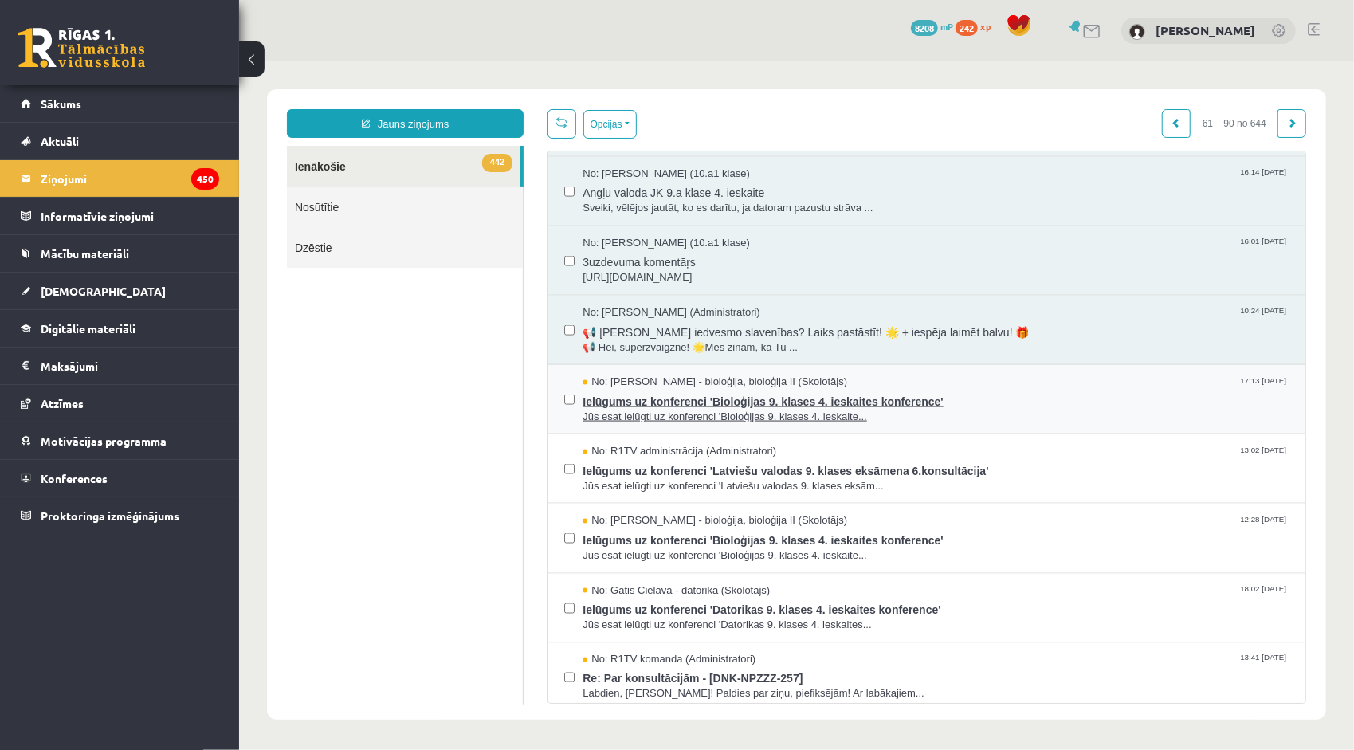
click at [701, 389] on span "Ielūgums uz konferenci 'Bioloģijas 9. klases 4. ieskaites konference'" at bounding box center [935, 399] width 707 height 20
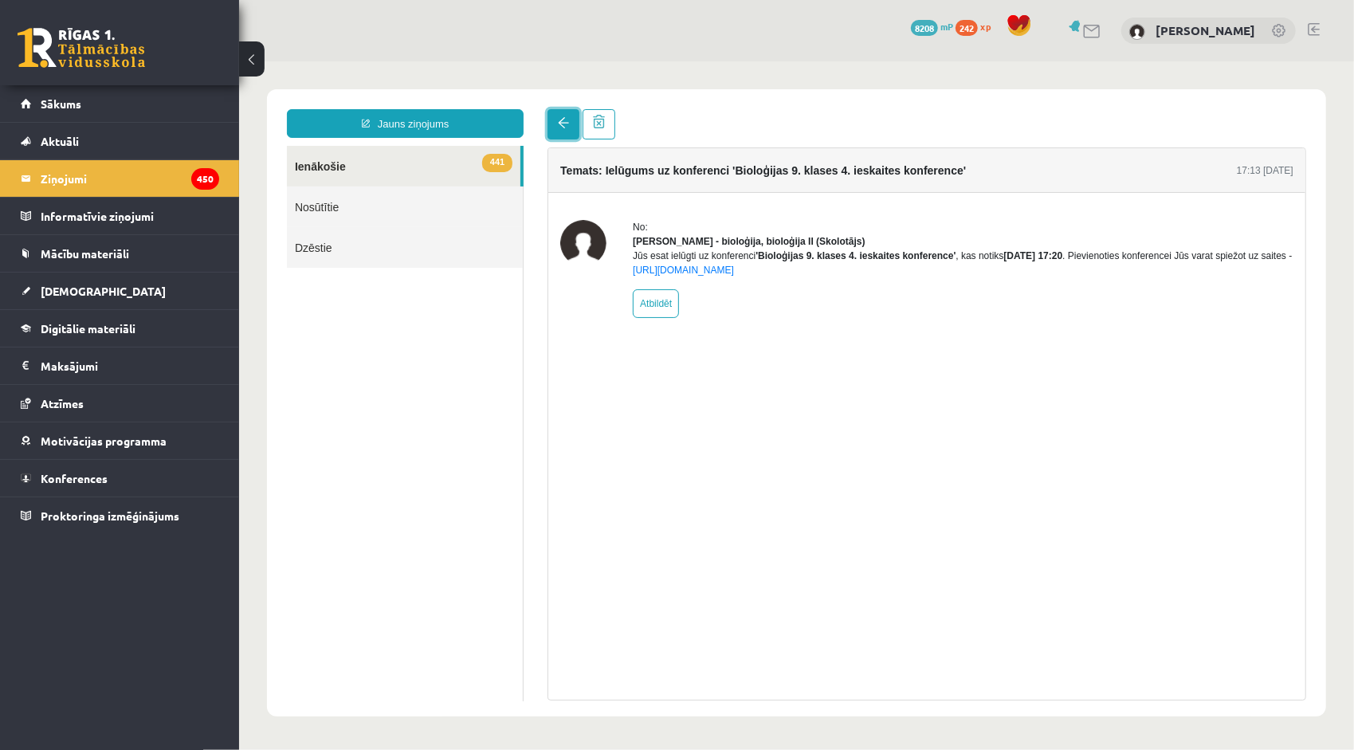
click at [557, 120] on span at bounding box center [562, 121] width 11 height 11
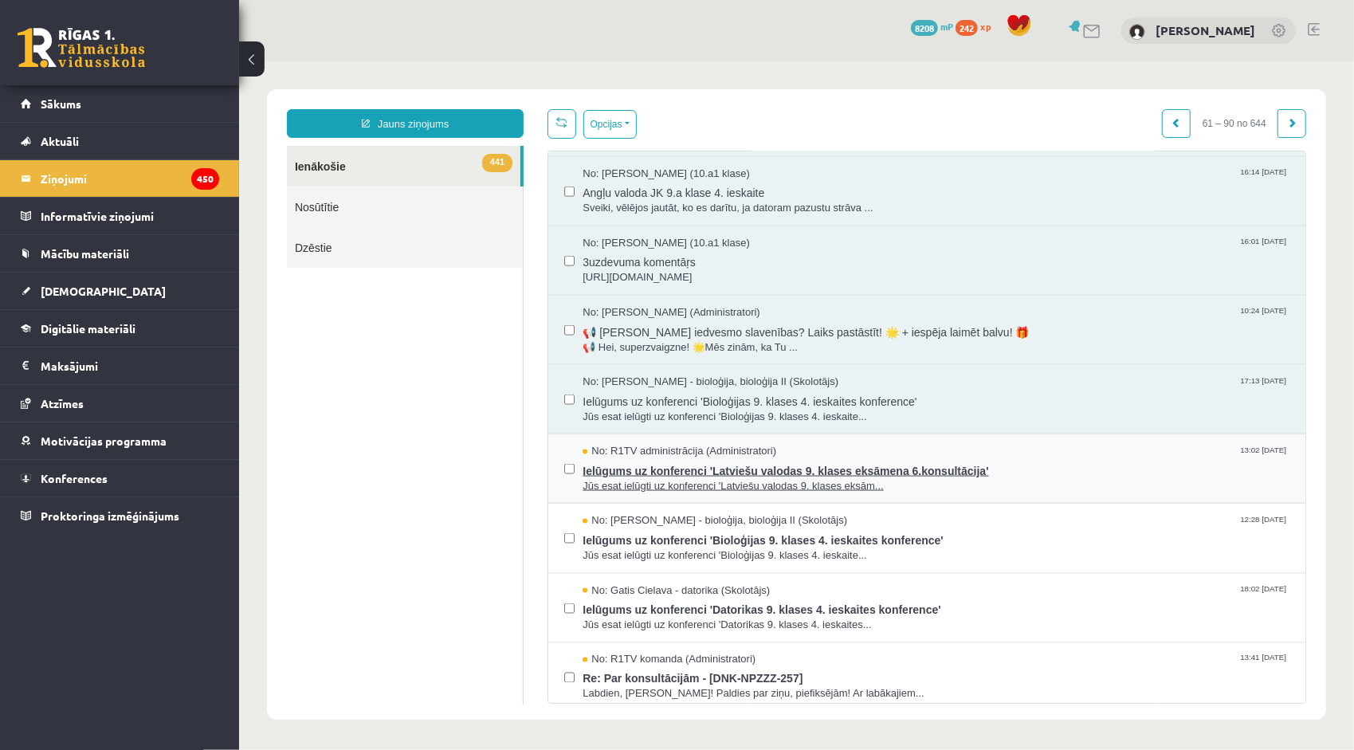
click at [710, 469] on span "Ielūgums uz konferenci 'Latviešu valodas 9. klases eksāmena 6.konsultācija'" at bounding box center [935, 468] width 707 height 20
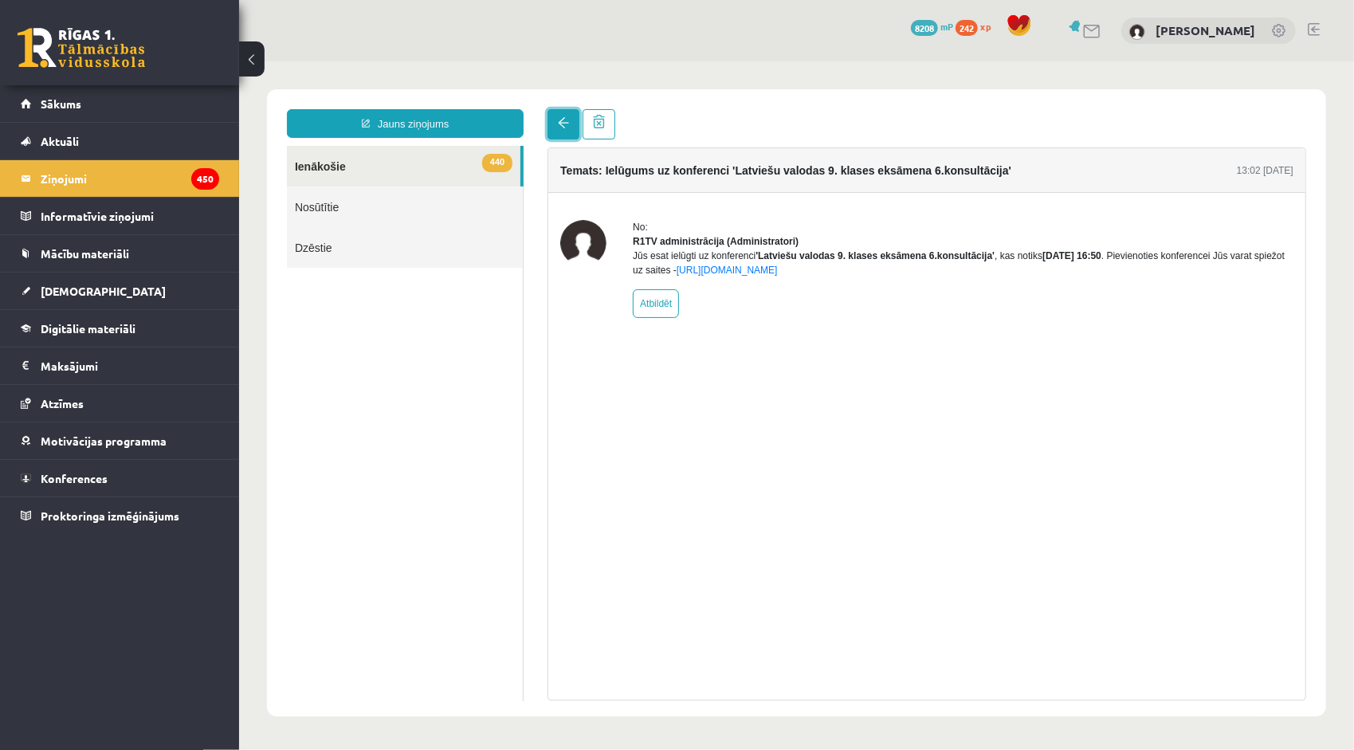
click at [551, 127] on link at bounding box center [563, 123] width 32 height 30
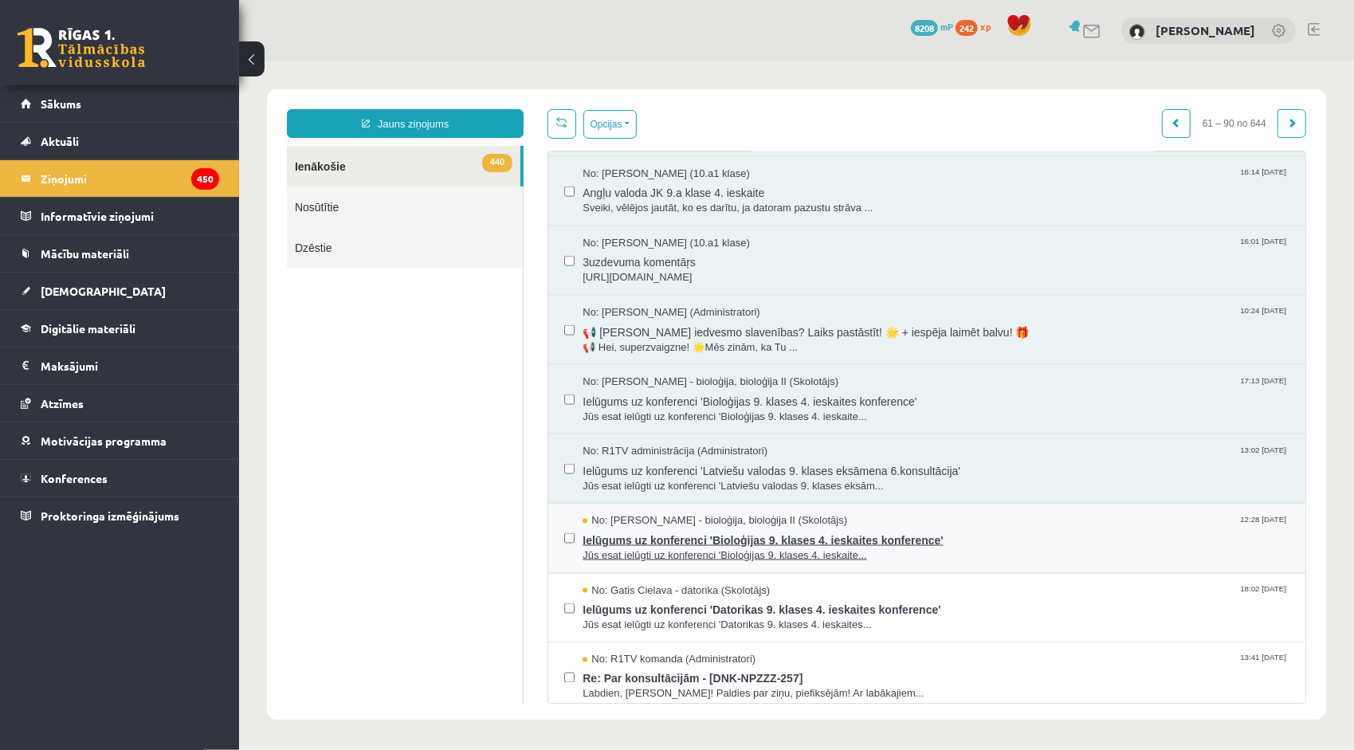
click at [645, 532] on span "Ielūgums uz konferenci 'Bioloģijas 9. klases 4. ieskaites konference'" at bounding box center [935, 538] width 707 height 20
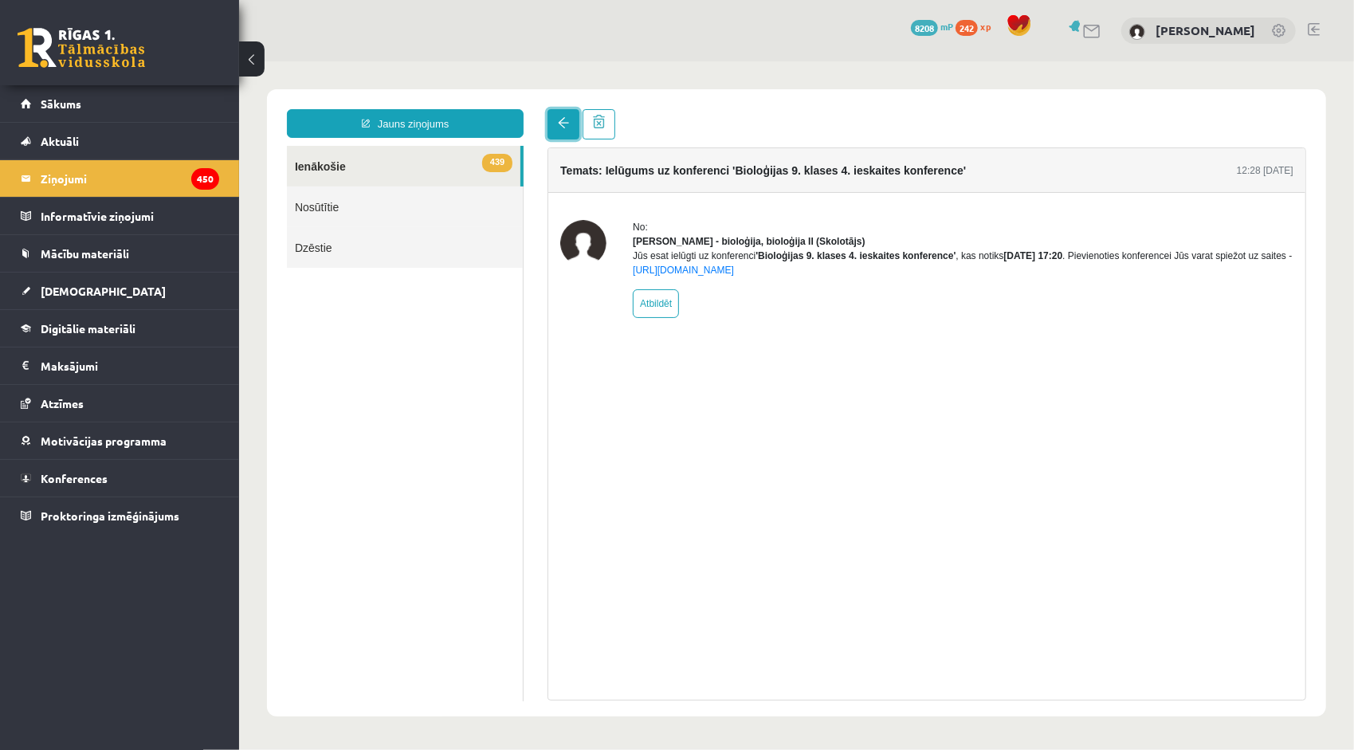
click at [552, 115] on link at bounding box center [563, 123] width 32 height 30
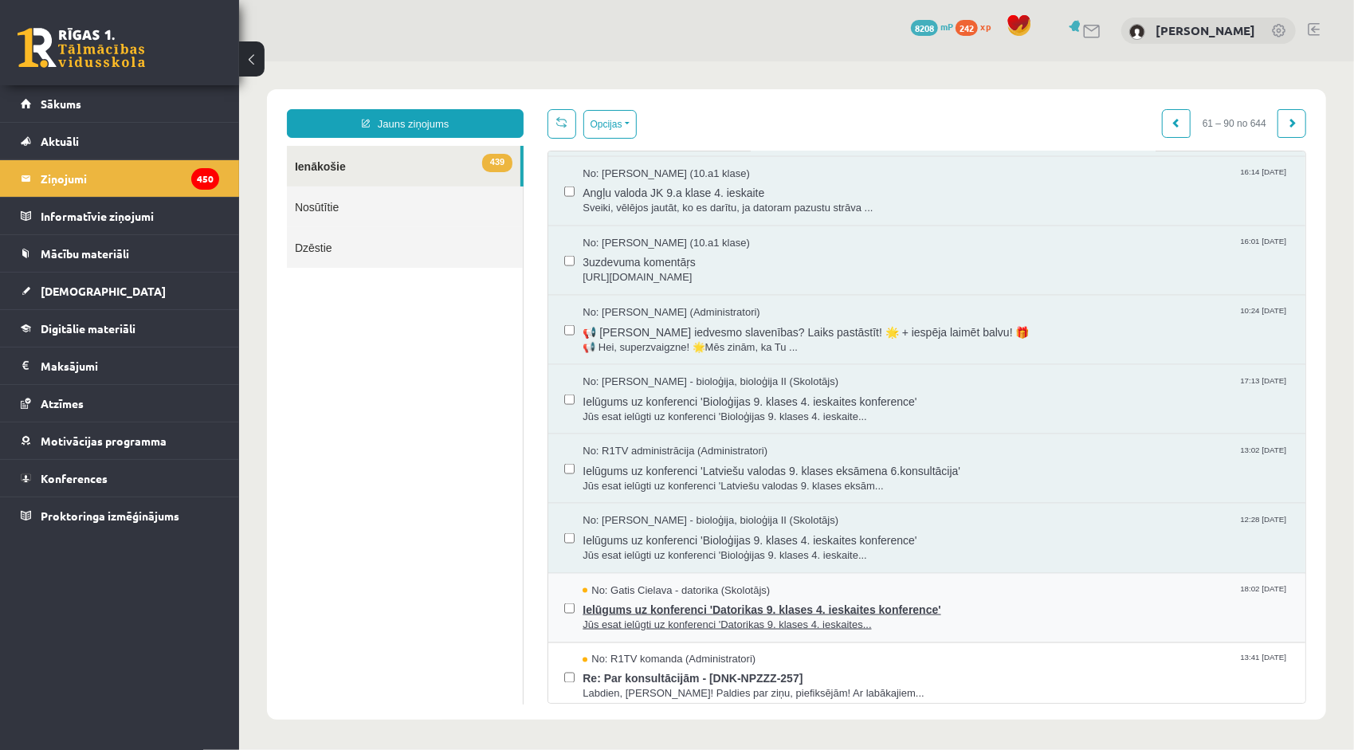
click at [651, 599] on span "Ielūgums uz konferenci 'Datorikas 9. klases 4. ieskaites konference'" at bounding box center [935, 607] width 707 height 20
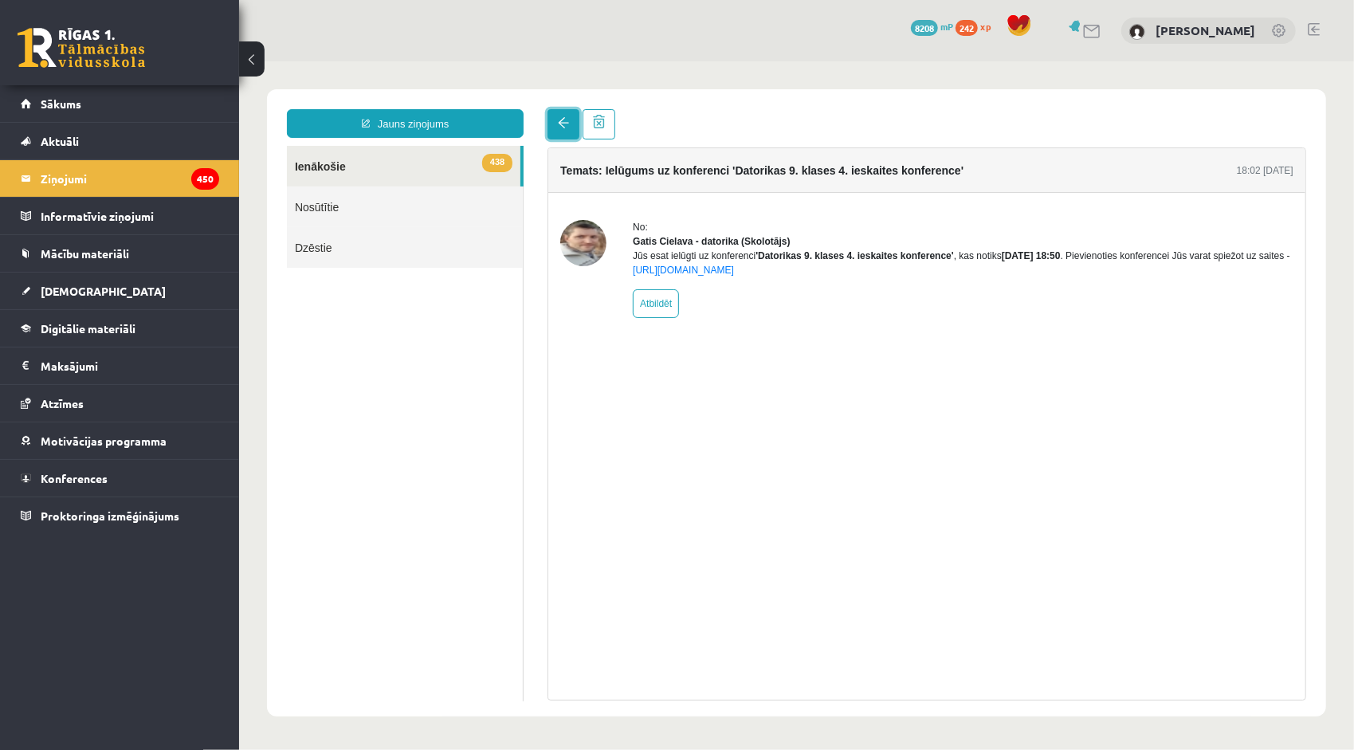
click at [564, 122] on span at bounding box center [562, 121] width 11 height 11
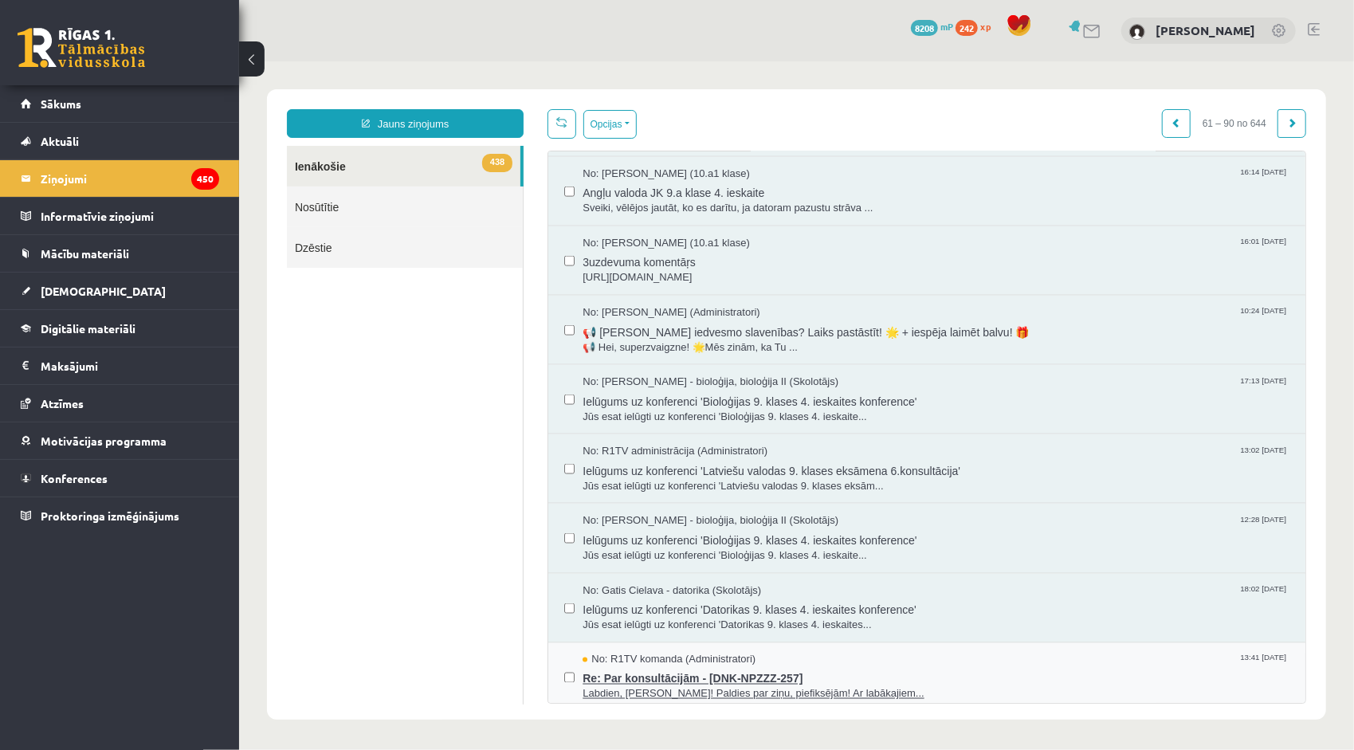
click at [612, 686] on span "Labdien, Emilija! Paldies par ziņu, piefiksējām! Ar labākajiem..." at bounding box center [935, 693] width 707 height 15
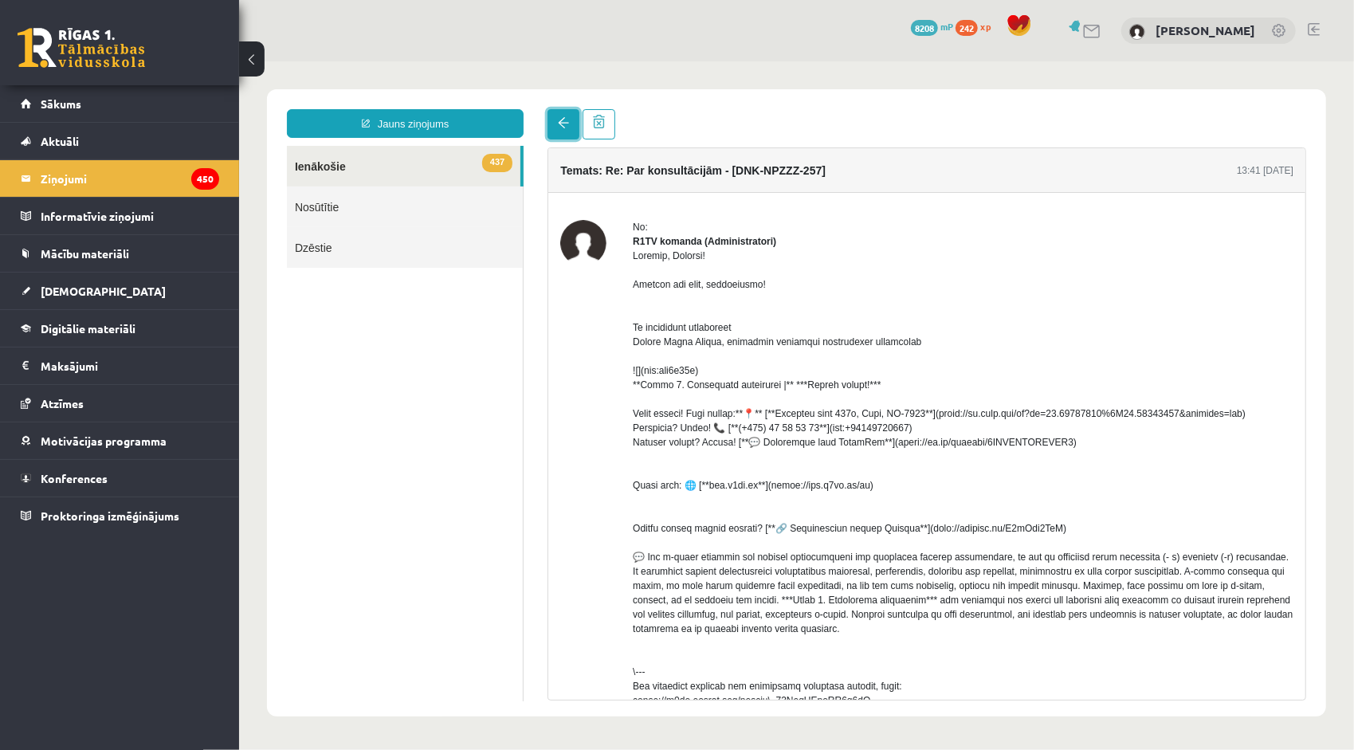
click at [562, 118] on span at bounding box center [562, 121] width 11 height 11
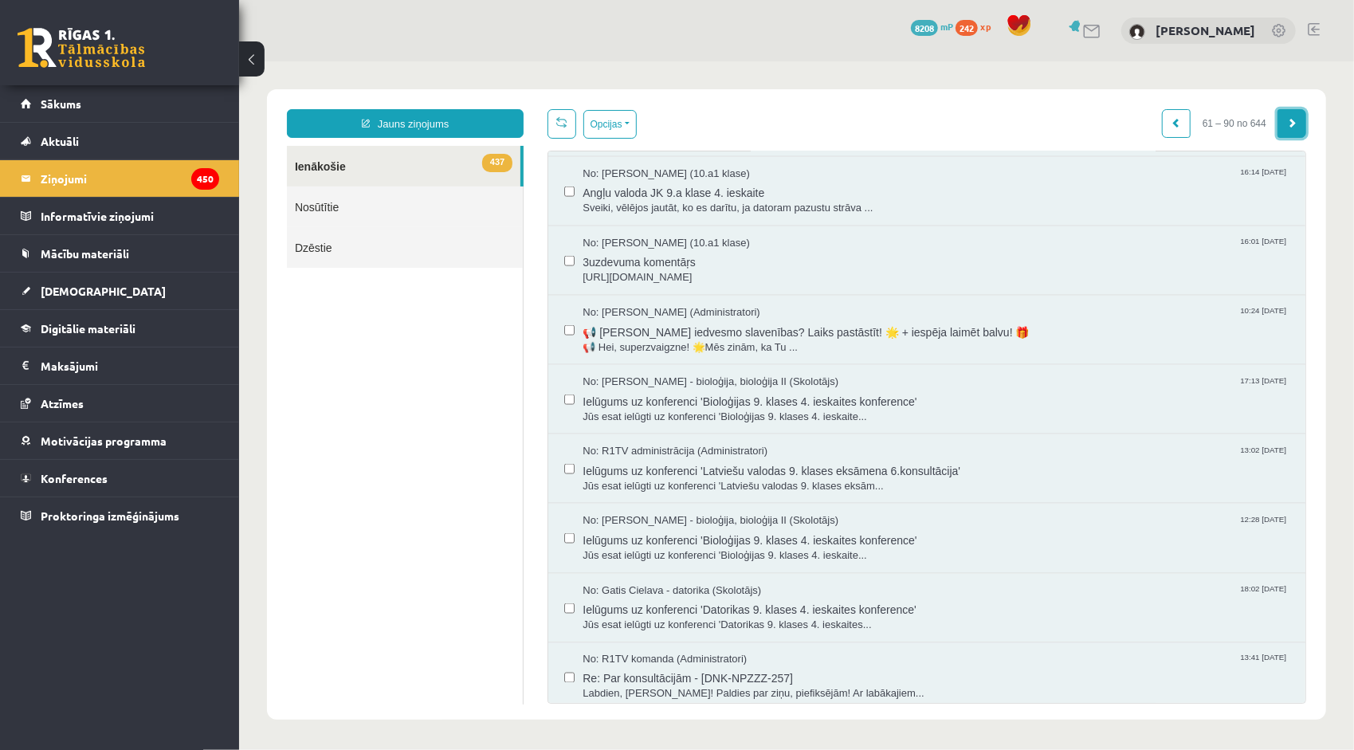
click at [1277, 128] on link at bounding box center [1291, 122] width 29 height 29
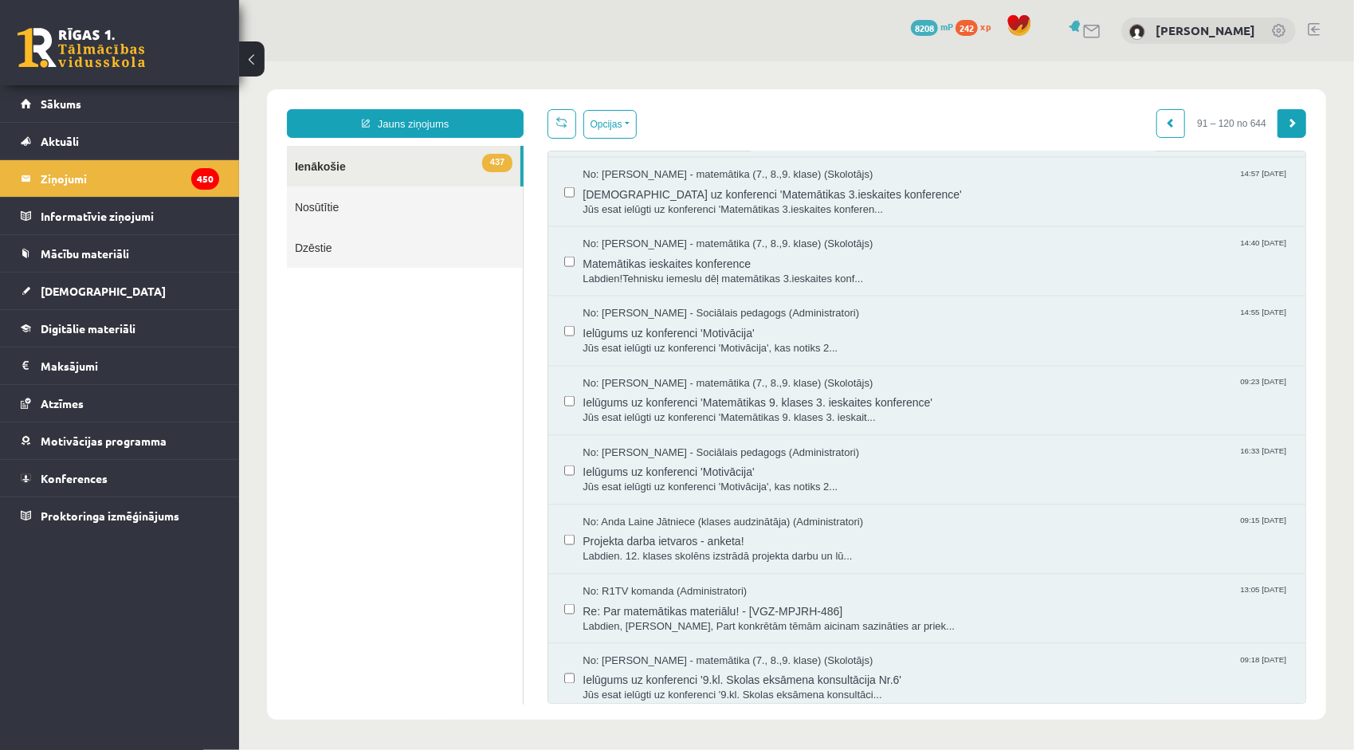
click at [1286, 125] on span at bounding box center [1291, 122] width 10 height 10
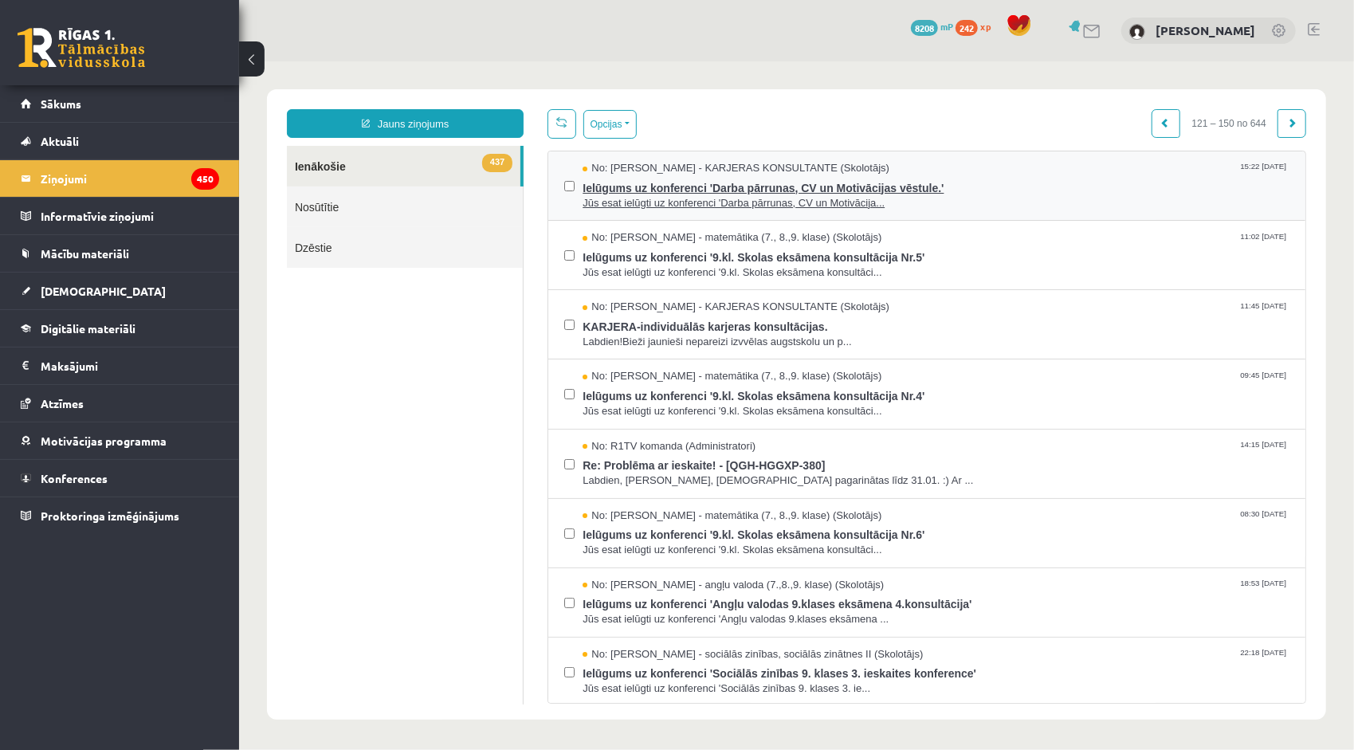
click at [849, 195] on span "Jūs esat ielūgti uz konferenci 'Darba pārrunas, CV un Motivācija..." at bounding box center [935, 202] width 707 height 15
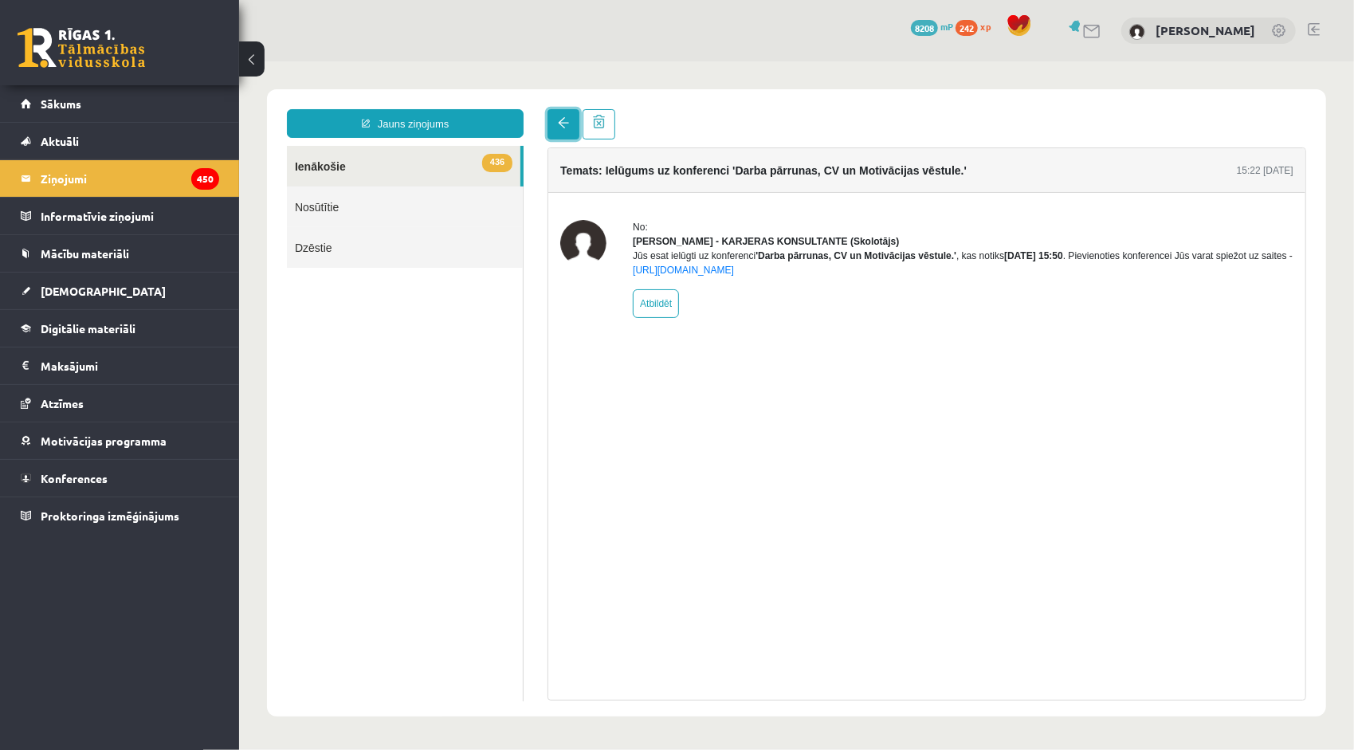
click at [573, 124] on link at bounding box center [563, 123] width 32 height 30
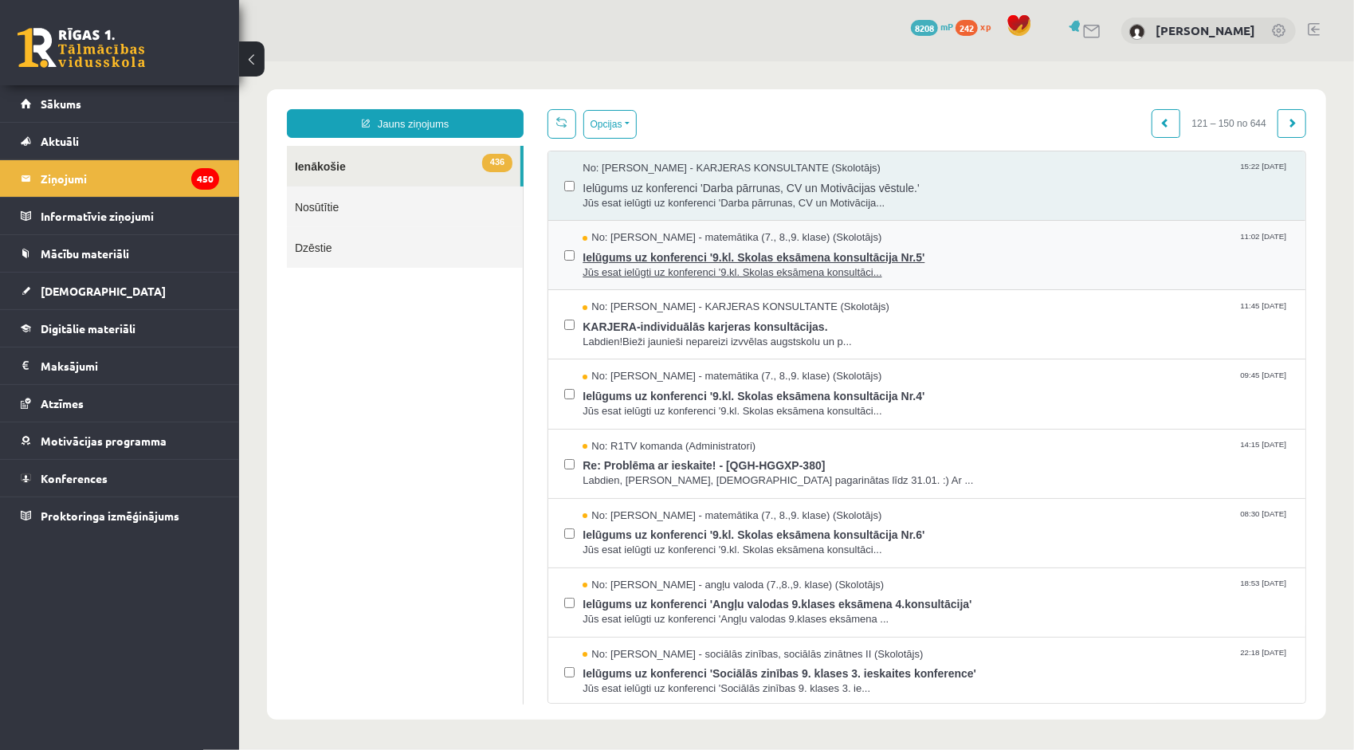
click at [647, 266] on span "Jūs esat ielūgti uz konferenci '9.kl. Skolas eksāmena konsultāci..." at bounding box center [935, 272] width 707 height 15
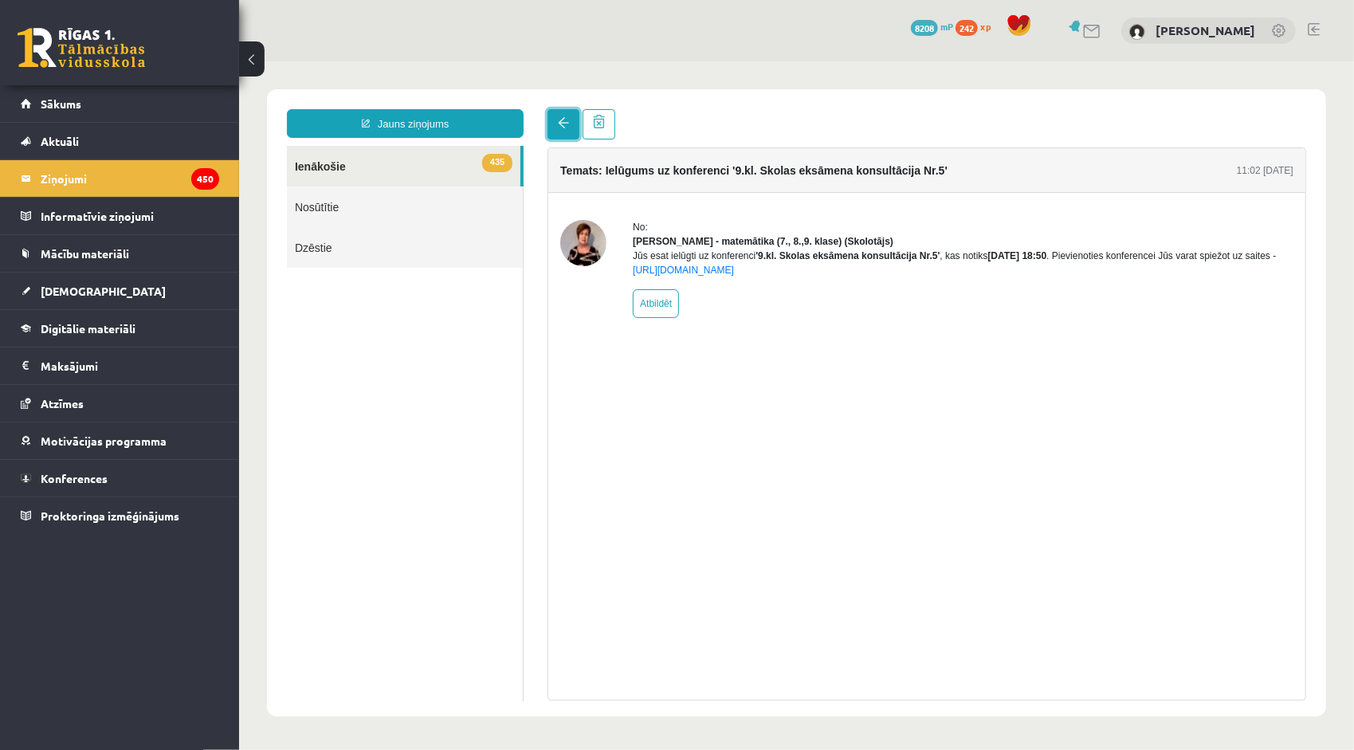
click at [555, 136] on link at bounding box center [563, 123] width 32 height 30
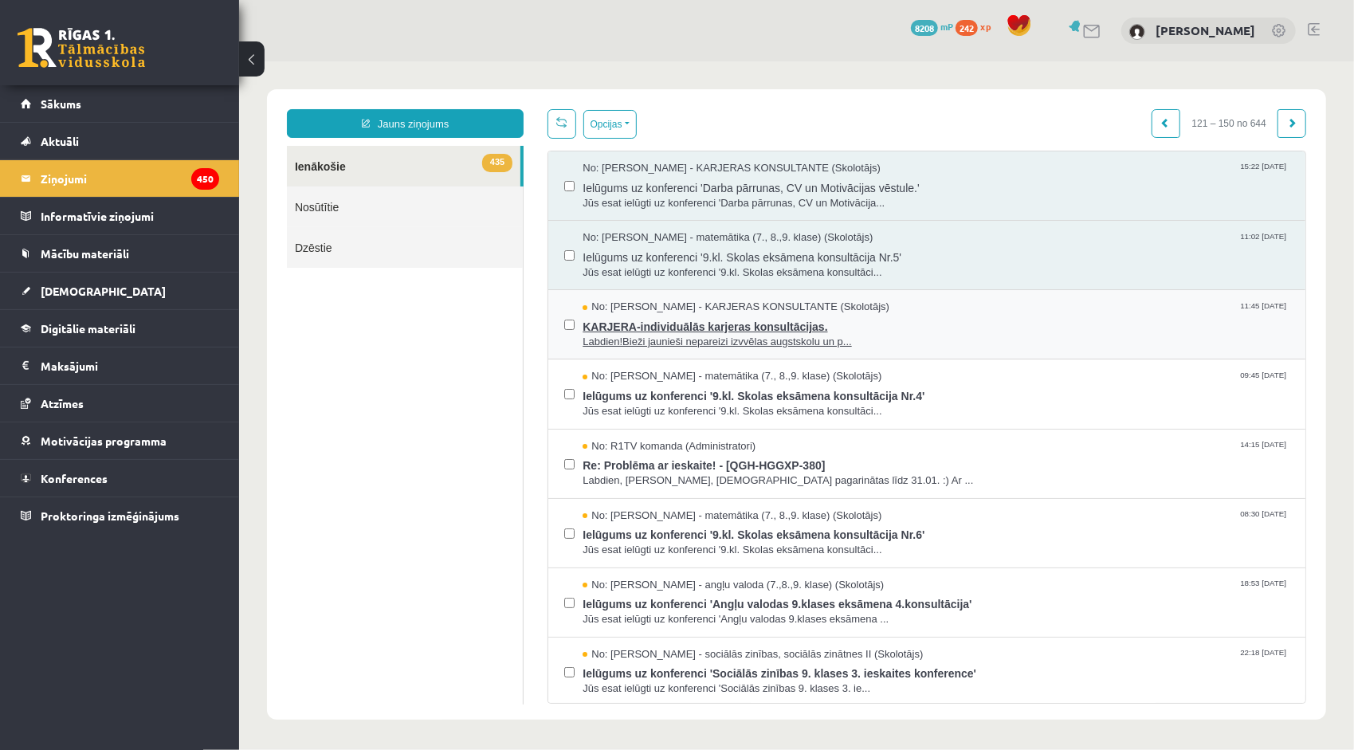
click at [622, 334] on span "Labdien!Bieži jaunieši nepareizi izvvēlas augstskolu un p..." at bounding box center [935, 341] width 707 height 15
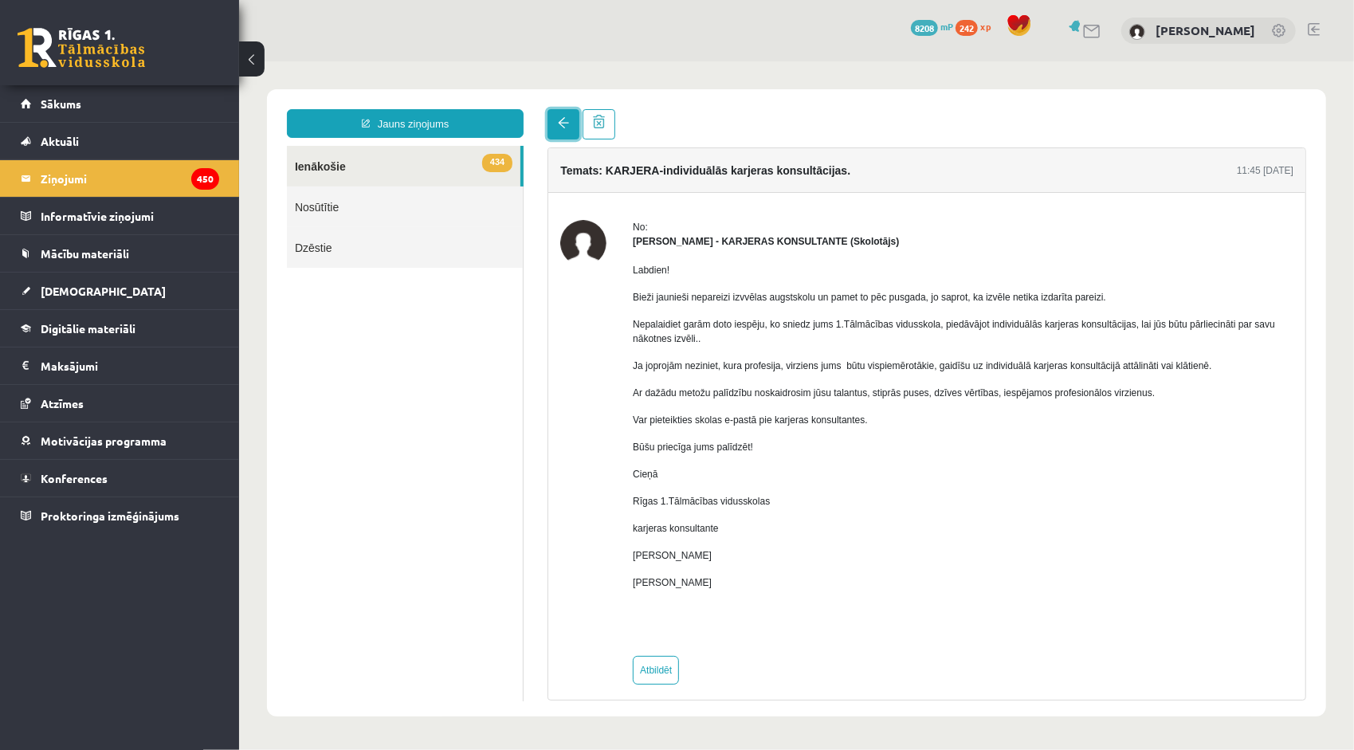
click at [558, 128] on span at bounding box center [562, 121] width 11 height 11
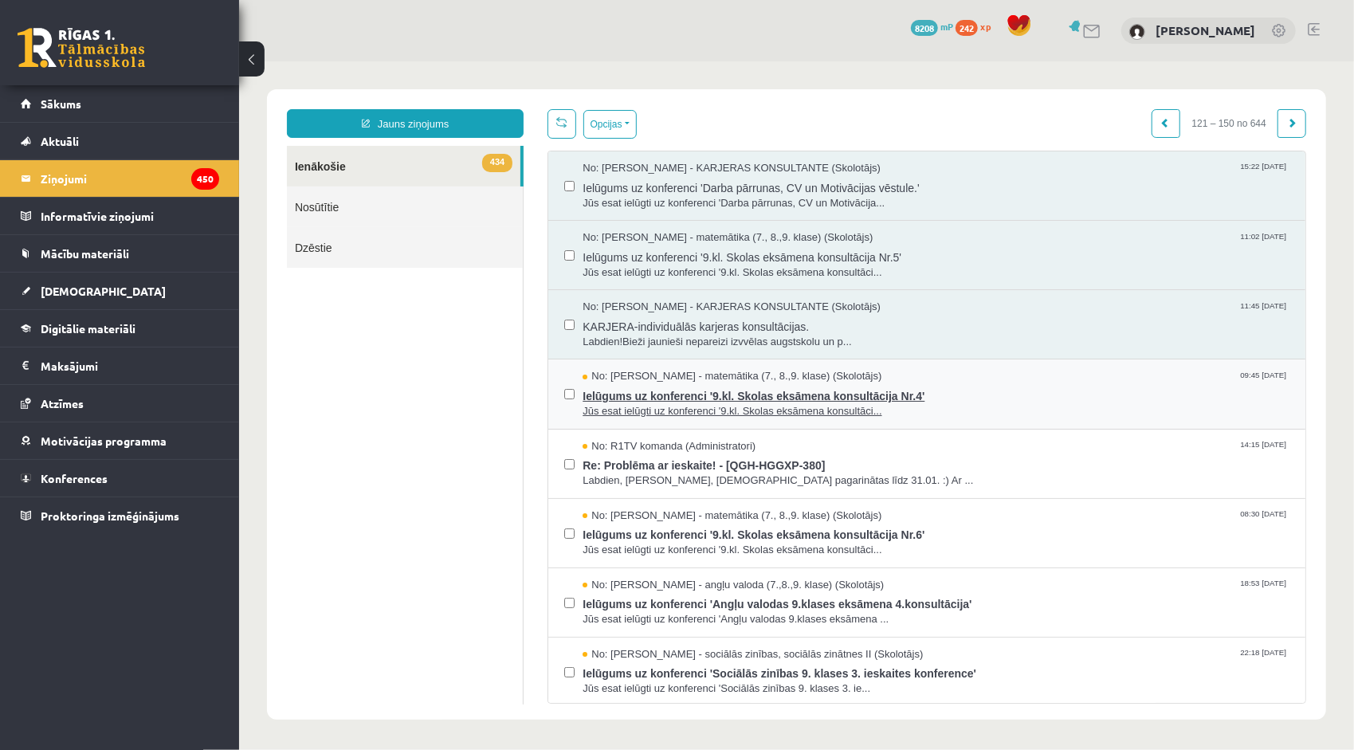
click at [654, 403] on span "Jūs esat ielūgti uz konferenci '9.kl. Skolas eksāmena konsultāci..." at bounding box center [935, 410] width 707 height 15
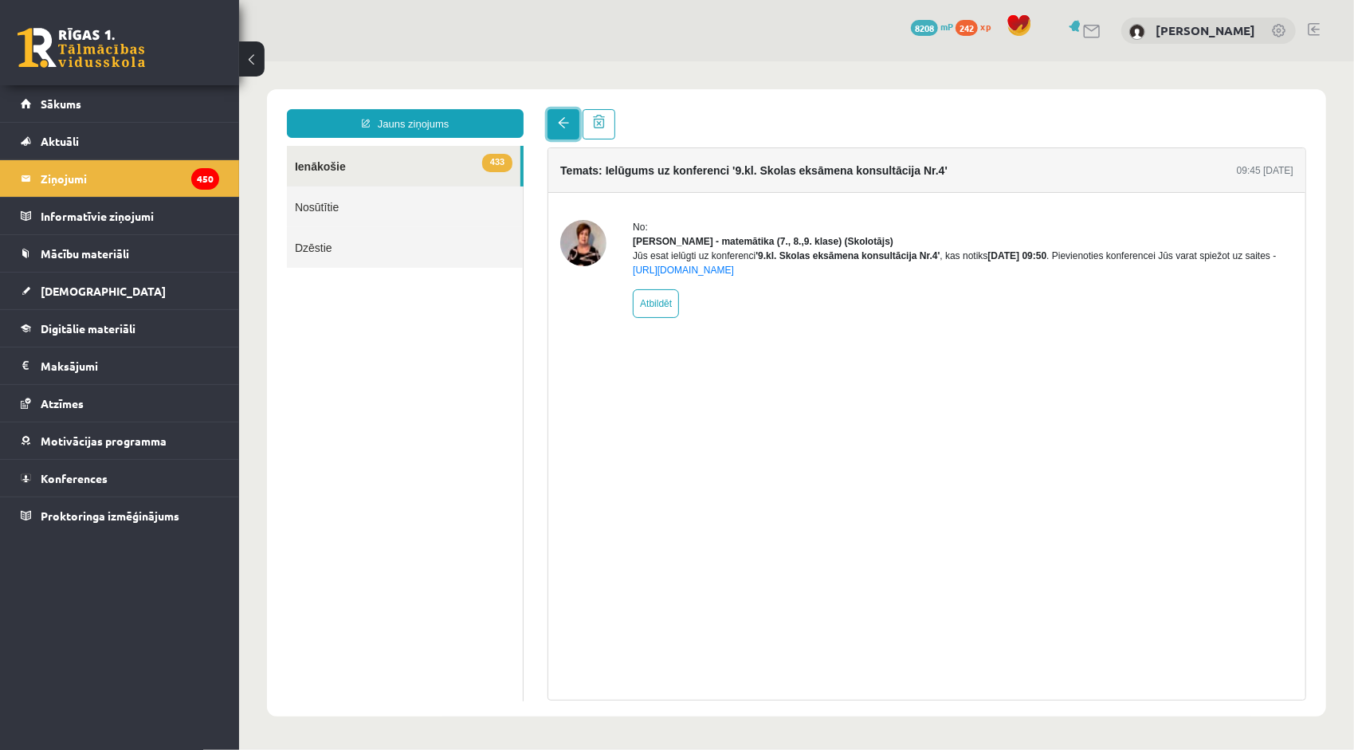
click at [559, 126] on span at bounding box center [562, 121] width 11 height 11
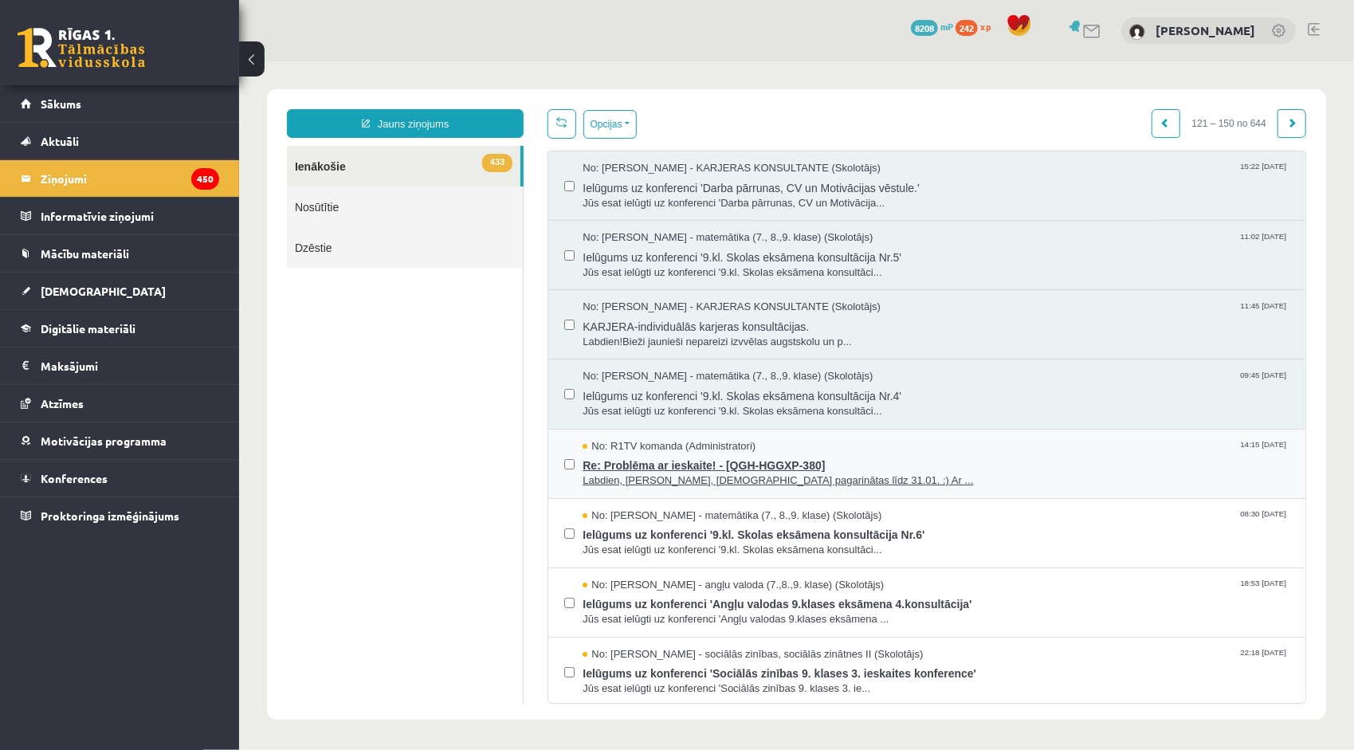
click at [678, 449] on span "No: R1TV komanda (Administratori)" at bounding box center [668, 445] width 173 height 15
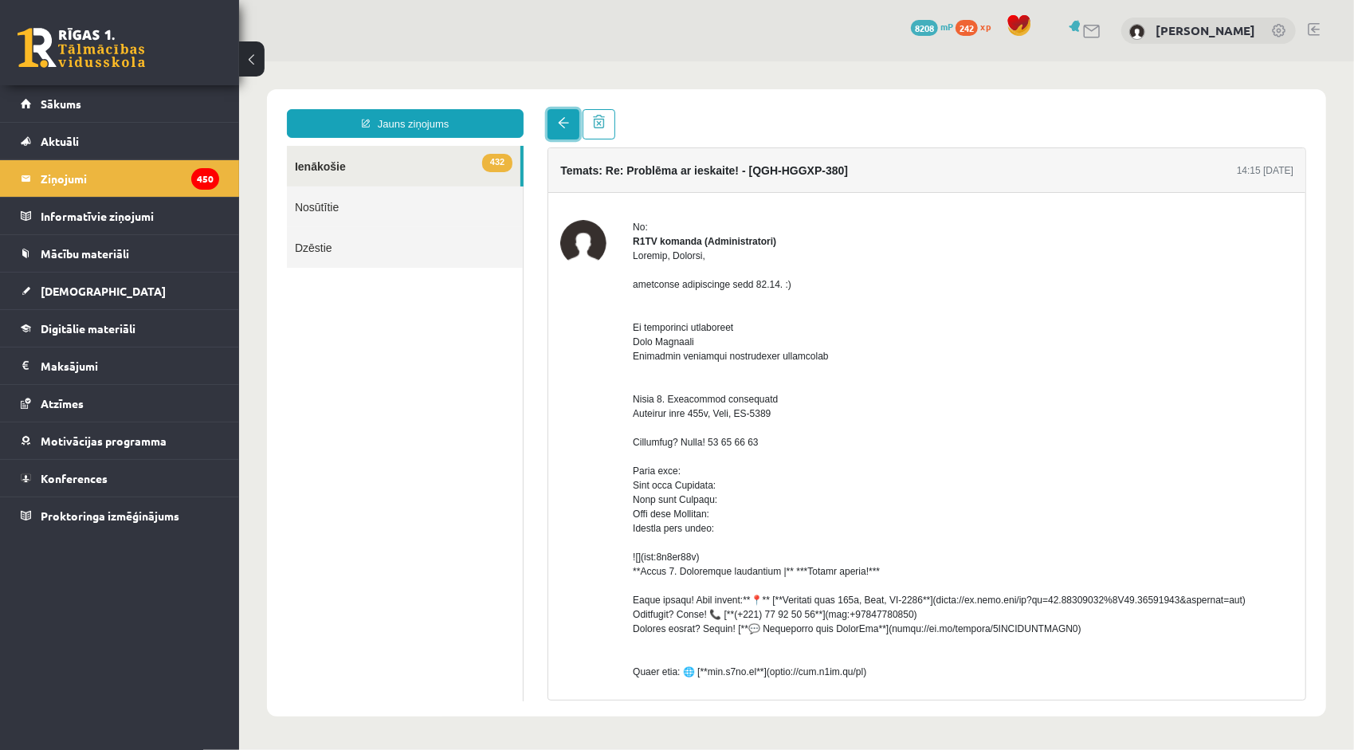
click at [563, 131] on link at bounding box center [563, 123] width 32 height 30
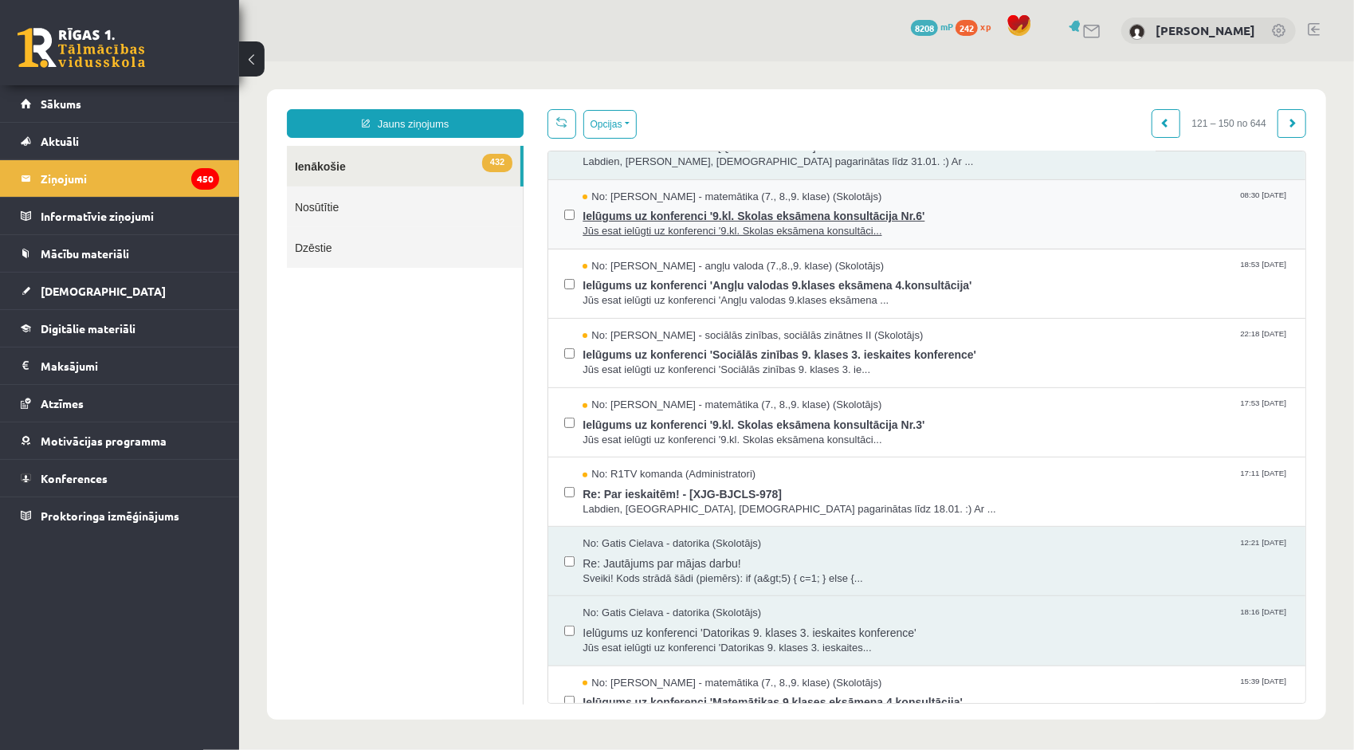
click at [672, 189] on span "No: Irēna Roze - matemātika (7., 8.,9. klase) (Skolotājs)" at bounding box center [731, 196] width 299 height 15
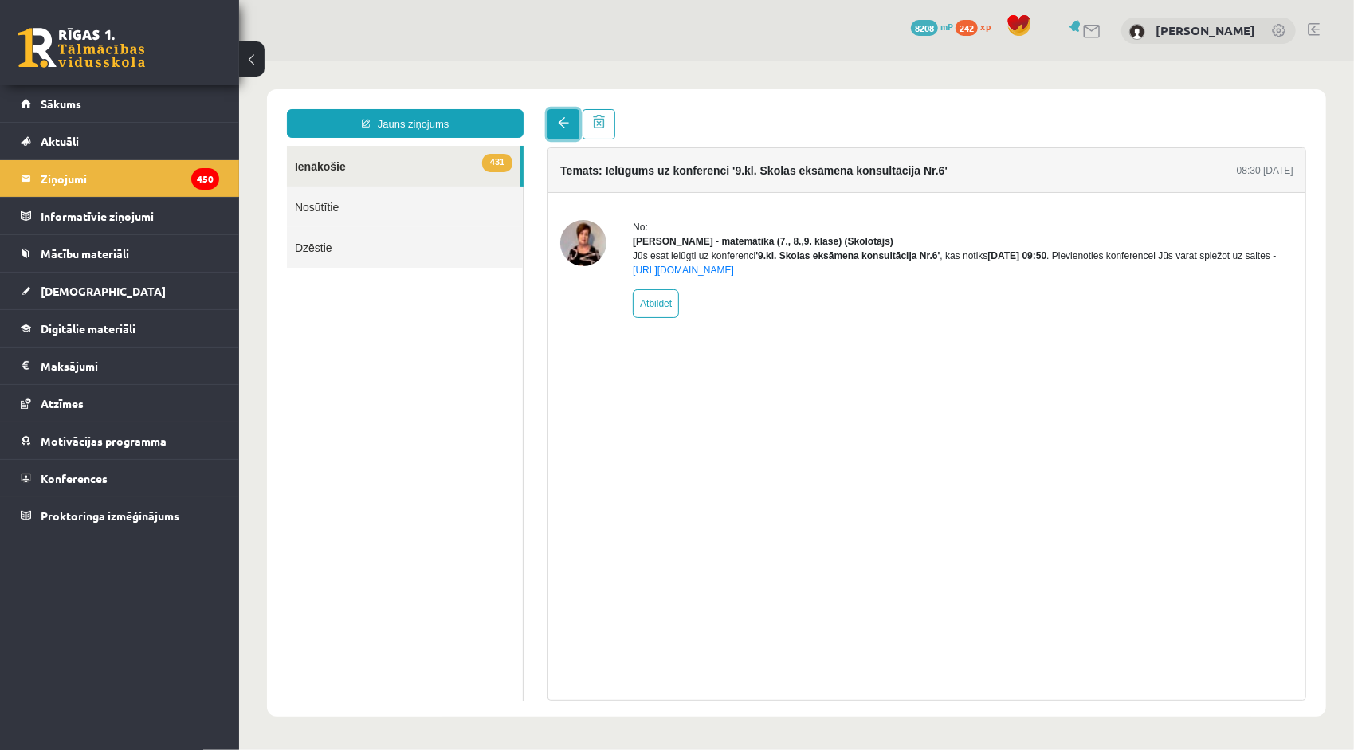
click at [563, 125] on span at bounding box center [562, 121] width 11 height 11
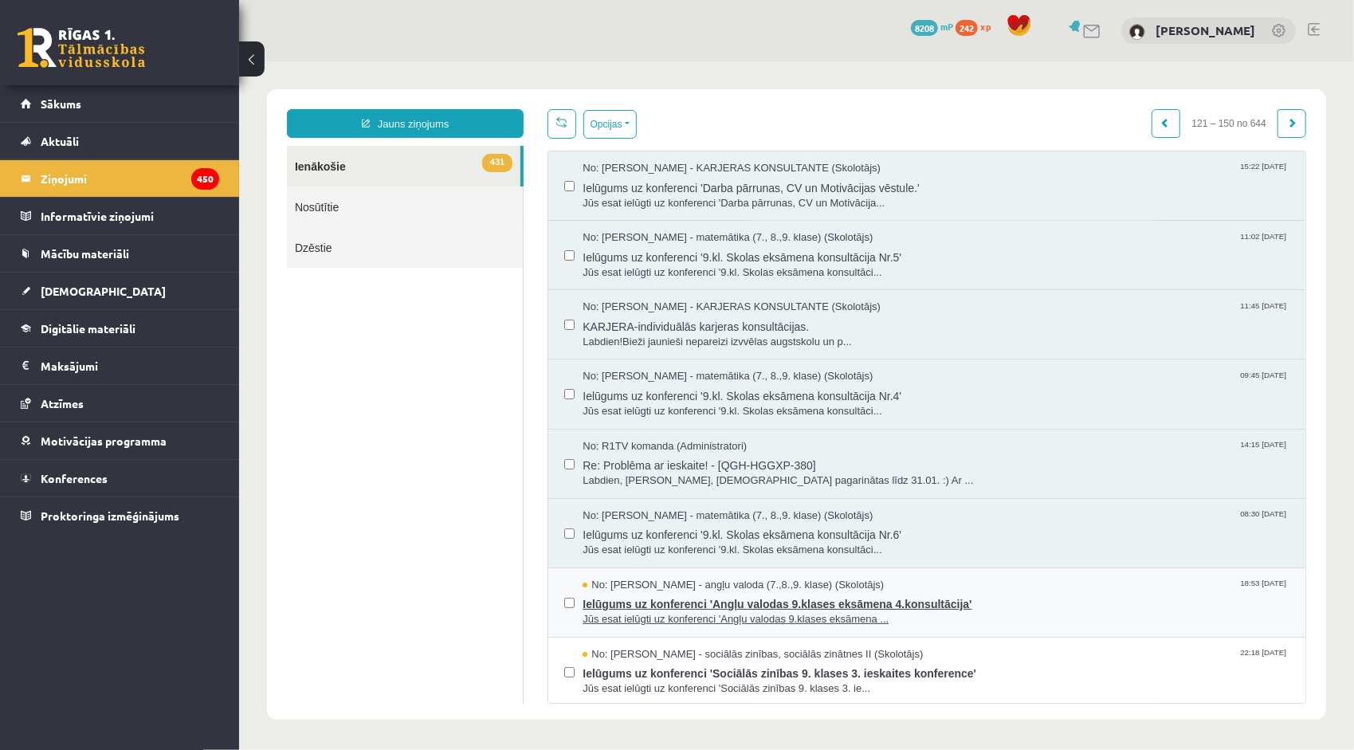
click at [657, 594] on span "Ielūgums uz konferenci 'Angļu valodas 9.klases eksāmena 4.konsultācija'" at bounding box center [935, 601] width 707 height 20
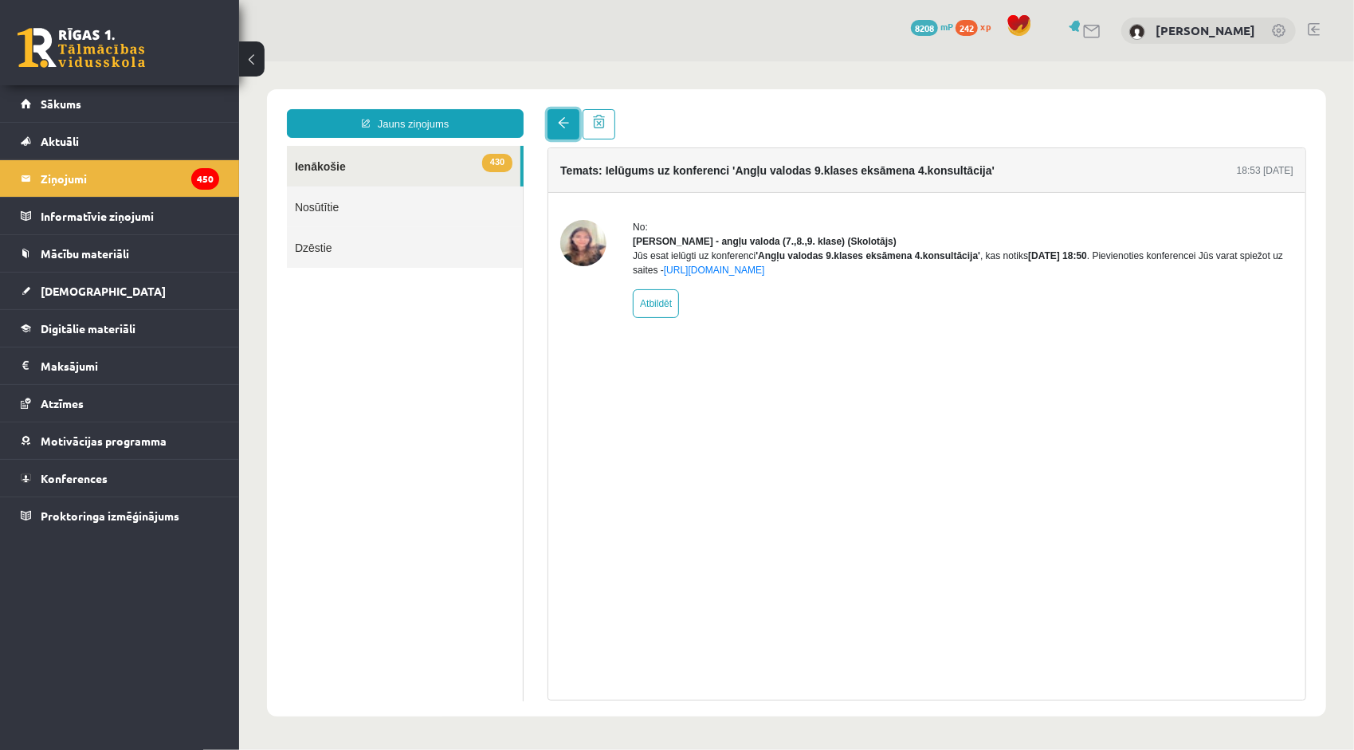
click at [552, 127] on link at bounding box center [563, 123] width 32 height 30
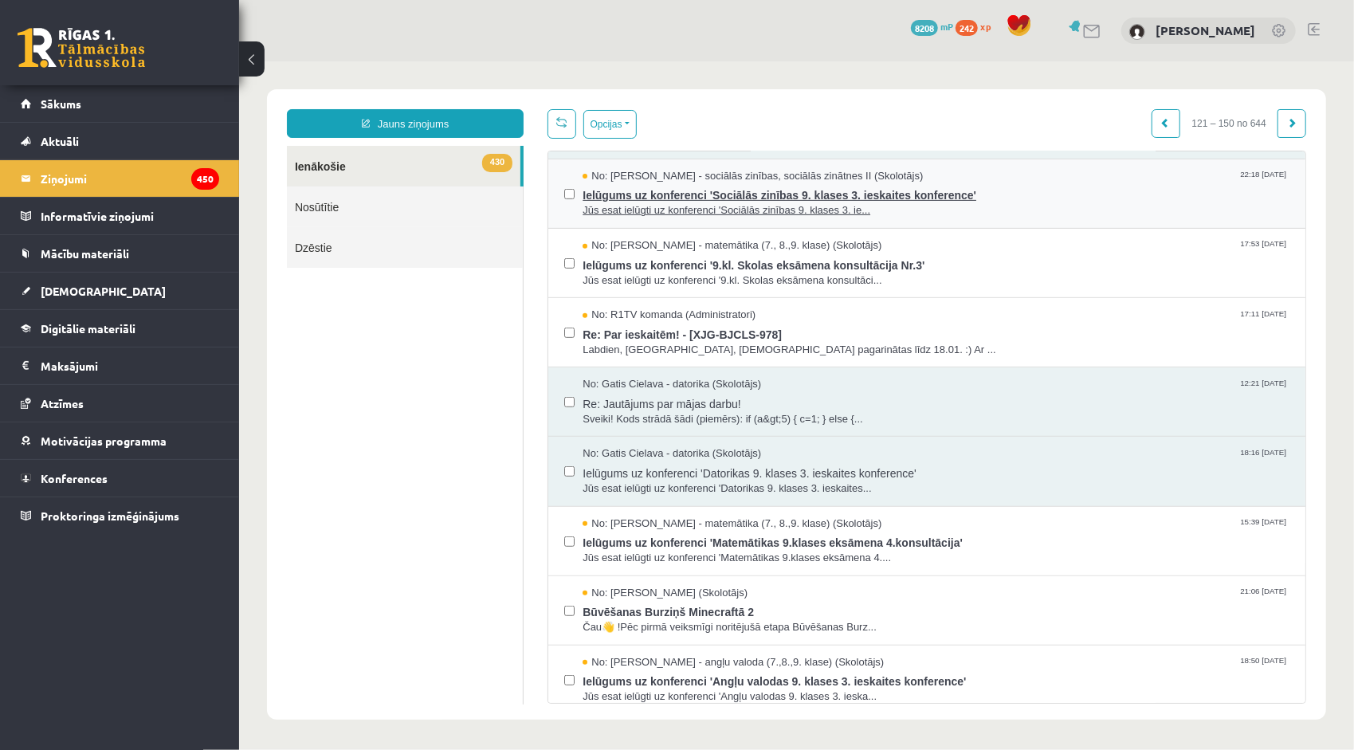
click at [673, 196] on span "Ielūgums uz konferenci 'Sociālās zinības 9. klases 3. ieskaites konference'" at bounding box center [935, 192] width 707 height 20
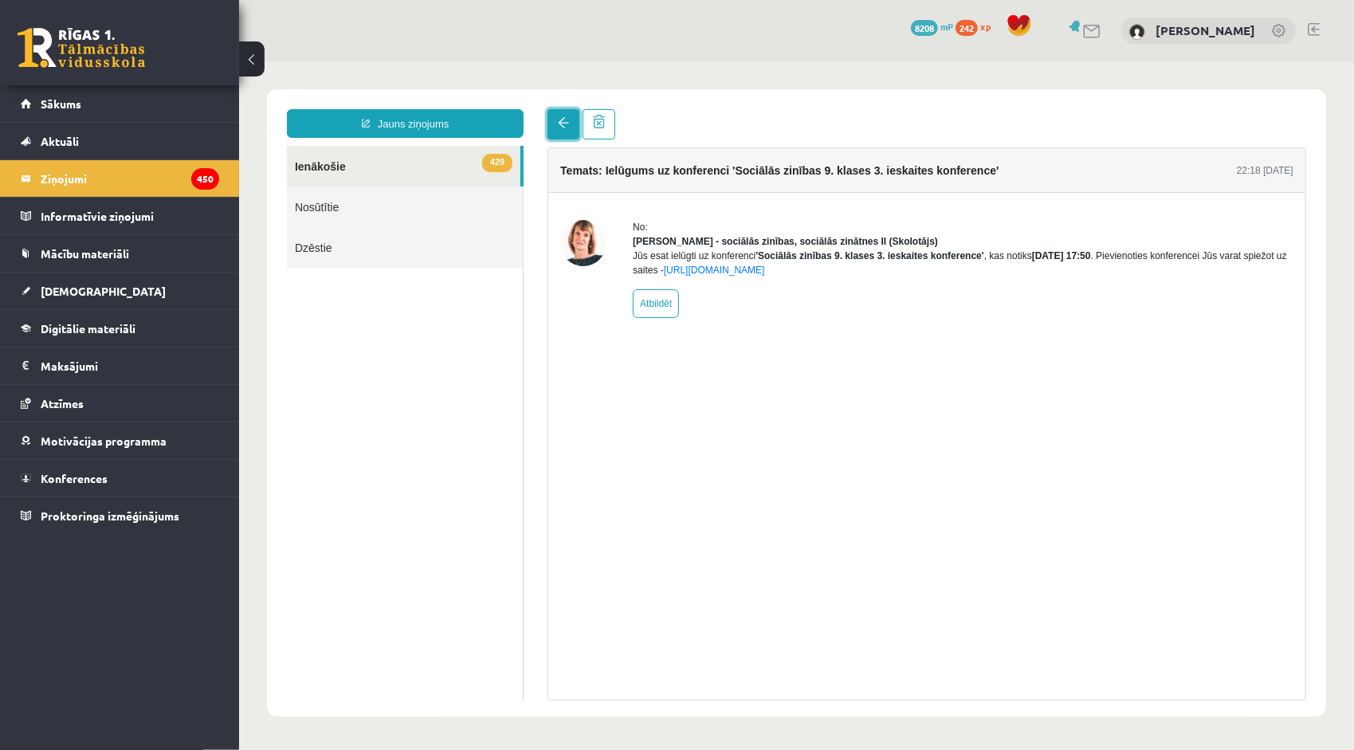
click at [569, 115] on link at bounding box center [563, 123] width 32 height 30
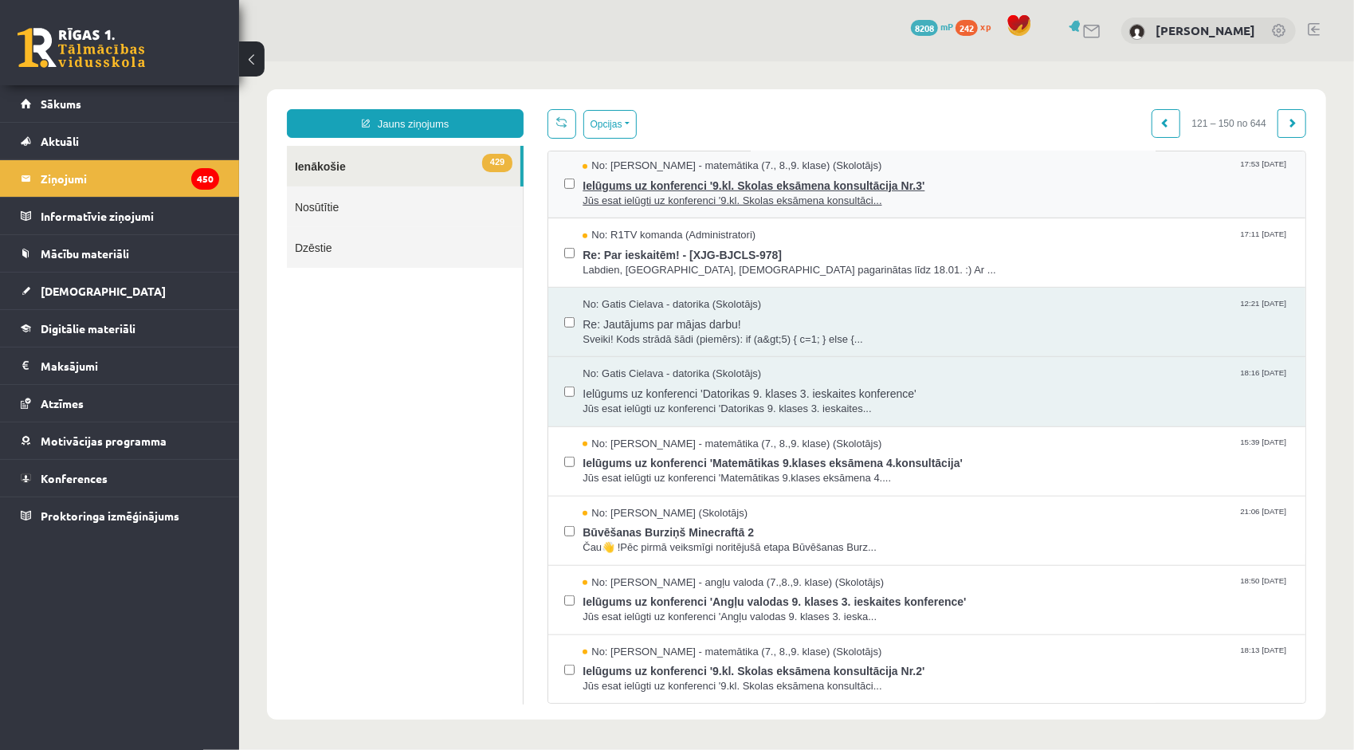
click at [681, 178] on span "Ielūgums uz konferenci '9.kl. Skolas eksāmena konsultācija Nr.3'" at bounding box center [935, 183] width 707 height 20
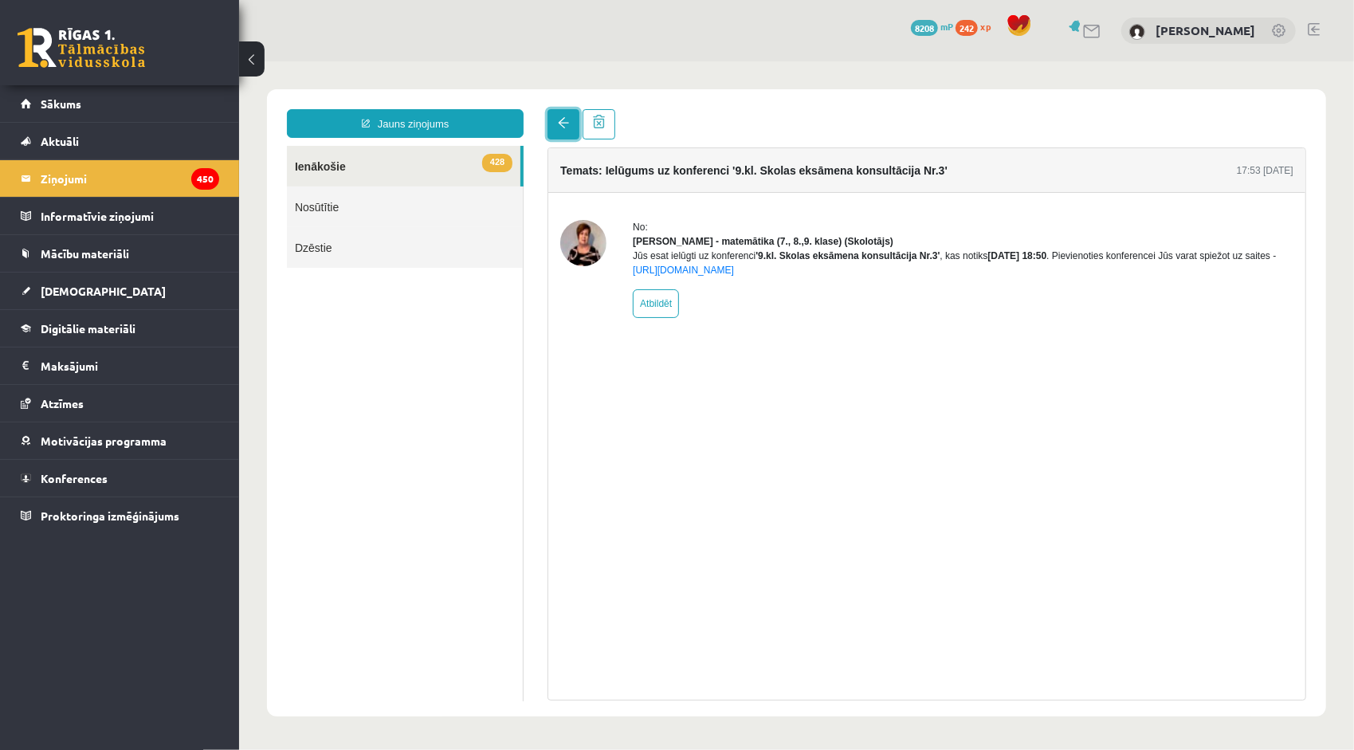
click at [561, 122] on span at bounding box center [562, 121] width 11 height 11
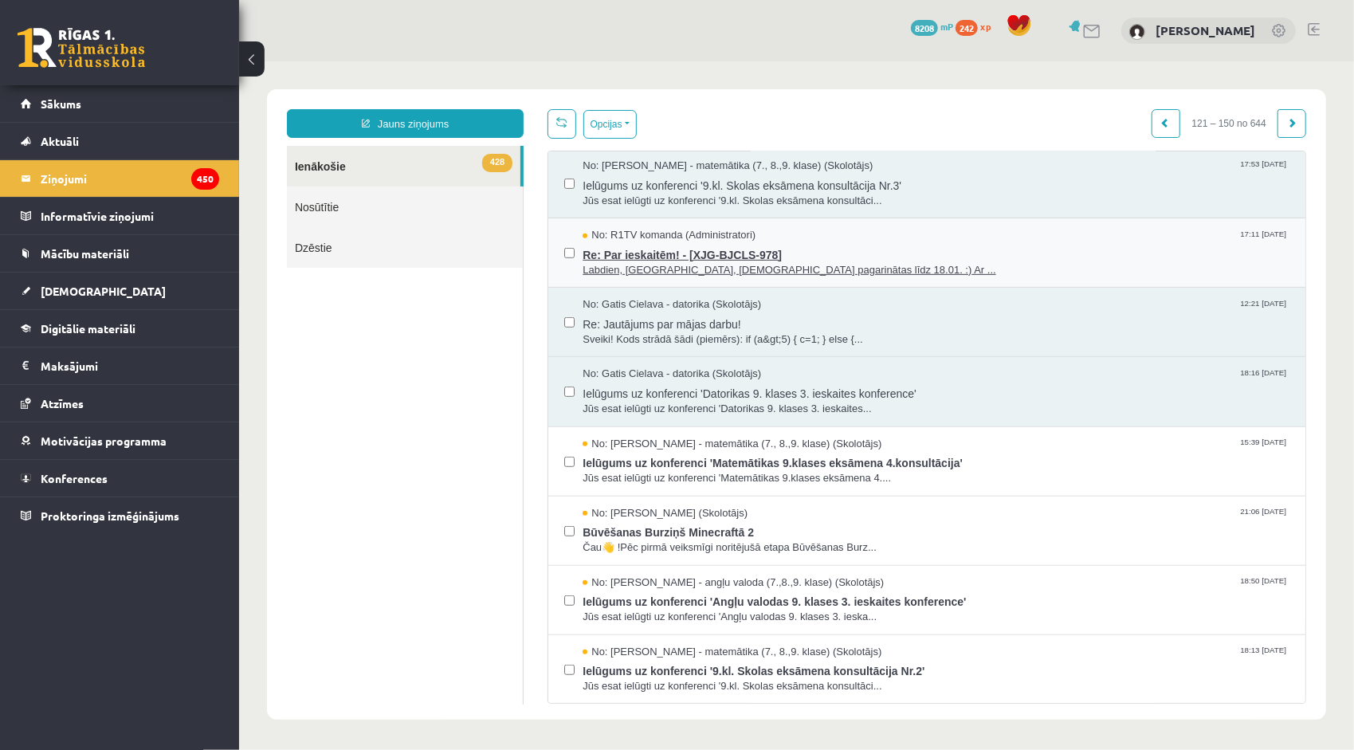
click at [638, 227] on span "No: R1TV komanda (Administratori)" at bounding box center [668, 234] width 173 height 15
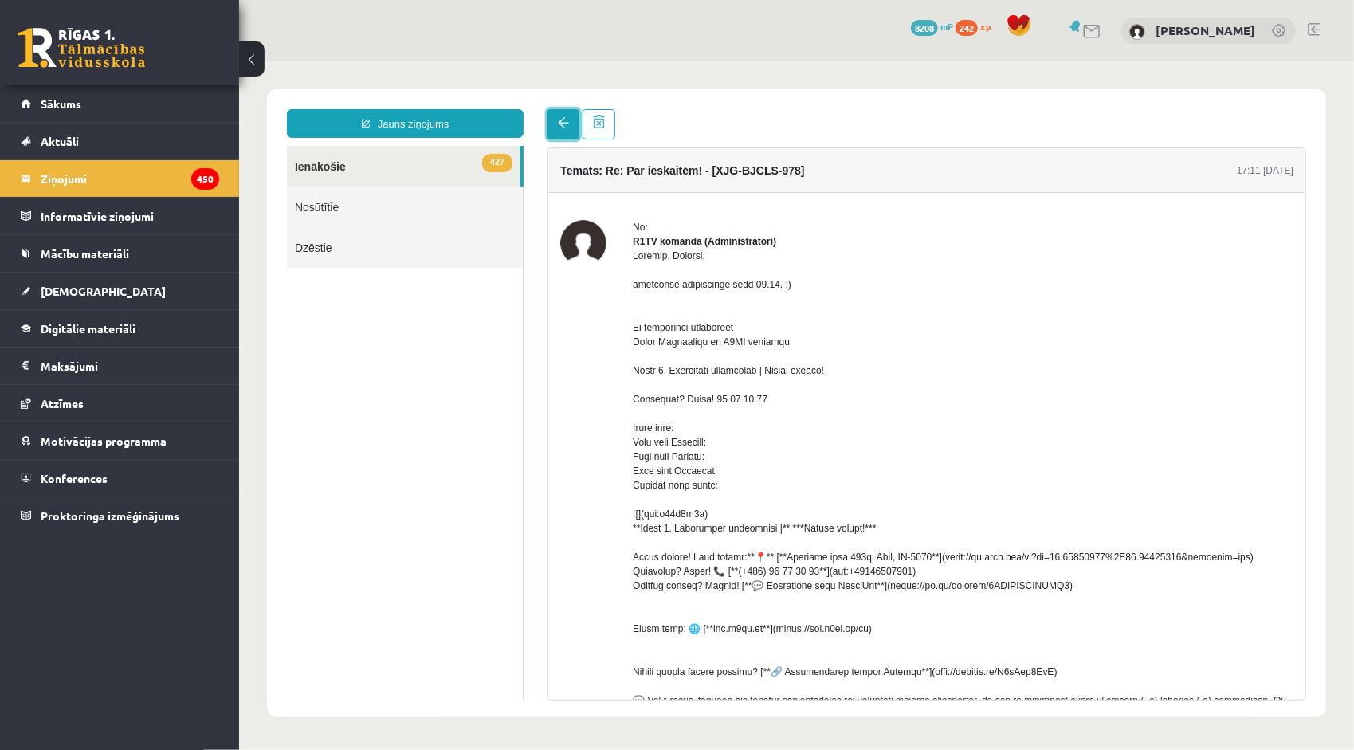
click at [560, 125] on span at bounding box center [562, 121] width 11 height 11
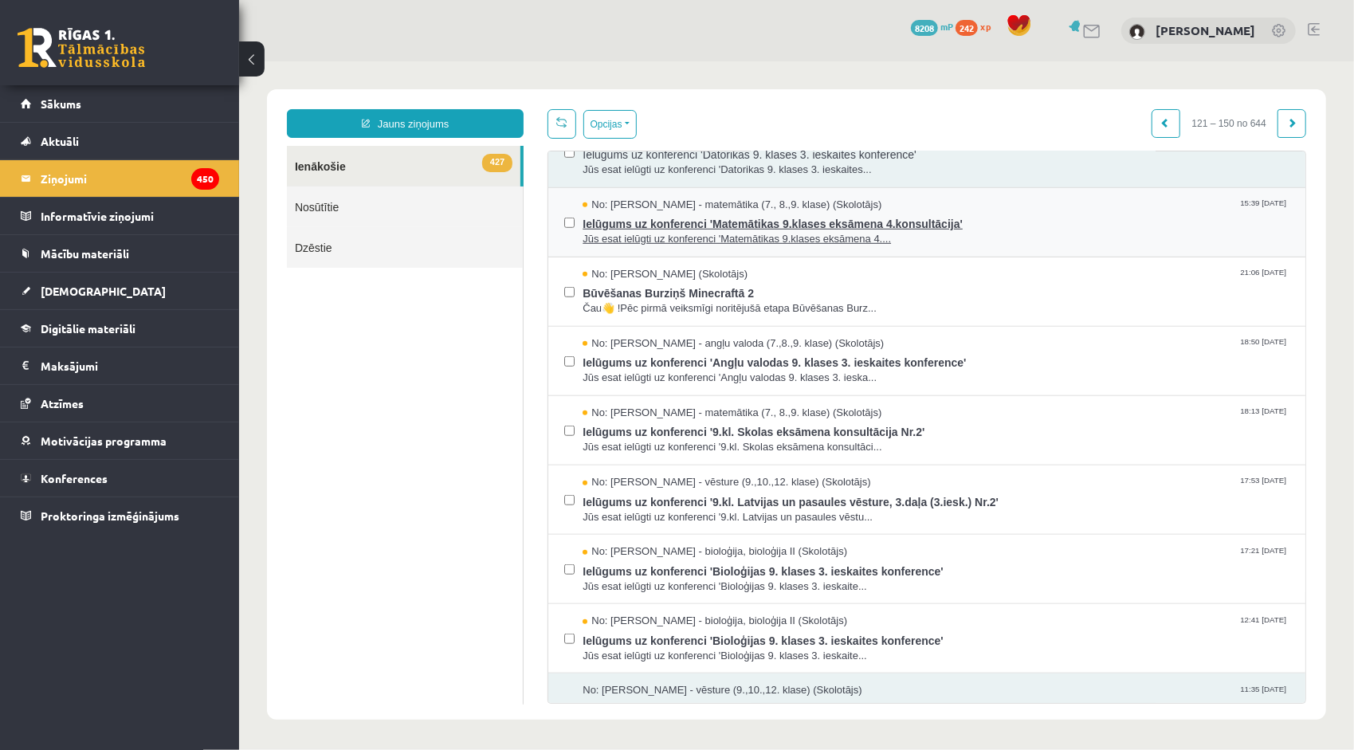
click at [590, 226] on span "Ielūgums uz konferenci 'Matemātikas 9.klases eksāmena 4.konsultācija'" at bounding box center [935, 221] width 707 height 20
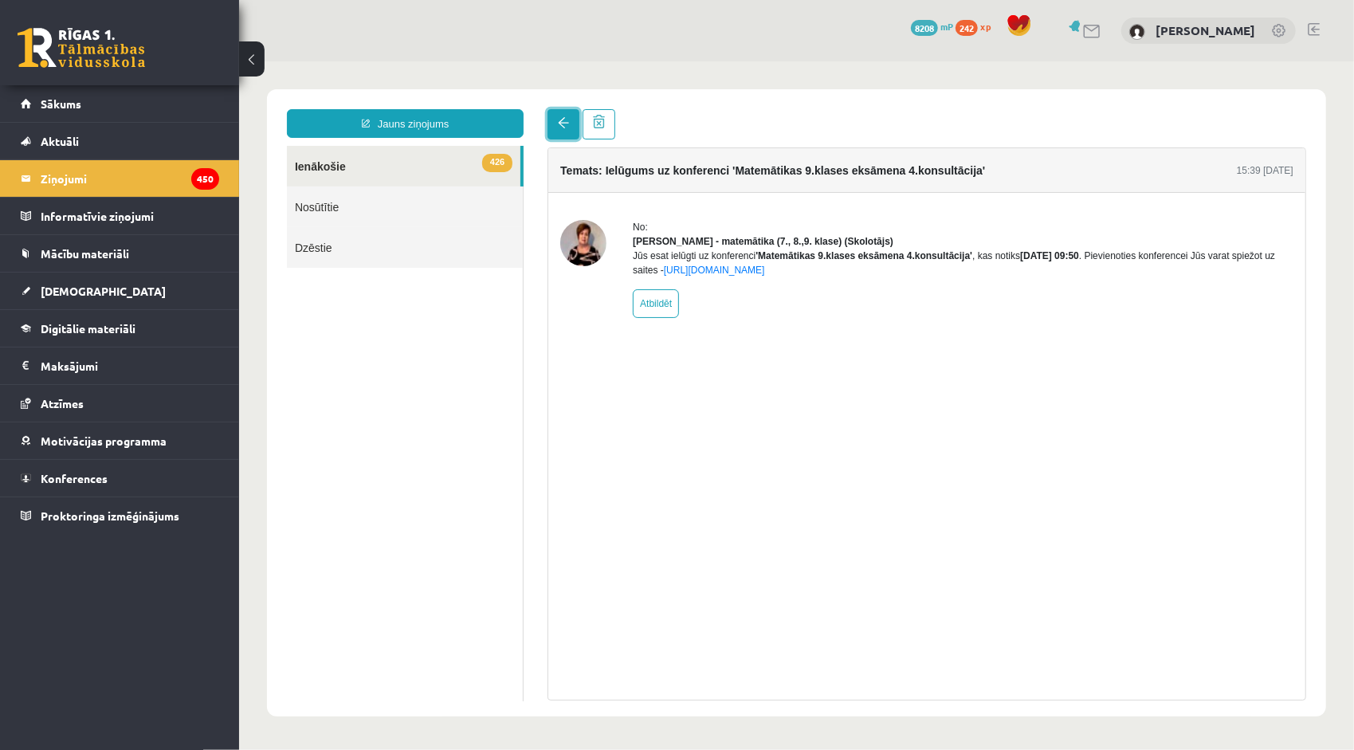
click at [548, 119] on link at bounding box center [563, 123] width 32 height 30
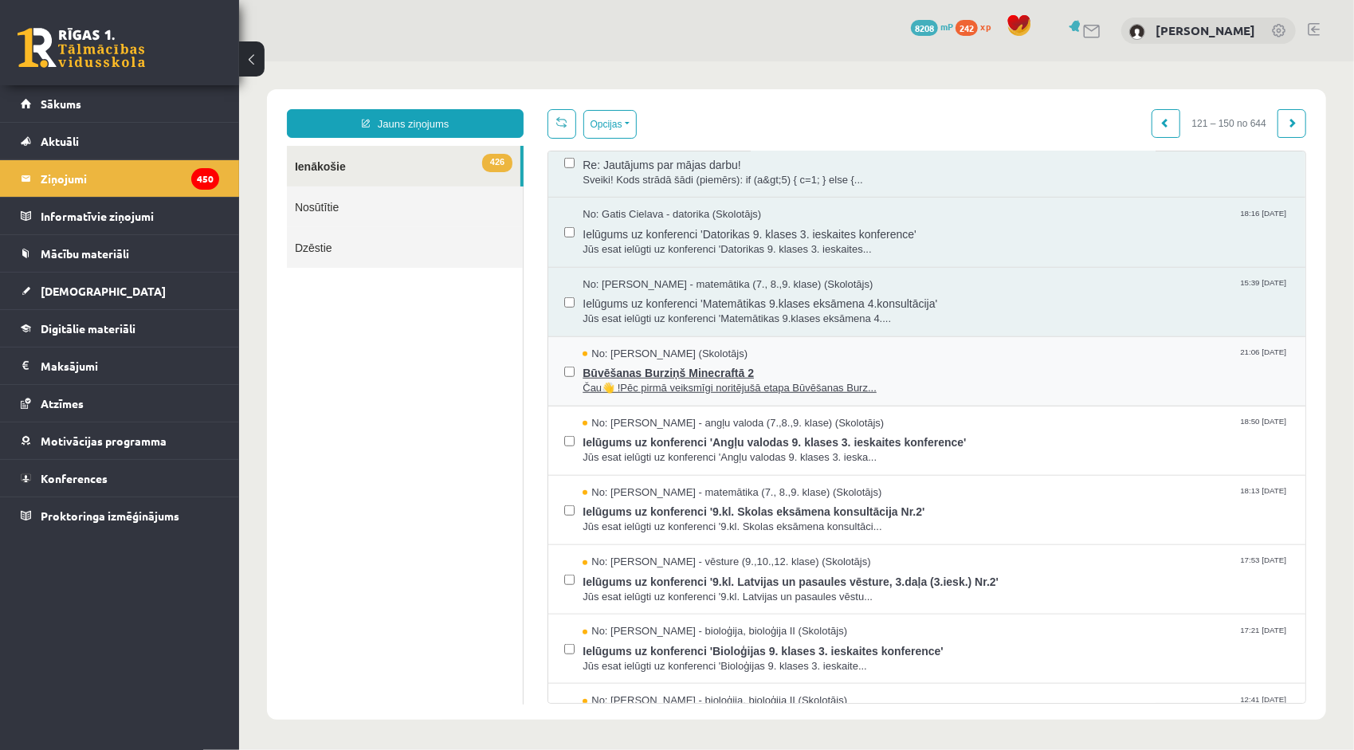
click at [658, 351] on span "No: Uģis Kagainis (Skolotājs)" at bounding box center [664, 353] width 165 height 15
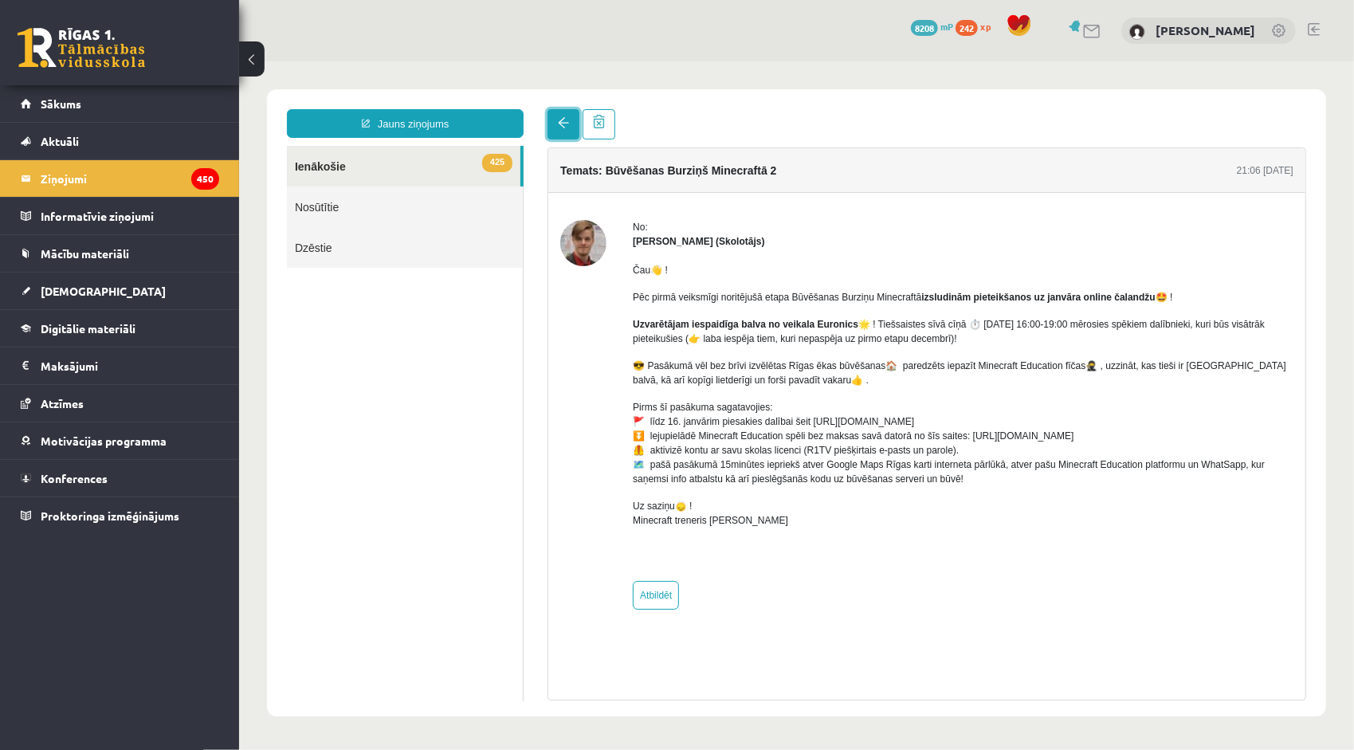
click at [564, 120] on span at bounding box center [562, 121] width 11 height 11
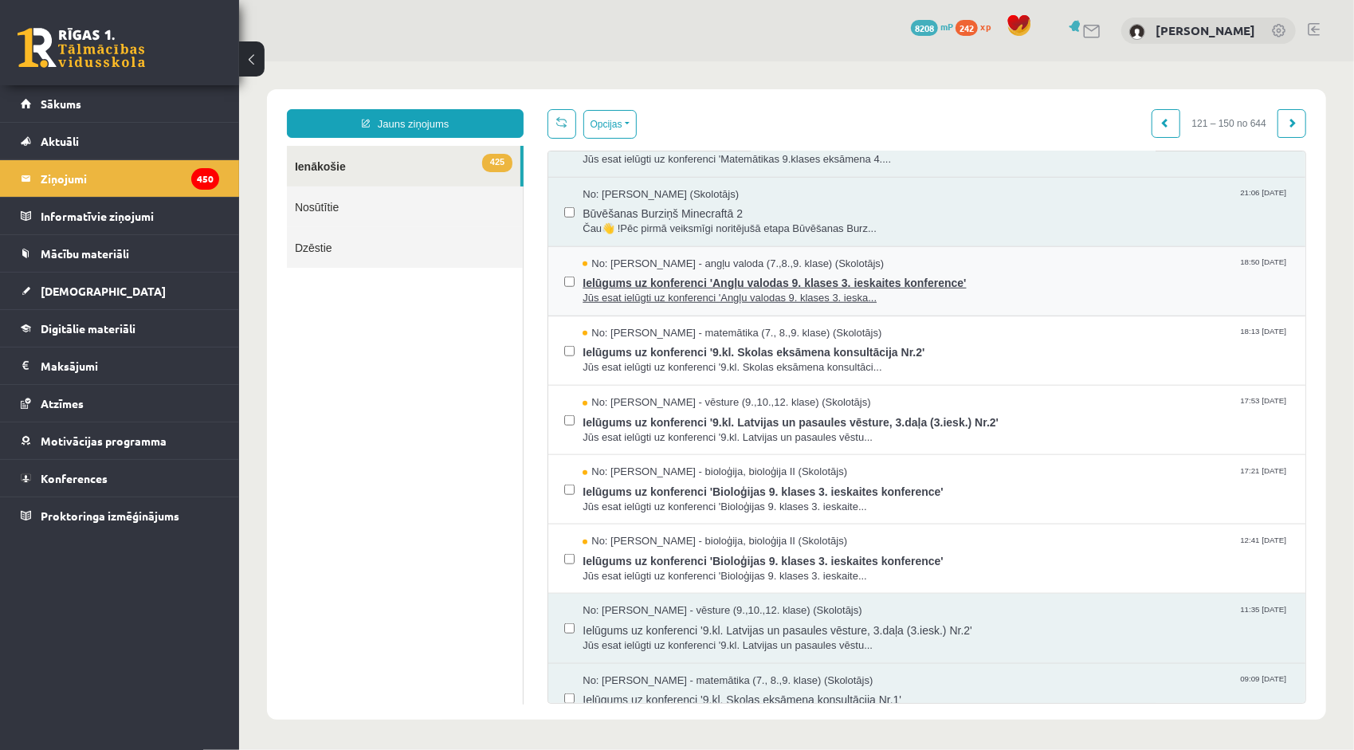
click at [665, 270] on span "Ielūgums uz konferenci 'Angļu valodas 9. klases 3. ieskaites konference'" at bounding box center [935, 280] width 707 height 20
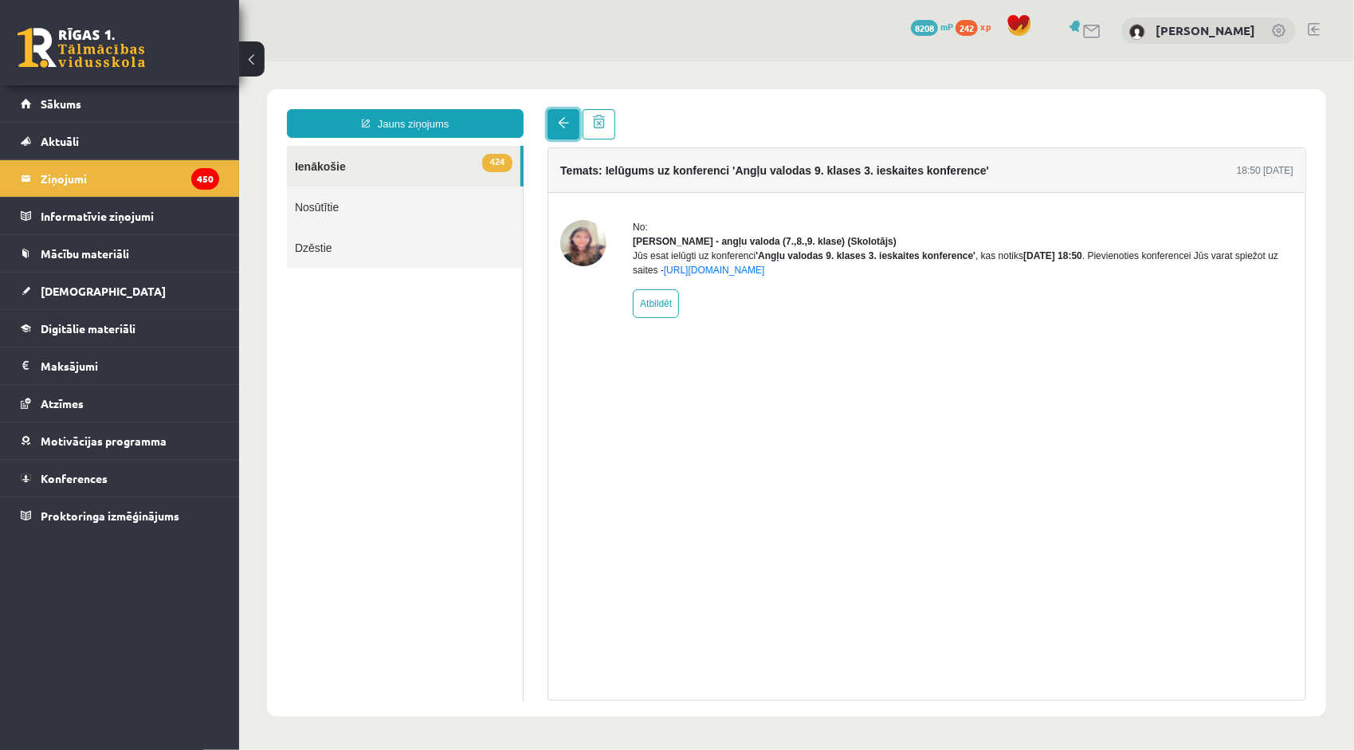
click at [565, 135] on link at bounding box center [563, 123] width 32 height 30
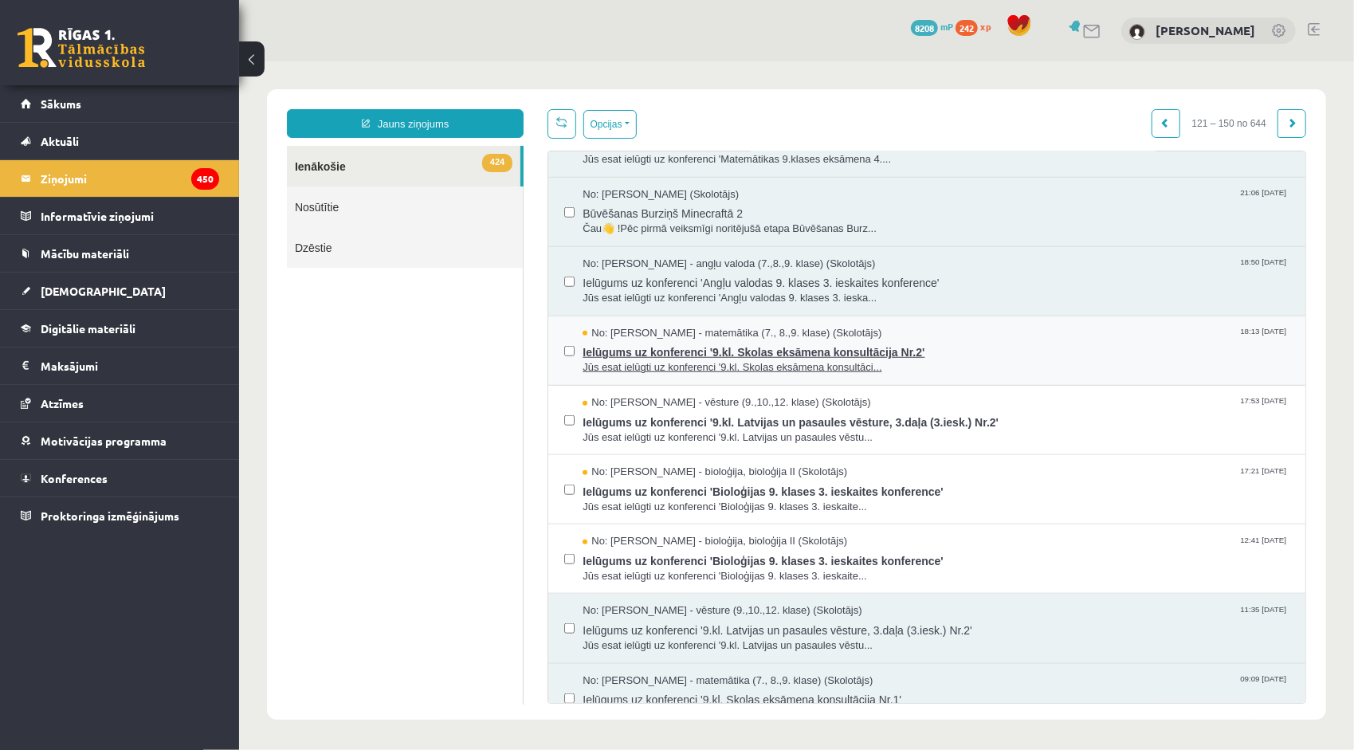
click at [702, 359] on span "Jūs esat ielūgti uz konferenci '9.kl. Skolas eksāmena konsultāci..." at bounding box center [935, 366] width 707 height 15
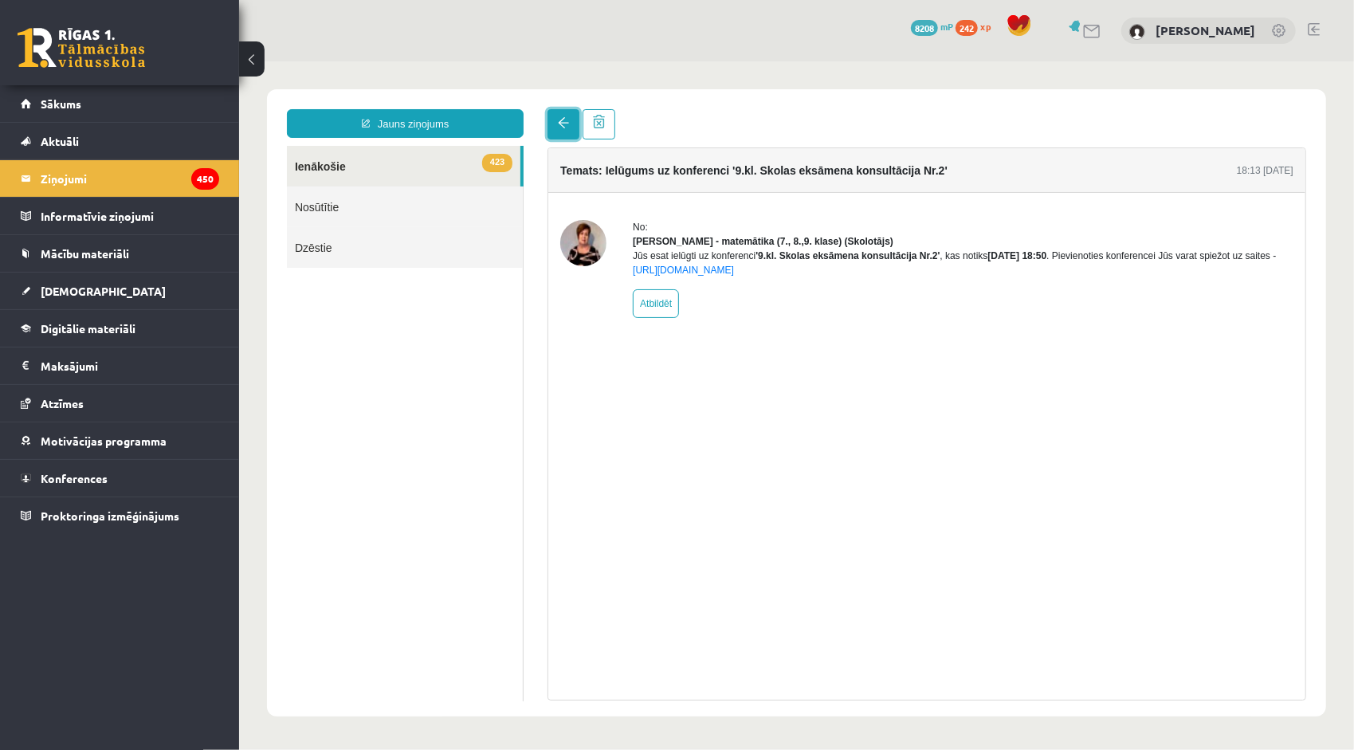
click at [570, 115] on link at bounding box center [563, 123] width 32 height 30
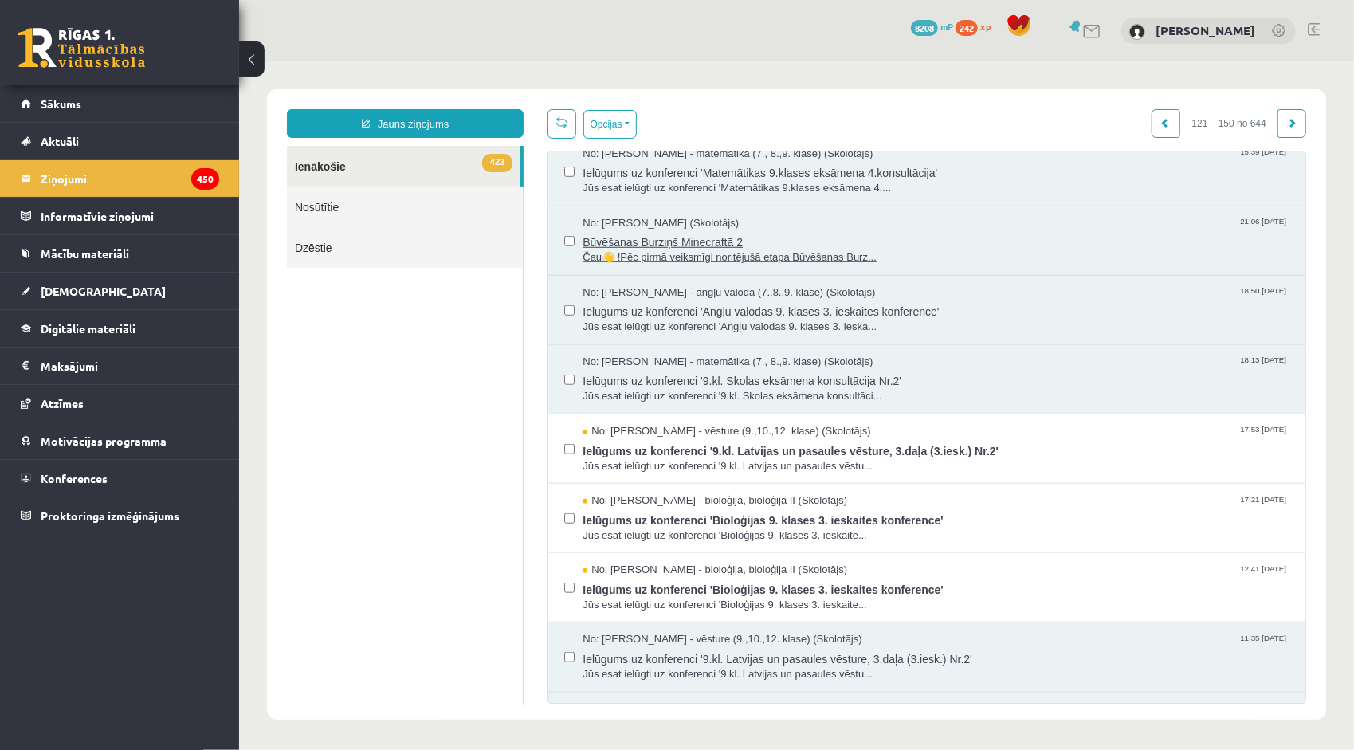
scroll to position [877, 0]
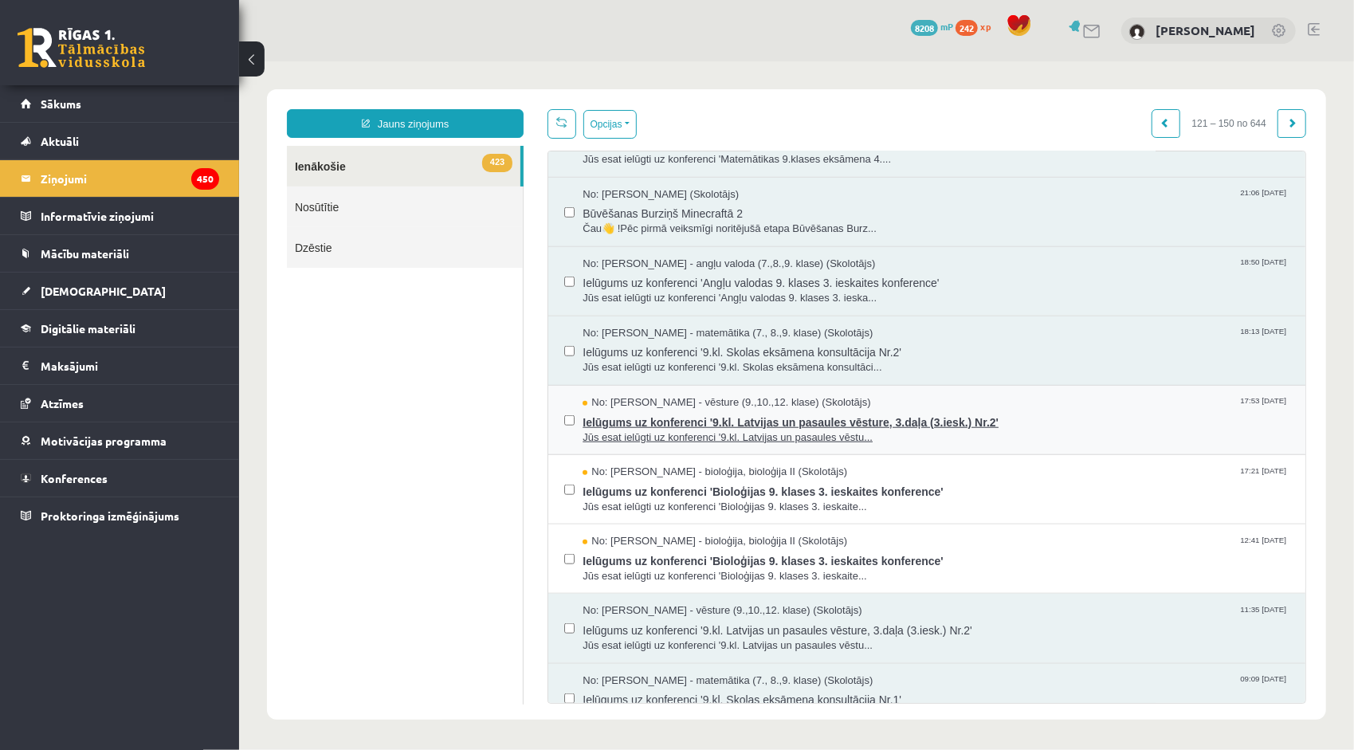
click at [726, 410] on span "Ielūgums uz konferenci '9.kl. Latvijas un pasaules vēsture, 3.daļa (3.iesk.) Nr…" at bounding box center [935, 420] width 707 height 20
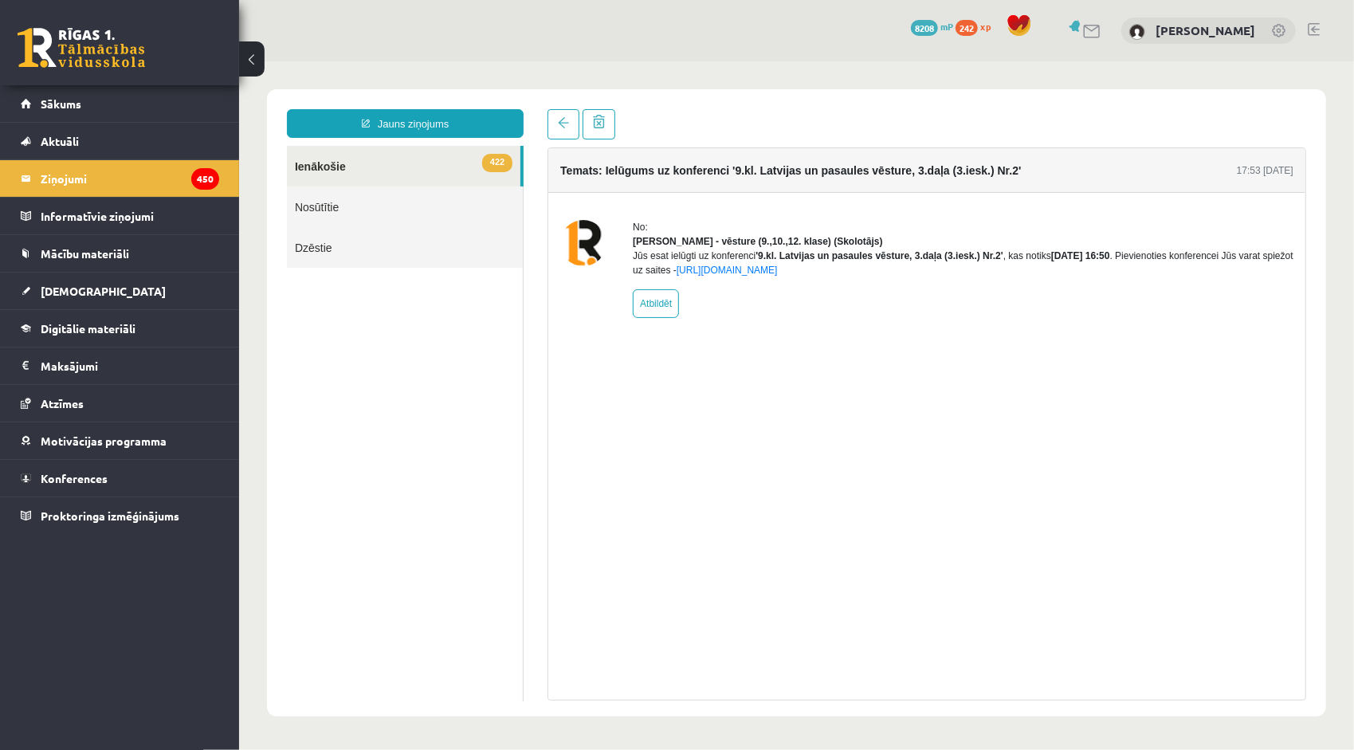
scroll to position [0, 0]
click at [563, 124] on span at bounding box center [562, 121] width 11 height 11
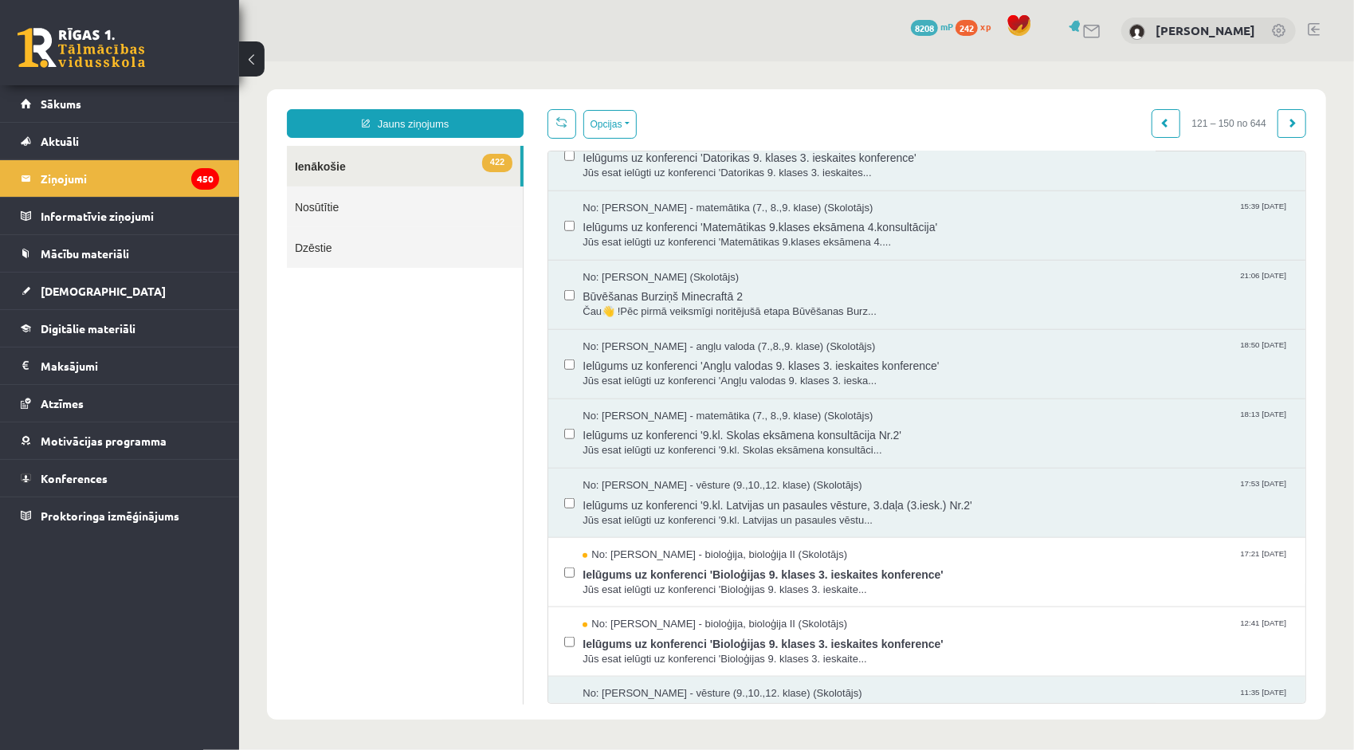
scroll to position [956, 0]
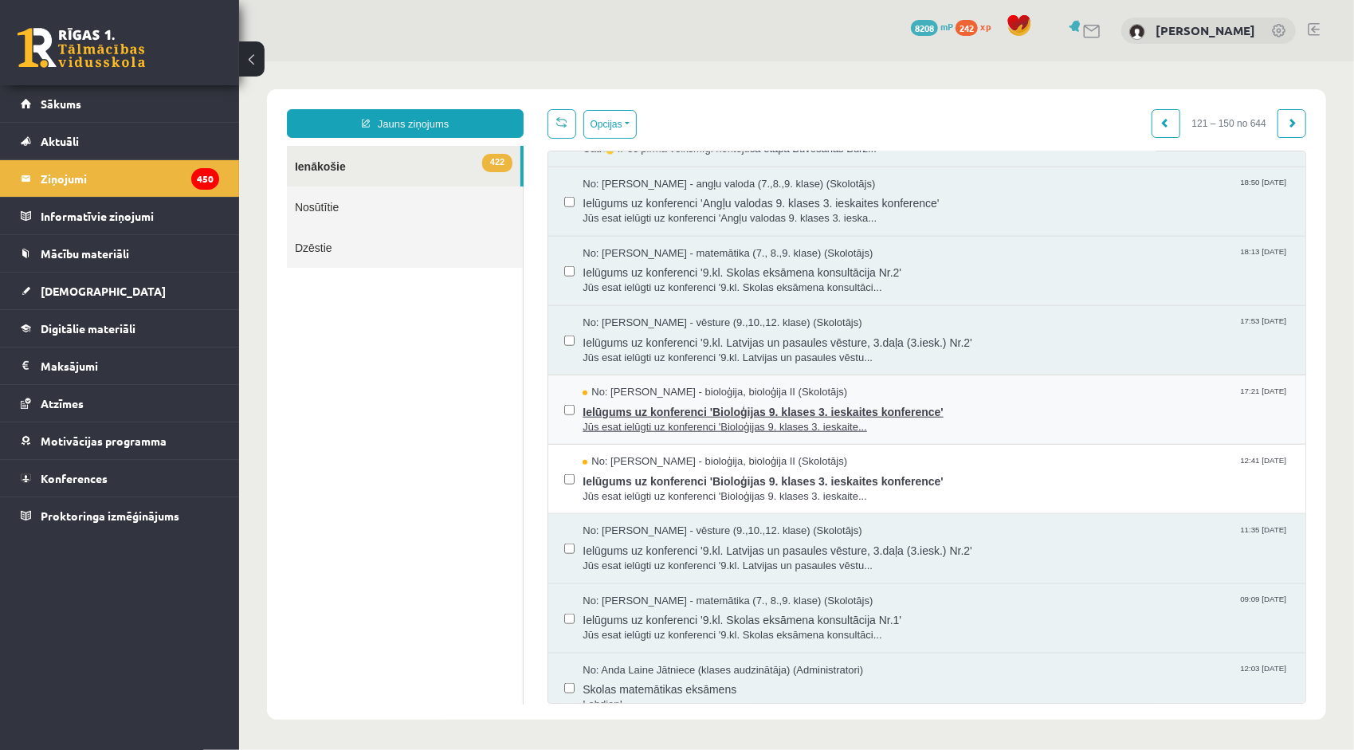
click at [685, 402] on span "Ielūgums uz konferenci 'Bioloģijas 9. klases 3. ieskaites konference'" at bounding box center [935, 409] width 707 height 20
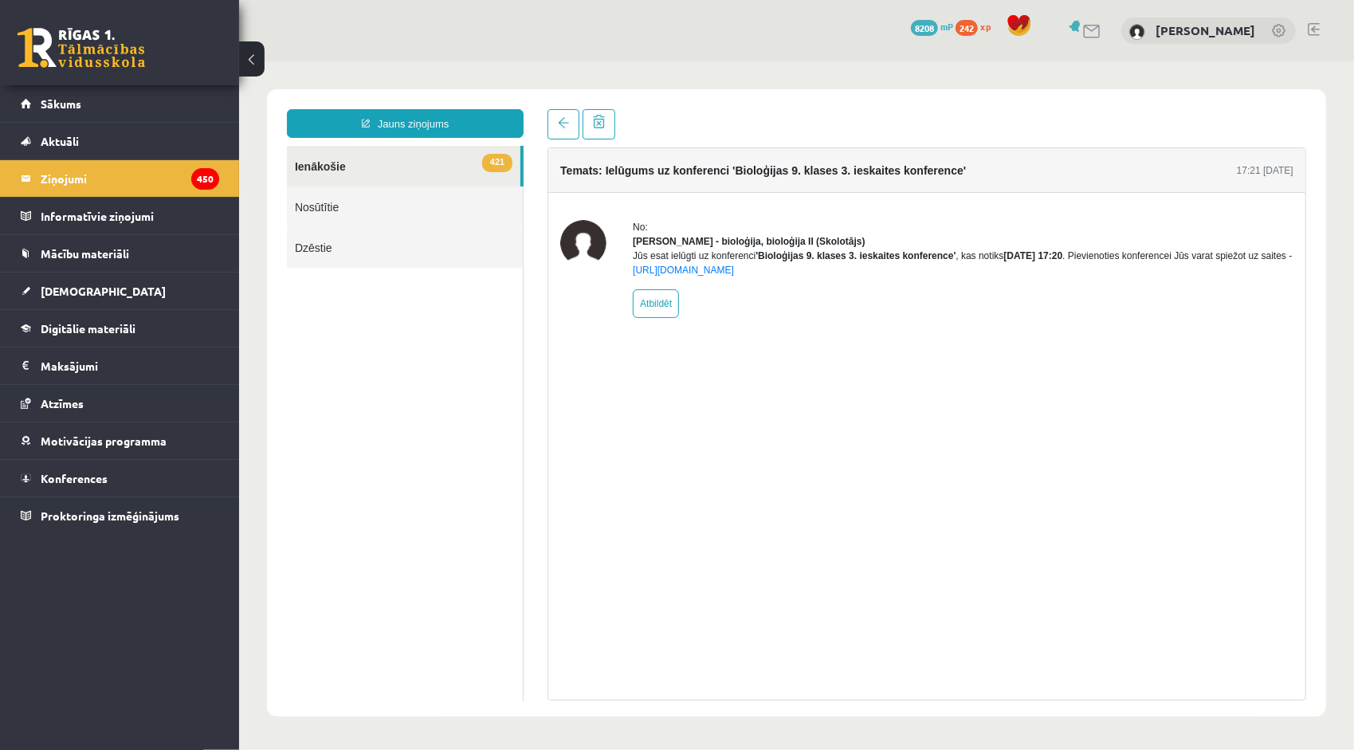
scroll to position [0, 0]
click at [563, 130] on link at bounding box center [563, 123] width 32 height 30
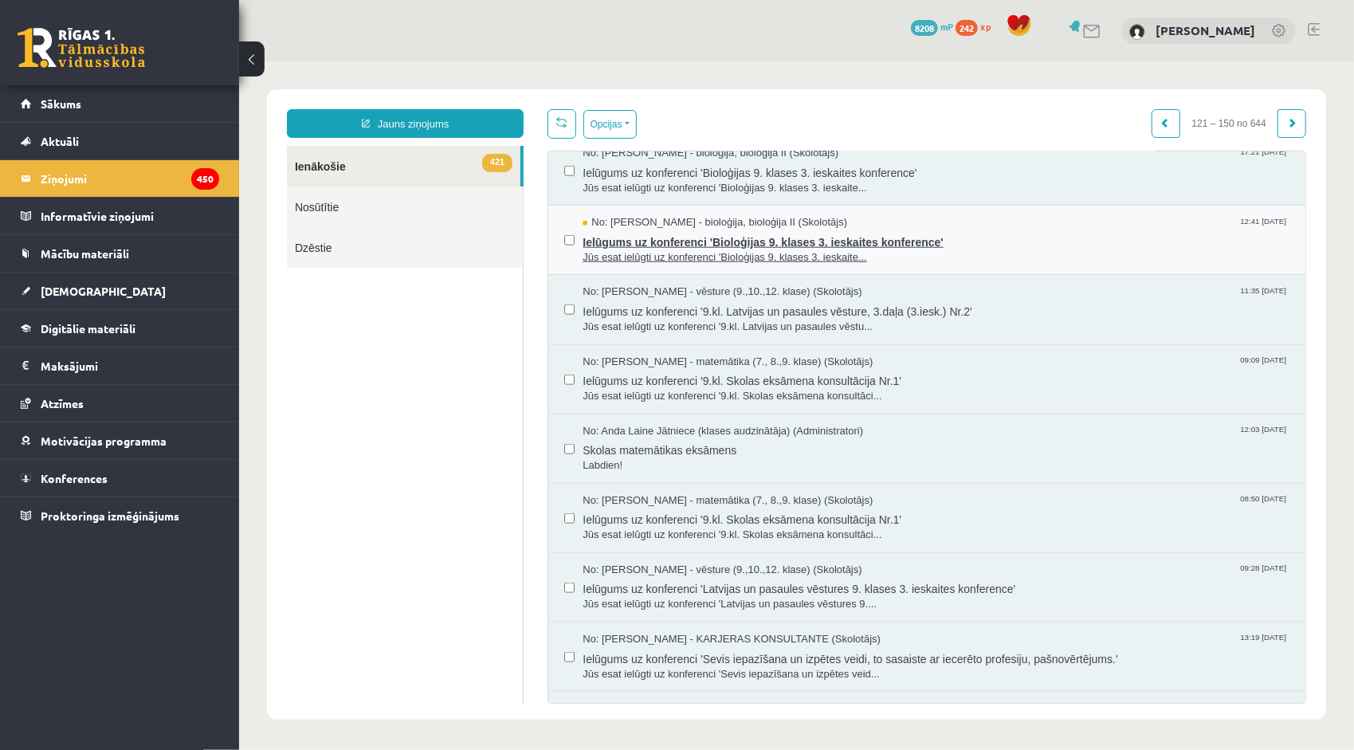
click at [736, 240] on span "Ielūgums uz konferenci 'Bioloģijas 9. klases 3. ieskaites konference'" at bounding box center [935, 240] width 707 height 20
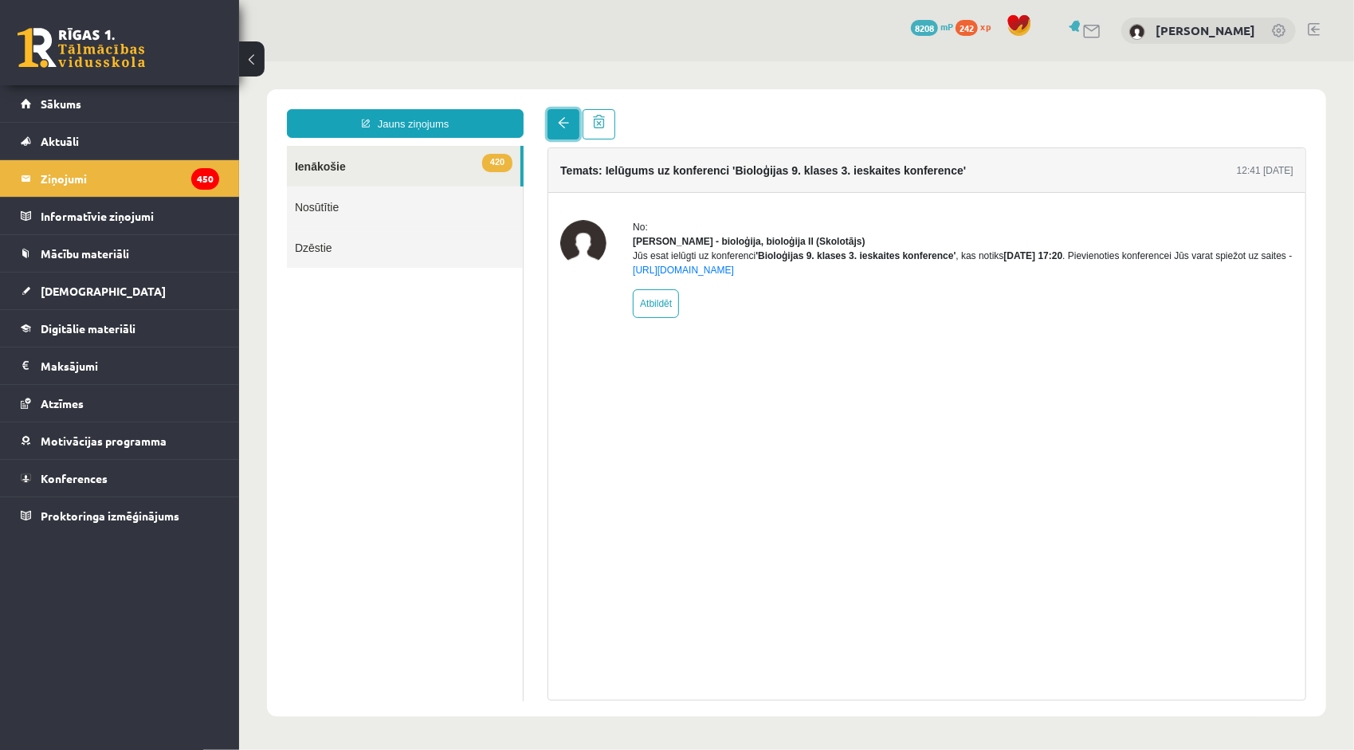
click at [554, 119] on link at bounding box center [563, 123] width 32 height 30
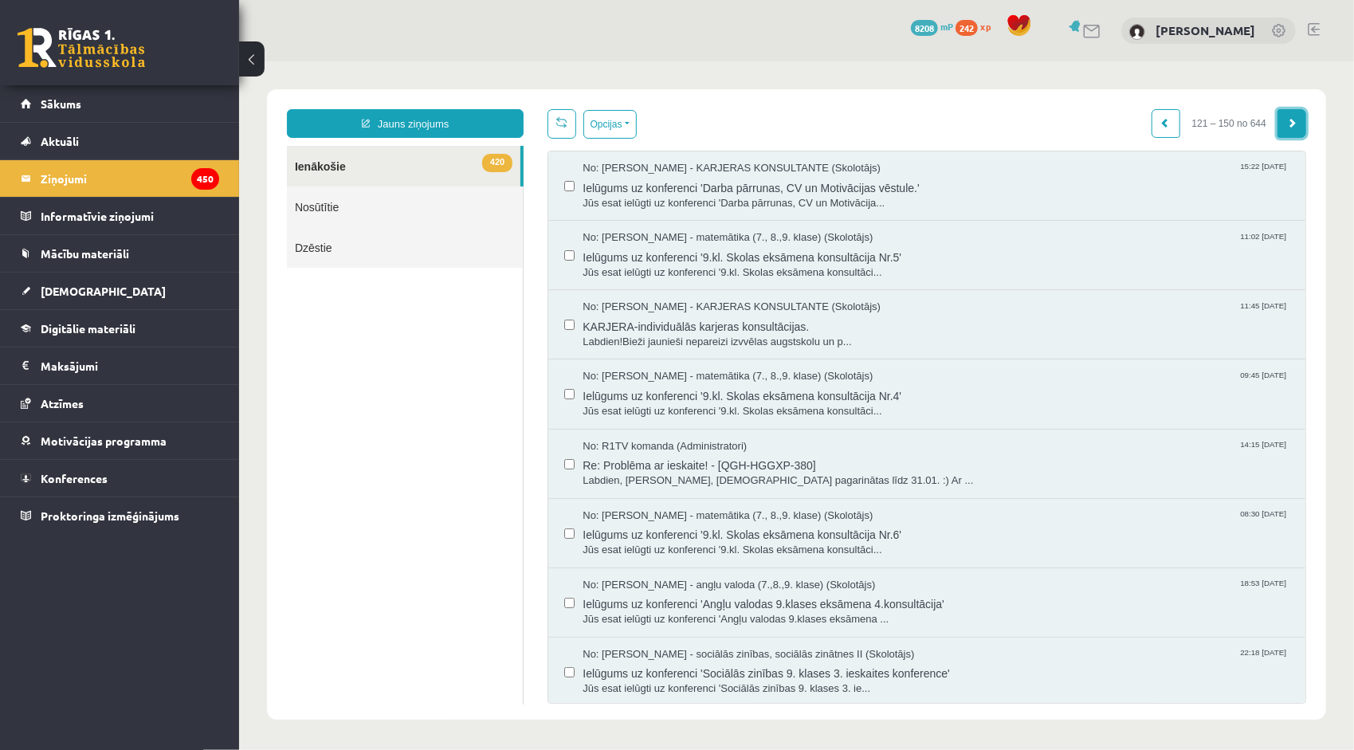
click at [1277, 129] on link at bounding box center [1291, 122] width 29 height 29
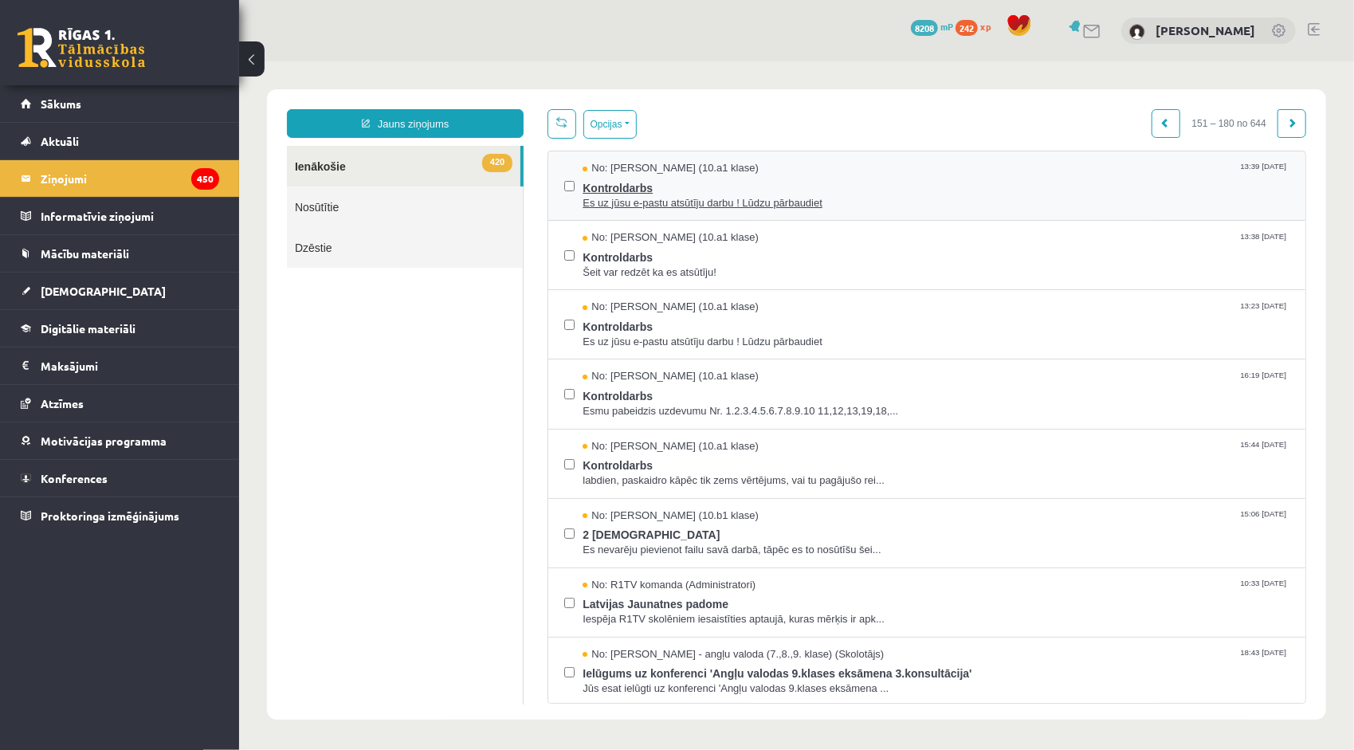
click at [710, 188] on span "Kontroldarbs" at bounding box center [935, 185] width 707 height 20
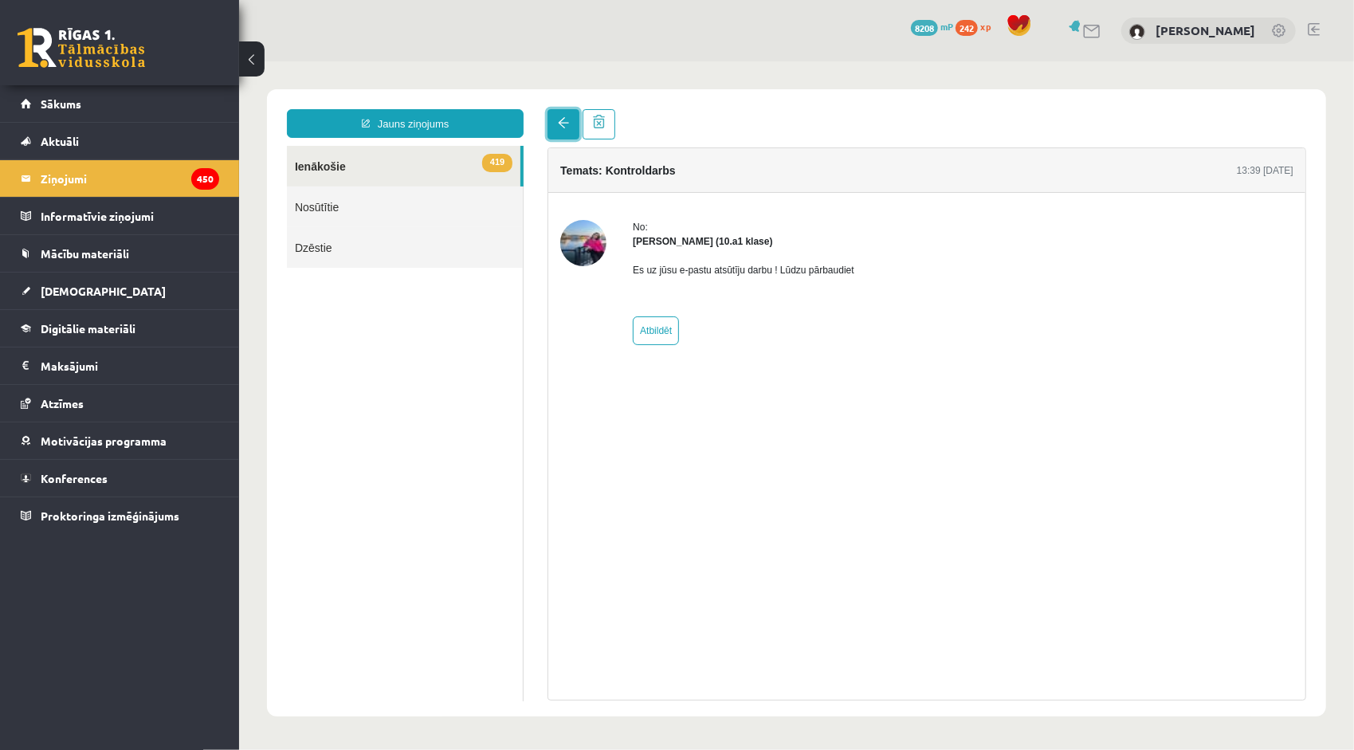
click at [555, 116] on link at bounding box center [563, 123] width 32 height 30
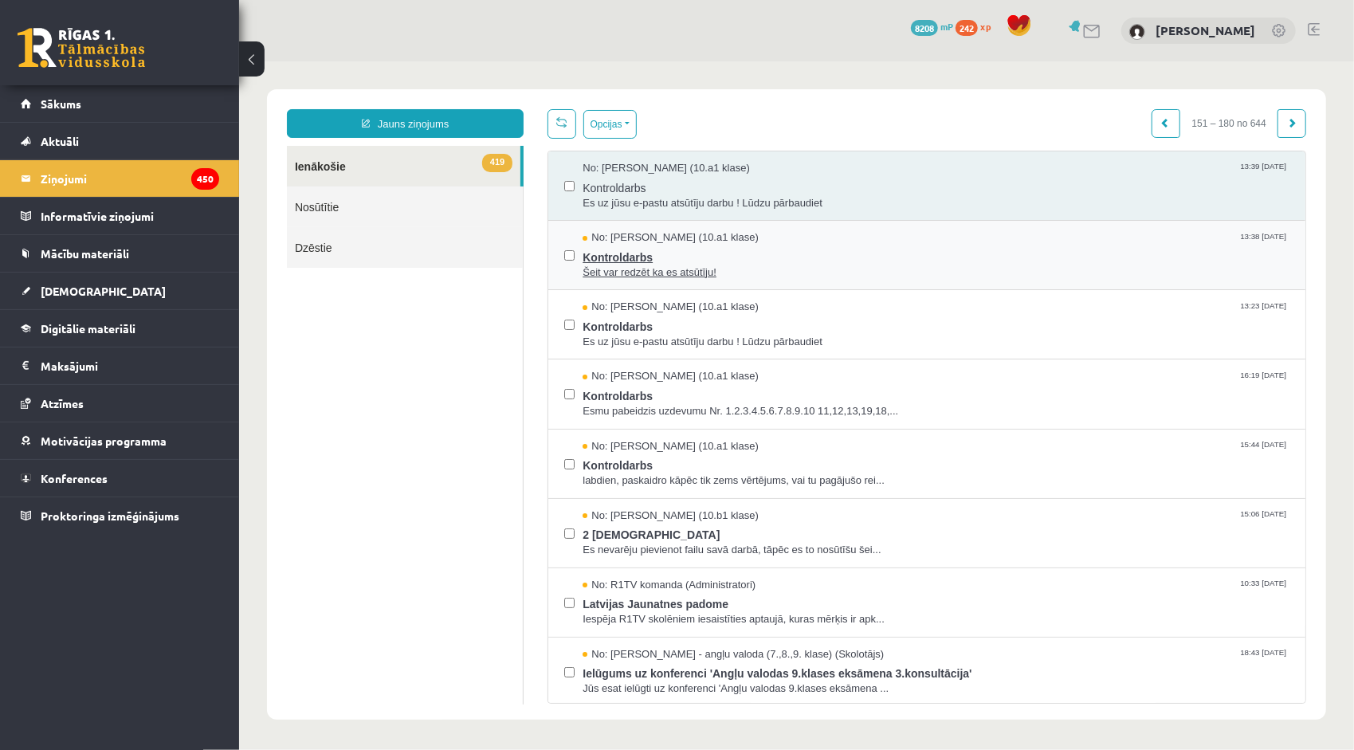
click at [648, 257] on span "Kontroldarbs" at bounding box center [935, 255] width 707 height 20
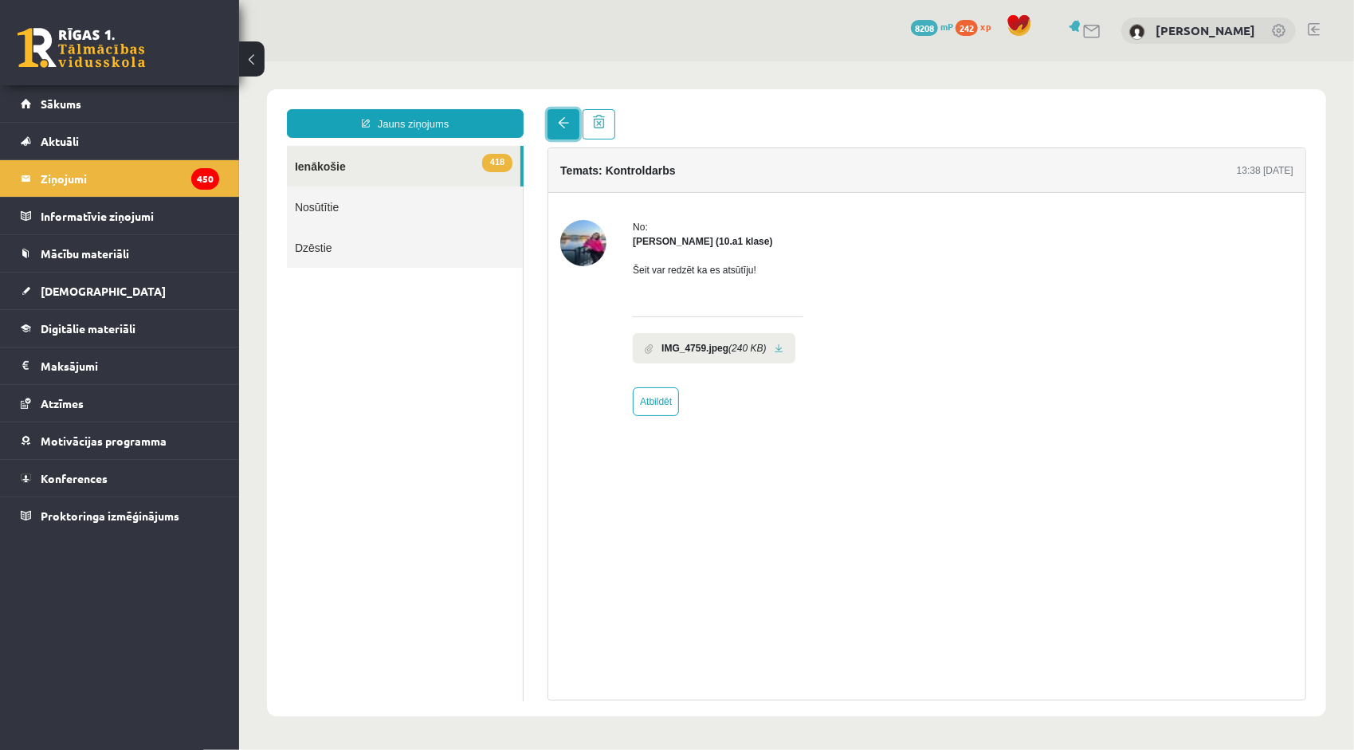
click at [562, 120] on span at bounding box center [562, 121] width 11 height 11
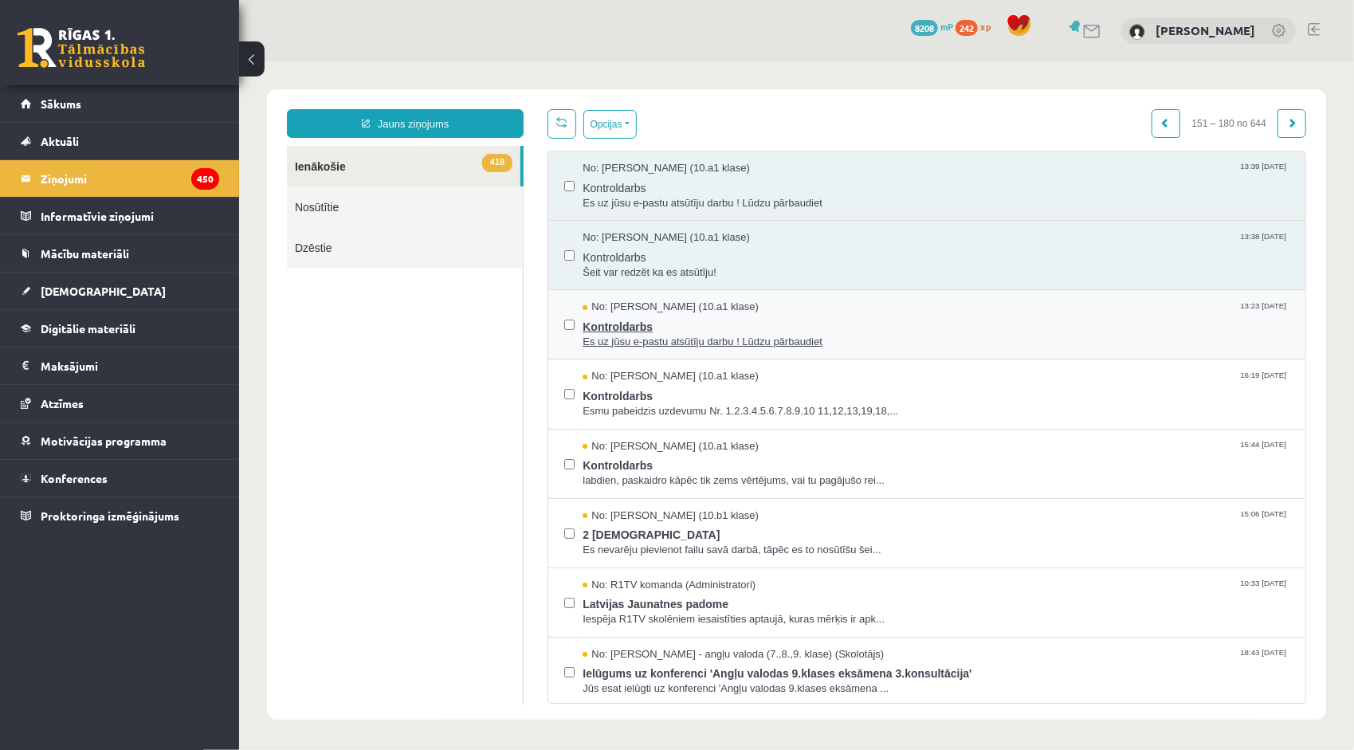
click at [628, 321] on span "Kontroldarbs" at bounding box center [935, 324] width 707 height 20
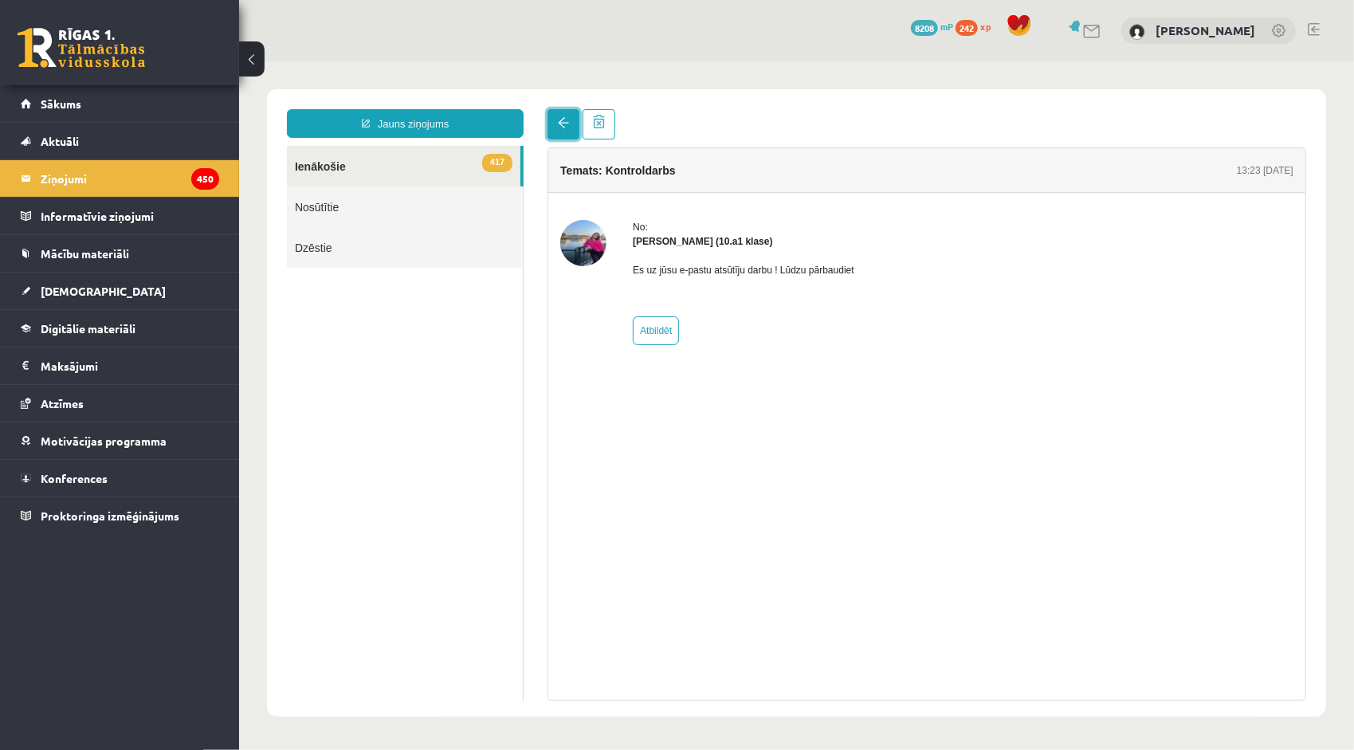
click at [559, 128] on link at bounding box center [563, 123] width 32 height 30
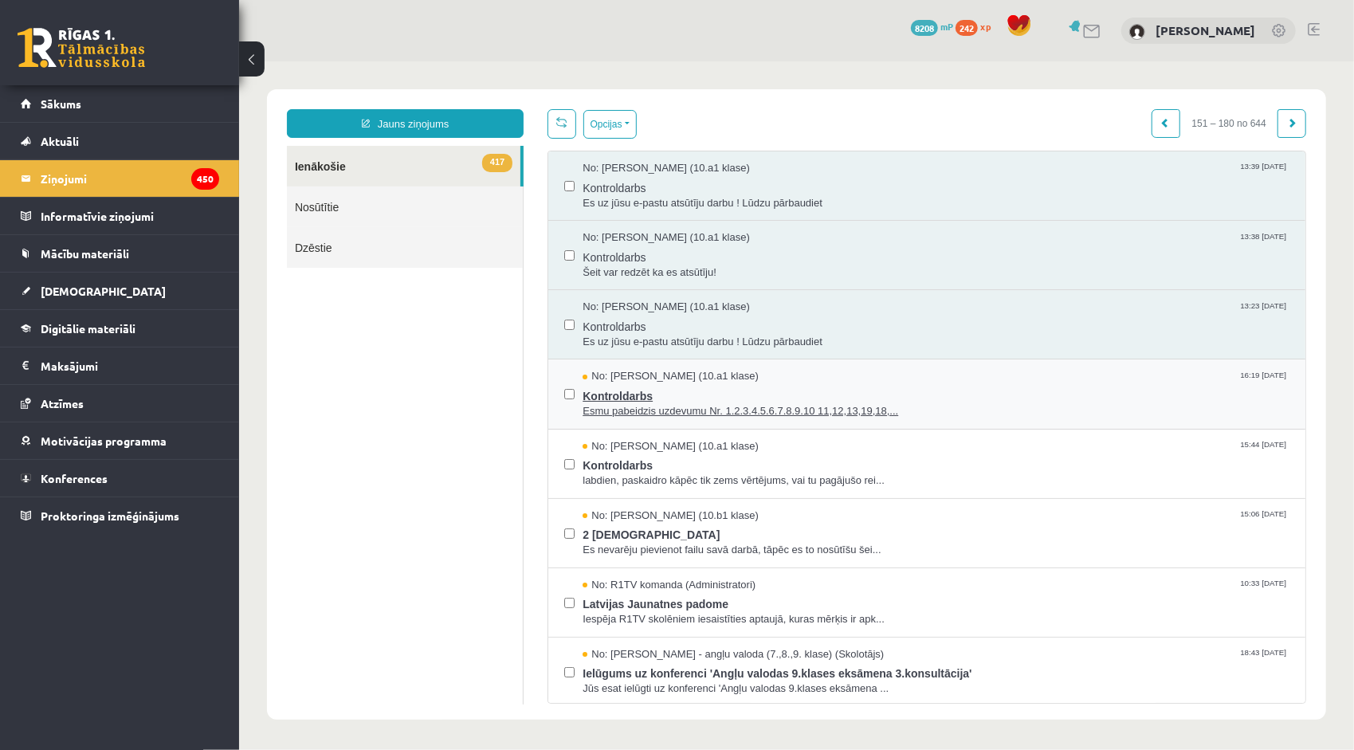
click at [621, 383] on span "Kontroldarbs" at bounding box center [935, 393] width 707 height 20
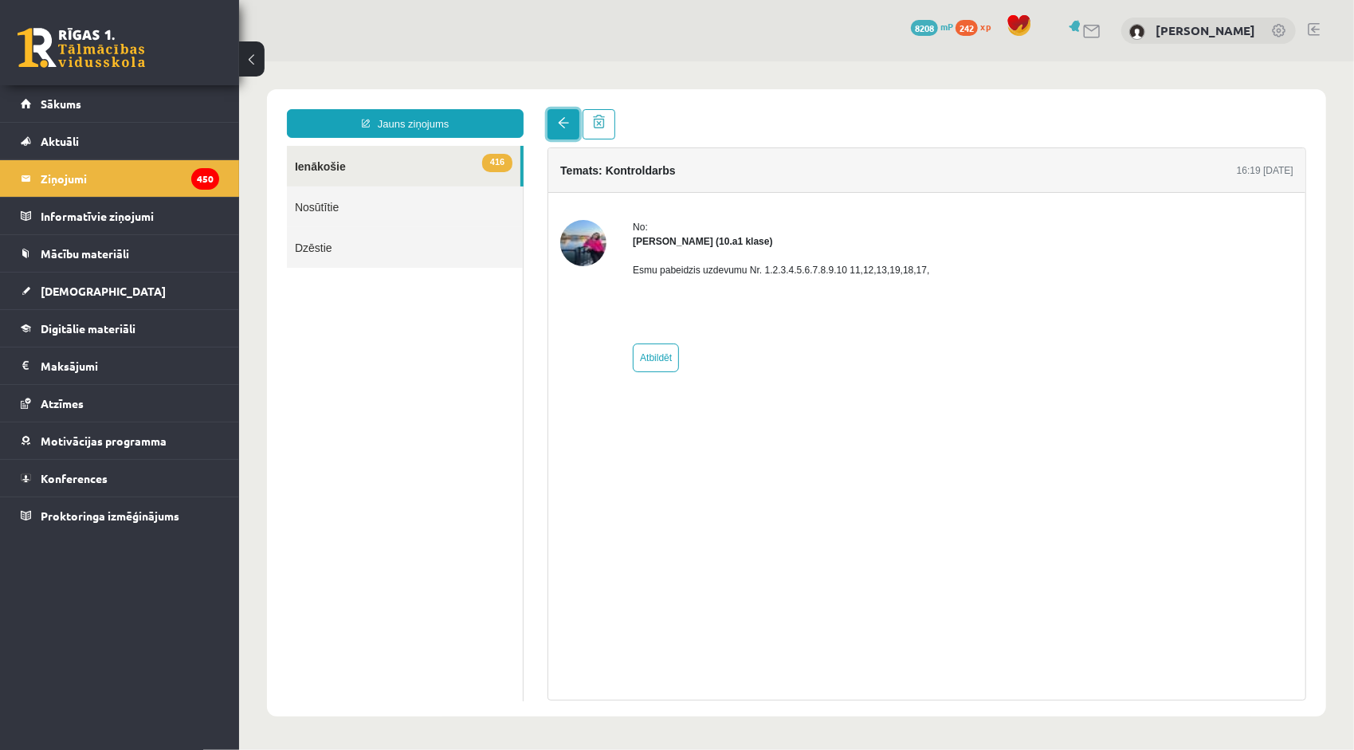
click at [557, 130] on link at bounding box center [563, 123] width 32 height 30
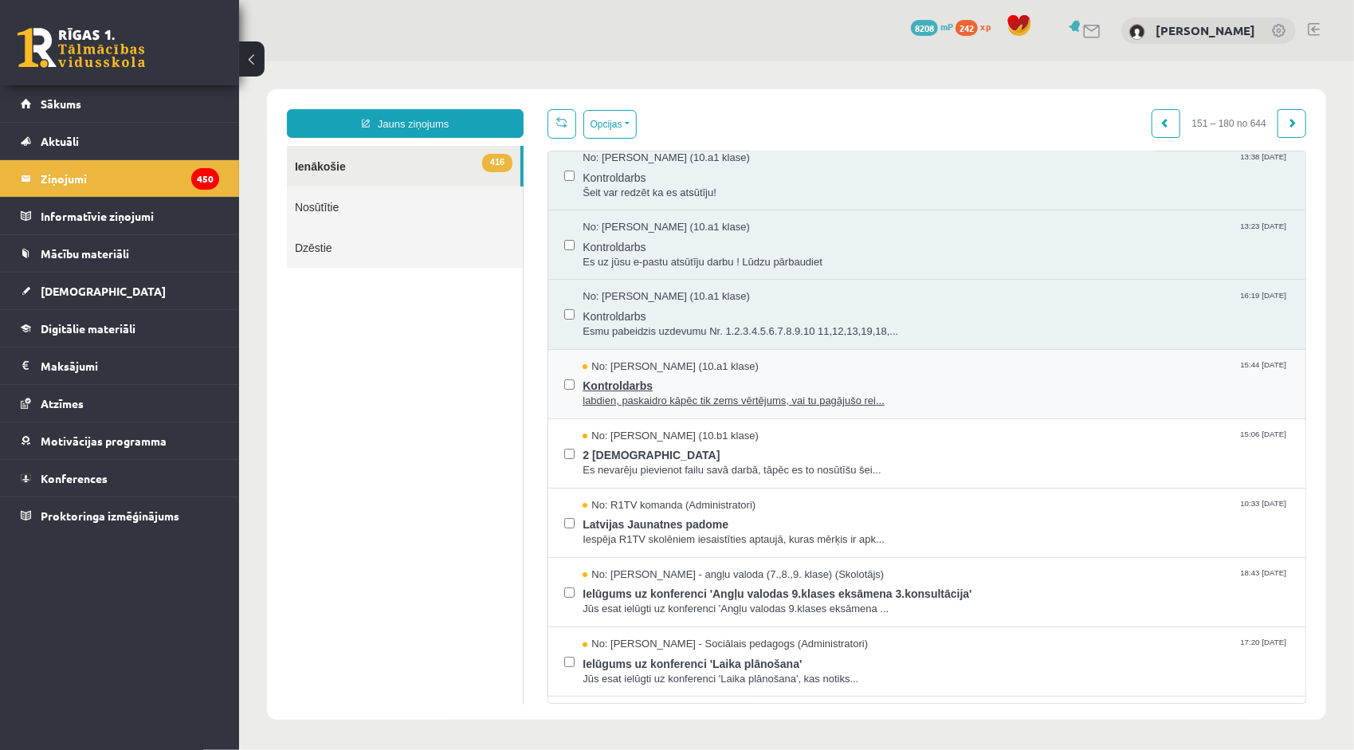
click at [634, 393] on span "labdien, paskaidro kāpēc tik zems vērtējums, vai tu pagājušo rei..." at bounding box center [935, 400] width 707 height 15
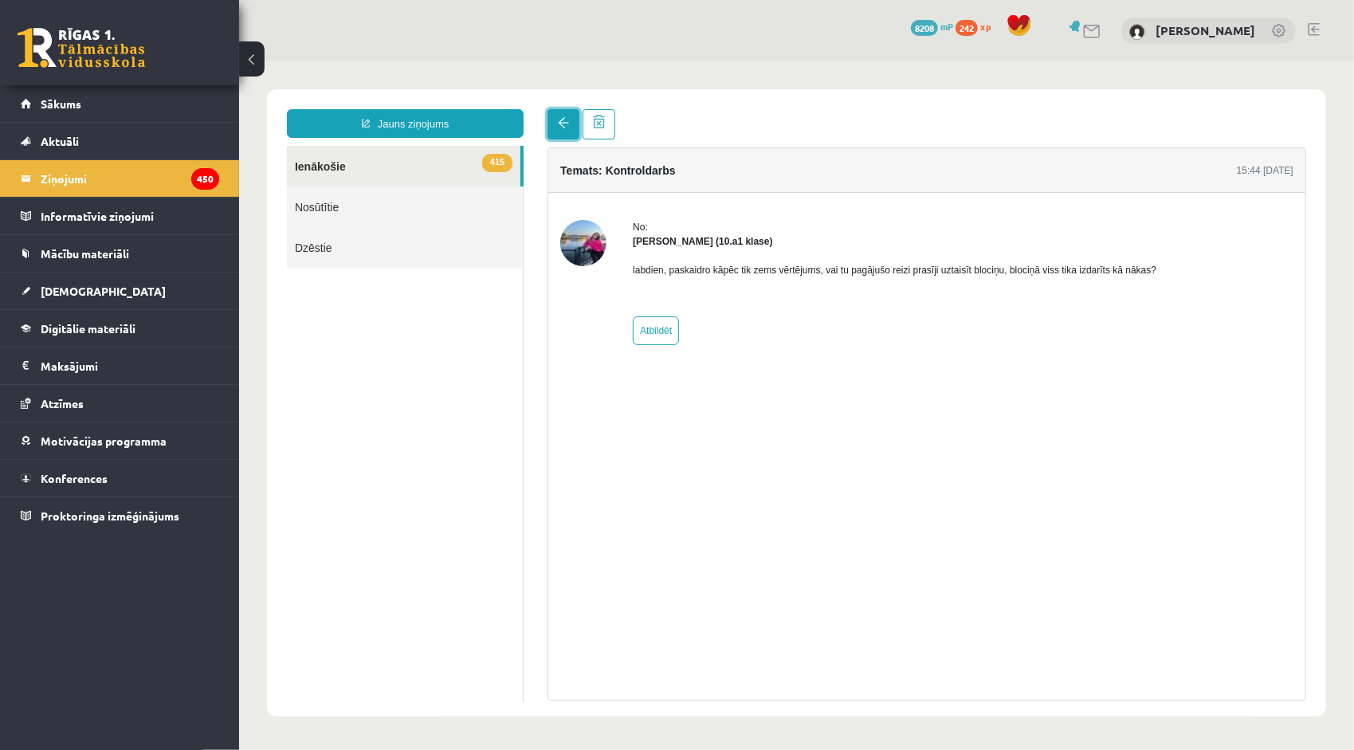
click at [563, 124] on span at bounding box center [562, 121] width 11 height 11
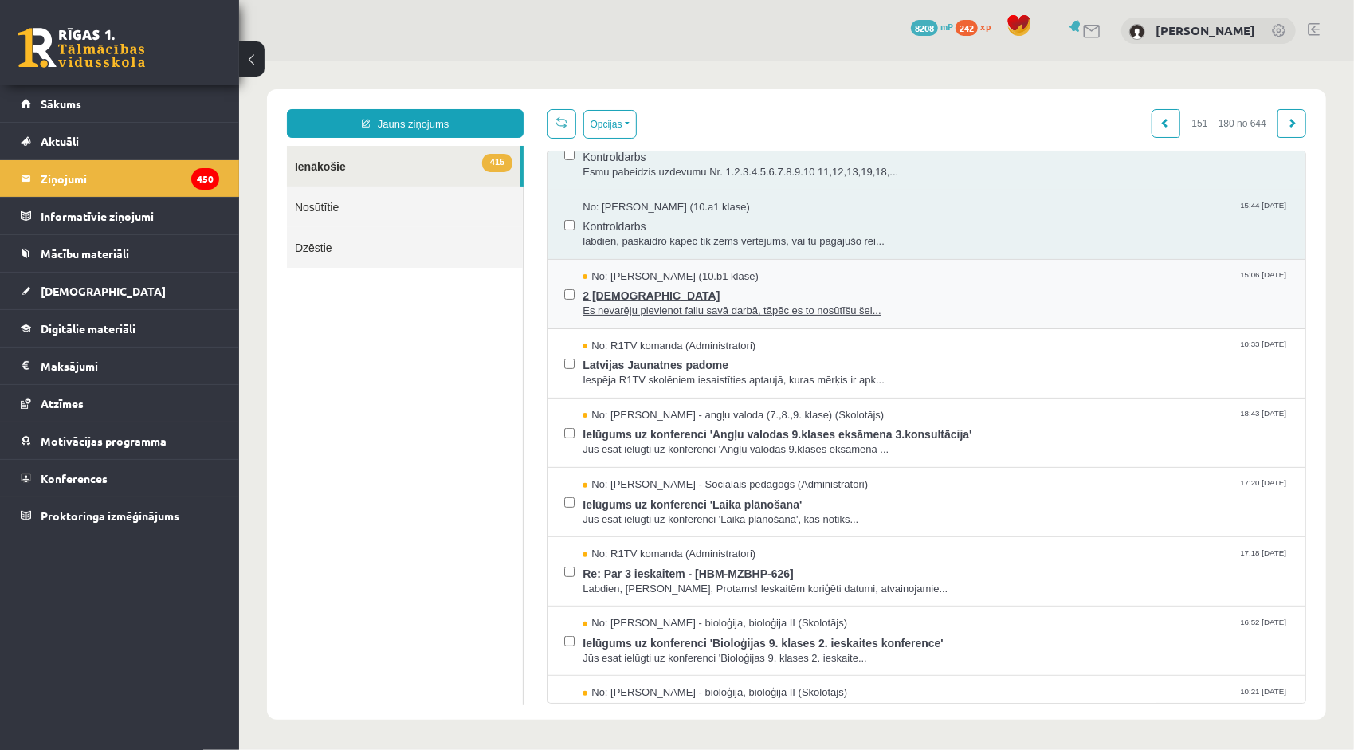
click at [651, 308] on span "Es nevarēju pievienot failu savā darbā, tāpēc es to nosūtīšu šei..." at bounding box center [935, 310] width 707 height 15
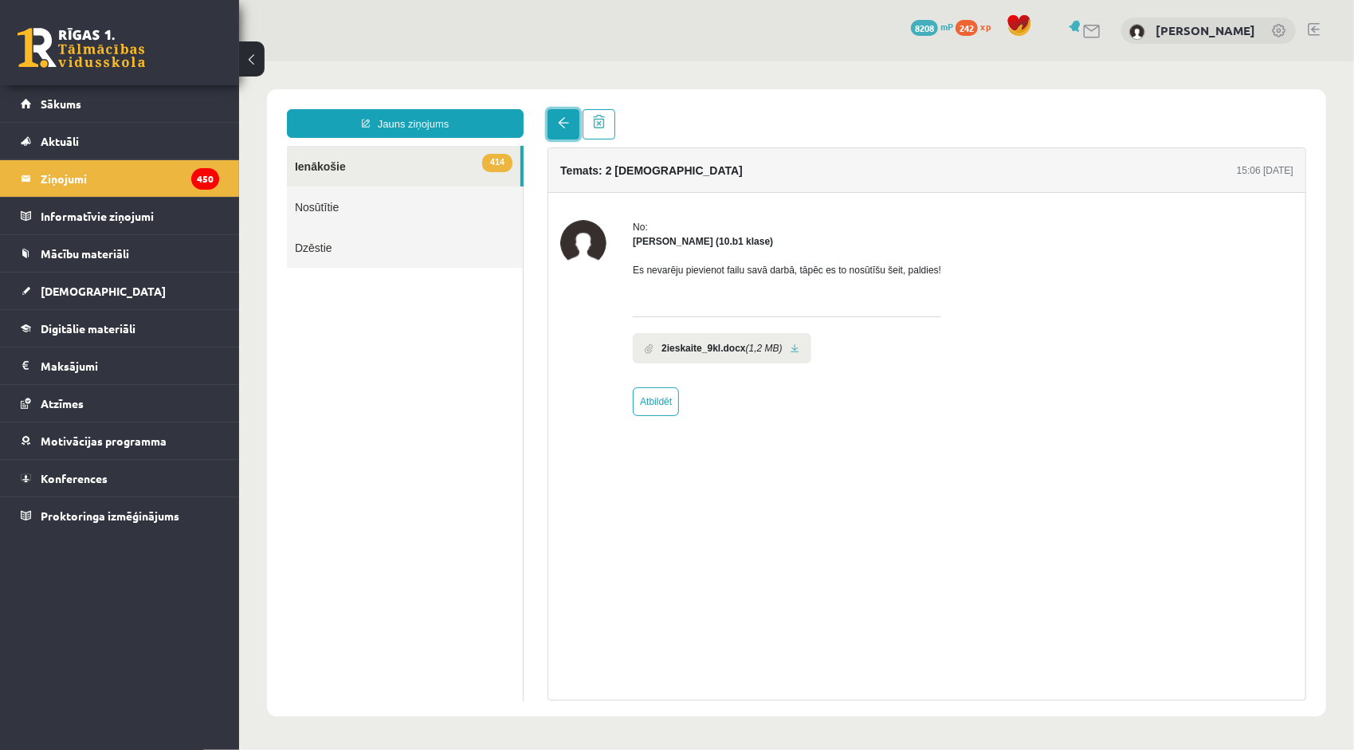
click at [552, 120] on link at bounding box center [563, 123] width 32 height 30
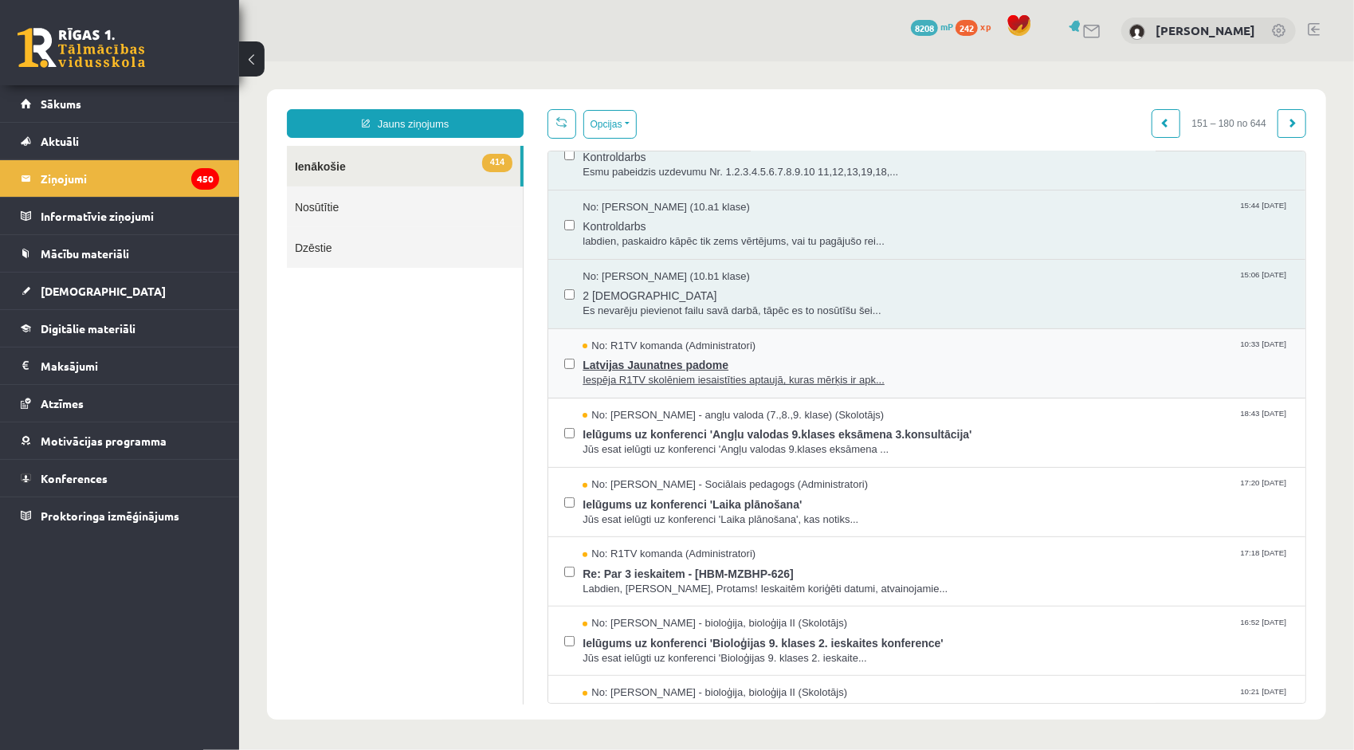
click at [667, 348] on span "No: R1TV komanda (Administratori)" at bounding box center [668, 345] width 173 height 15
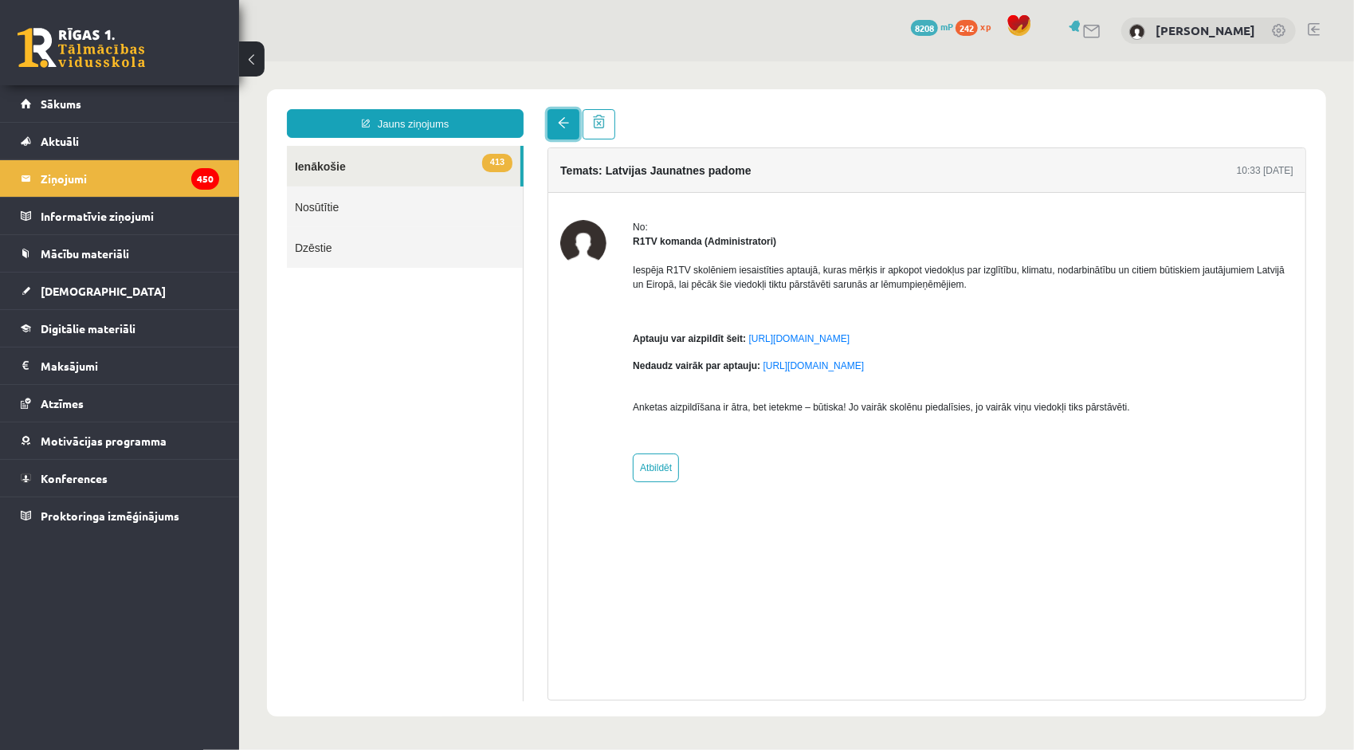
click at [557, 125] on span at bounding box center [562, 121] width 11 height 11
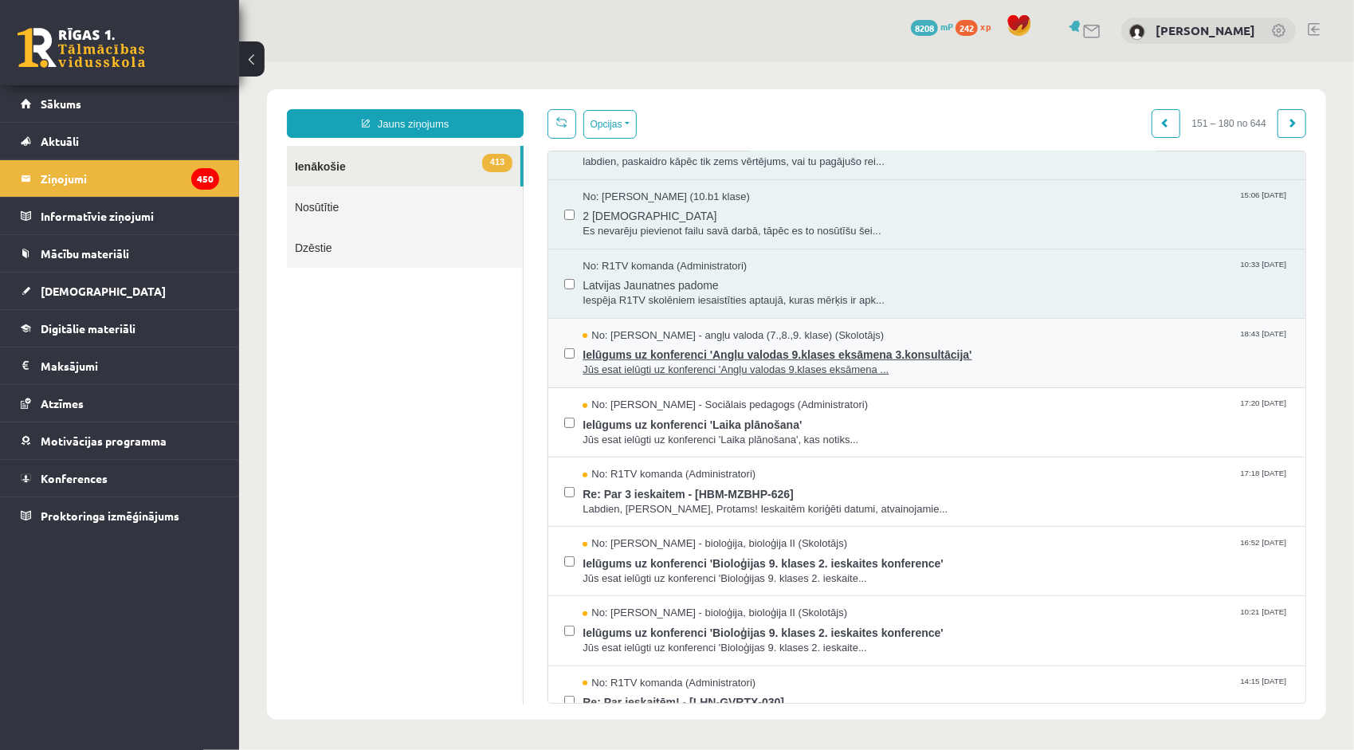
click at [683, 362] on span "Jūs esat ielūgti uz konferenci 'Angļu valodas 9.klases eksāmena ..." at bounding box center [935, 369] width 707 height 15
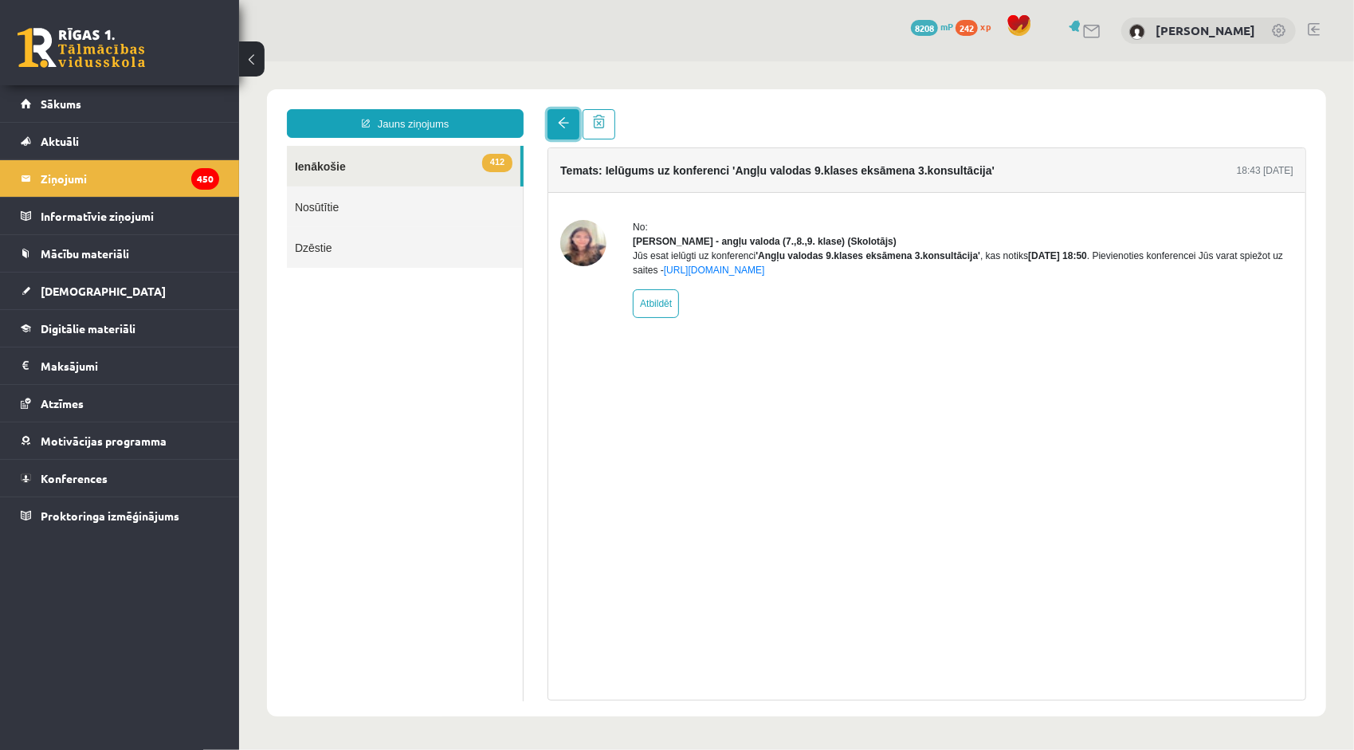
click at [556, 130] on link at bounding box center [563, 123] width 32 height 30
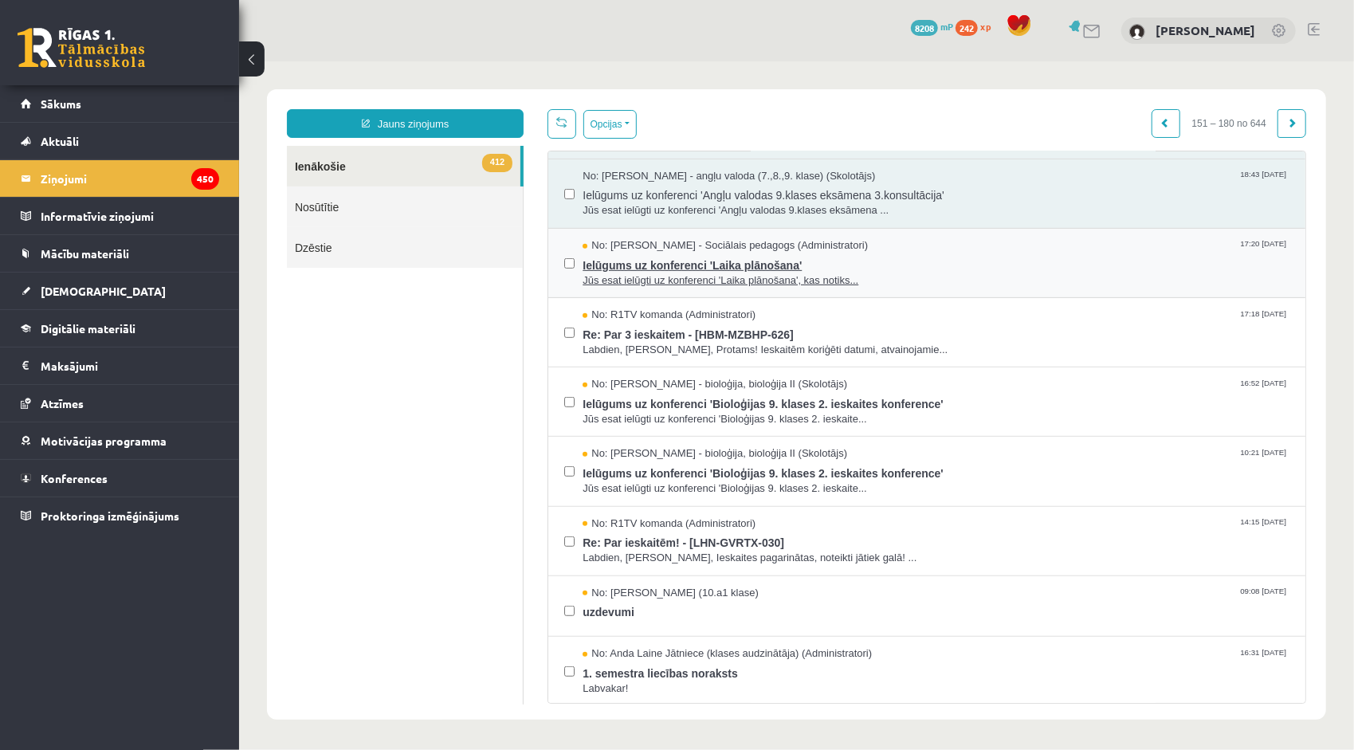
click at [650, 265] on span "Ielūgums uz konferenci 'Laika plānošana'" at bounding box center [935, 263] width 707 height 20
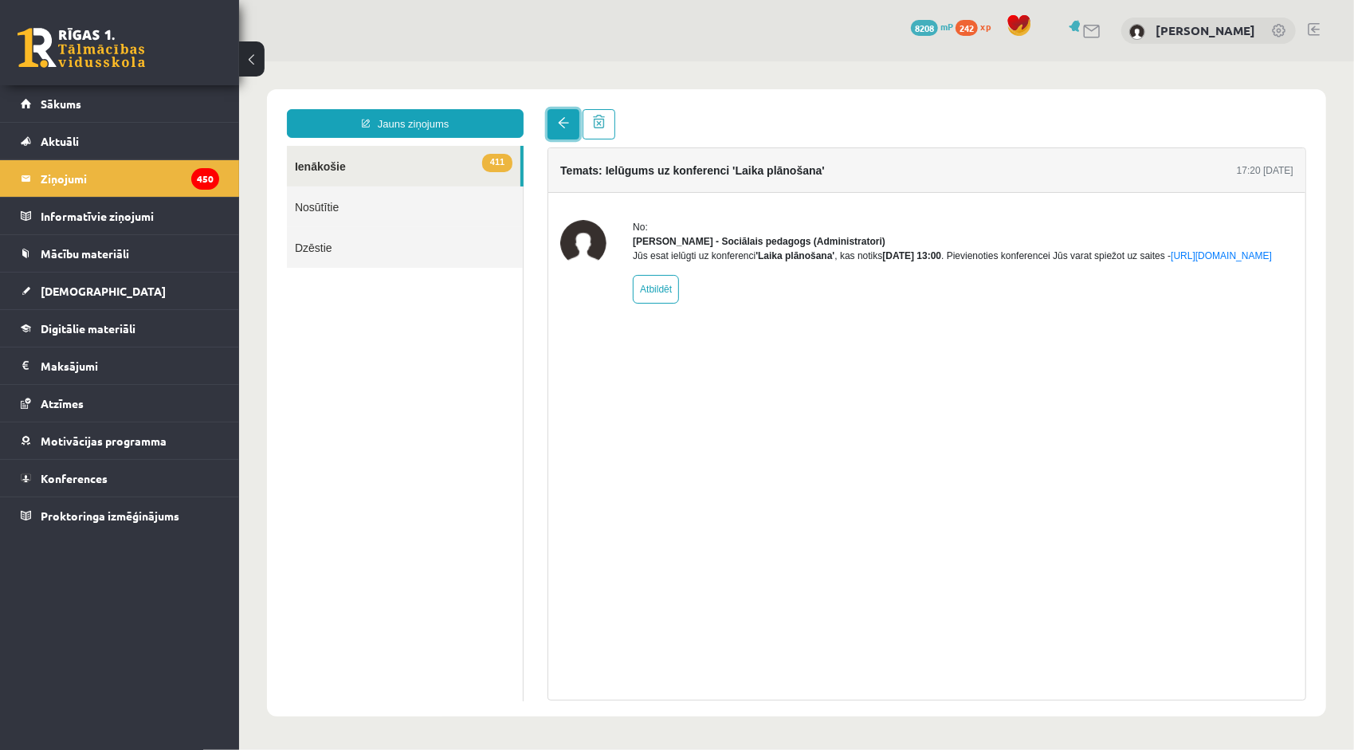
click at [563, 125] on span at bounding box center [562, 121] width 11 height 11
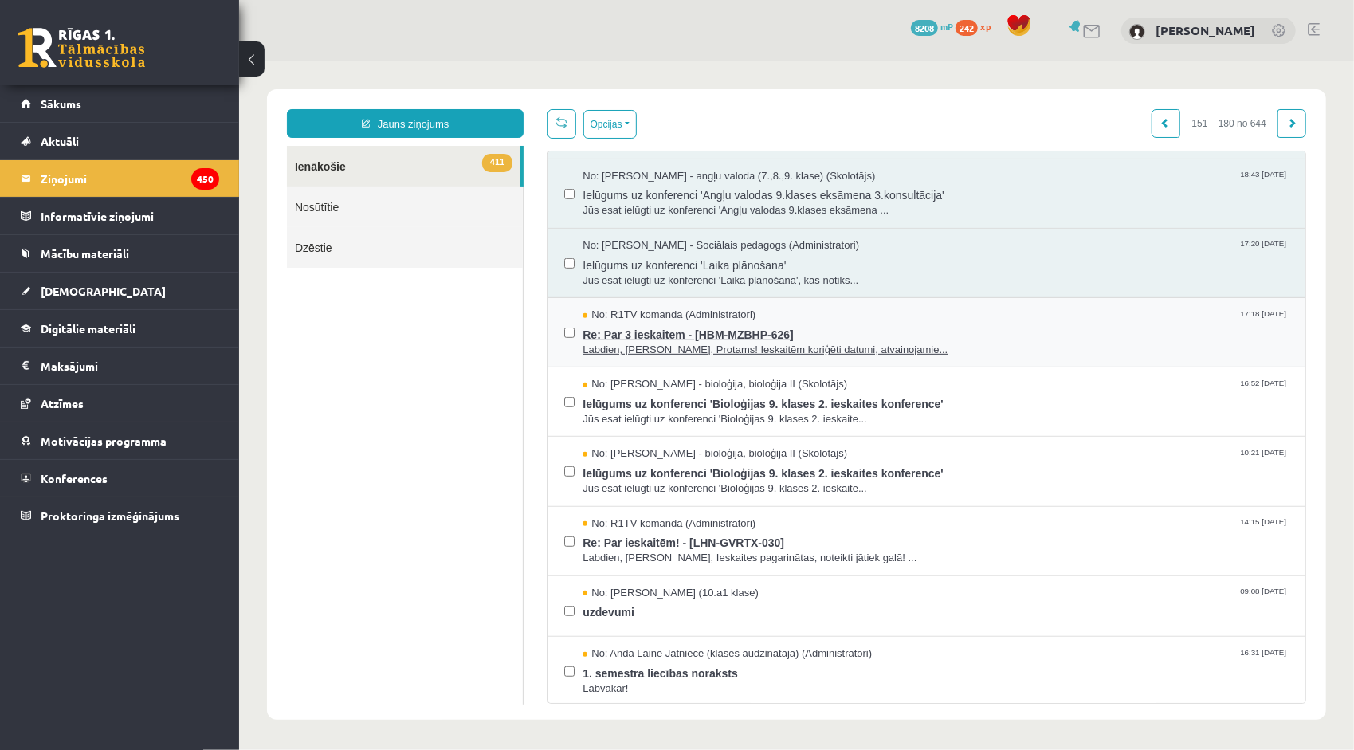
click at [681, 342] on span "Labdien, Emilija, Protams! Ieskaitēm koriģēti datumi, atvainojamie..." at bounding box center [935, 349] width 707 height 15
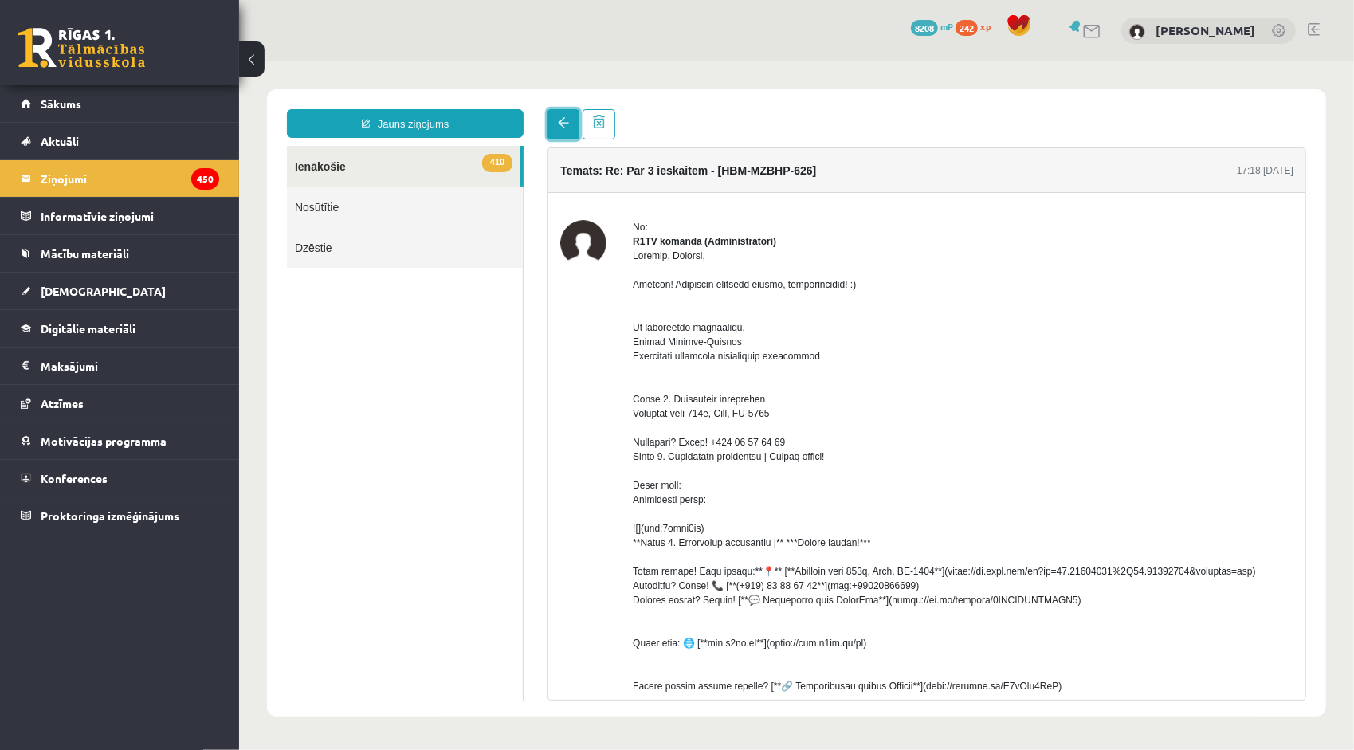
click at [562, 124] on span at bounding box center [562, 121] width 11 height 11
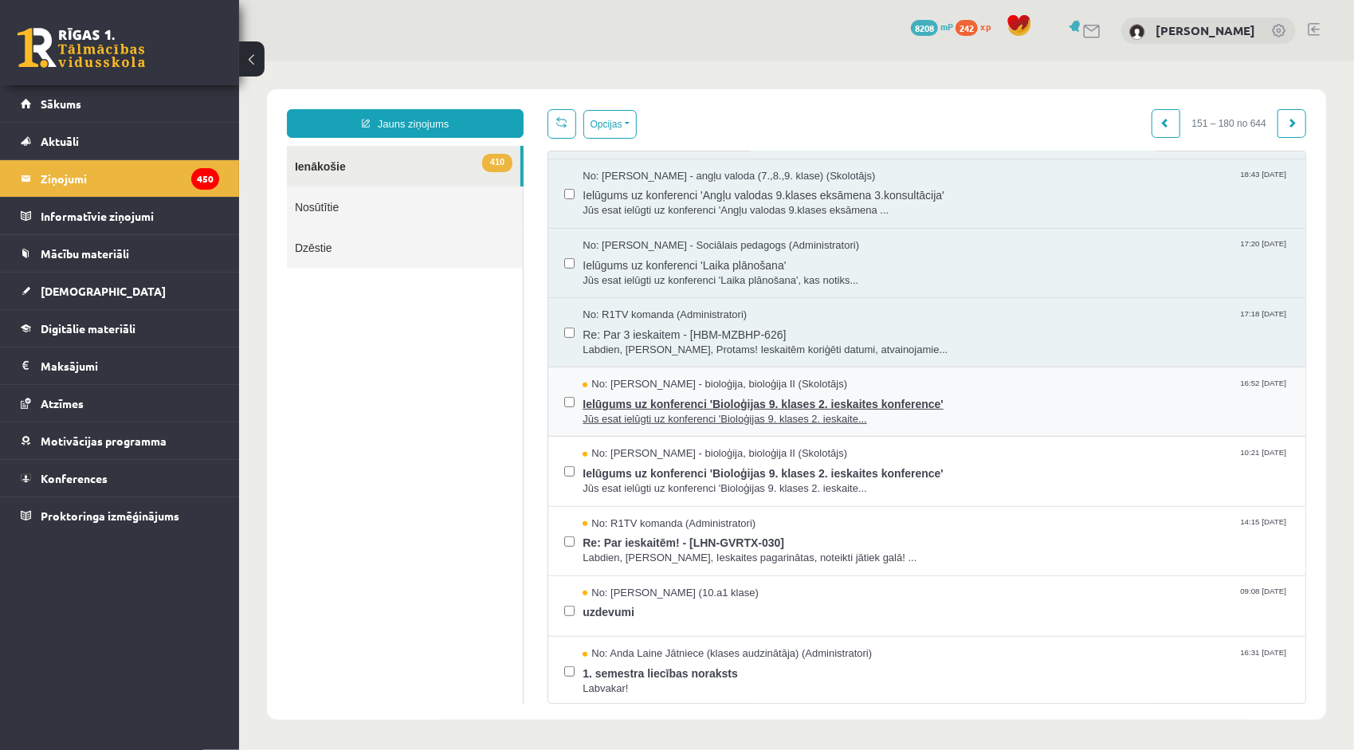
click at [703, 401] on span "Ielūgums uz konferenci 'Bioloģijas 9. klases 2. ieskaites konference'" at bounding box center [935, 401] width 707 height 20
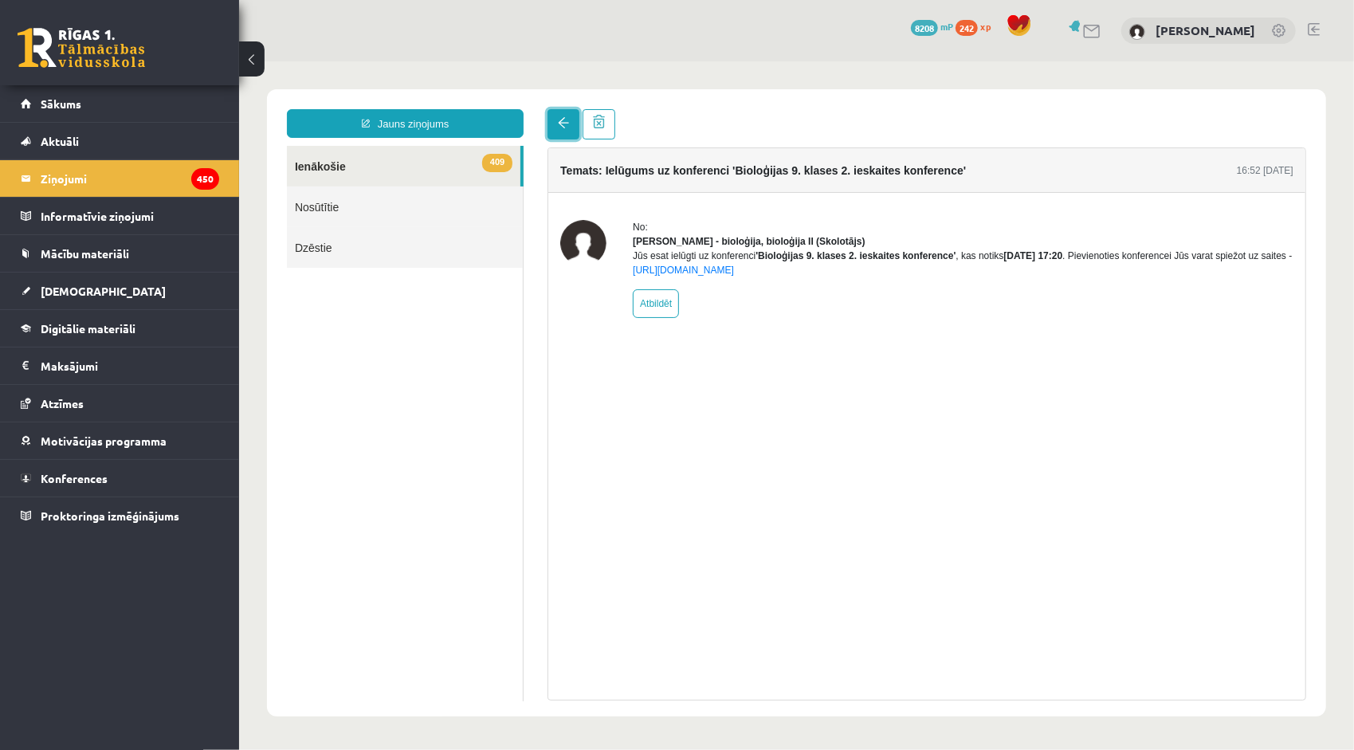
click at [560, 121] on span at bounding box center [562, 121] width 11 height 11
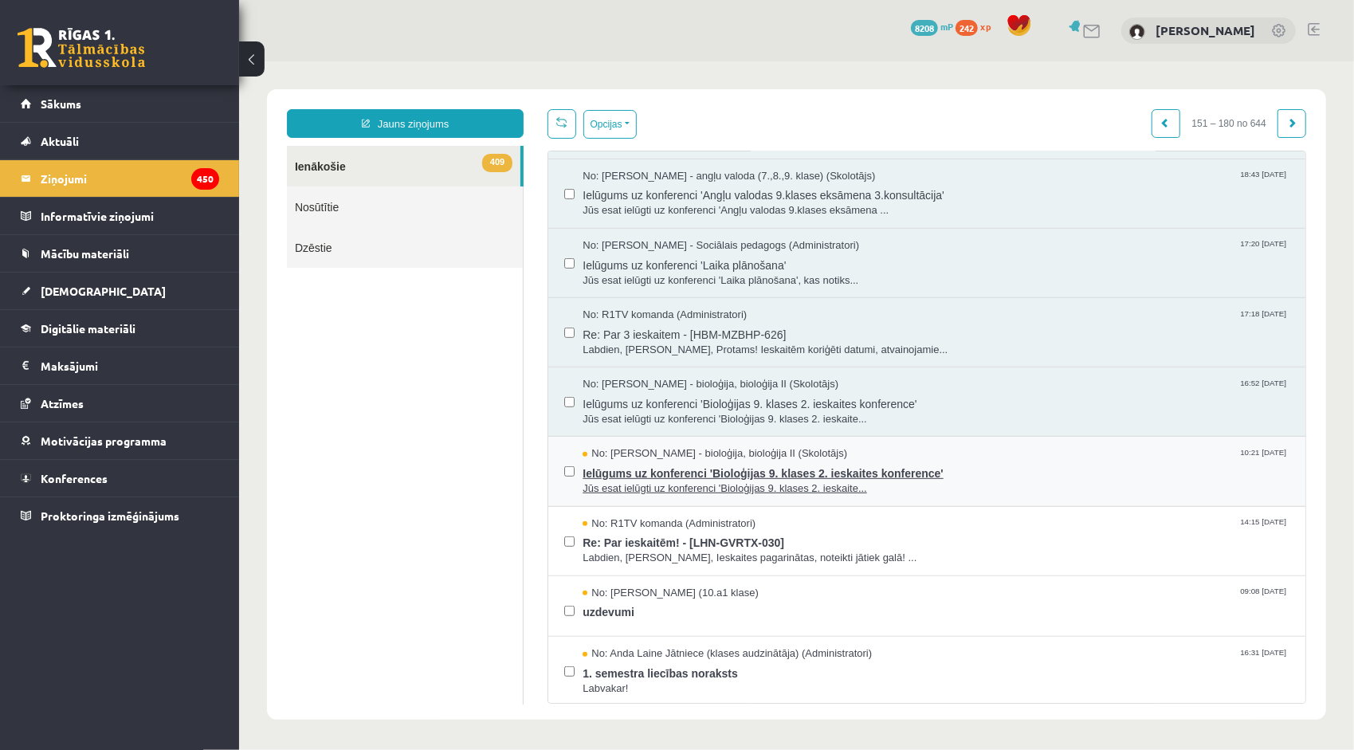
click at [683, 461] on span "Ielūgums uz konferenci 'Bioloģijas 9. klases 2. ieskaites konference'" at bounding box center [935, 471] width 707 height 20
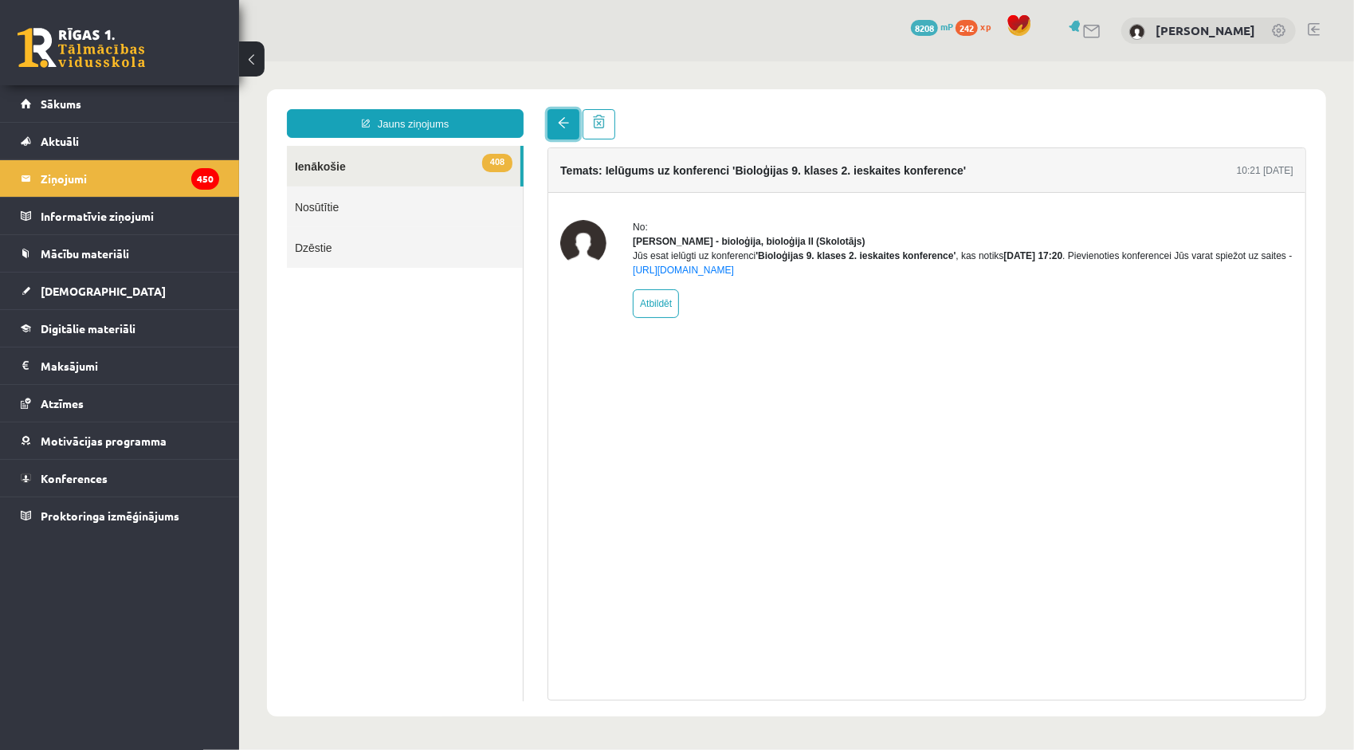
click at [563, 111] on link at bounding box center [563, 123] width 32 height 30
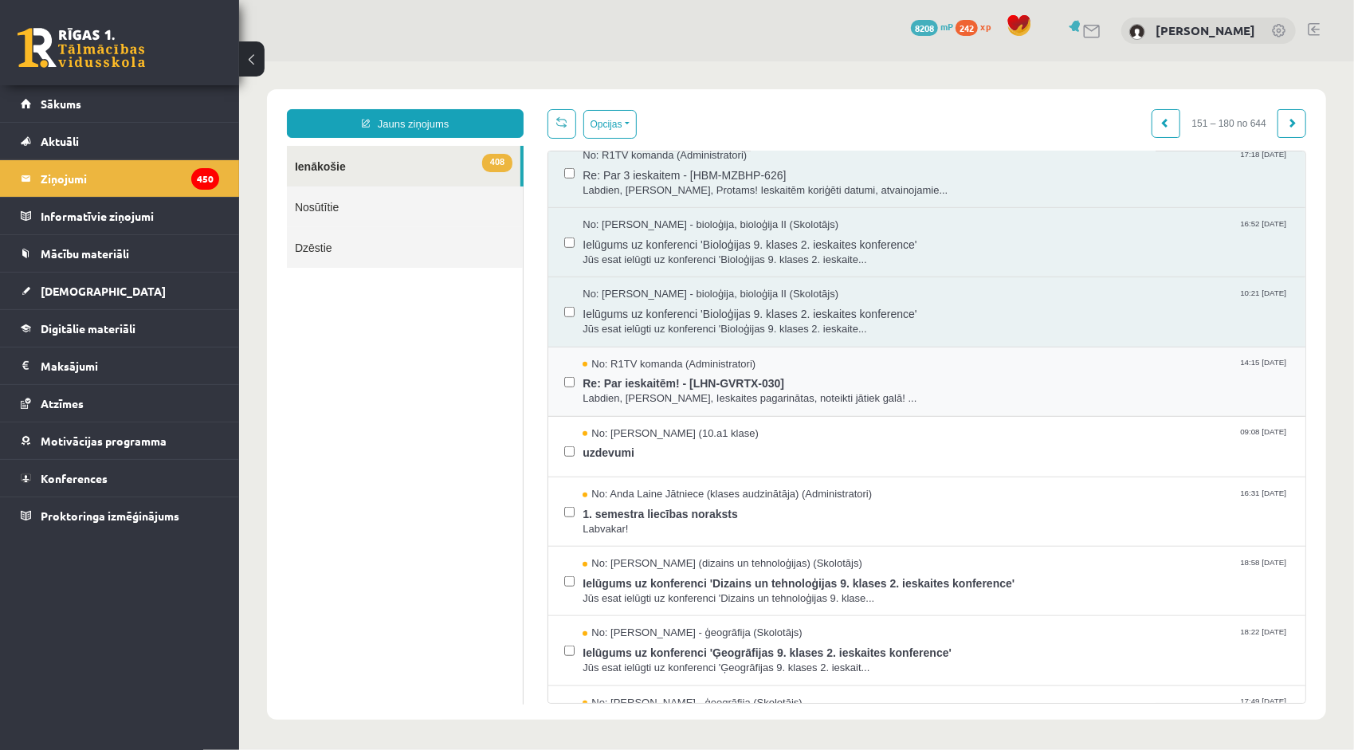
click at [665, 406] on div "No: R1TV komanda (Administratori) 14:15 10/12/2024 Re: Par ieskaitēm! - [LHN-GV…" at bounding box center [925, 381] width 757 height 69
click at [661, 382] on span "Re: Par ieskaitēm! - [LHN-GVRTX-030]" at bounding box center [935, 381] width 707 height 20
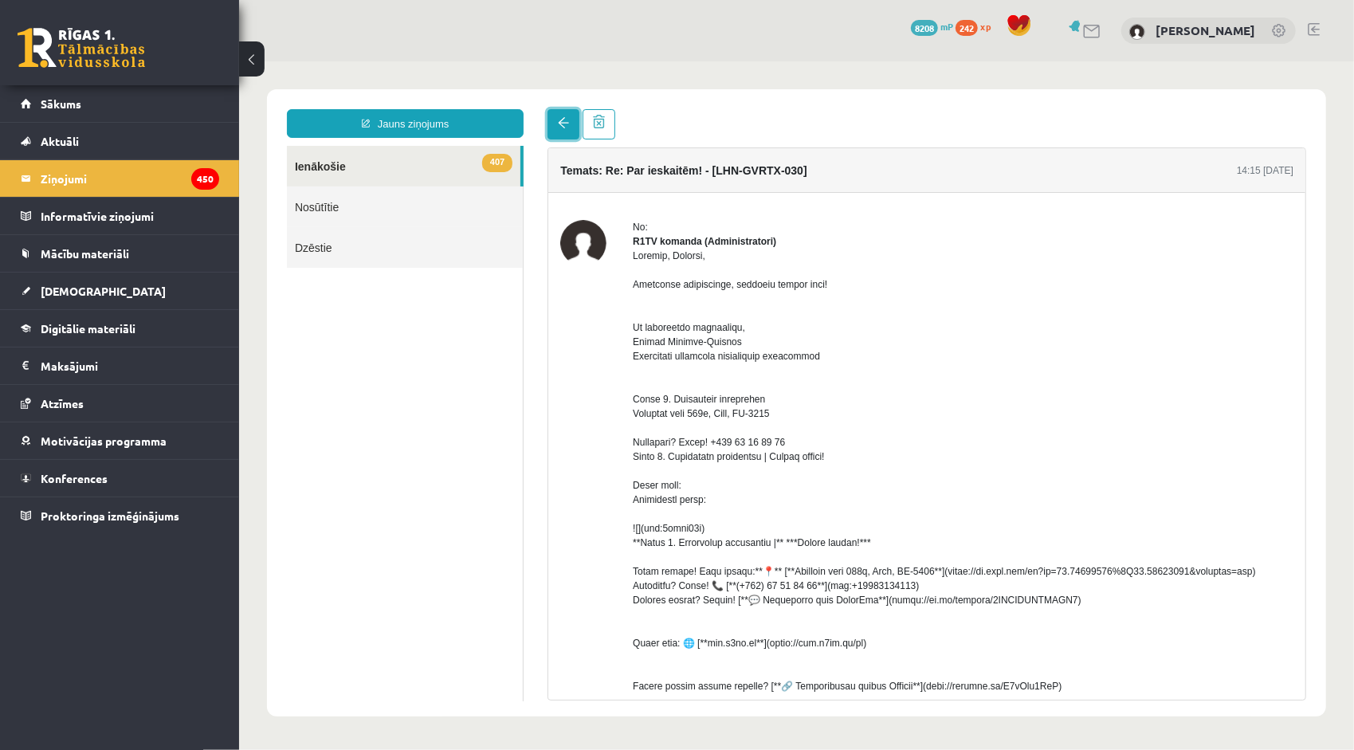
click at [565, 120] on span at bounding box center [562, 121] width 11 height 11
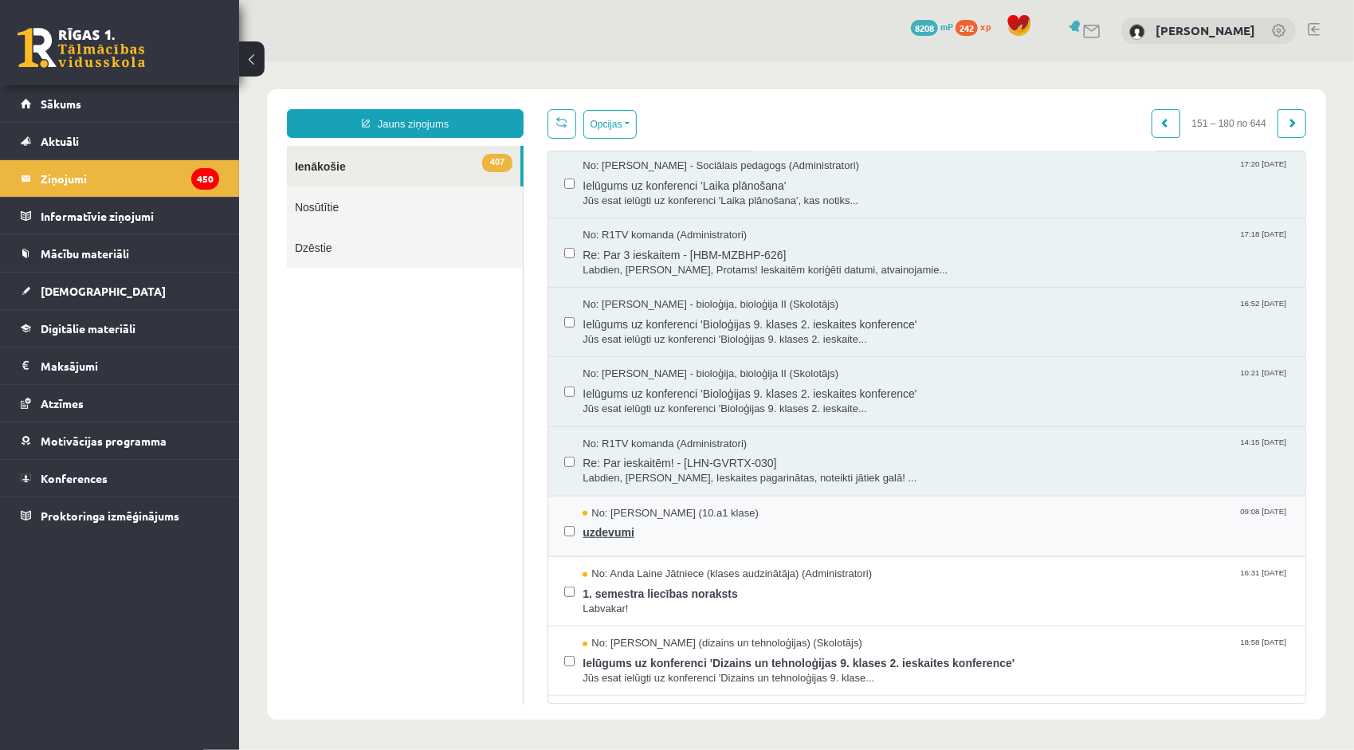
click at [617, 522] on span "uzdevumi" at bounding box center [935, 530] width 707 height 20
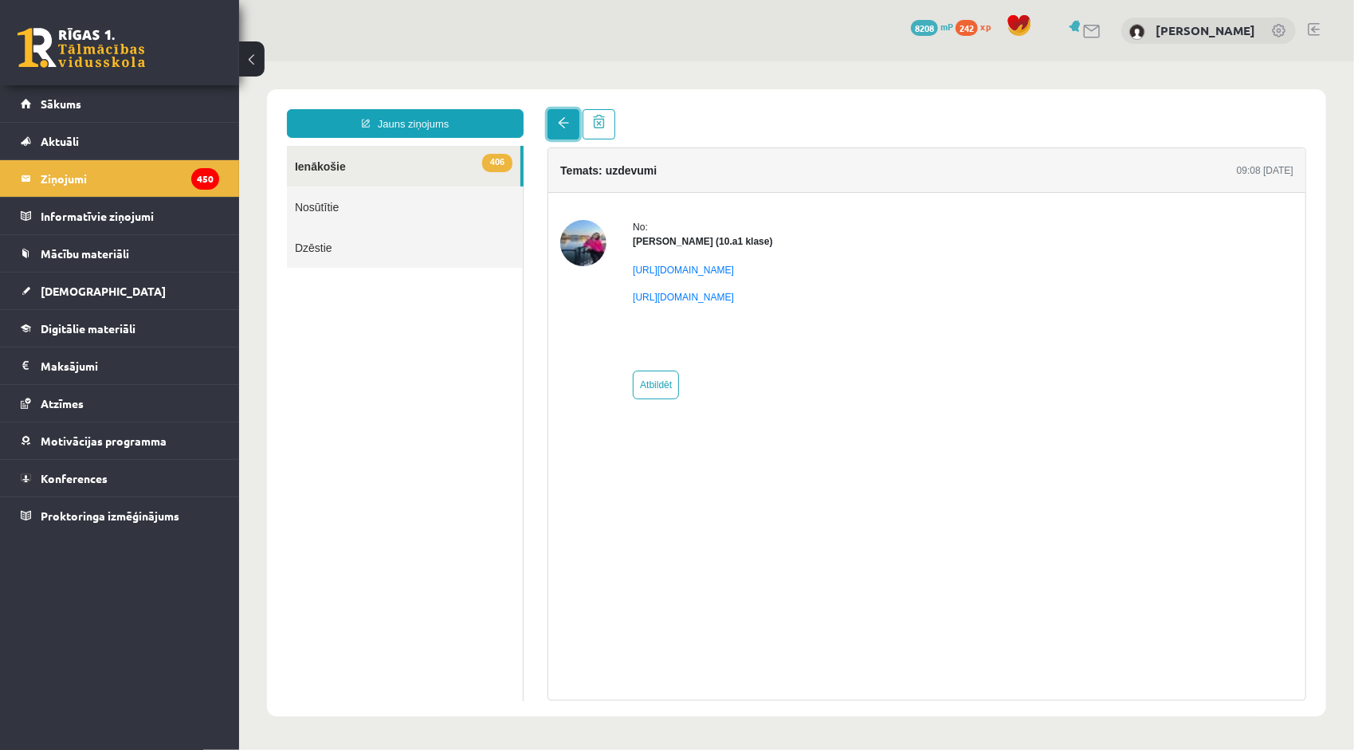
click at [556, 132] on link at bounding box center [563, 123] width 32 height 30
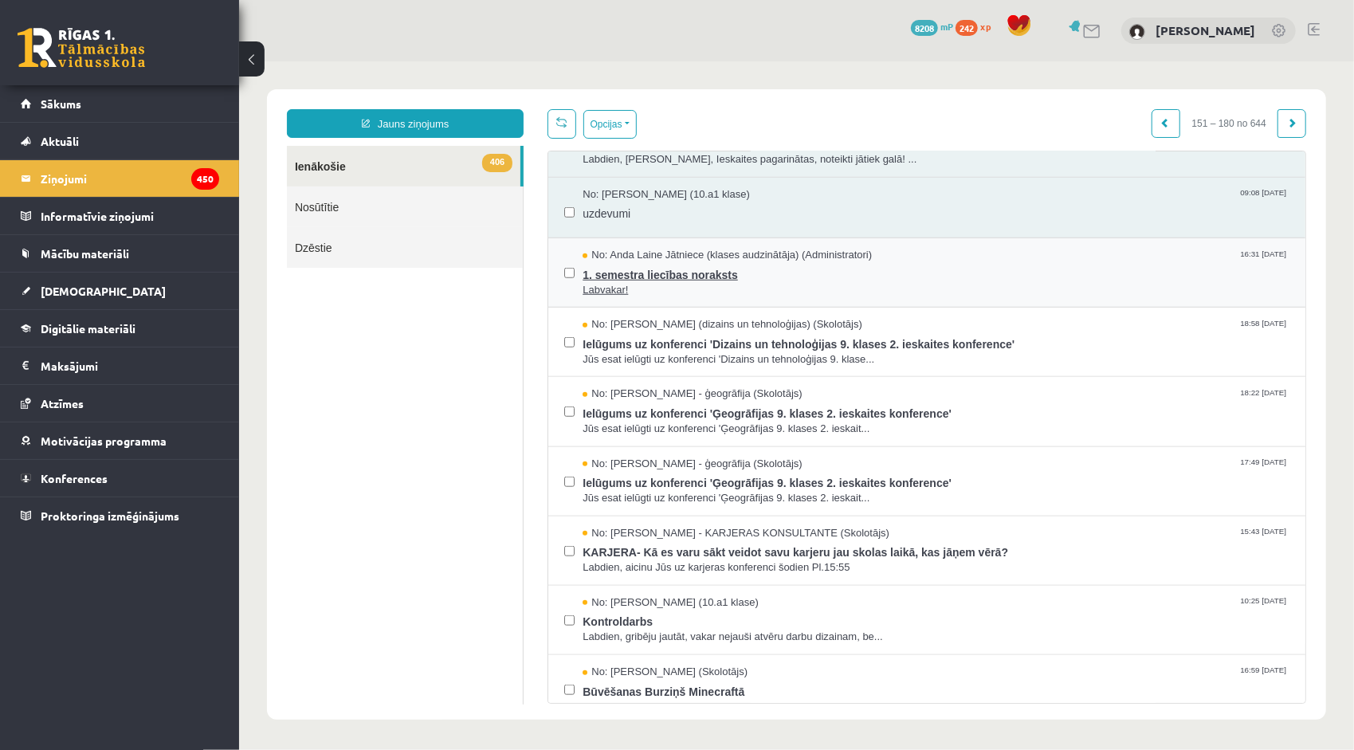
click at [668, 282] on span "Labvakar!" at bounding box center [935, 289] width 707 height 15
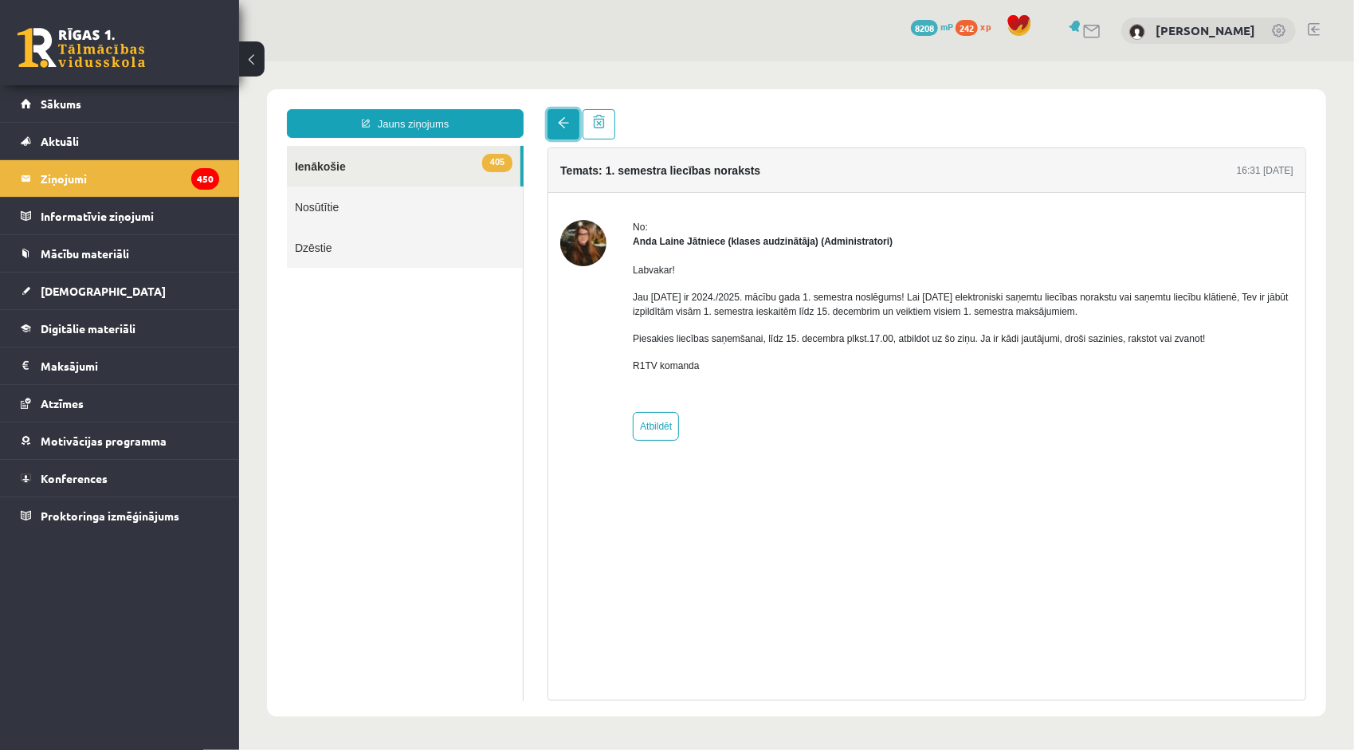
click at [563, 125] on span at bounding box center [562, 121] width 11 height 11
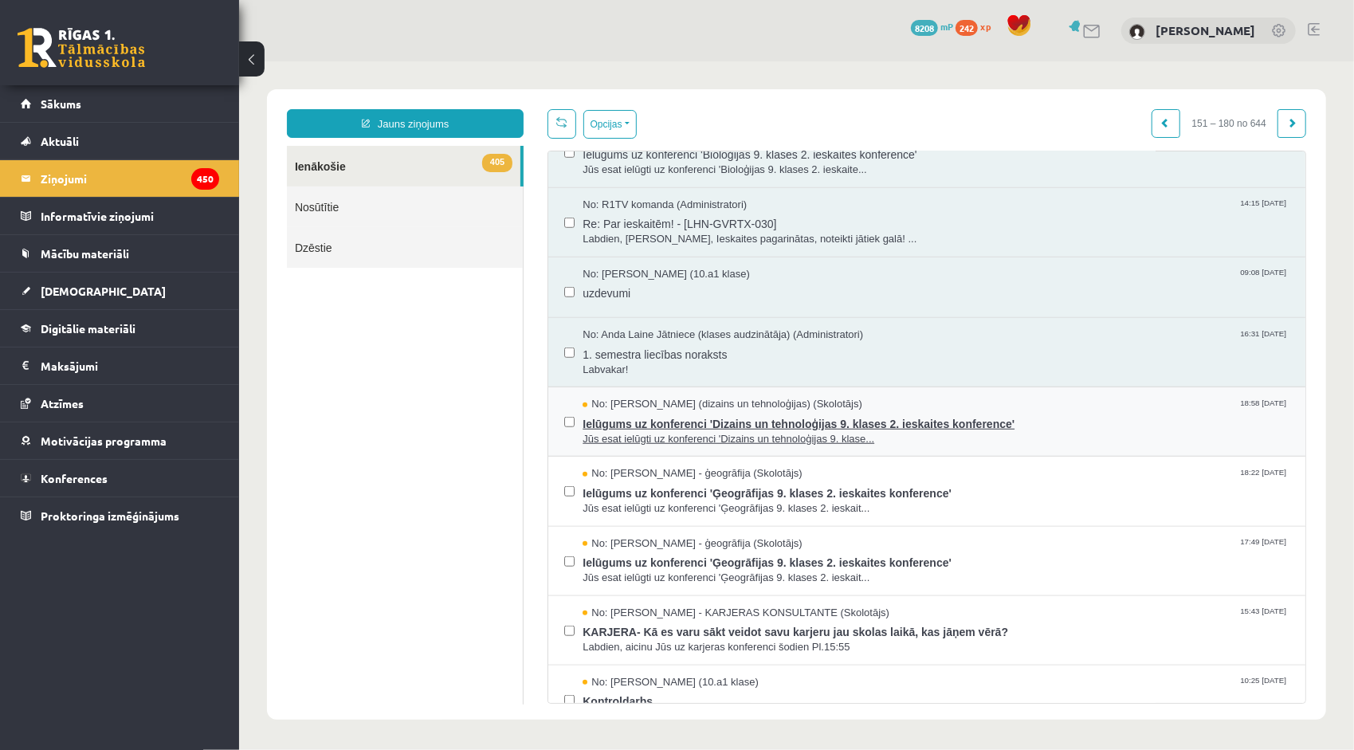
click at [648, 431] on span "Jūs esat ielūgti uz konferenci 'Dizains un tehnoloģijas 9. klase..." at bounding box center [935, 438] width 707 height 15
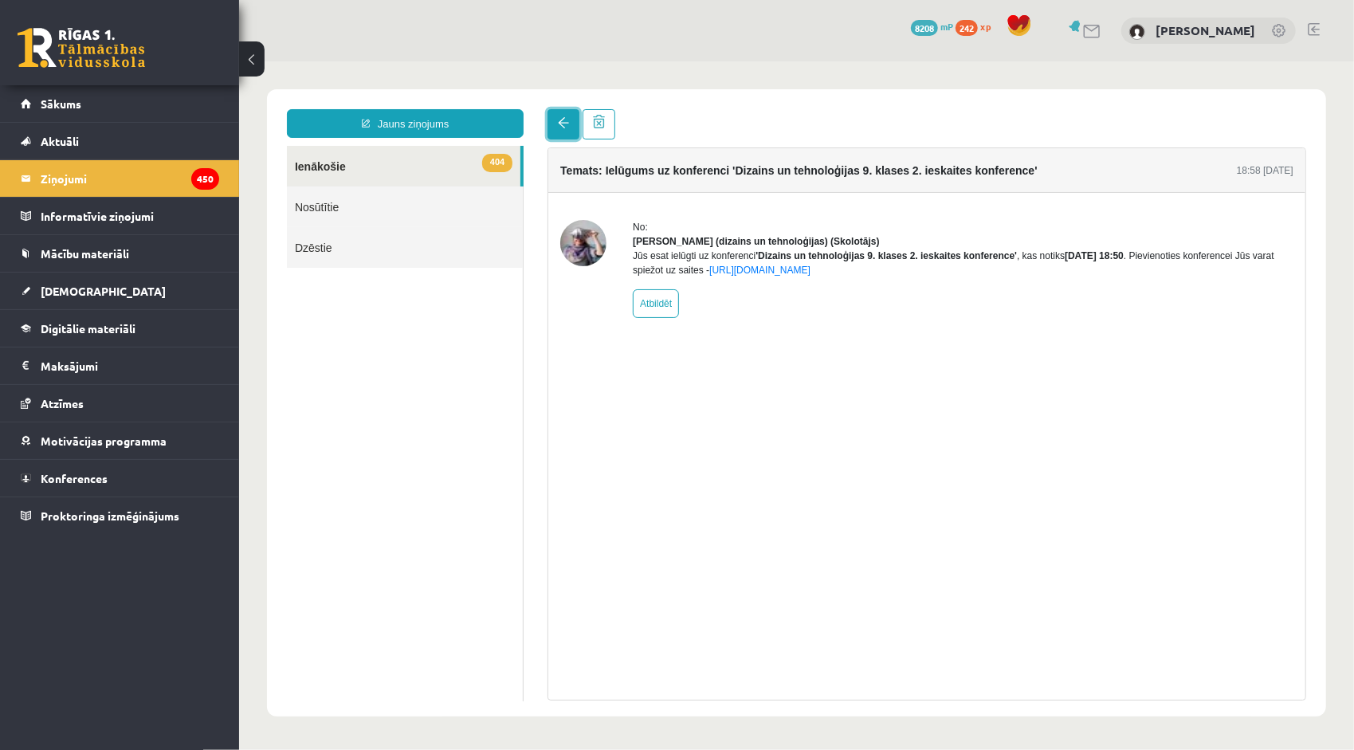
click at [564, 116] on link at bounding box center [563, 123] width 32 height 30
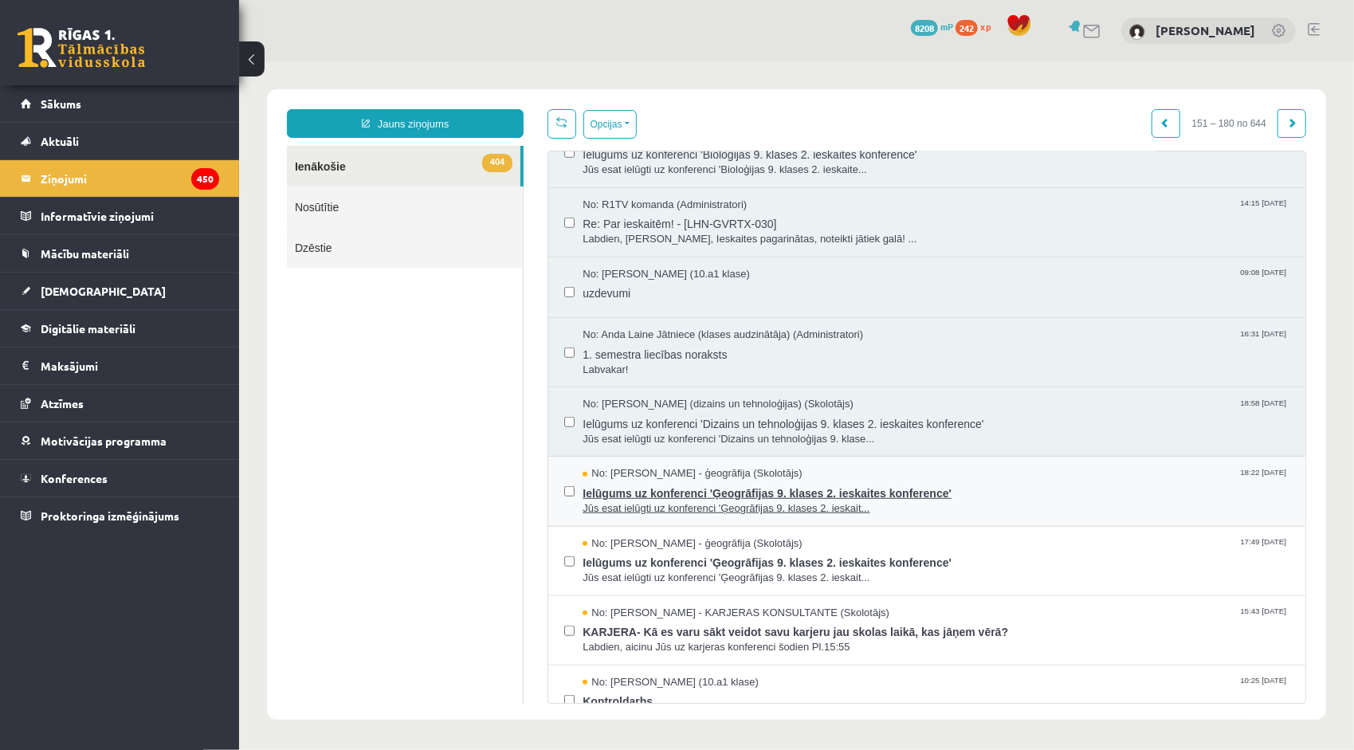
click at [665, 481] on span "Ielūgums uz konferenci 'Ģeogrāfijas 9. klases 2. ieskaites konference'" at bounding box center [935, 491] width 707 height 20
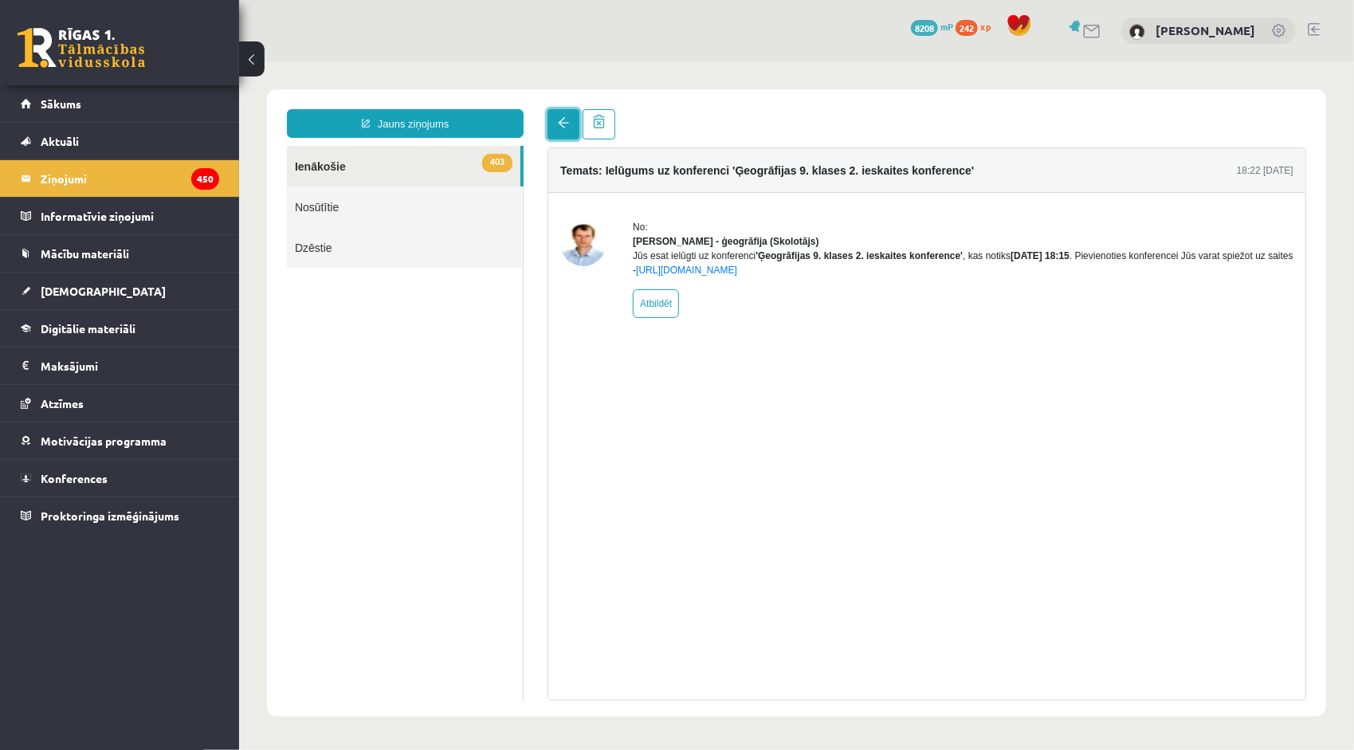
click at [567, 117] on span at bounding box center [562, 121] width 11 height 11
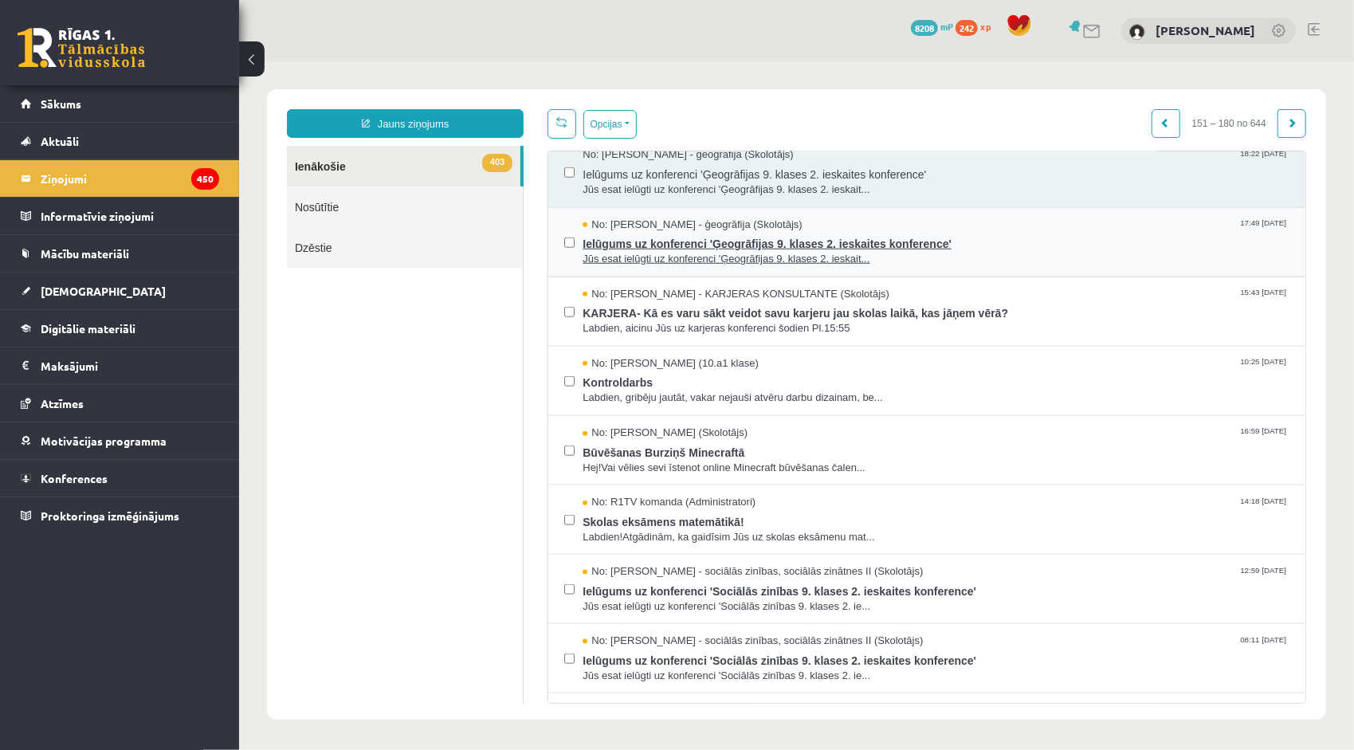
click at [631, 243] on span "Ielūgums uz konferenci 'Ģeogrāfijas 9. klases 2. ieskaites konference'" at bounding box center [935, 241] width 707 height 20
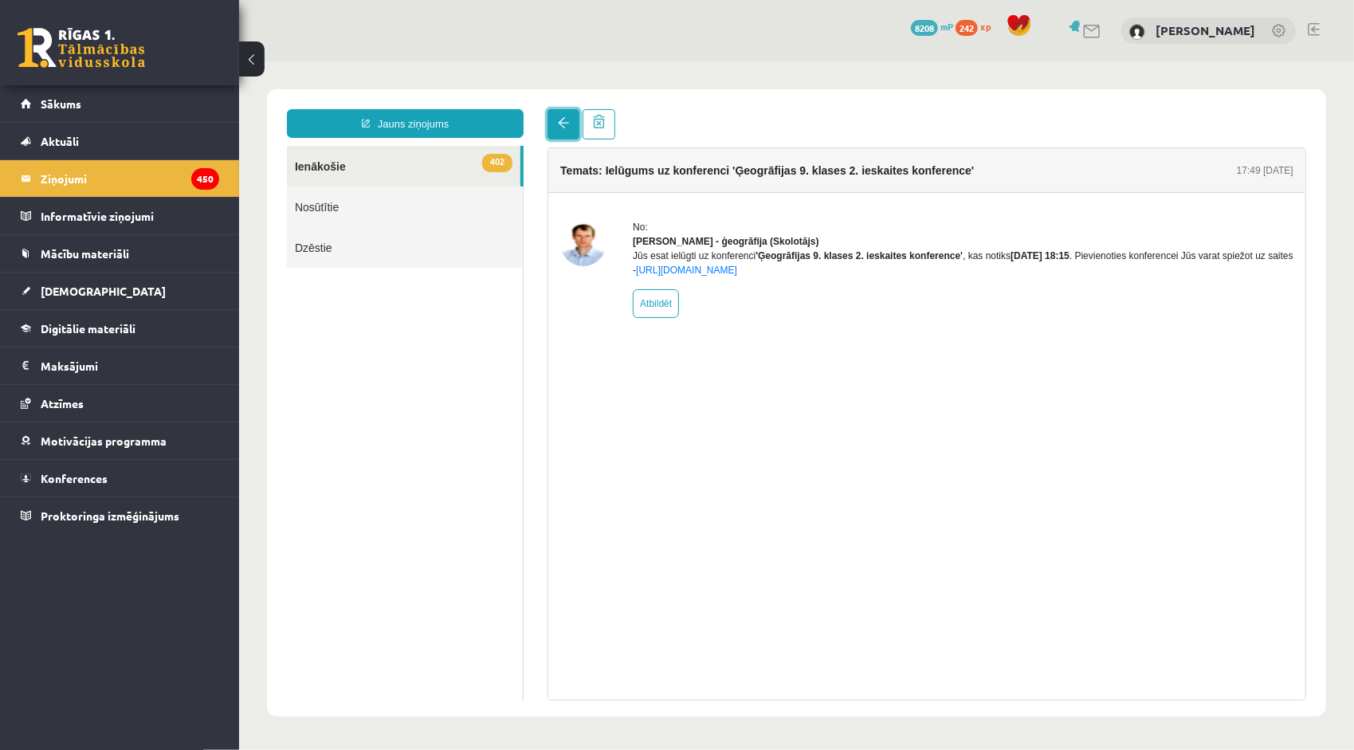
click at [557, 131] on link at bounding box center [563, 123] width 32 height 30
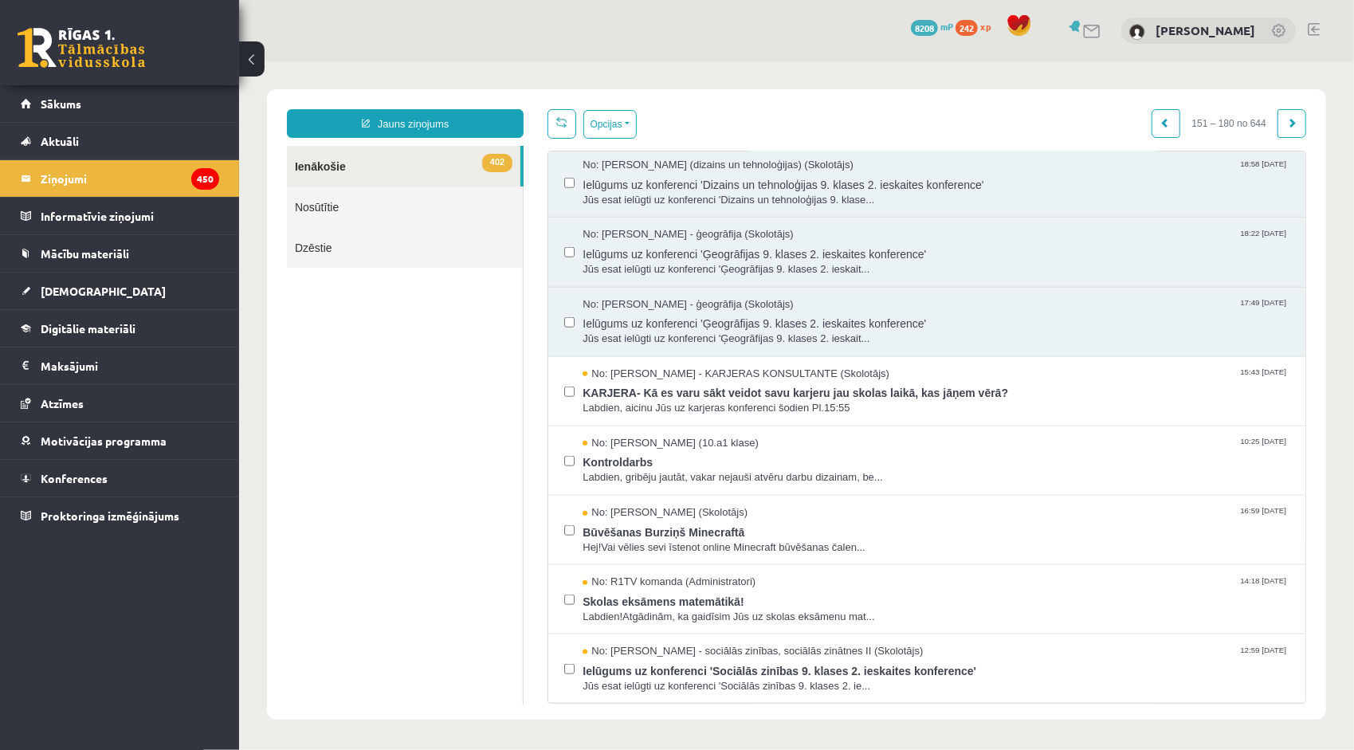
click at [735, 388] on span "KARJERA- Kā es varu sākt veidot savu karjeru jau skolas laikā, kas jāņem vērā?" at bounding box center [935, 390] width 707 height 20
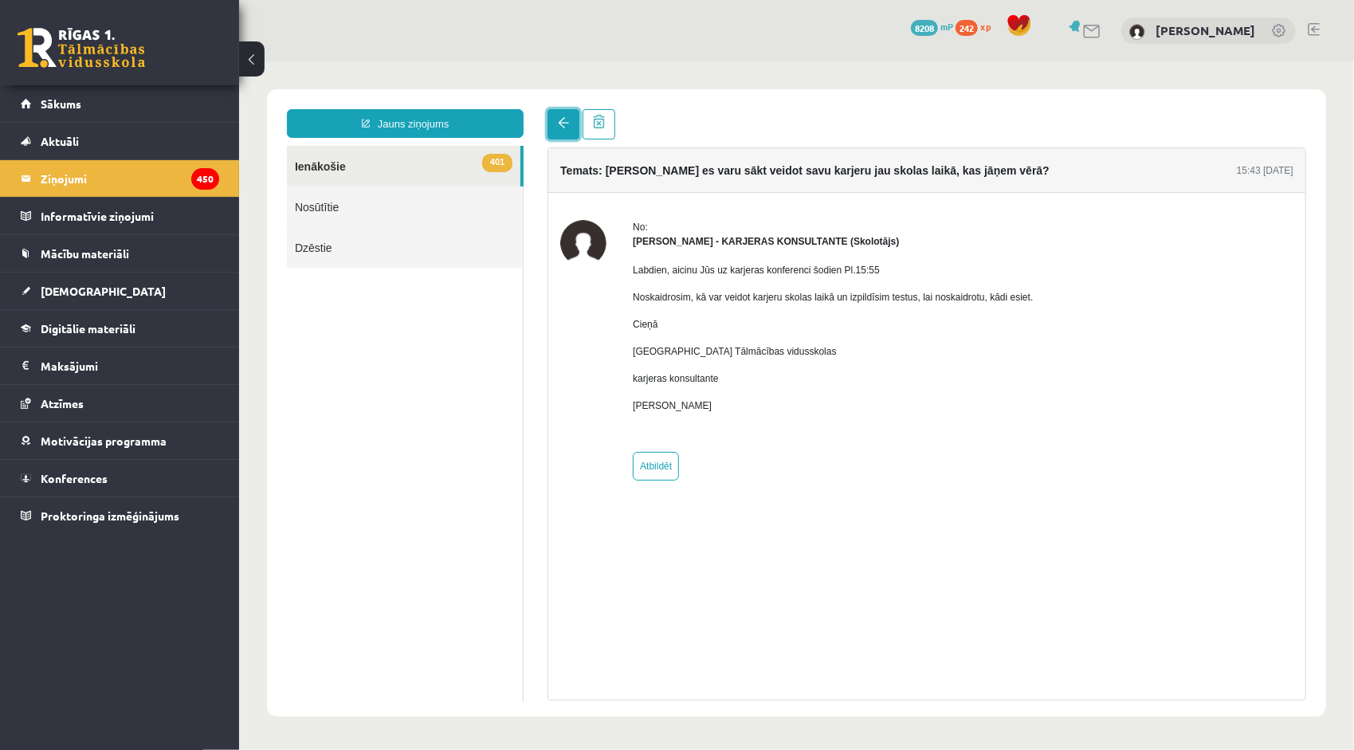
click at [563, 129] on link at bounding box center [563, 123] width 32 height 30
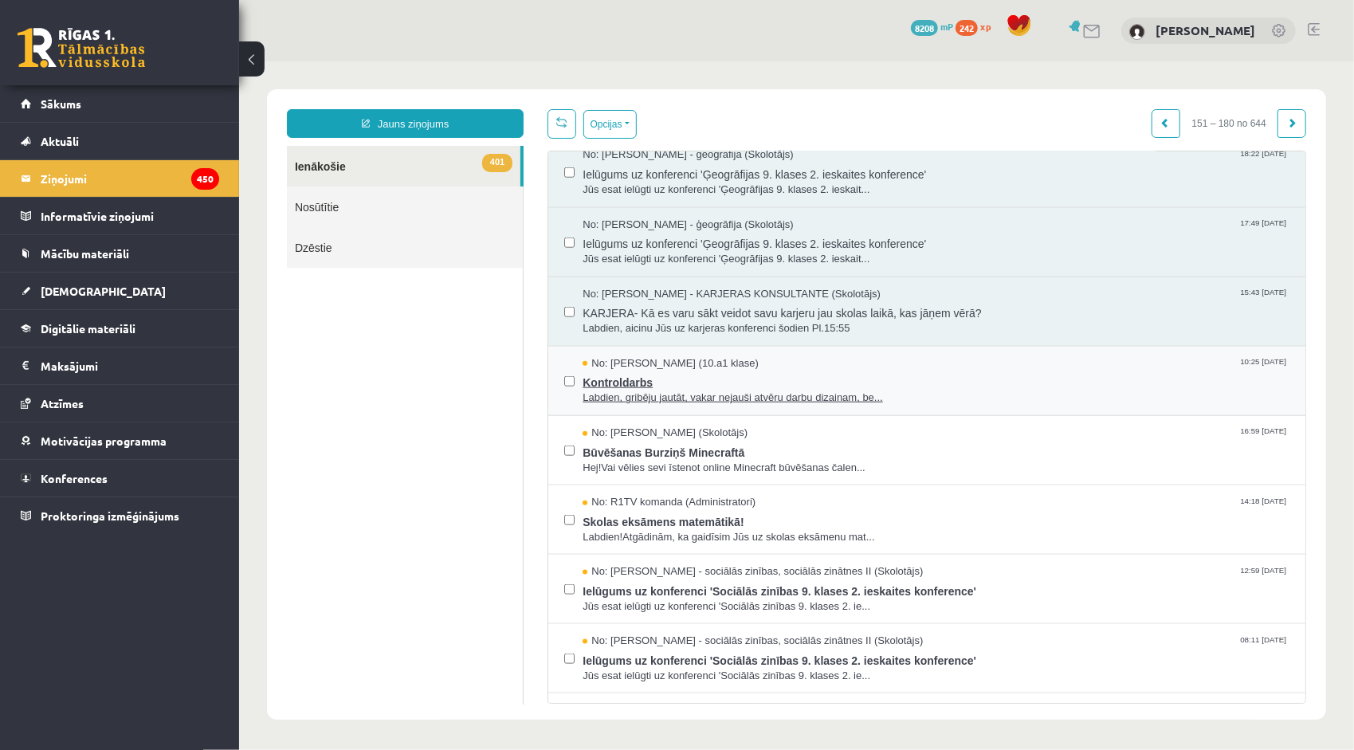
click at [608, 359] on span "No: Polina Jeluškina (10.a1 klase)" at bounding box center [670, 362] width 176 height 15
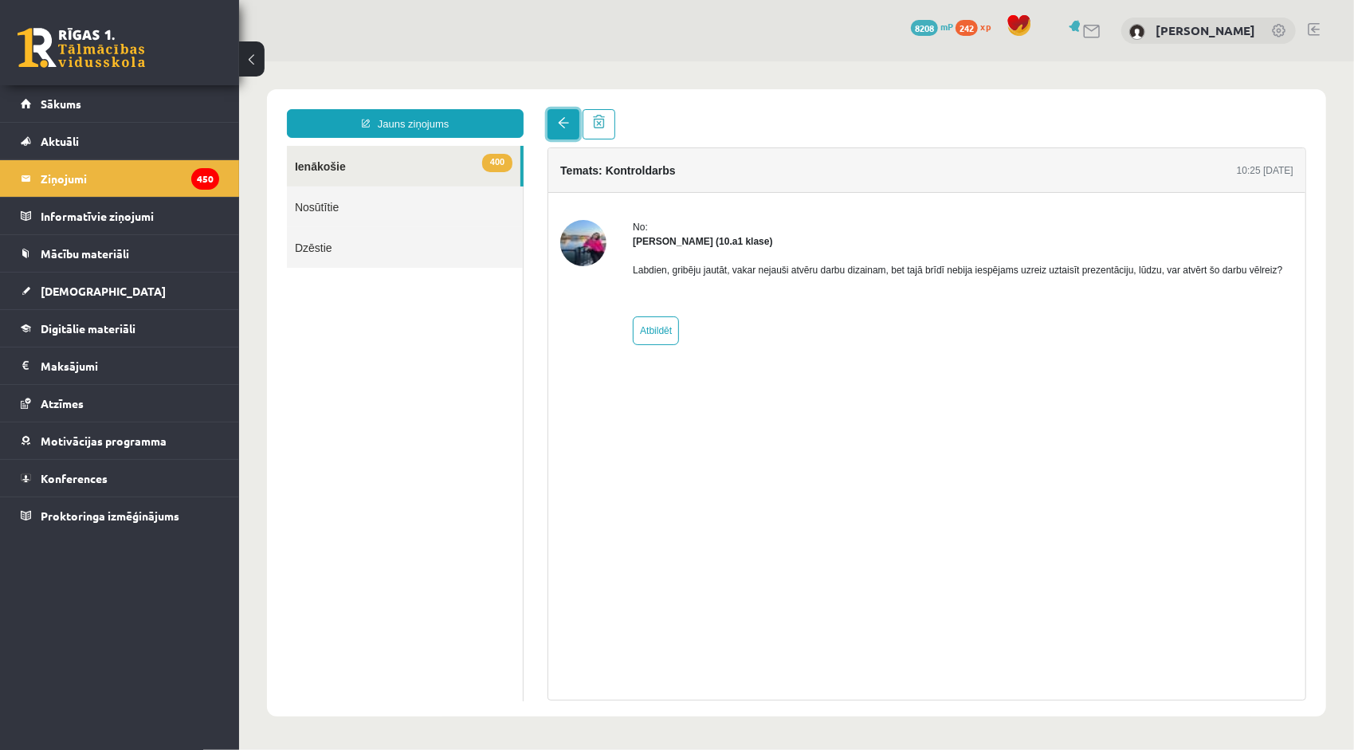
click at [556, 116] on link at bounding box center [563, 123] width 32 height 30
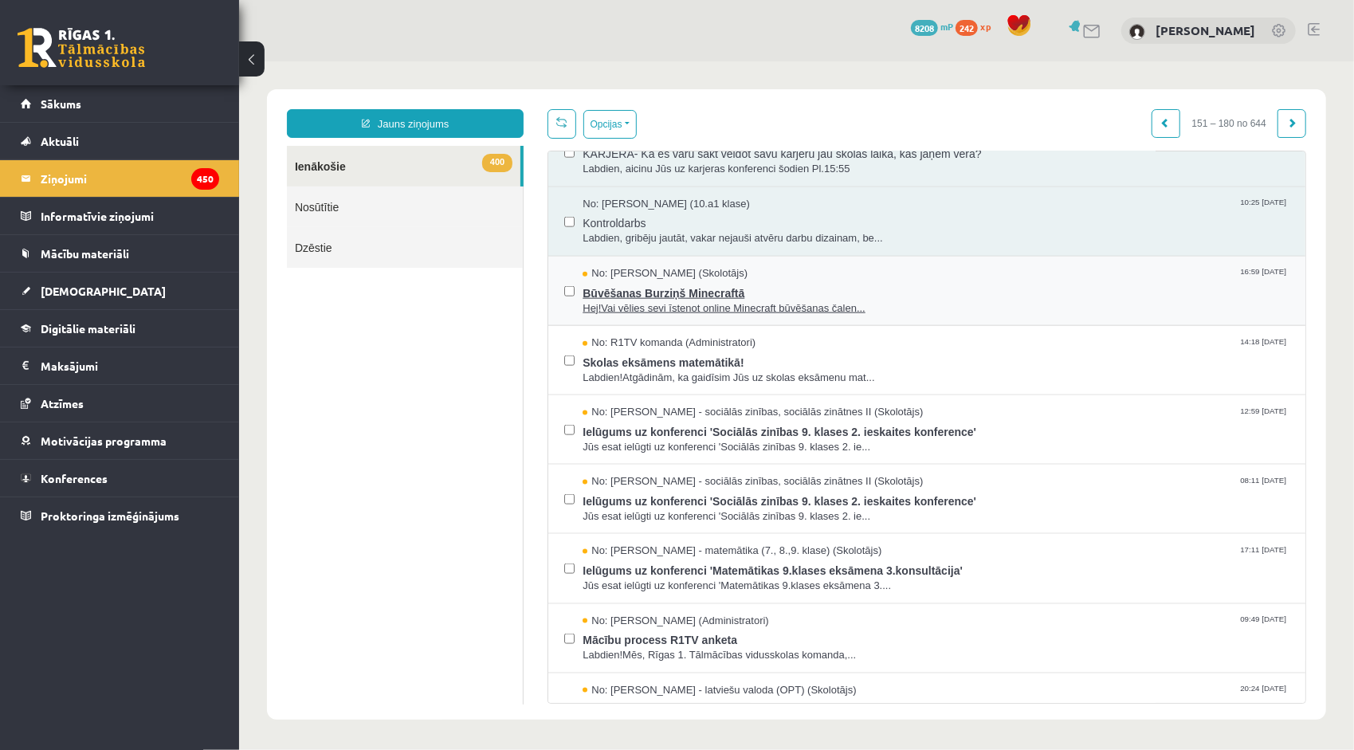
click at [653, 281] on span "Būvēšanas Burziņš Minecraftā" at bounding box center [935, 291] width 707 height 20
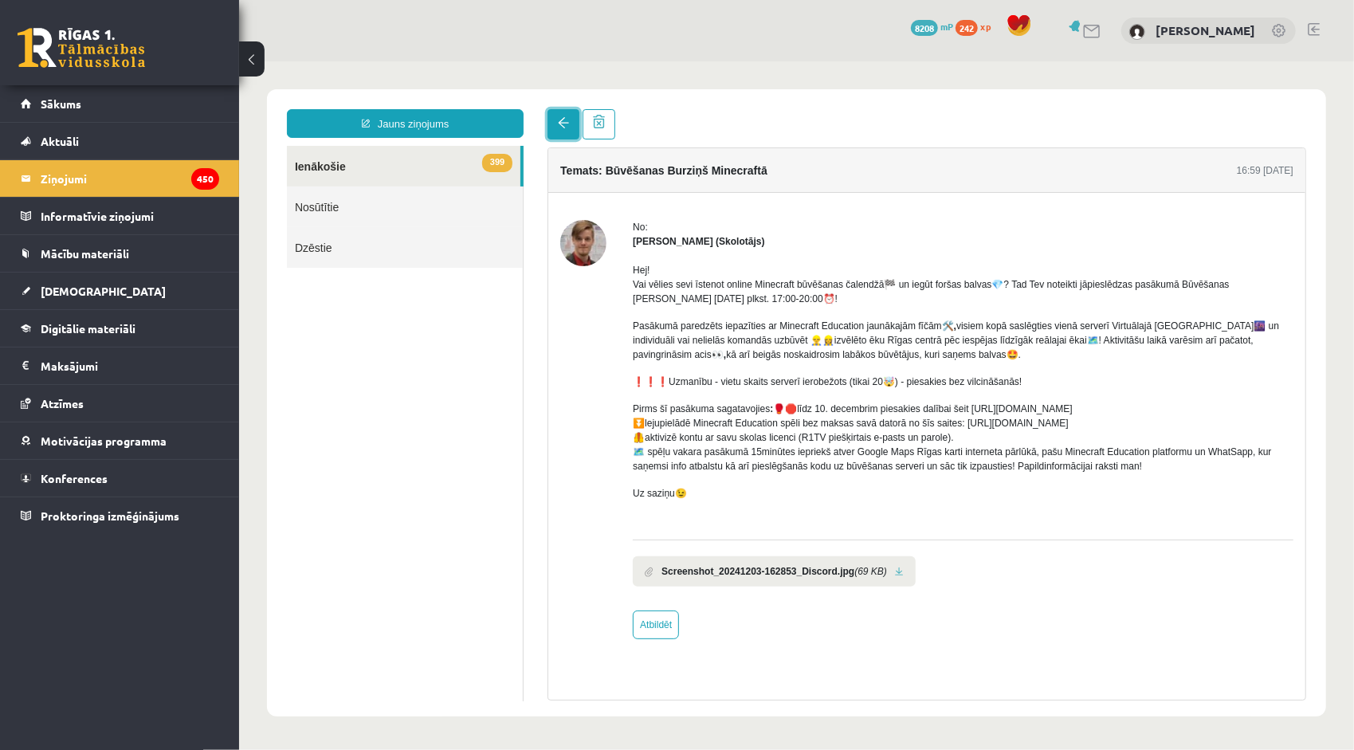
click at [568, 127] on link at bounding box center [563, 123] width 32 height 30
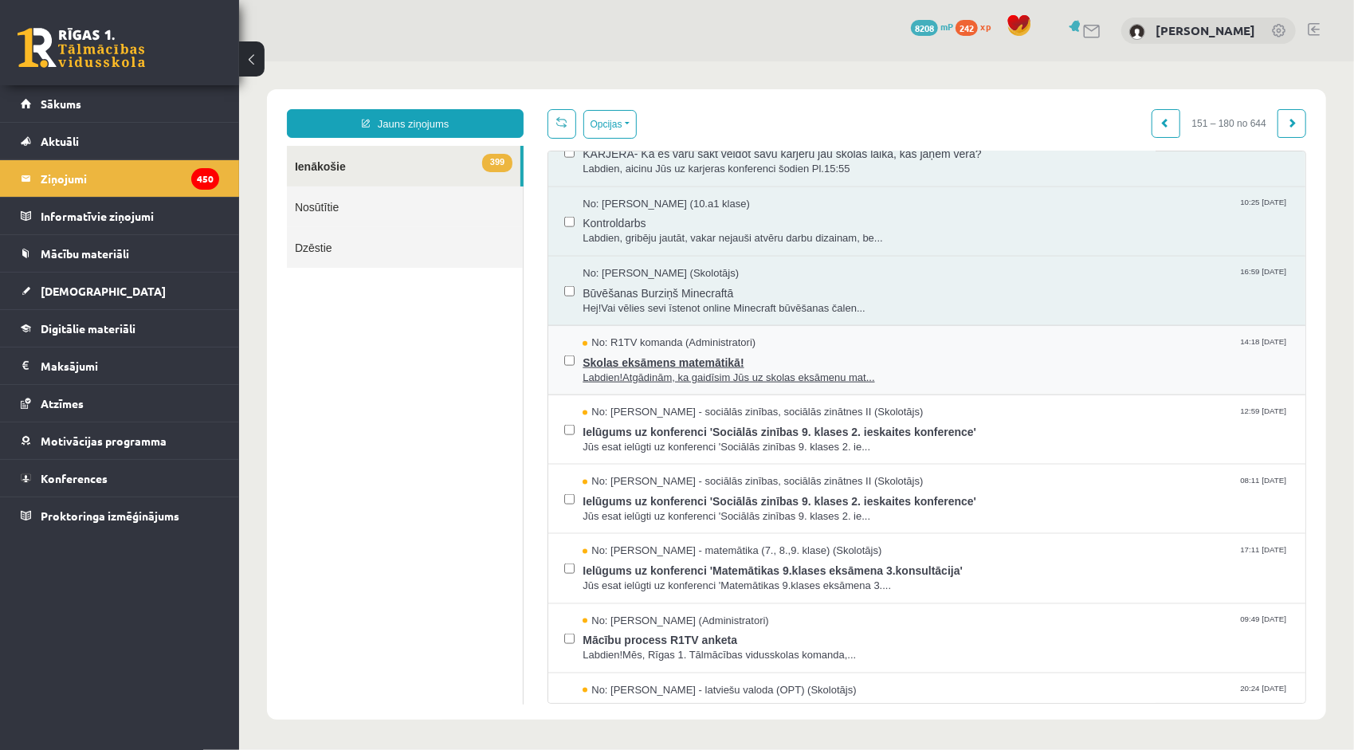
click at [642, 359] on span "Skolas eksāmens matemātikā!" at bounding box center [935, 360] width 707 height 20
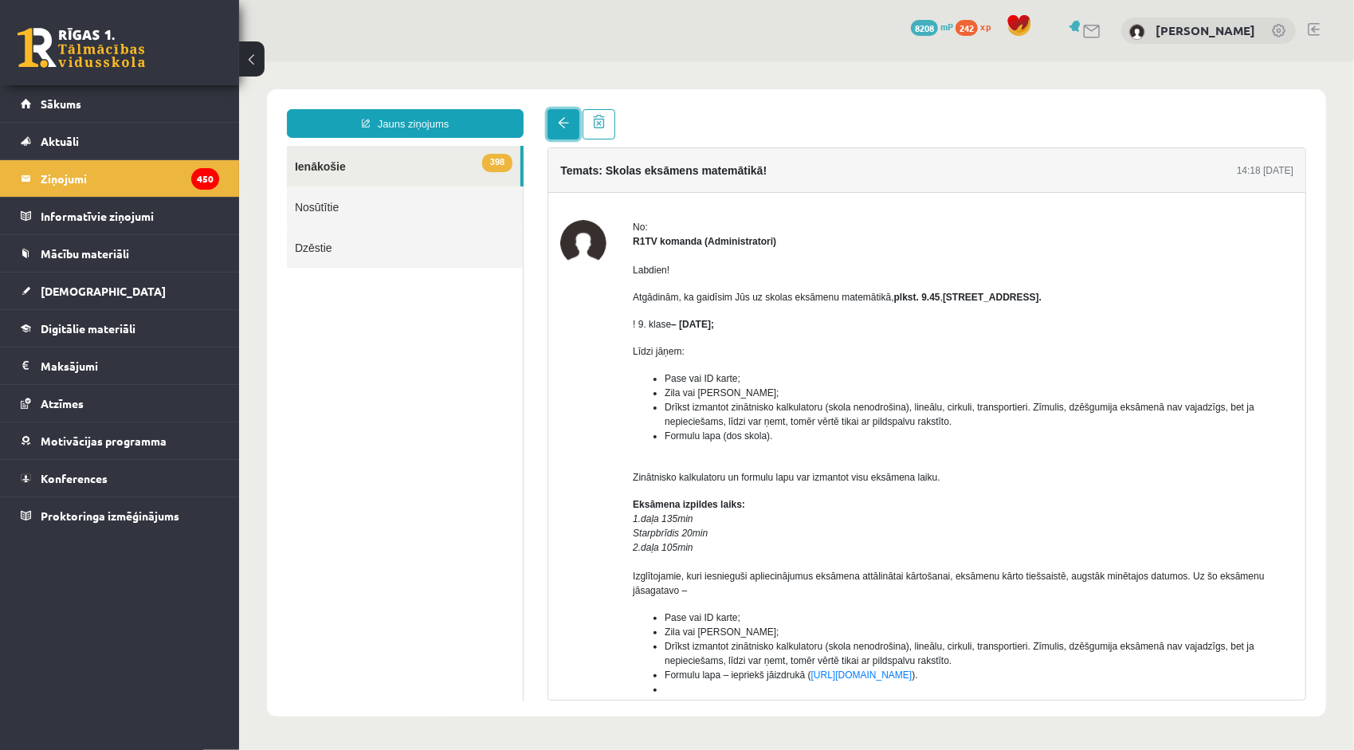
click at [558, 119] on span at bounding box center [562, 121] width 11 height 11
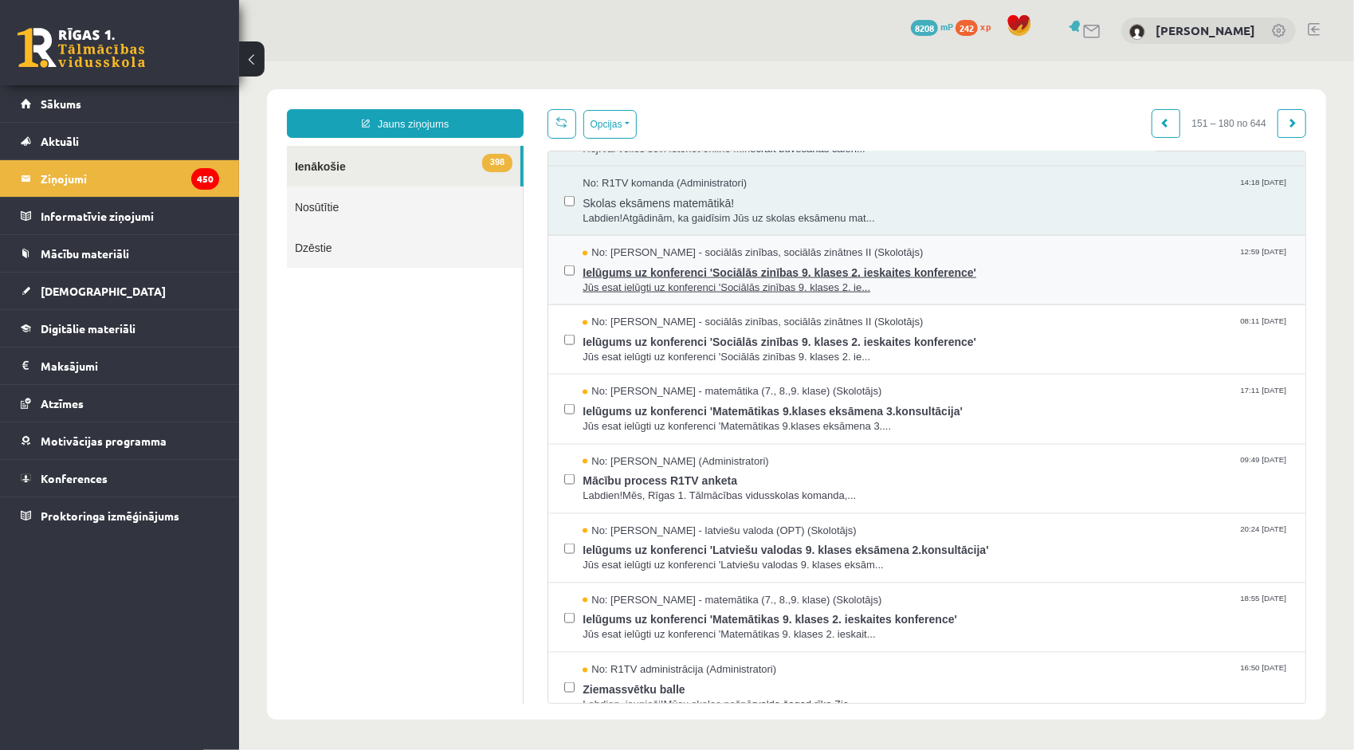
click at [630, 249] on span "No: Anita Jozus - sociālās zinības, sociālās zinātnes II (Skolotājs)" at bounding box center [752, 252] width 340 height 15
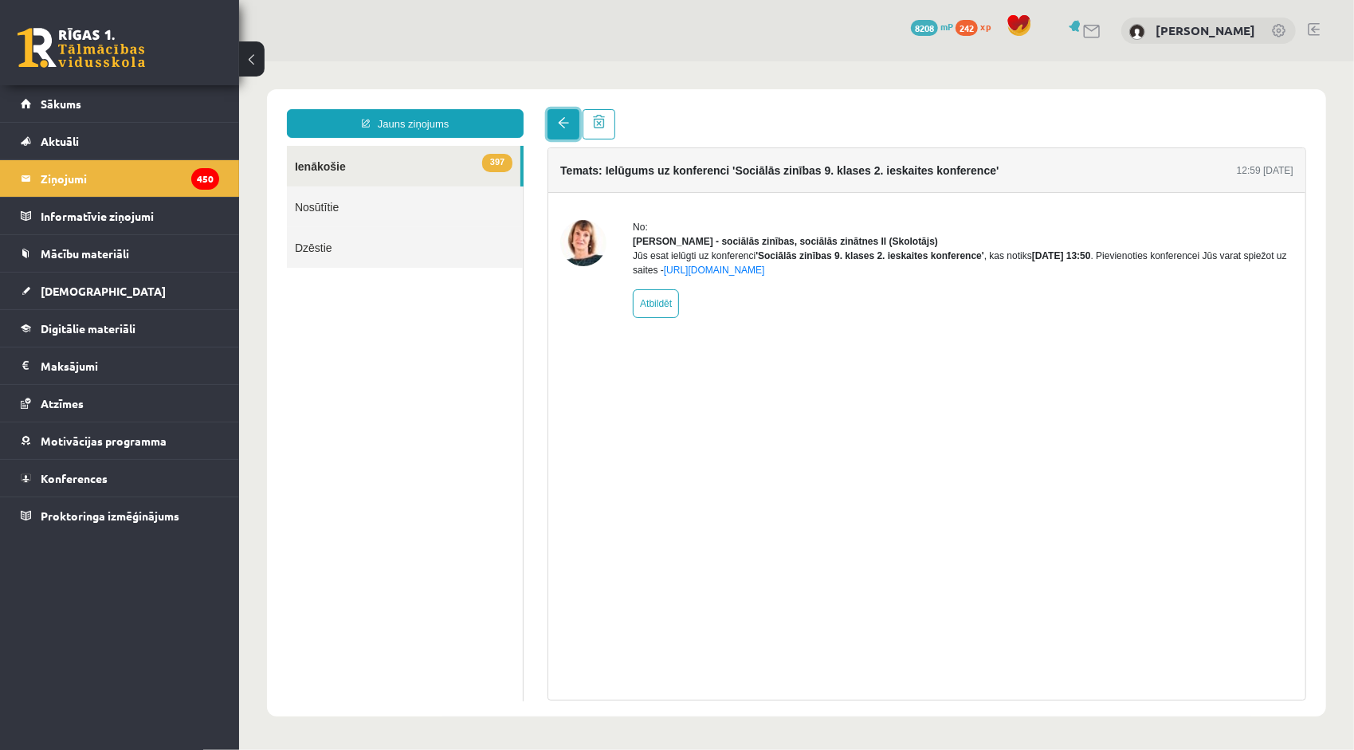
click at [565, 128] on span at bounding box center [562, 121] width 11 height 11
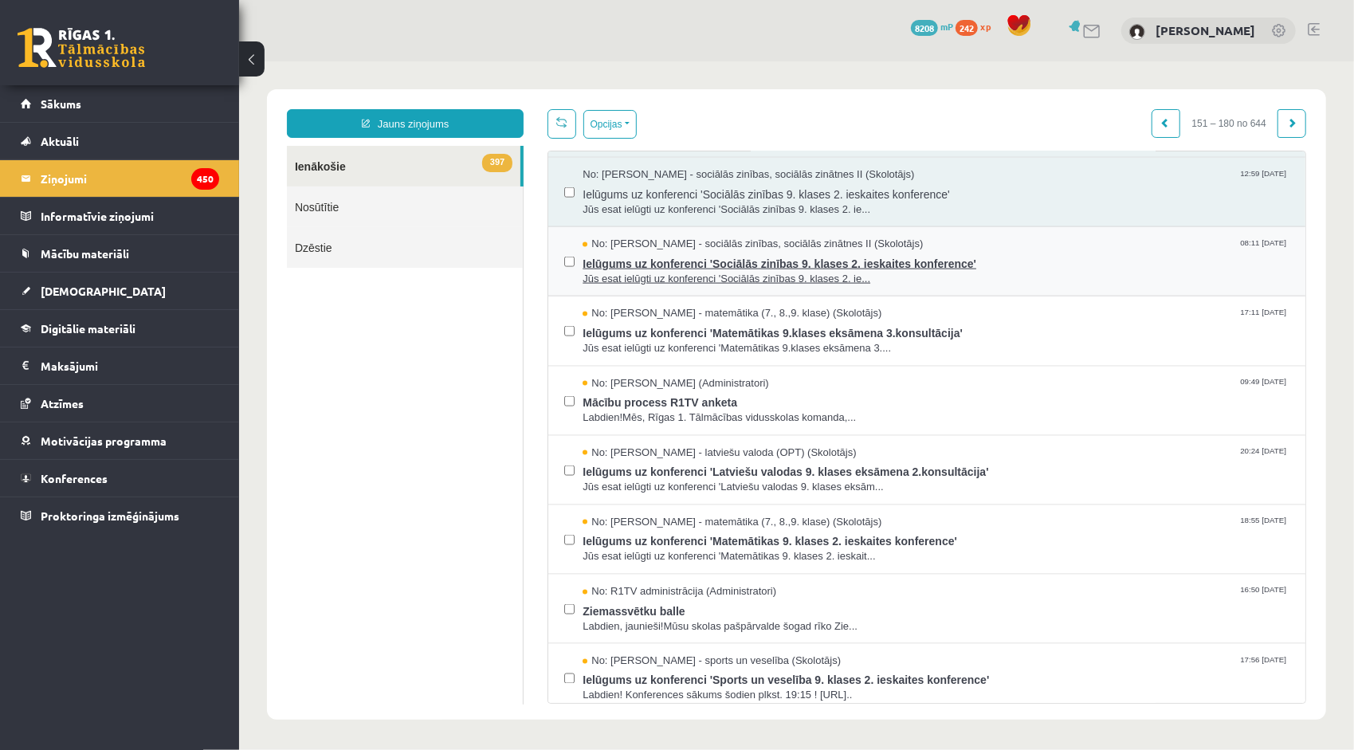
click at [642, 254] on span "Ielūgums uz konferenci 'Sociālās zinības 9. klases 2. ieskaites konference'" at bounding box center [935, 261] width 707 height 20
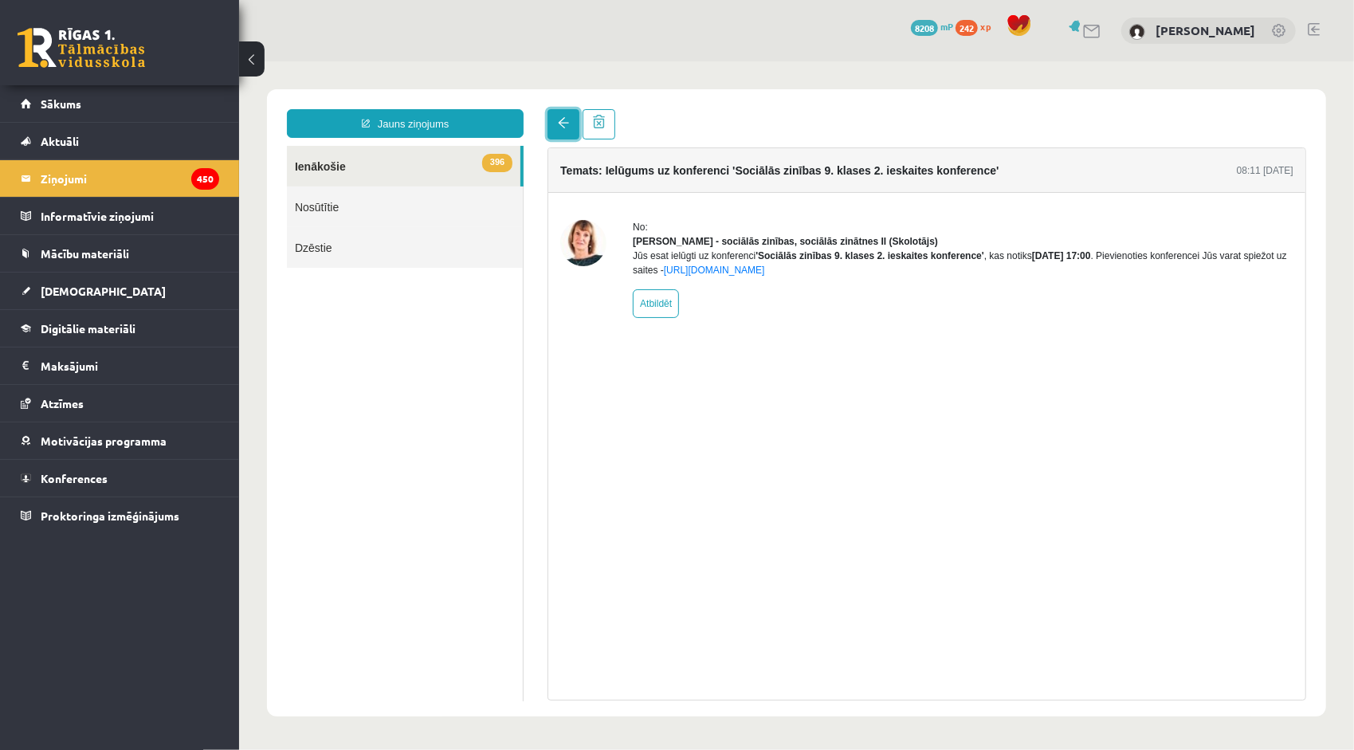
click at [559, 129] on link at bounding box center [563, 123] width 32 height 30
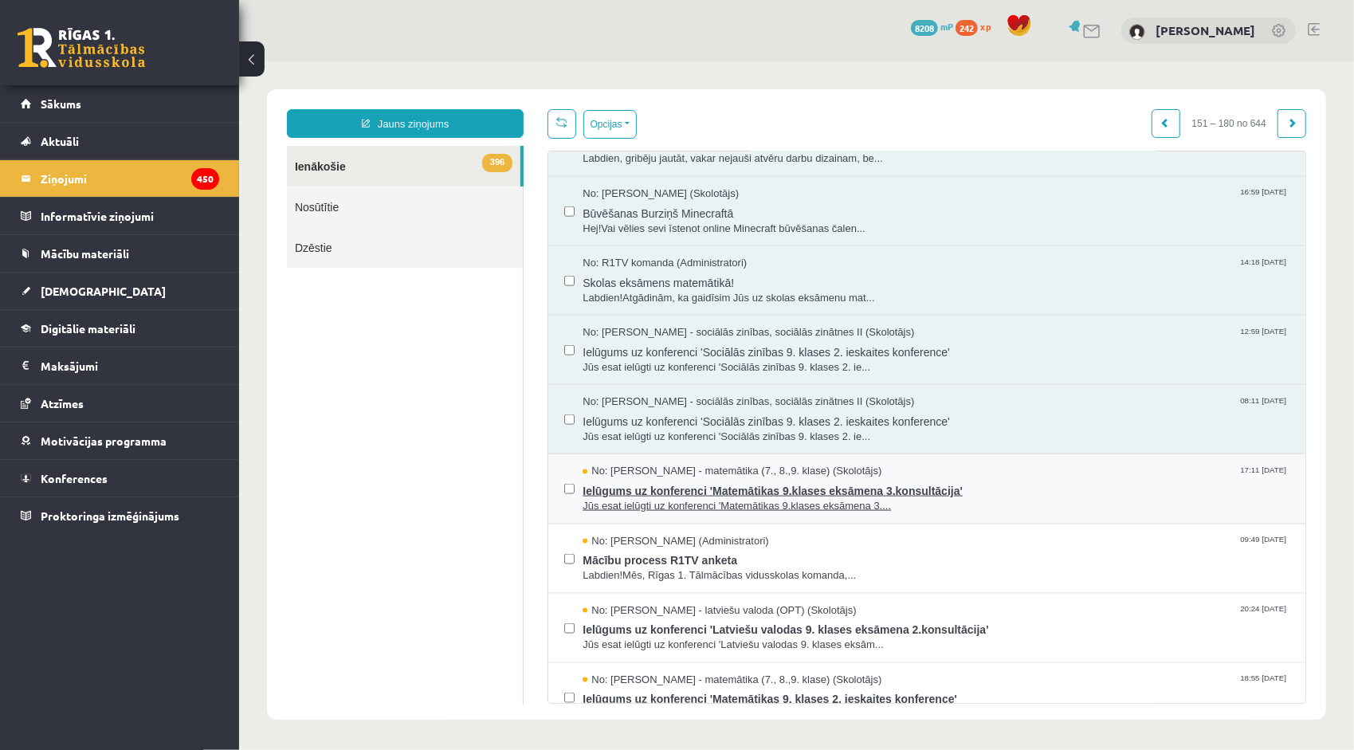
click at [645, 466] on span "No: Irēna Roze - matemātika (7., 8.,9. klase) (Skolotājs)" at bounding box center [731, 470] width 299 height 15
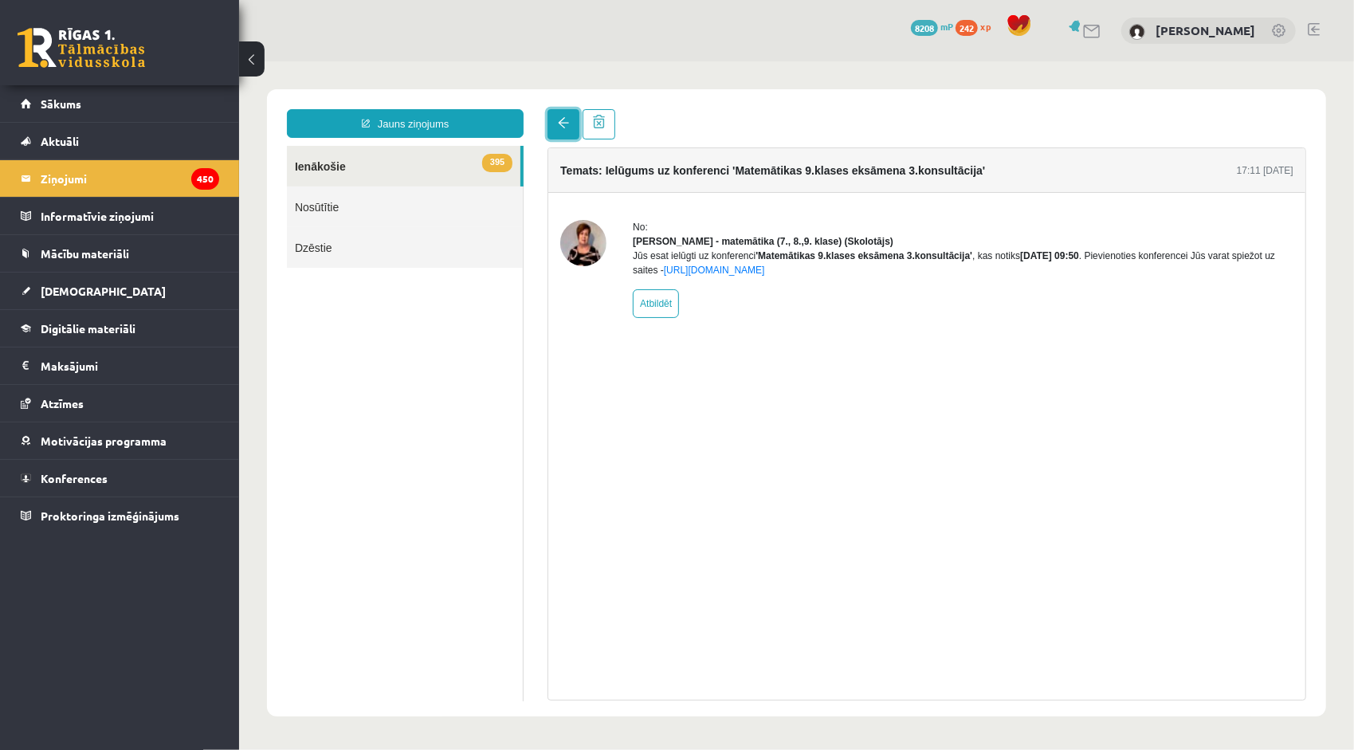
click at [567, 128] on link at bounding box center [563, 123] width 32 height 30
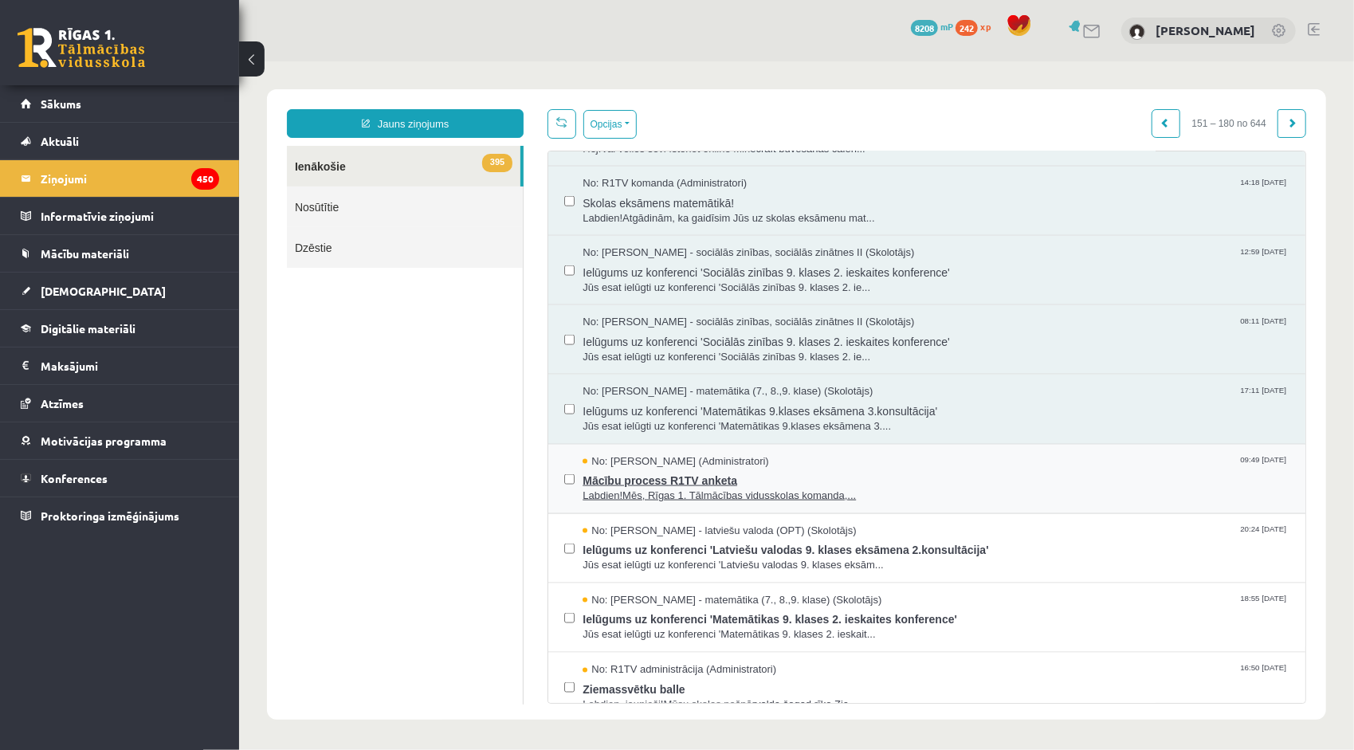
click at [626, 454] on span "No: Amanda Saulīte-Kirilko (Administratori)" at bounding box center [675, 460] width 186 height 15
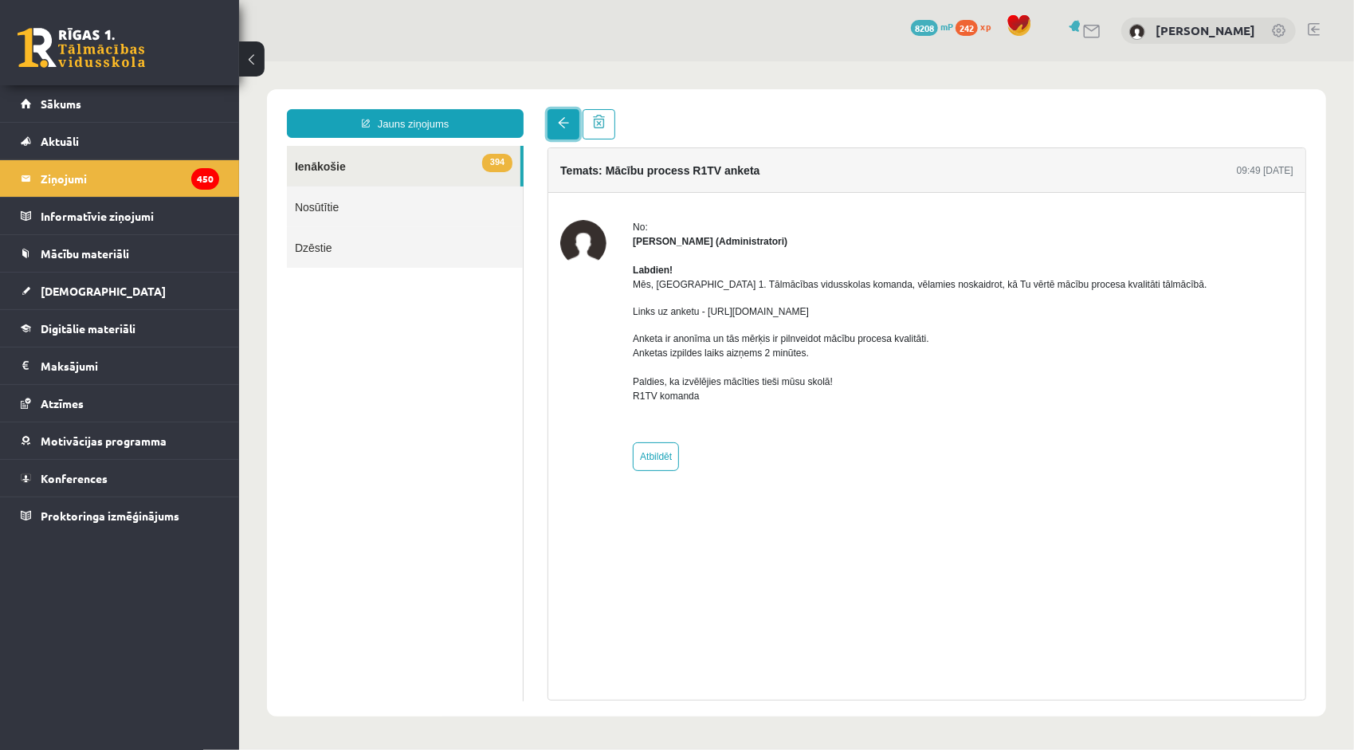
click at [559, 129] on link at bounding box center [563, 123] width 32 height 30
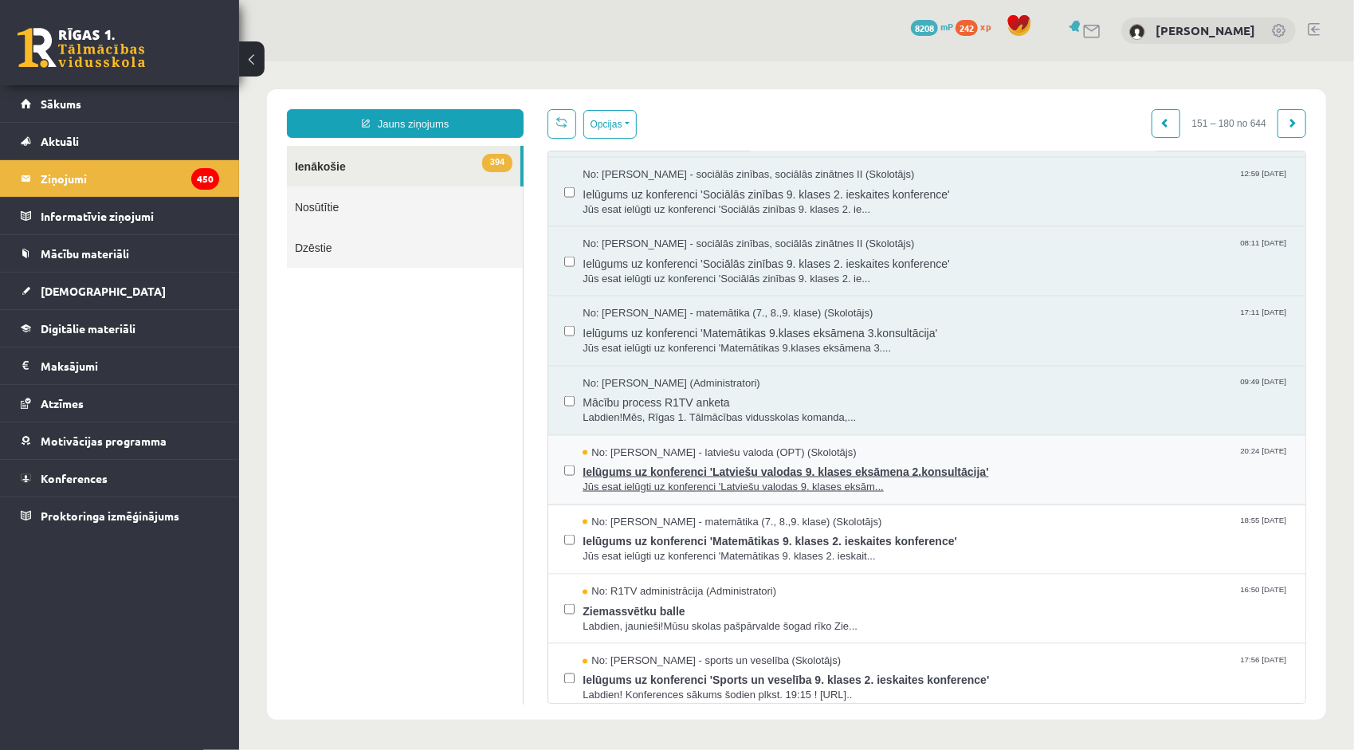
click at [691, 459] on span "Ielūgums uz konferenci 'Latviešu valodas 9. klases eksāmena 2.konsultācija'" at bounding box center [935, 469] width 707 height 20
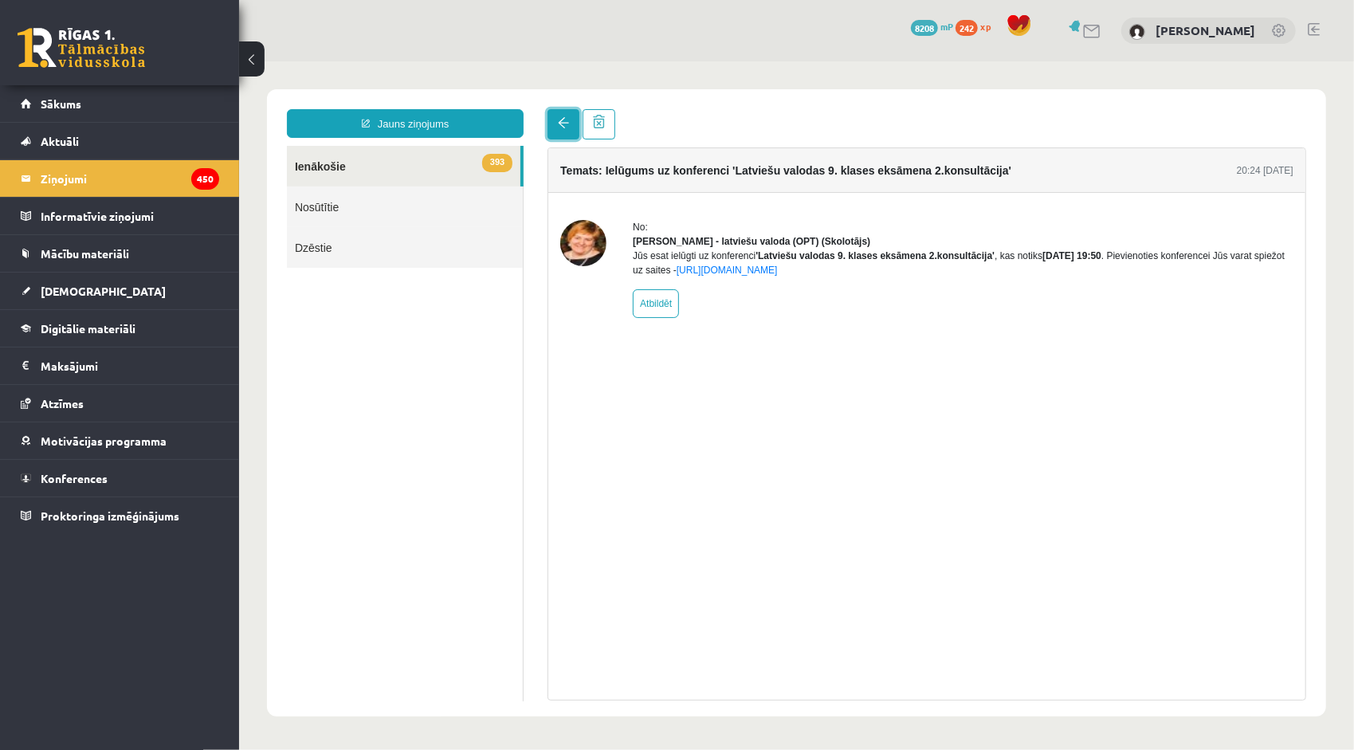
click at [555, 122] on link at bounding box center [563, 123] width 32 height 30
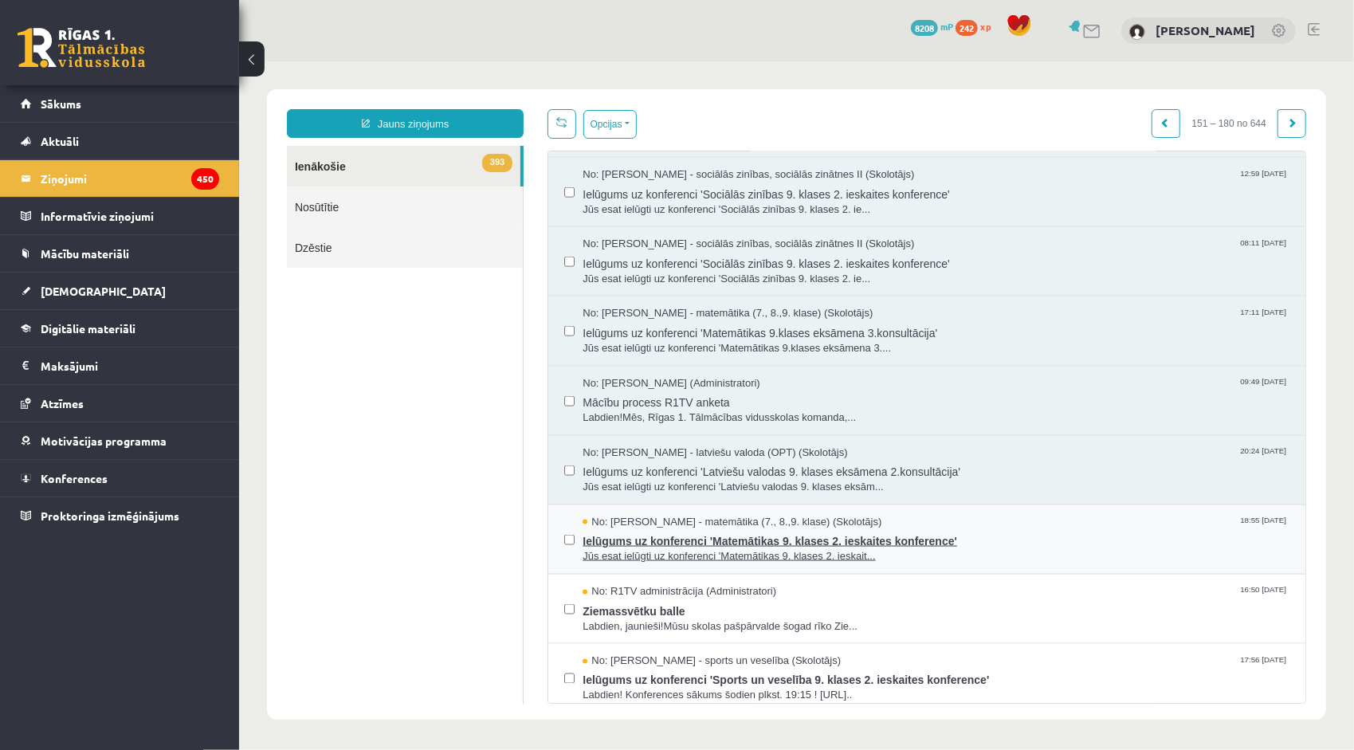
click at [661, 548] on span "Jūs esat ielūgti uz konferenci 'Matemātikas 9. klases 2. ieskait..." at bounding box center [935, 555] width 707 height 15
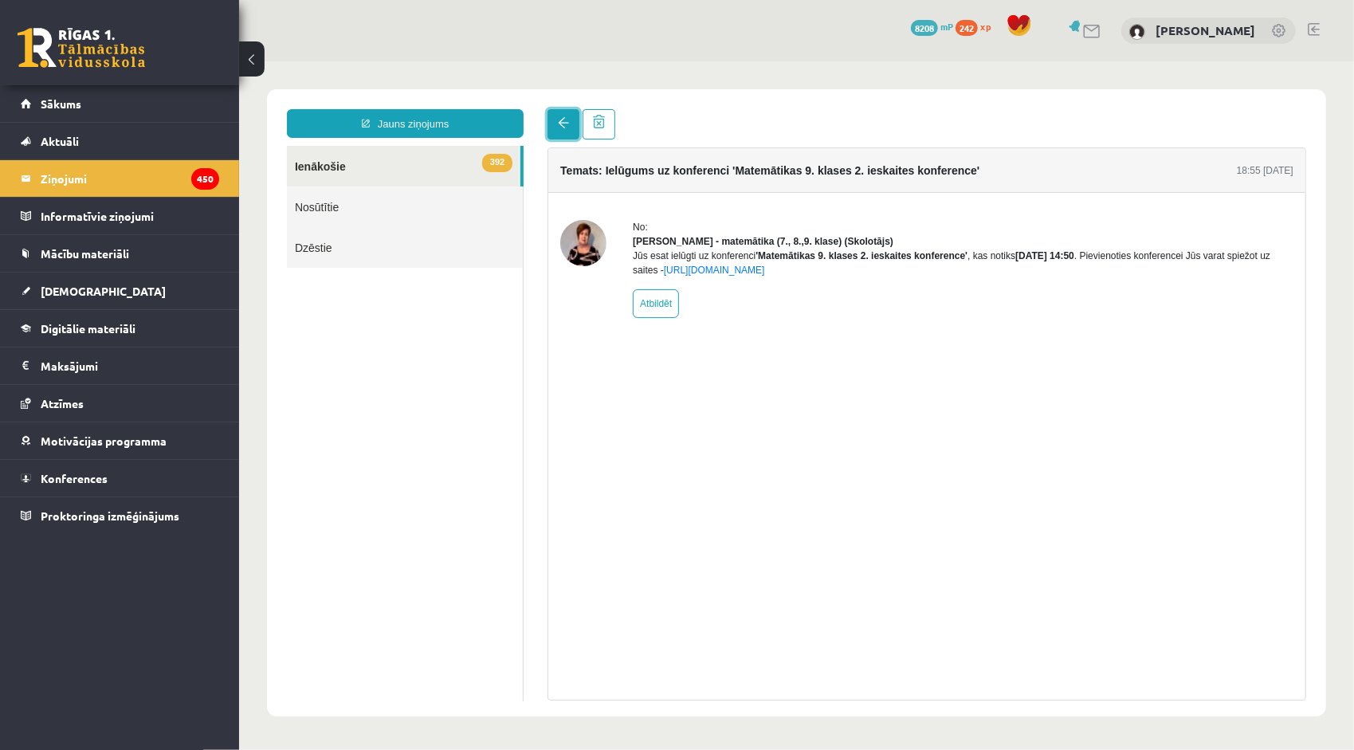
click at [562, 116] on link at bounding box center [563, 123] width 32 height 30
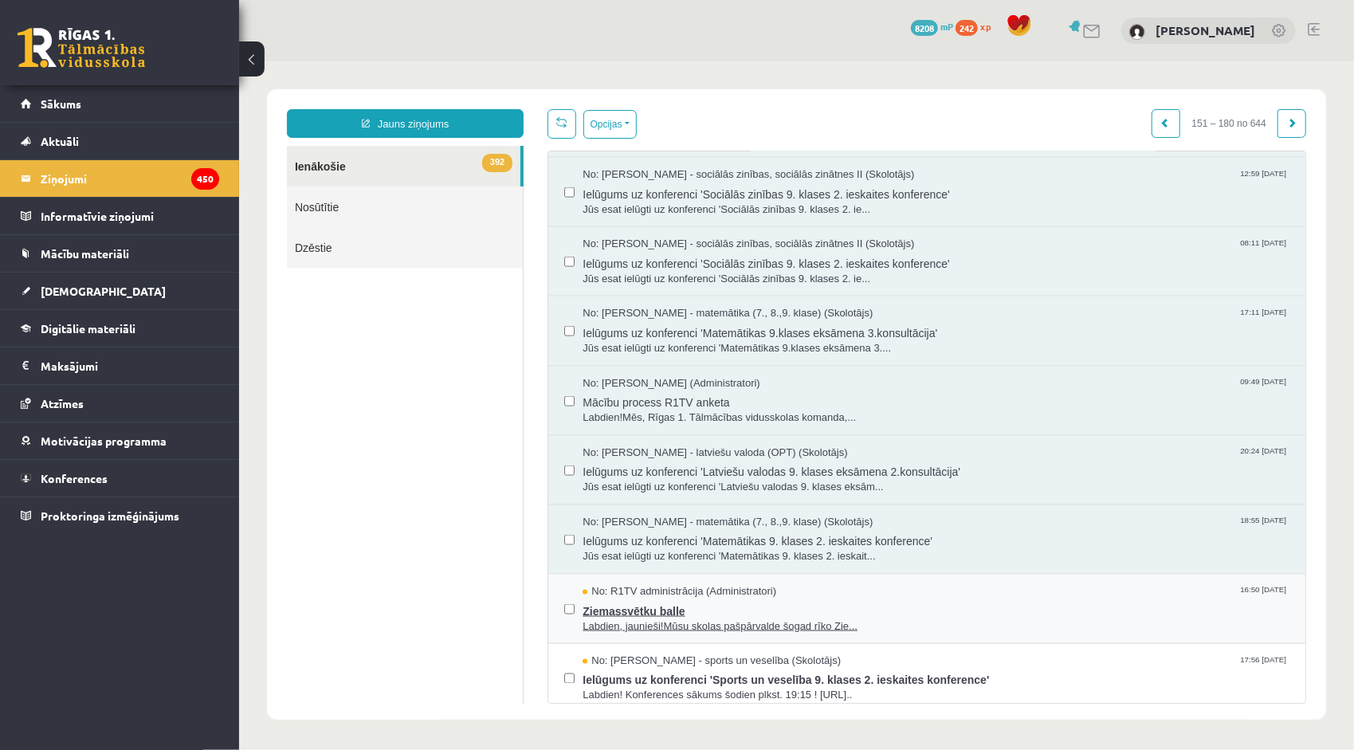
click at [642, 618] on span "Labdien, jaunieši!Mūsu skolas pašpārvalde šogad rīko Zie..." at bounding box center [935, 625] width 707 height 15
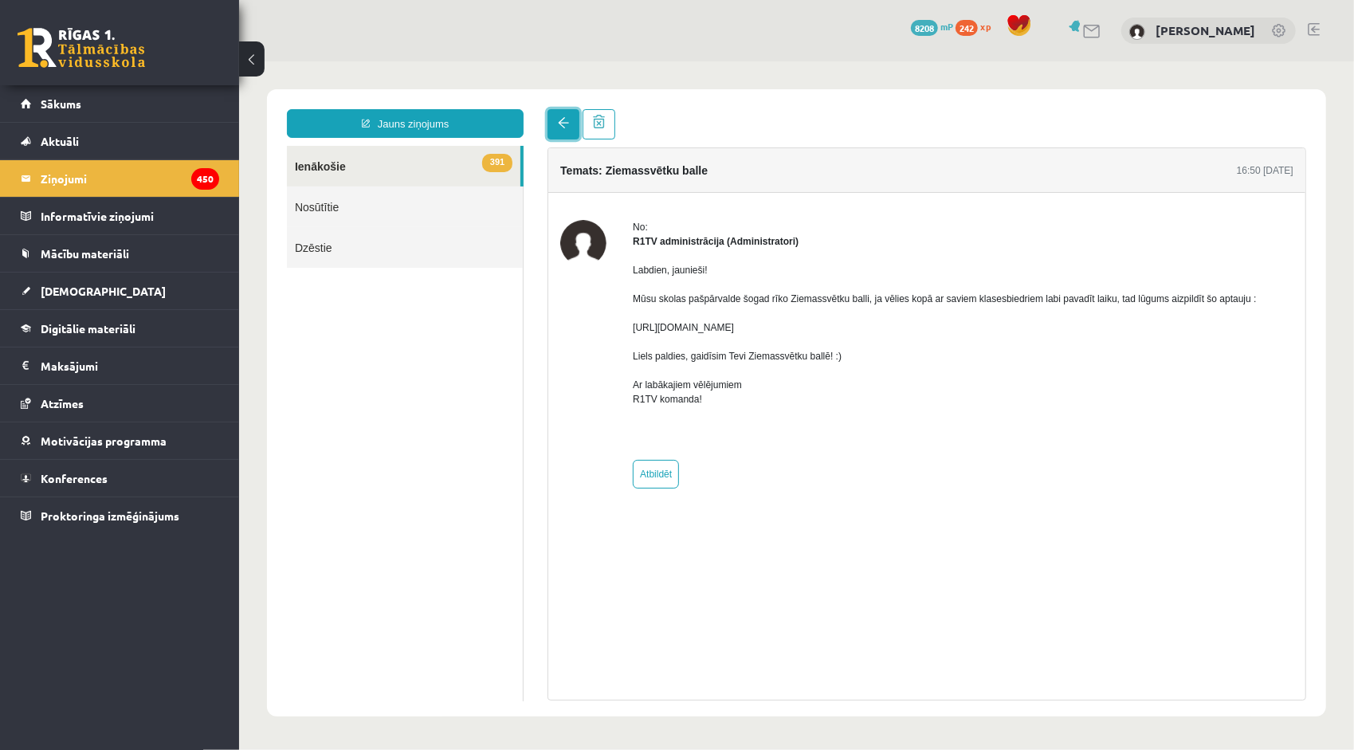
click at [555, 128] on link at bounding box center [563, 123] width 32 height 30
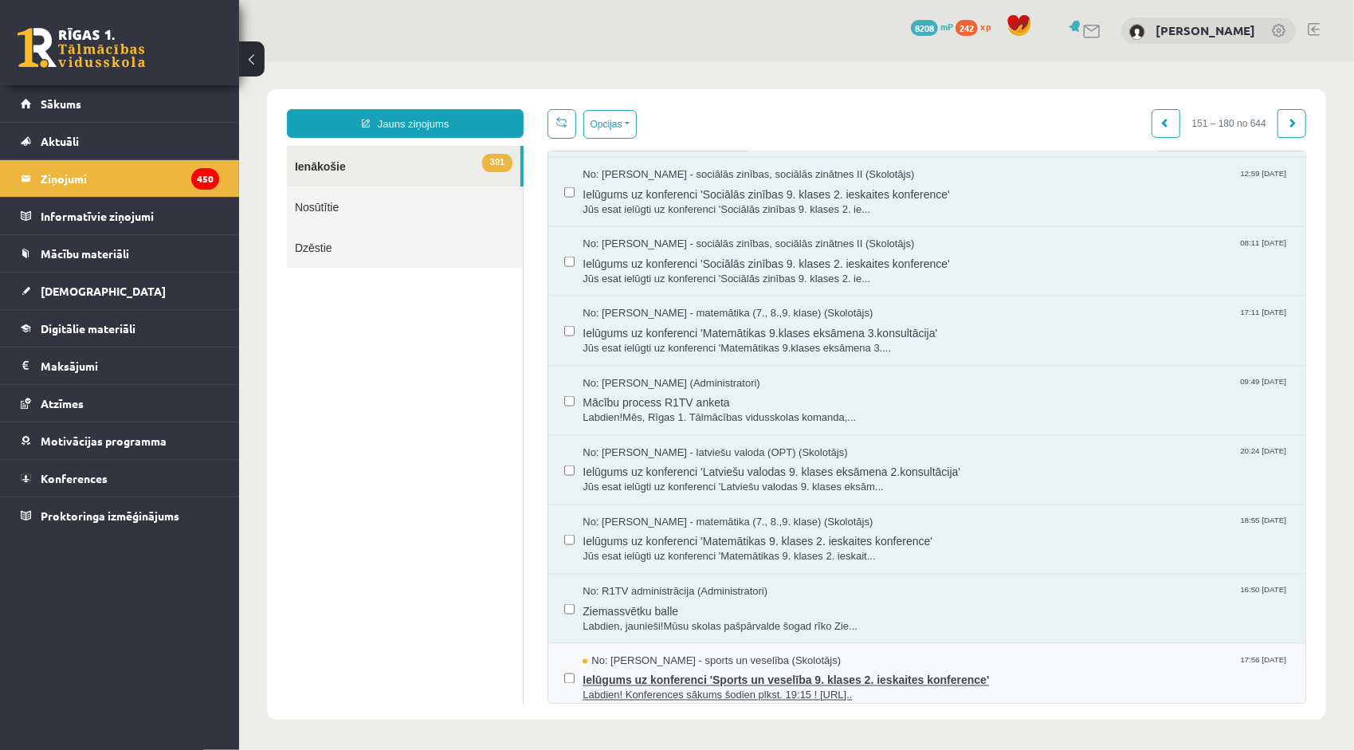
click at [610, 653] on span "No: Elvijs Antonišķis - sports un veselība (Skolotājs)" at bounding box center [711, 660] width 258 height 15
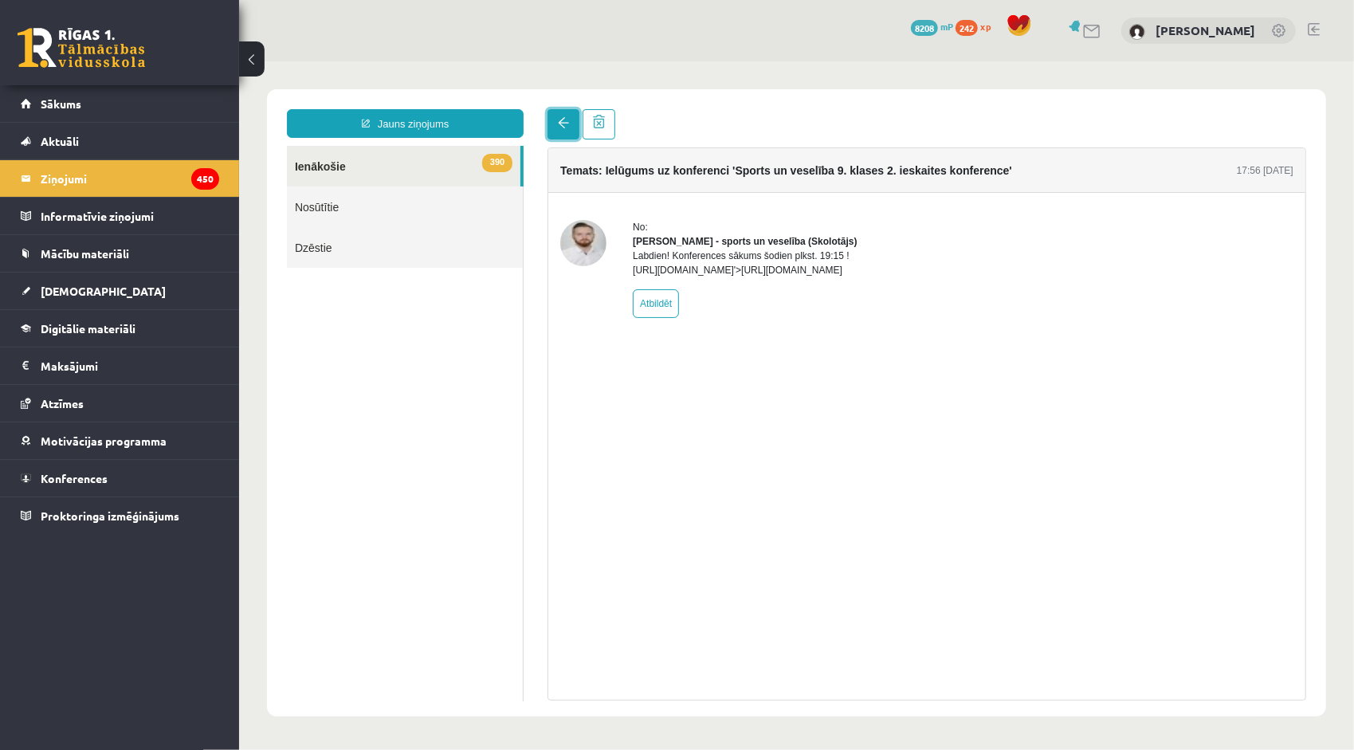
click at [549, 122] on link at bounding box center [563, 123] width 32 height 30
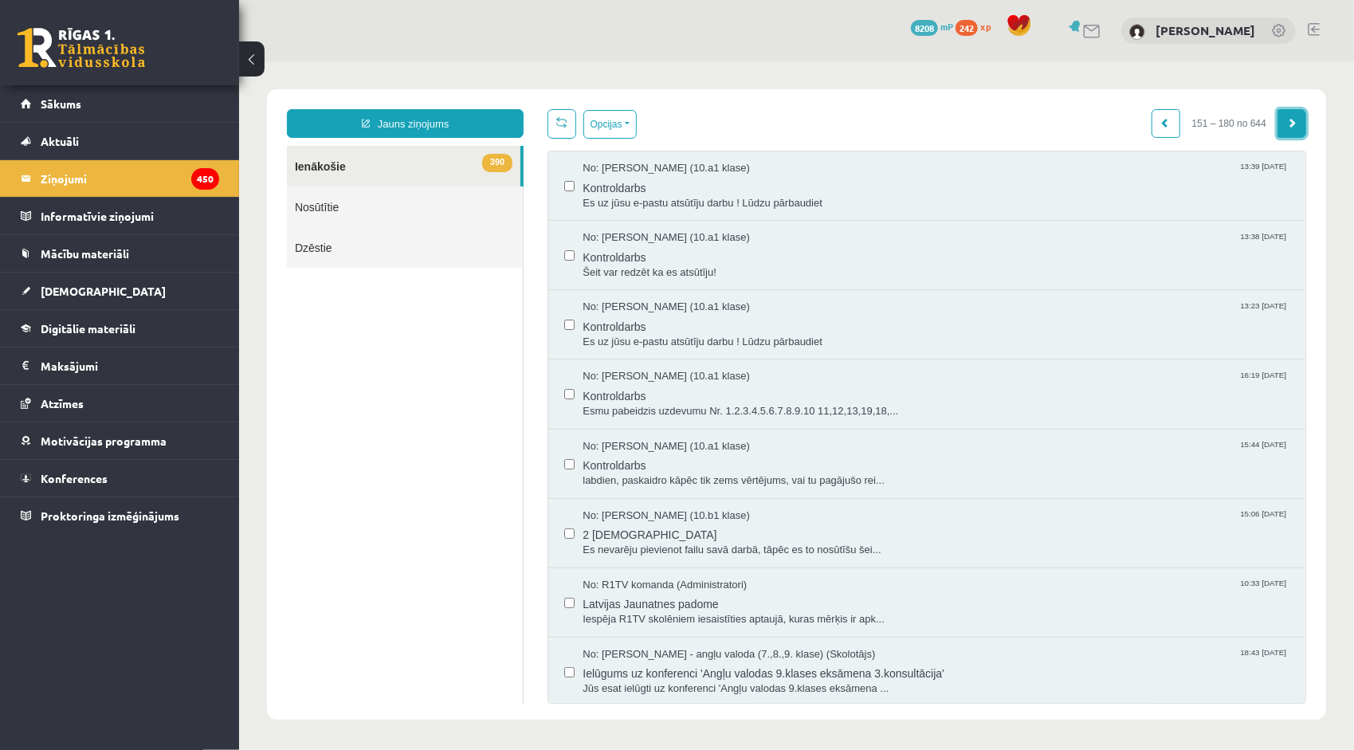
click at [1277, 130] on link at bounding box center [1291, 122] width 29 height 29
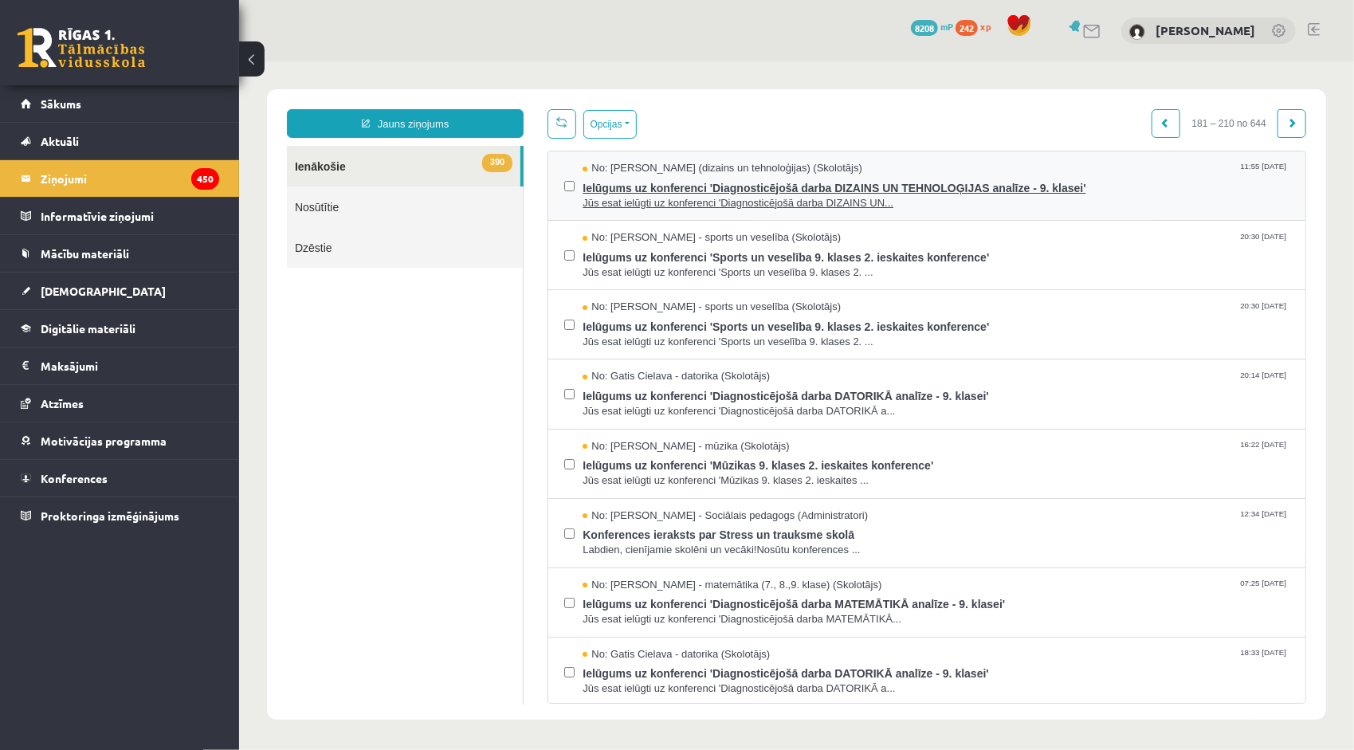
click at [859, 190] on span "Ielūgums uz konferenci 'Diagnosticējošā darba DIZAINS UN TEHNOLOĢIJAS analīze -…" at bounding box center [935, 185] width 707 height 20
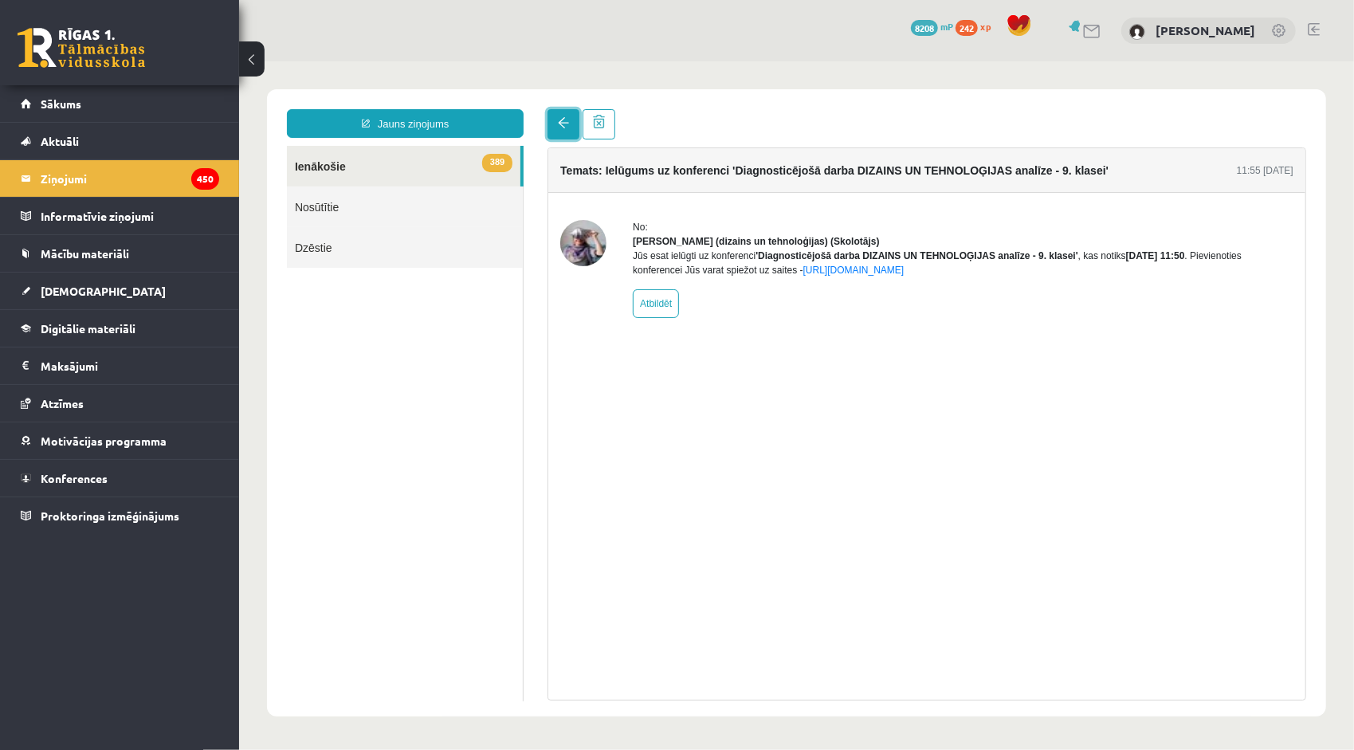
click at [567, 112] on link at bounding box center [563, 123] width 32 height 30
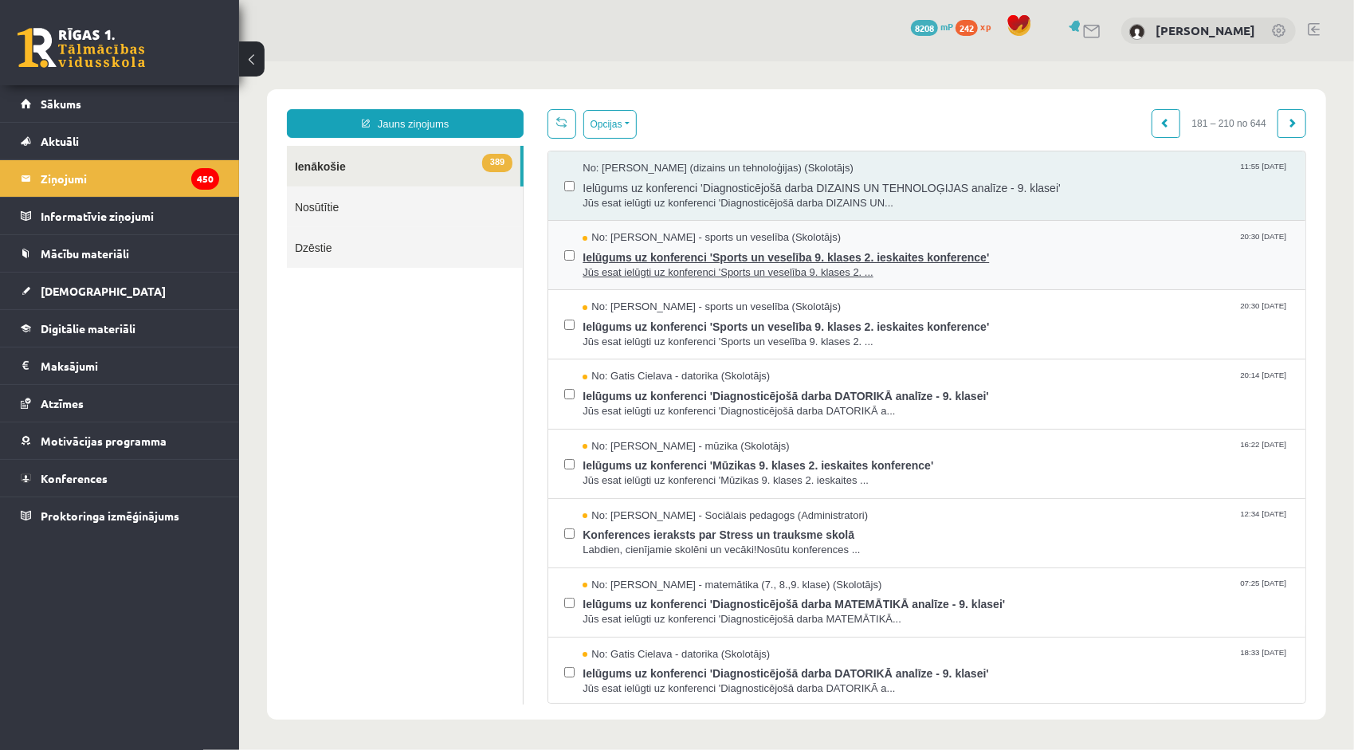
click at [669, 246] on span "Ielūgums uz konferenci 'Sports un veselība 9. klases 2. ieskaites konference'" at bounding box center [935, 255] width 707 height 20
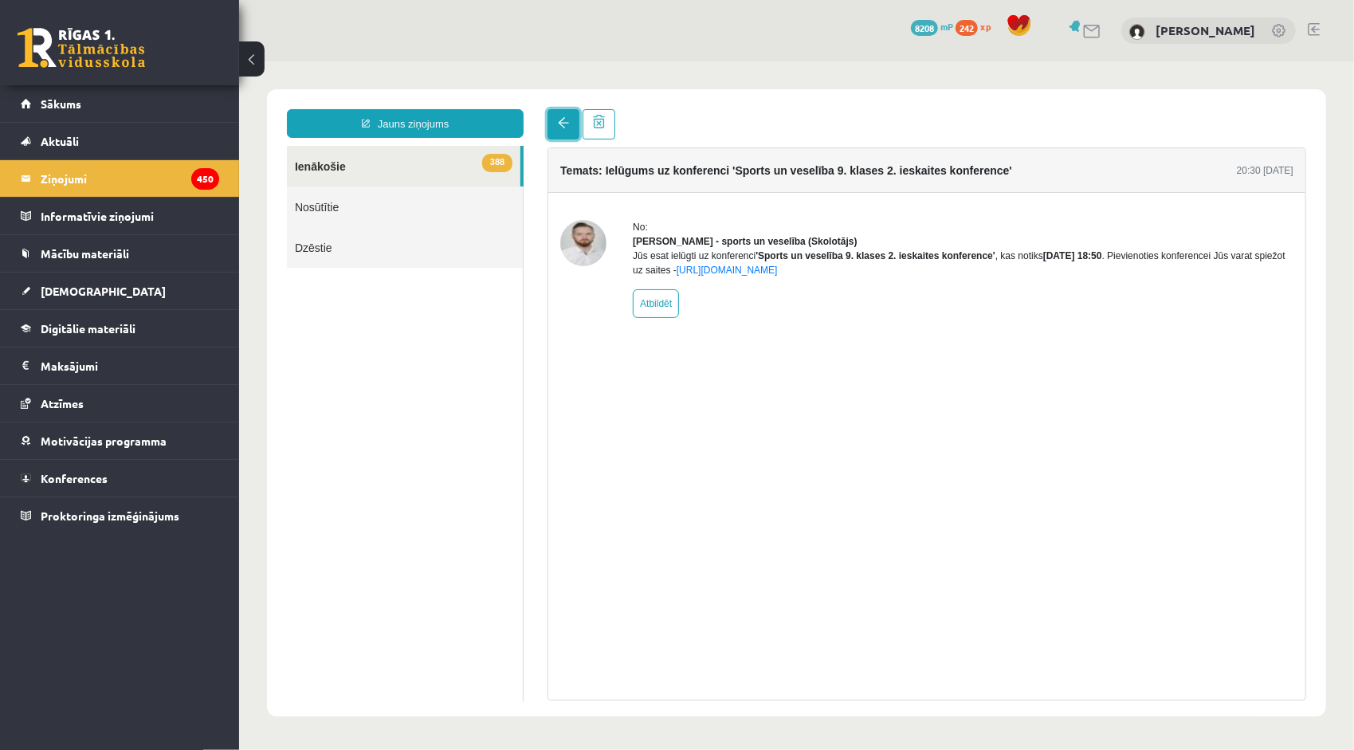
click at [555, 120] on link at bounding box center [563, 123] width 32 height 30
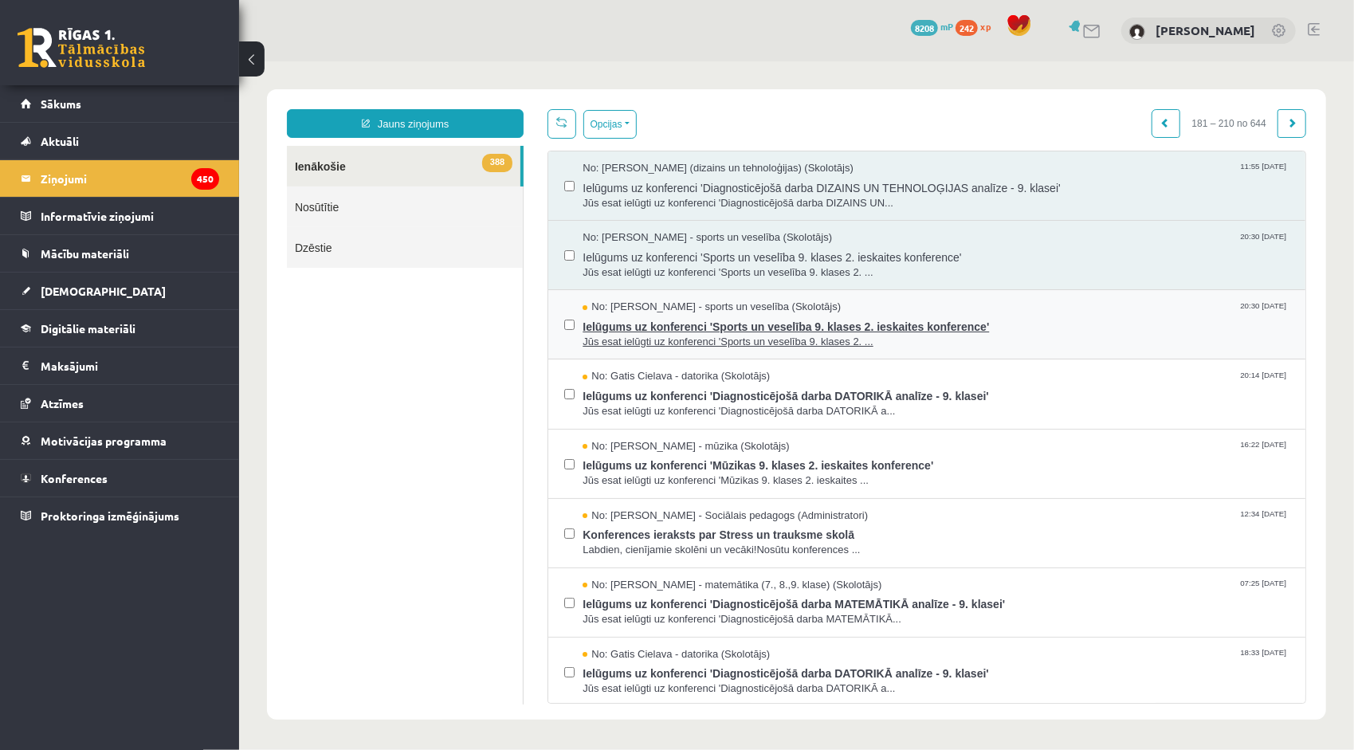
click at [657, 304] on span "No: Elvijs Antonišķis - sports un veselība (Skolotājs)" at bounding box center [711, 306] width 258 height 15
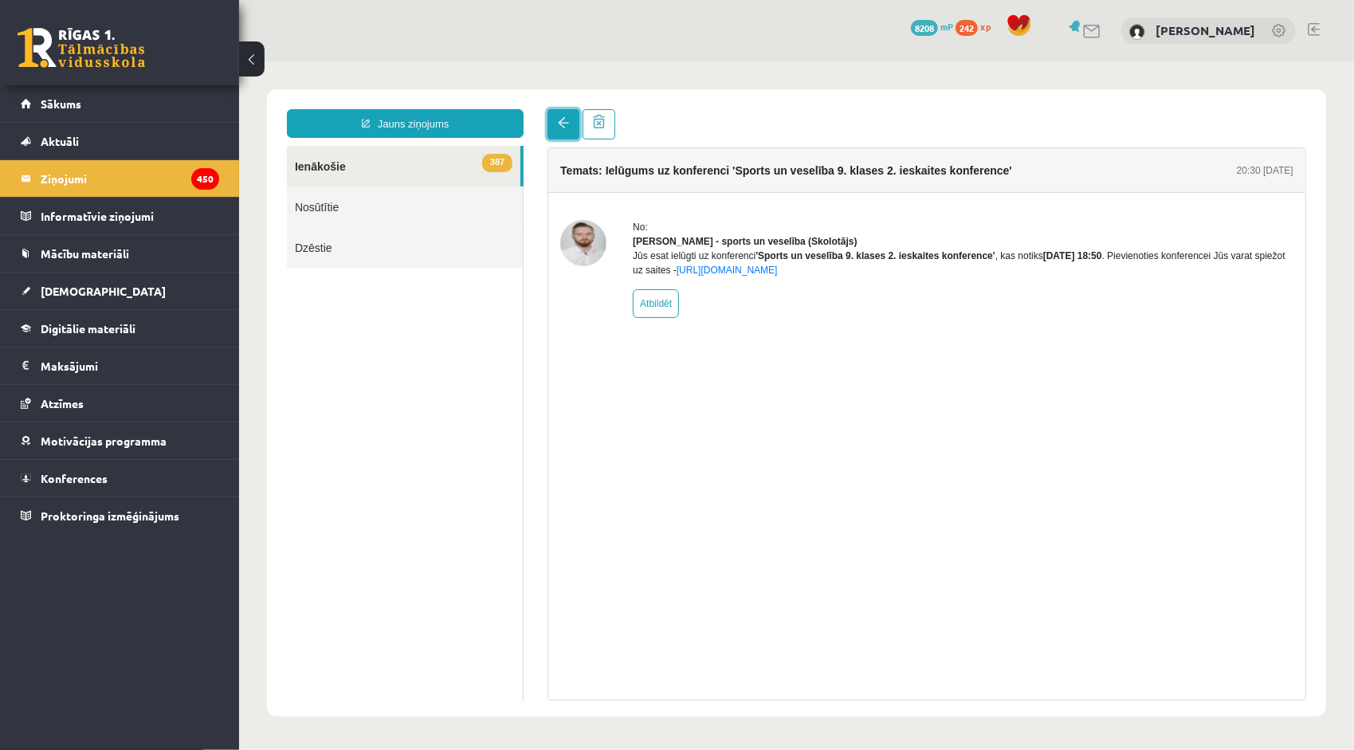
click at [563, 124] on span at bounding box center [562, 121] width 11 height 11
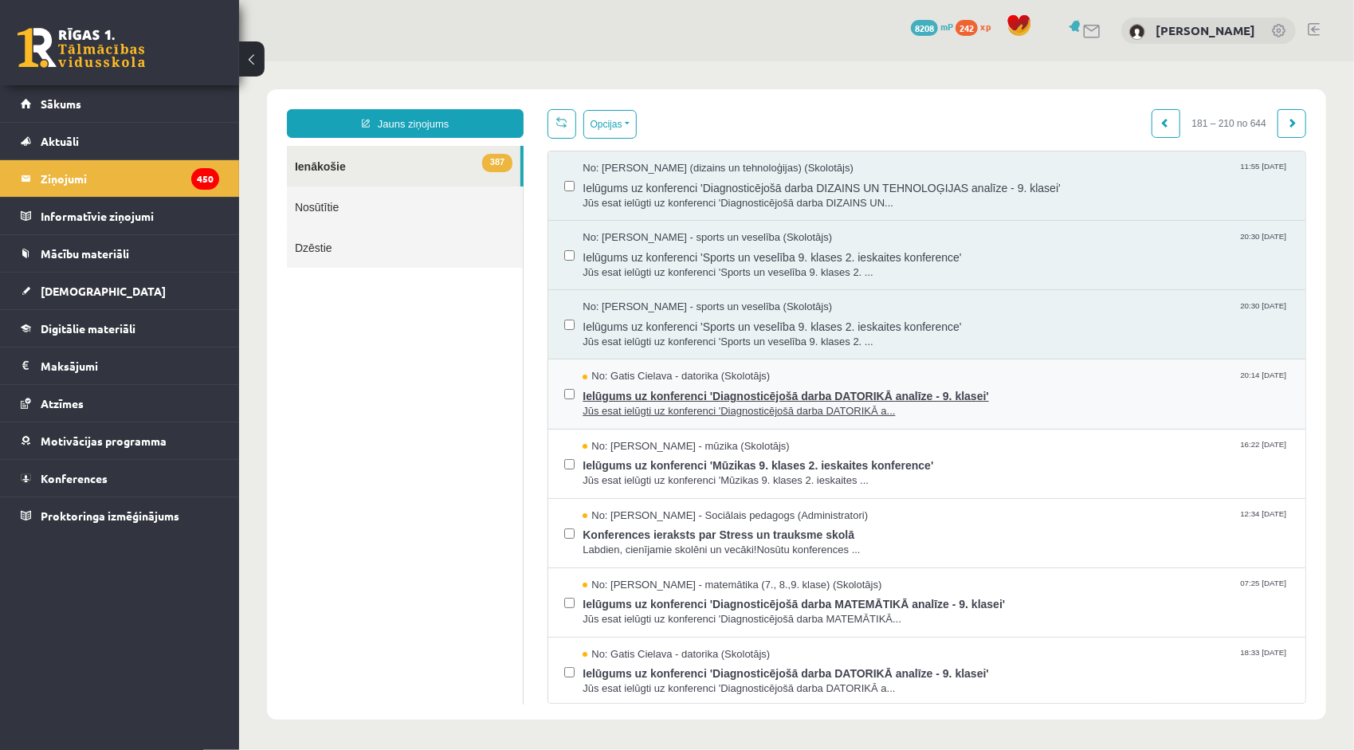
click at [662, 383] on span "Ielūgums uz konferenci 'Diagnosticējošā darba DATORIKĀ analīze - 9. klasei'" at bounding box center [935, 393] width 707 height 20
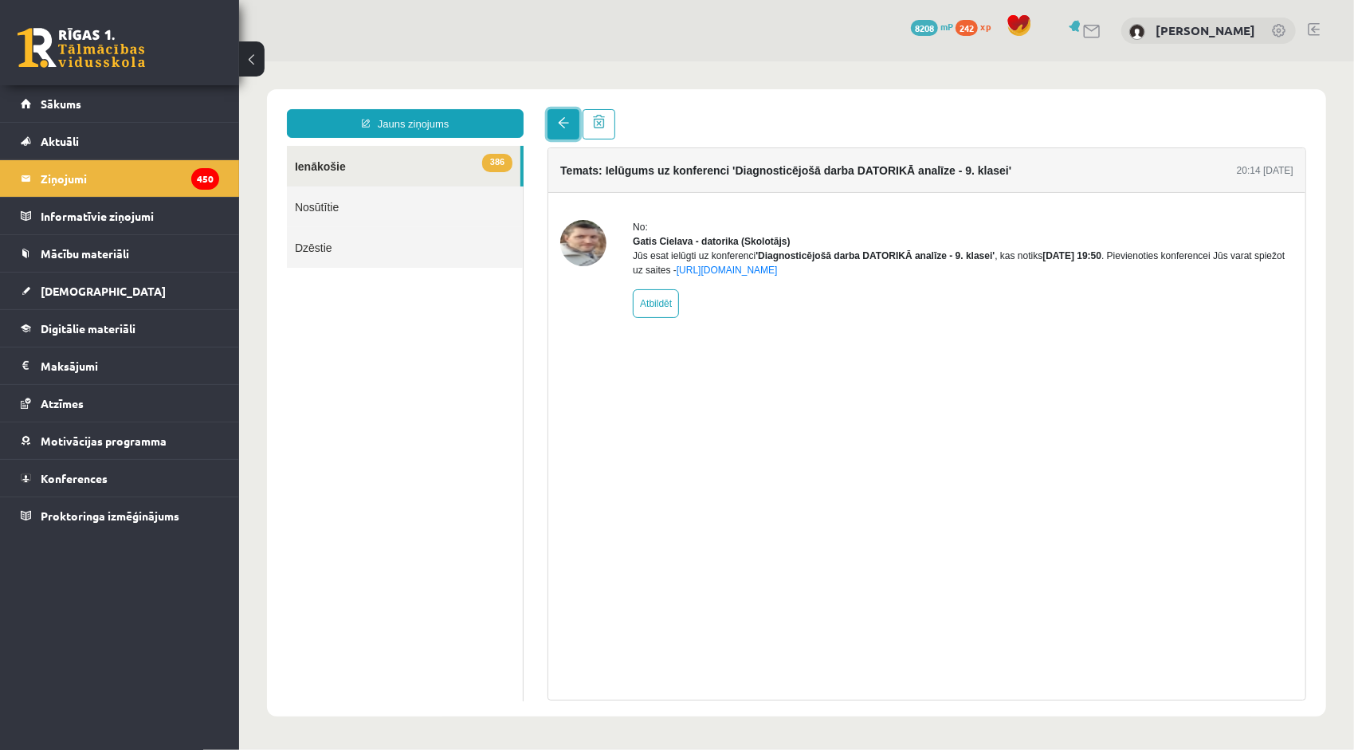
click at [563, 121] on span at bounding box center [562, 121] width 11 height 11
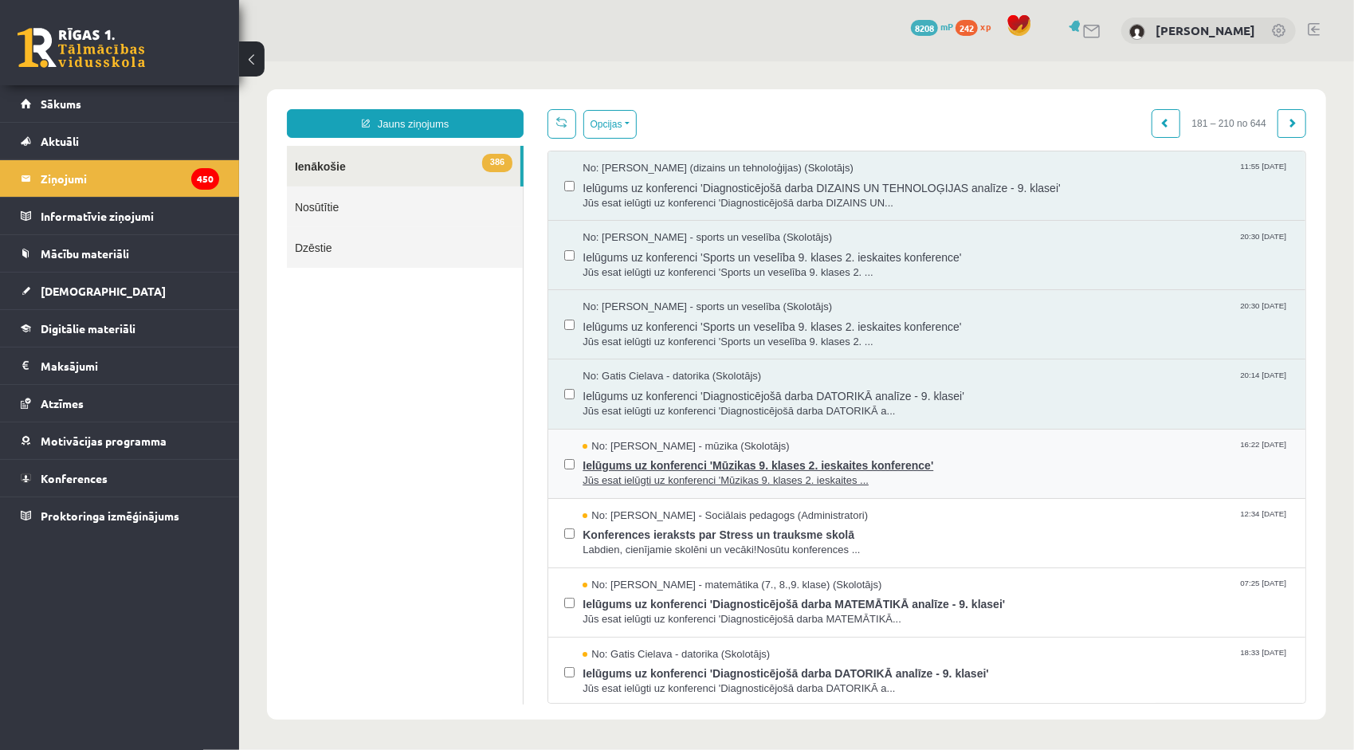
click at [611, 453] on span "Ielūgums uz konferenci 'Mūzikas 9. klases 2. ieskaites konference'" at bounding box center [935, 463] width 707 height 20
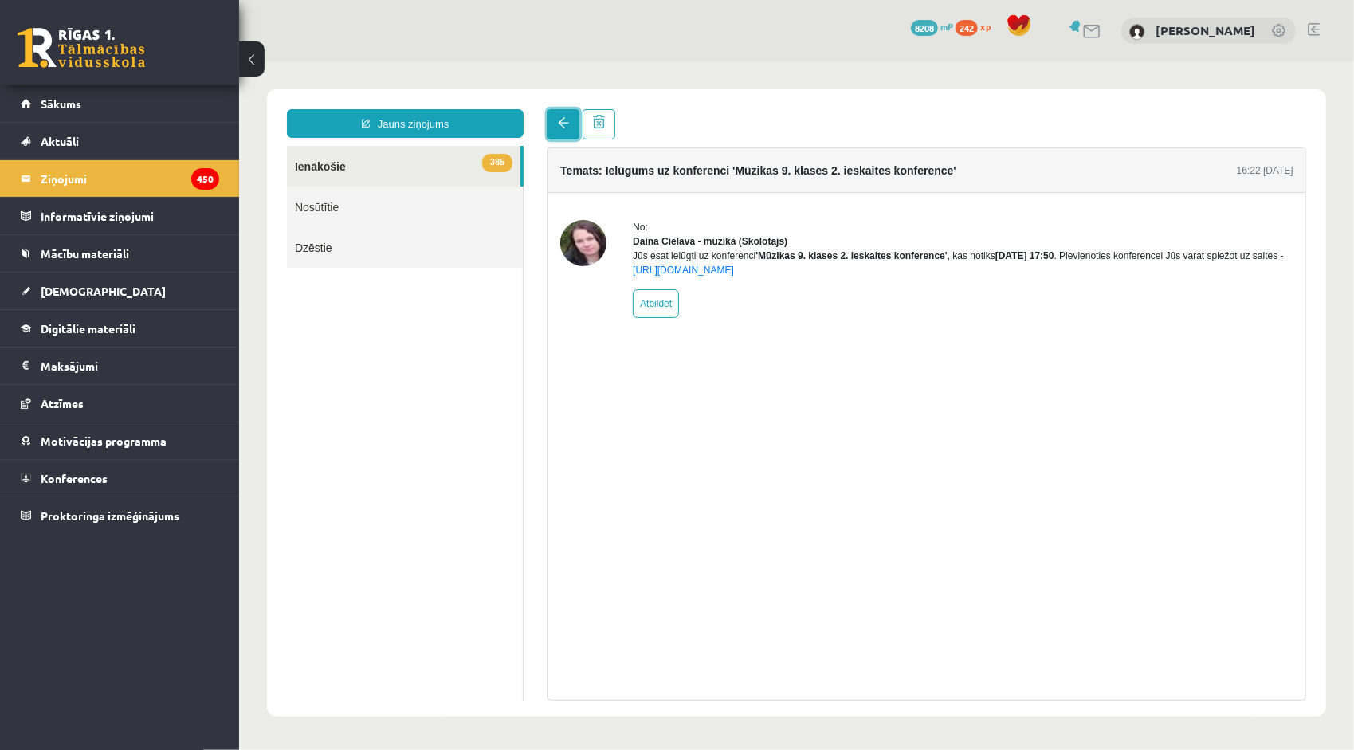
click at [571, 122] on link at bounding box center [563, 123] width 32 height 30
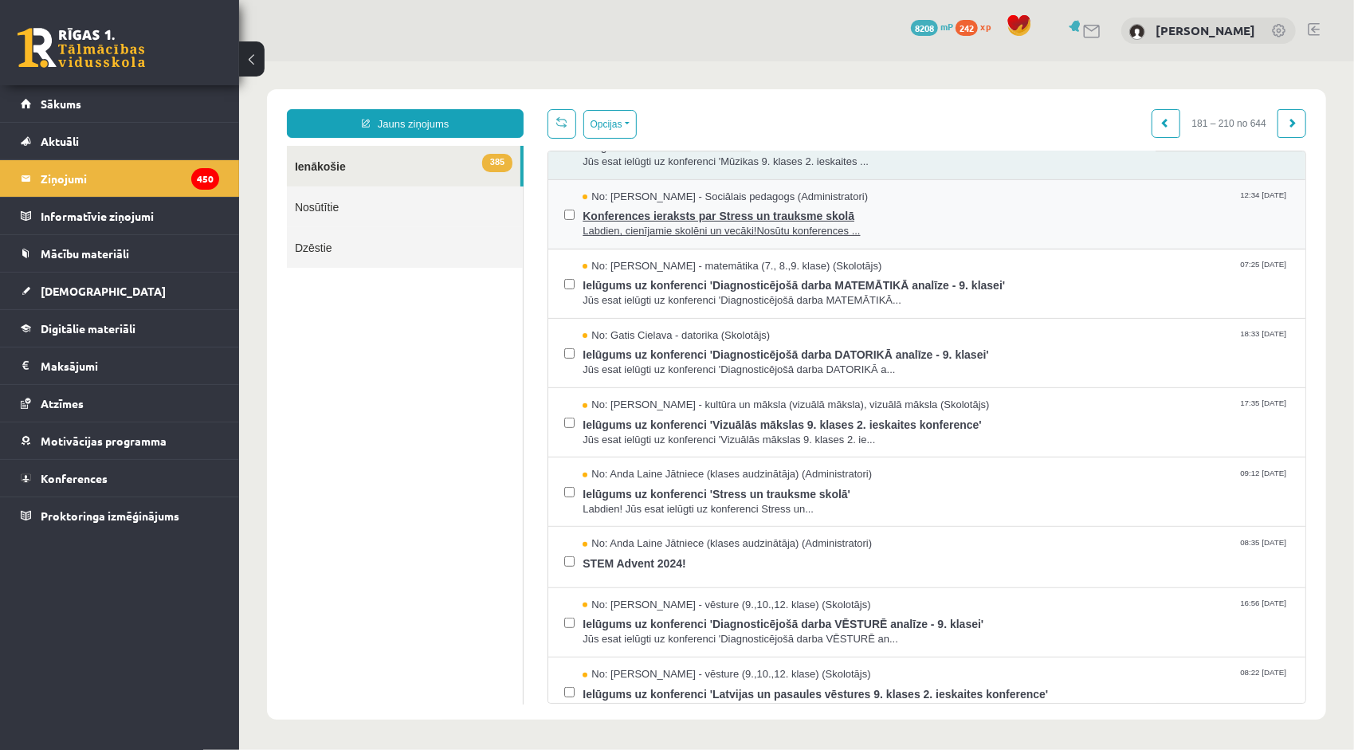
click at [616, 216] on span "Konferences ieraksts par Stress un trauksme skolā" at bounding box center [935, 213] width 707 height 20
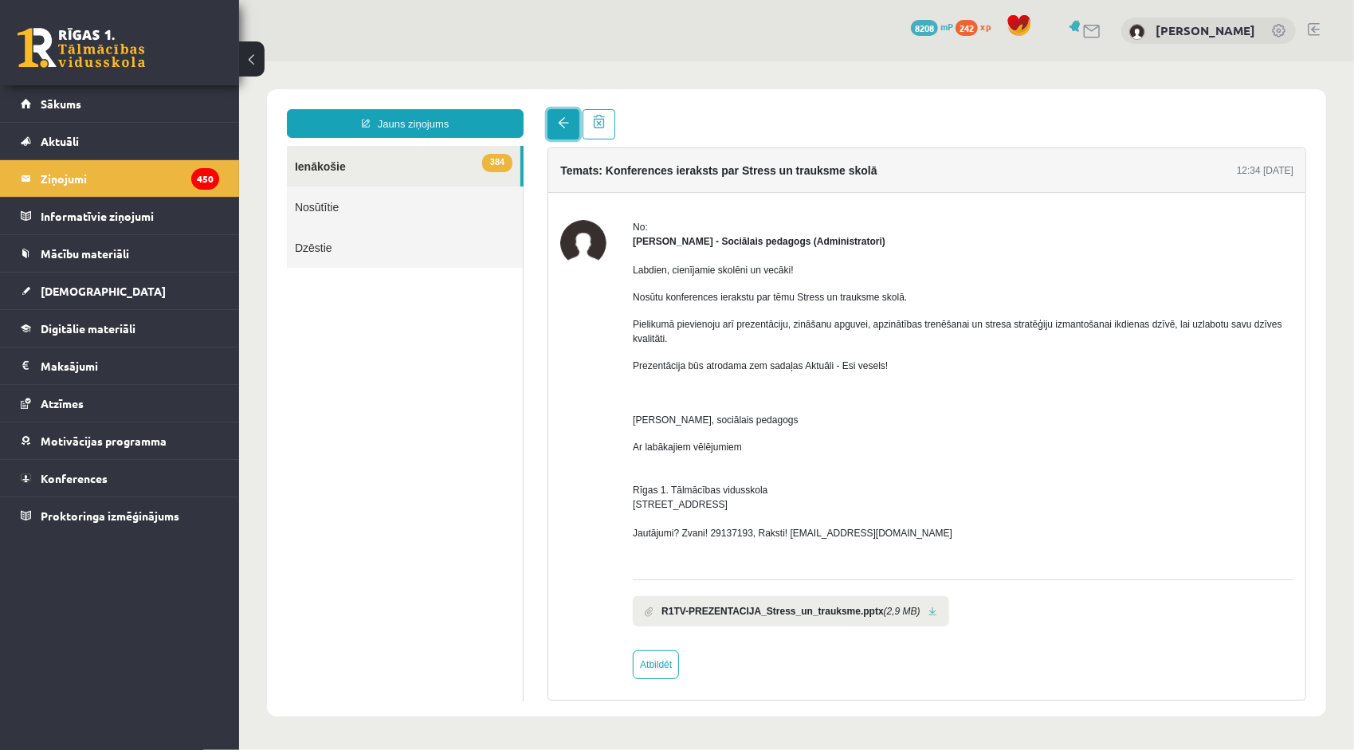
click at [558, 122] on span at bounding box center [562, 121] width 11 height 11
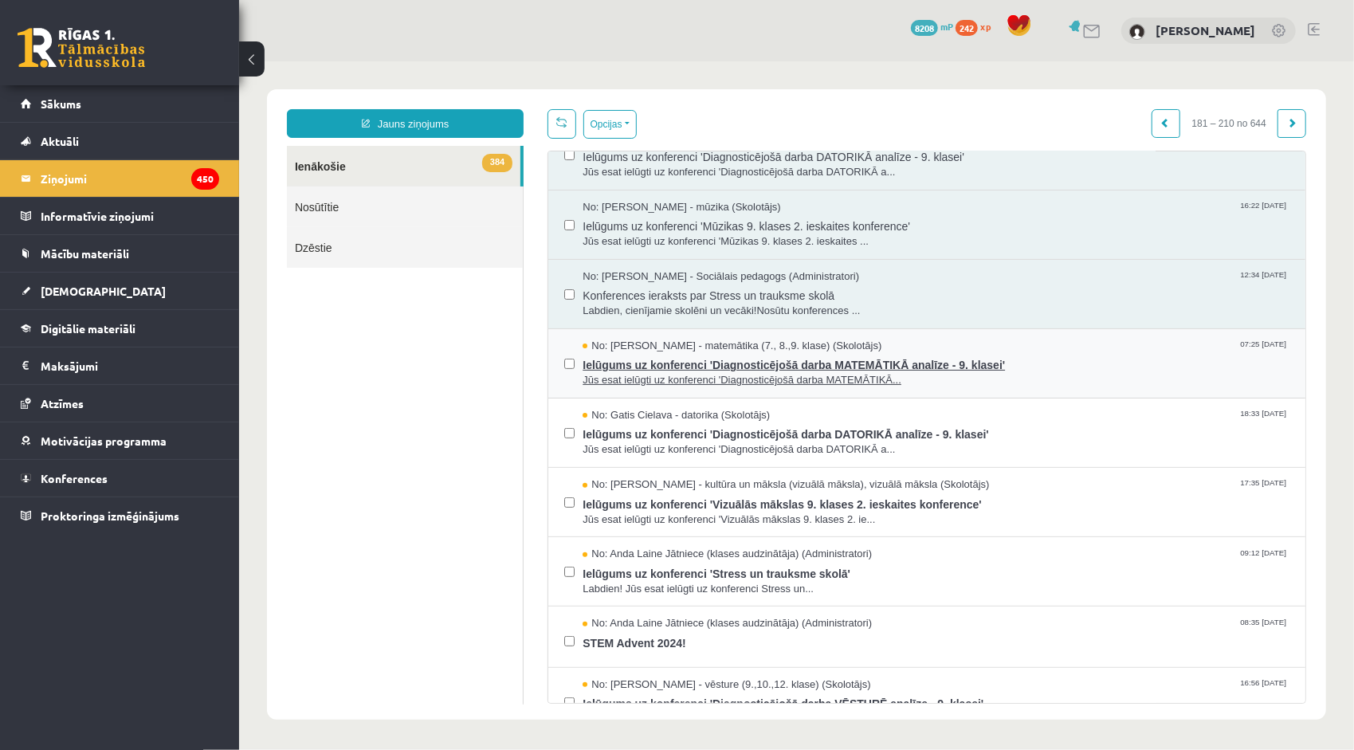
click at [675, 361] on span "Ielūgums uz konferenci 'Diagnosticējošā darba MATEMĀTIKĀ analīze - 9. klasei'" at bounding box center [935, 362] width 707 height 20
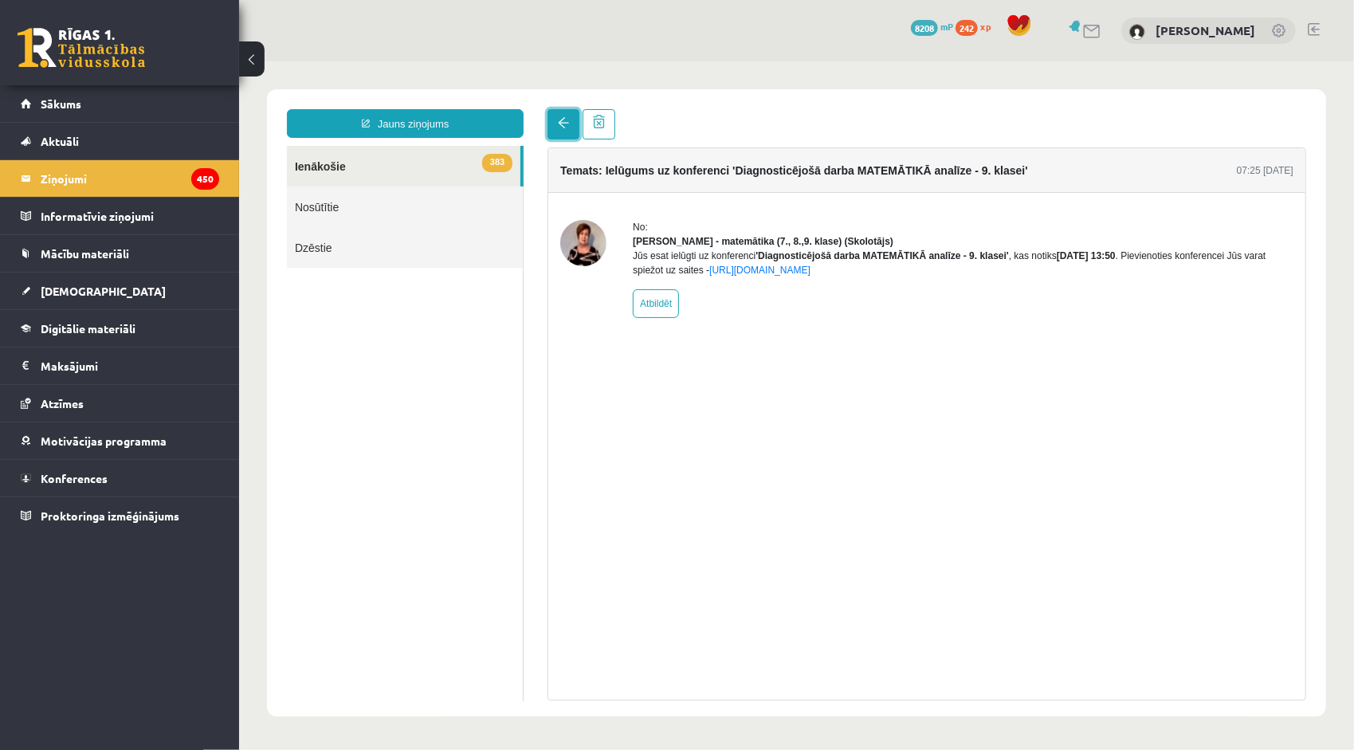
click at [557, 129] on link at bounding box center [563, 123] width 32 height 30
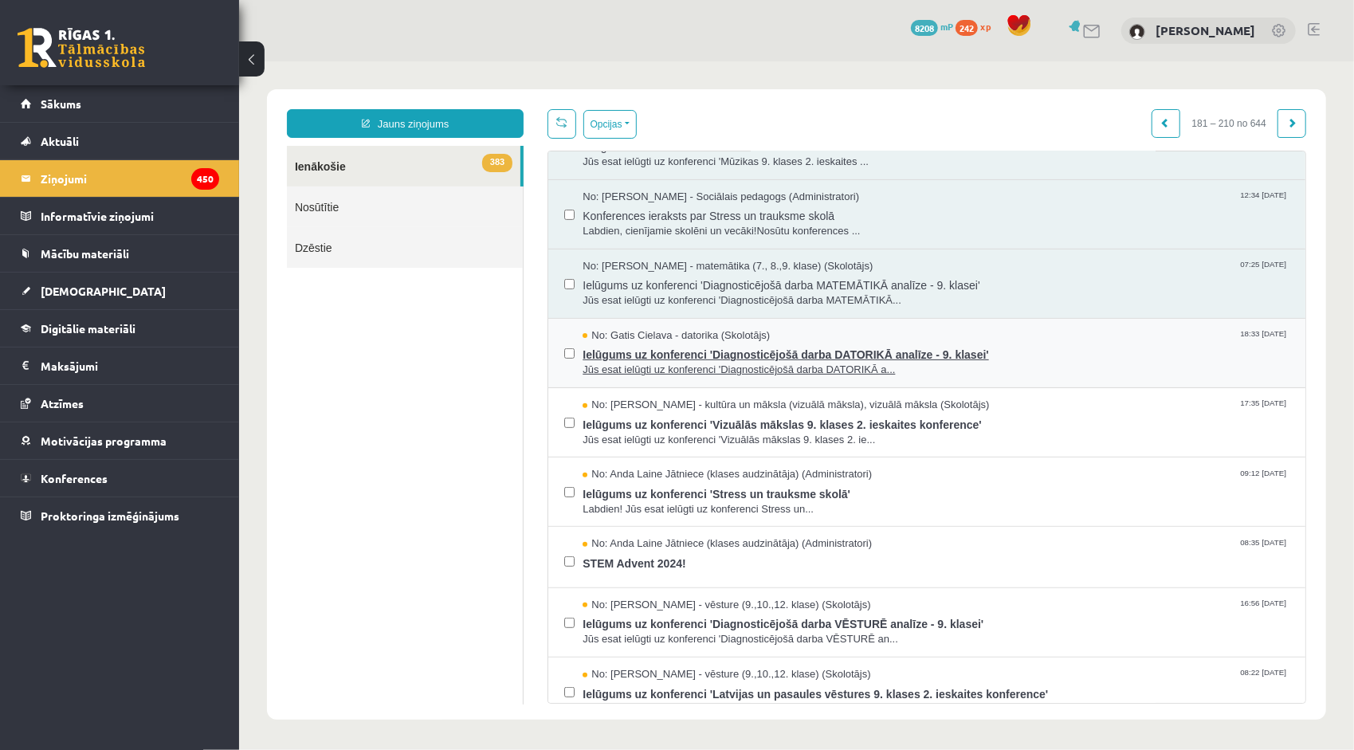
click at [659, 346] on span "Ielūgums uz konferenci 'Diagnosticējošā darba DATORIKĀ analīze - 9. klasei'" at bounding box center [935, 352] width 707 height 20
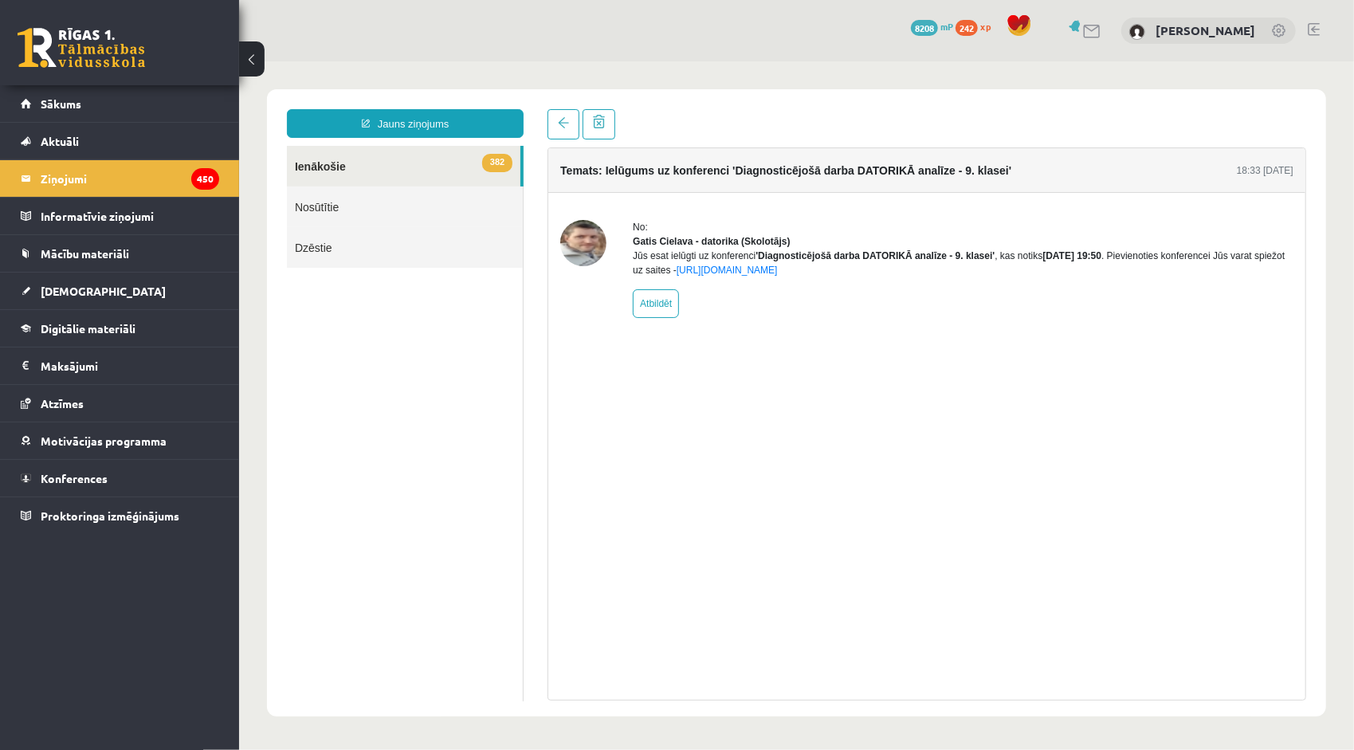
click at [559, 99] on div "Jauns ziņojums 382 Ienākošie Nosūtītie Dzēstie *** ********* ********* ******* …" at bounding box center [795, 401] width 1059 height 627
click at [559, 117] on span at bounding box center [562, 121] width 11 height 11
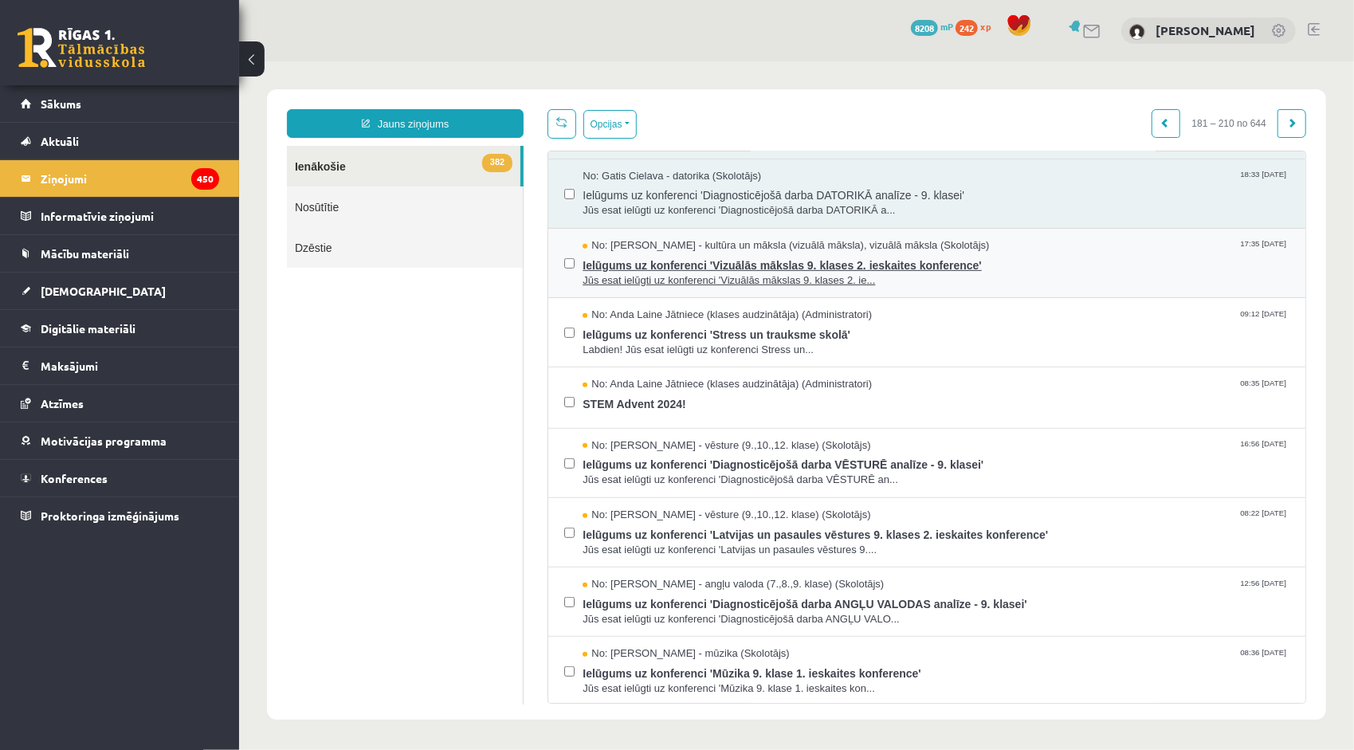
click at [640, 259] on span "Ielūgums uz konferenci 'Vizuālās mākslas 9. klases 2. ieskaites konference'" at bounding box center [935, 263] width 707 height 20
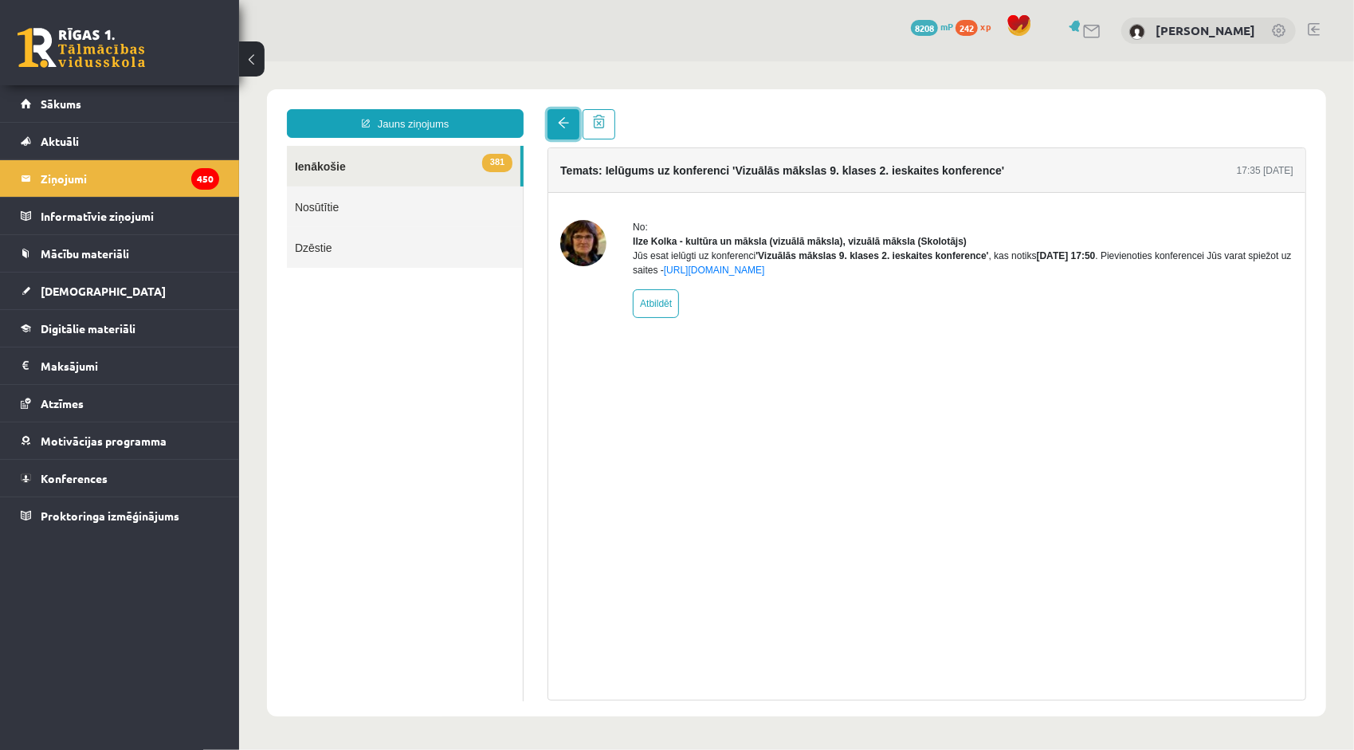
click at [549, 123] on link at bounding box center [563, 123] width 32 height 30
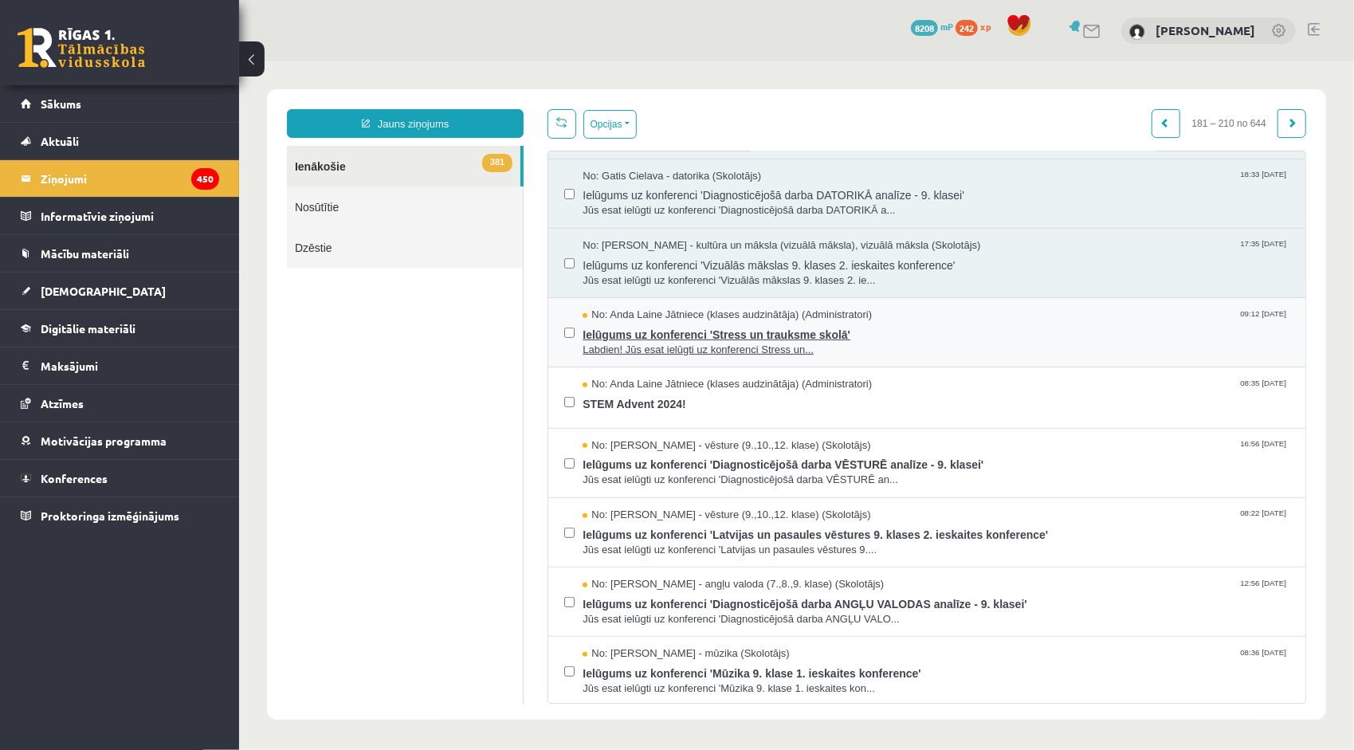
click at [606, 333] on span "Ielūgums uz konferenci 'Stress un trauksme skolā'" at bounding box center [935, 332] width 707 height 20
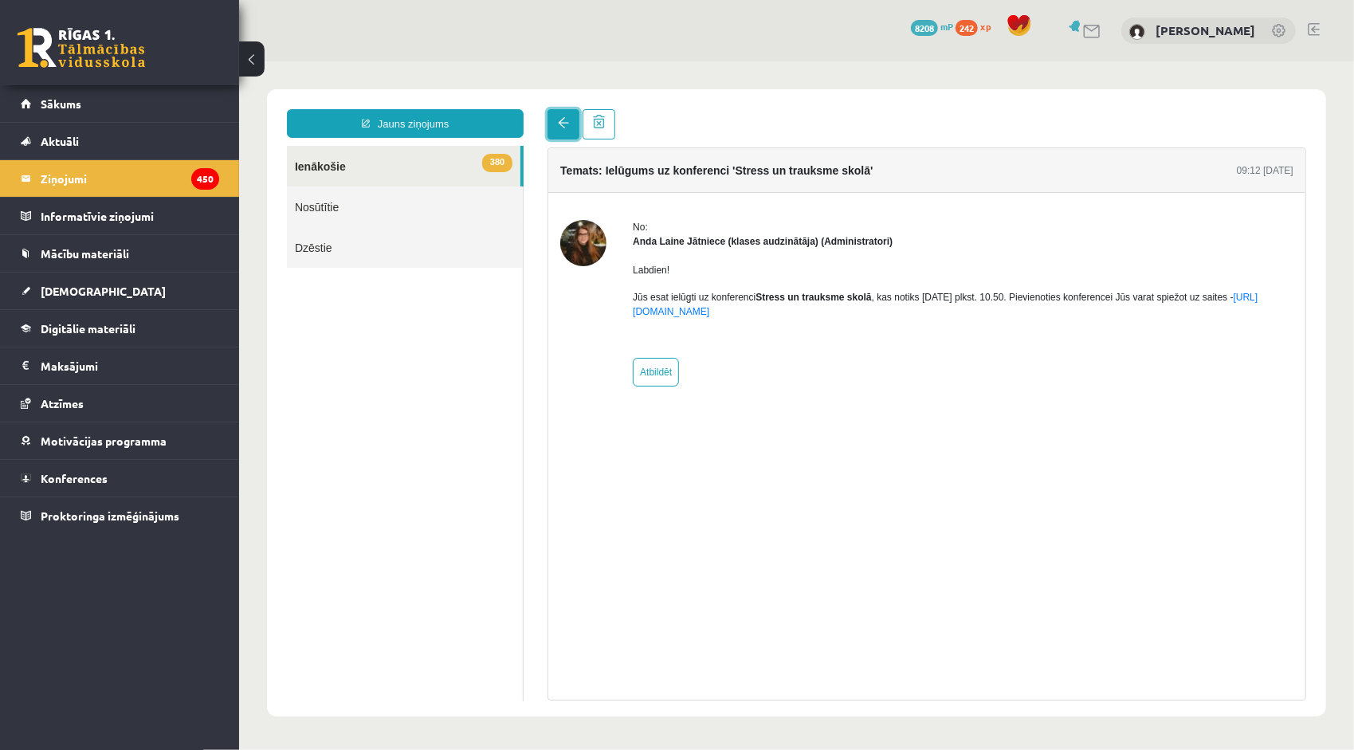
click at [567, 127] on span at bounding box center [562, 121] width 11 height 11
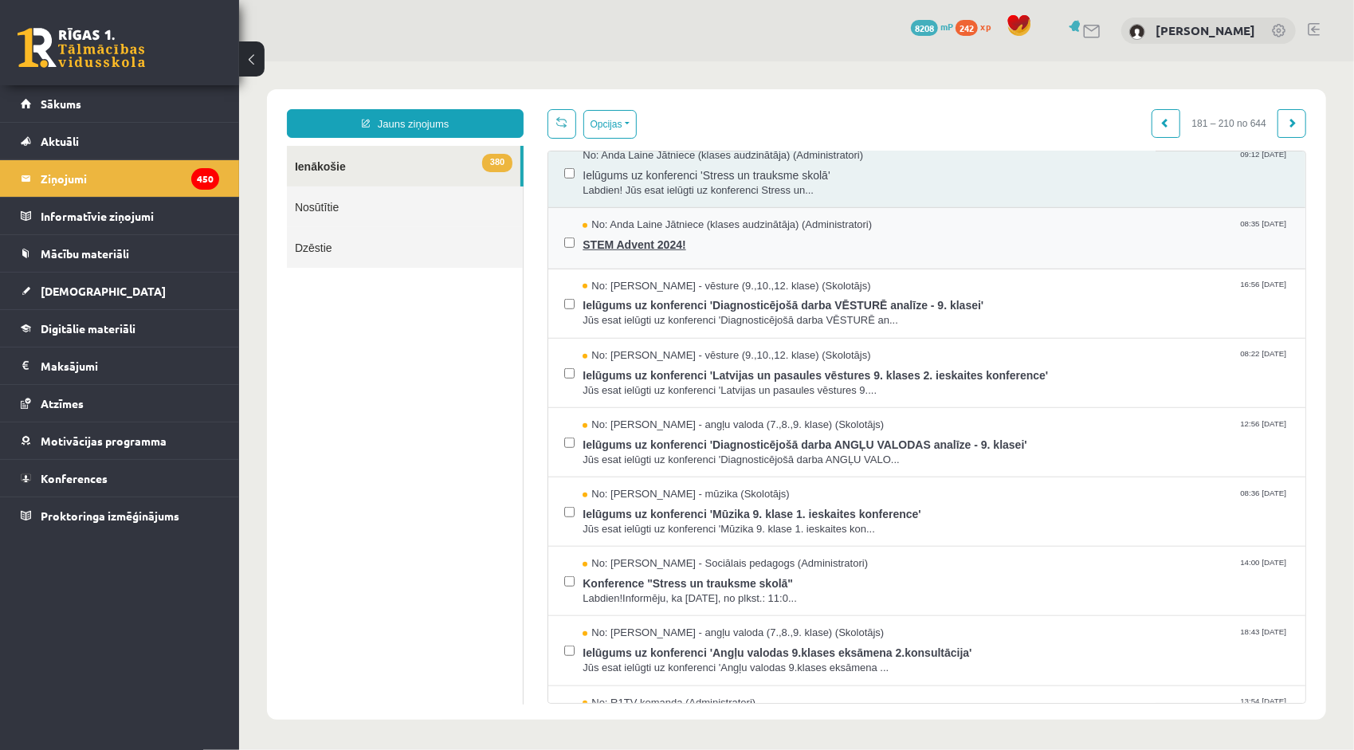
click at [673, 250] on link "No: Anda Laine Jātniece (klases audzinātāja) (Administratori) 08:35 20/11/2024 …" at bounding box center [935, 237] width 707 height 41
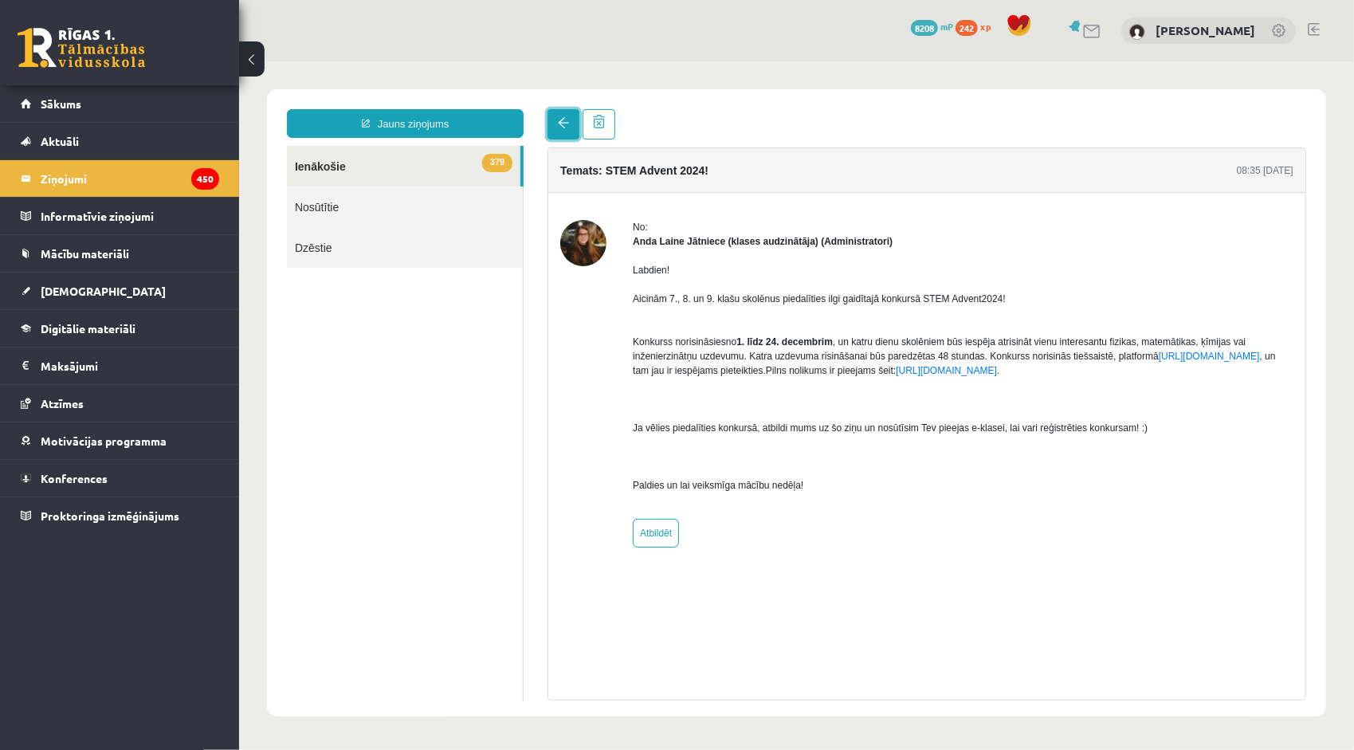
click at [554, 127] on link at bounding box center [563, 123] width 32 height 30
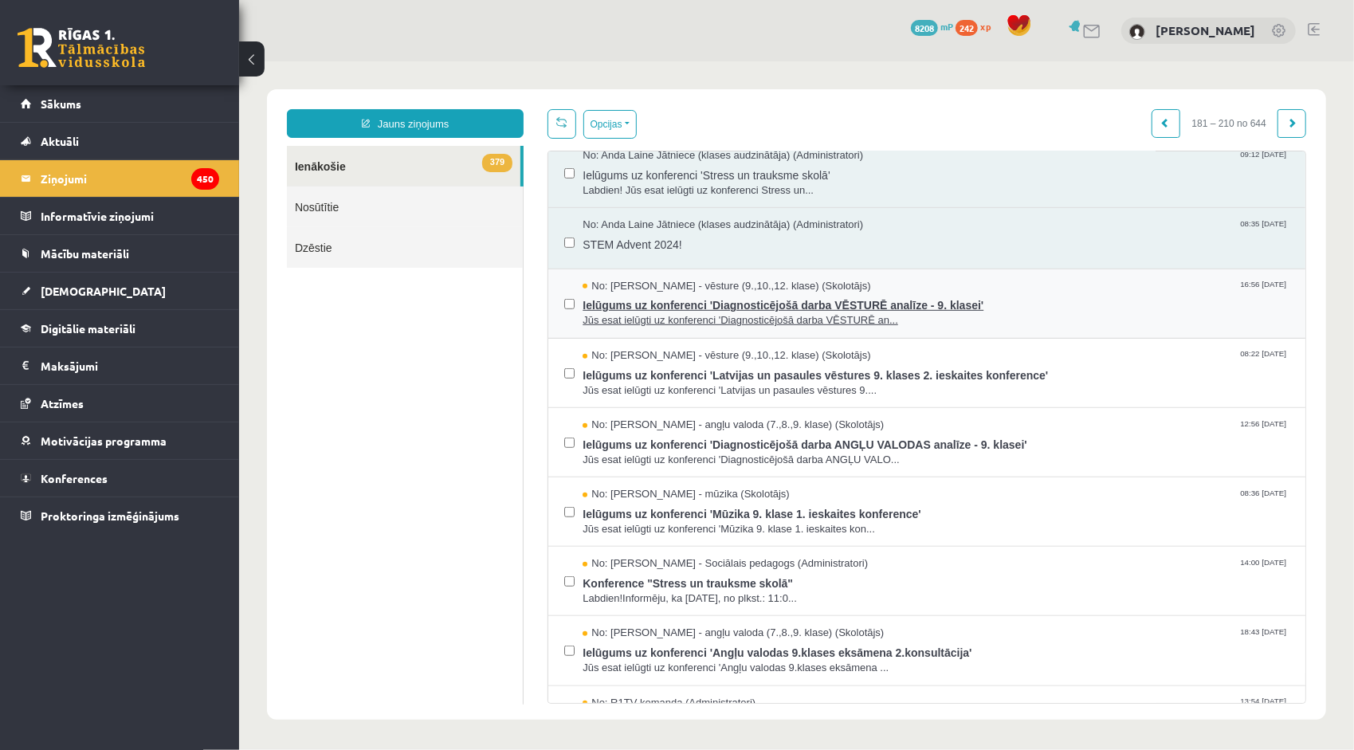
click at [644, 296] on span "Ielūgums uz konferenci 'Diagnosticējošā darba VĒSTURĒ analīze - 9. klasei'" at bounding box center [935, 302] width 707 height 20
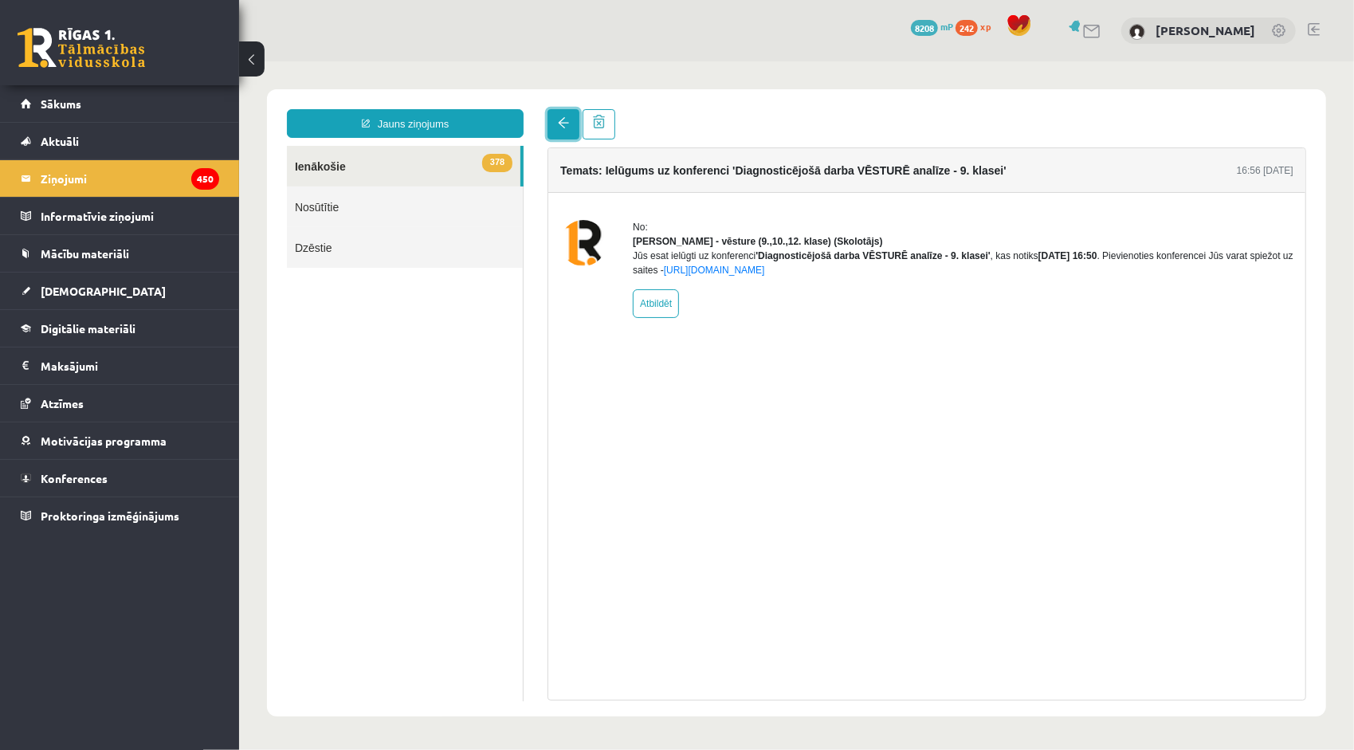
click at [554, 123] on link at bounding box center [563, 123] width 32 height 30
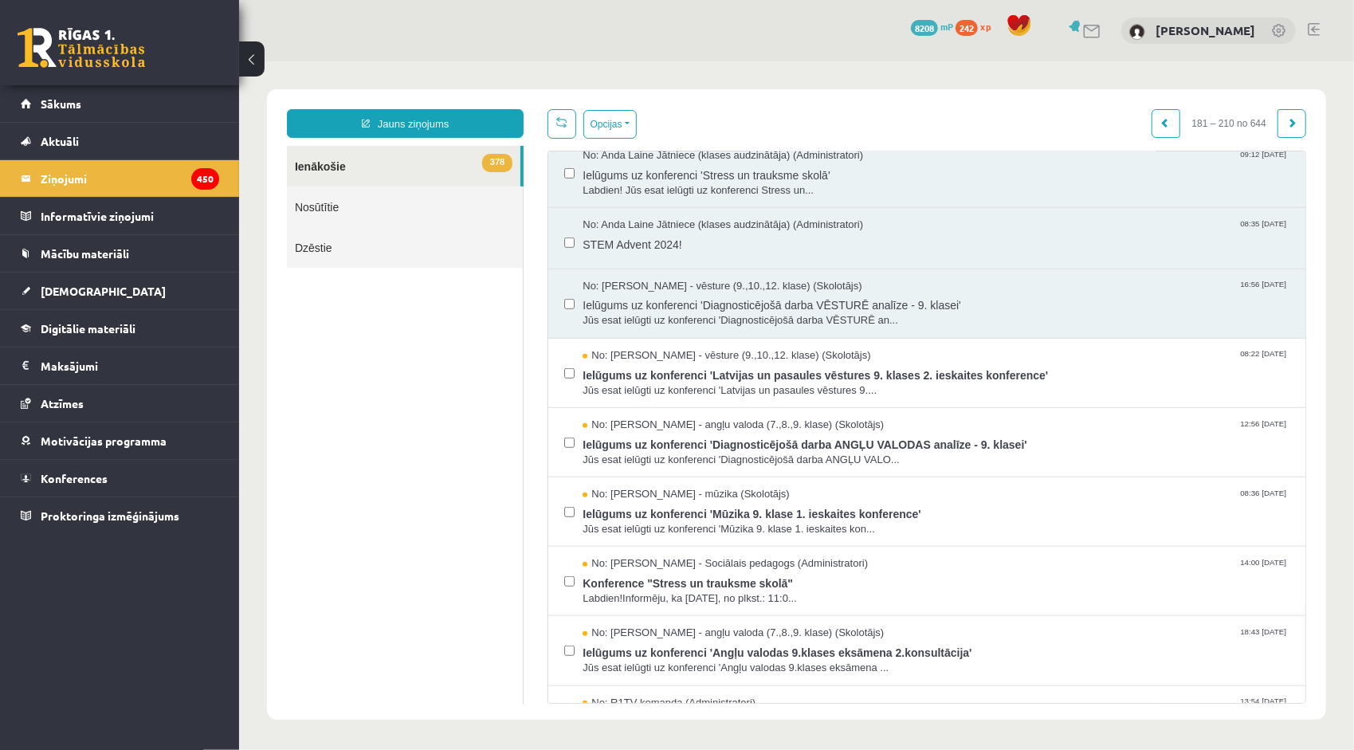
click at [632, 355] on span "No: Kristīna Kižlo - vēsture (9.,10.,12. klase) (Skolotājs)" at bounding box center [726, 354] width 288 height 15
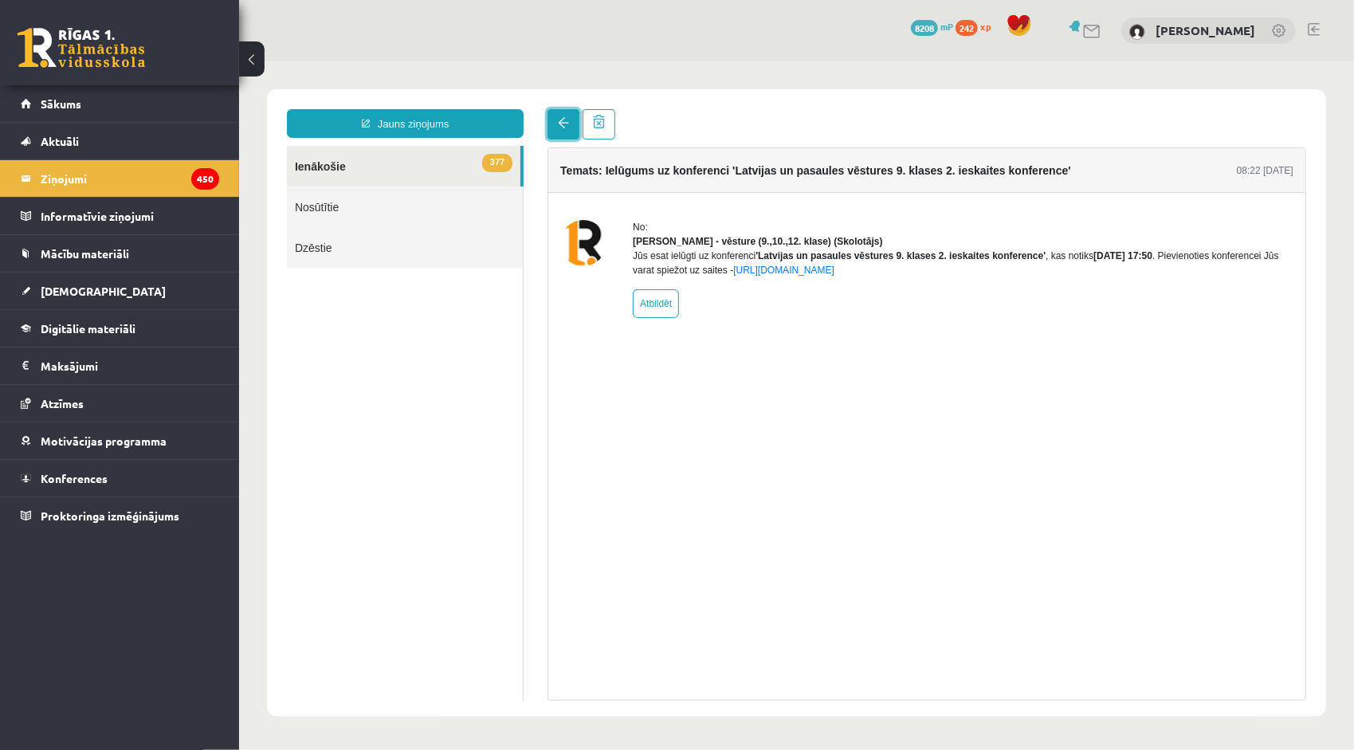
click at [559, 131] on link at bounding box center [563, 123] width 32 height 30
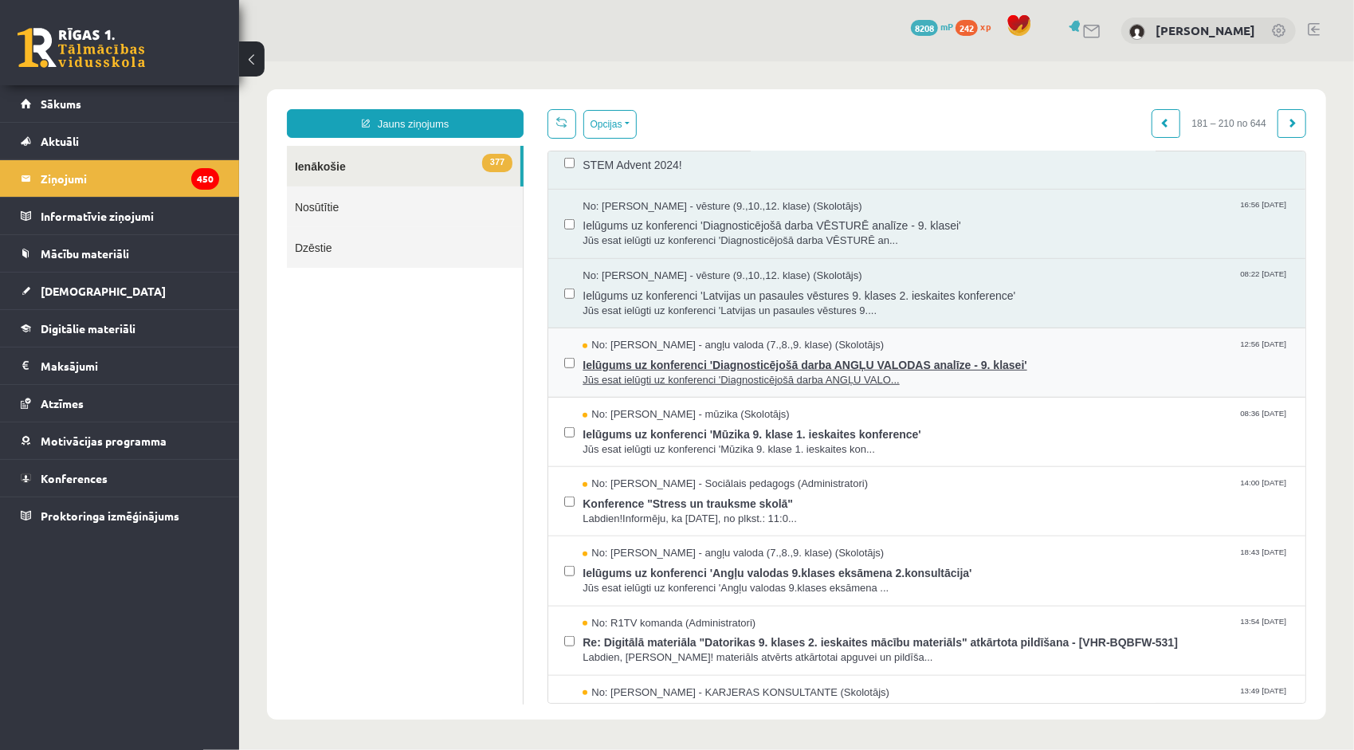
click at [606, 359] on span "Ielūgums uz konferenci 'Diagnosticējošā darba ANGĻU VALODAS analīze - 9. klasei'" at bounding box center [935, 362] width 707 height 20
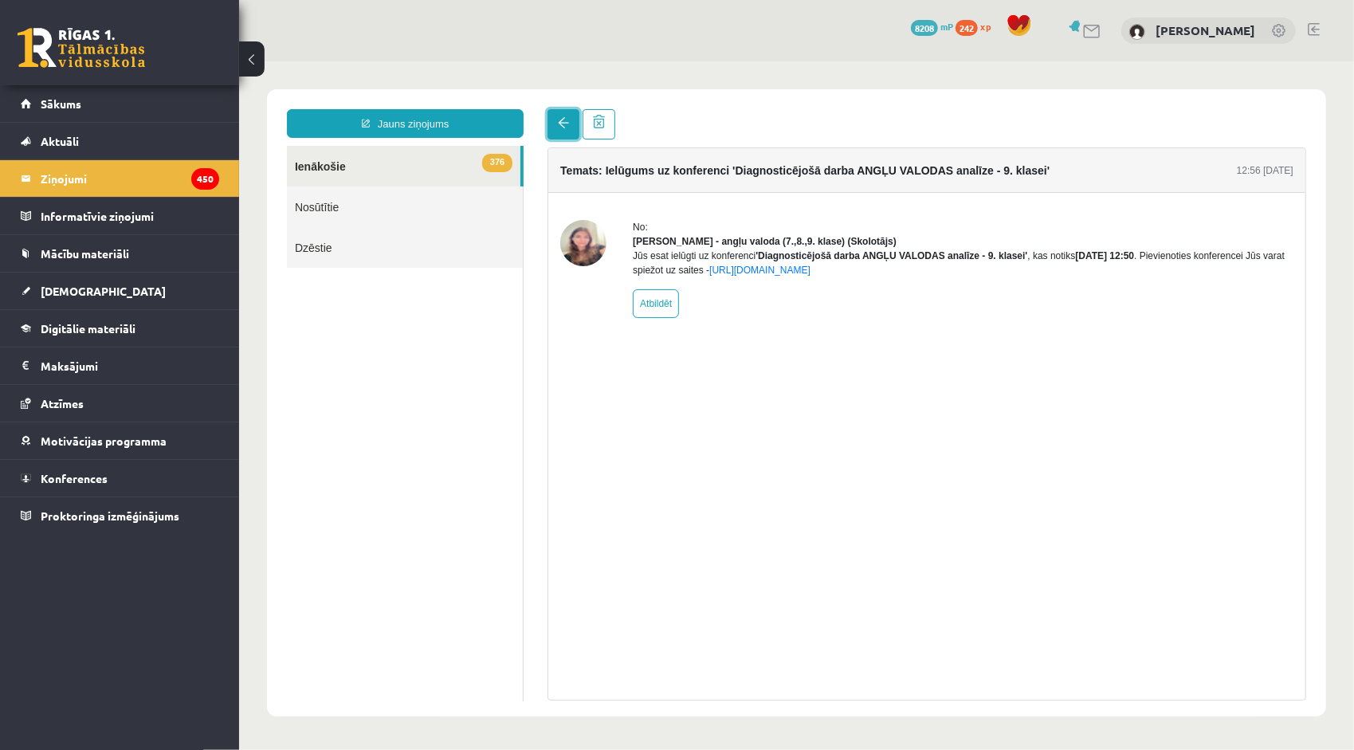
click at [557, 122] on span at bounding box center [562, 121] width 11 height 11
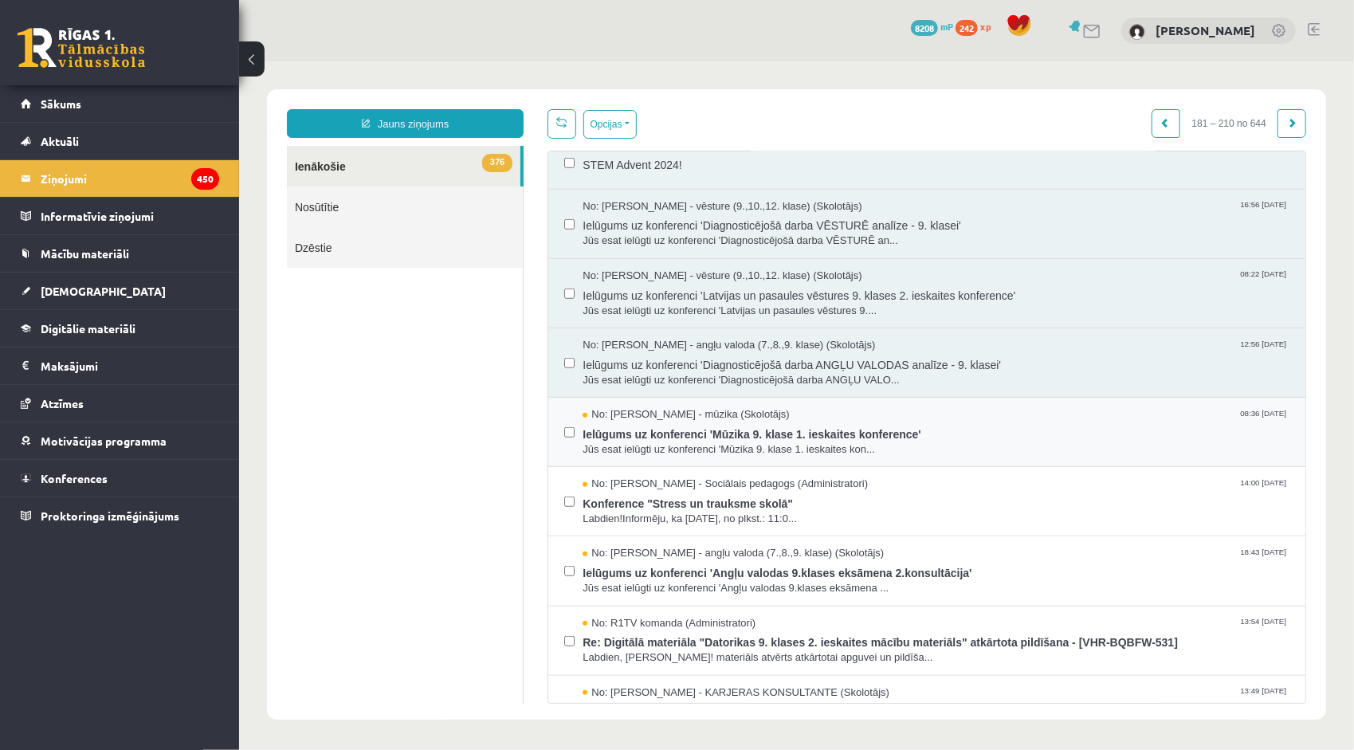
click at [577, 410] on div "No: Daina Cielava - mūzika (Skolotājs) 08:36 16/11/2024 Ielūgums uz konferenci …" at bounding box center [925, 430] width 725 height 49
click at [582, 422] on span "Ielūgums uz konferenci 'Mūzika 9. klase 1. ieskaites konference'" at bounding box center [935, 432] width 707 height 20
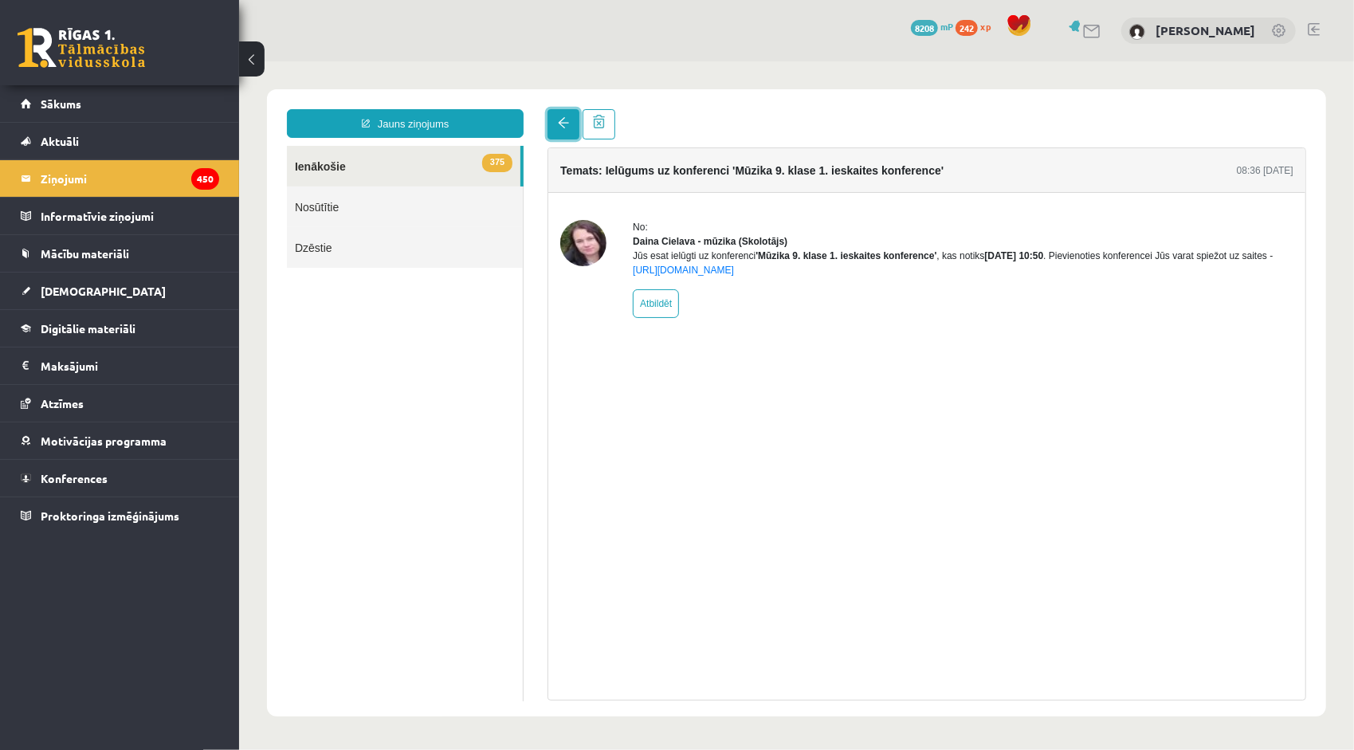
click at [555, 122] on link at bounding box center [563, 123] width 32 height 30
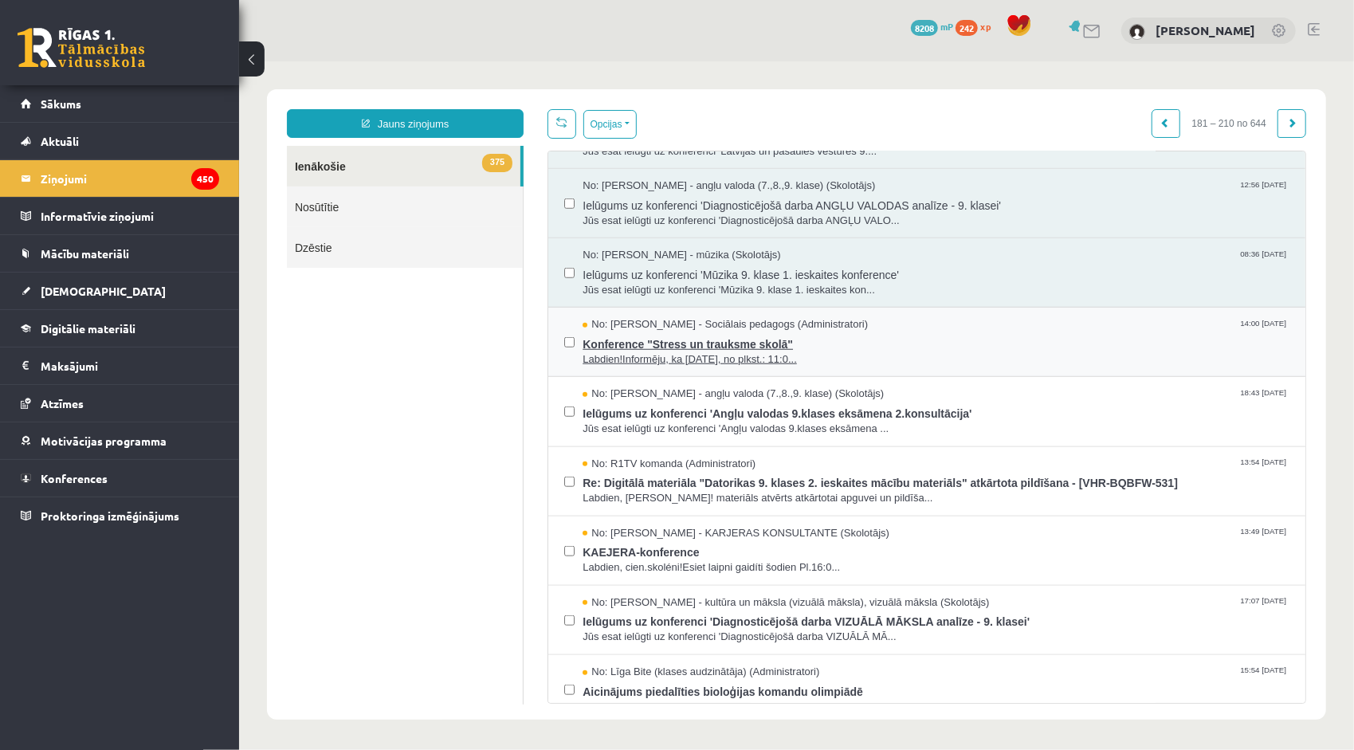
click at [724, 333] on span "Konference "Stress un trauksme skolā"" at bounding box center [935, 342] width 707 height 20
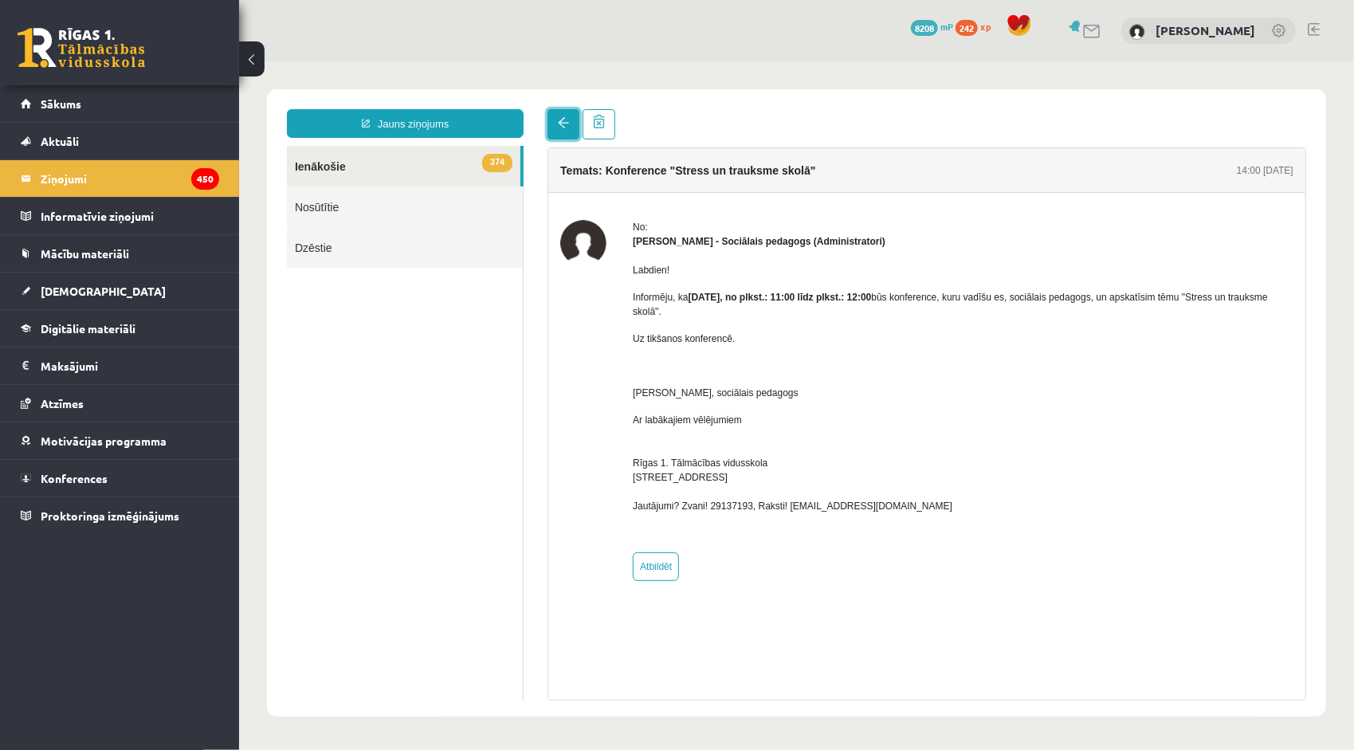
click at [565, 124] on span at bounding box center [562, 121] width 11 height 11
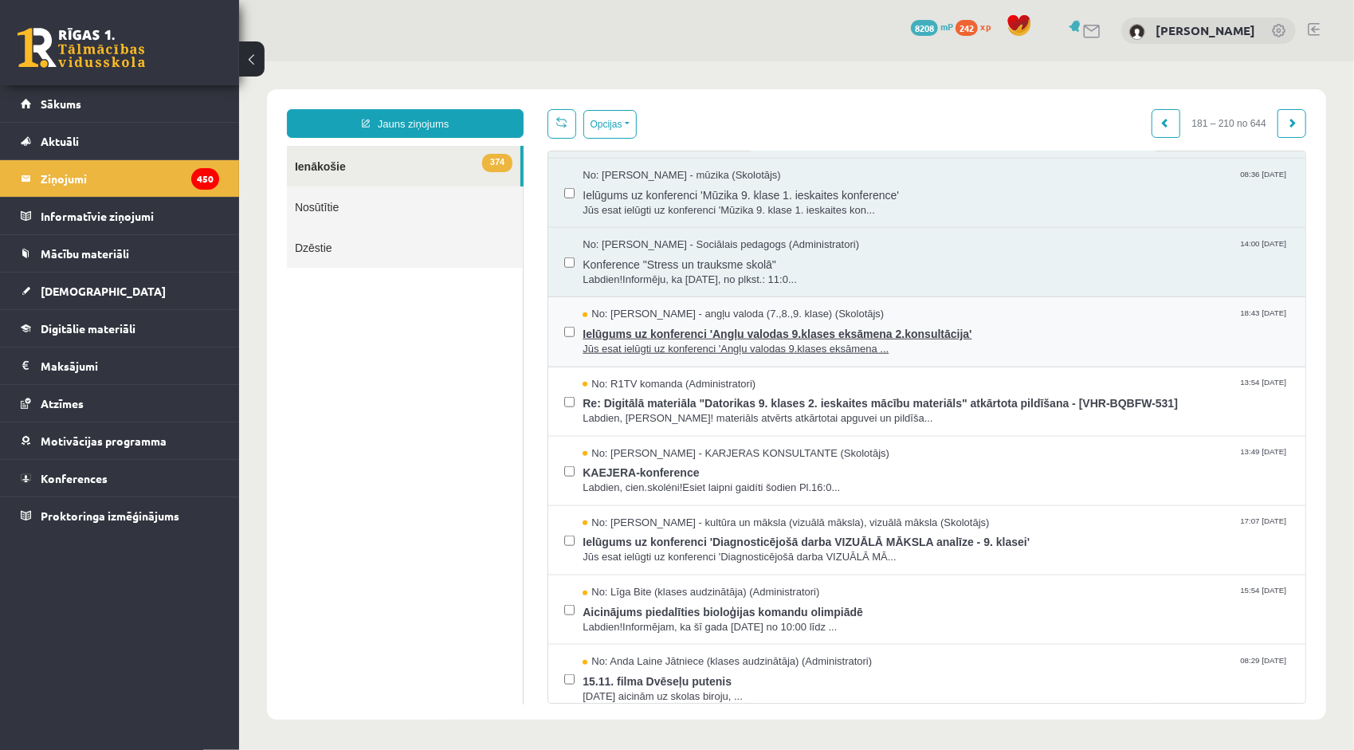
click at [632, 321] on span "Ielūgums uz konferenci 'Angļu valodas 9.klases eksāmena 2.konsultācija'" at bounding box center [935, 331] width 707 height 20
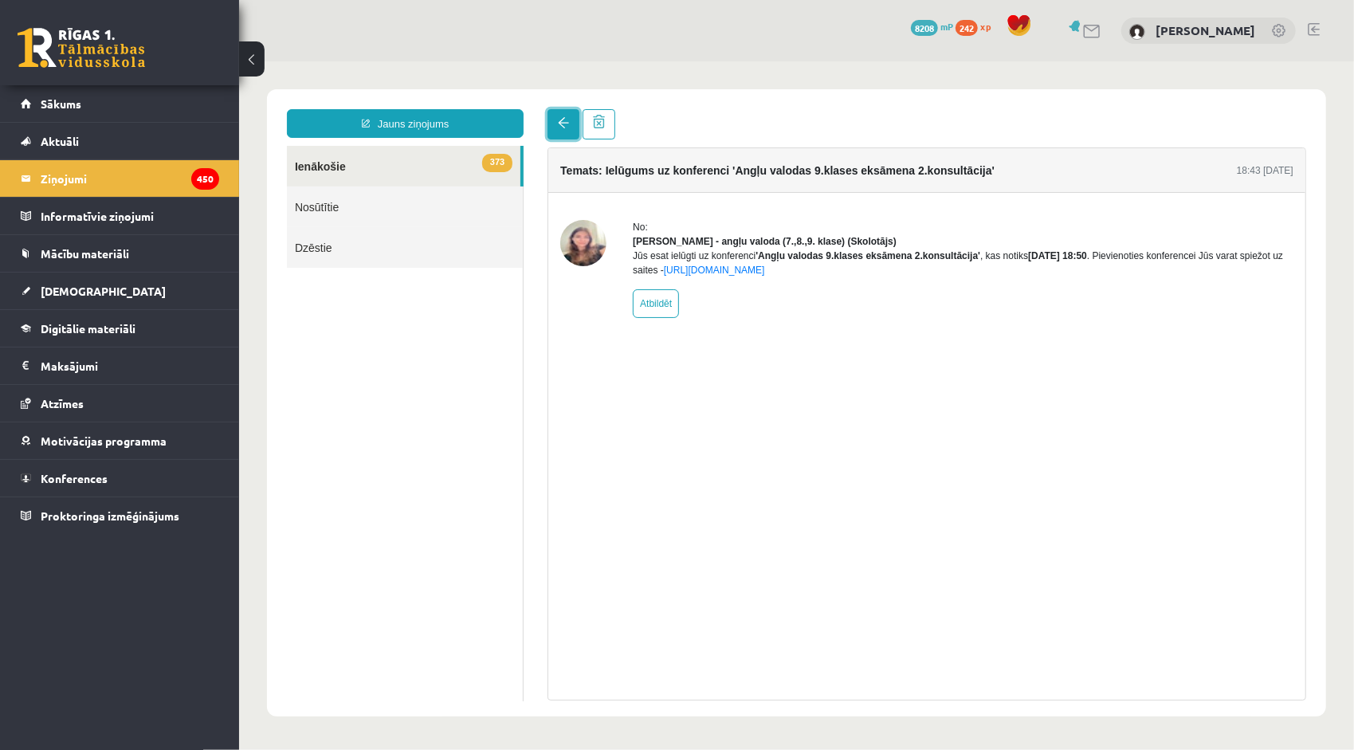
click at [569, 120] on link at bounding box center [563, 123] width 32 height 30
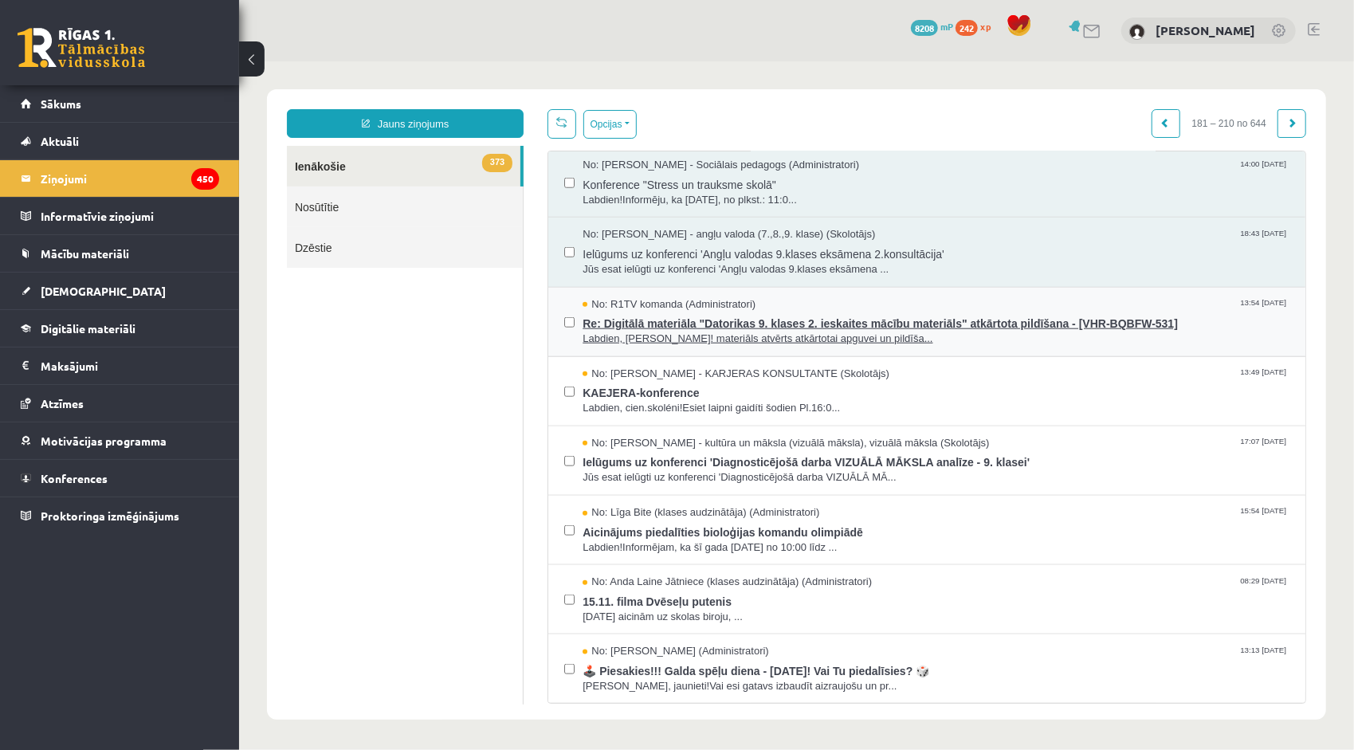
click at [675, 332] on span "Labdien, Emilija! materiāls atvērts atkārtotai apguvei un pildīša..." at bounding box center [935, 338] width 707 height 15
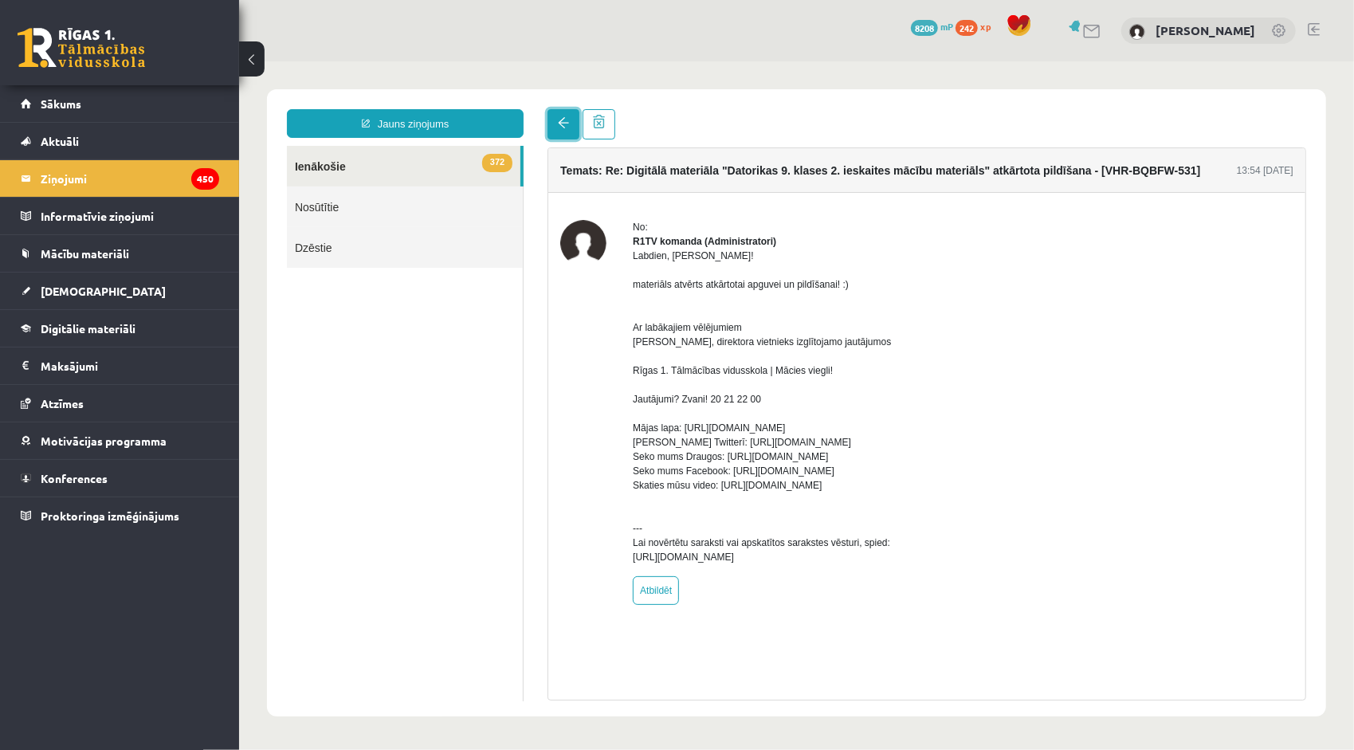
click at [555, 119] on link at bounding box center [563, 123] width 32 height 30
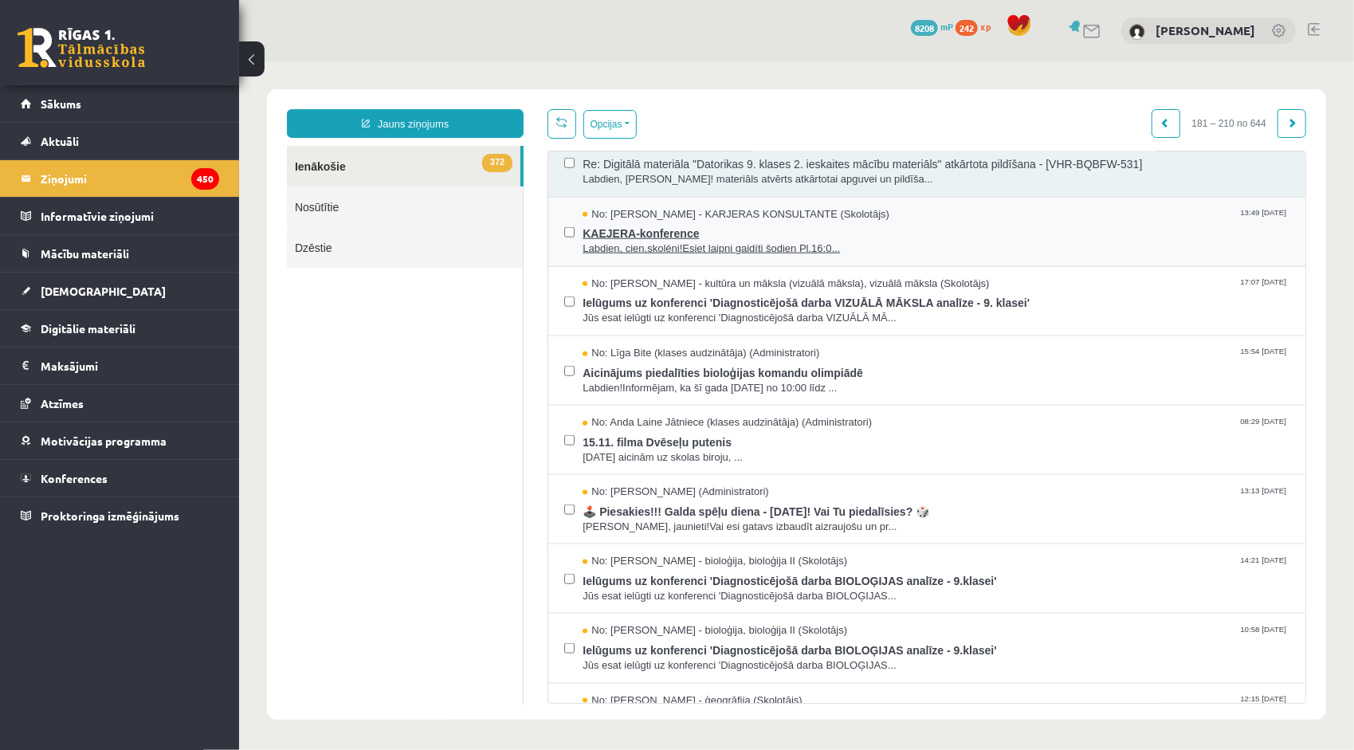
click at [645, 241] on span "Labdien, cien.skoléni!Esiet laipni gaidíti šodien Pl.16:0..." at bounding box center [935, 248] width 707 height 15
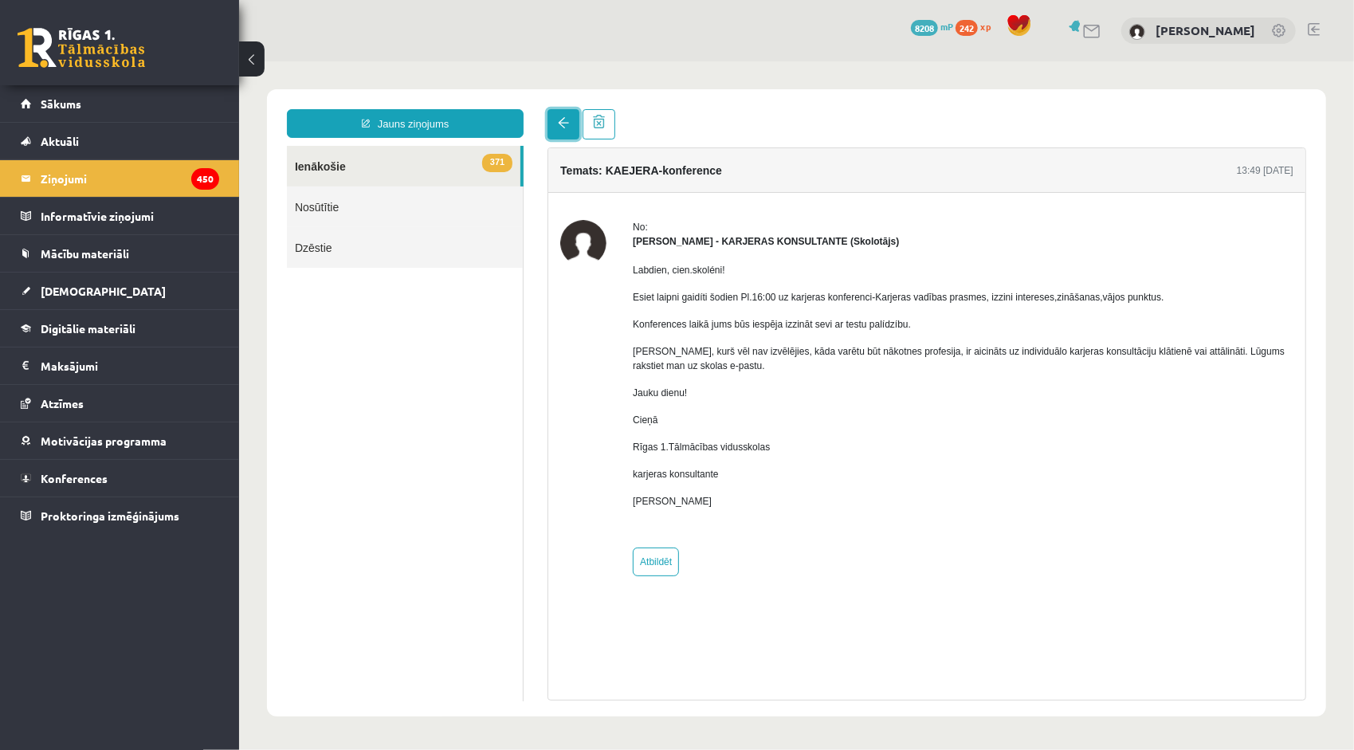
click at [561, 120] on span at bounding box center [562, 121] width 11 height 11
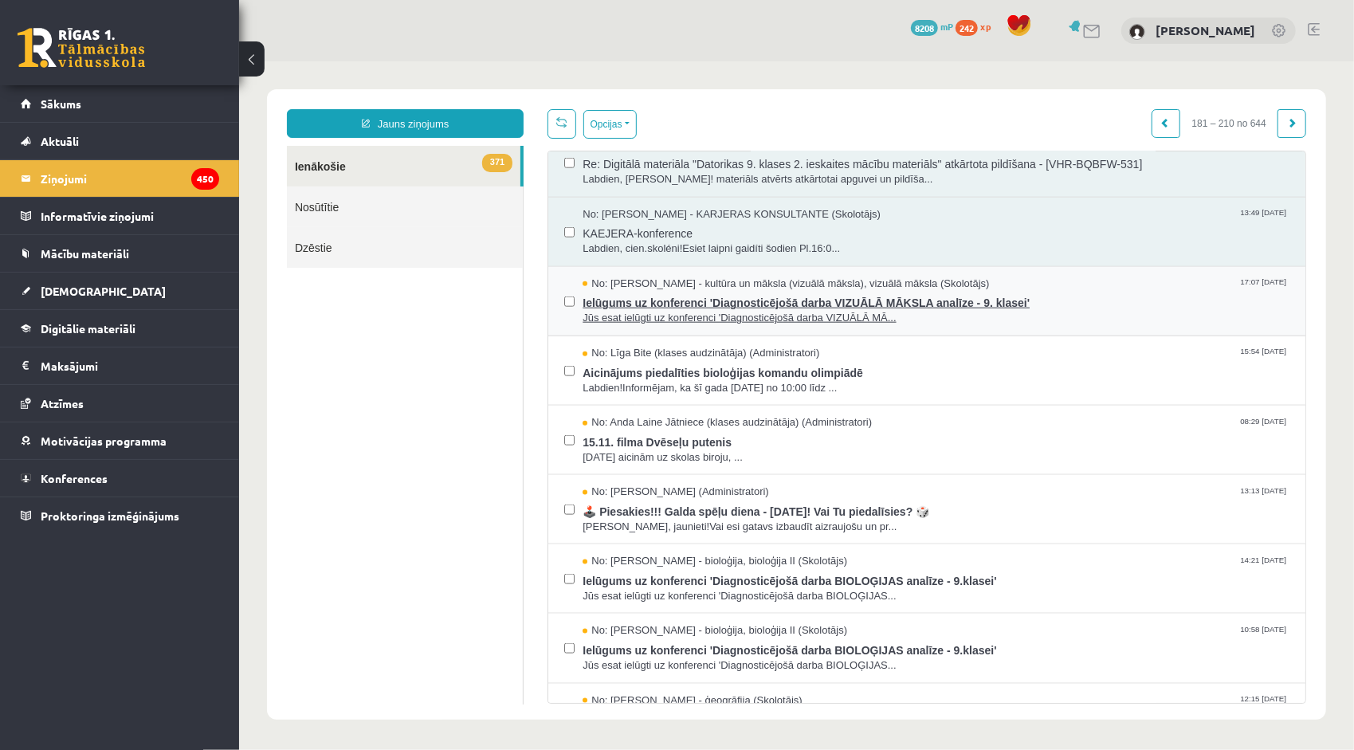
click at [692, 300] on span "Ielūgums uz konferenci 'Diagnosticējošā darba VIZUĀLĀ MĀKSLA analīze - 9. klase…" at bounding box center [935, 300] width 707 height 20
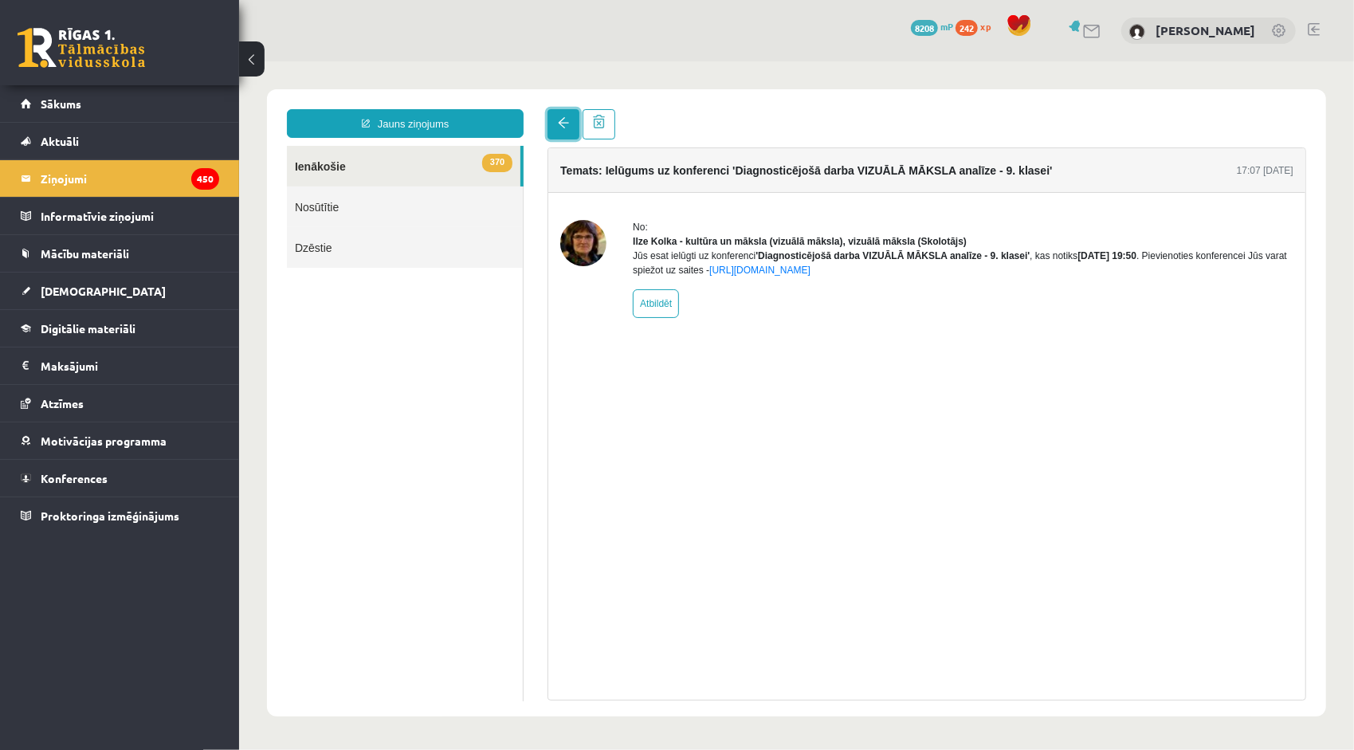
click at [563, 127] on span at bounding box center [562, 121] width 11 height 11
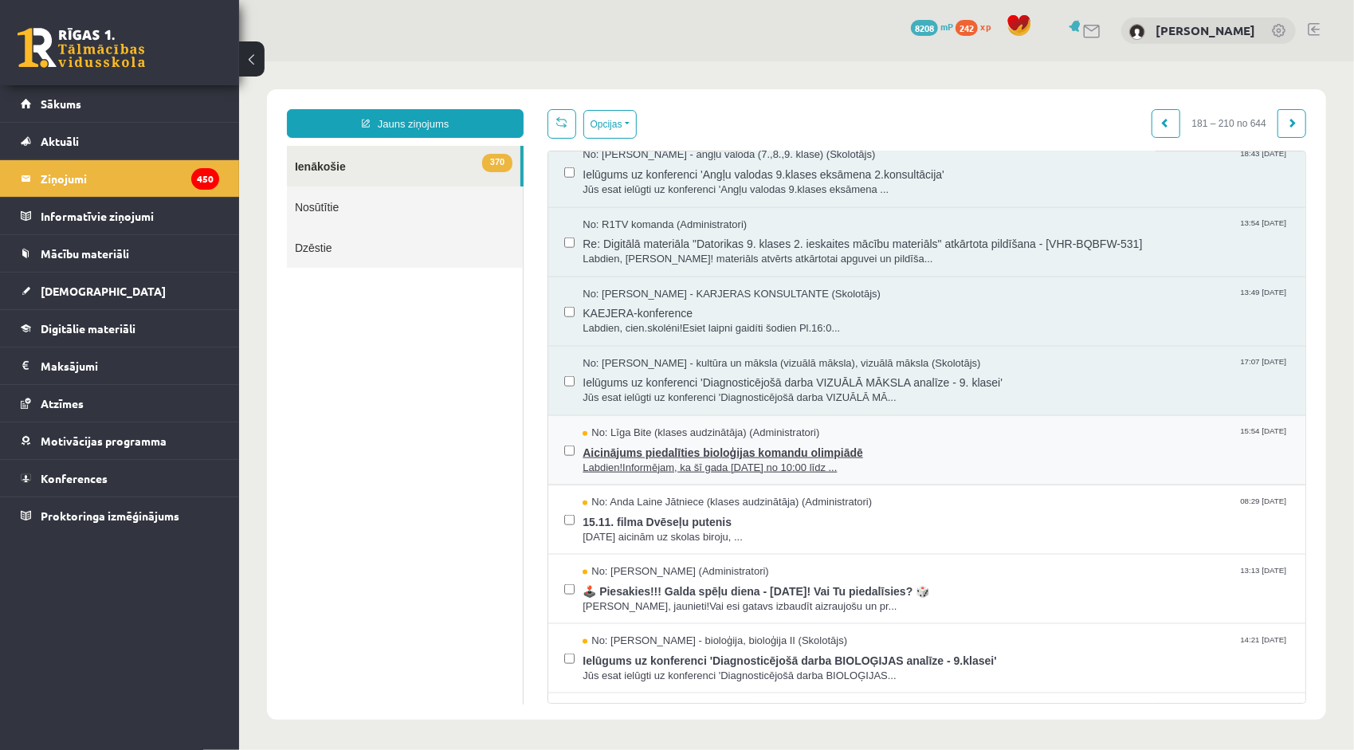
click at [712, 445] on span "Aicinājums piedalīties bioloģijas komandu olimpiādē" at bounding box center [935, 450] width 707 height 20
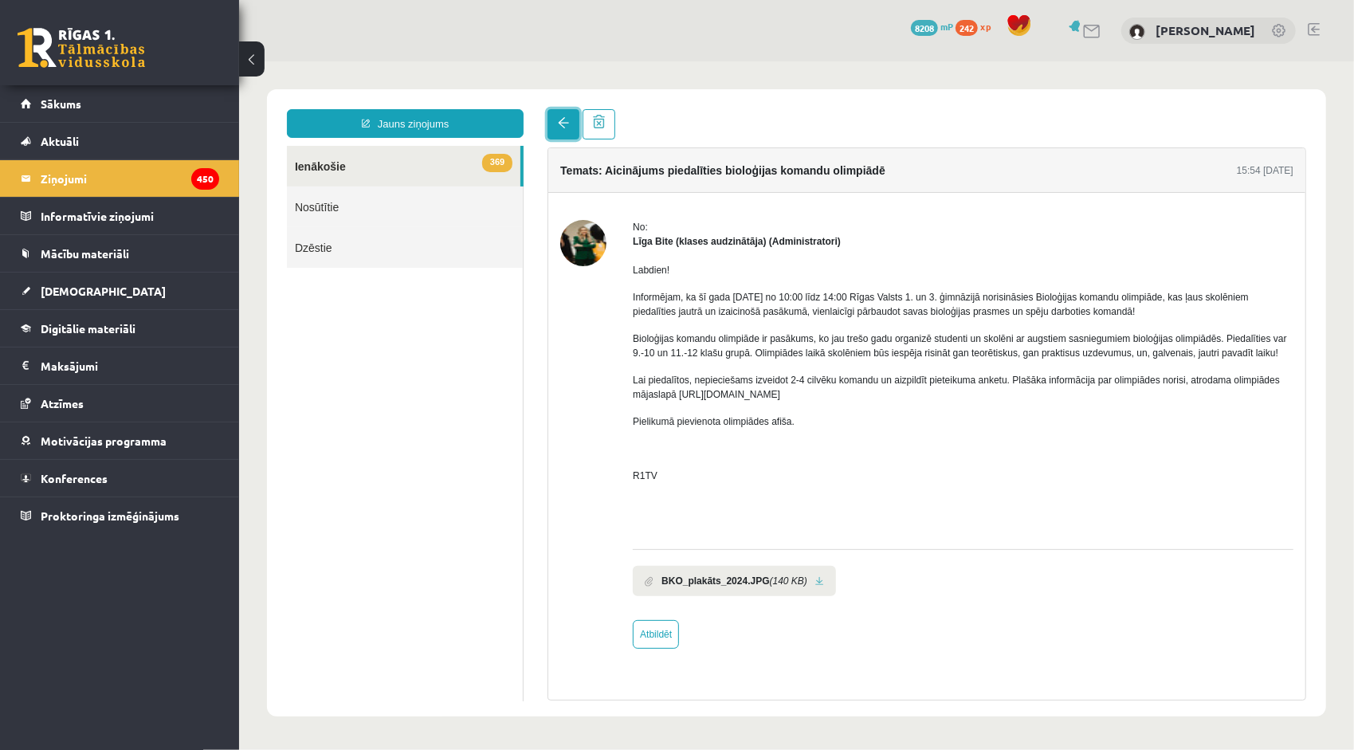
click at [564, 136] on link at bounding box center [563, 123] width 32 height 30
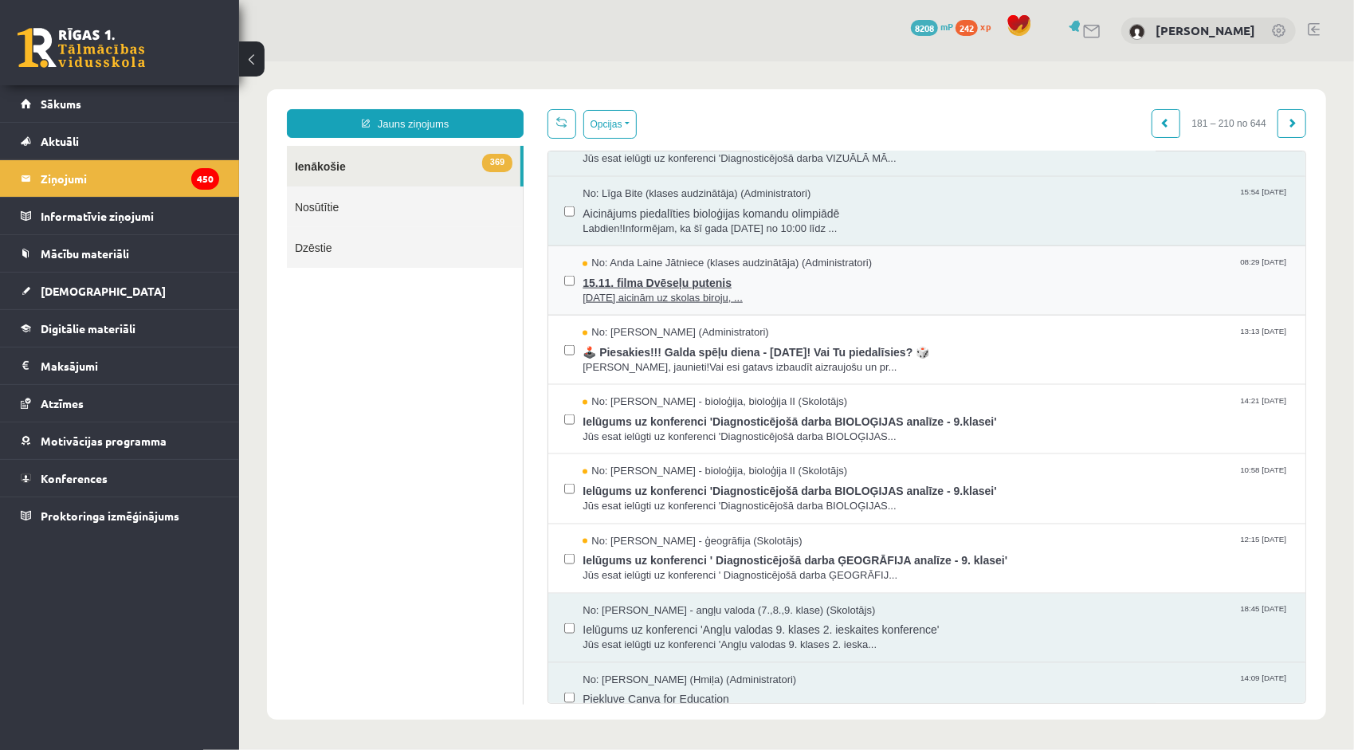
click at [668, 270] on span "15.11. filma Dvēseļu putenis" at bounding box center [935, 280] width 707 height 20
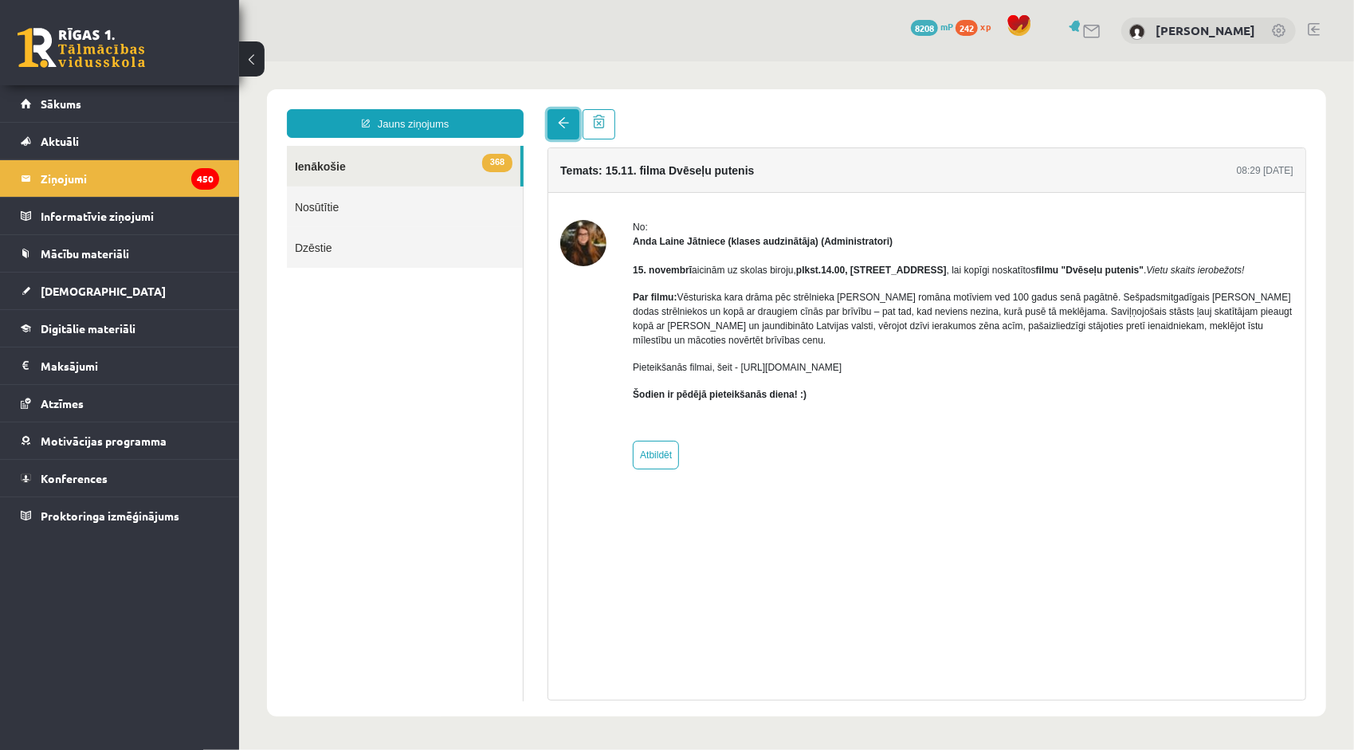
click at [563, 127] on span at bounding box center [562, 121] width 11 height 11
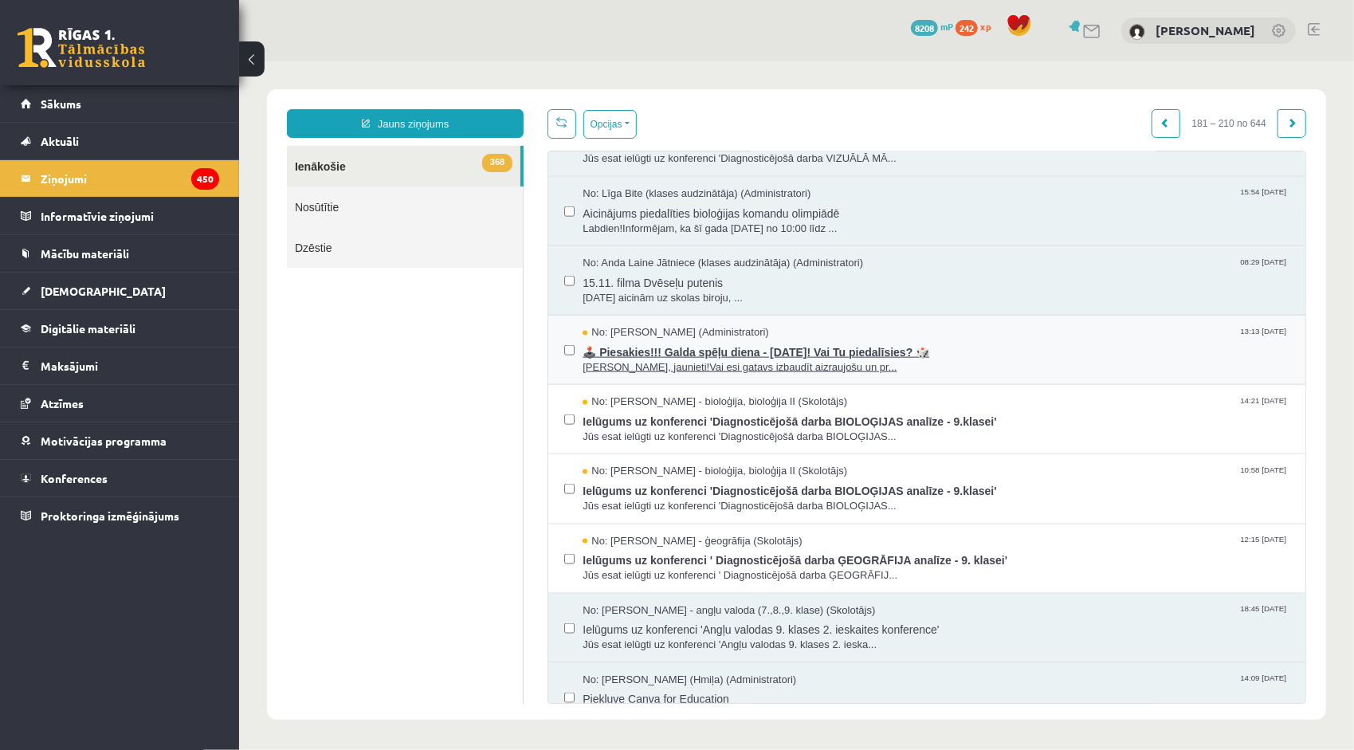
click at [657, 343] on span "🕹️ Piesakies!!! Galda spēļu diena - 26. novembris! Vai Tu piedalīsies? 🎲" at bounding box center [935, 349] width 707 height 20
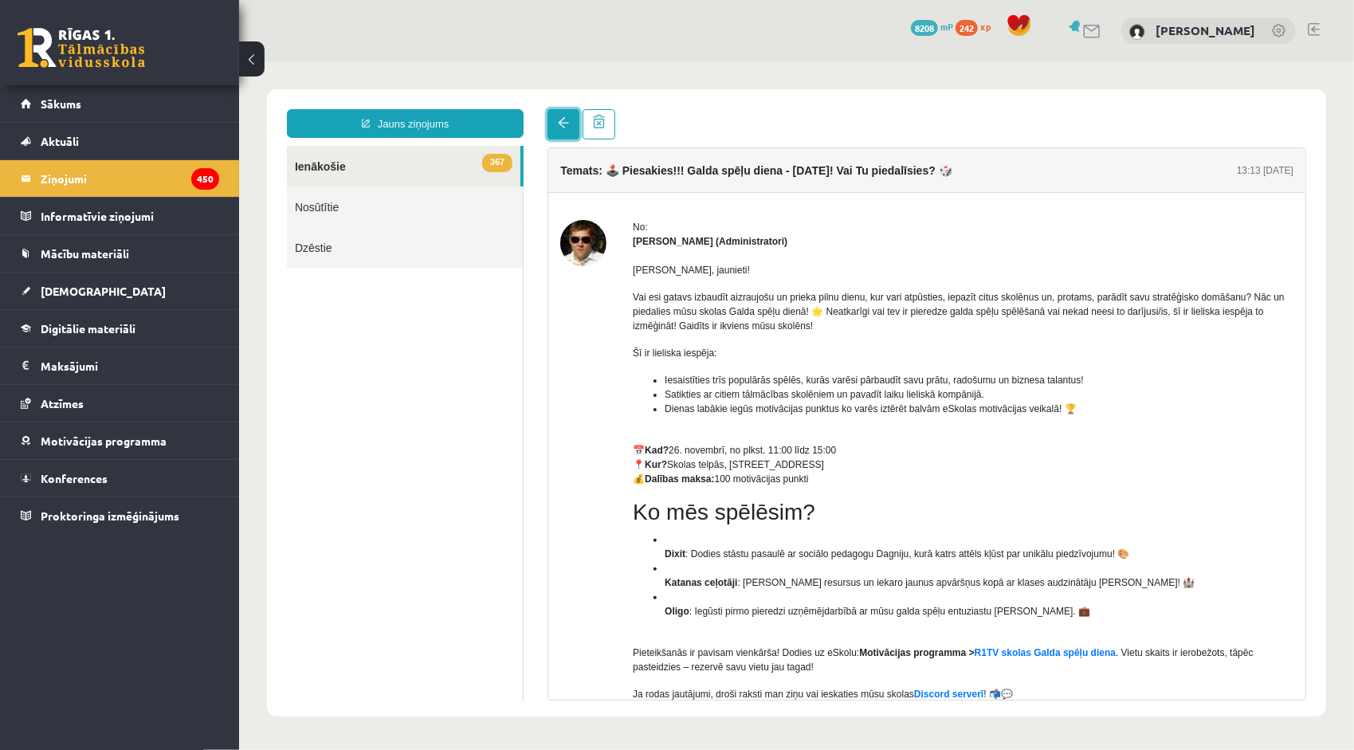
click at [554, 130] on link at bounding box center [563, 123] width 32 height 30
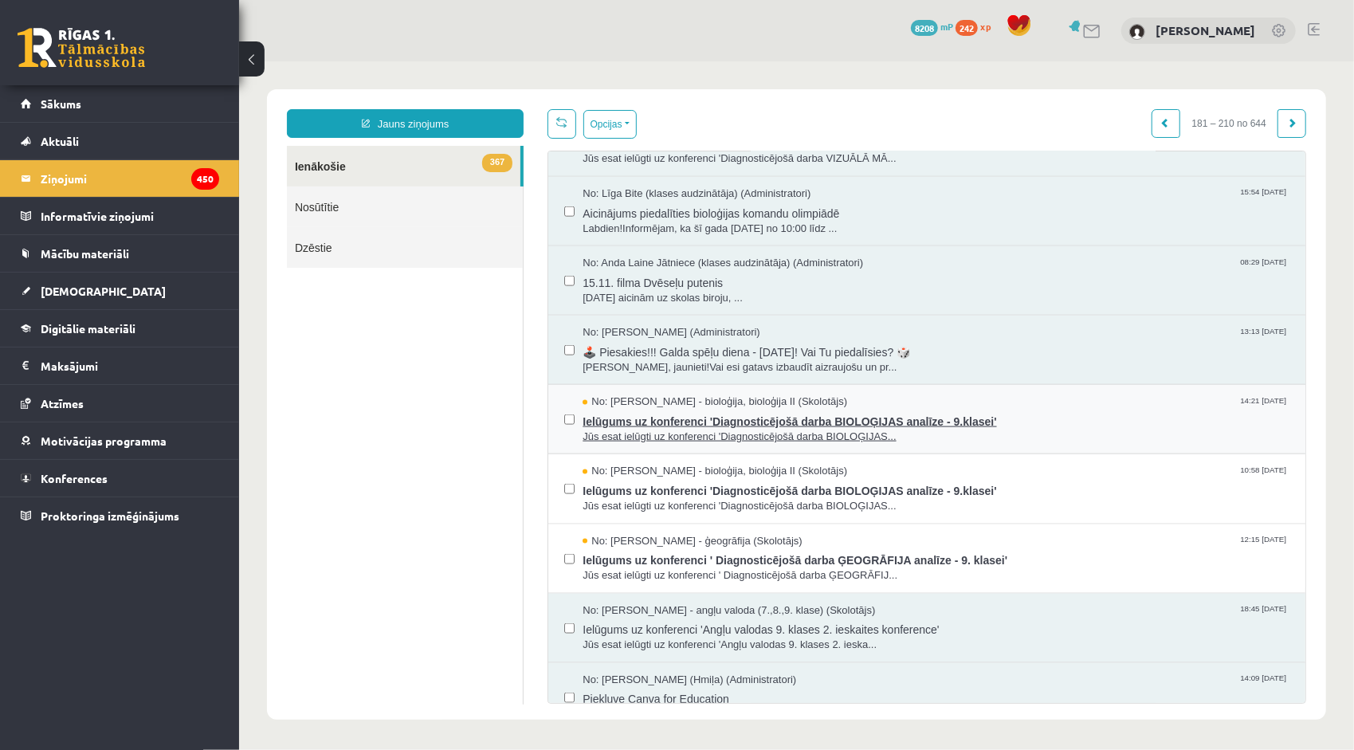
click at [771, 417] on span "Ielūgums uz konferenci 'Diagnosticējošā darba BIOLOĢIJAS analīze - 9.klasei'" at bounding box center [935, 419] width 707 height 20
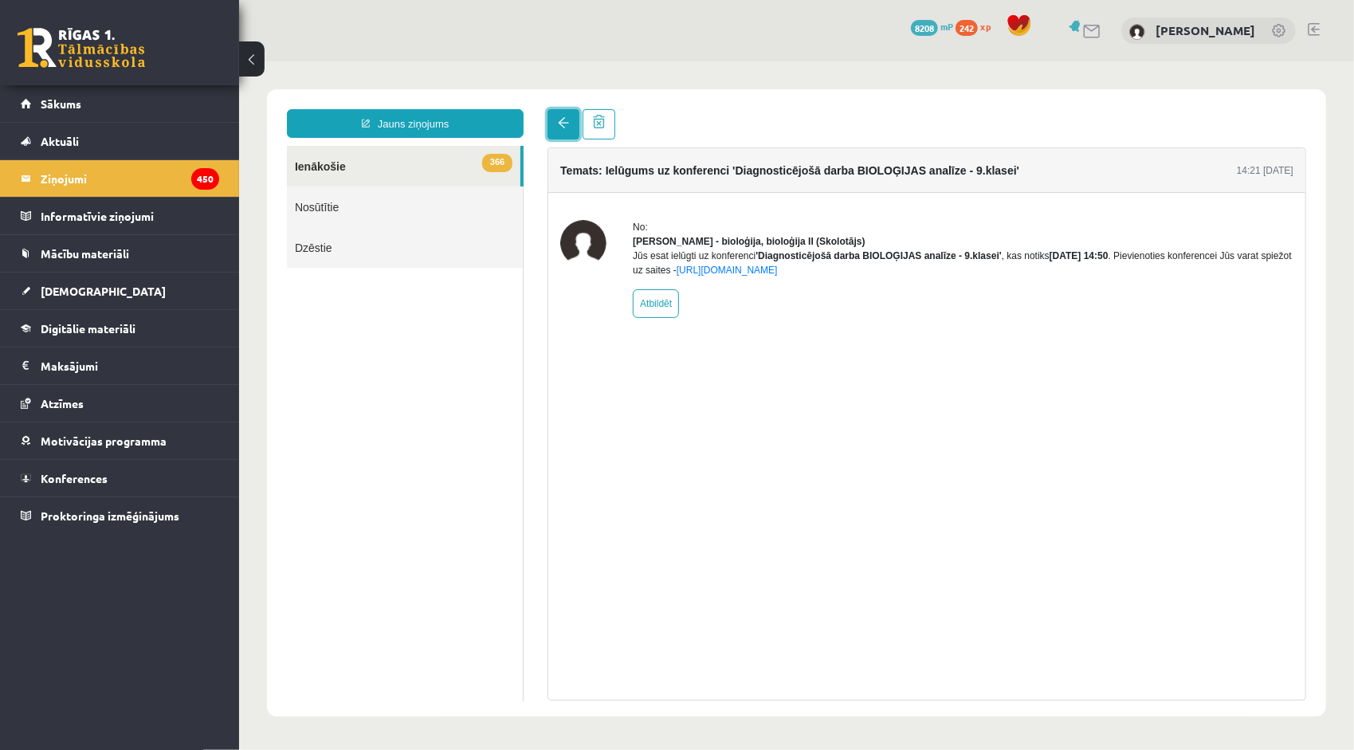
click at [560, 135] on link at bounding box center [563, 123] width 32 height 30
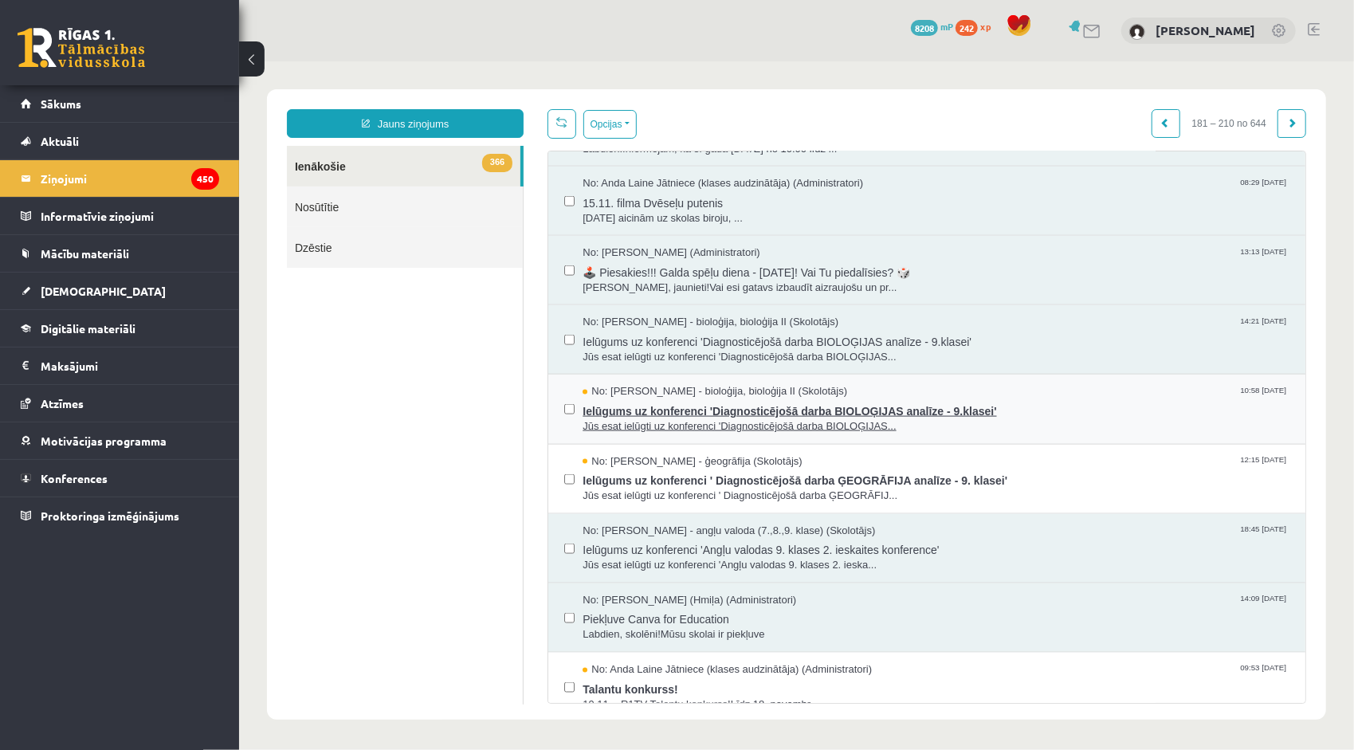
click at [661, 398] on span "Ielūgums uz konferenci 'Diagnosticējošā darba BIOLOĢIJAS analīze - 9.klasei'" at bounding box center [935, 408] width 707 height 20
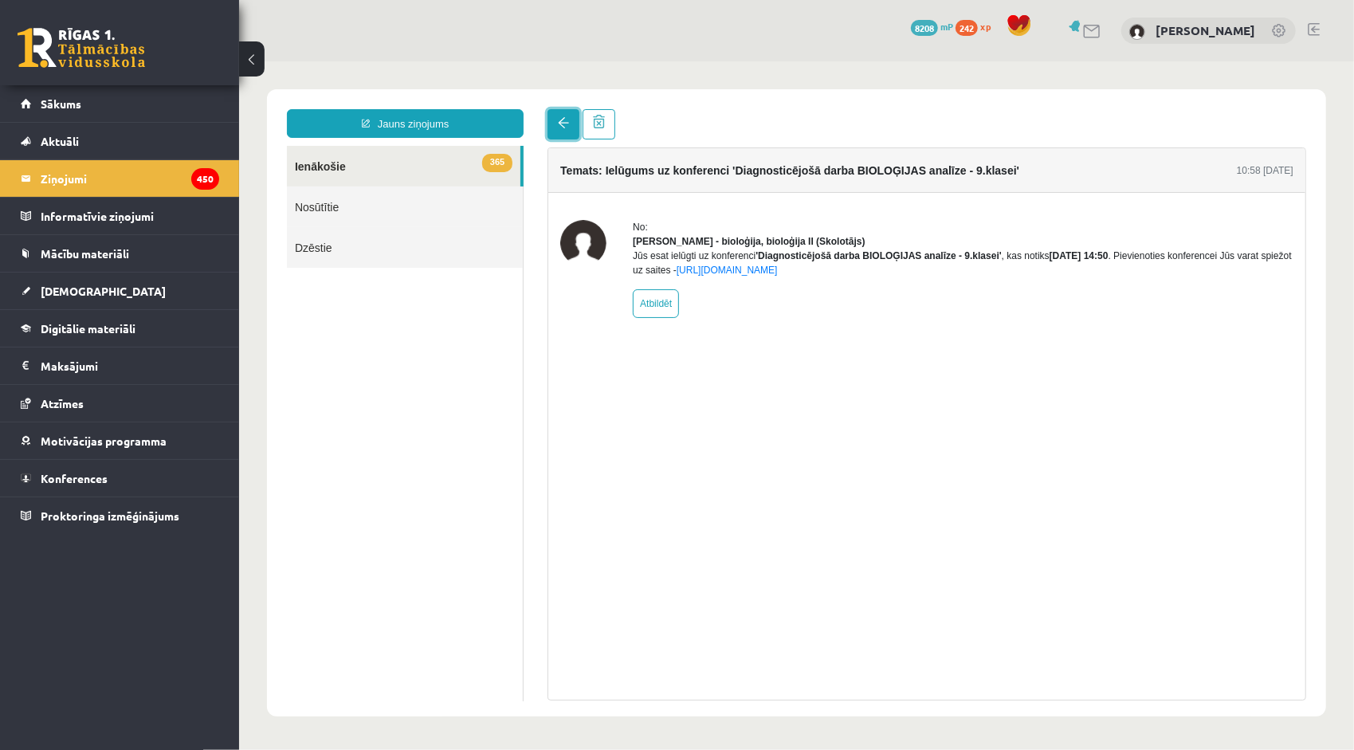
click at [547, 112] on link at bounding box center [563, 123] width 32 height 30
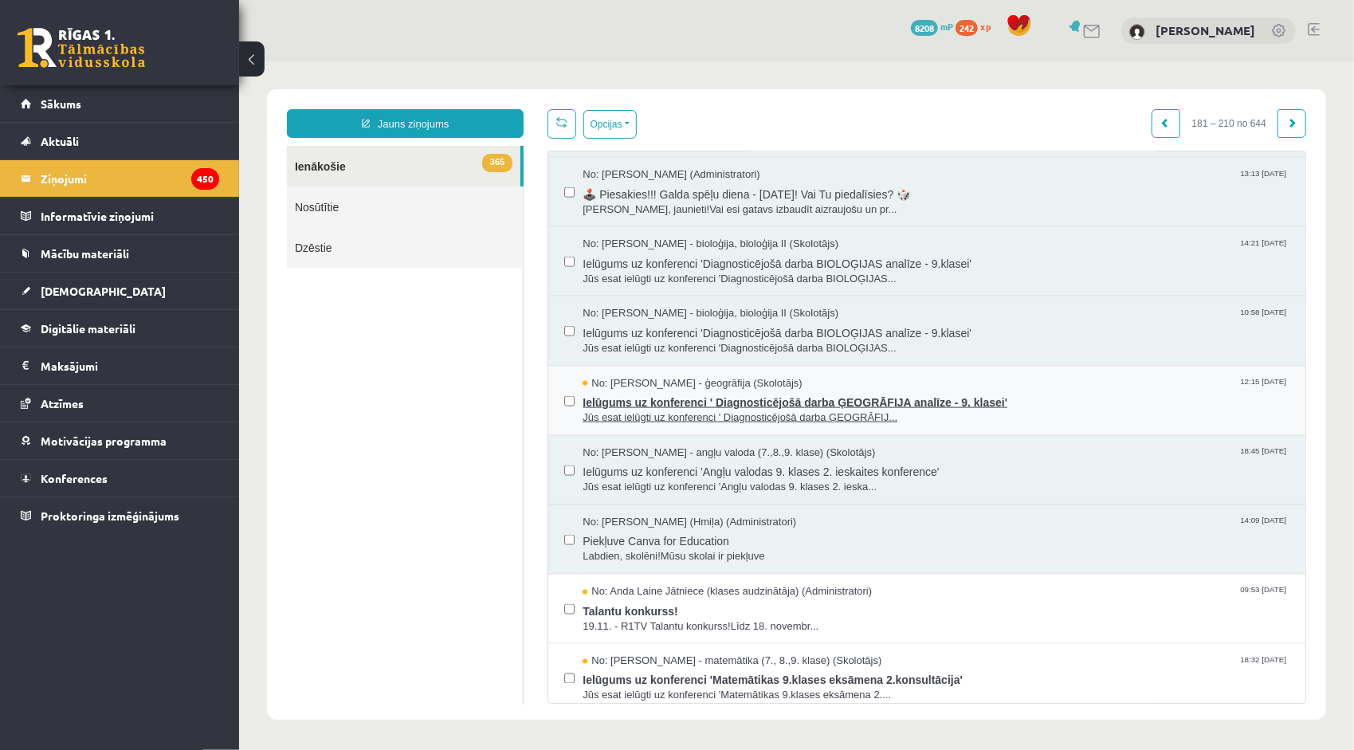
click at [649, 390] on span "Ielūgums uz konferenci ' Diagnosticējošā darba ĢEOGRĀFIJA analīze - 9. klasei'" at bounding box center [935, 400] width 707 height 20
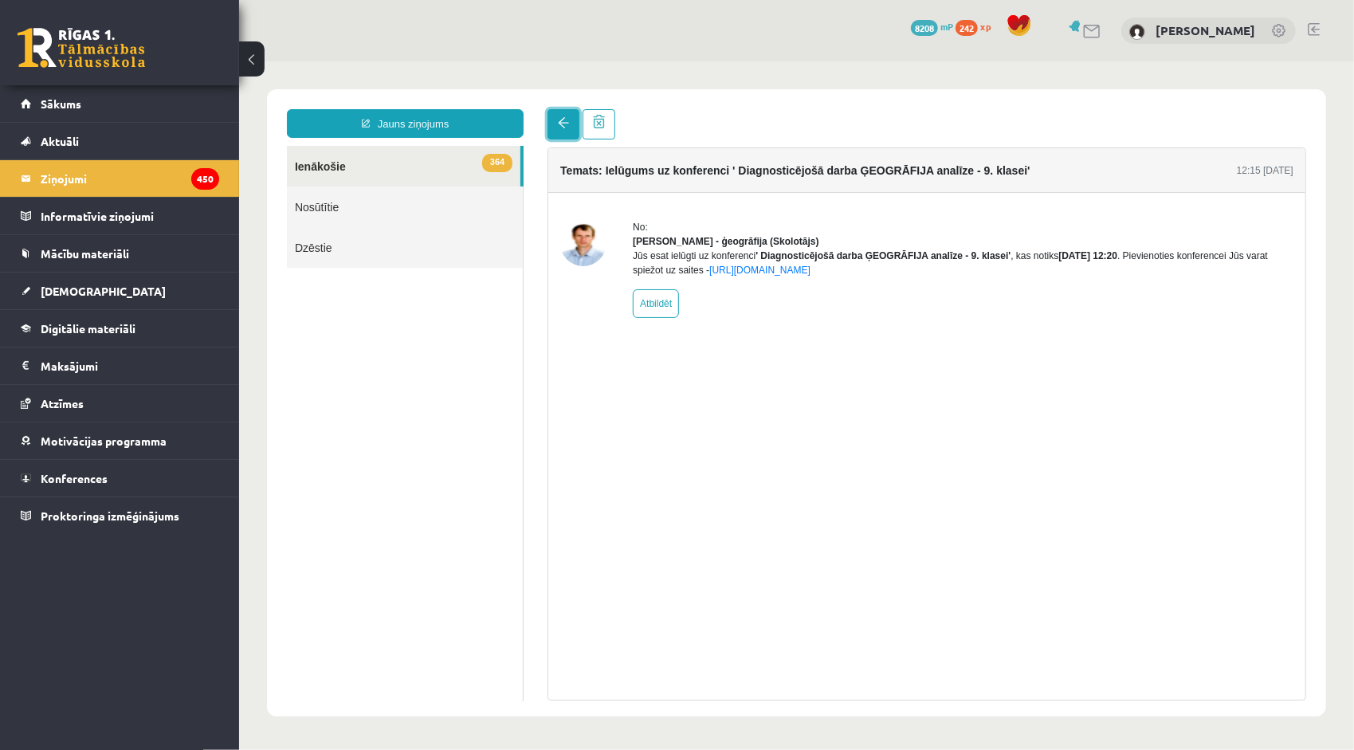
click at [555, 119] on link at bounding box center [563, 123] width 32 height 30
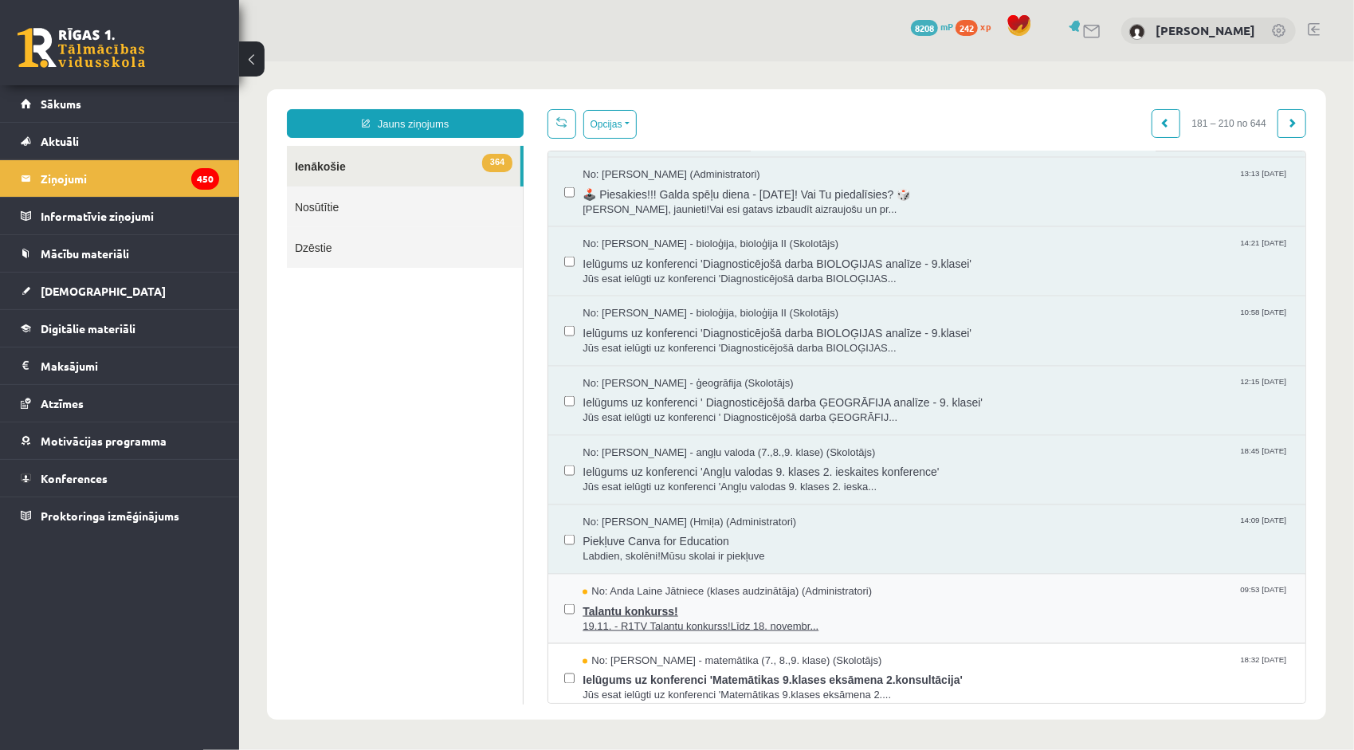
click at [616, 603] on span "Talantu konkurss!" at bounding box center [935, 608] width 707 height 20
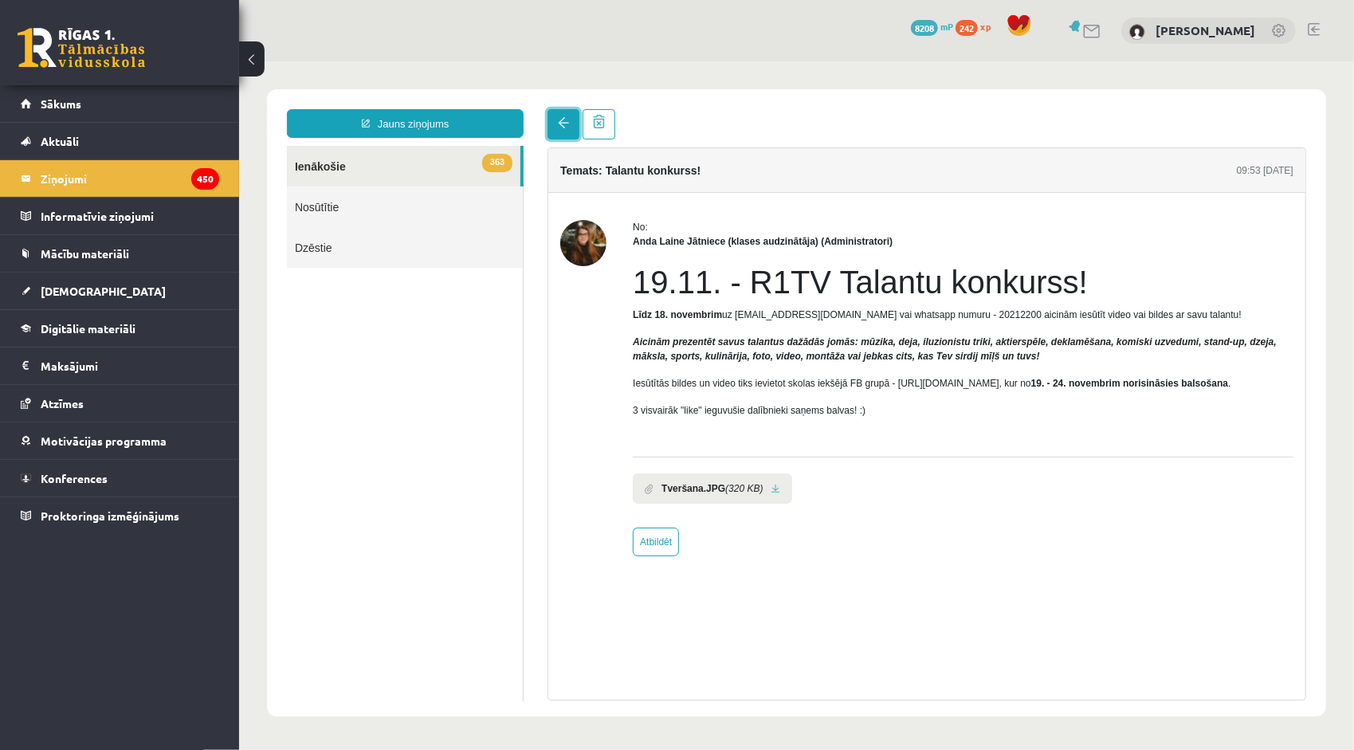
click at [559, 120] on span at bounding box center [562, 121] width 11 height 11
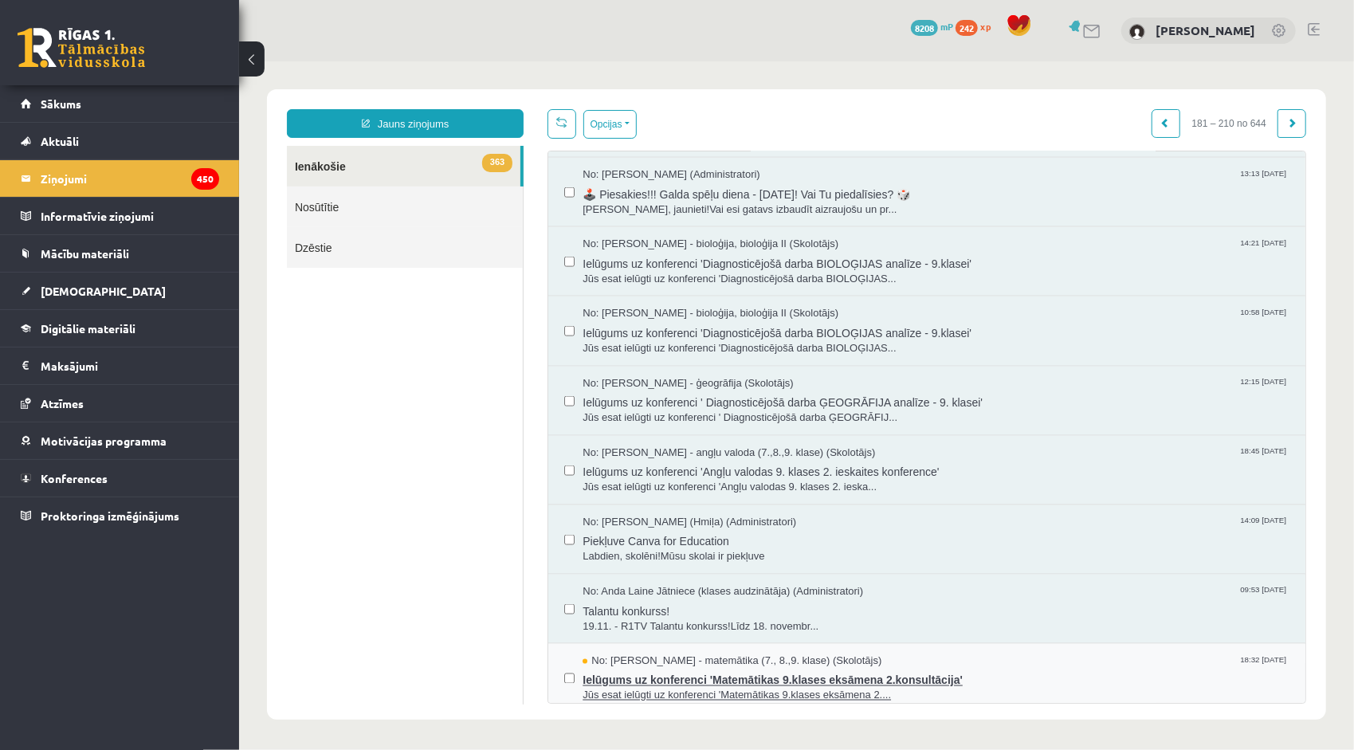
click at [655, 656] on span "No: Irēna Roze - matemātika (7., 8.,9. klase) (Skolotājs)" at bounding box center [731, 660] width 299 height 15
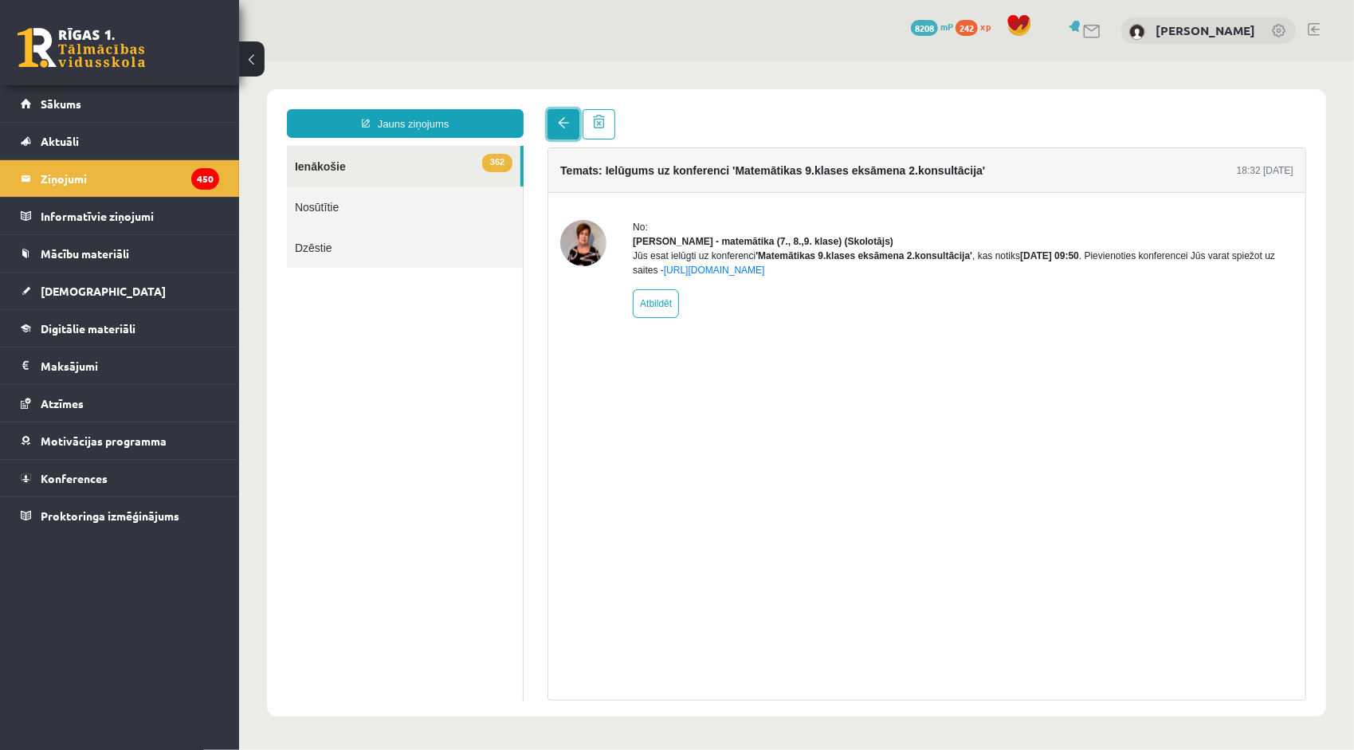
click at [558, 122] on span at bounding box center [562, 121] width 11 height 11
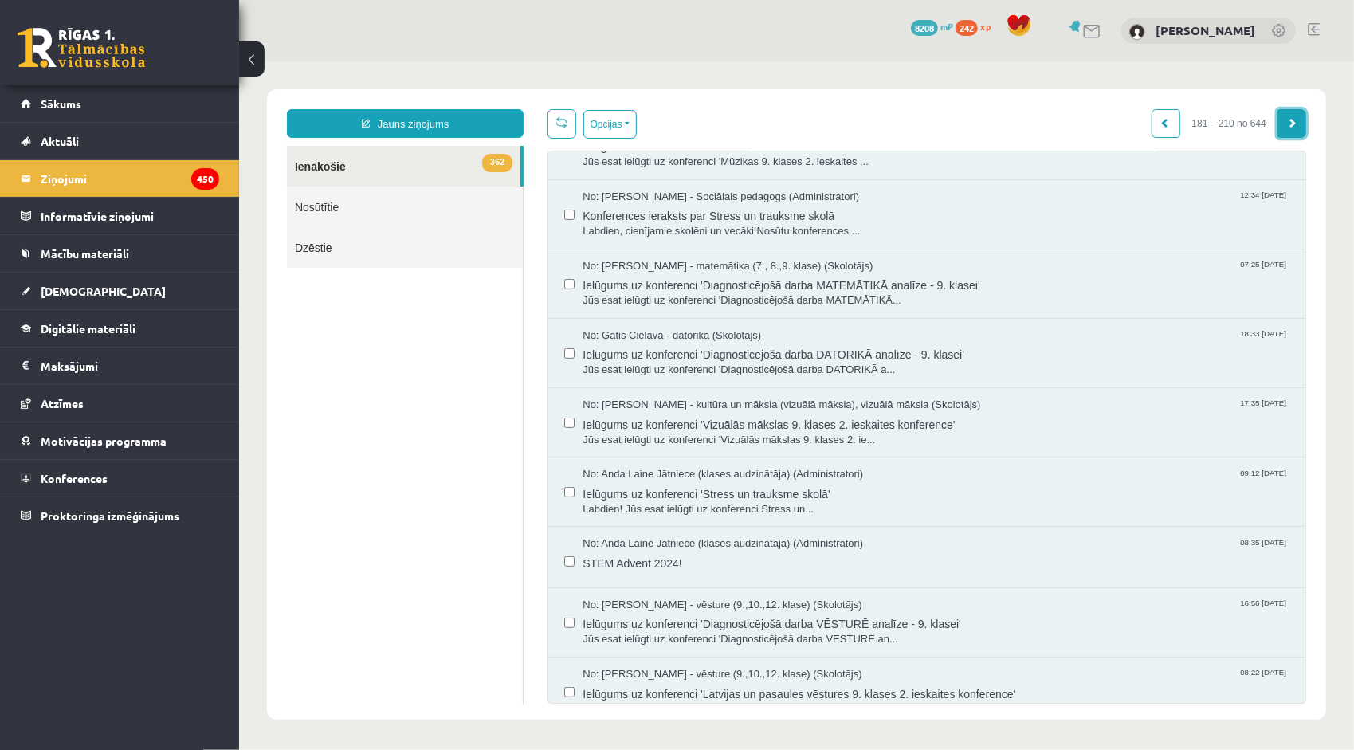
click at [1285, 127] on link at bounding box center [1291, 122] width 29 height 29
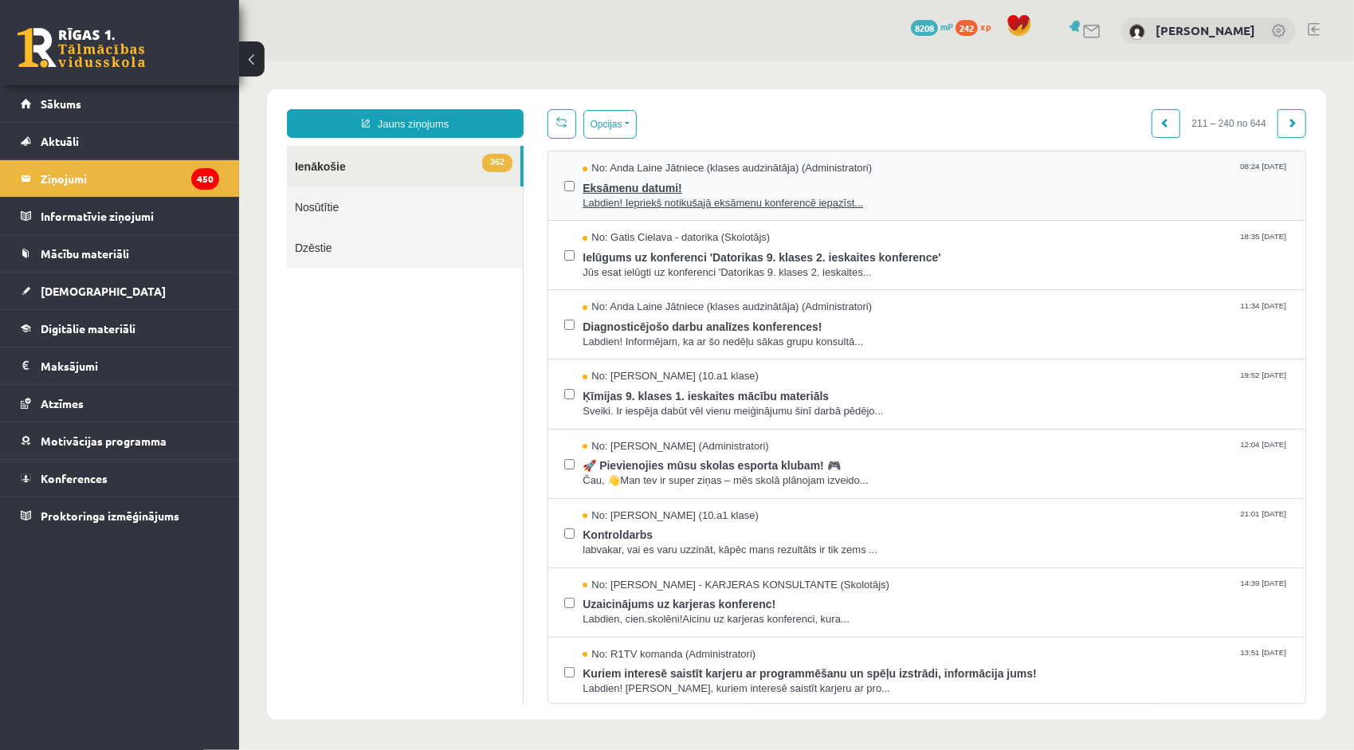
click at [938, 198] on span "Labdien! Iepriekš notikušajā eksāmenu konferencē iepazīst..." at bounding box center [935, 202] width 707 height 15
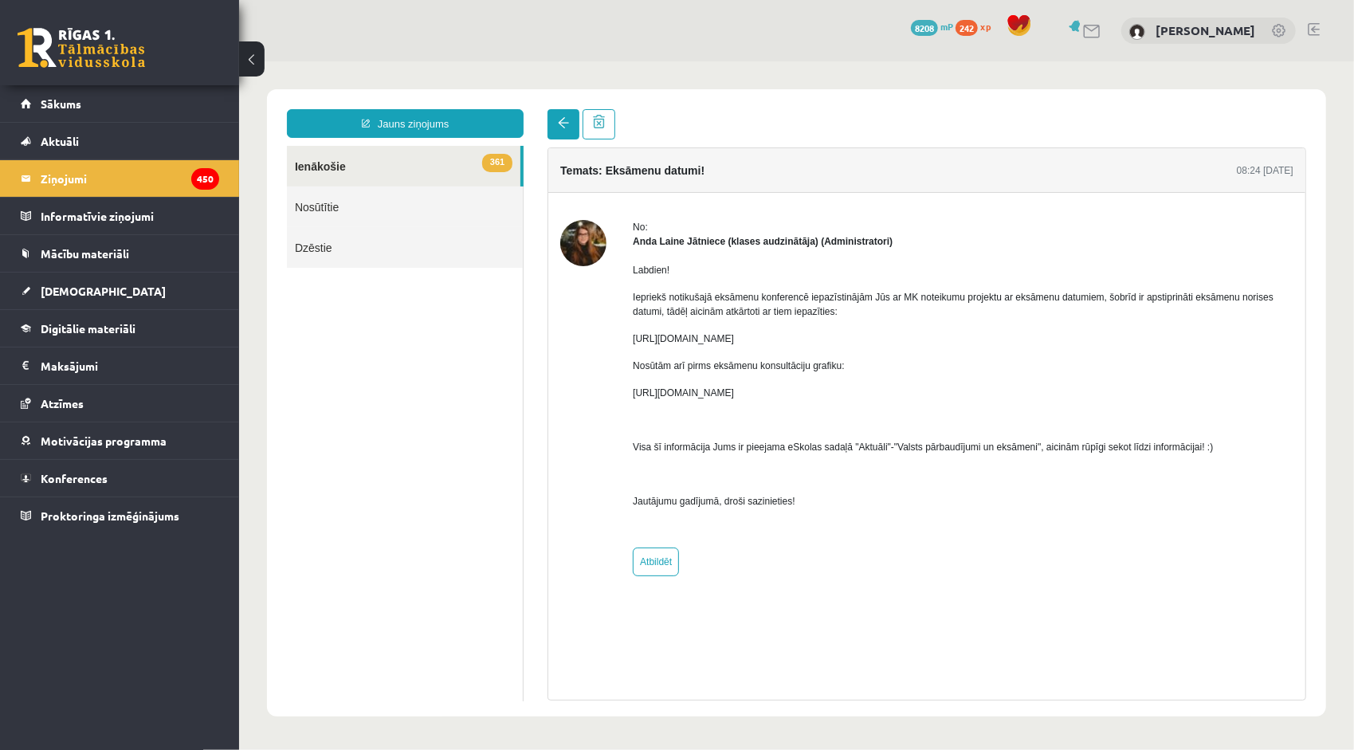
click at [559, 108] on div "Jauns ziņojums 361 Ienākošie Nosūtītie Dzēstie *** ********* ********* ******* …" at bounding box center [795, 401] width 1059 height 627
click at [563, 134] on link at bounding box center [563, 123] width 32 height 30
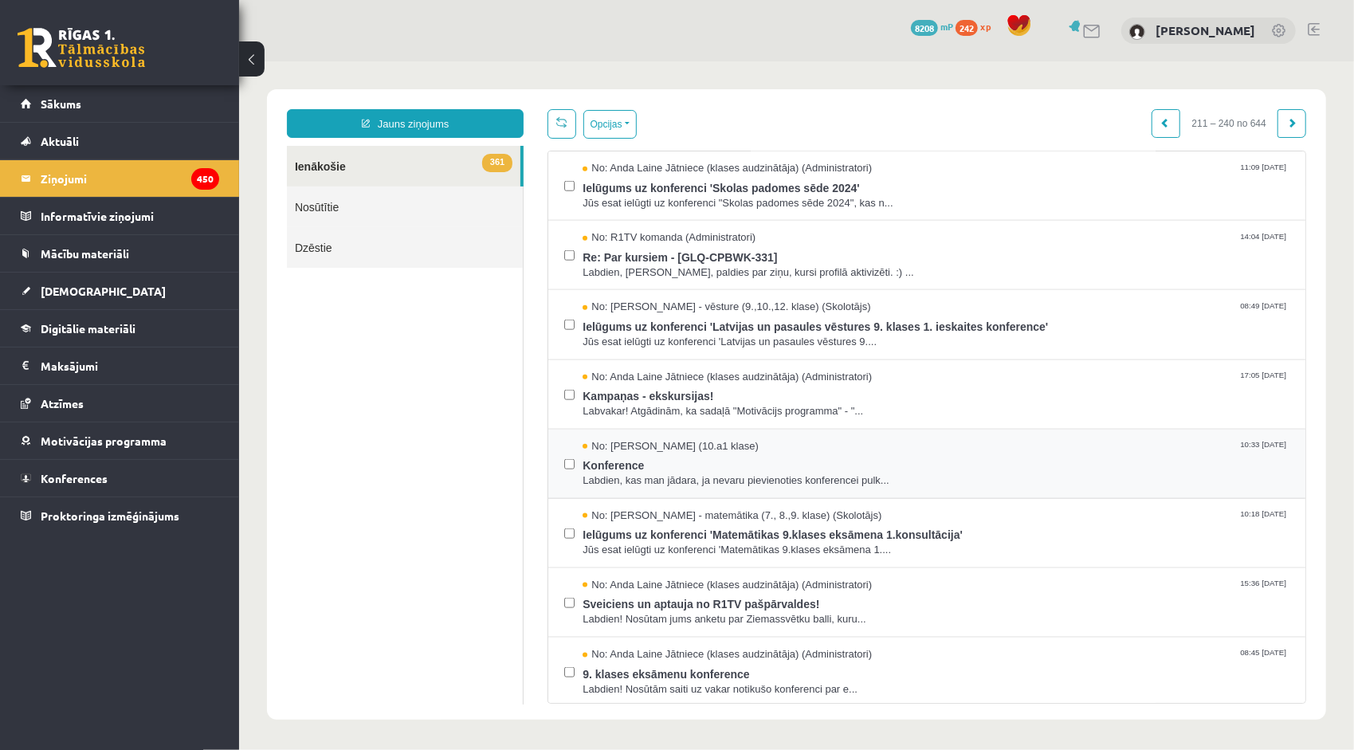
scroll to position [1195, 0]
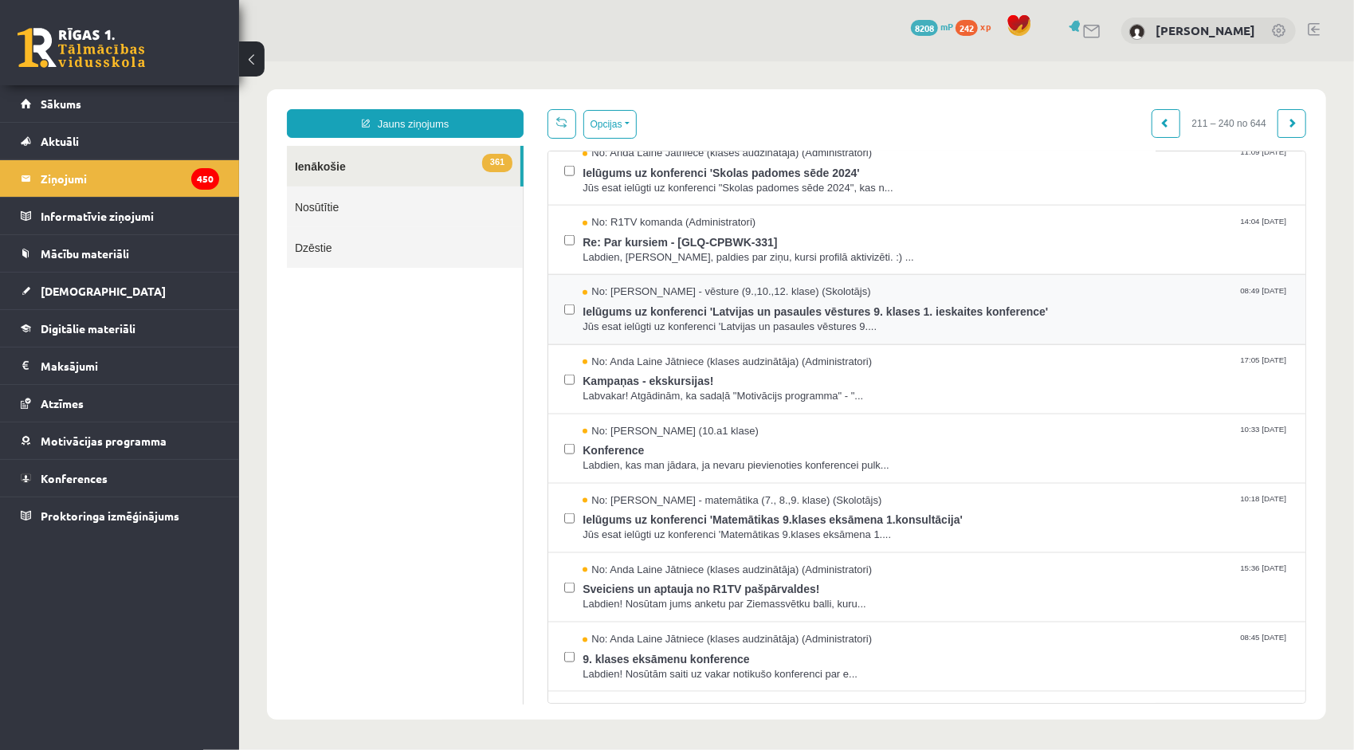
click at [570, 308] on label at bounding box center [568, 301] width 10 height 35
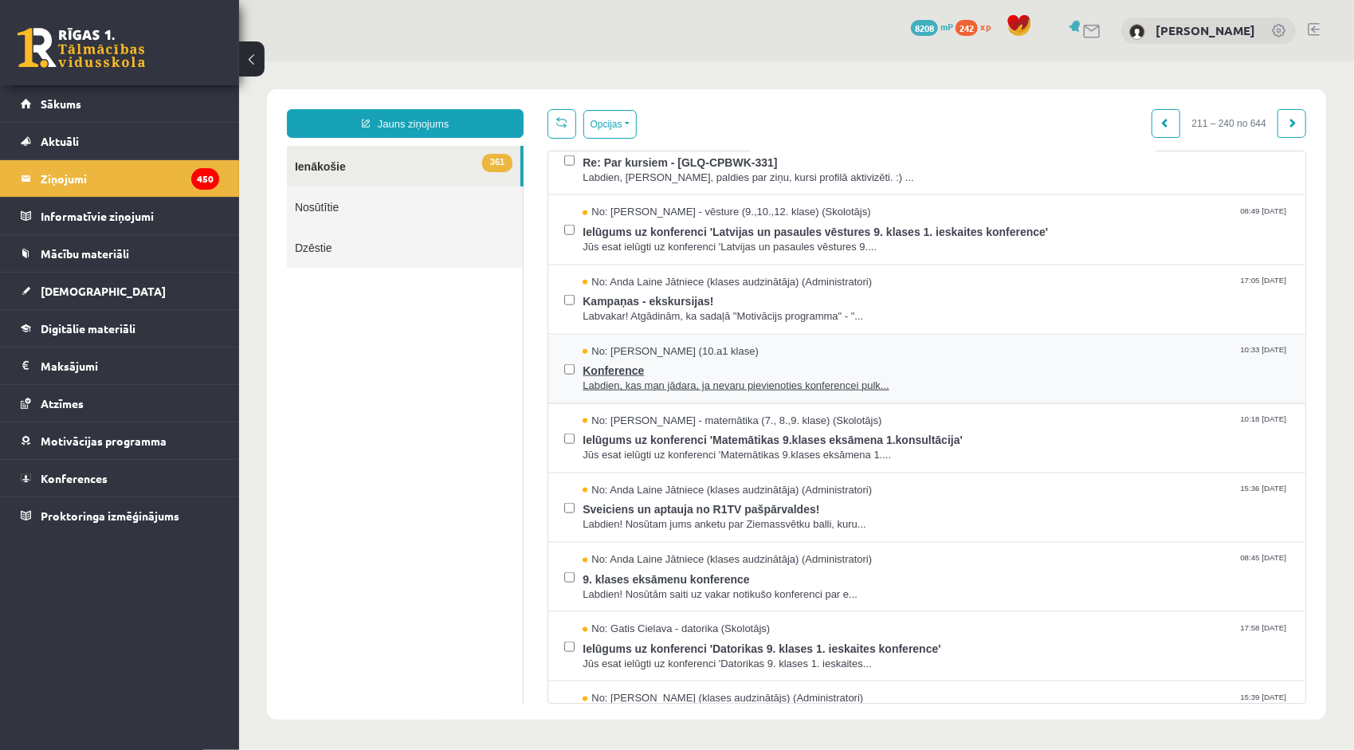
scroll to position [1522, 0]
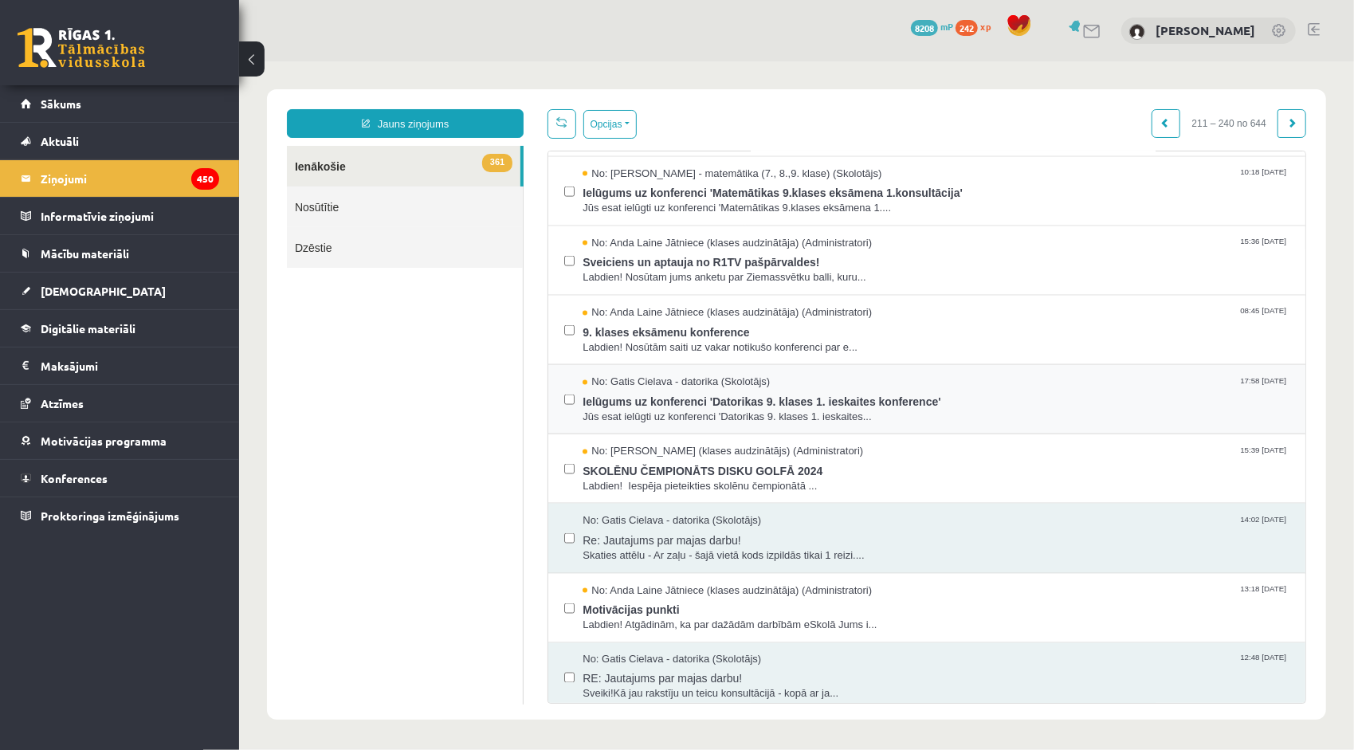
click at [566, 383] on label at bounding box center [568, 391] width 10 height 35
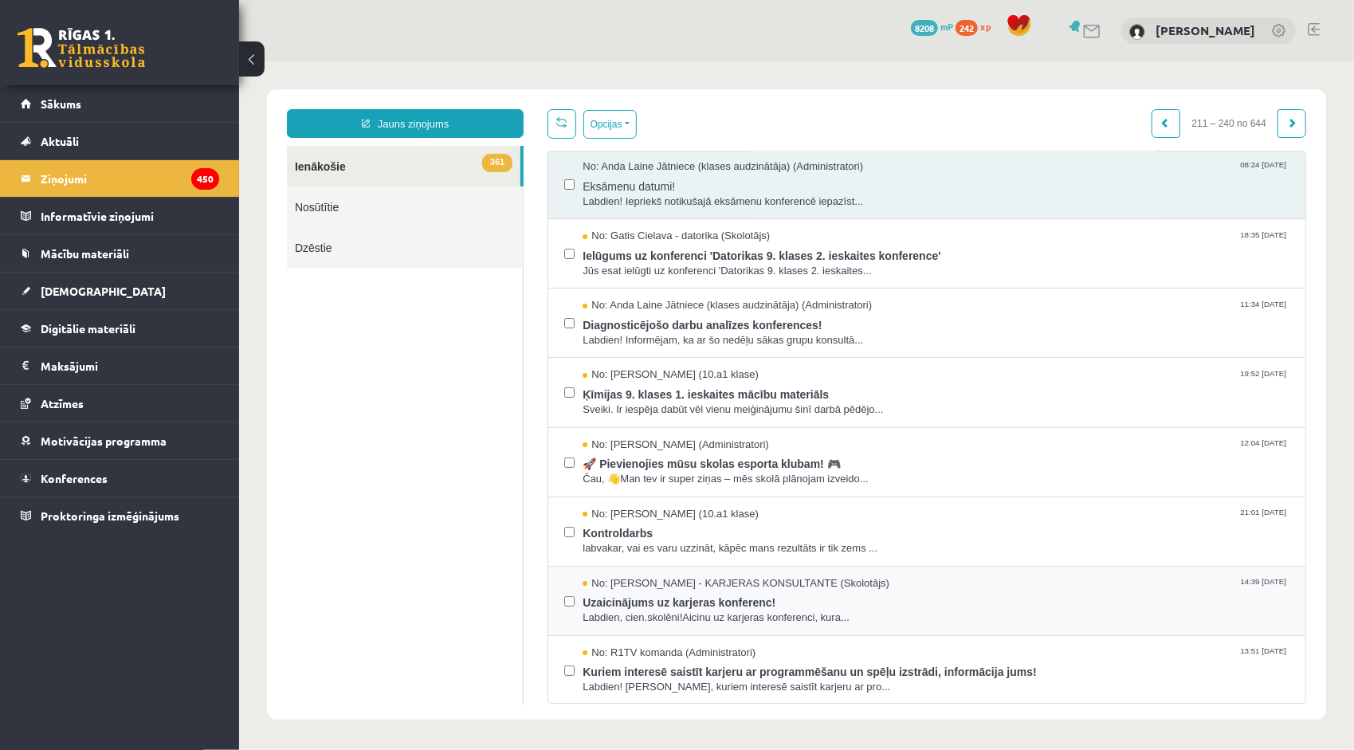
scroll to position [0, 0]
click at [626, 122] on button "Opcijas" at bounding box center [609, 123] width 53 height 29
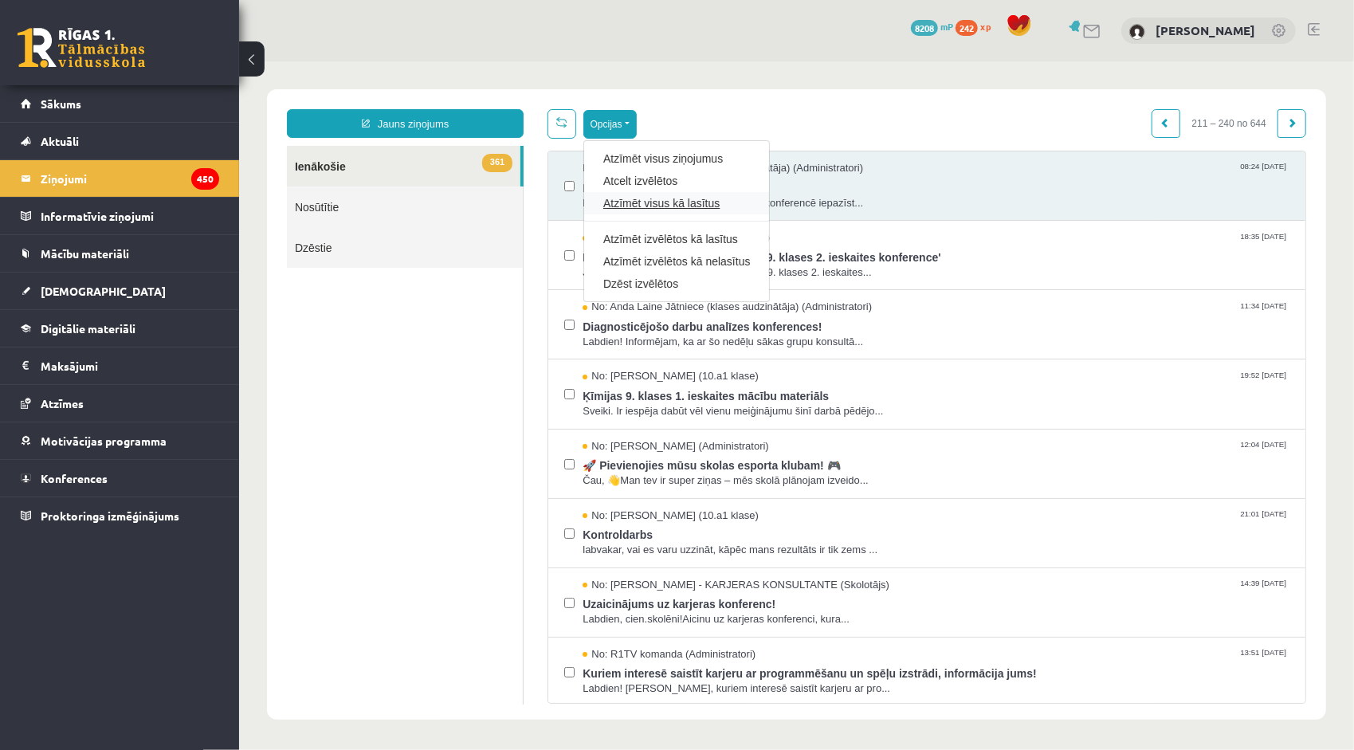
click at [677, 202] on link "Atzīmēt visus kā lasītus" at bounding box center [675, 202] width 147 height 16
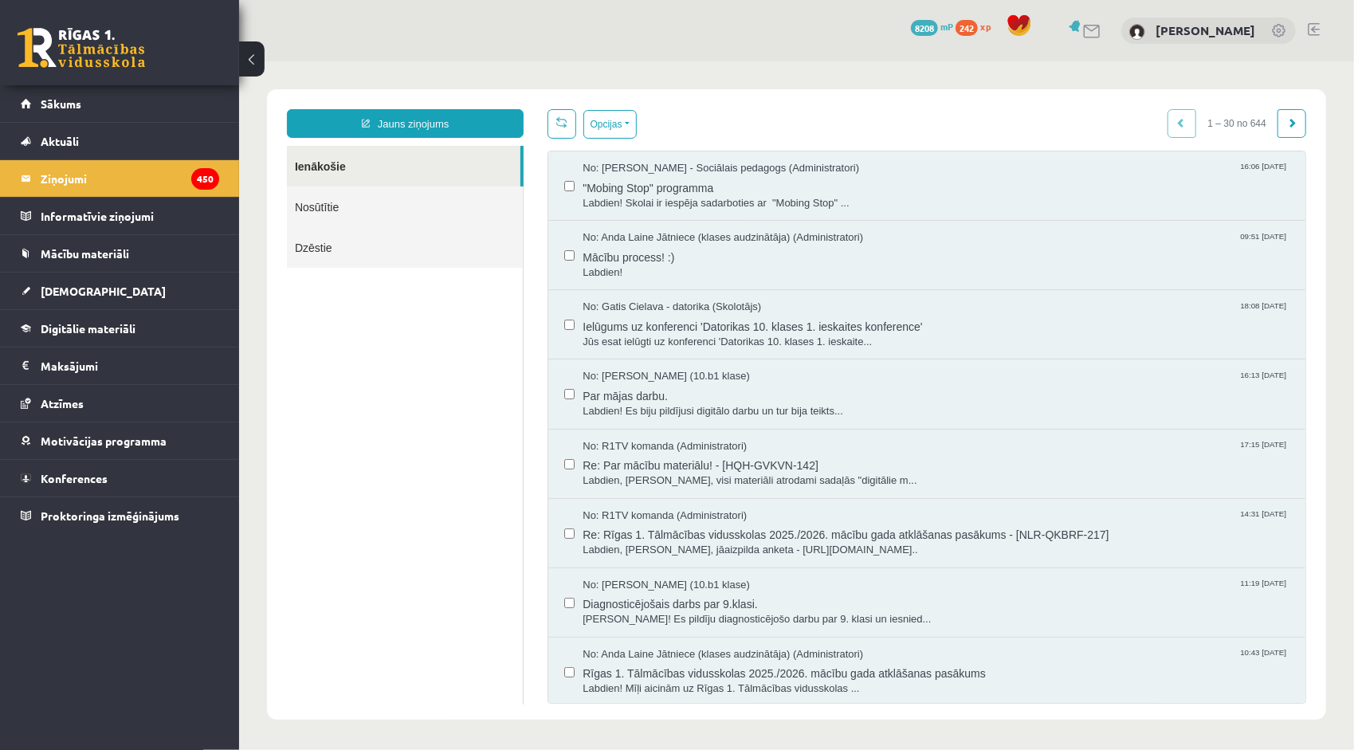
click at [412, 172] on link "Ienākošie" at bounding box center [402, 165] width 233 height 41
click at [120, 147] on link "Aktuāli" at bounding box center [120, 141] width 198 height 37
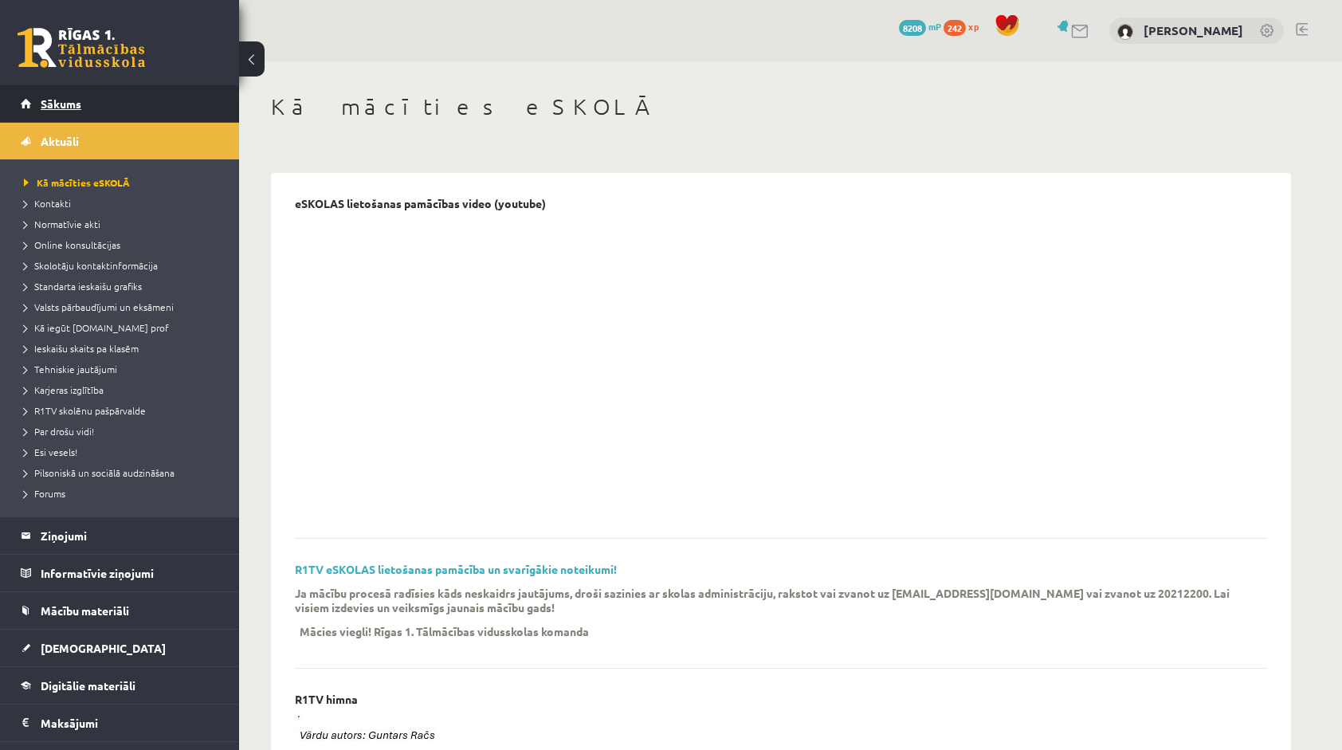
click at [102, 104] on link "Sākums" at bounding box center [120, 103] width 198 height 37
